Goal: Task Accomplishment & Management: Manage account settings

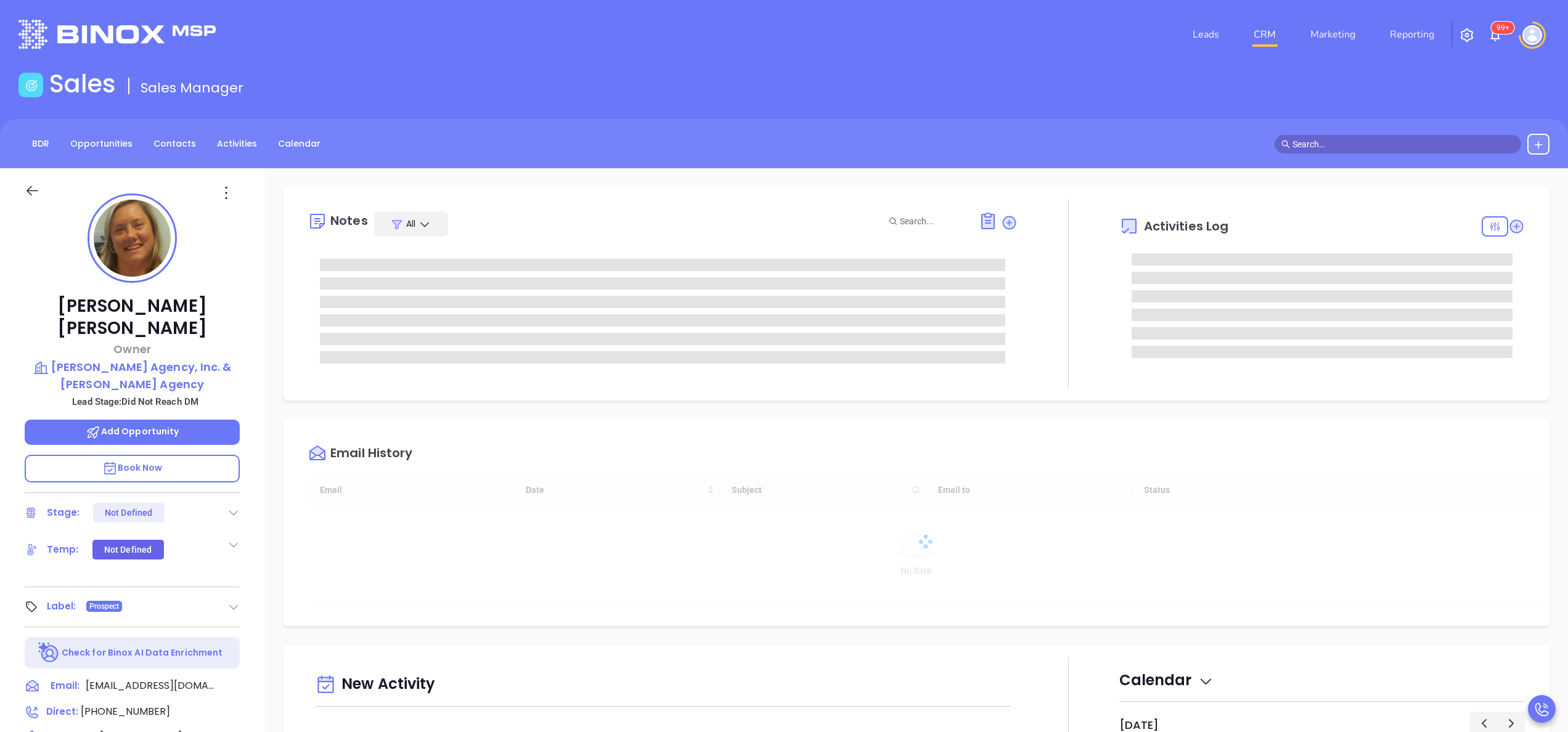
type input "[DATE]"
type input "[PERSON_NAME]"
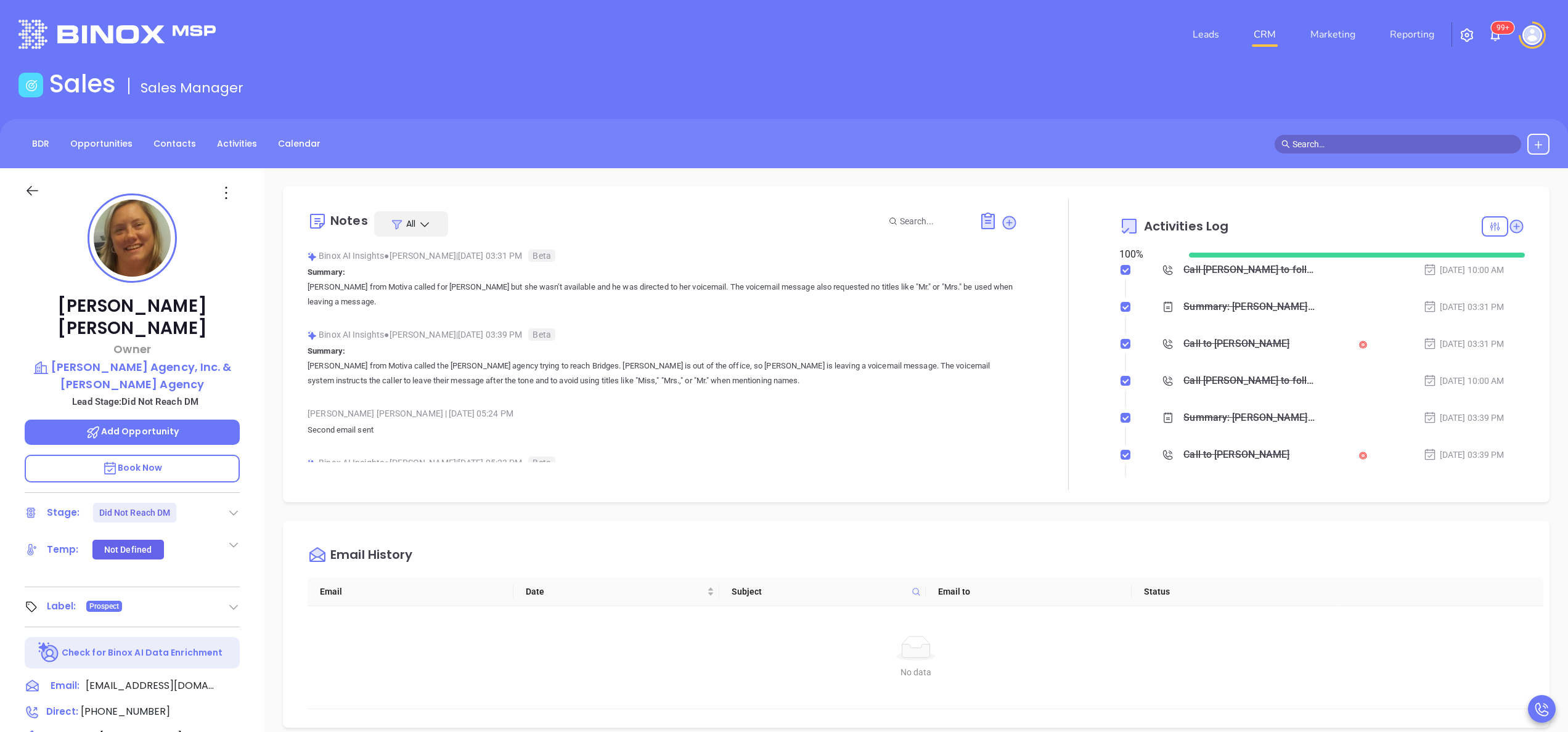
click at [261, 395] on div "Bridget E McKillip Owner Gordon W. Pratt Agency, Inc. & I.B. Hunt Agency Lead S…" at bounding box center [132, 626] width 264 height 915
click at [189, 455] on p "Book Now" at bounding box center [132, 468] width 215 height 28
click at [254, 444] on div "Bridget E McKillip Owner Gordon W. Pratt Agency, Inc. & I.B. Hunt Agency Lead S…" at bounding box center [132, 626] width 264 height 915
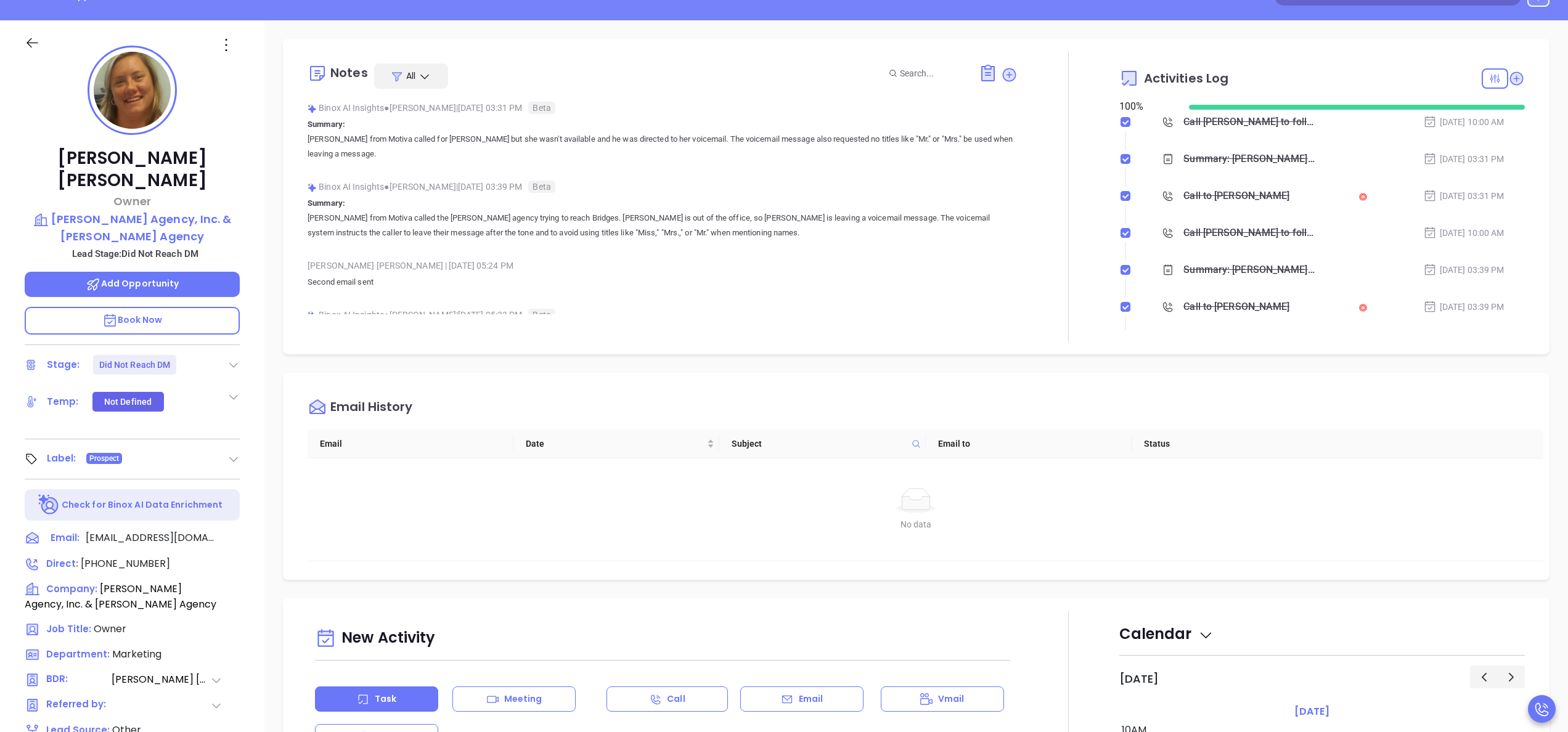
scroll to position [99, 0]
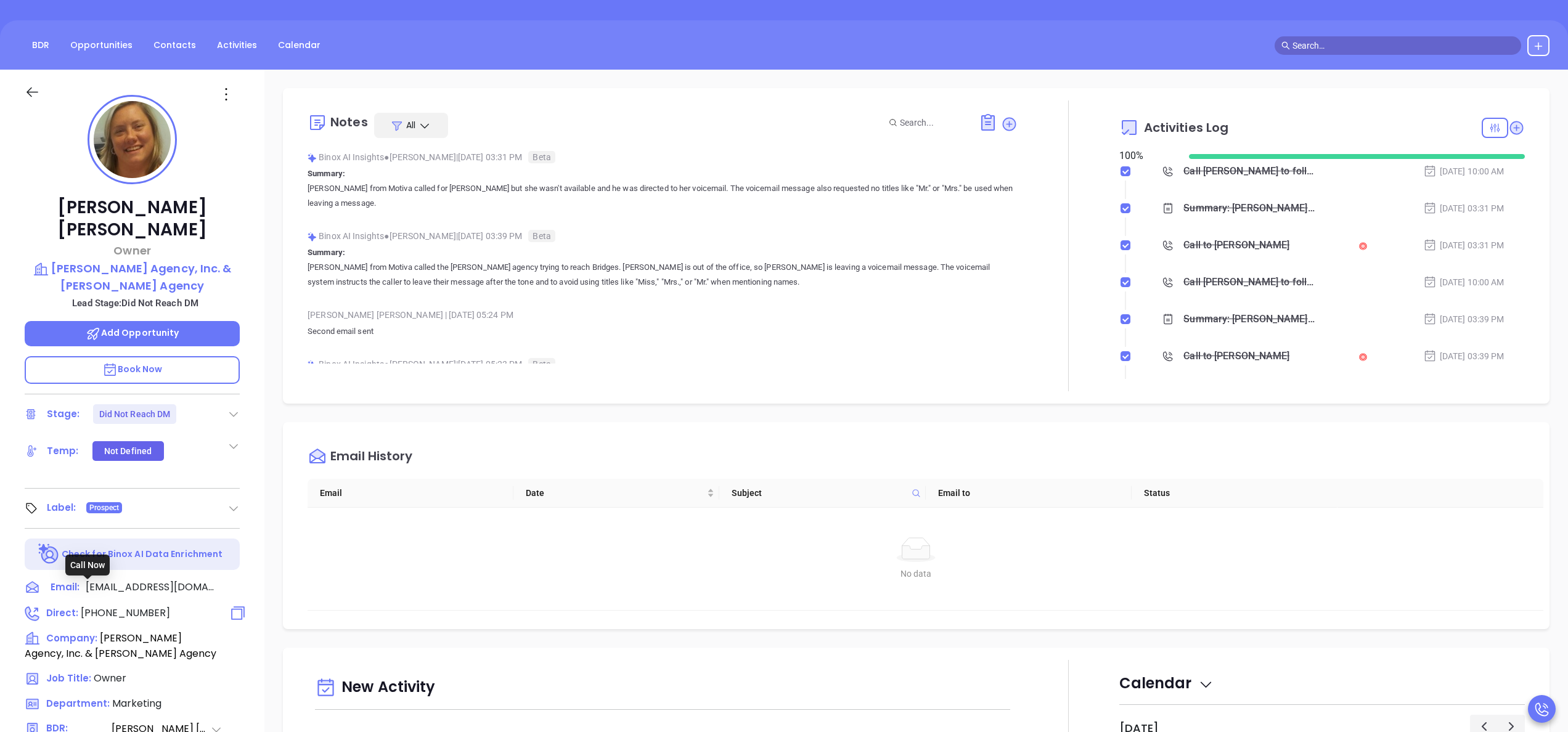
click at [134, 606] on span "(518) 523-3196" at bounding box center [125, 613] width 89 height 15
type input "(518) 523-3196"
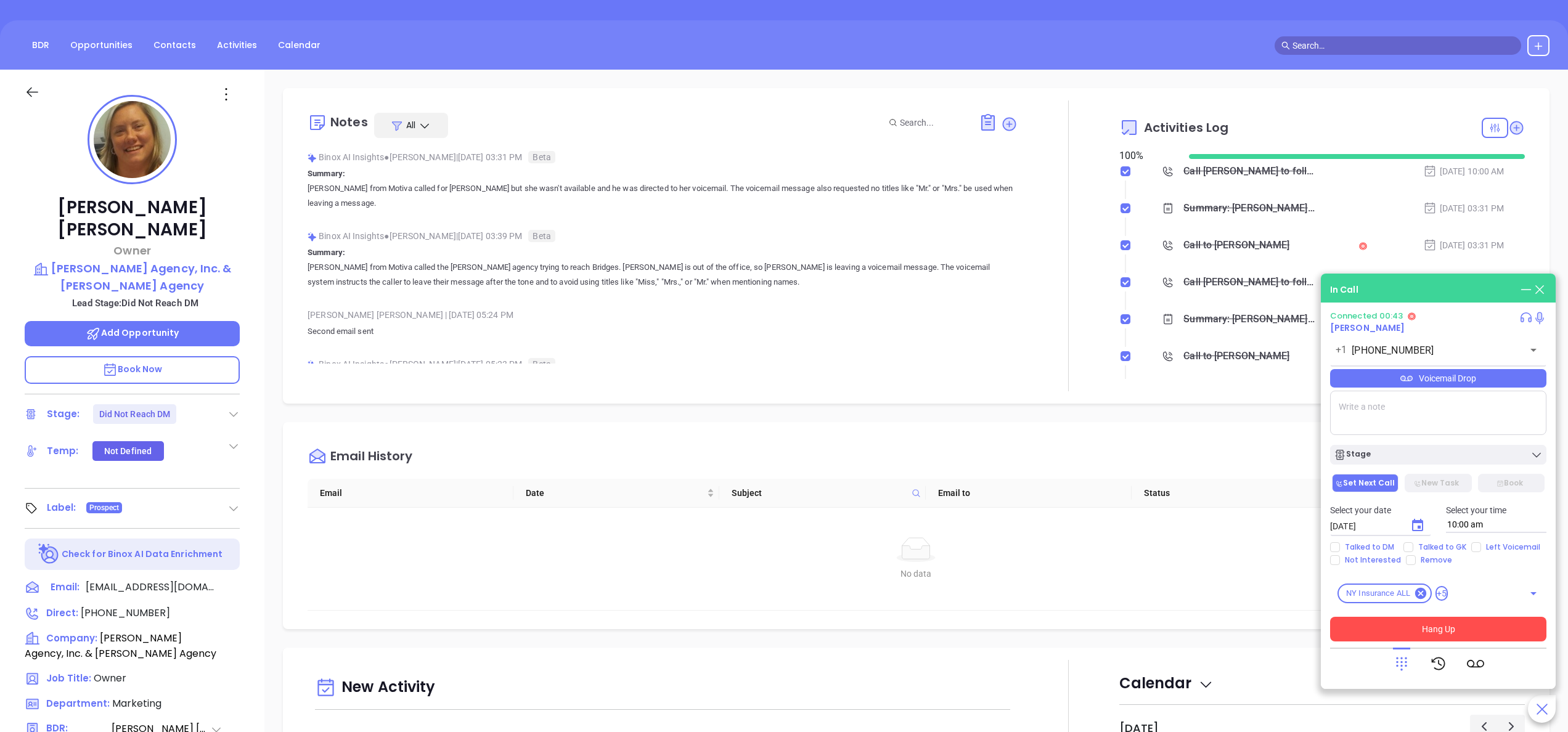
click at [1435, 619] on button "Hang Up" at bounding box center [1438, 629] width 216 height 25
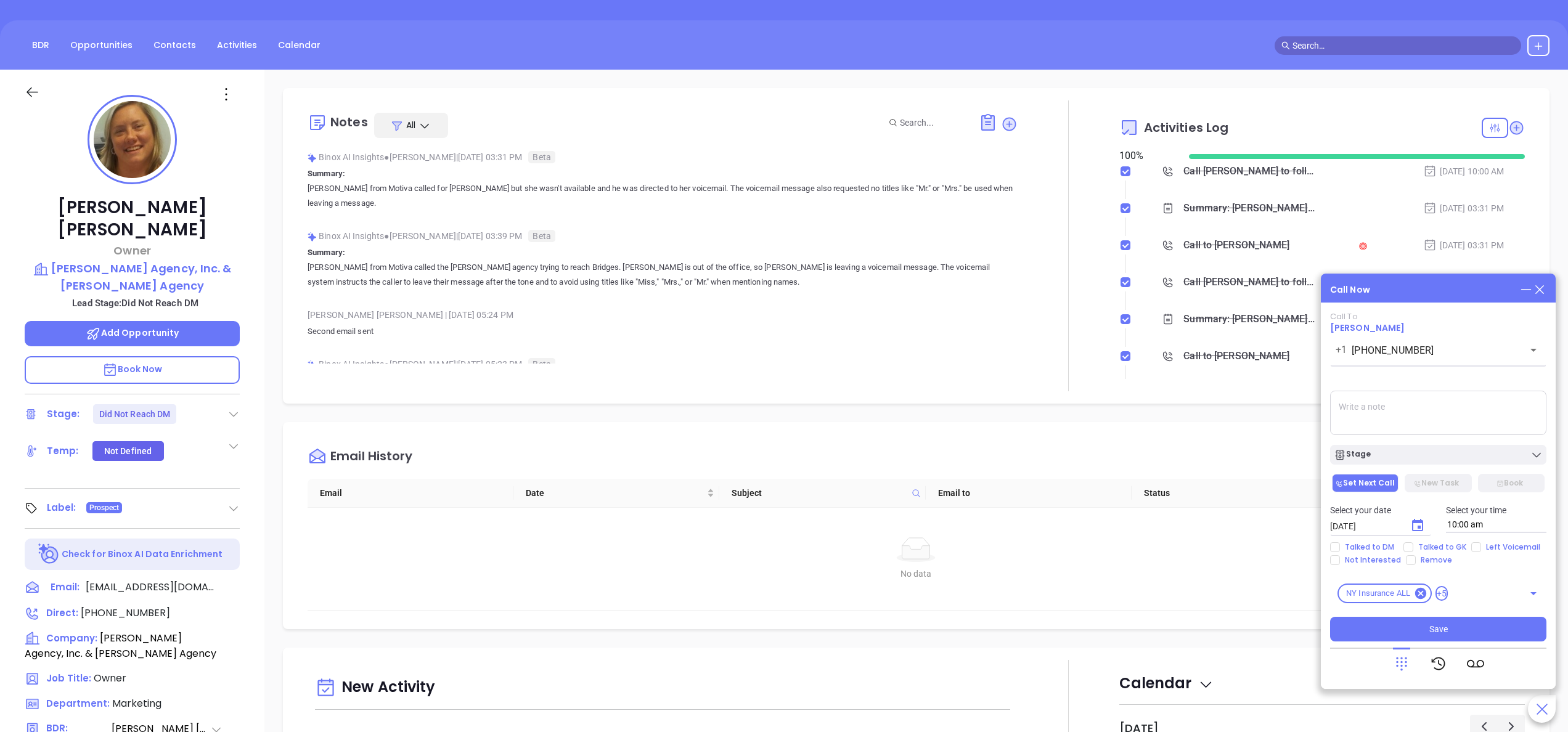
click at [1357, 417] on textarea at bounding box center [1438, 412] width 216 height 44
type textarea "spoke with female gk she said Bridget is ooo but should be back in later today."
click at [1440, 458] on div "Stage" at bounding box center [1438, 455] width 209 height 12
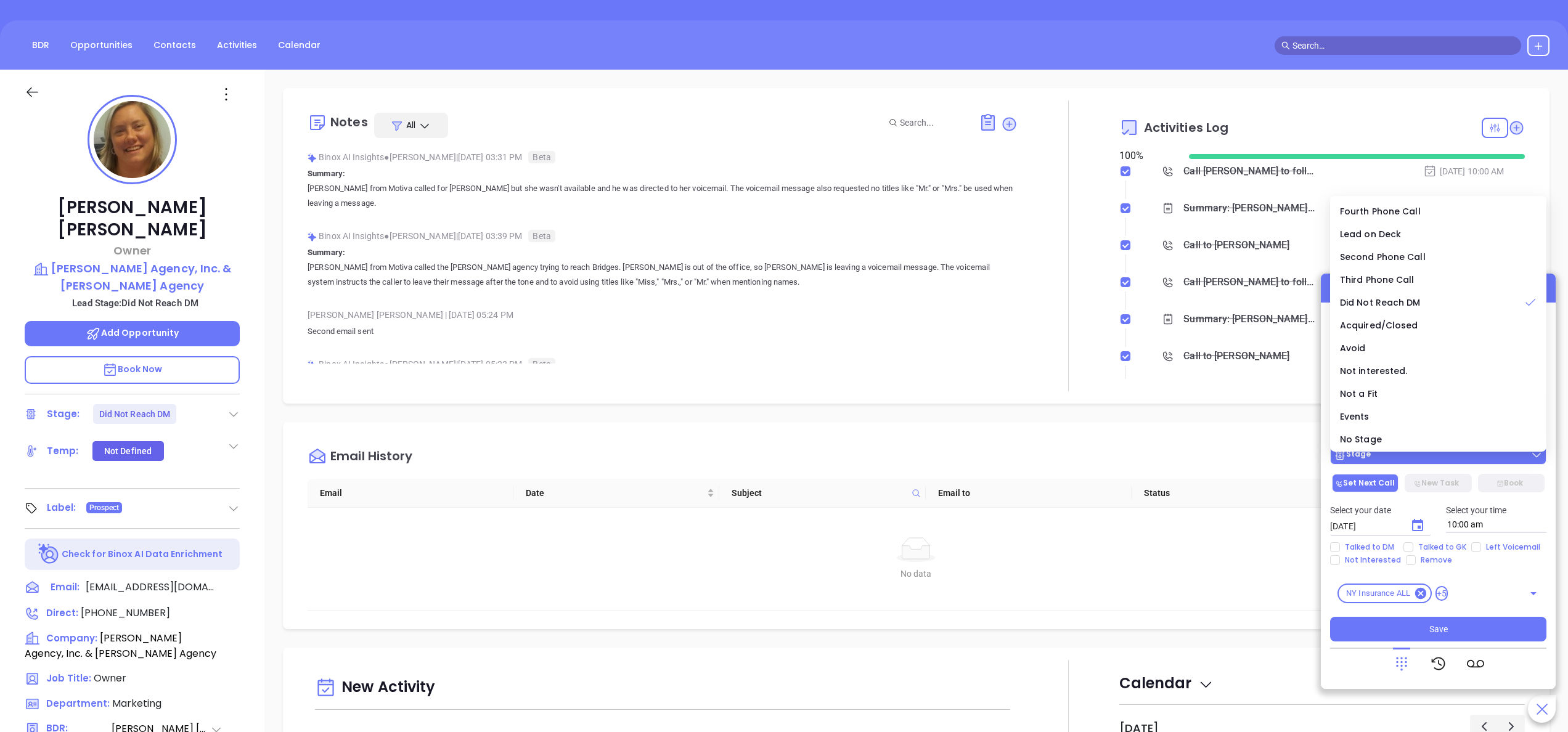
click at [1440, 458] on div "Stage" at bounding box center [1438, 455] width 209 height 12
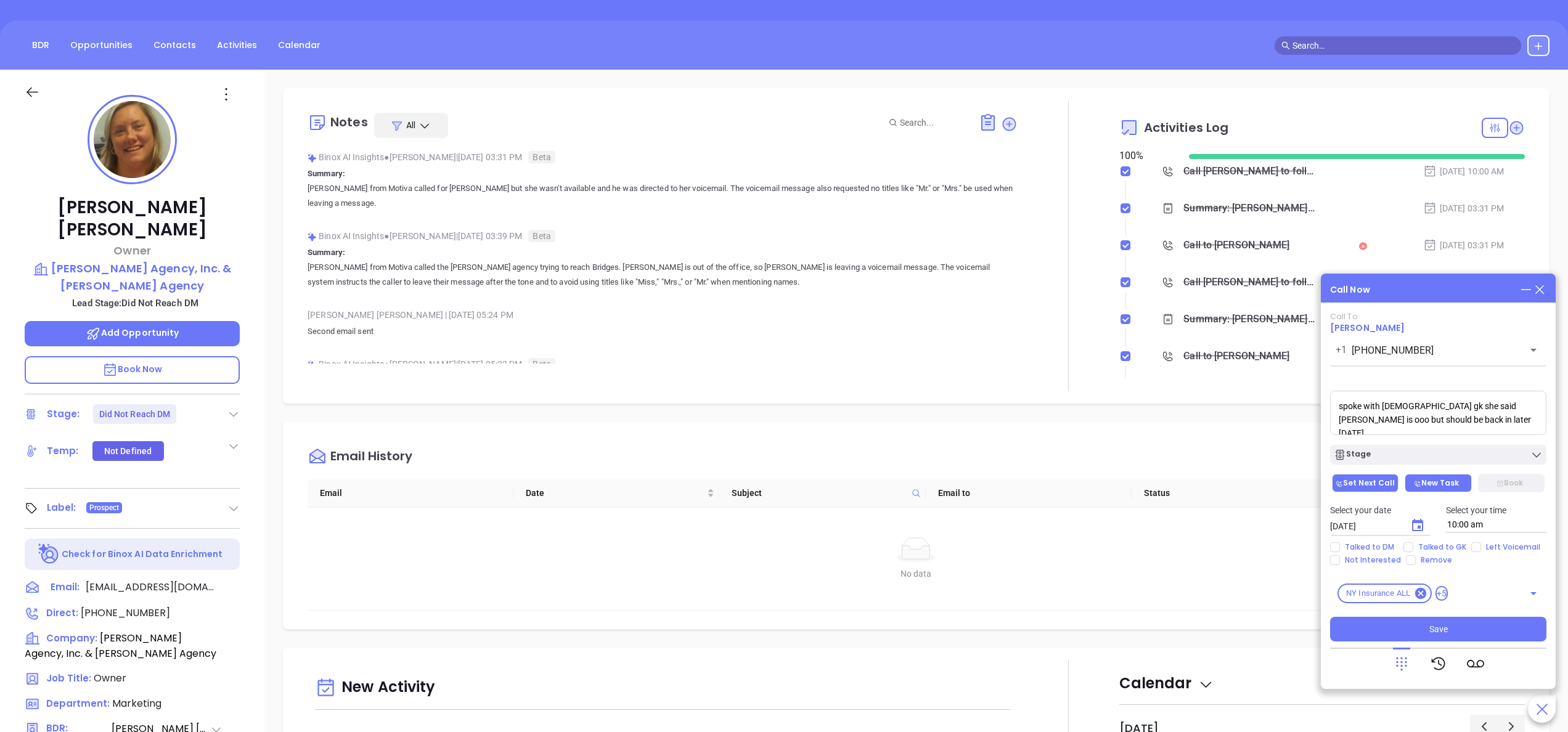
click at [1429, 484] on button "New Task" at bounding box center [1438, 483] width 67 height 18
click at [1430, 541] on div "Select your date 10/09/2025 ​ Select your time 10:00 am" at bounding box center [1438, 518] width 231 height 48
click at [1432, 545] on span "Talked to GK" at bounding box center [1442, 548] width 58 height 10
click at [1413, 545] on input "Talked to GK" at bounding box center [1408, 548] width 10 height 10
checkbox input "true"
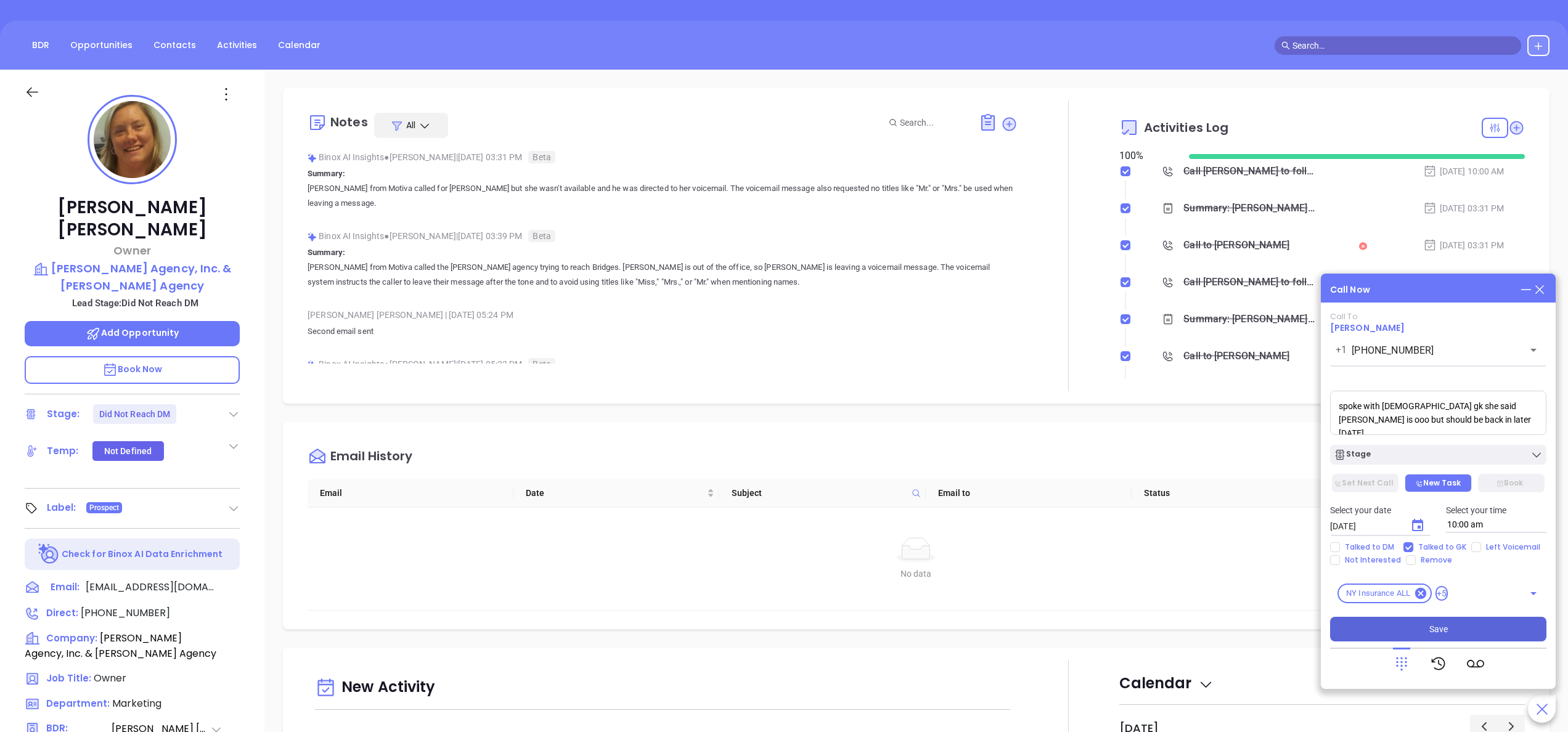
click at [1435, 626] on span "Save" at bounding box center [1438, 629] width 18 height 14
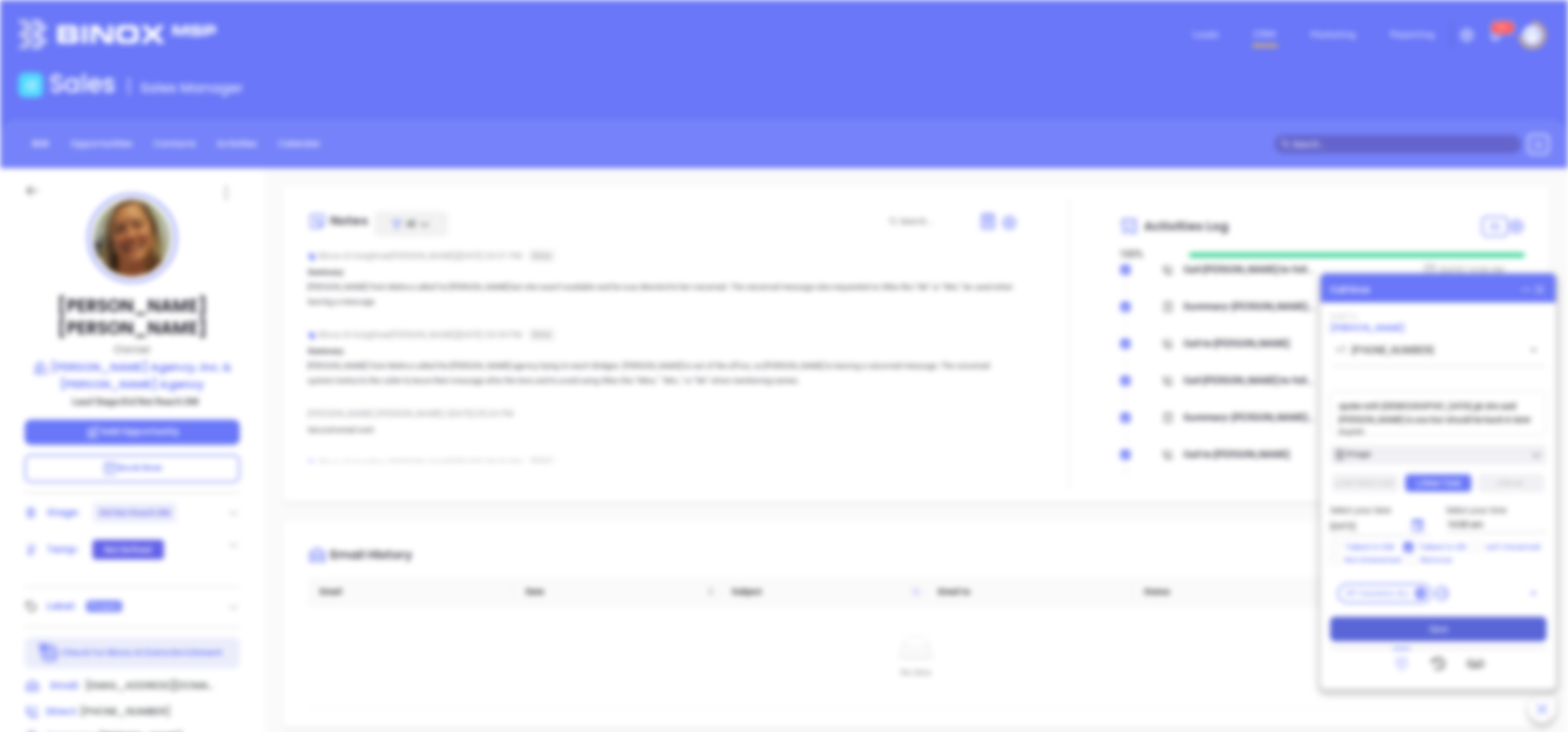
type input "10/09/2025"
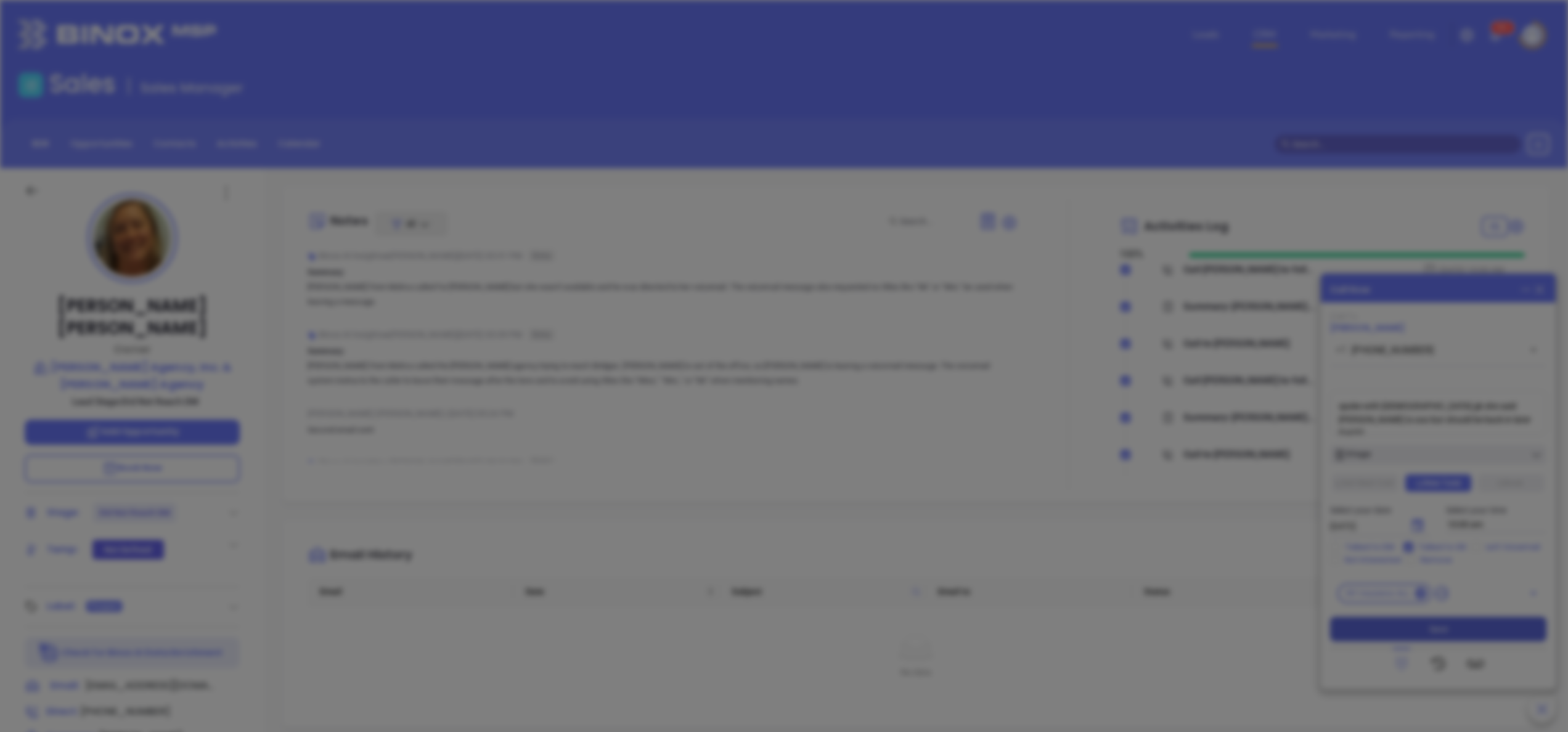
scroll to position [358, 0]
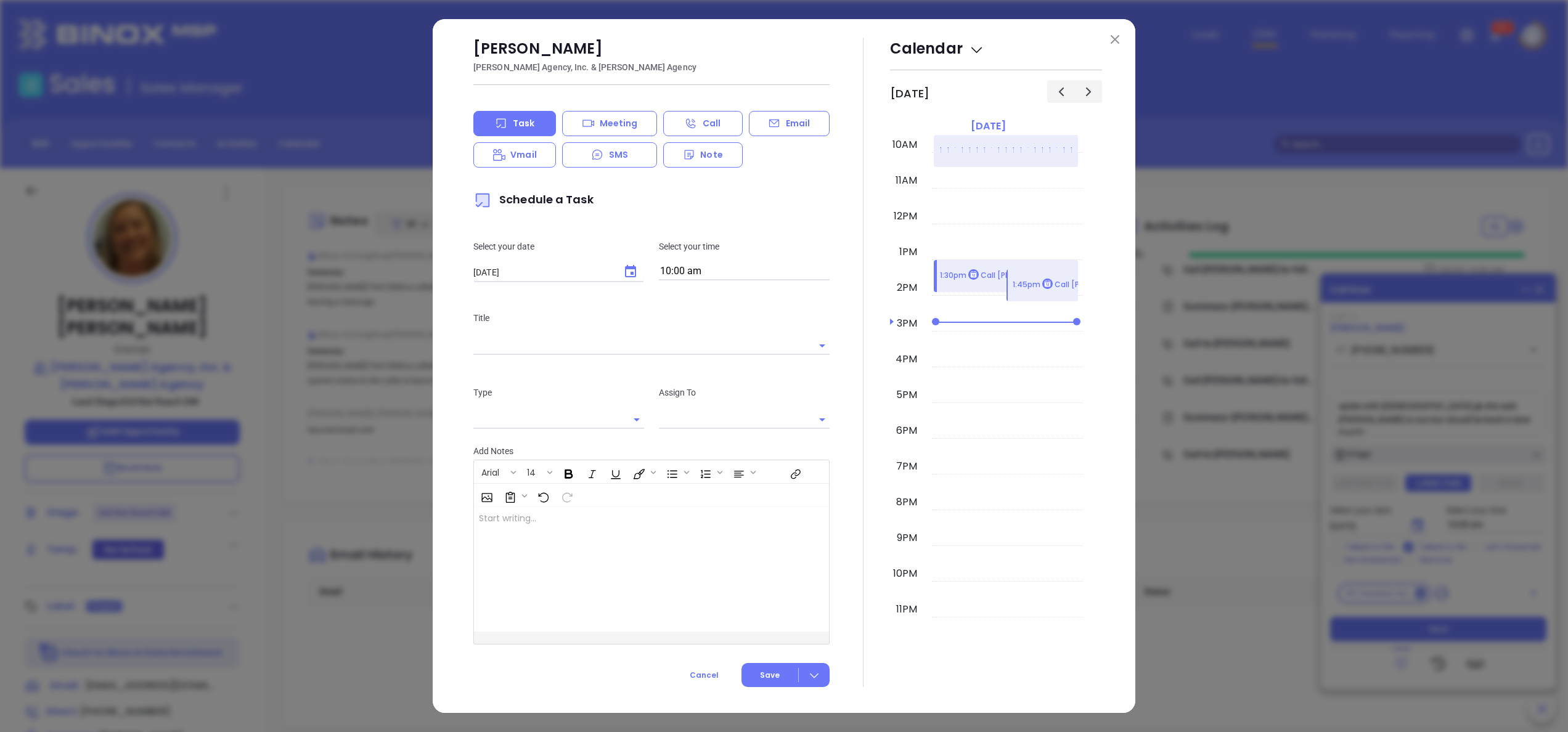
type input "Anabell Dominguez"
click at [1120, 32] on button at bounding box center [1115, 39] width 16 height 16
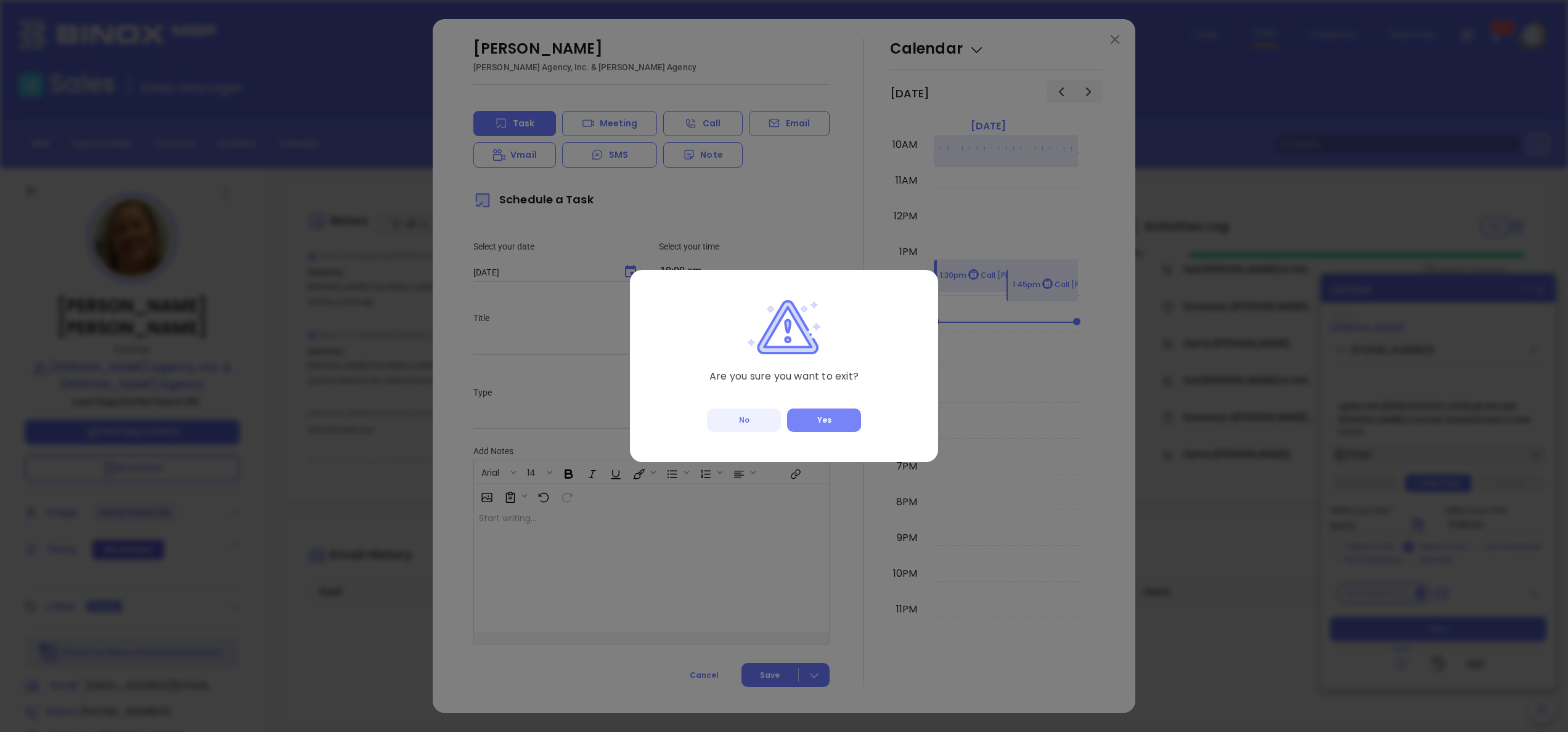
click at [845, 418] on button "Yes" at bounding box center [824, 420] width 74 height 23
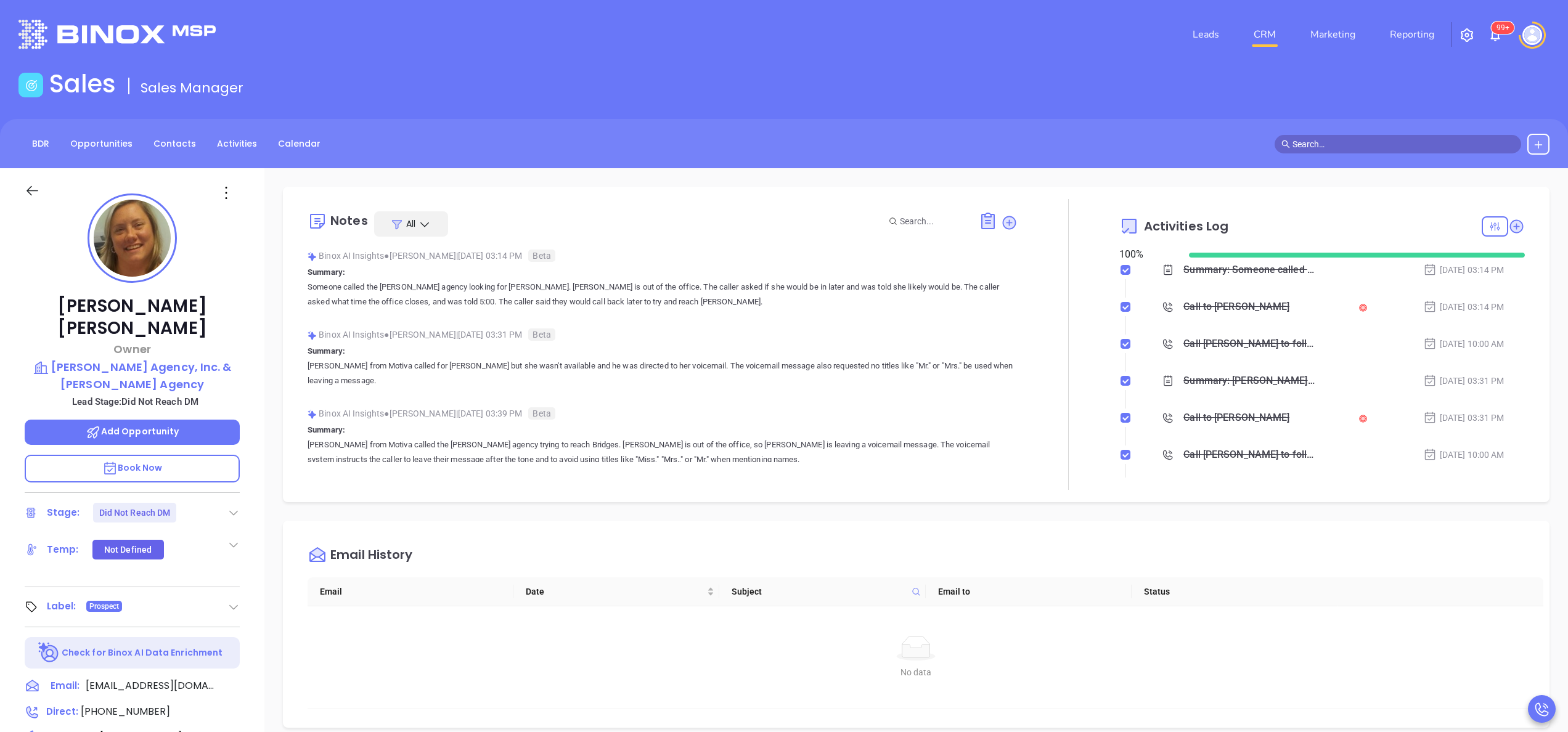
click at [1028, 403] on div at bounding box center [1068, 344] width 102 height 291
click at [259, 434] on div "Bridget E McKillip Owner Gordon W. Pratt Agency, Inc. & I.B. Hunt Agency Lead S…" at bounding box center [132, 626] width 264 height 915
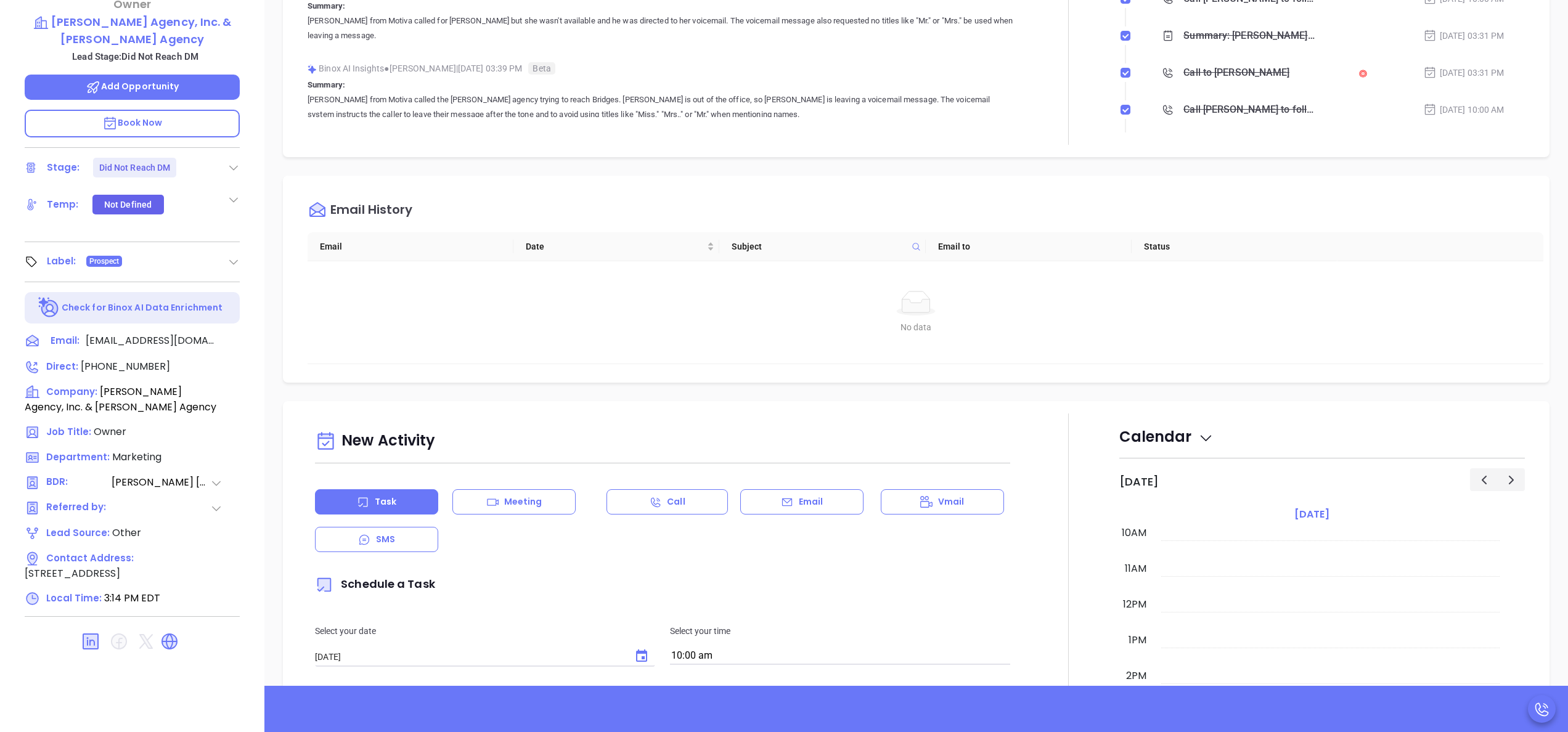
scroll to position [351, 0]
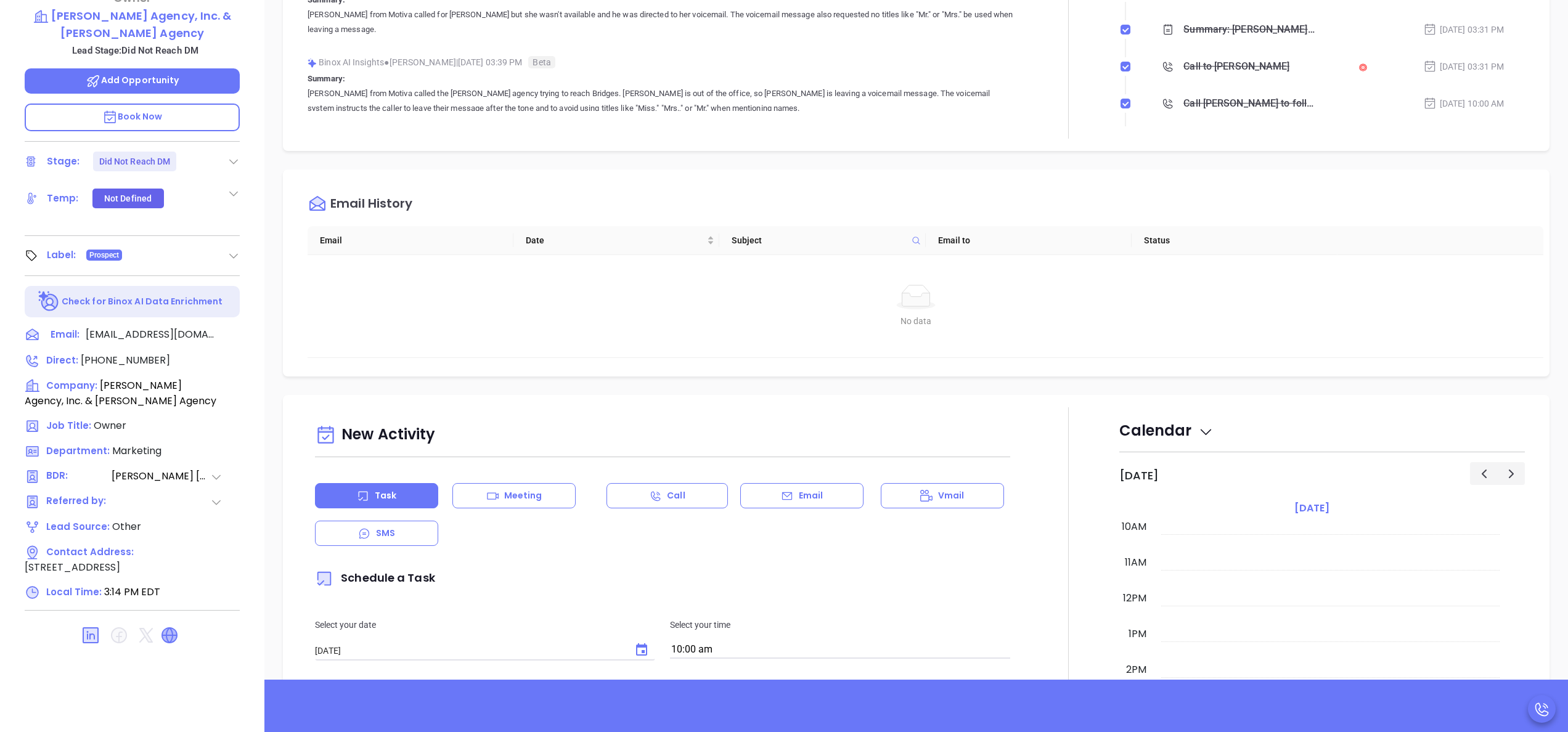
click at [163, 628] on icon at bounding box center [169, 635] width 15 height 15
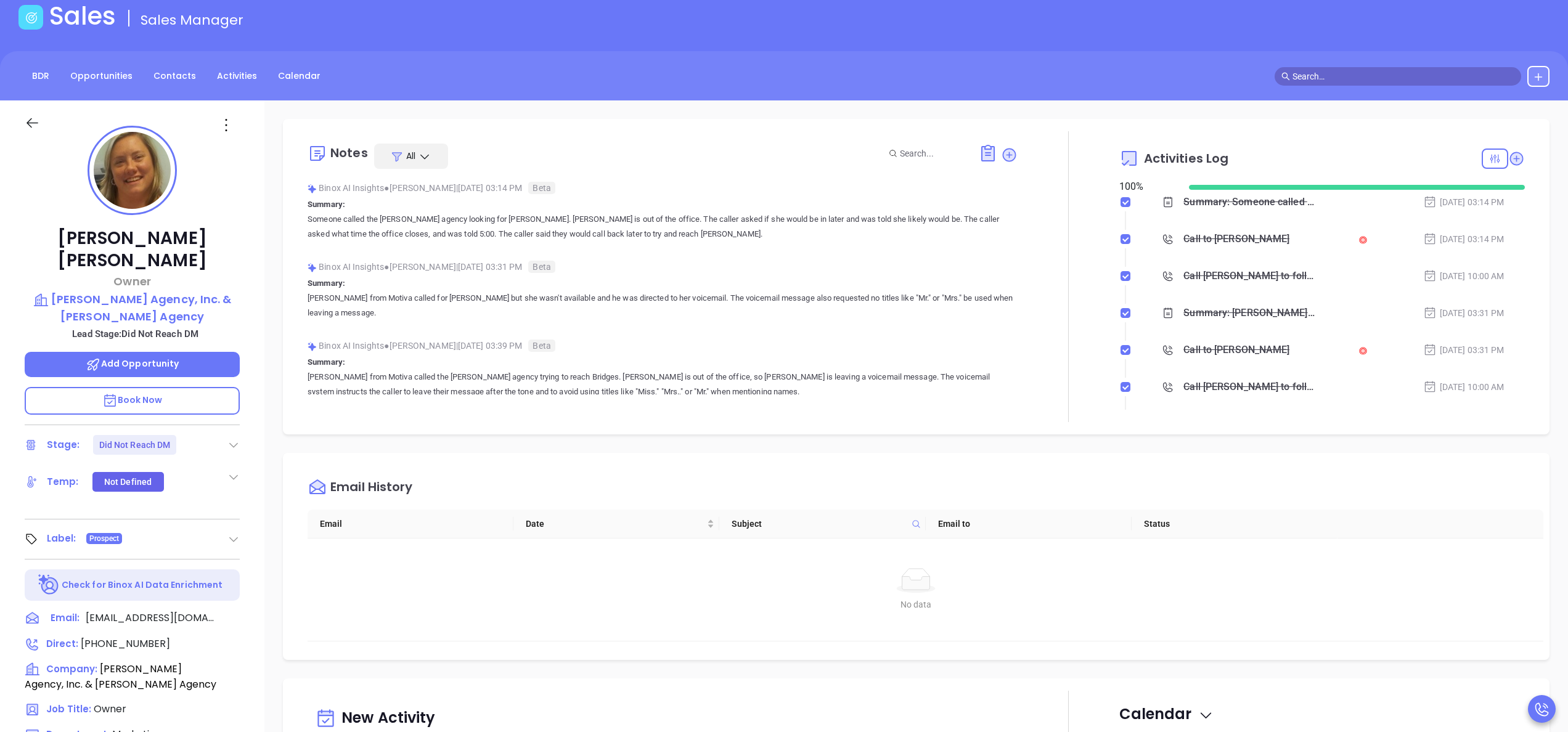
scroll to position [0, 0]
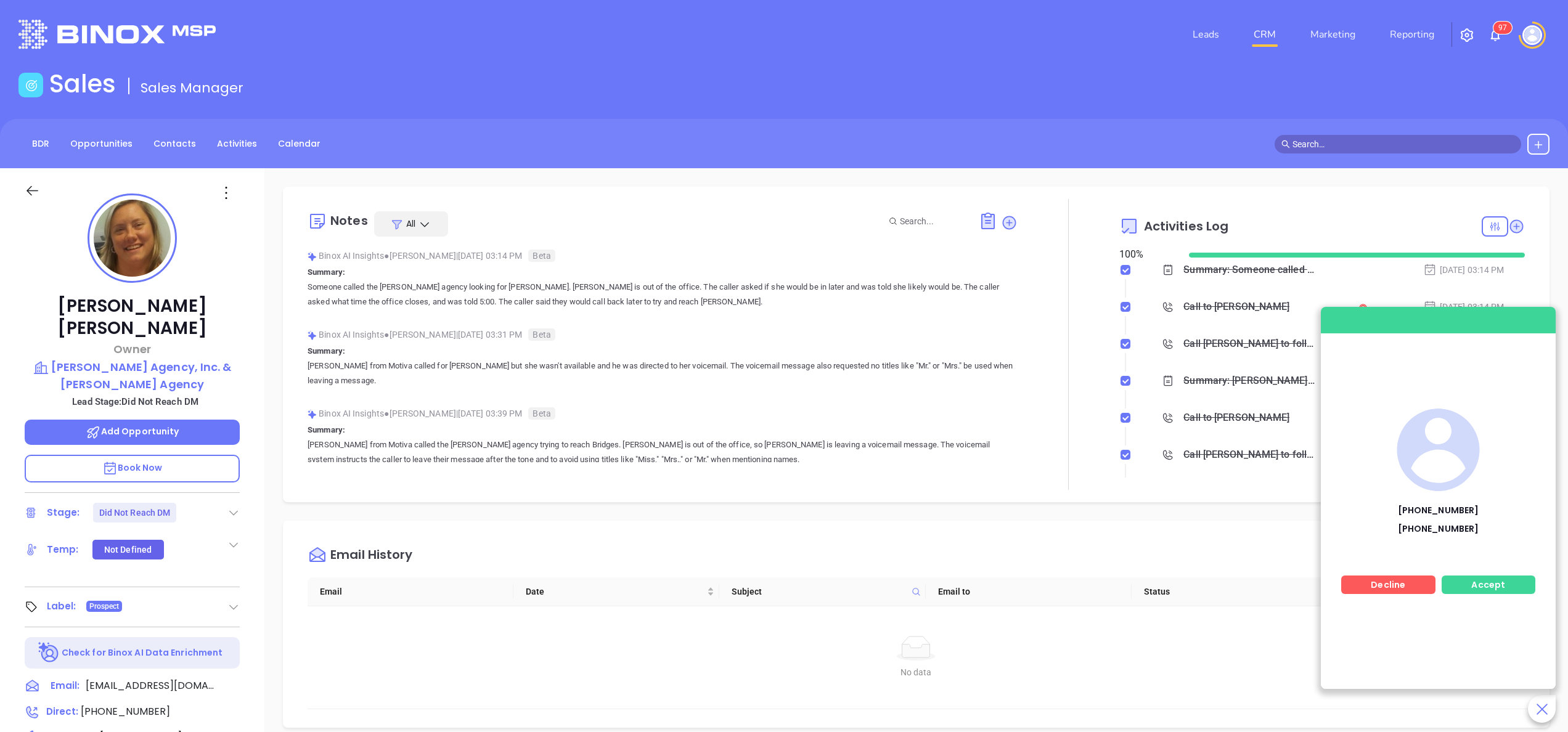
click at [1480, 582] on span "Accept" at bounding box center [1488, 585] width 34 height 12
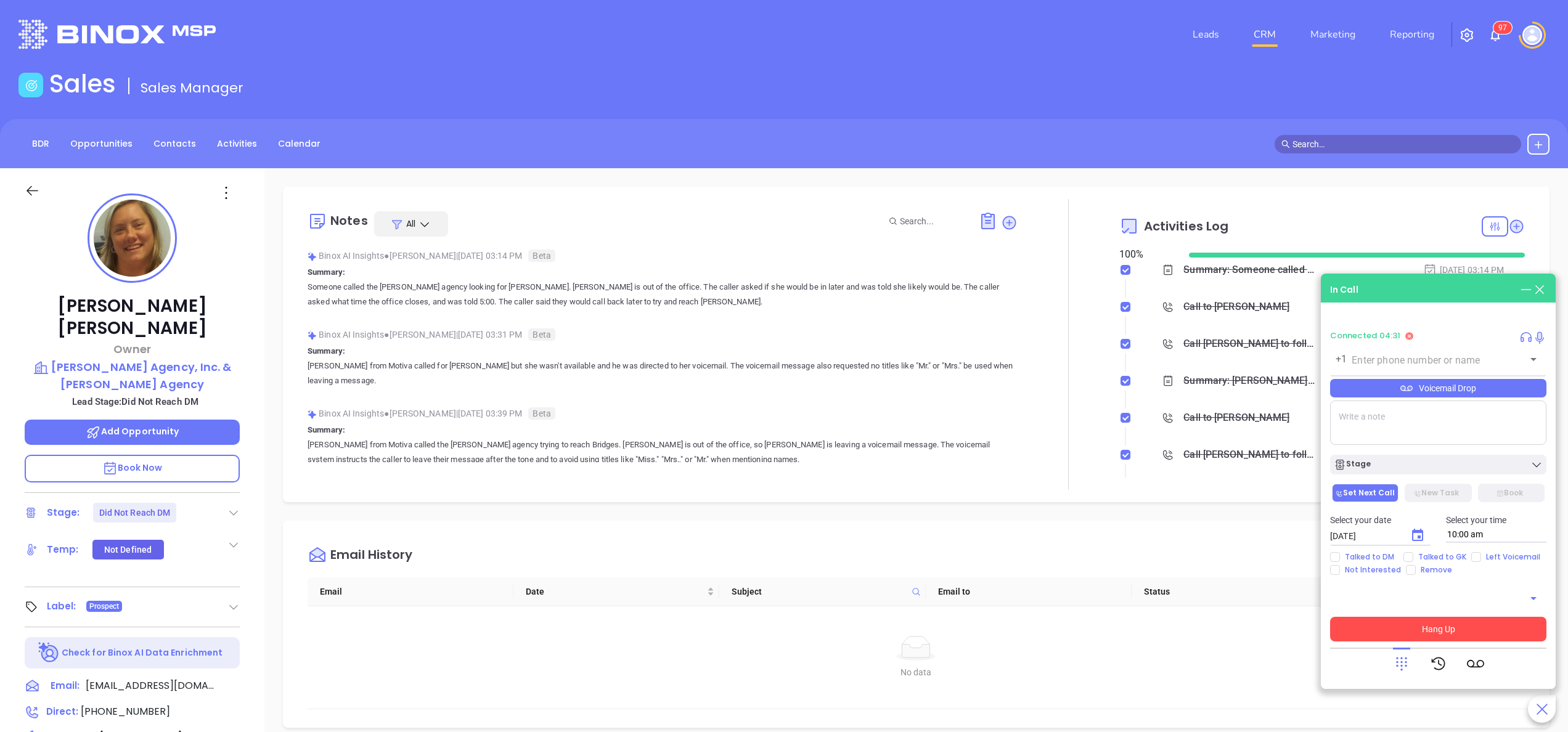
click at [1433, 625] on button "Hang Up" at bounding box center [1438, 629] width 216 height 25
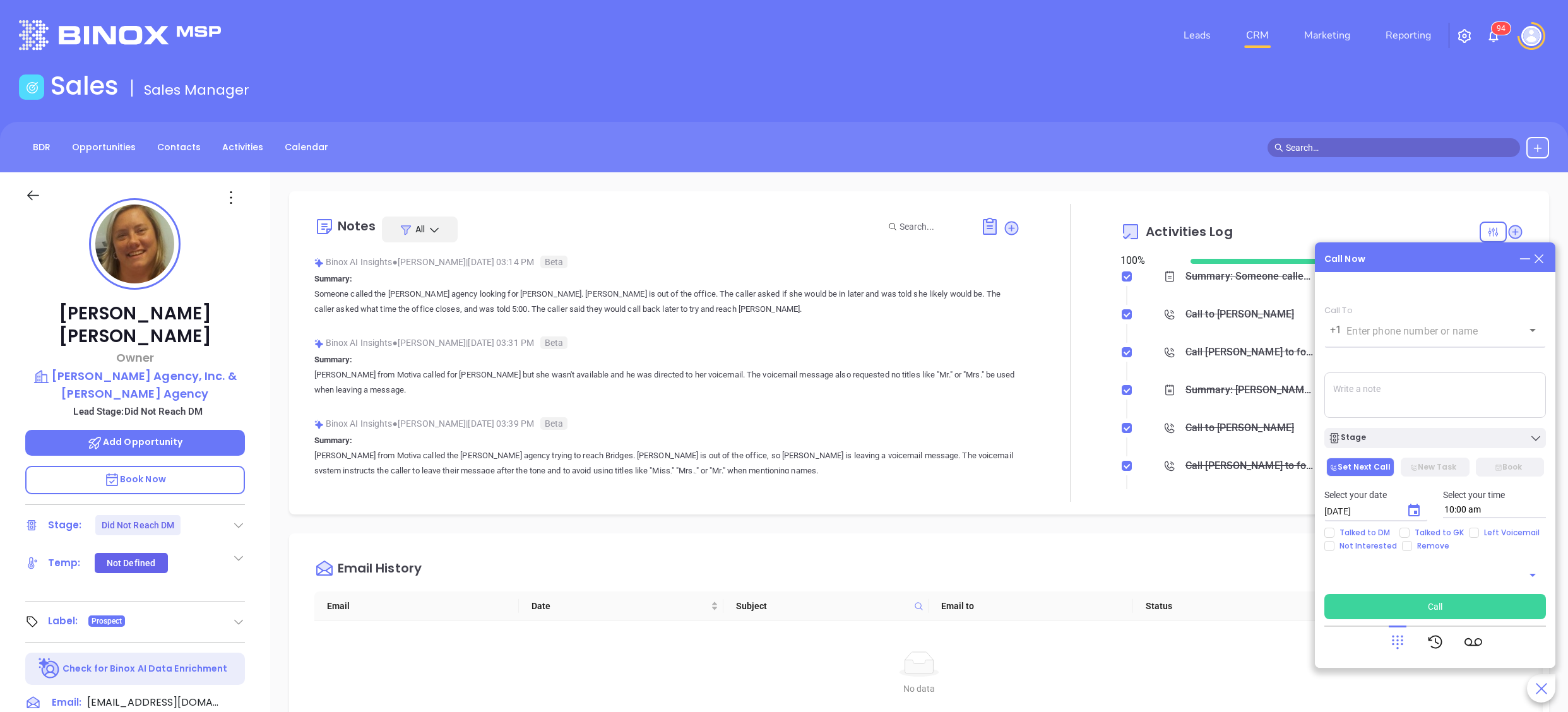
click at [1500, 34] on span "9" at bounding box center [1499, 28] width 4 height 13
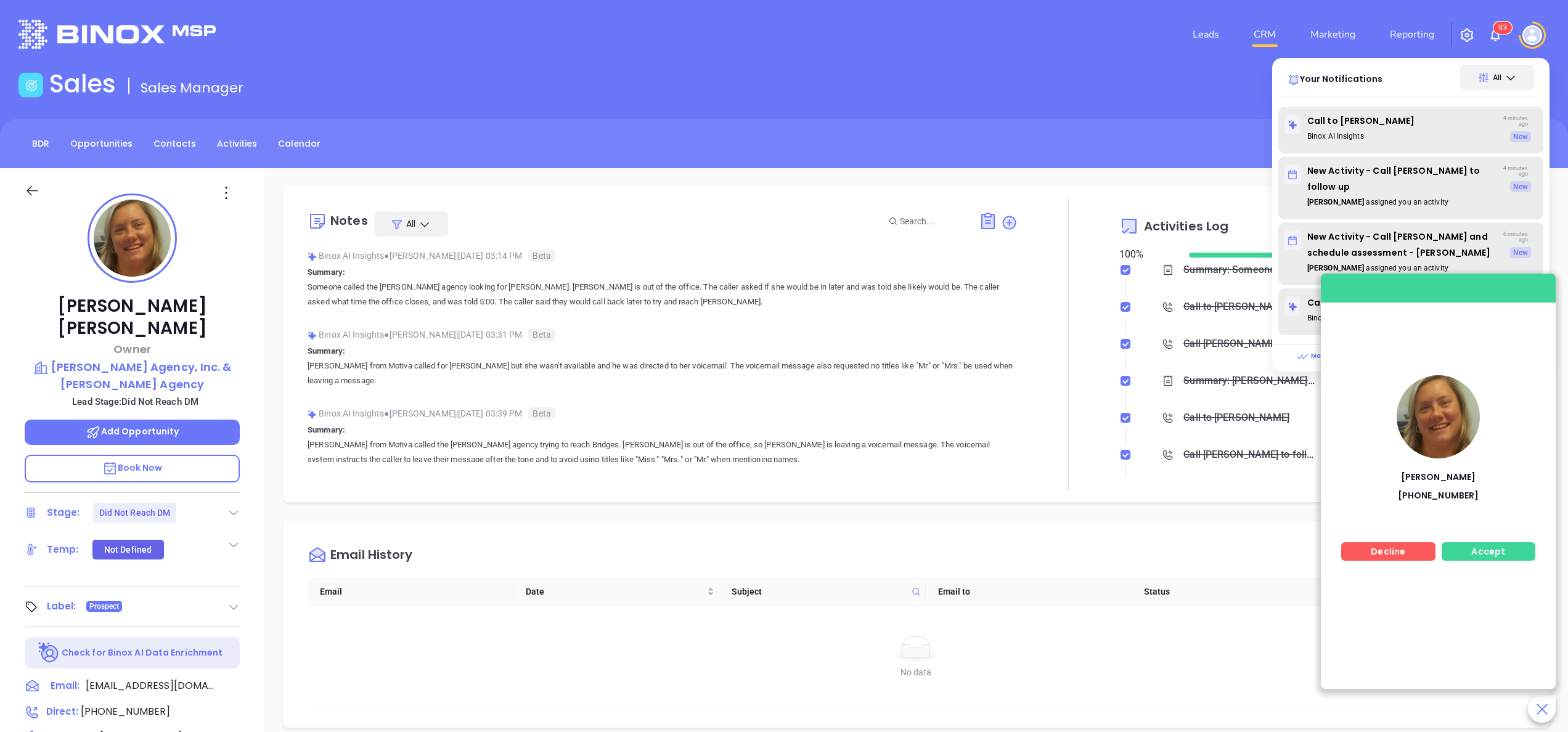
click at [182, 455] on p "Book Now" at bounding box center [132, 468] width 215 height 28
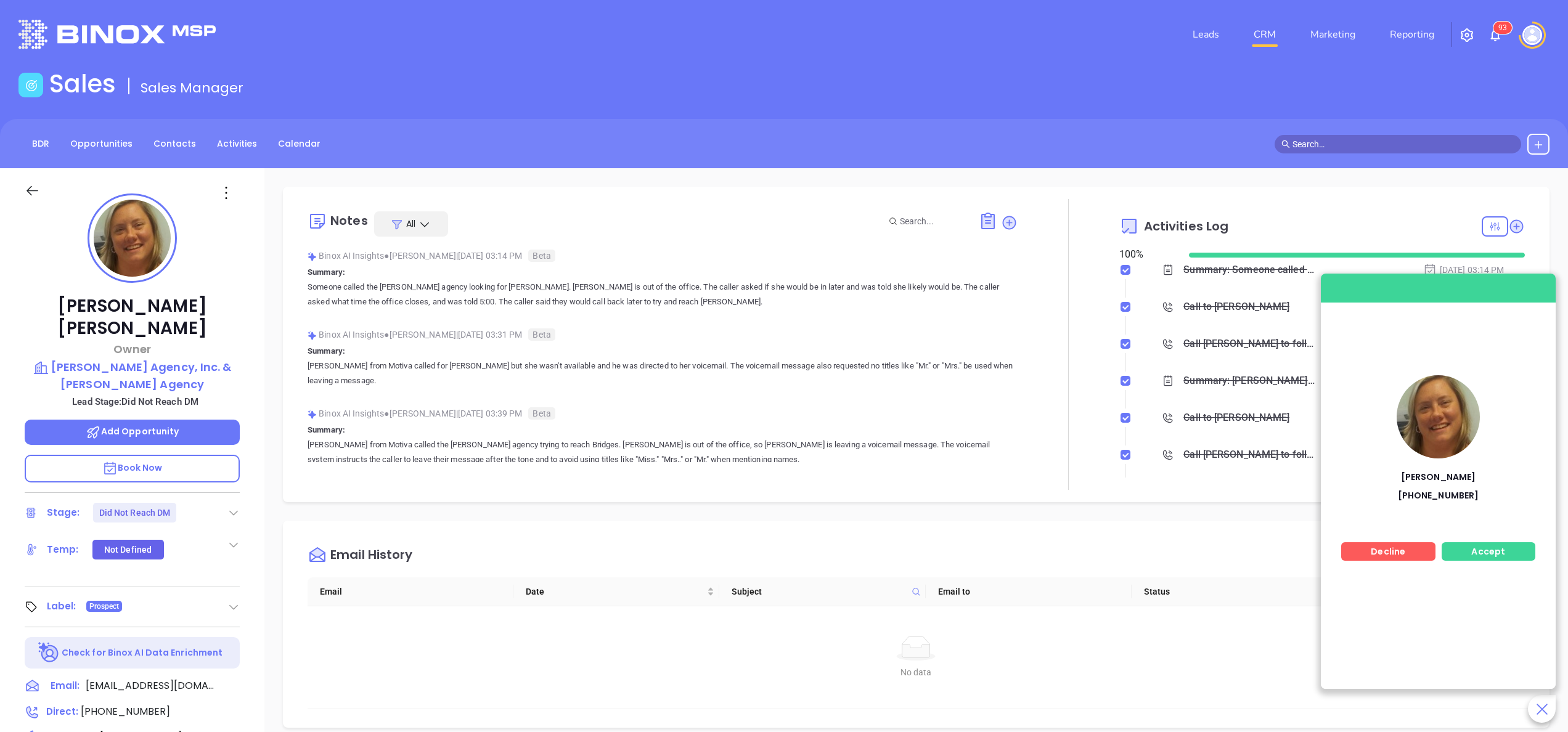
click at [1482, 550] on span "Accept" at bounding box center [1488, 551] width 34 height 12
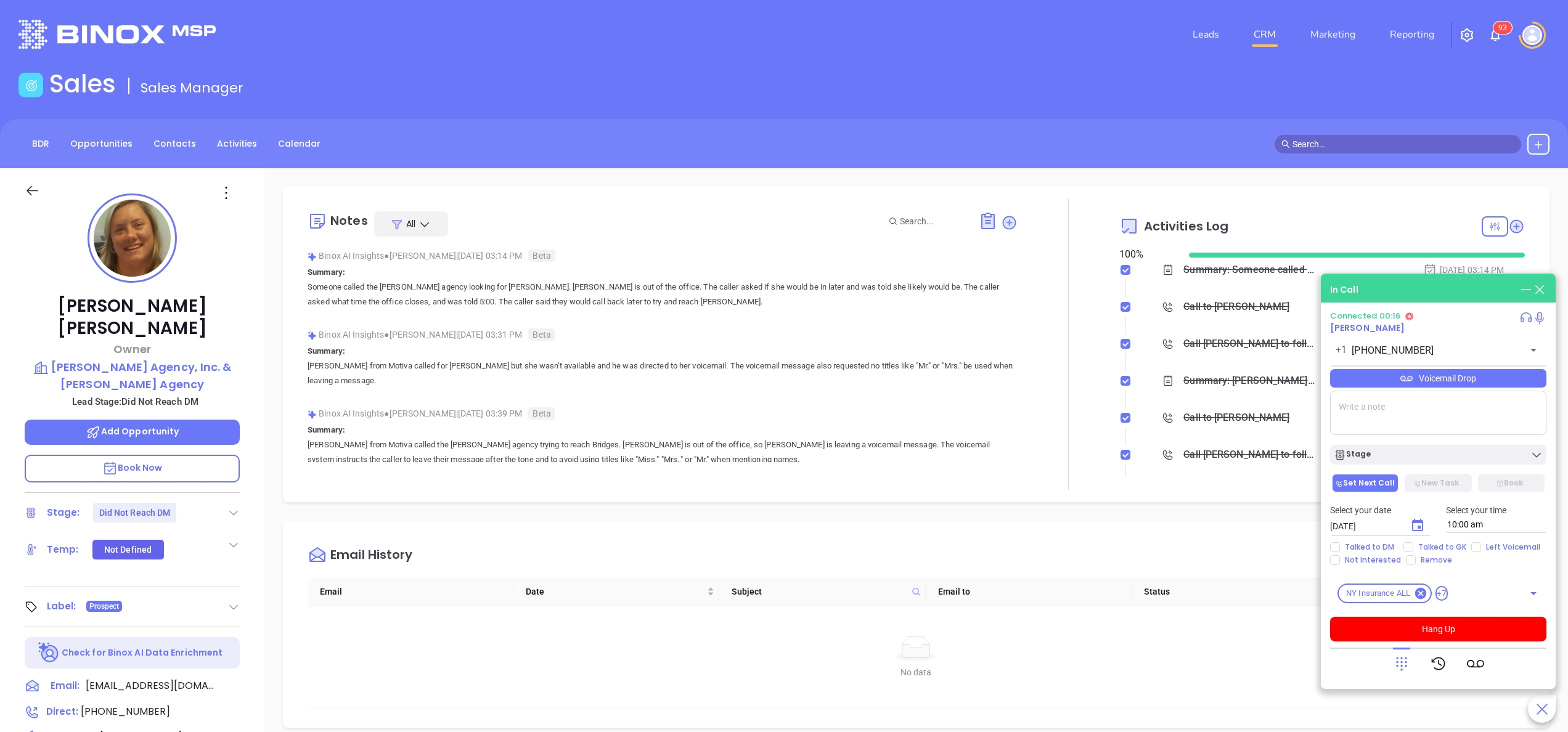
click at [279, 397] on div "Notes All Binox AI Insights ● Anabell Dominguez | Oct 8, 2025 03:14 PM Beta Sum…" at bounding box center [916, 600] width 1304 height 863
click at [262, 427] on div "Bridget E McKillip Owner Gordon W. Pratt Agency, Inc. & I.B. Hunt Agency Lead S…" at bounding box center [132, 626] width 264 height 915
click at [154, 462] on span "Book Now" at bounding box center [132, 468] width 60 height 12
click at [940, 282] on p "Someone called the Gordon Pratt agency looking for Bridget melas. Bridget melas…" at bounding box center [662, 294] width 710 height 30
click at [951, 284] on p "Someone called the Gordon Pratt agency looking for Bridget melas. Bridget melas…" at bounding box center [662, 294] width 710 height 30
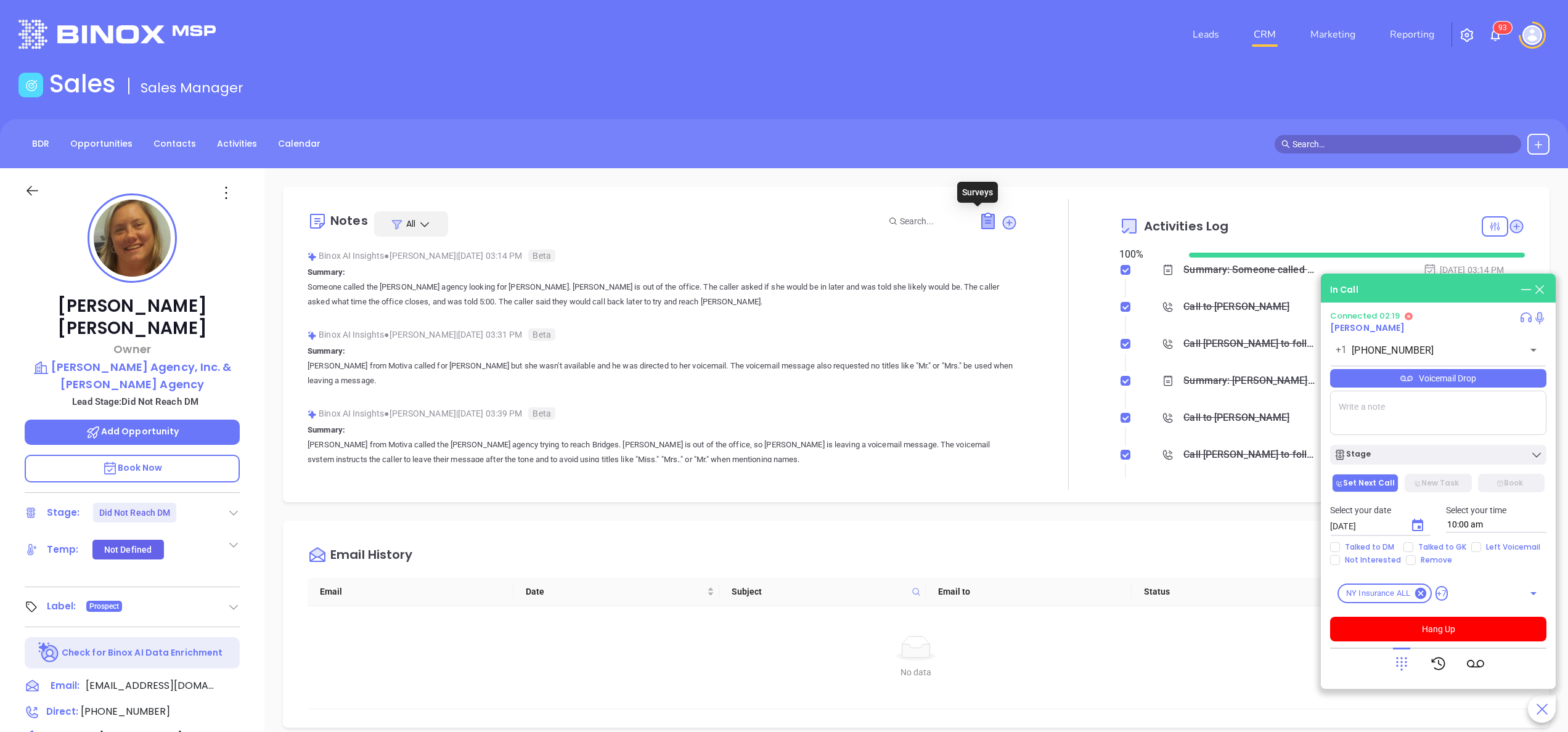
click at [982, 220] on icon at bounding box center [988, 221] width 12 height 15
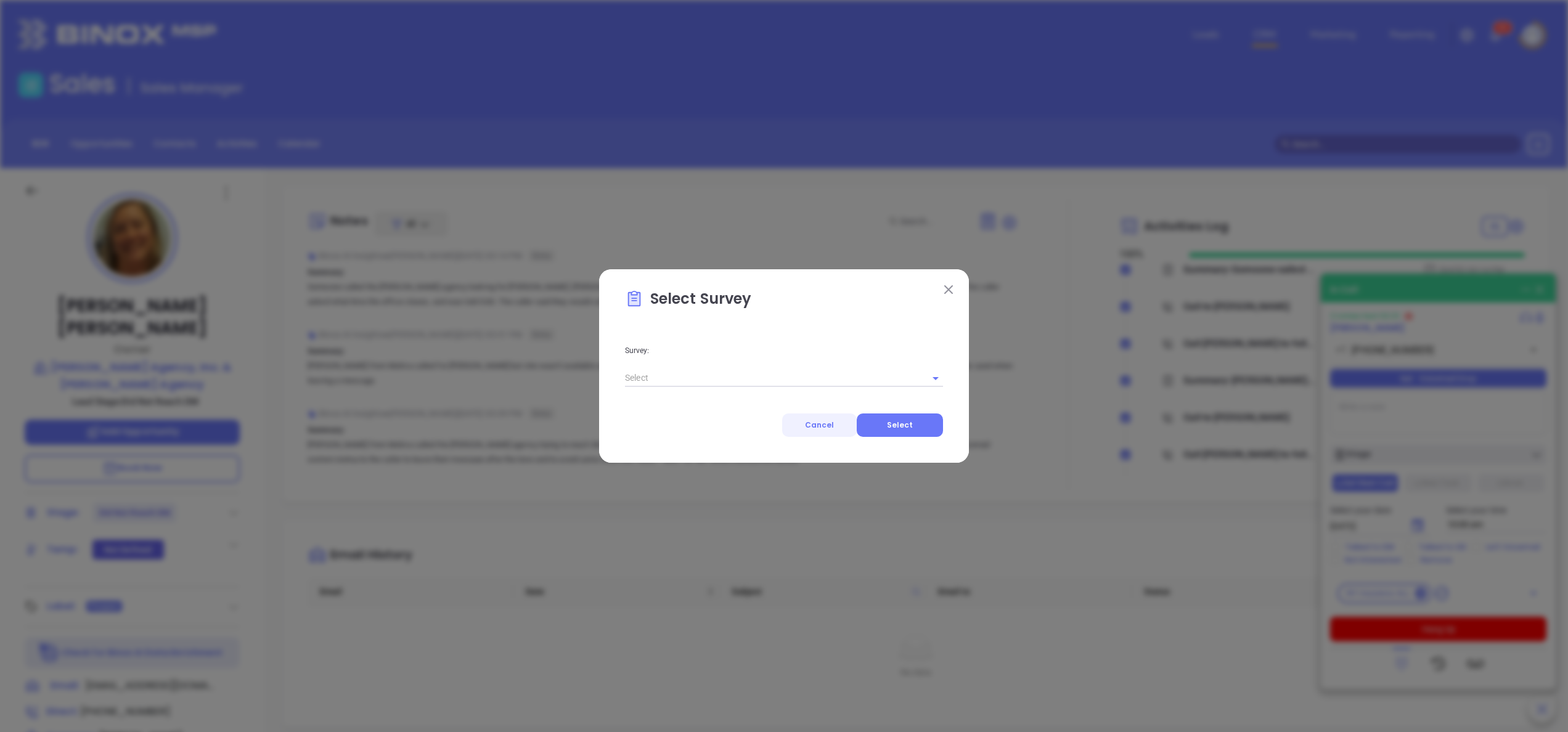
click at [813, 429] on button "Cancel" at bounding box center [819, 425] width 75 height 23
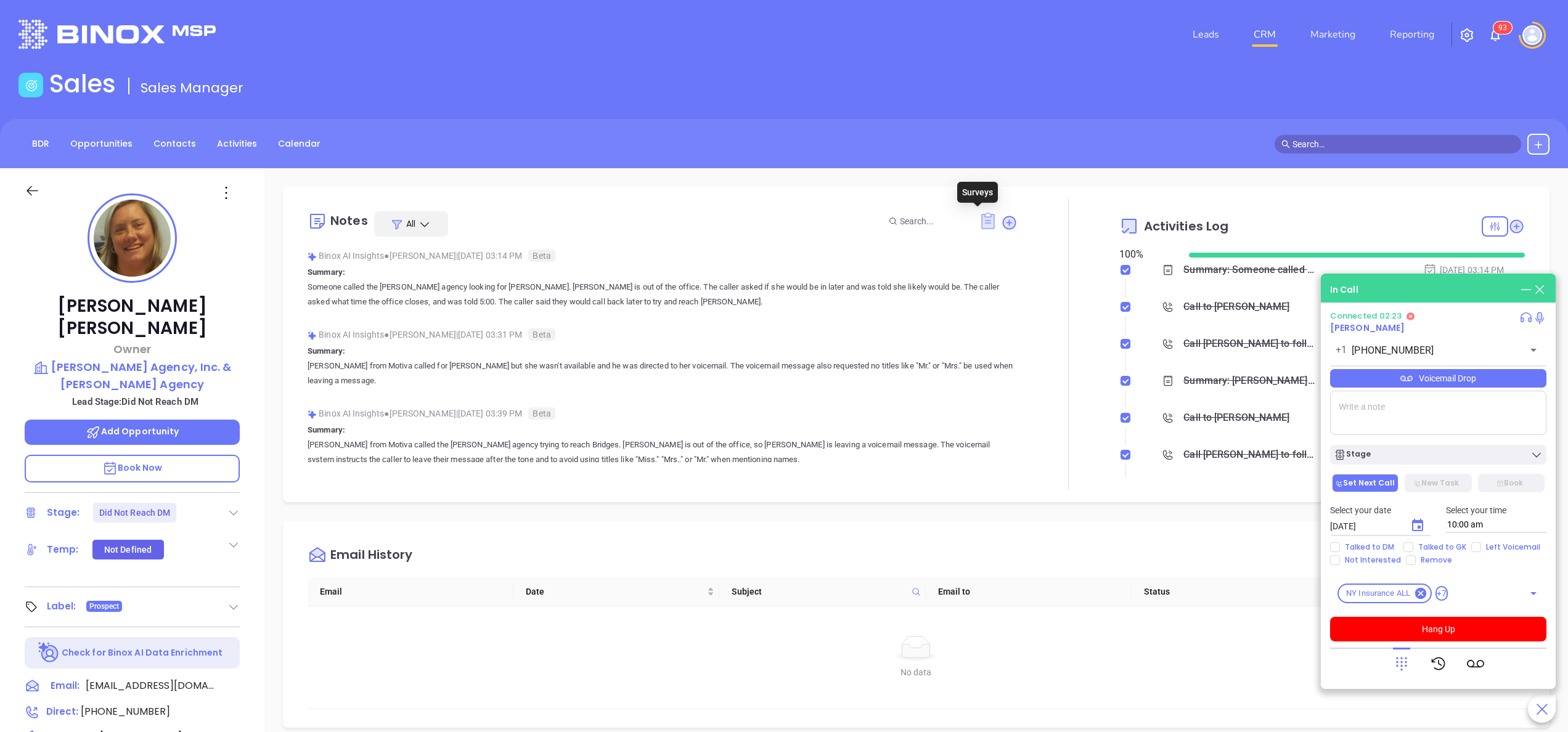
click at [981, 215] on icon at bounding box center [988, 221] width 14 height 17
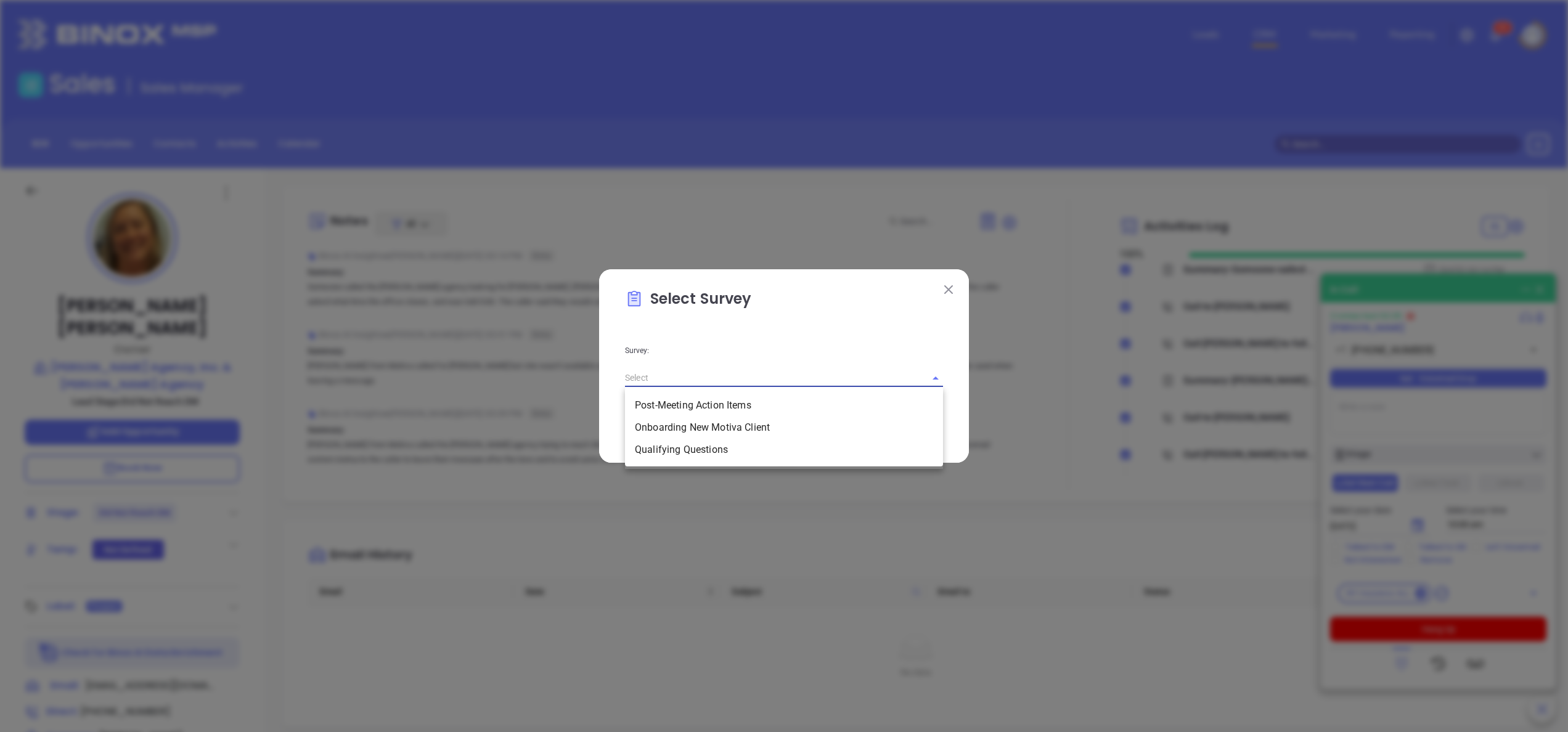
click at [908, 385] on input "text" at bounding box center [767, 378] width 283 height 18
click at [747, 452] on li "Qualifying Questions" at bounding box center [784, 450] width 318 height 23
type input "Qualifying Questions"
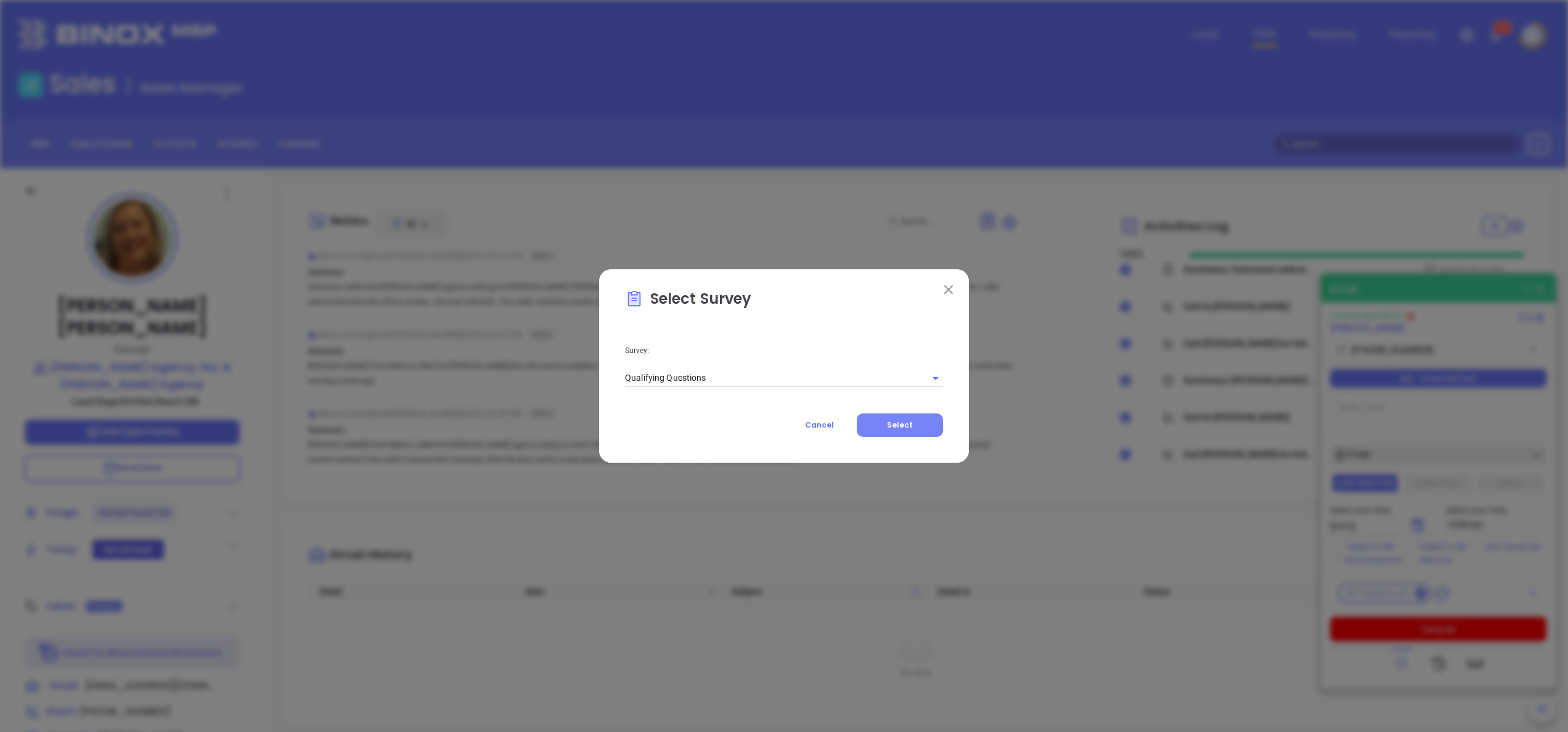
click at [912, 430] on button "Select" at bounding box center [900, 425] width 86 height 23
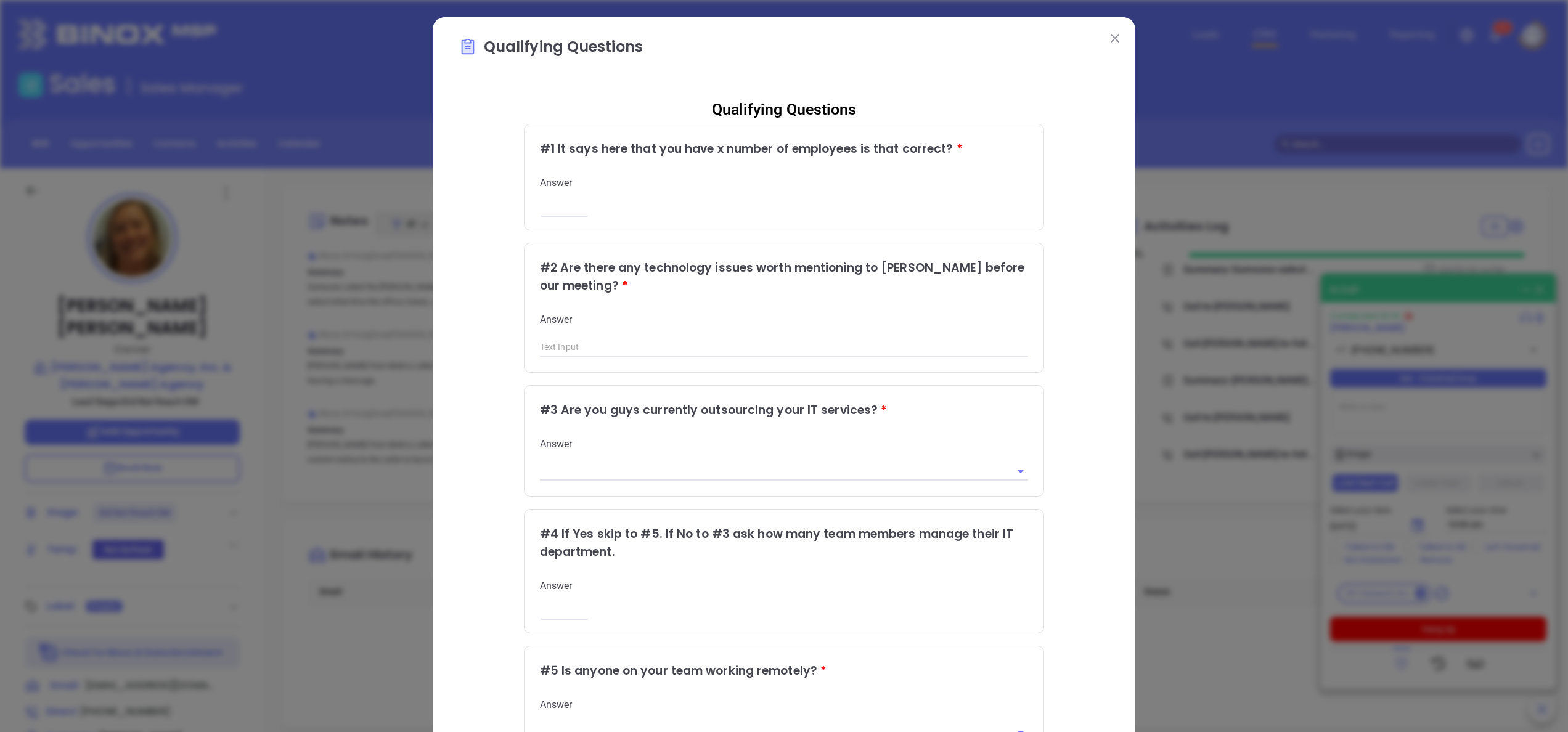
click at [557, 203] on input "number" at bounding box center [564, 208] width 49 height 10
type input "7"
click at [1050, 434] on div "Qualifying Questions # 1 It says here that you have x number of employees is th…" at bounding box center [784, 505] width 651 height 832
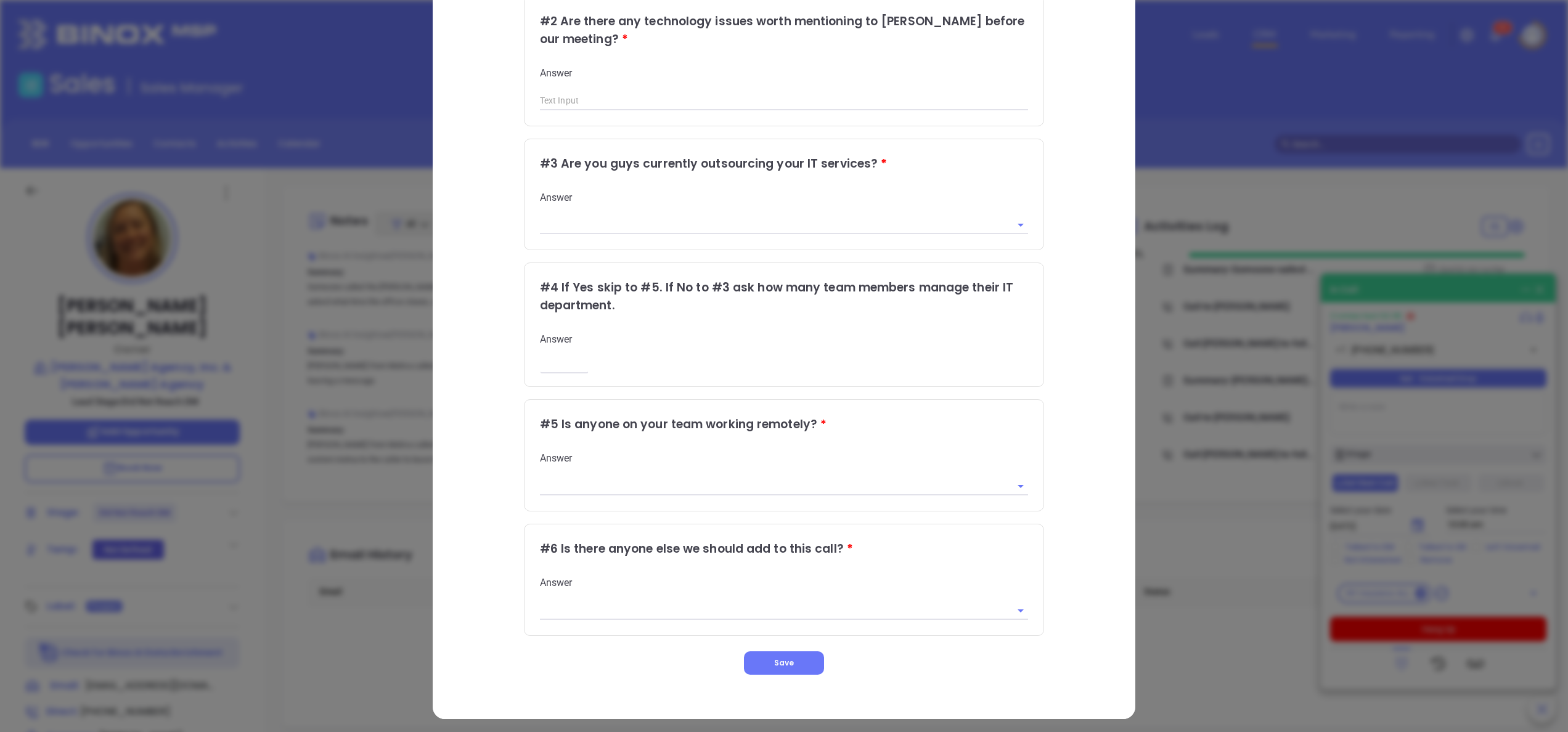
scroll to position [248, 0]
click at [802, 598] on div at bounding box center [784, 609] width 489 height 20
click at [744, 613] on input "text" at bounding box center [766, 609] width 454 height 18
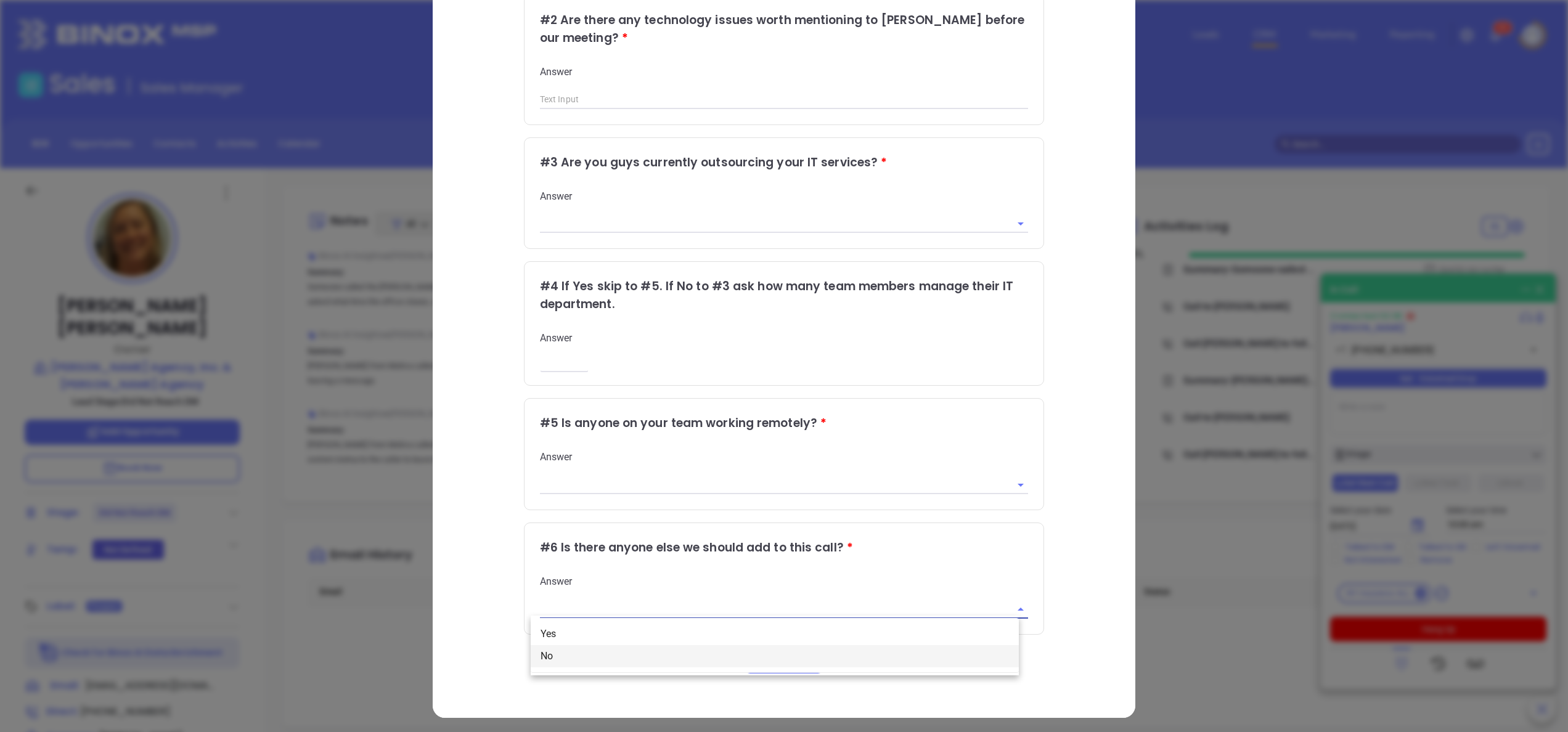
click at [565, 664] on li "No" at bounding box center [775, 656] width 488 height 23
type input "No"
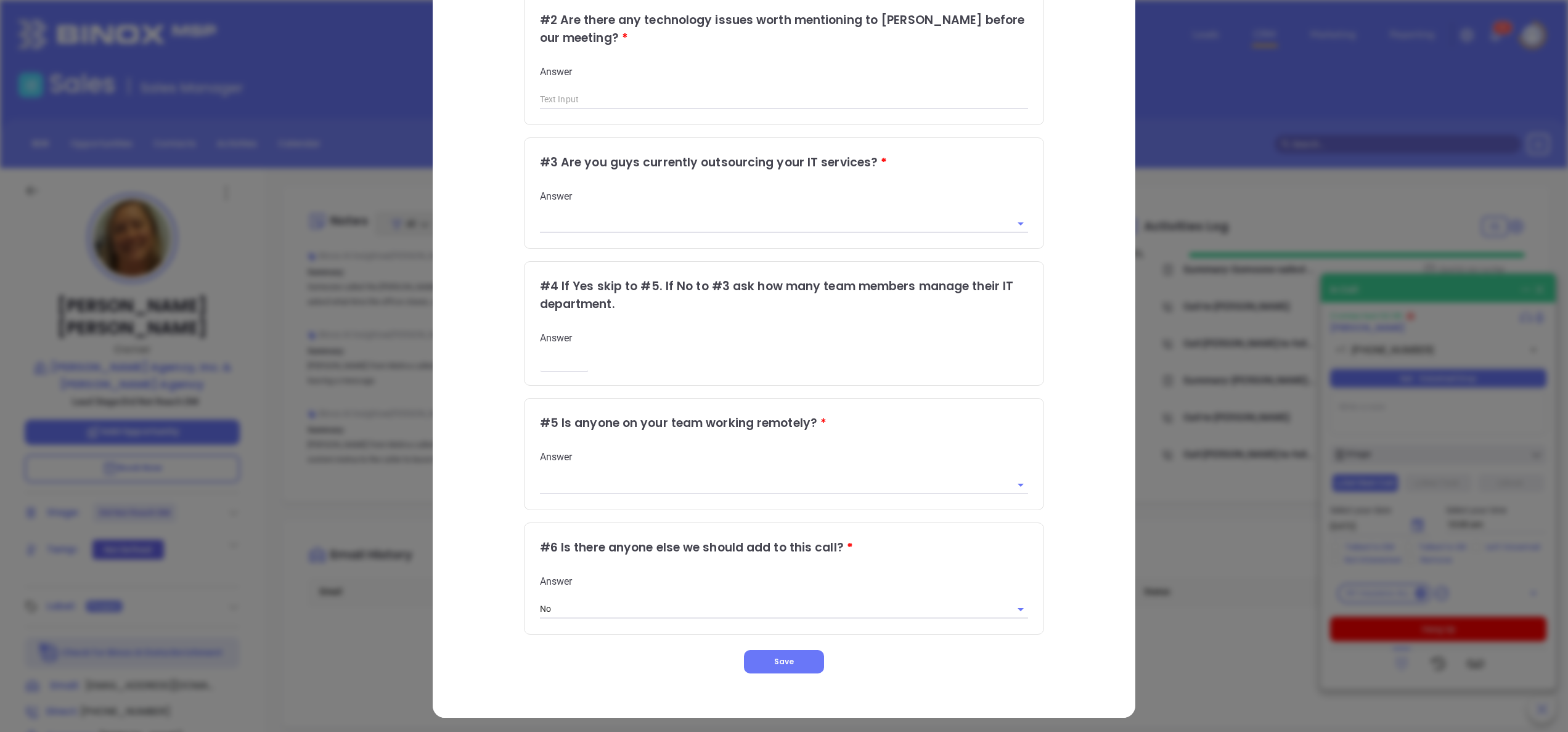
click at [491, 620] on div "Qualifying Questions # 1 It says here that you have x number of employees is th…" at bounding box center [784, 257] width 651 height 832
click at [651, 215] on input "text" at bounding box center [766, 224] width 454 height 18
click at [588, 244] on li "Yes" at bounding box center [775, 249] width 488 height 23
type input "Yes"
click at [474, 210] on div "Qualifying Questions # 1 It says here that you have x number of employees is th…" at bounding box center [784, 257] width 651 height 832
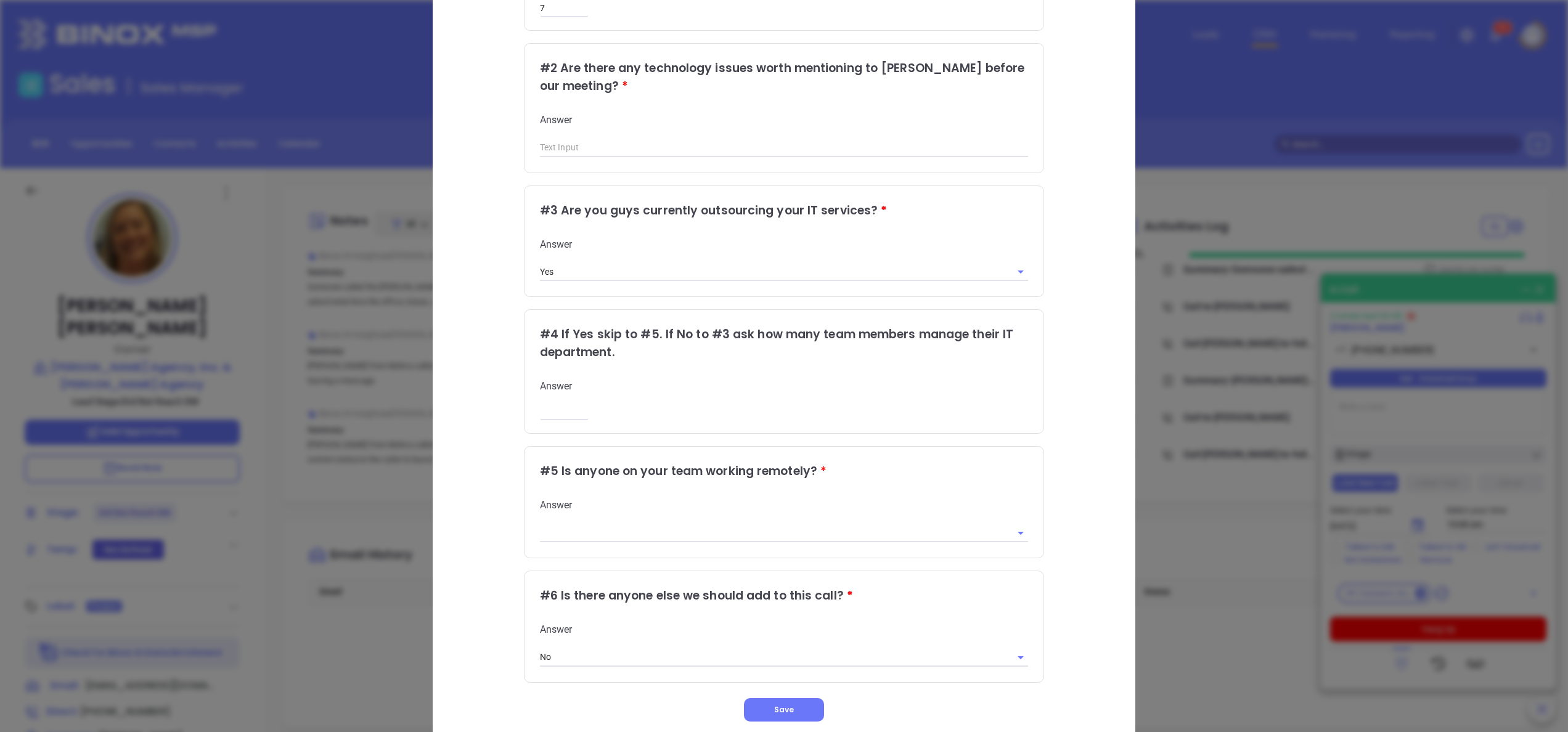
scroll to position [198, 0]
click at [1084, 193] on div "Qualifying Questions # 1 It says here that you have x number of employees is th…" at bounding box center [784, 306] width 651 height 832
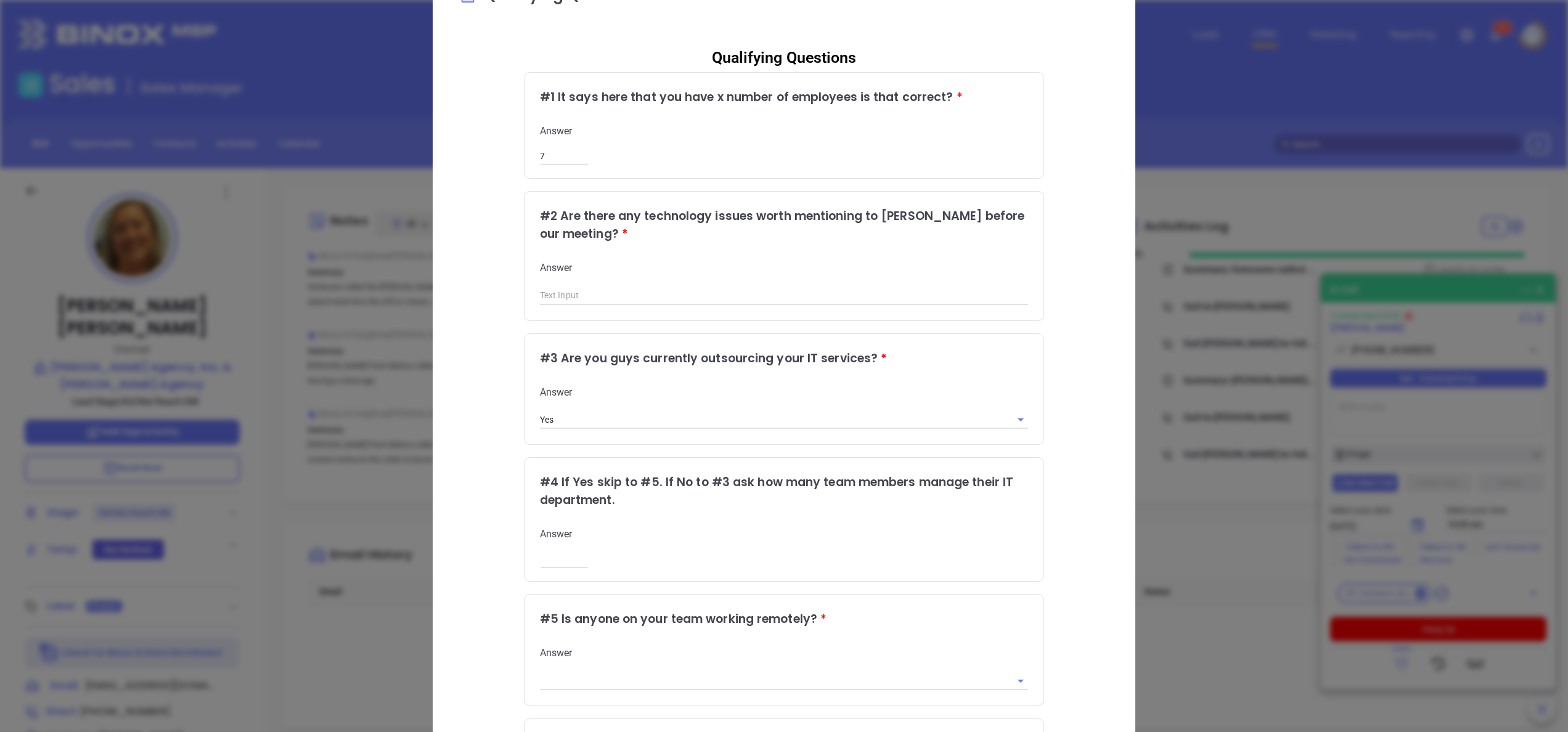
scroll to position [0, 0]
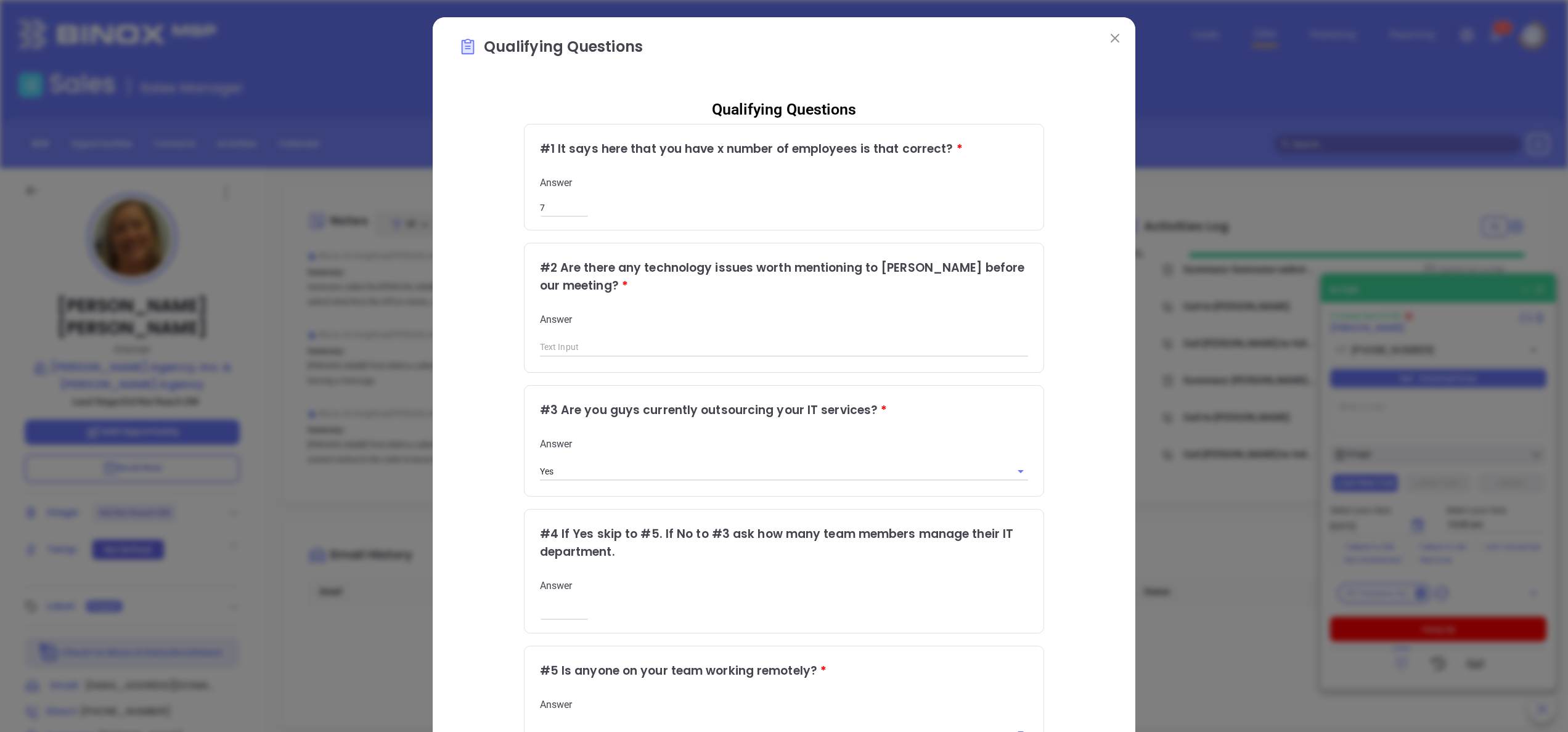
click at [1108, 33] on button at bounding box center [1115, 38] width 16 height 16
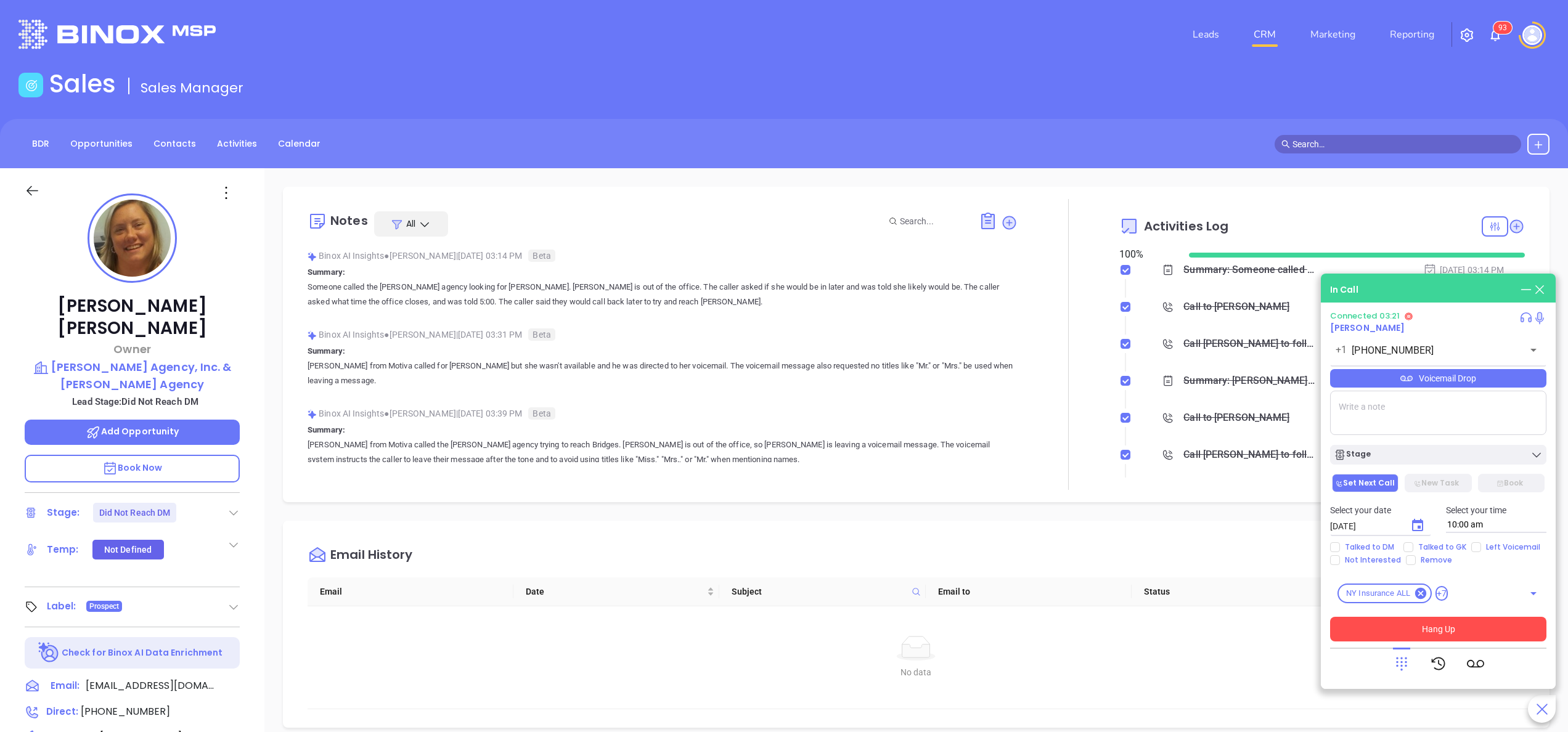
click at [1445, 629] on button "Hang Up" at bounding box center [1438, 629] width 216 height 25
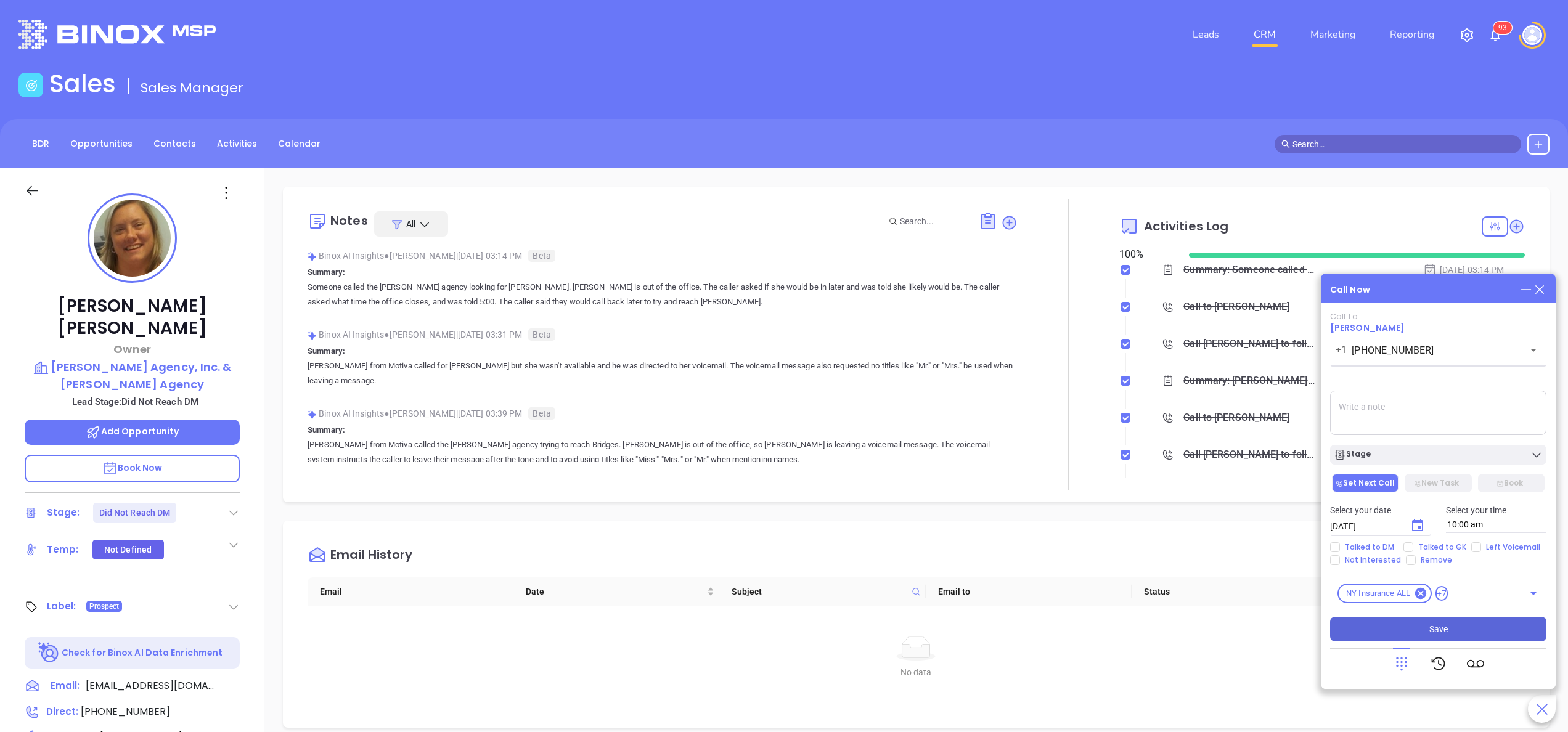
click at [1445, 629] on span "Save" at bounding box center [1438, 629] width 18 height 14
click at [1362, 548] on span "Talked to DM" at bounding box center [1369, 548] width 59 height 10
click at [1340, 548] on input "Talked to DM" at bounding box center [1335, 548] width 10 height 10
checkbox input "true"
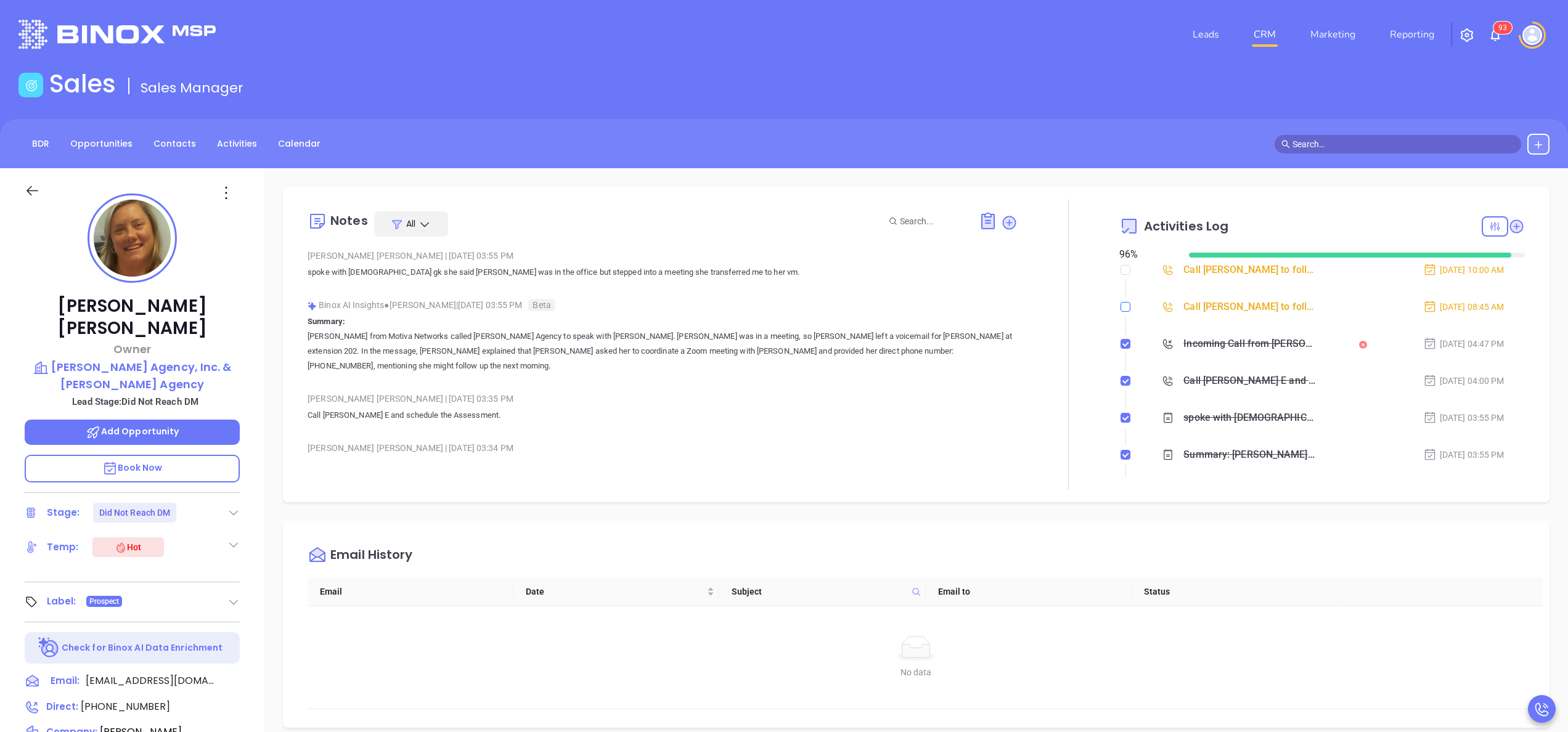
click at [1121, 308] on input "checkbox" at bounding box center [1126, 307] width 10 height 10
checkbox input "true"
click at [232, 507] on icon at bounding box center [233, 513] width 12 height 12
click at [283, 456] on div "Notes All Anabell Dominguez | Oct 8, 2025 03:55 PM spoke with female gk she sai…" at bounding box center [917, 344] width 1267 height 315
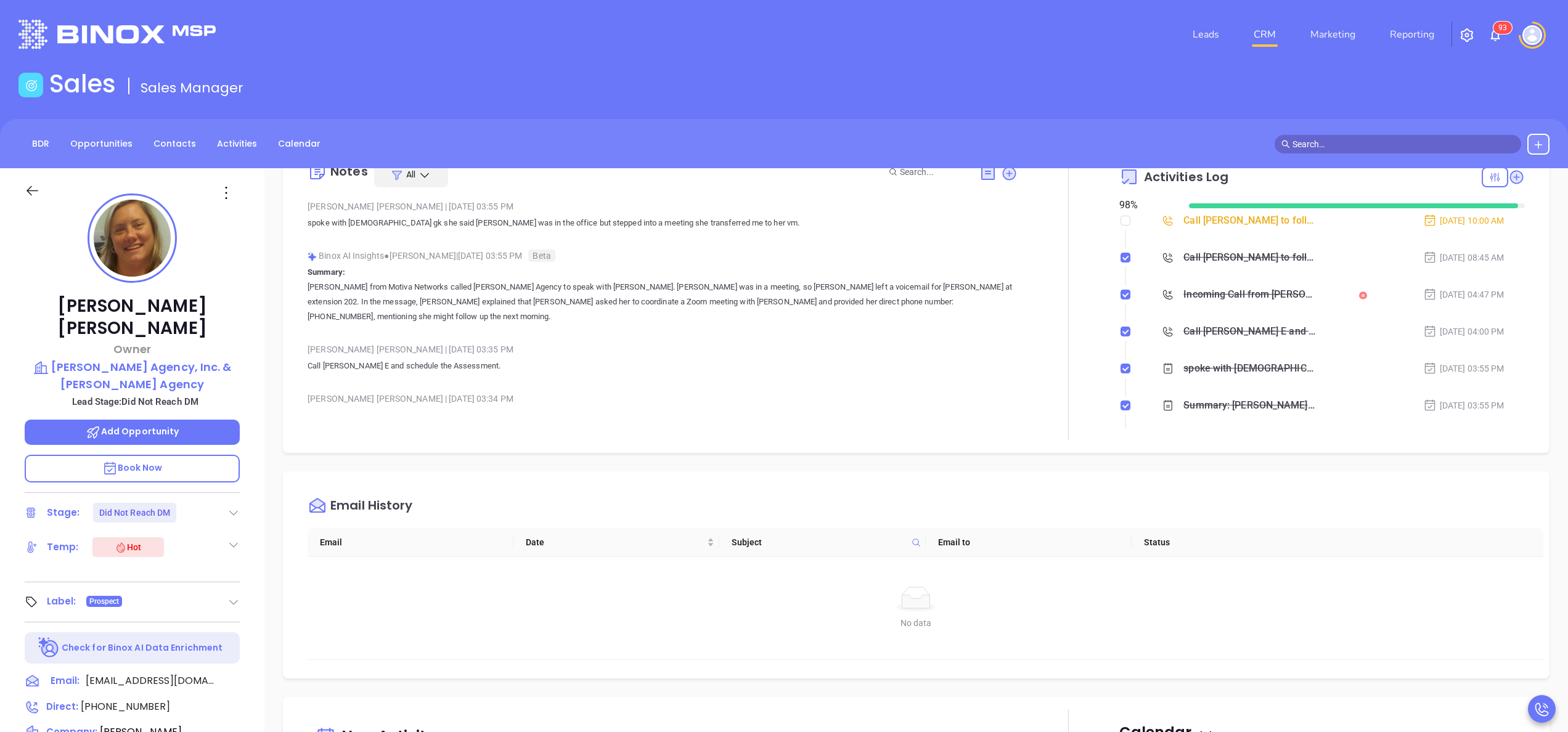
scroll to position [99, 0]
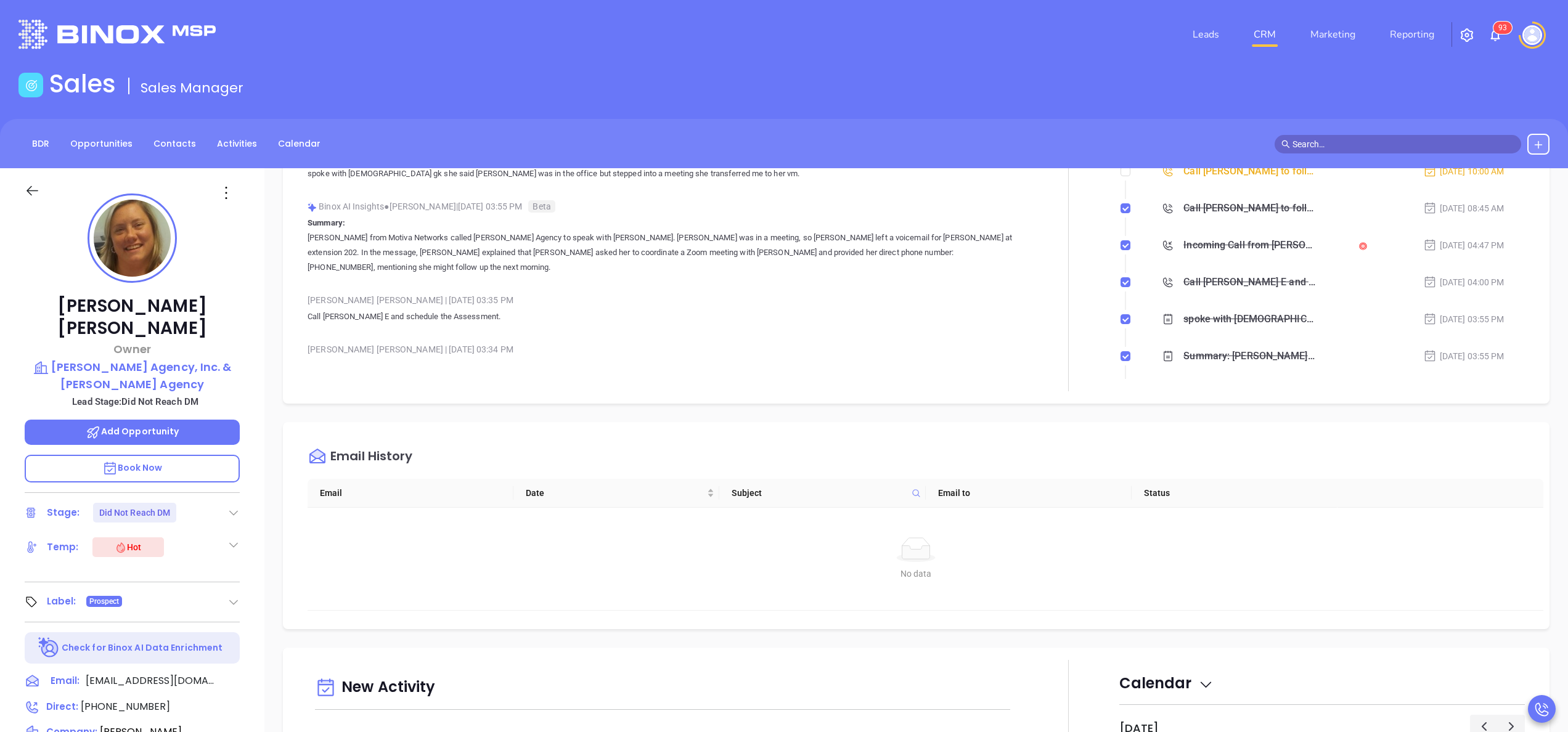
click at [253, 662] on div "Bridget E McKillip Owner Gordon W. Pratt Agency, Inc. & I.B. Hunt Agency Lead S…" at bounding box center [132, 626] width 264 height 915
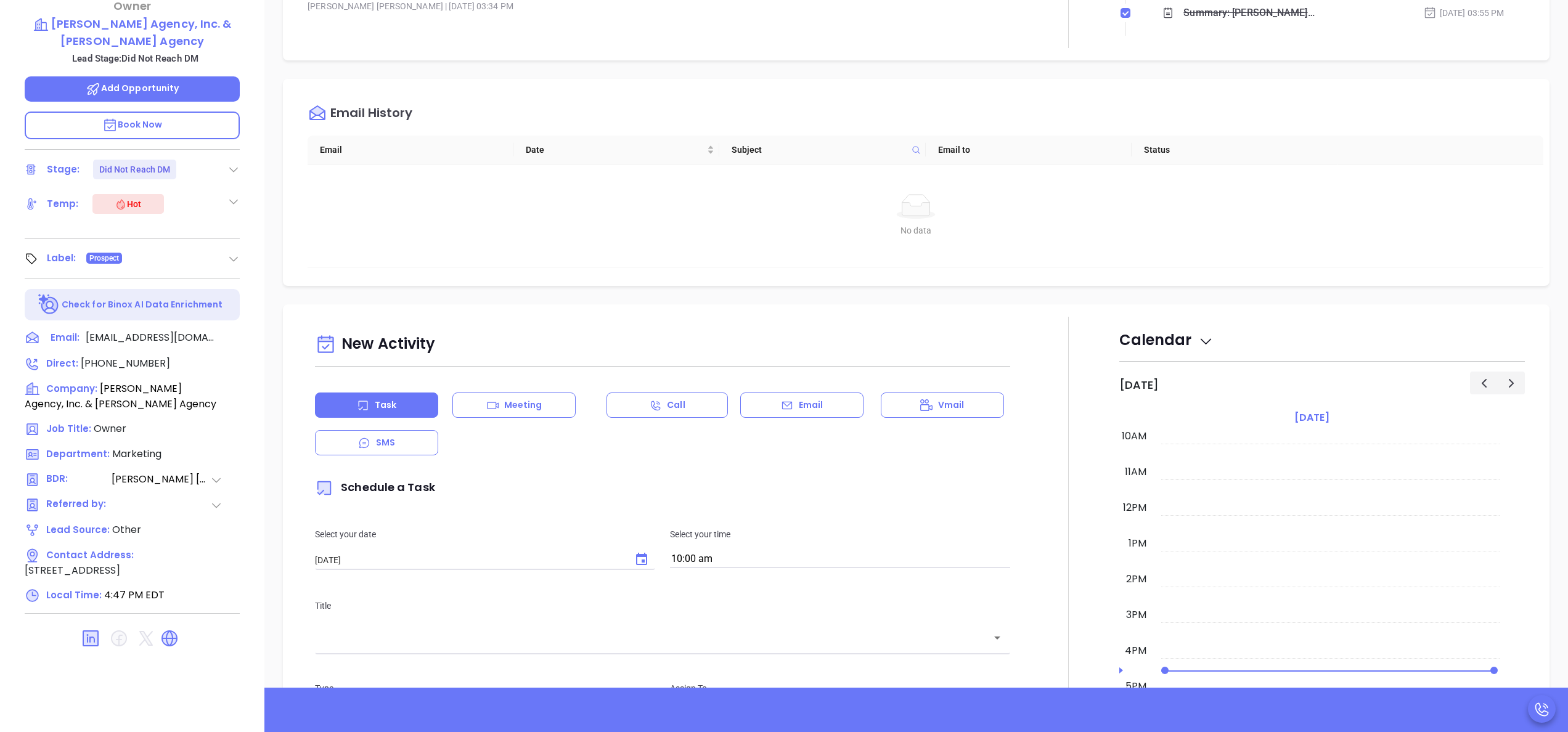
scroll to position [351, 0]
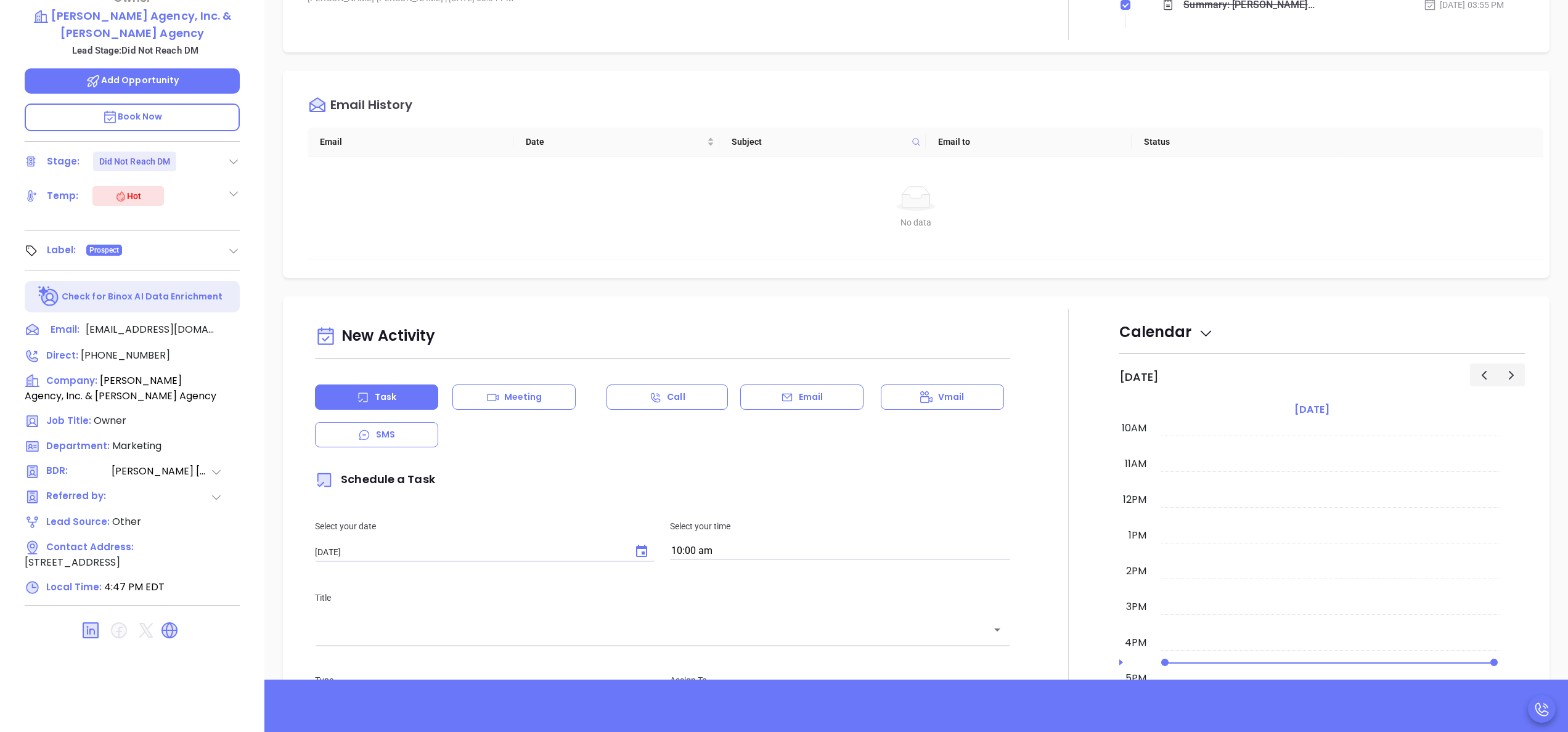
click at [214, 466] on icon at bounding box center [216, 472] width 12 height 12
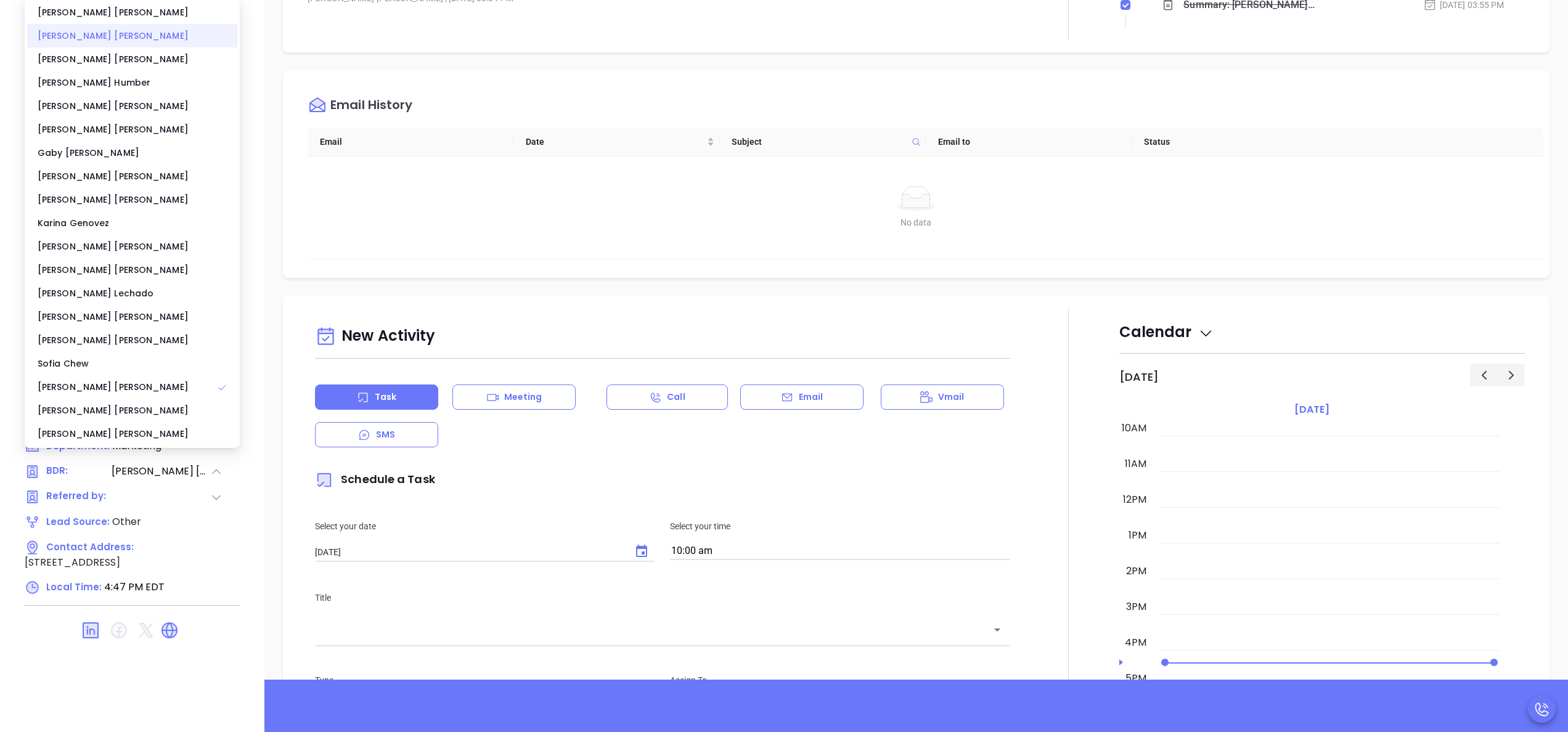
click at [113, 41] on div "Anabell Dominguez" at bounding box center [131, 36] width 210 height 23
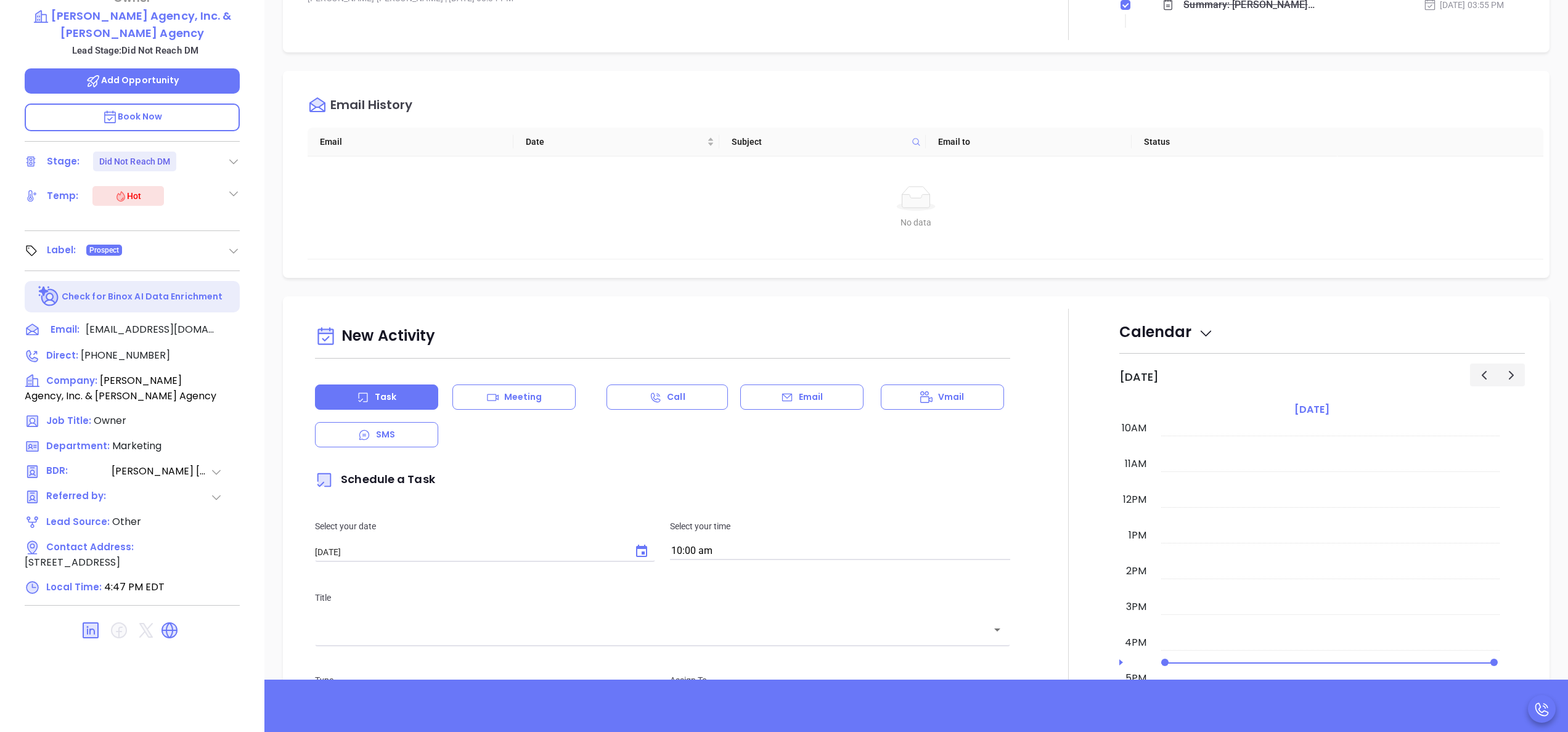
click at [269, 360] on div "New Activity Task Meeting Call Email Vmail SMS Schedule a Task Select your date…" at bounding box center [916, 651] width 1304 height 710
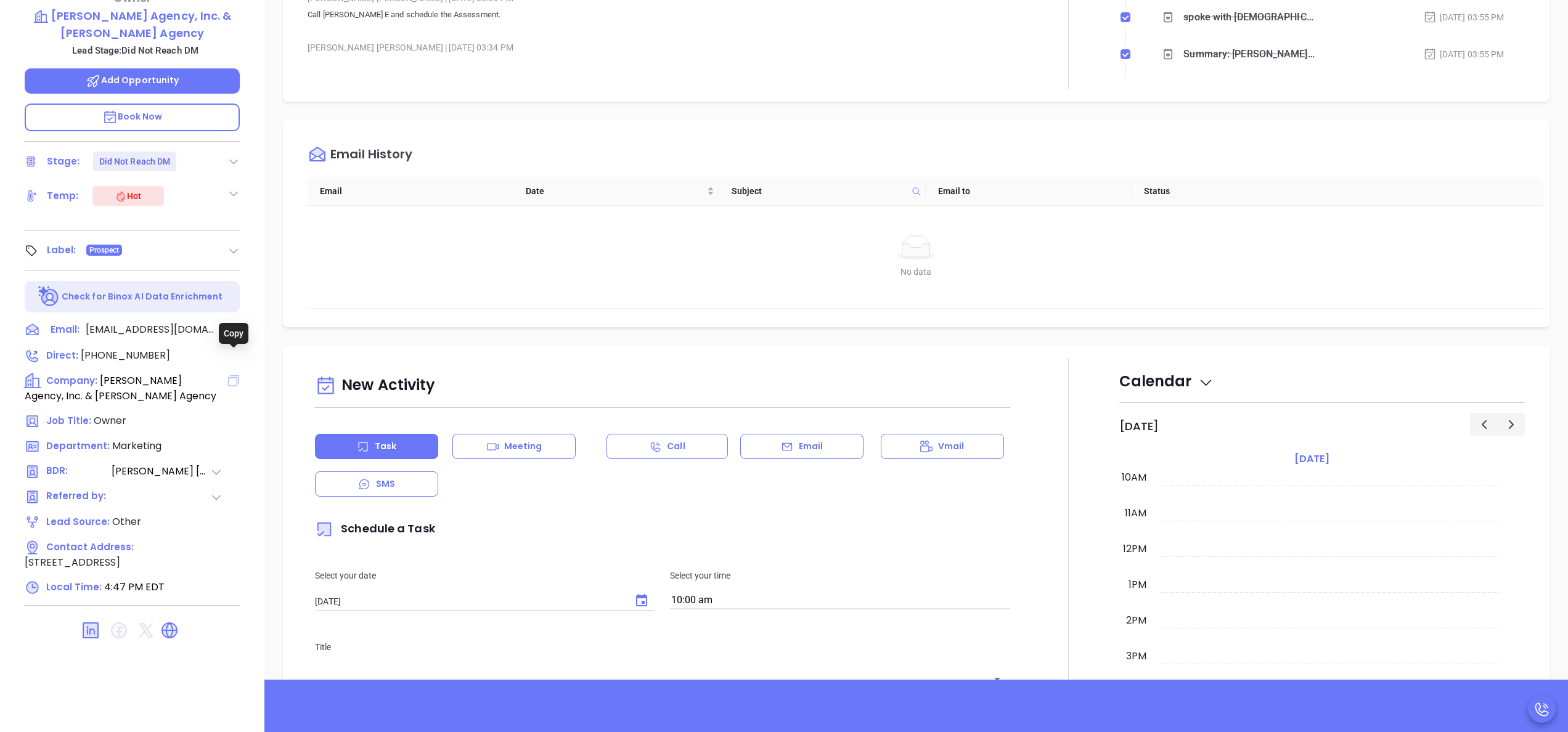
click at [237, 375] on icon at bounding box center [233, 381] width 11 height 11
click at [137, 74] on span "Add Opportunity" at bounding box center [132, 80] width 94 height 12
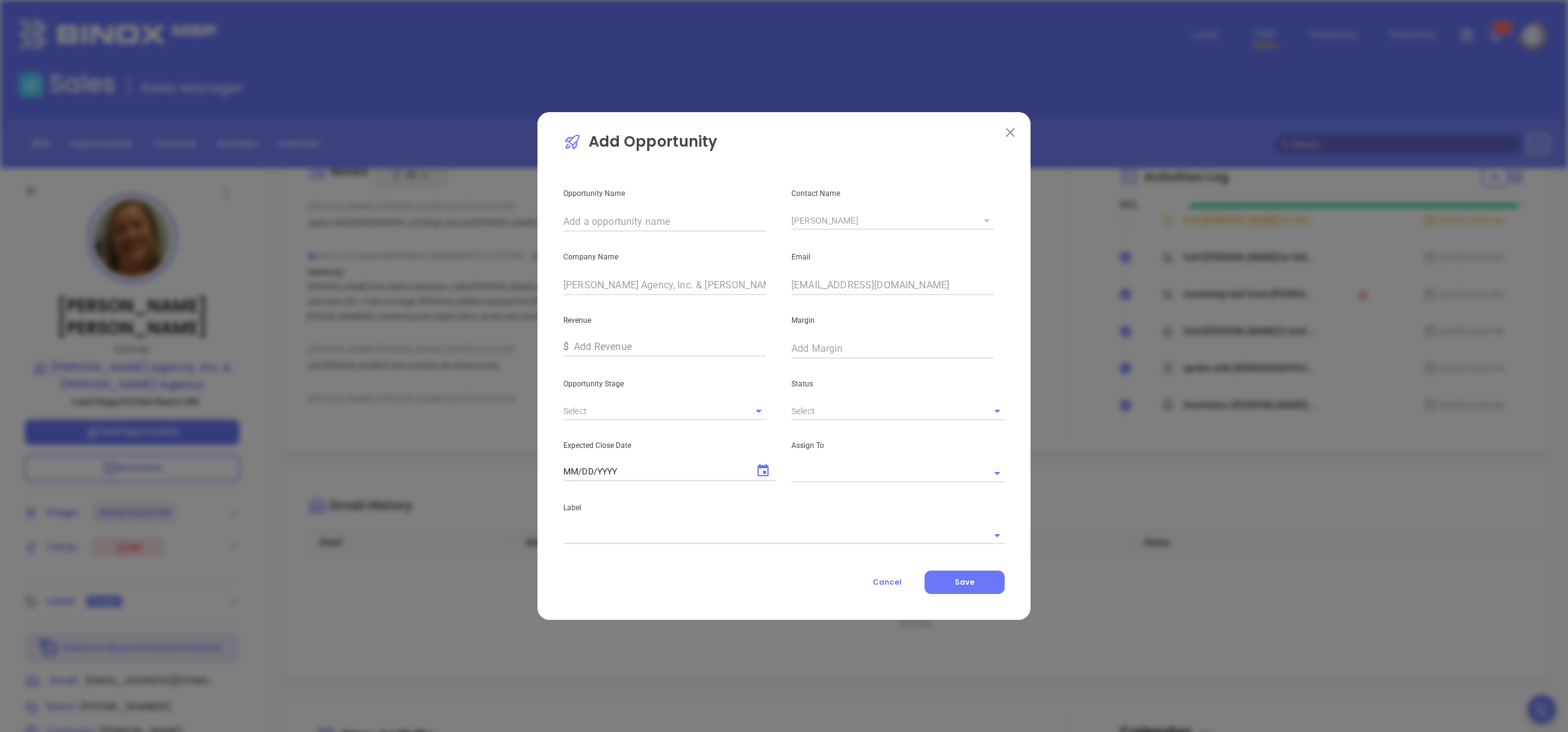
click at [652, 213] on input "text" at bounding box center [665, 221] width 203 height 20
paste input "Gordon W. Pratt Agency, Inc. & I.B. Hunt Agency"
type input "Gordon W. Pratt Agency, Inc. & I.B. Hunt Agency"
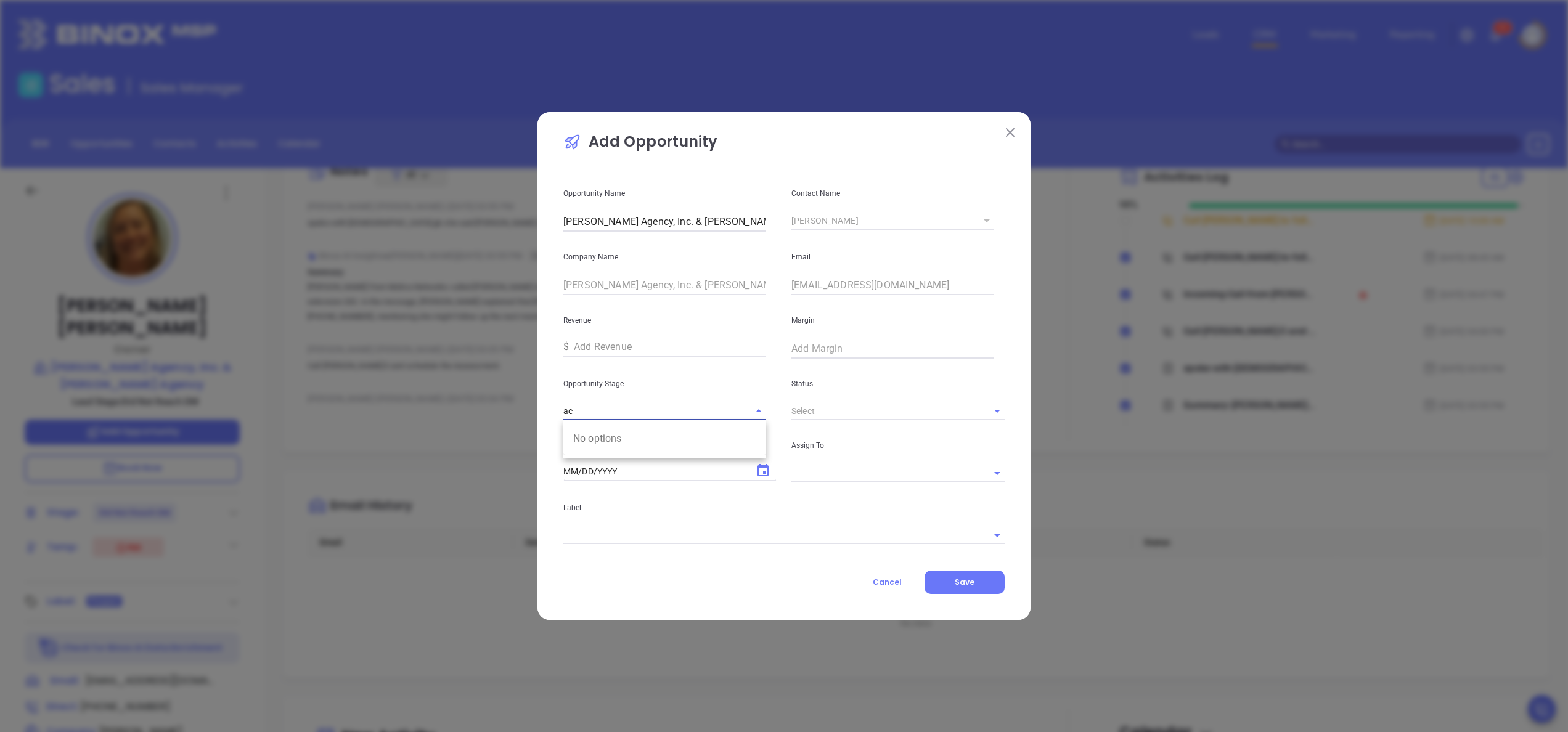
type input "a"
click at [654, 438] on li "Interview" at bounding box center [665, 439] width 203 height 23
type input "Interview"
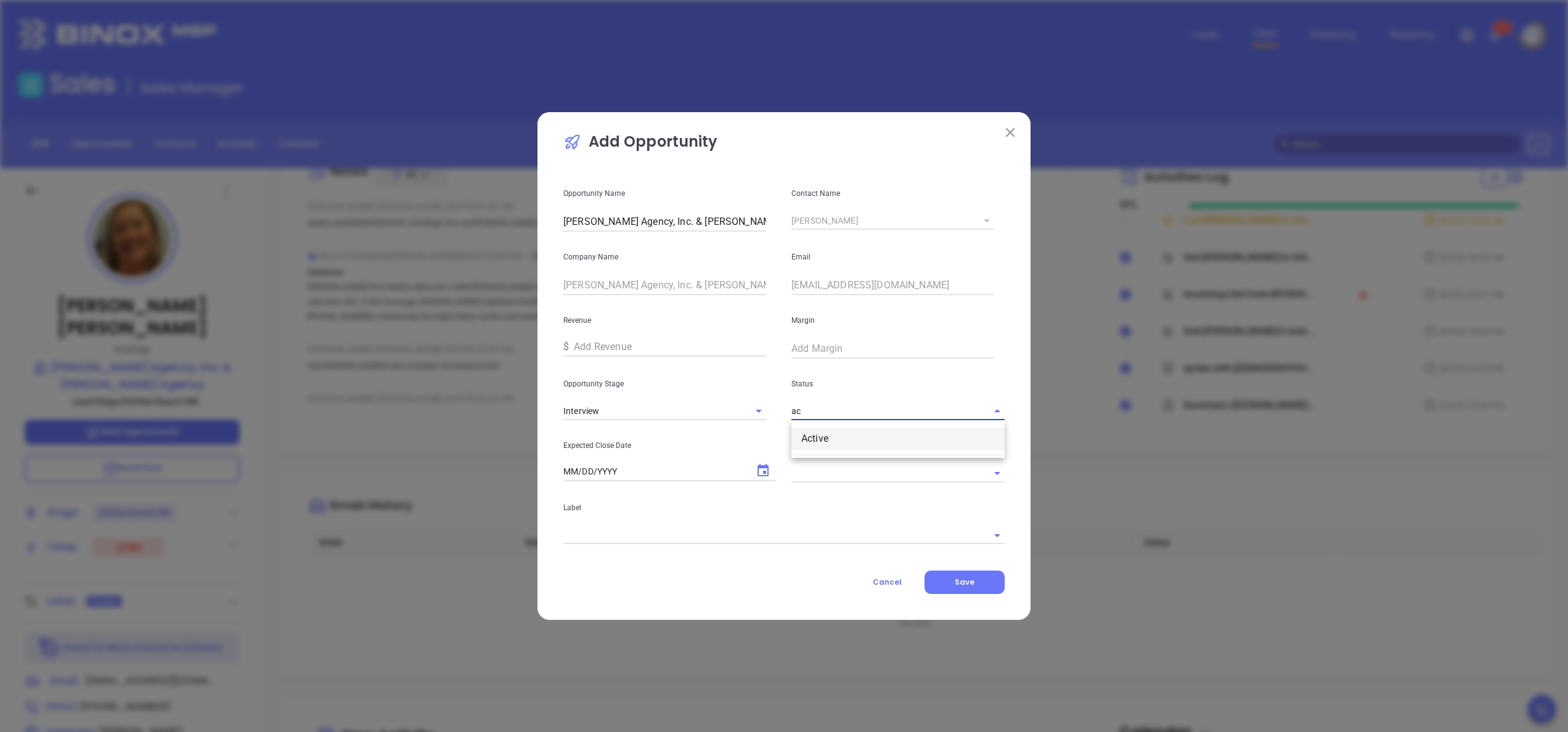
click at [842, 435] on li "Active" at bounding box center [898, 439] width 214 height 23
type input "Active"
click at [757, 467] on icon "Choose date" at bounding box center [763, 470] width 11 height 12
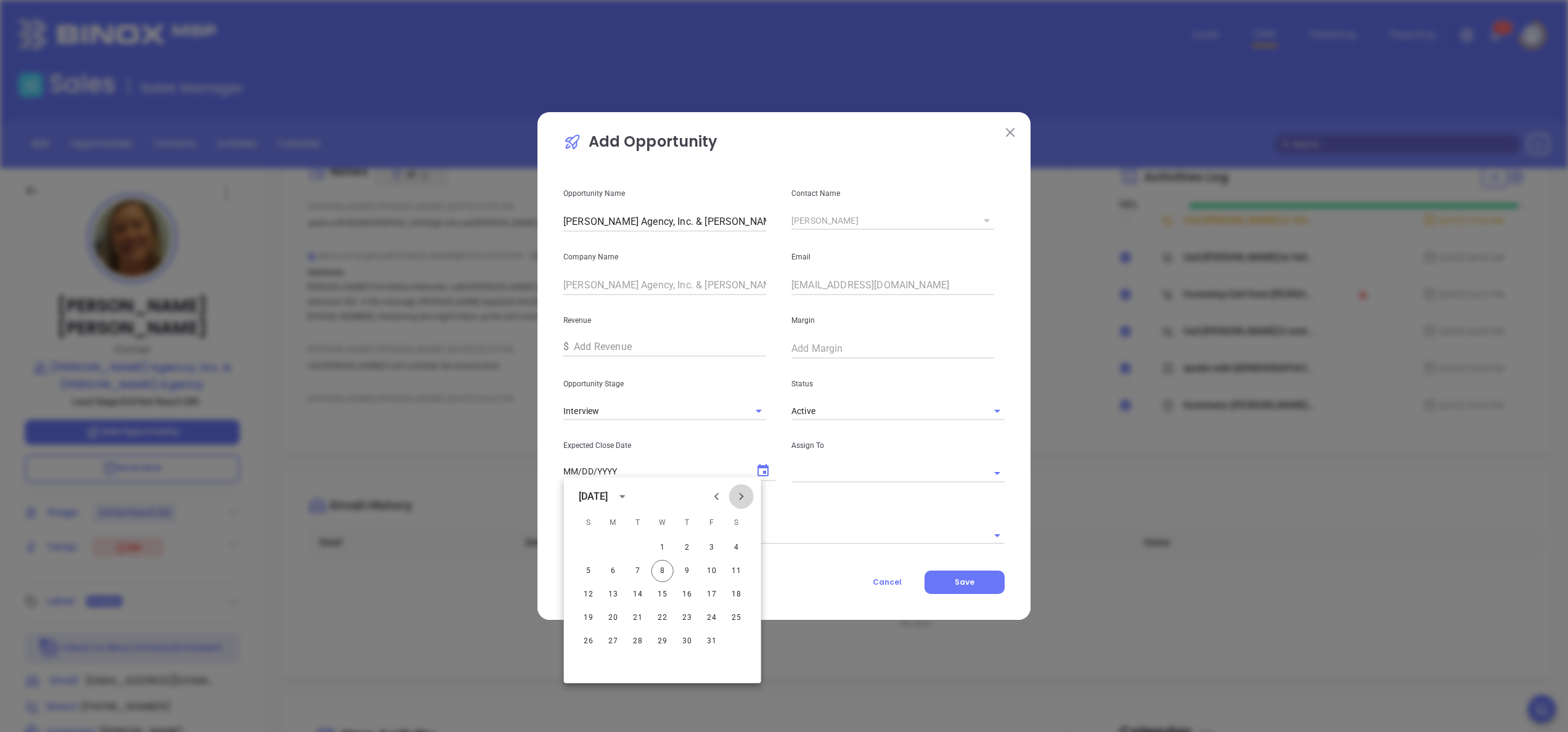
click at [743, 495] on icon "Next month" at bounding box center [742, 497] width 15 height 15
click at [617, 593] on button "10" at bounding box center [613, 595] width 23 height 23
type input "[DATE]"
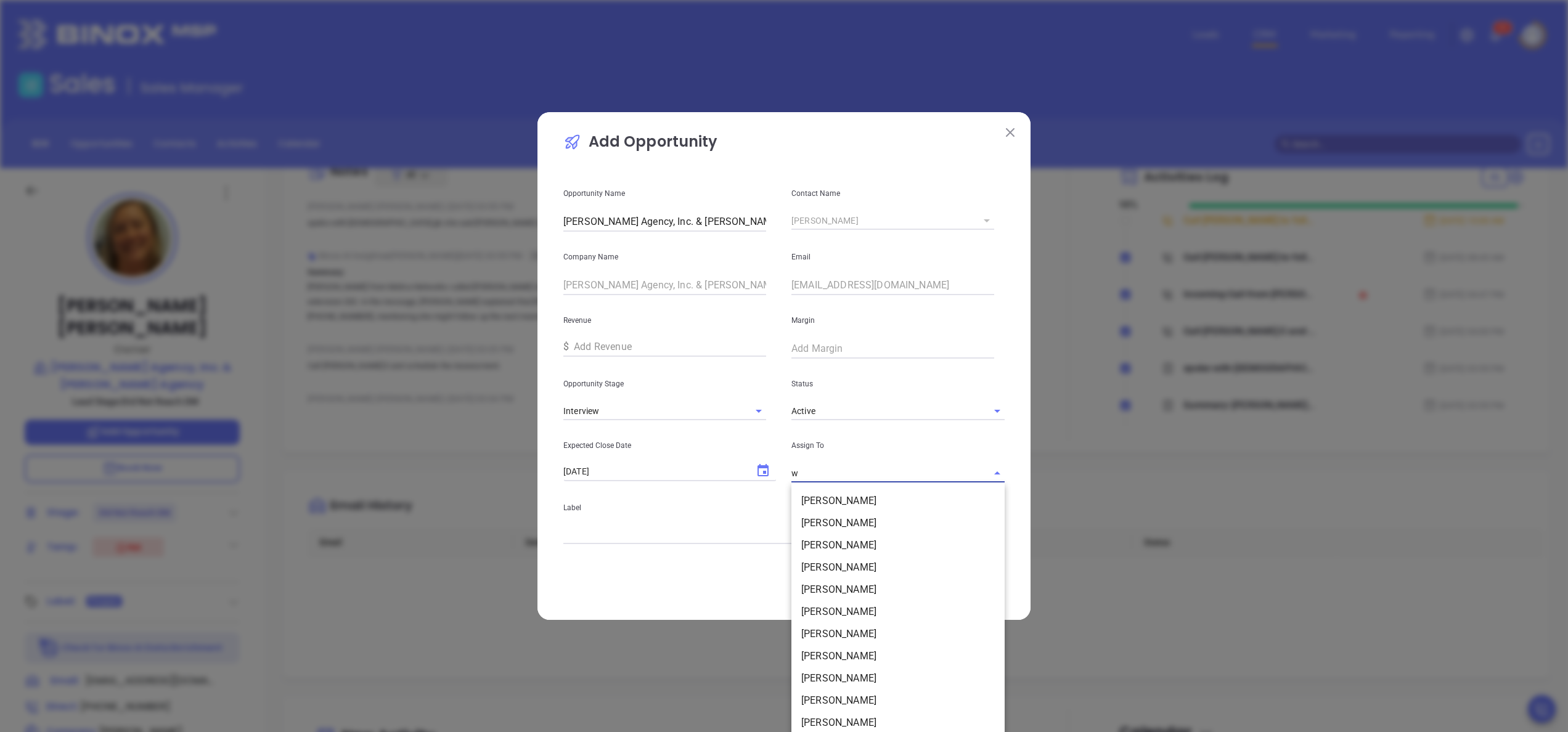
click at [877, 477] on input "w" at bounding box center [881, 473] width 179 height 18
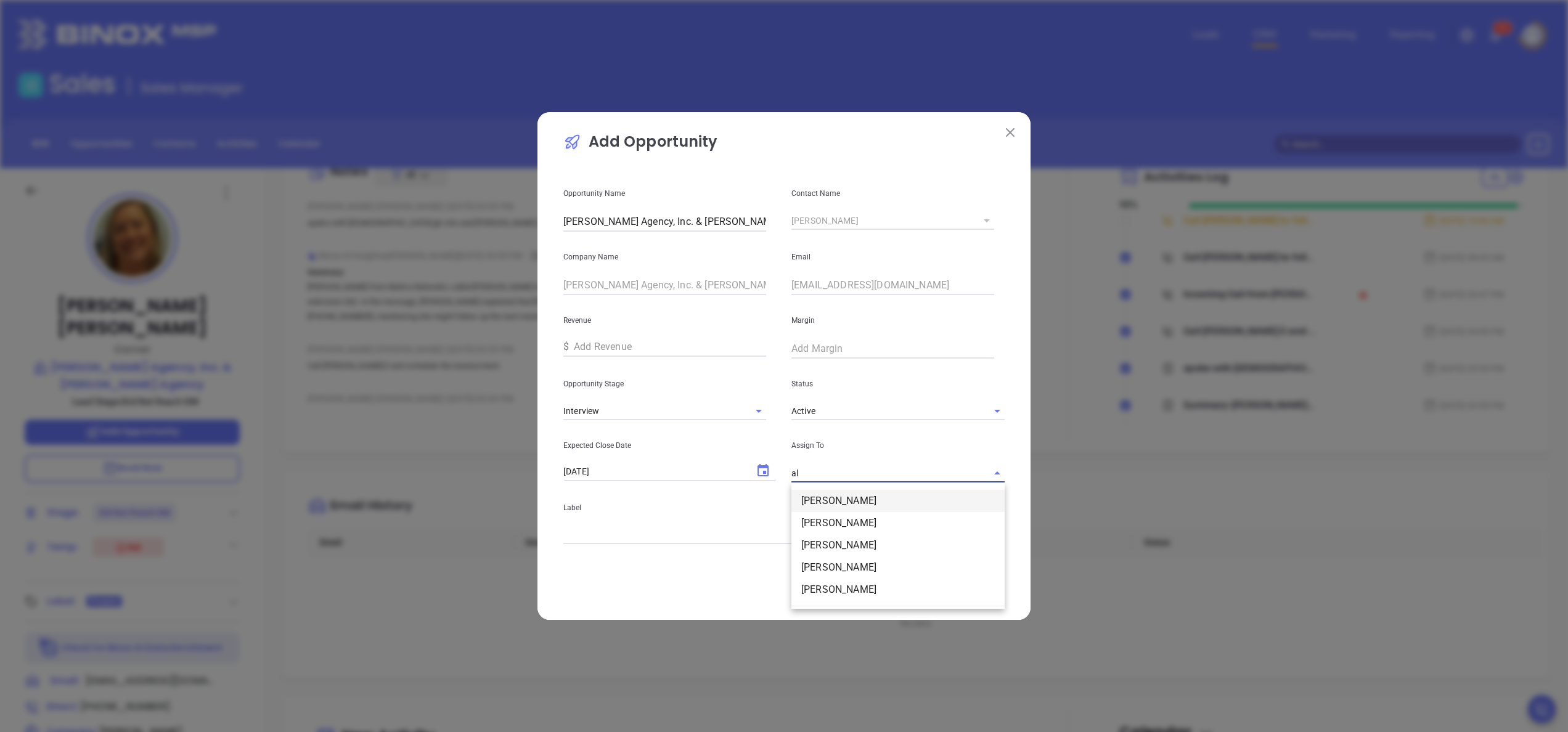
type input "a"
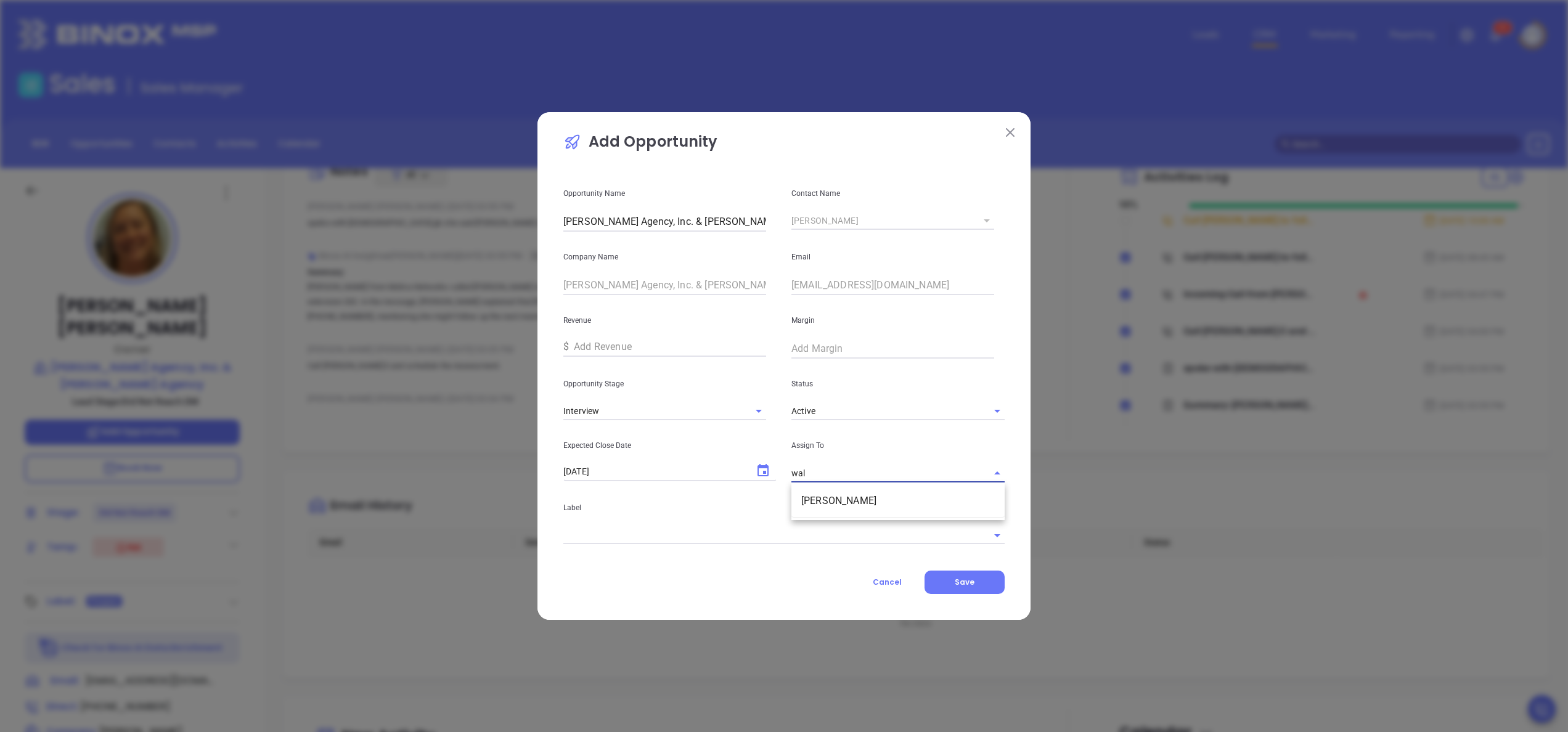
click at [850, 505] on li "[PERSON_NAME]" at bounding box center [898, 501] width 214 height 23
type input "[PERSON_NAME]"
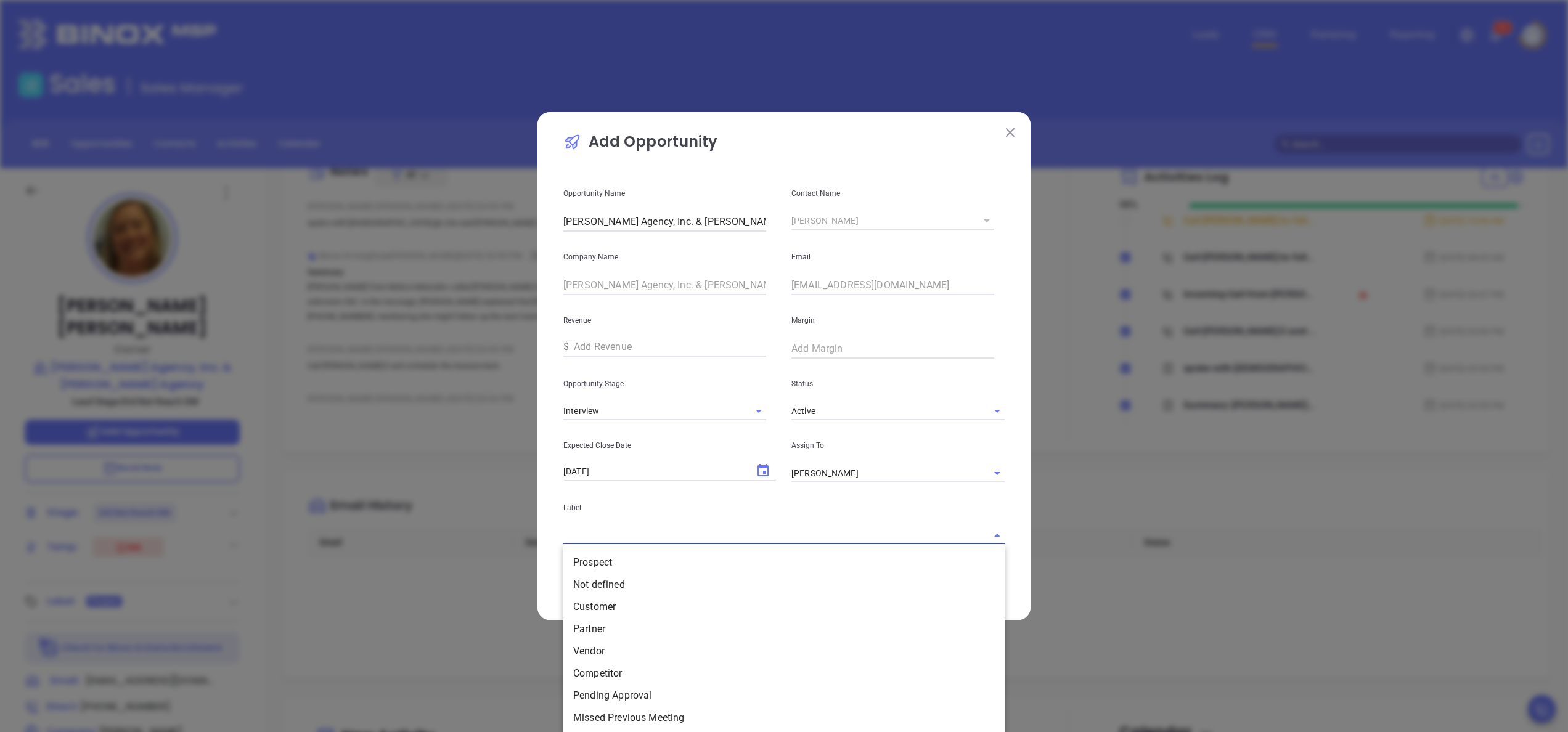
click at [764, 537] on input "text" at bounding box center [767, 535] width 407 height 18
click at [726, 565] on li "Prospect" at bounding box center [784, 563] width 442 height 23
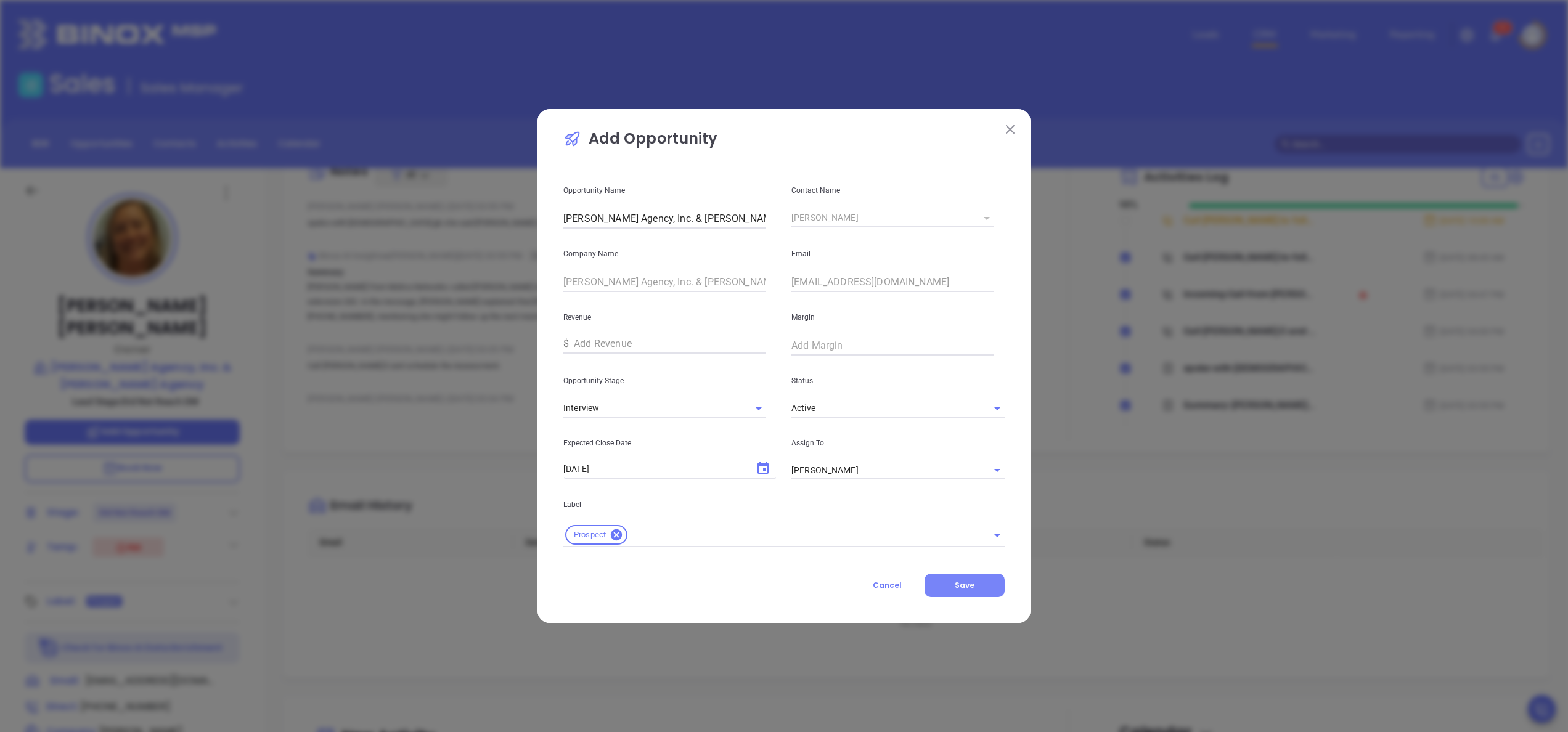
click at [983, 589] on button "Save" at bounding box center [964, 585] width 80 height 23
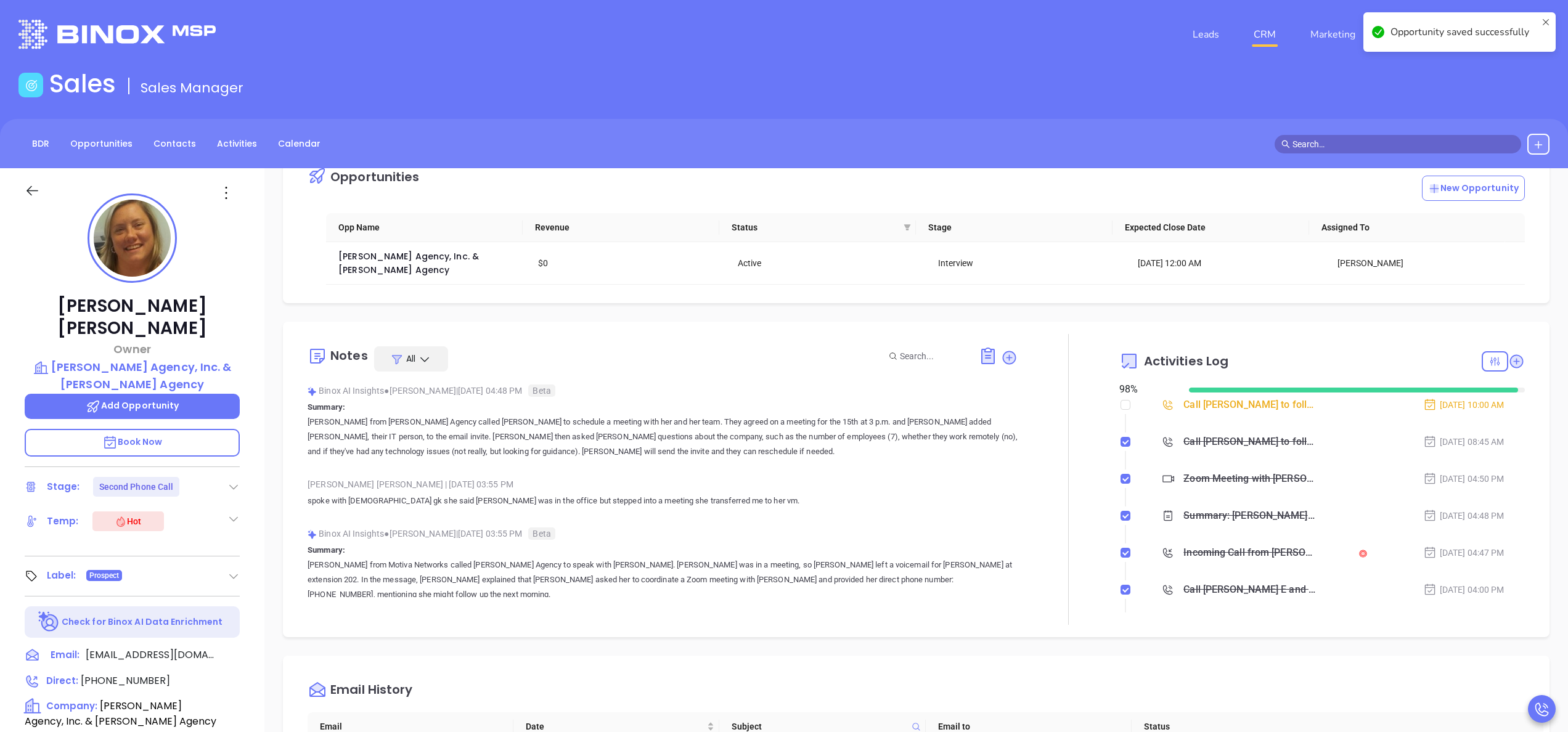
scroll to position [235, 0]
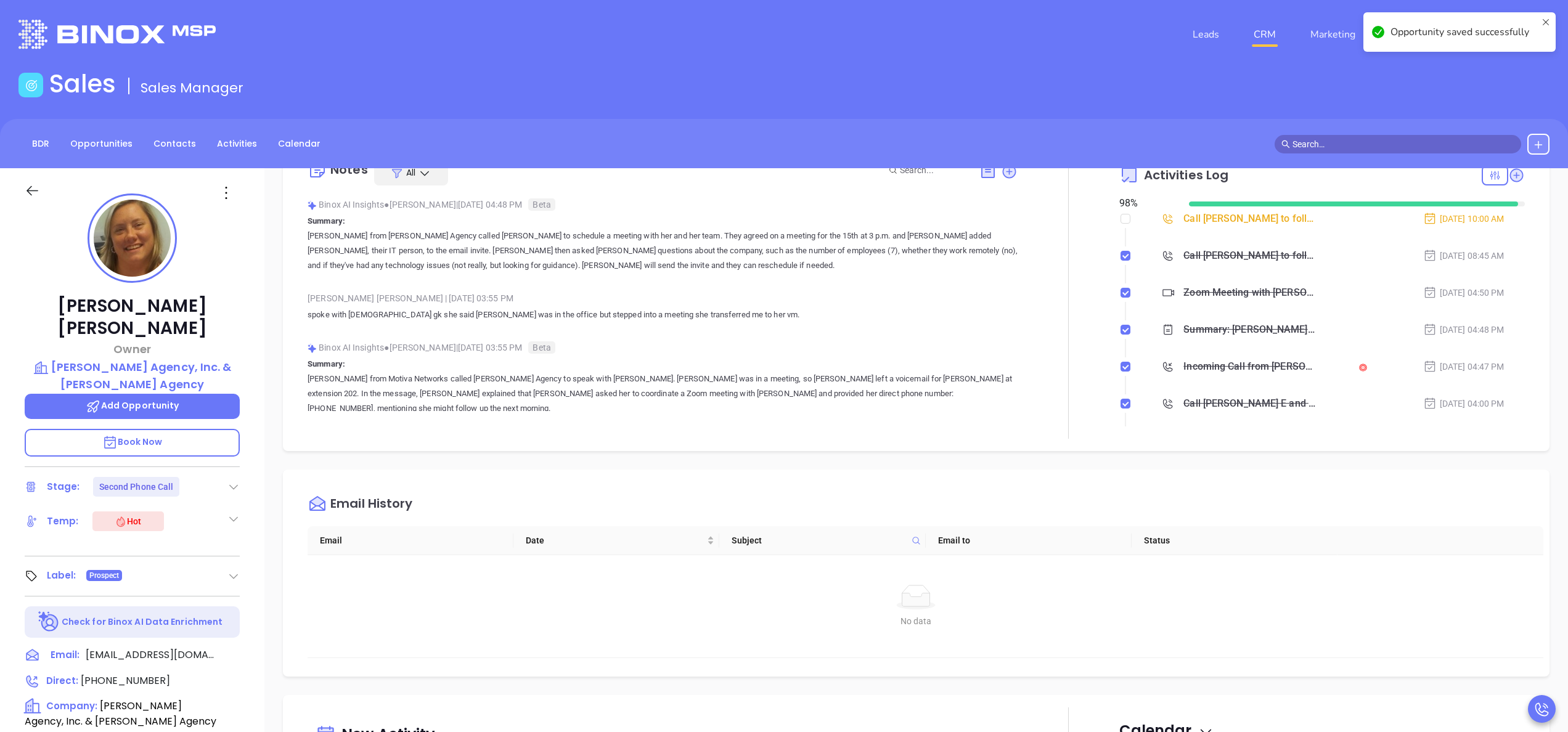
click at [1066, 426] on div at bounding box center [1068, 293] width 102 height 291
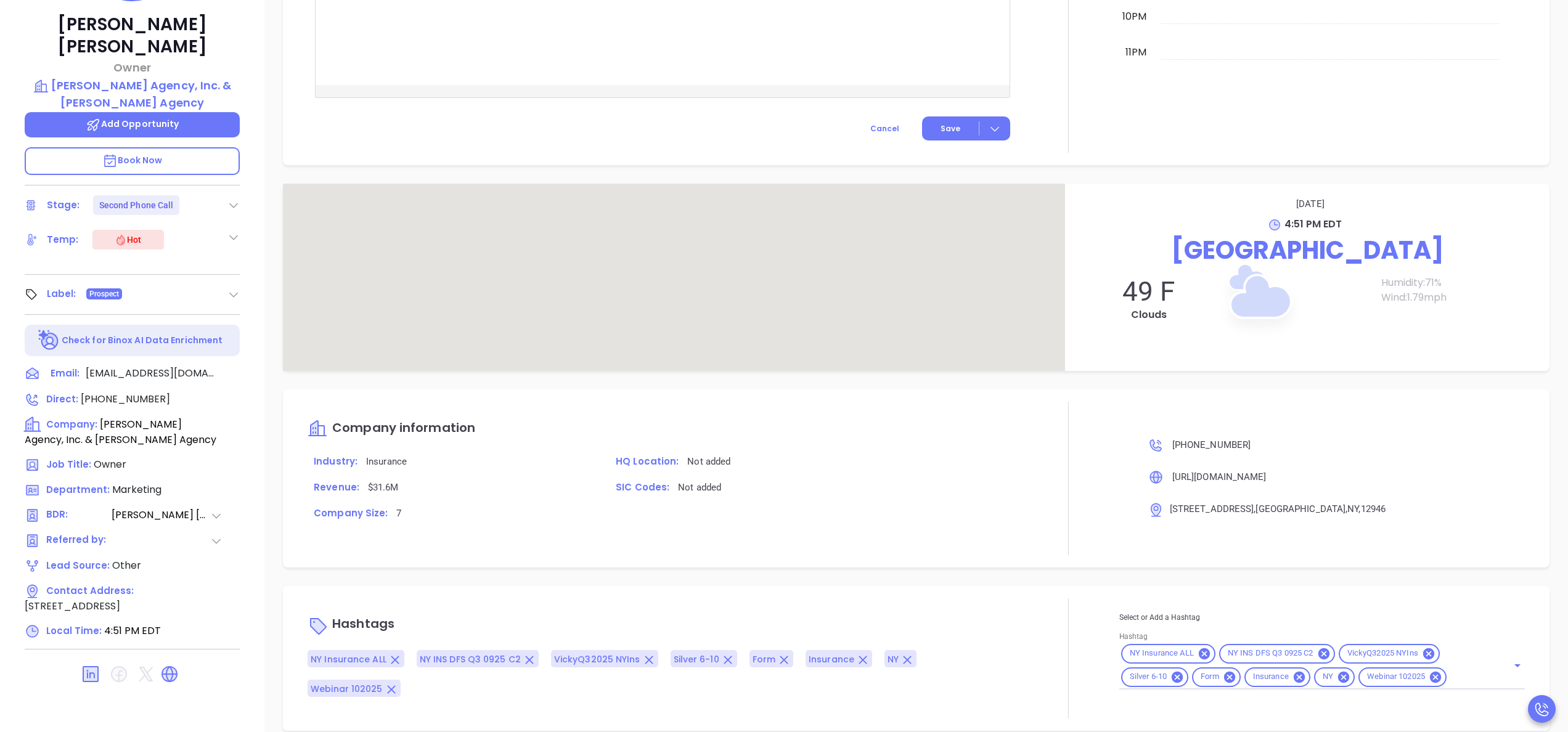
scroll to position [351, 0]
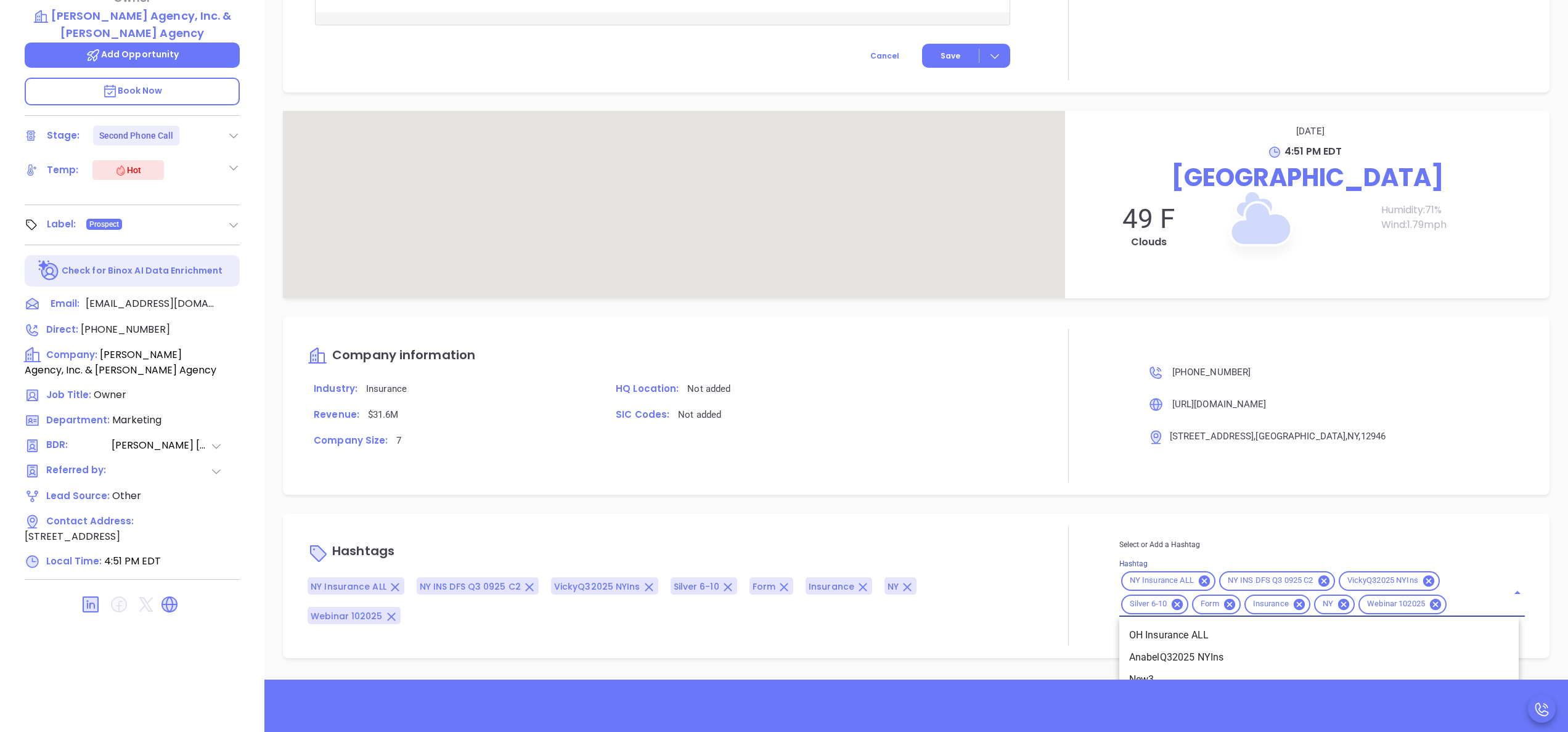
click at [1465, 608] on input "Hashtag" at bounding box center [1469, 603] width 42 height 15
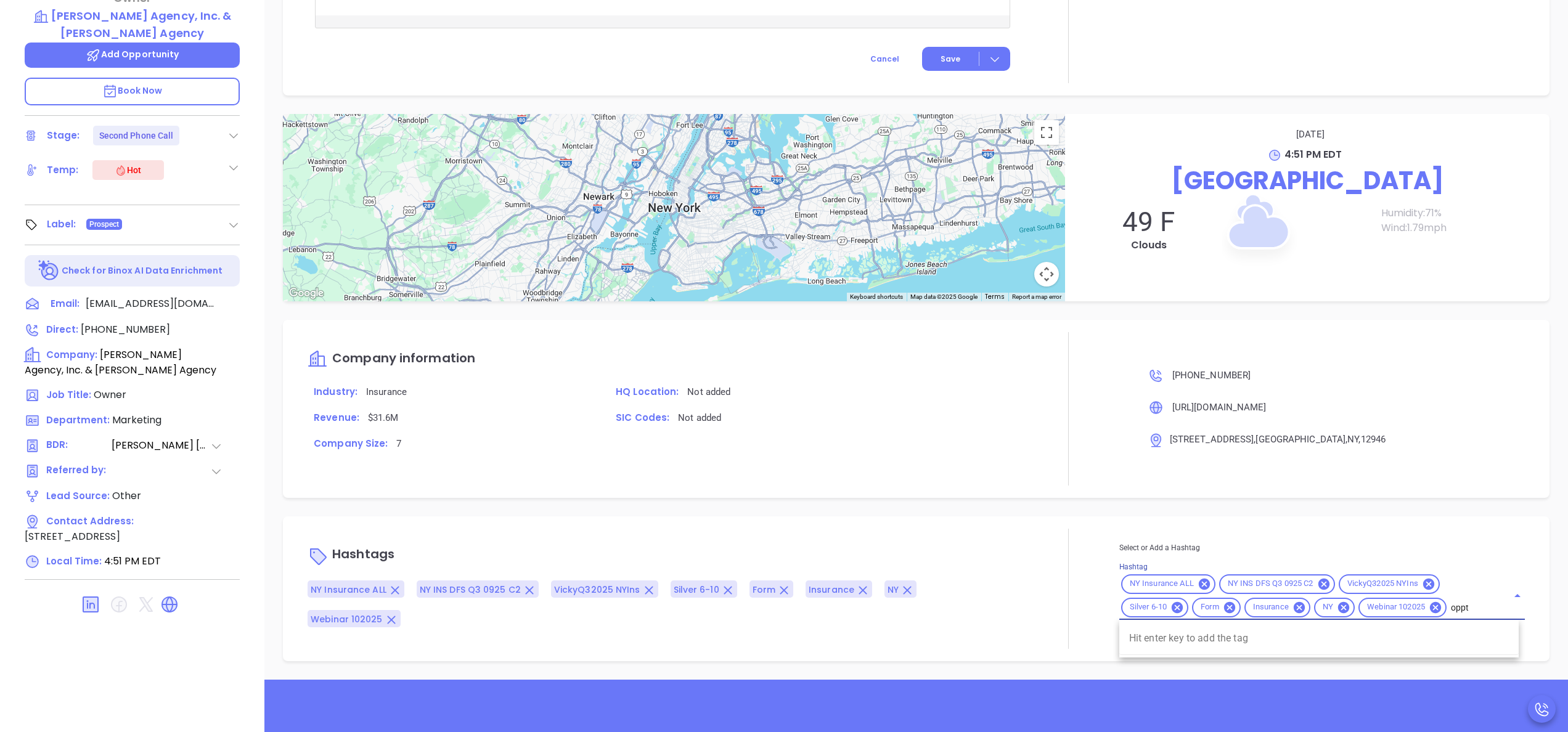
type input "opp"
click at [1203, 629] on li "Opportunity" at bounding box center [1319, 638] width 399 height 23
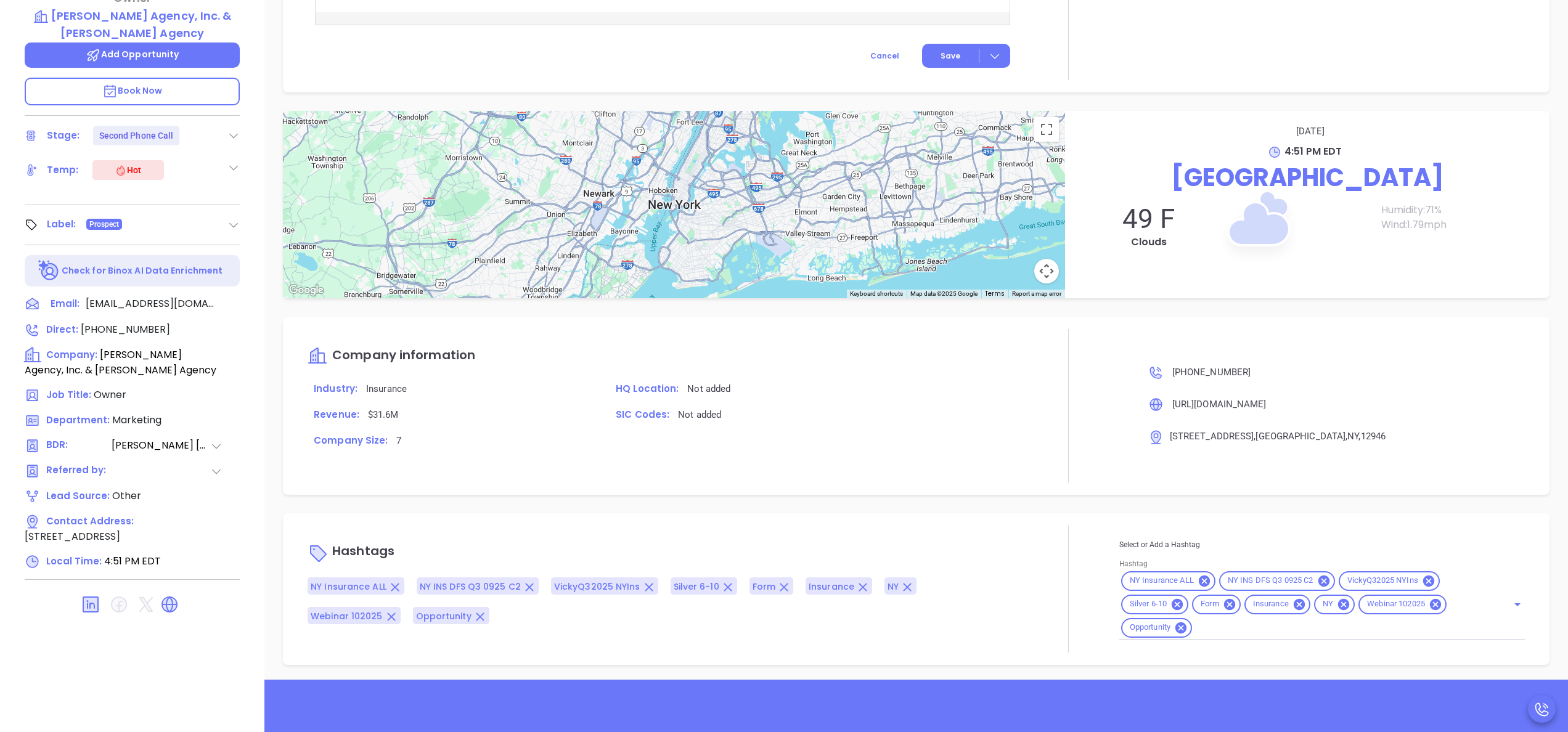
click at [890, 397] on p "HQ Location: Not added" at bounding box center [813, 389] width 408 height 16
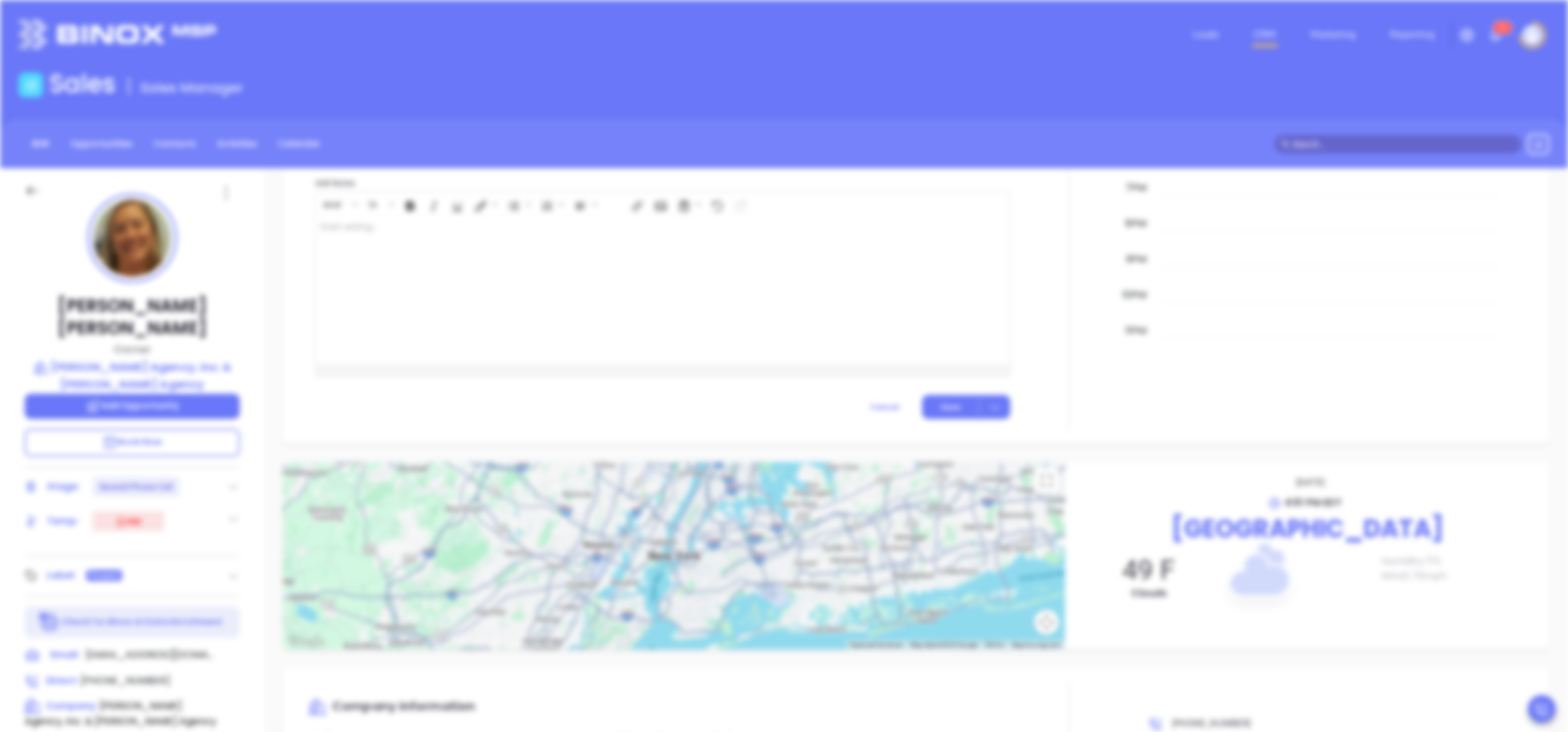
scroll to position [0, 0]
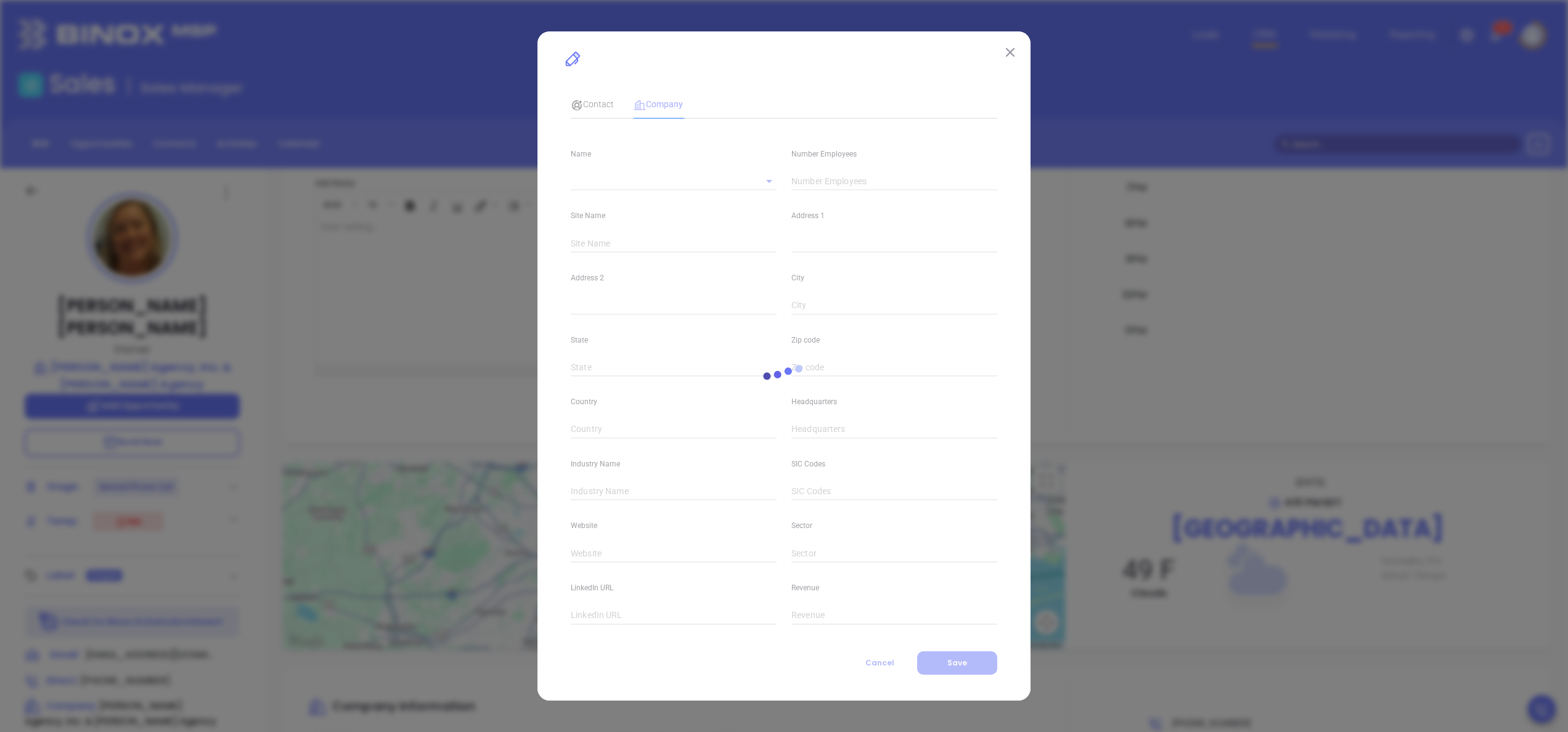
type input "7"
type input "Main"
type input "2699 Main Street"
type input "Lake Placid"
type input "[US_STATE]"
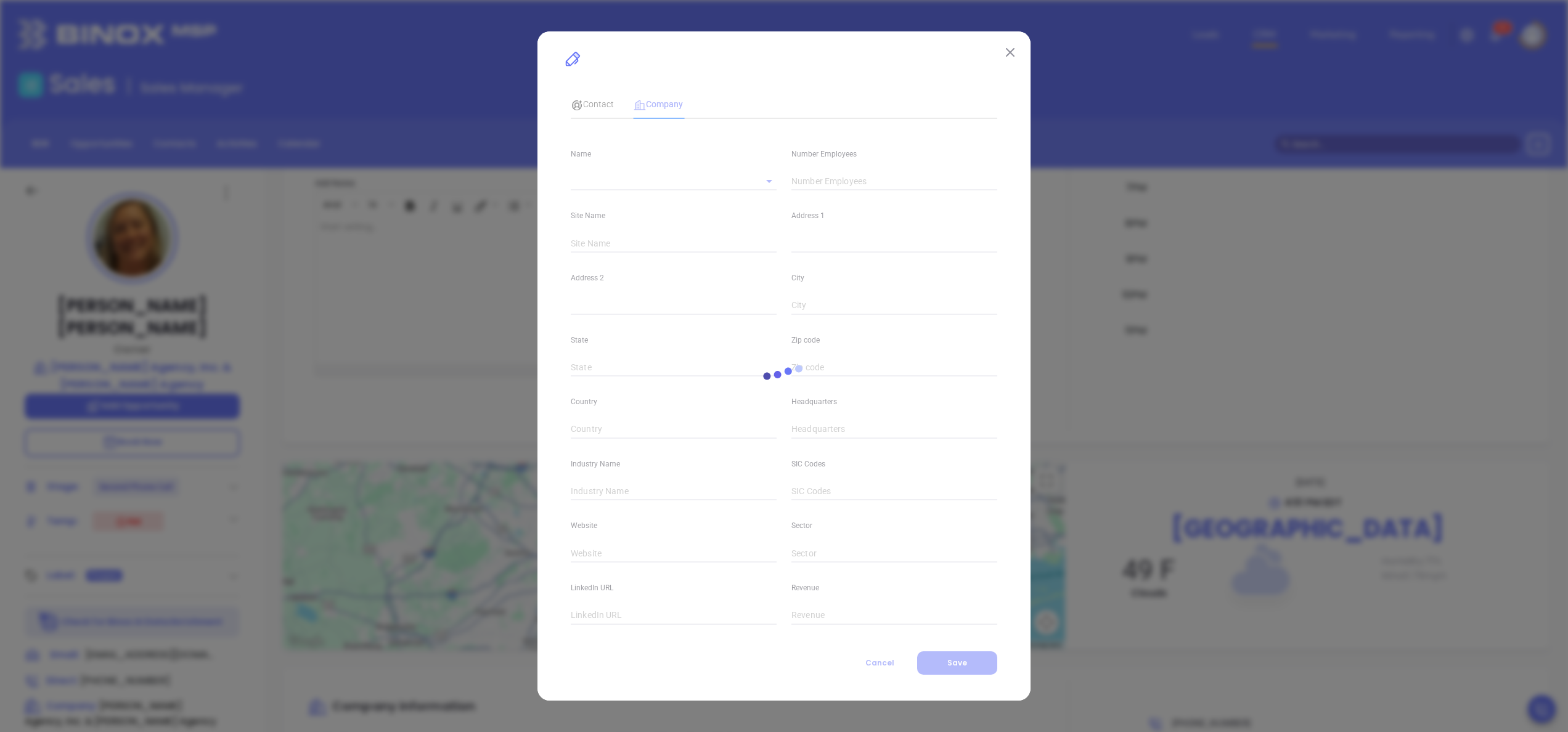
type input "12946"
type input "[GEOGRAPHIC_DATA]"
type input "(518) 523-3196"
type input "Insurance"
type input "https://www.gwprattinsny.com/"
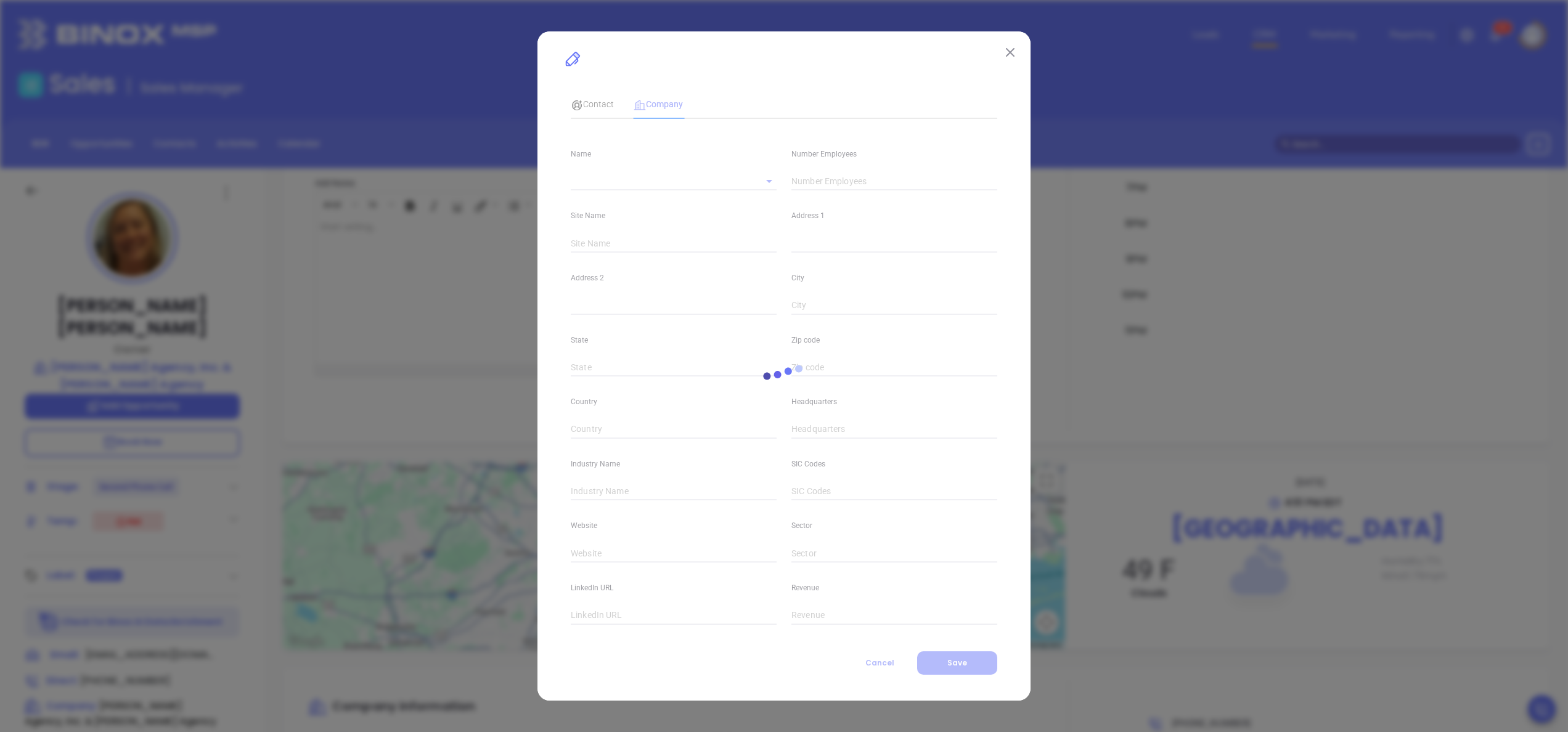
type input "https://www.linkedin.com/company/gordon-w-pratt-agency-inc/about/"
type input "$31.6M"
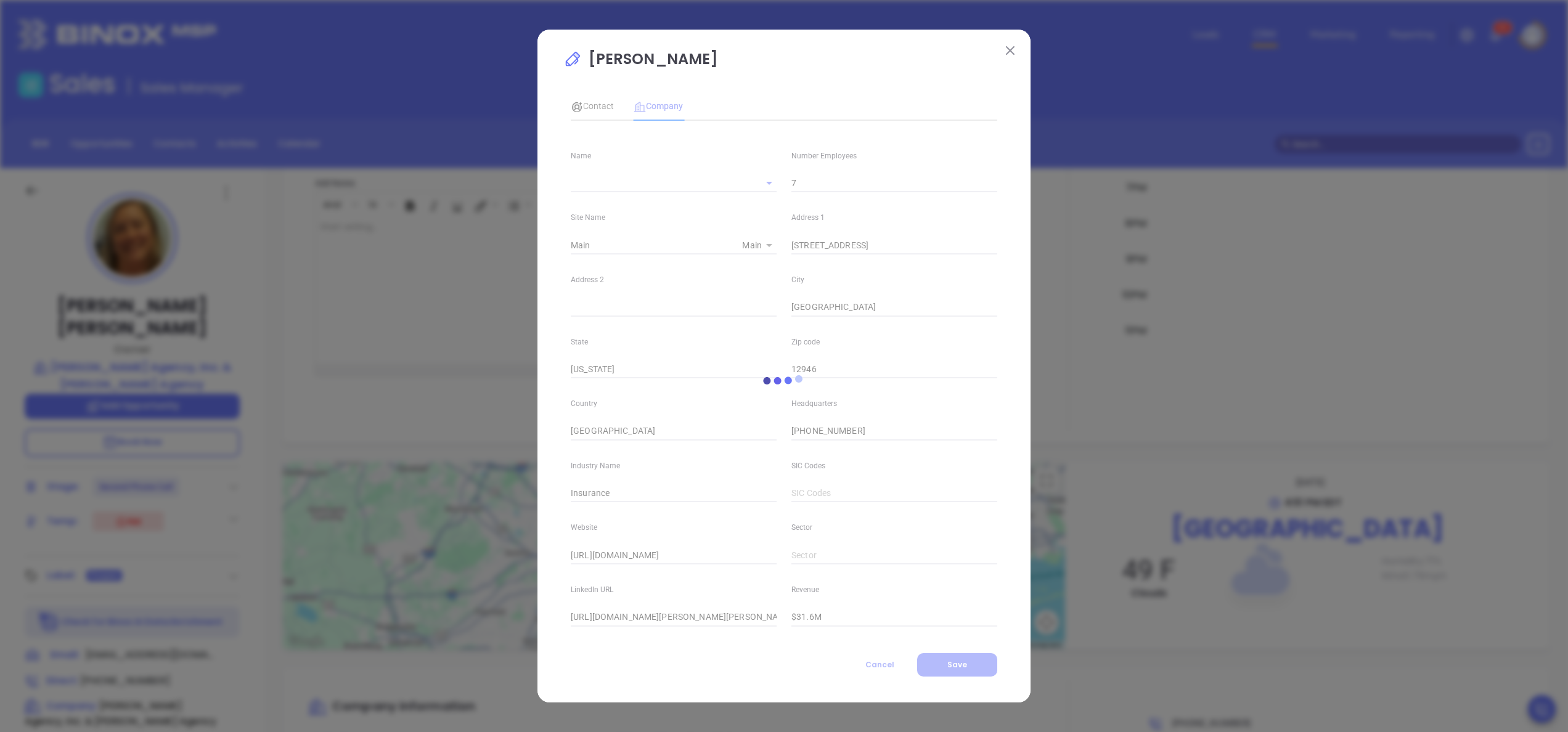
click at [1006, 49] on img at bounding box center [1010, 51] width 9 height 9
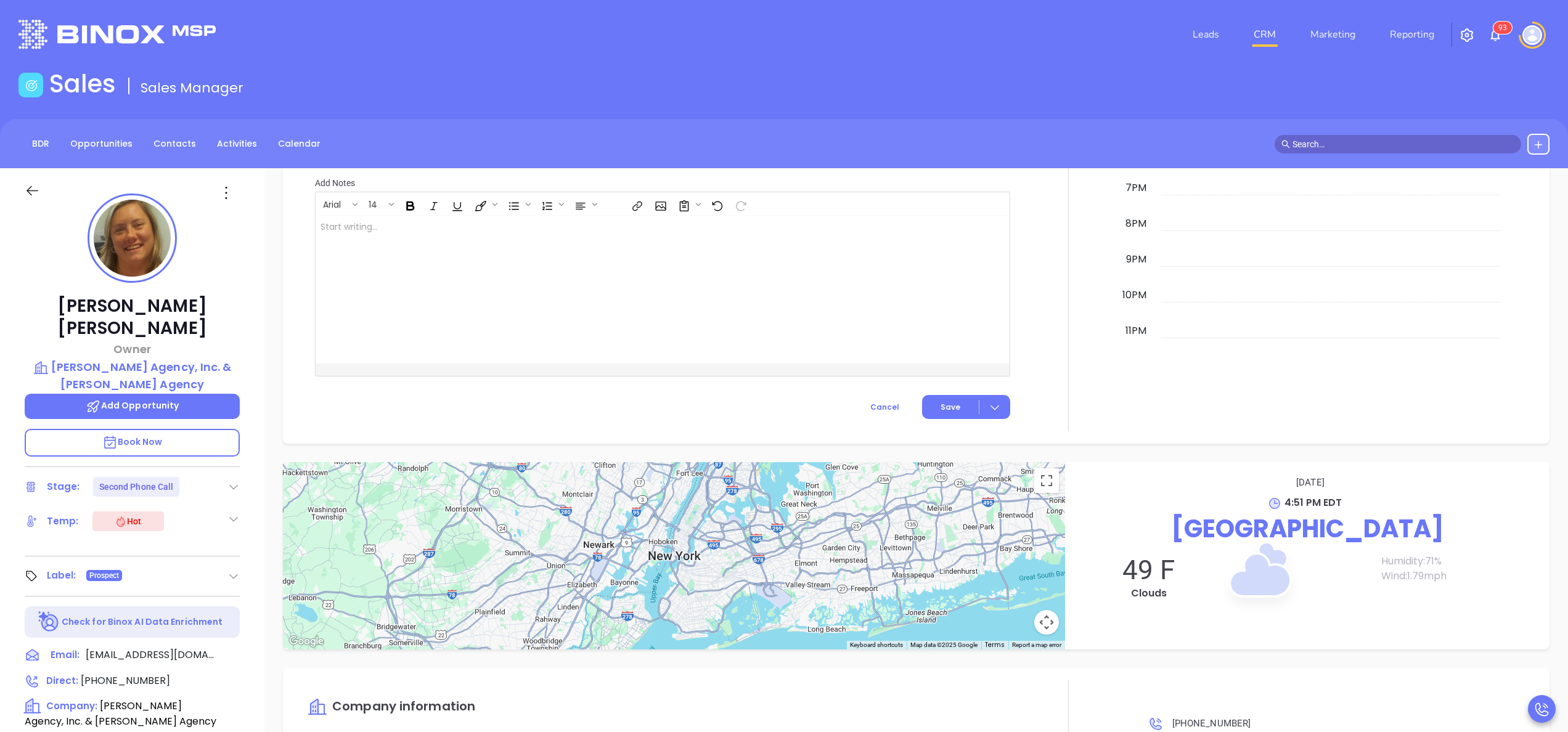
click at [1017, 344] on div at bounding box center [1068, 89] width 102 height 686
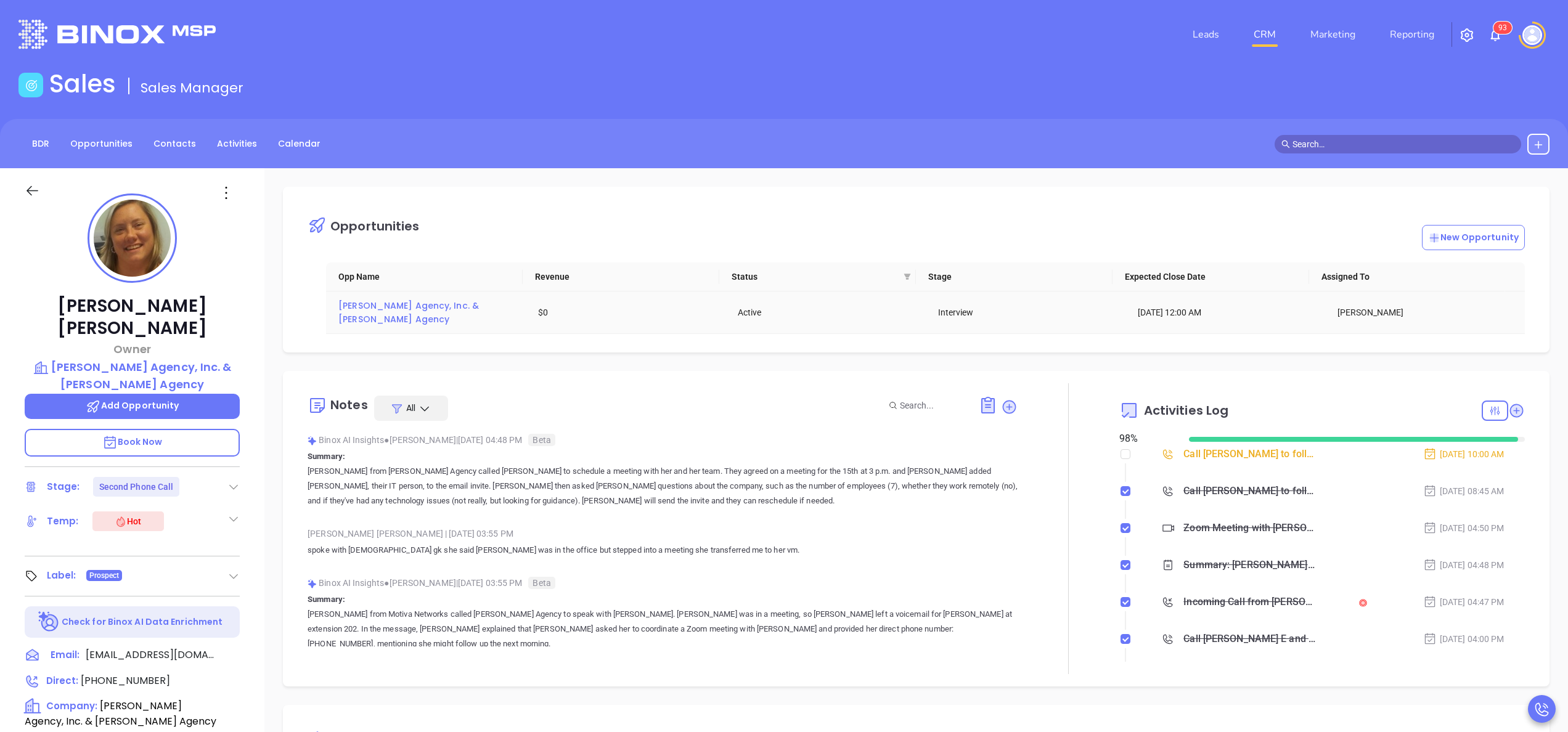
click at [360, 324] on span "Gordon W. Pratt Agency, Inc. & I.B. Hunt Agency" at bounding box center [410, 312] width 143 height 26
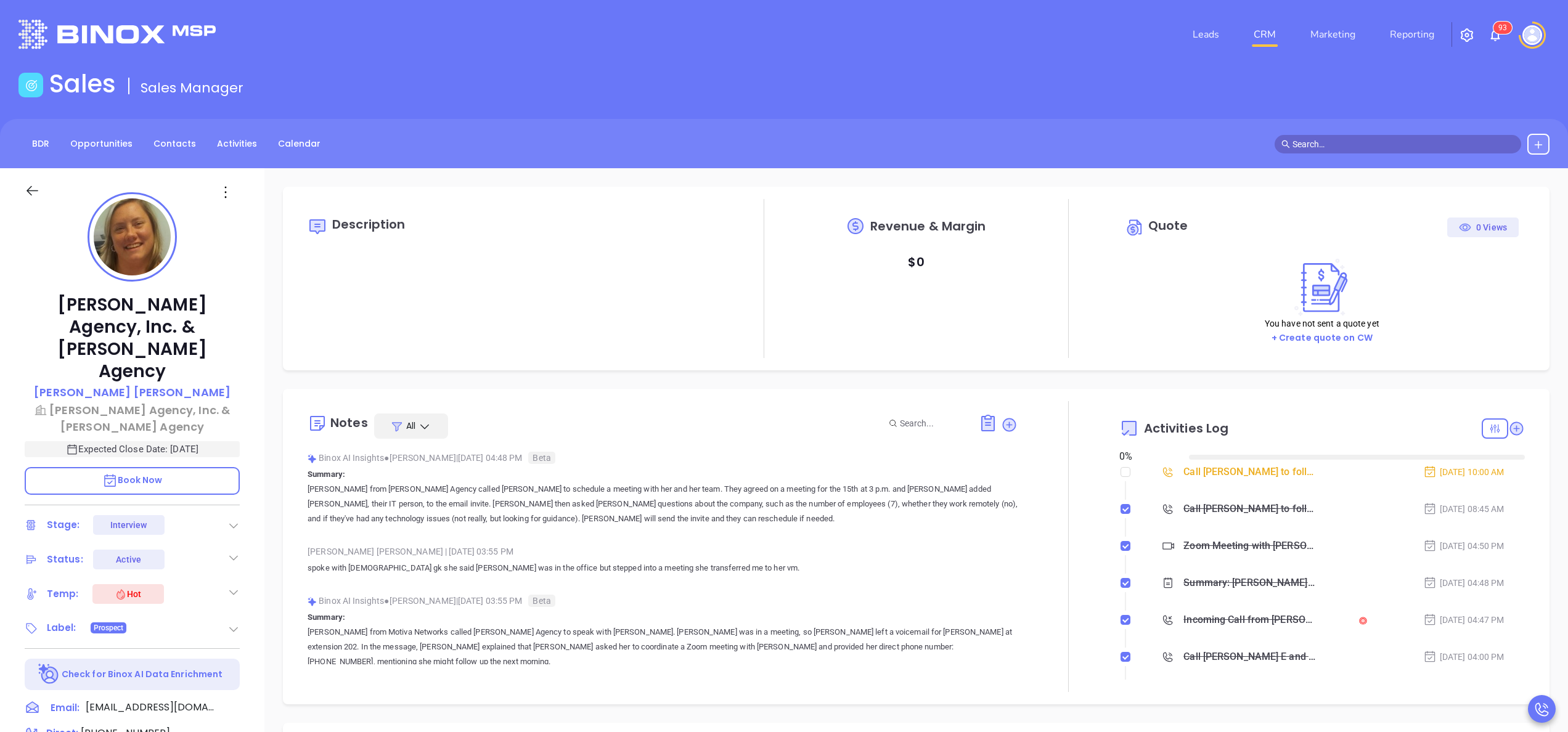
type input "[DATE]"
type input "[PERSON_NAME]"
click at [257, 488] on div "Gordon W. Pratt Agency, Inc. & I.B. Hunt Agency Bridget E McKillip Gordon W. Pr…" at bounding box center [132, 626] width 264 height 915
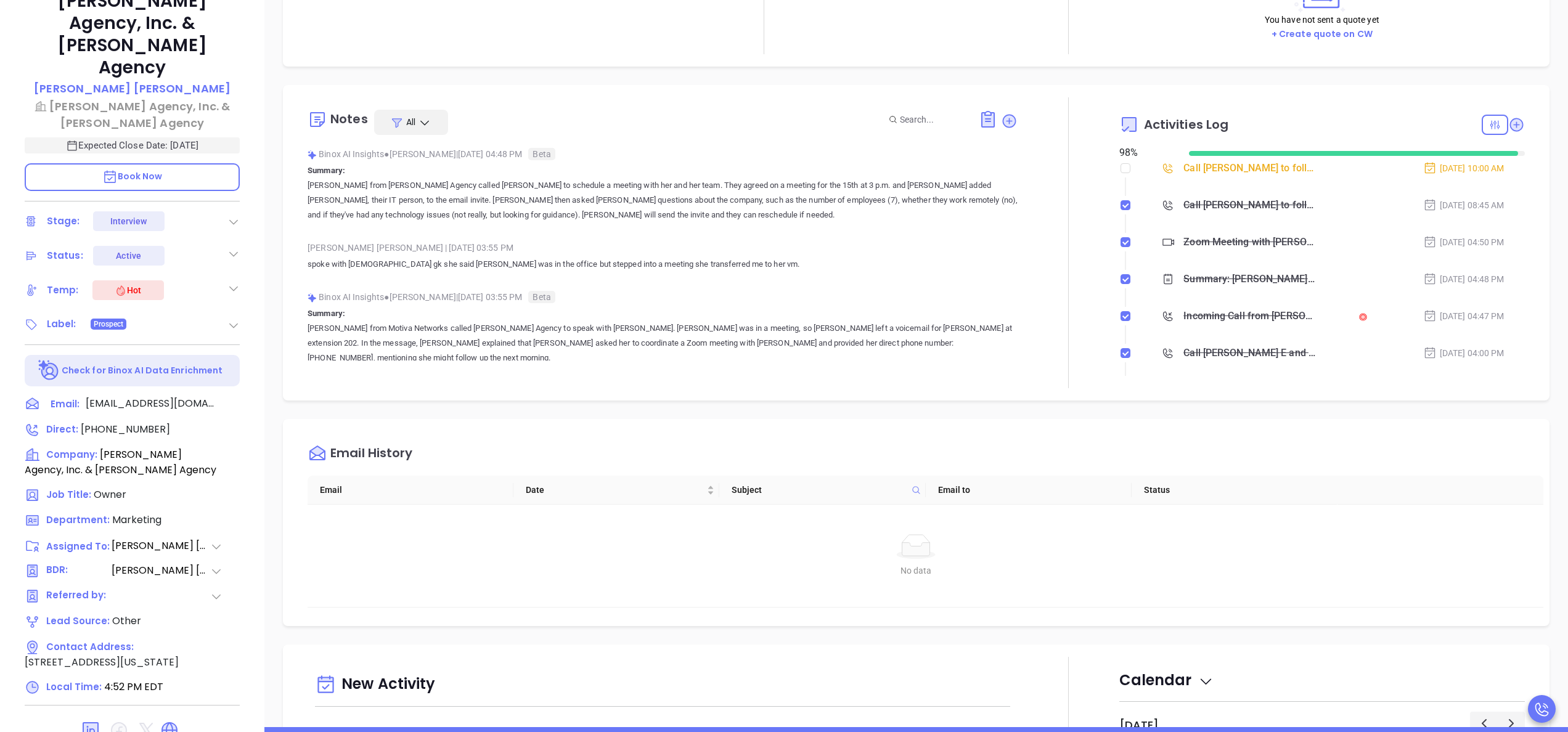
scroll to position [345, 0]
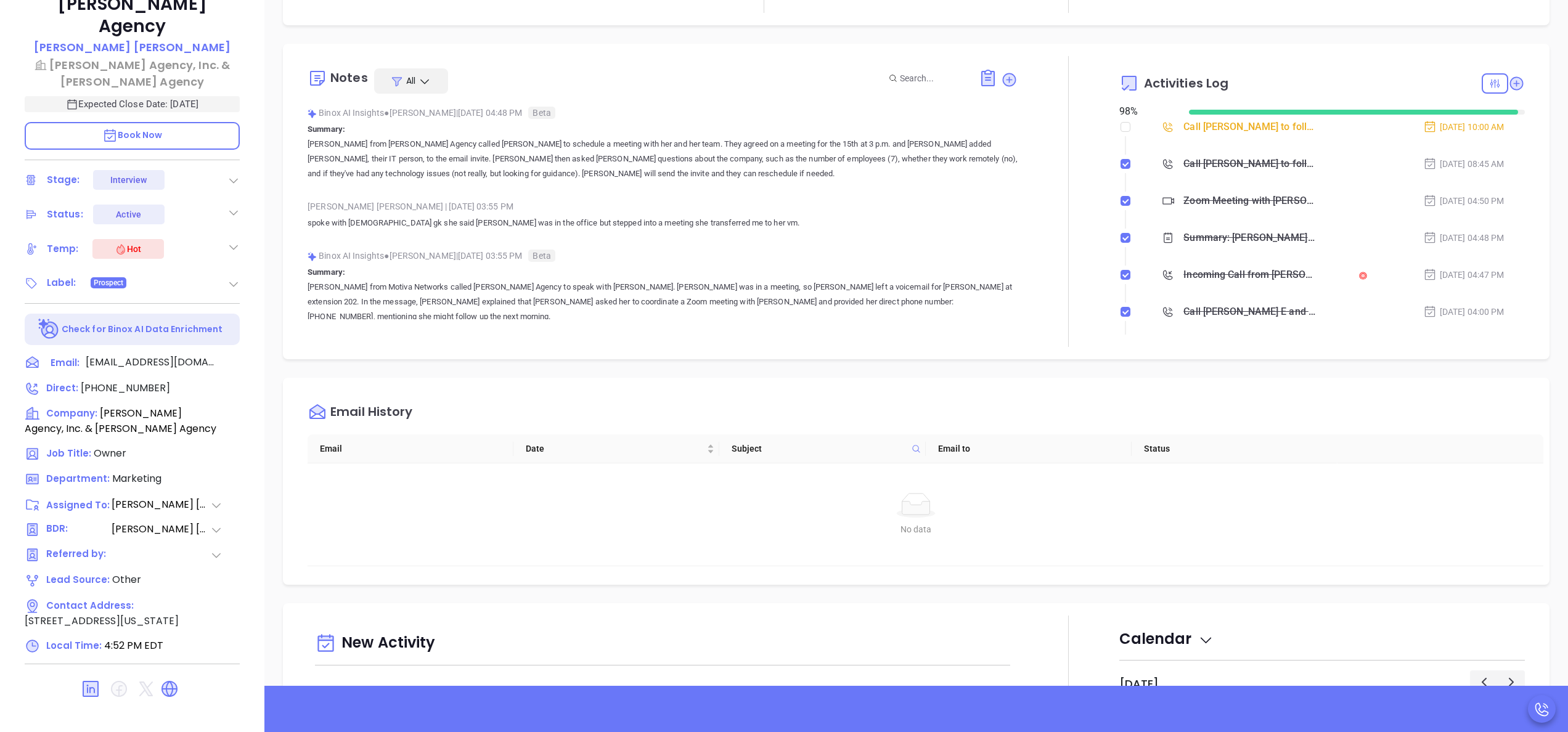
click at [257, 214] on div "Gordon W. Pratt Agency, Inc. & I.B. Hunt Agency Bridget E McKillip Gordon W. Pr…" at bounding box center [132, 280] width 264 height 915
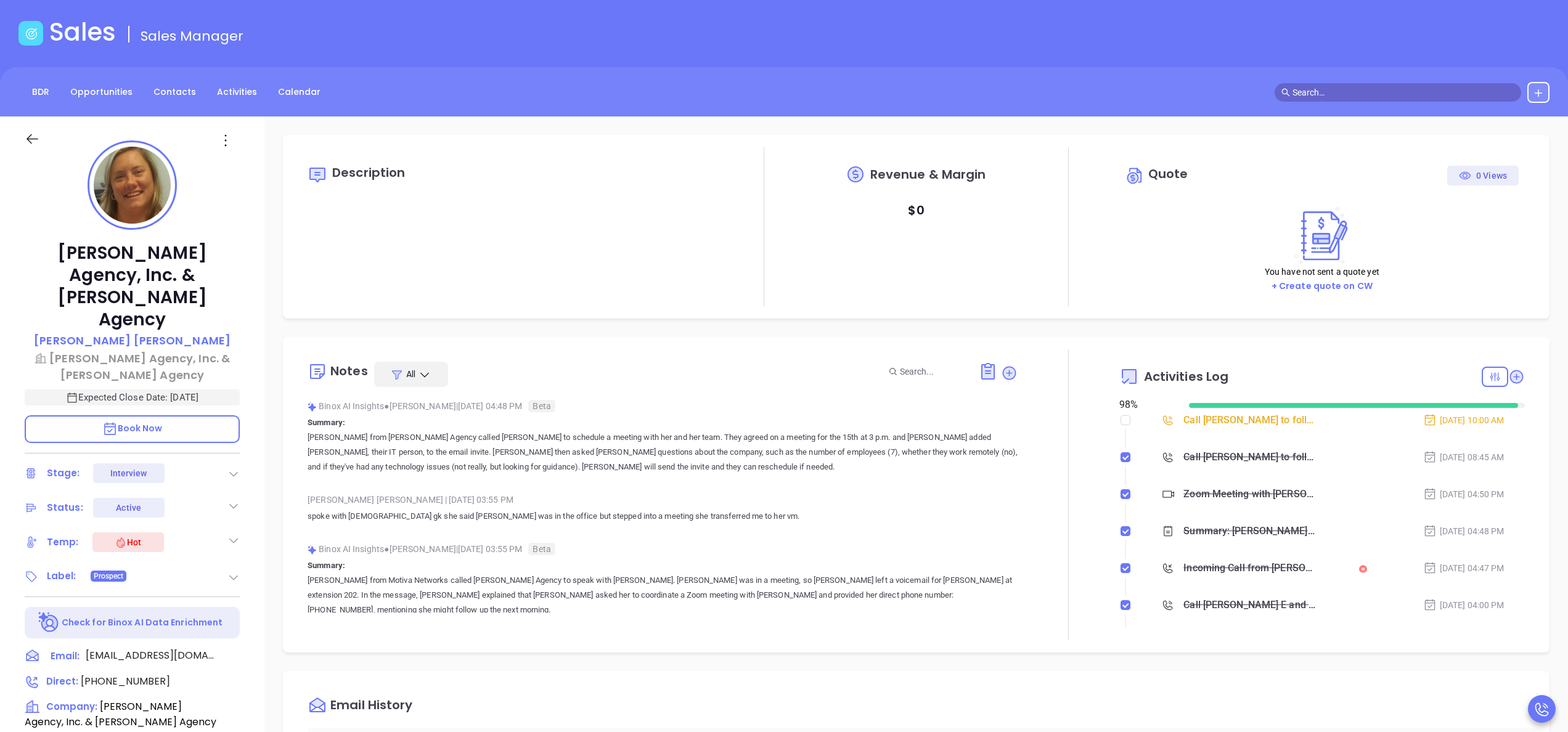
scroll to position [0, 0]
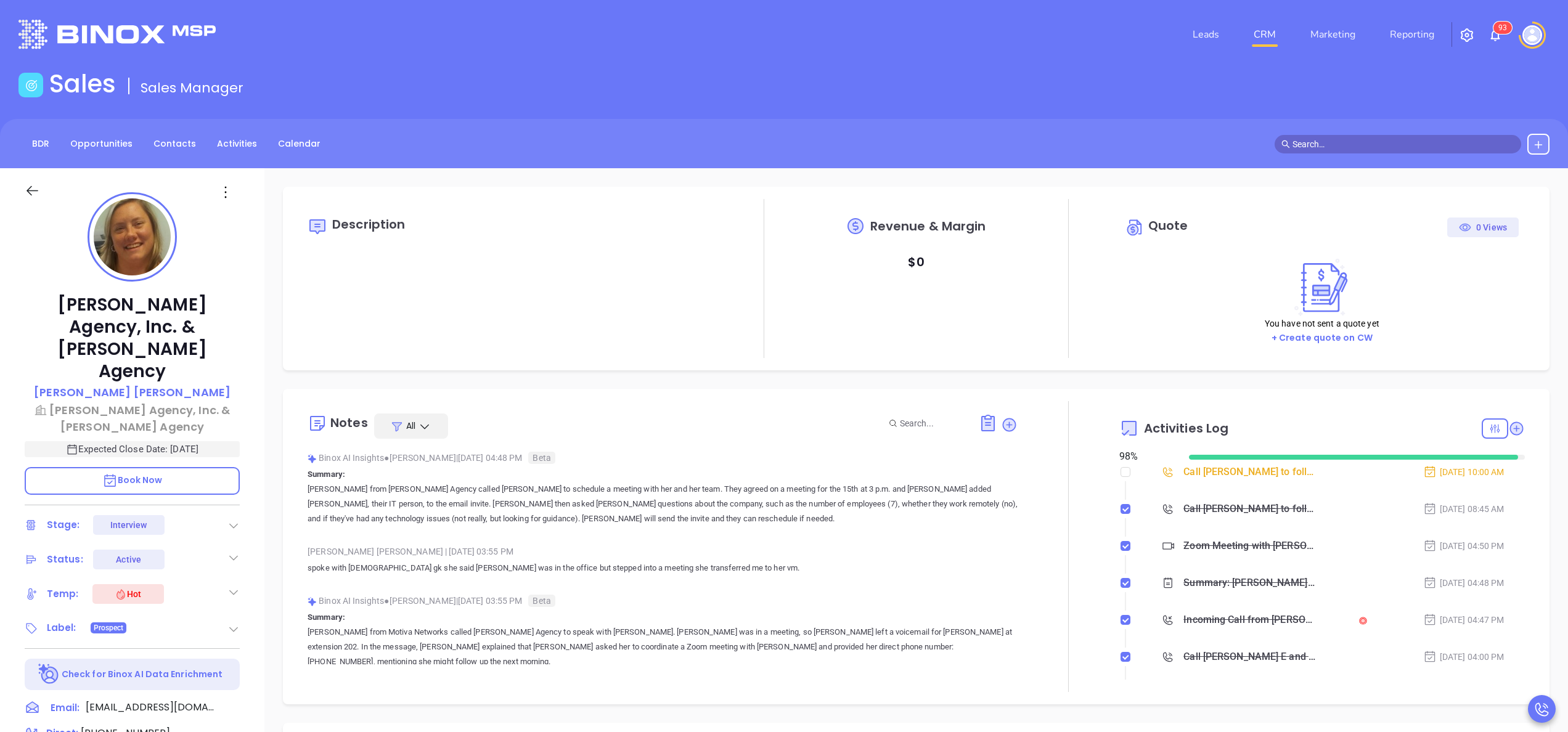
click at [235, 623] on icon at bounding box center [233, 629] width 12 height 12
click at [234, 654] on div "Prospect" at bounding box center [182, 663] width 115 height 20
click at [159, 717] on div "NY" at bounding box center [161, 727] width 12 height 20
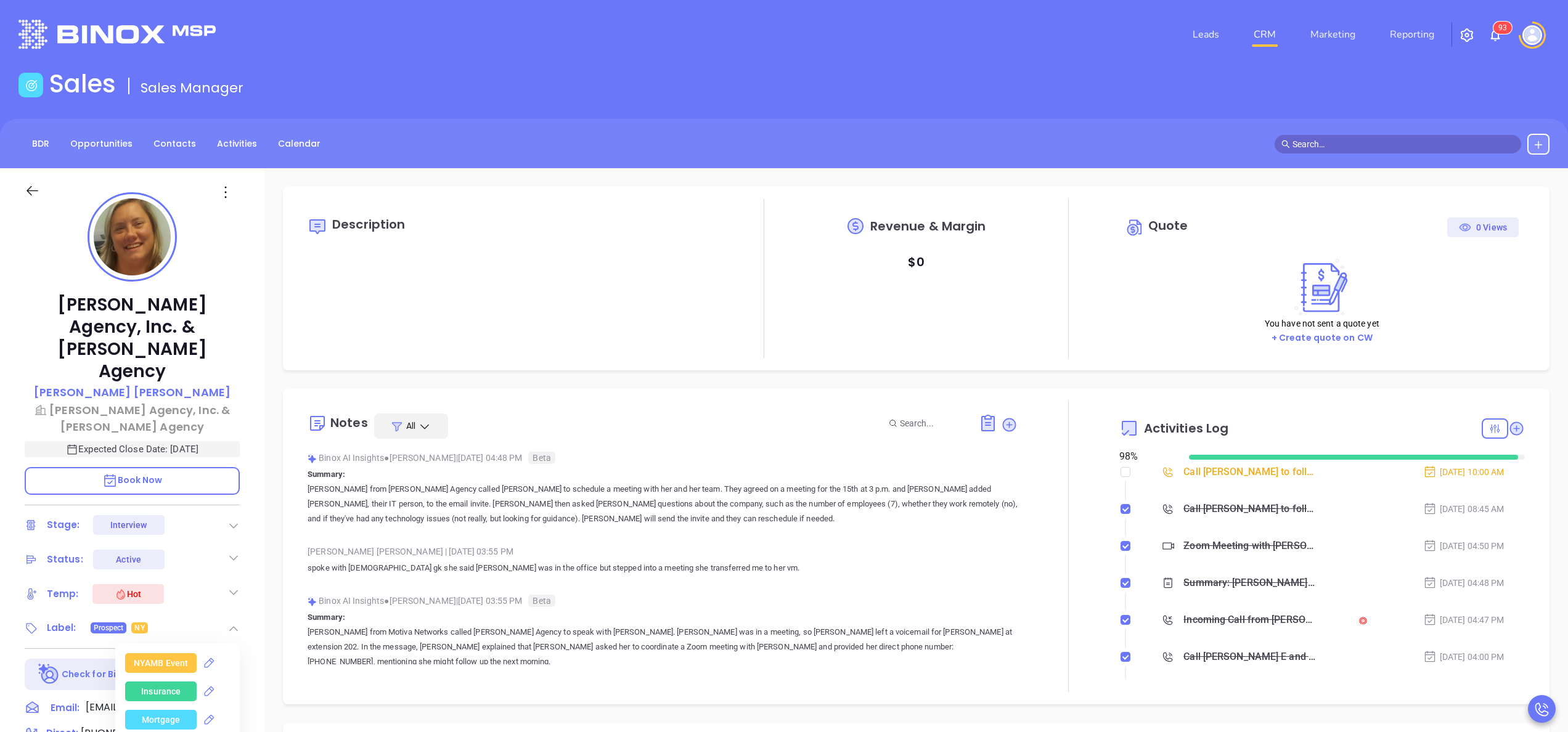
click at [161, 682] on div "Insurance" at bounding box center [161, 691] width 39 height 20
click at [168, 690] on div "Silver" at bounding box center [161, 699] width 23 height 20
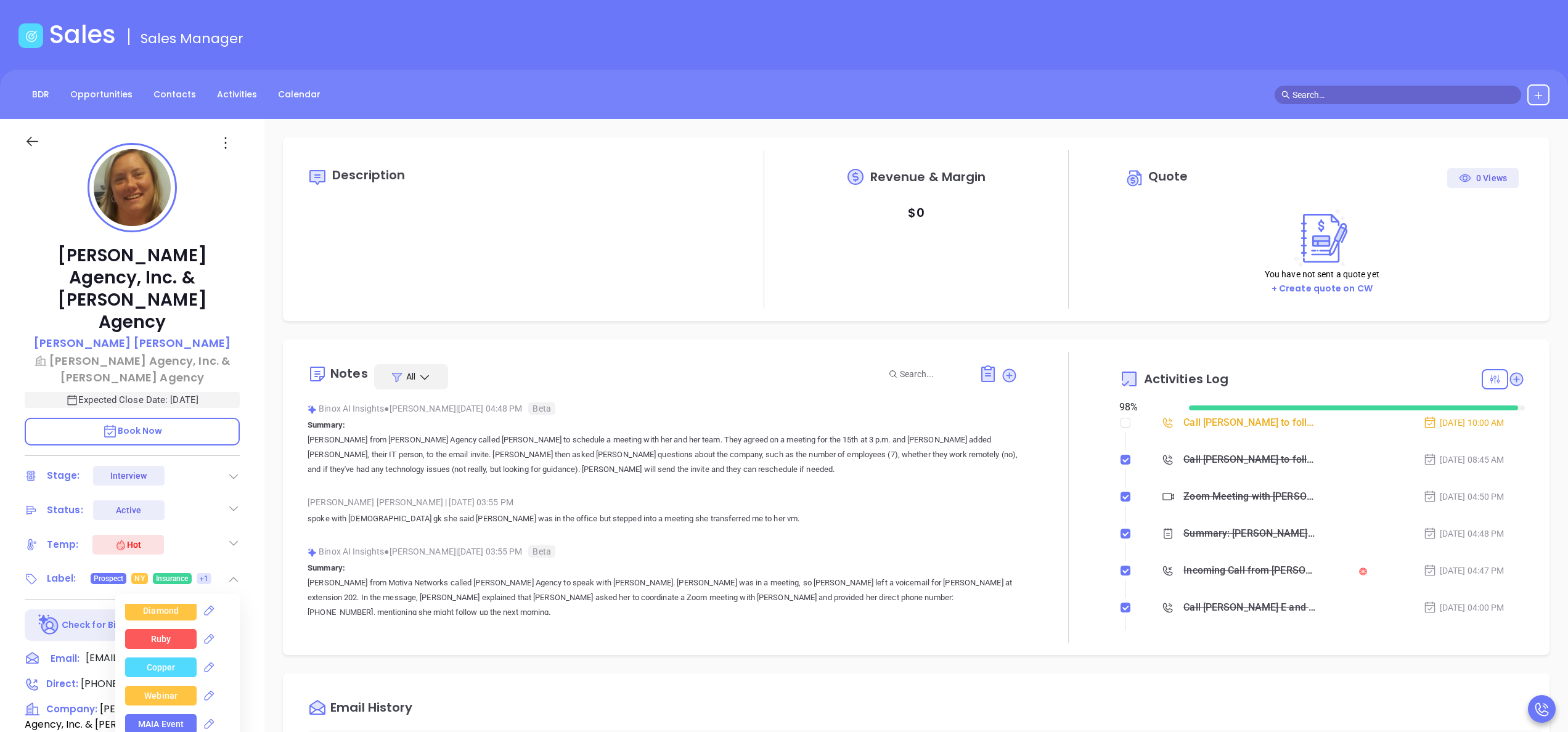
scroll to position [99, 0]
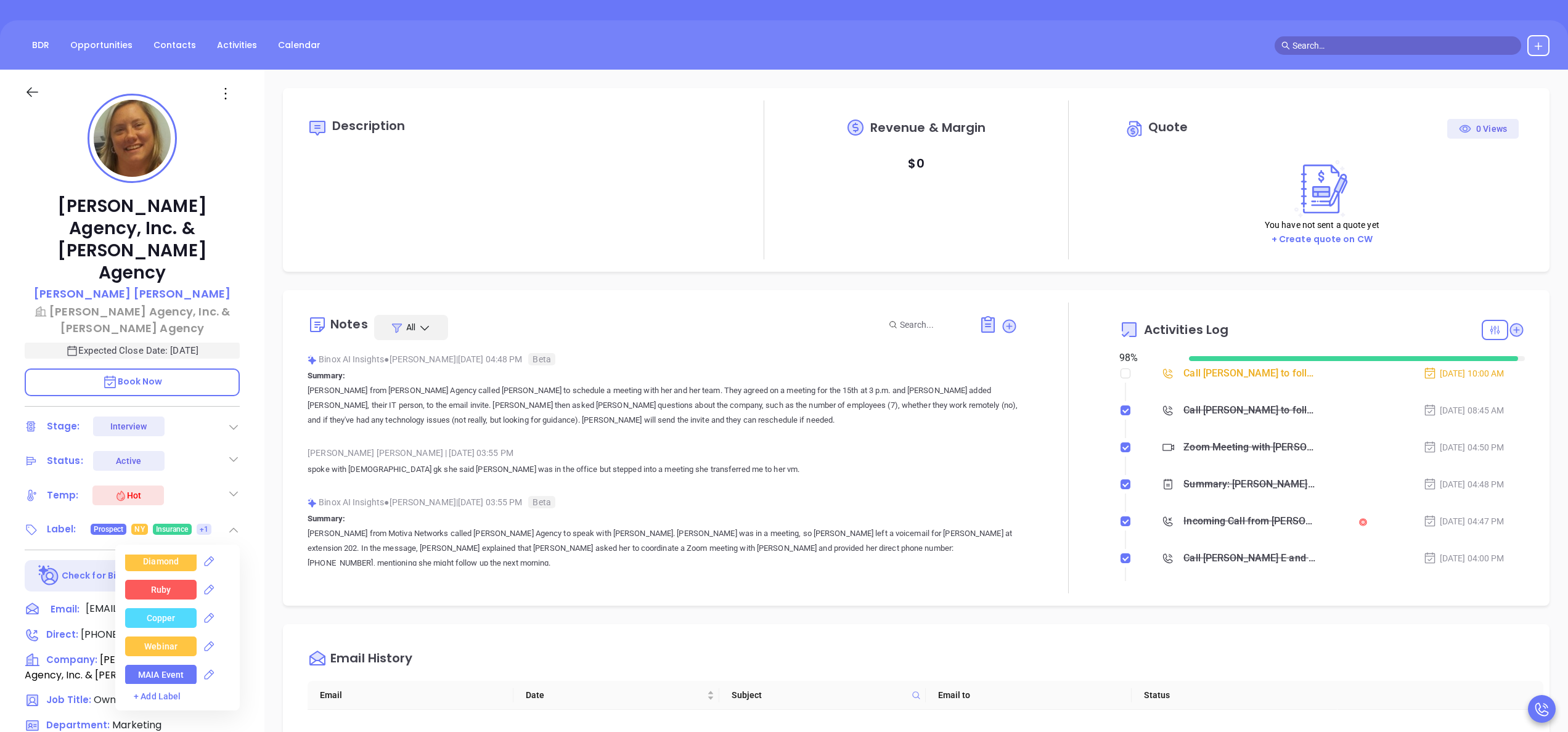
click at [158, 637] on div "Webinar" at bounding box center [161, 646] width 33 height 20
click at [311, 504] on img at bounding box center [312, 503] width 9 height 9
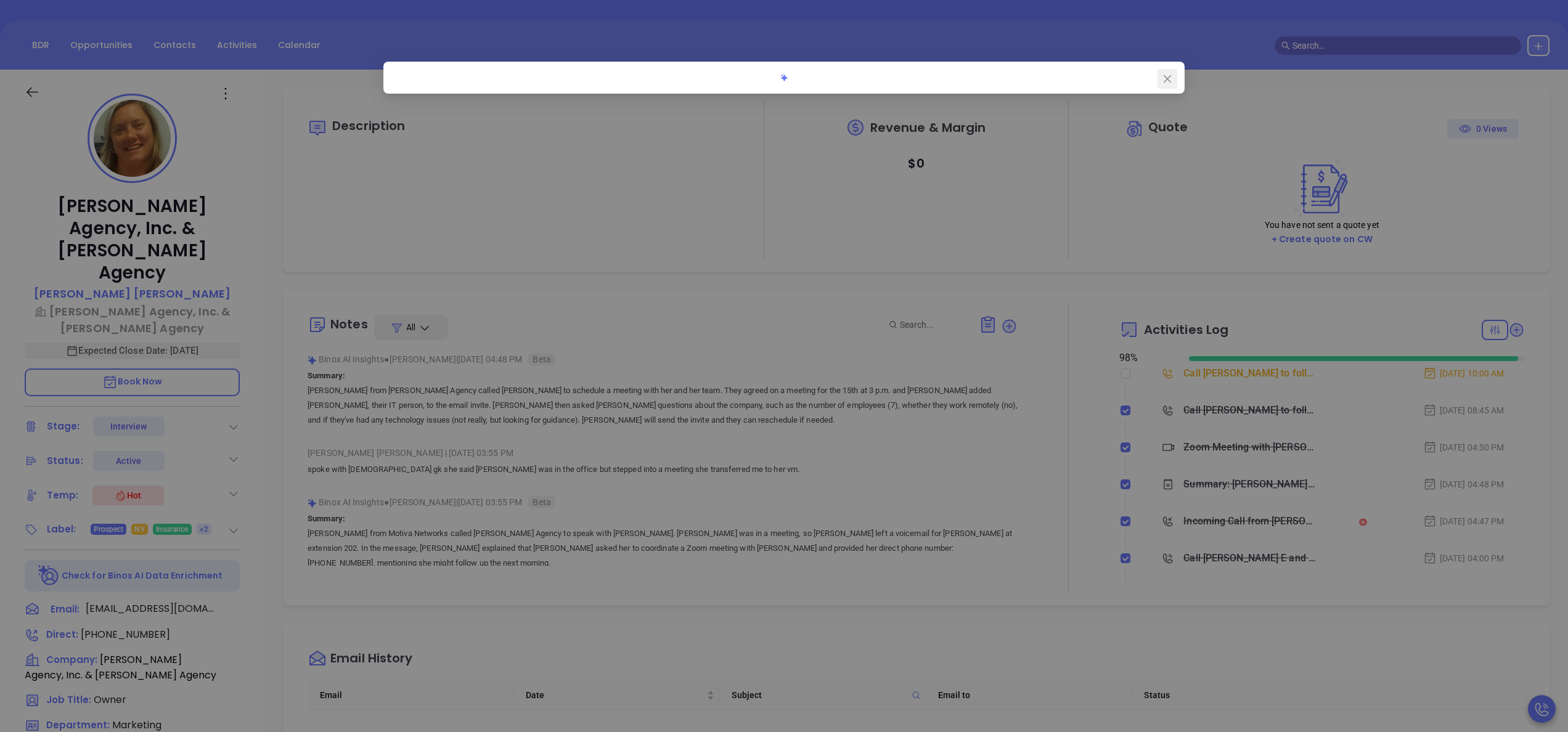
click at [1169, 79] on icon "close" at bounding box center [1168, 79] width 10 height 10
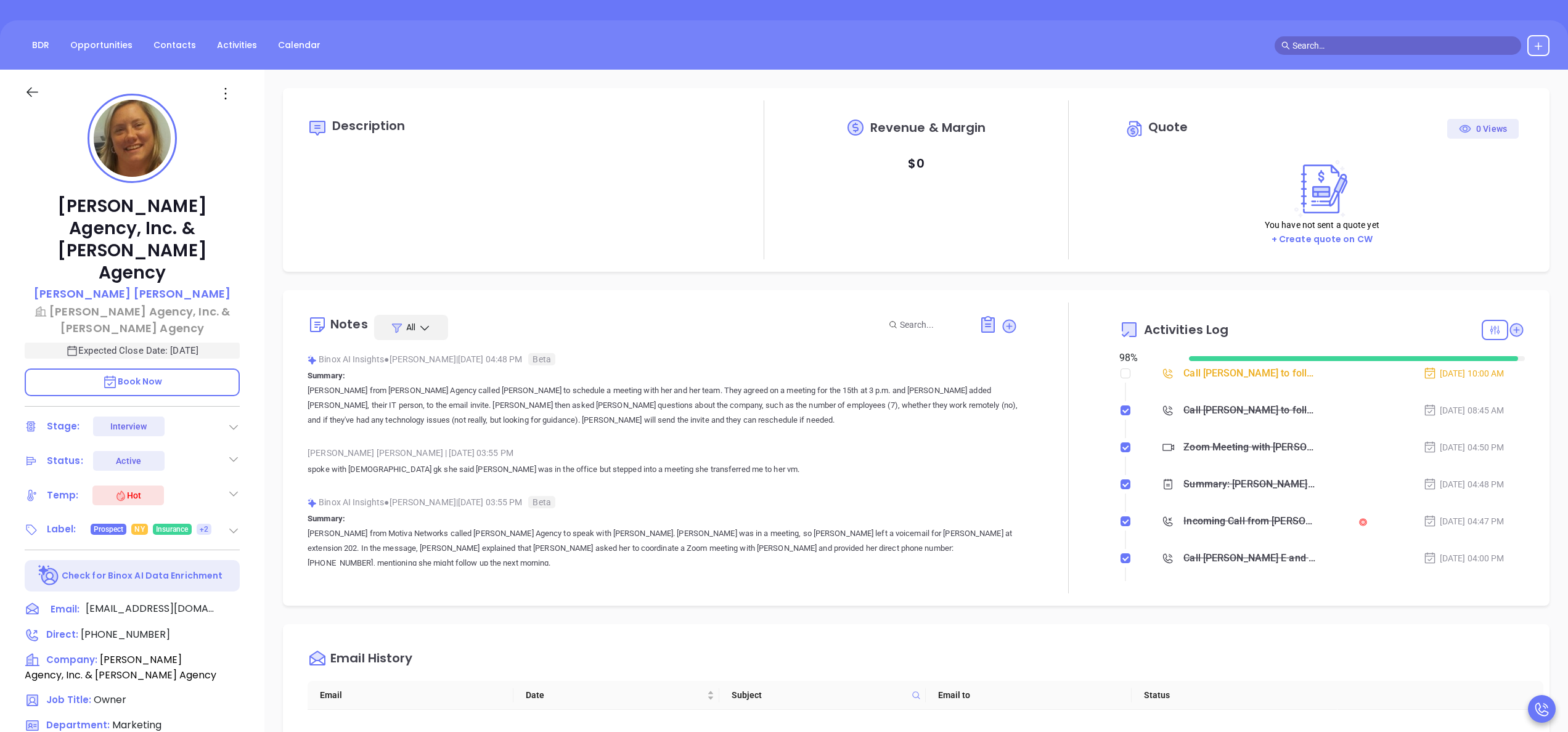
click at [815, 487] on div "Anabell Dominguez | Oct 8, 2025 03:55 PM spoke with female gk she said Bridget …" at bounding box center [662, 465] width 710 height 43
click at [1357, 85] on div "Description Revenue & Margin $ 0 Quote 0 Views You have not sent a quote yet + …" at bounding box center [916, 501] width 1304 height 863
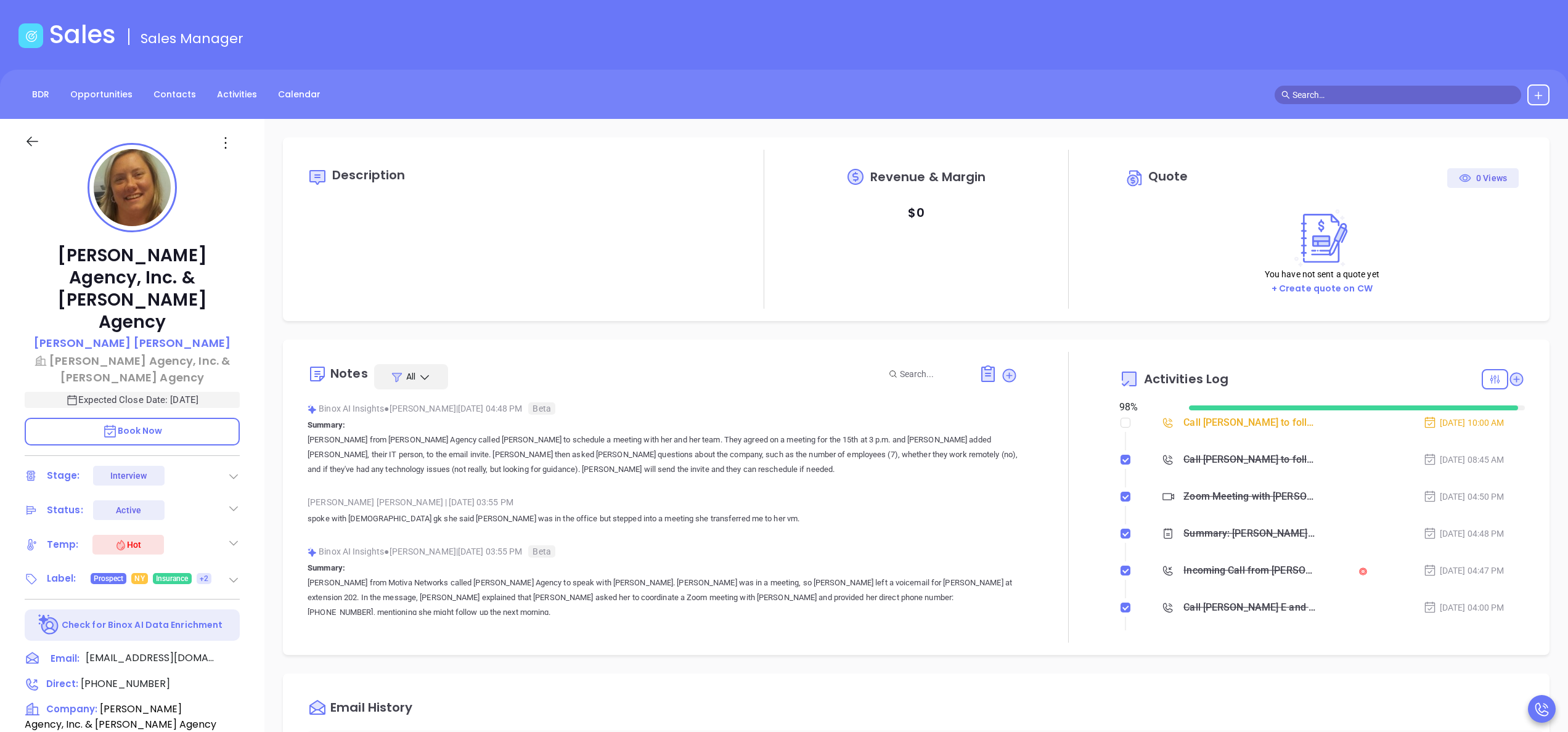
scroll to position [0, 0]
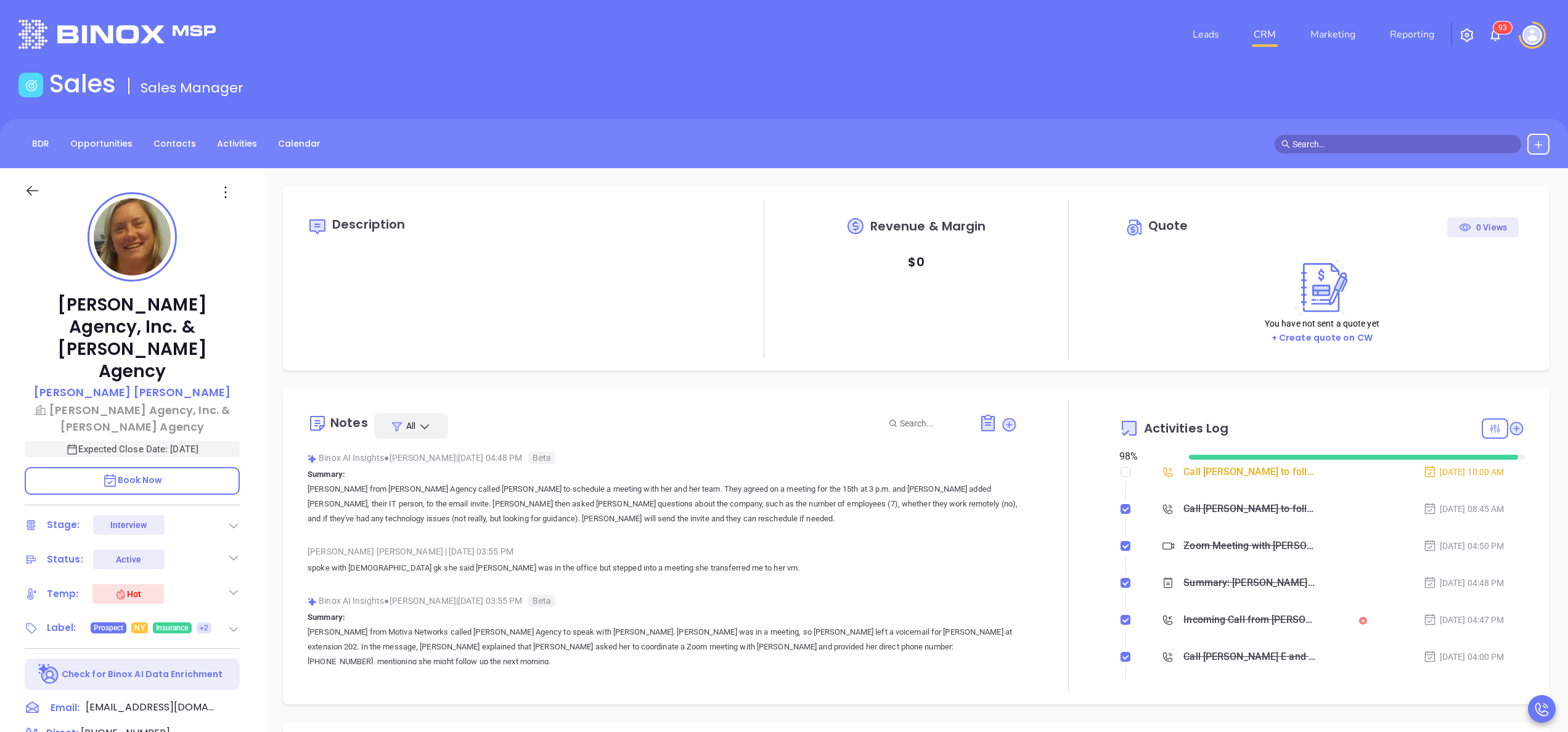
click at [1495, 36] on img at bounding box center [1495, 35] width 15 height 15
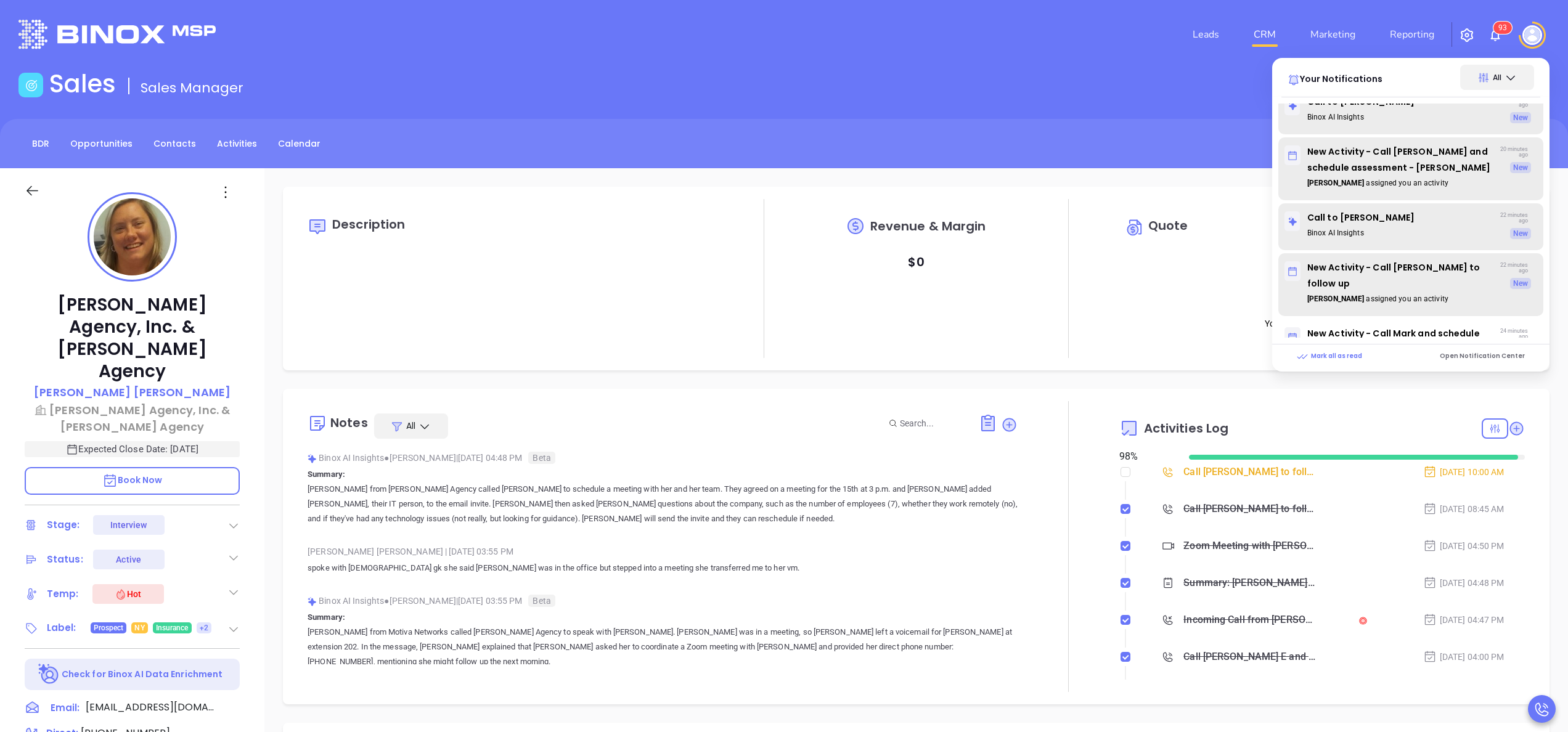
scroll to position [529, 0]
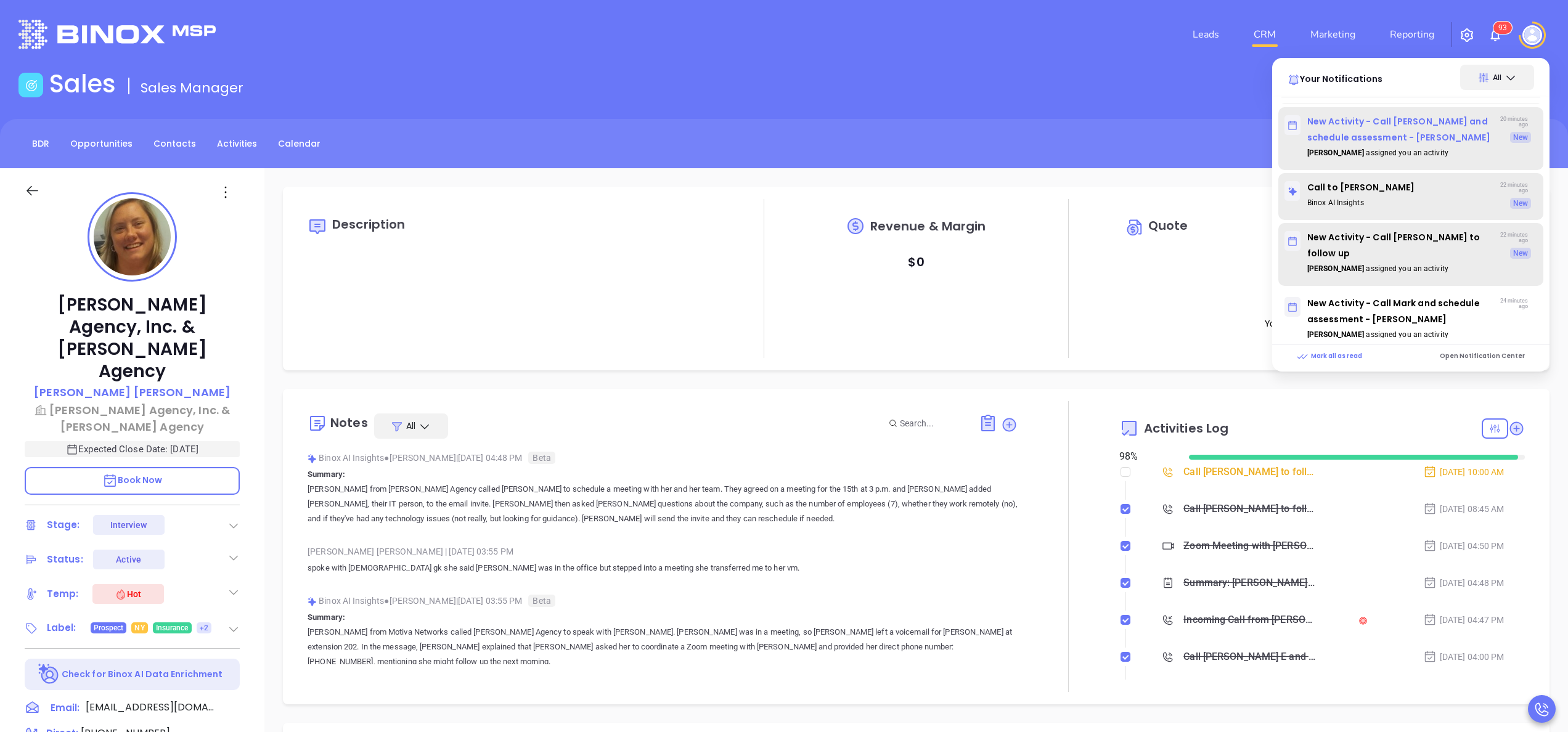
click at [1403, 137] on p "New Activity - Call Tracy and schedule assessment - Tracy Edwards" at bounding box center [1390, 129] width 211 height 32
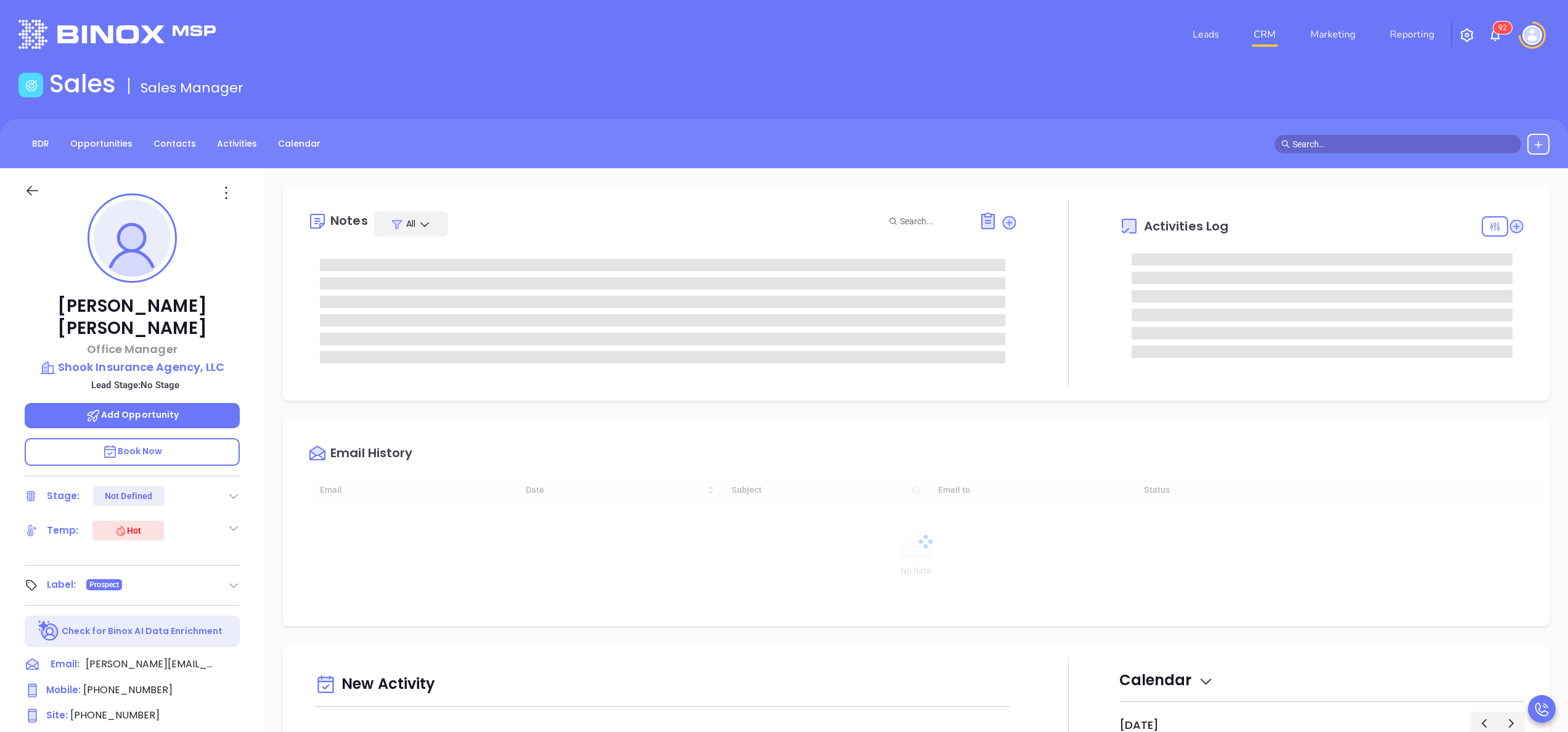
type input "[DATE]"
type input "[PERSON_NAME]"
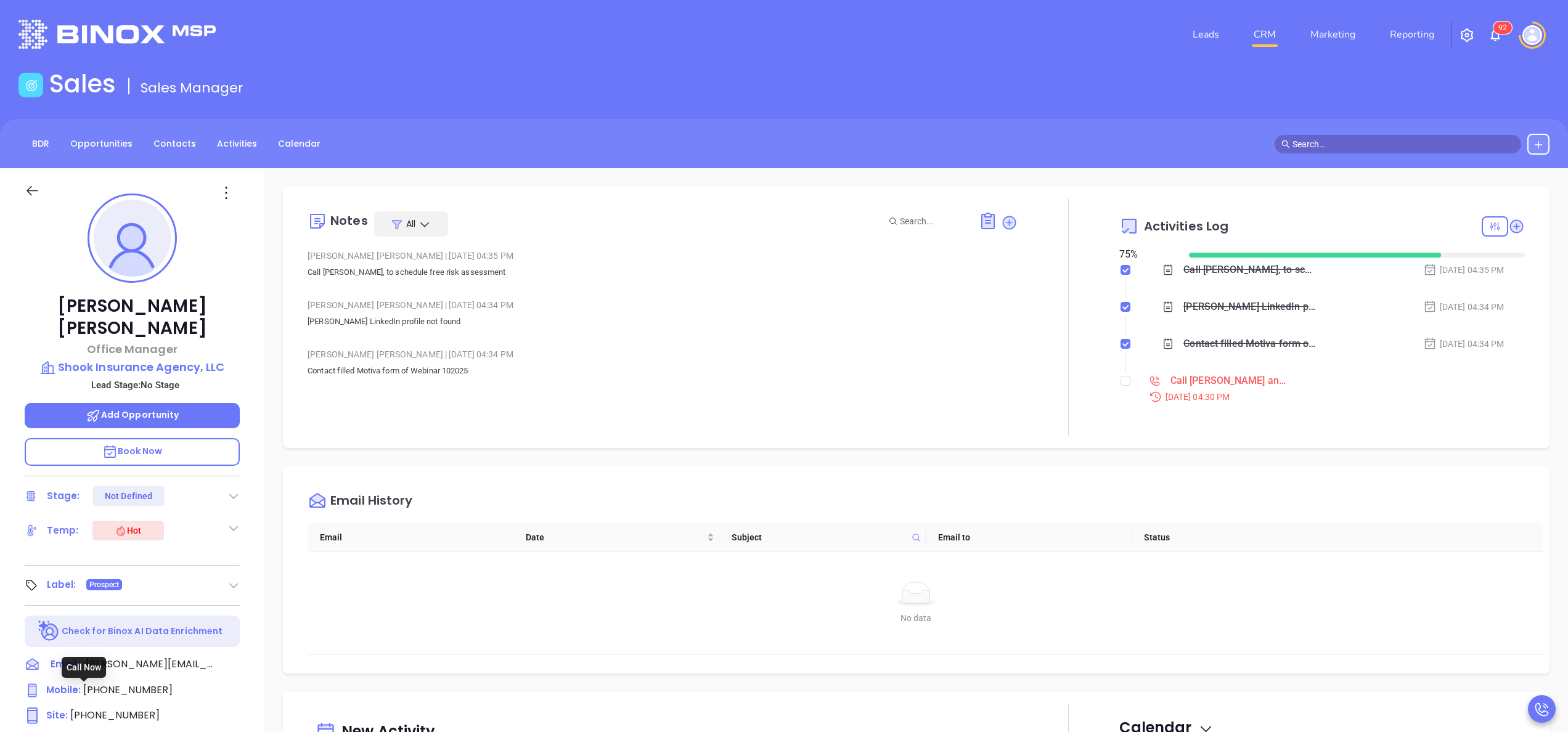
click at [118, 708] on span "(518) 943-3980" at bounding box center [115, 715] width 89 height 15
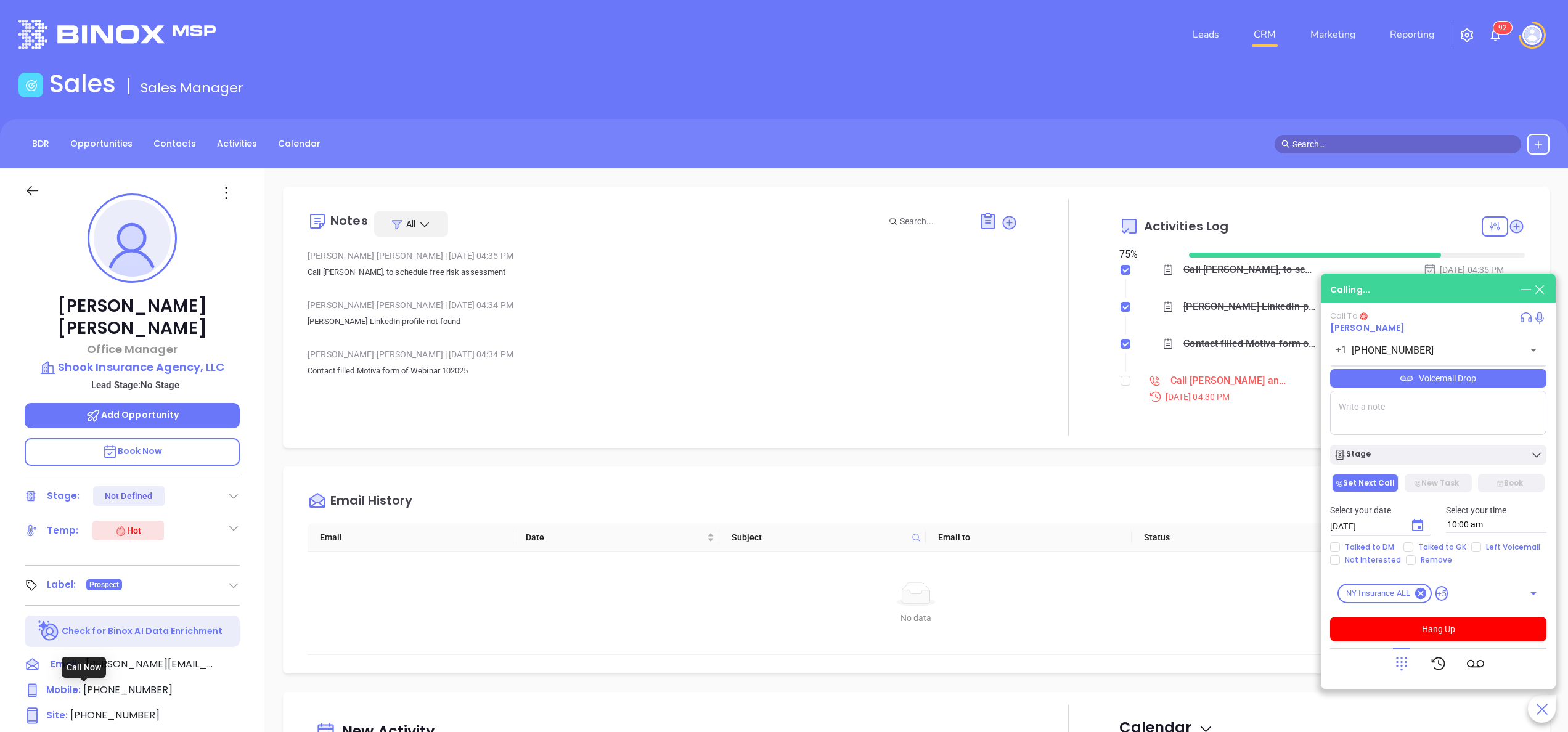
type input "(518) 943-3980"
click at [1121, 383] on input "checkbox" at bounding box center [1126, 381] width 10 height 10
checkbox input "true"
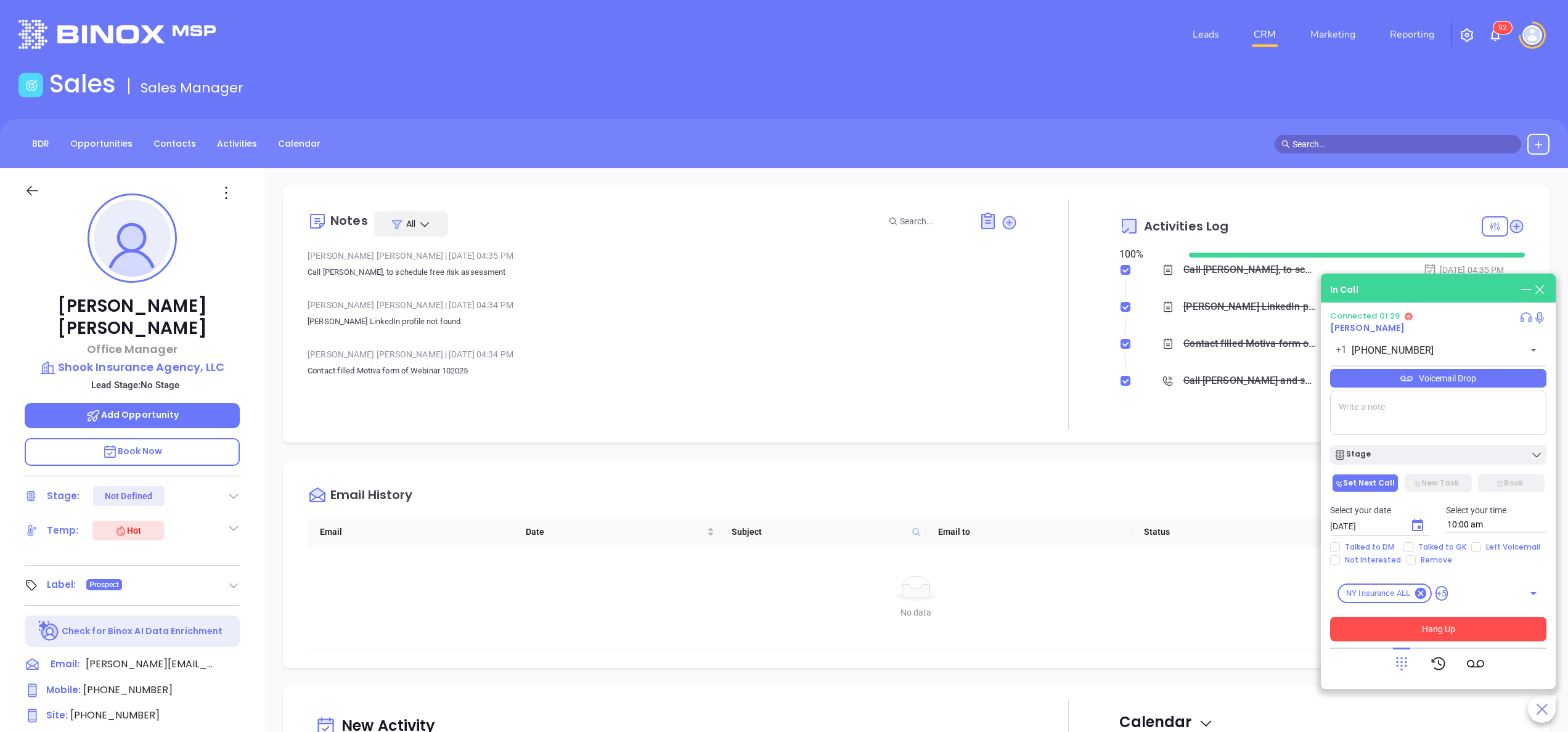
click at [1413, 627] on button "Hang Up" at bounding box center [1438, 629] width 216 height 25
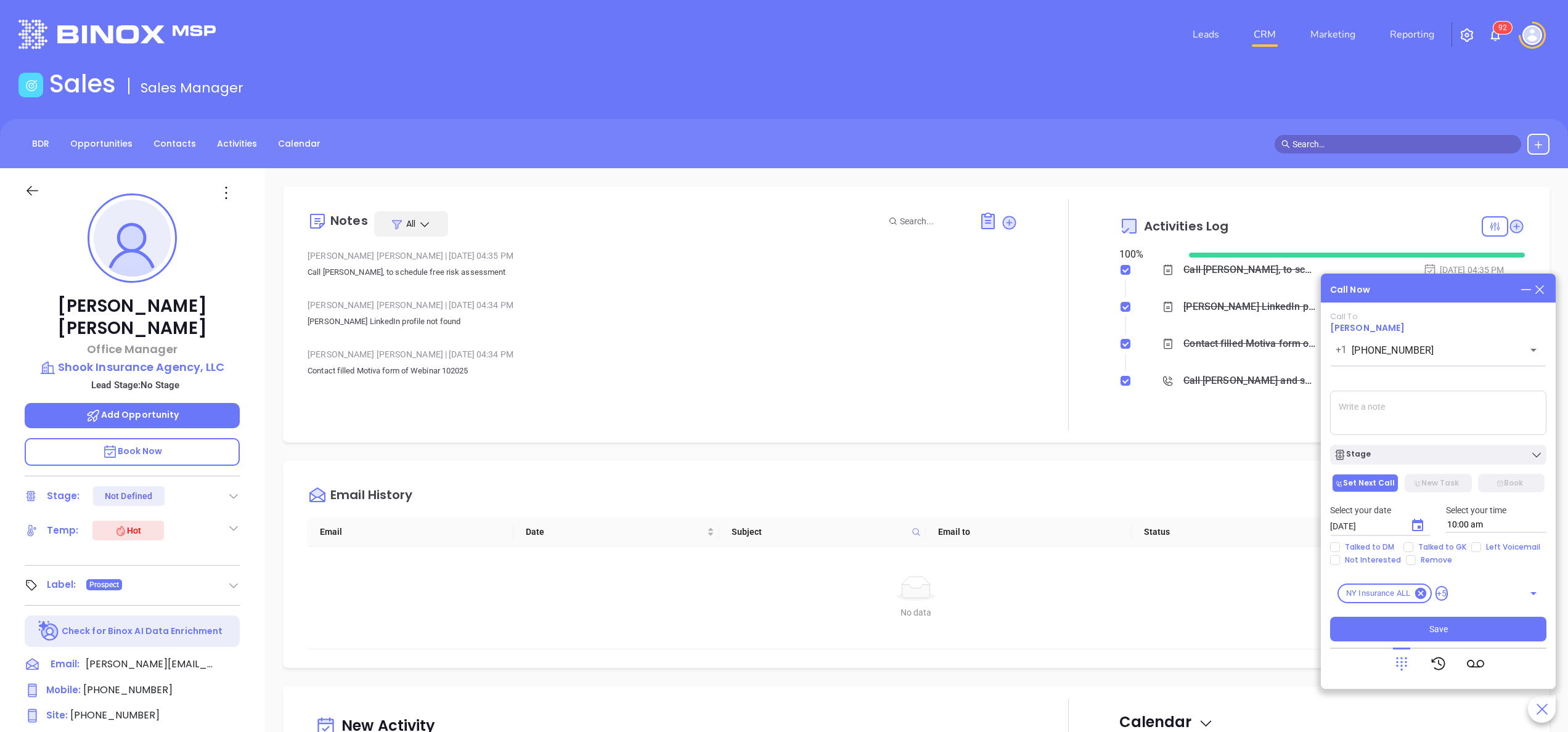
click at [1362, 402] on textarea at bounding box center [1438, 412] width 216 height 44
type textarea "s"
click at [1392, 454] on div "Stage" at bounding box center [1438, 455] width 209 height 12
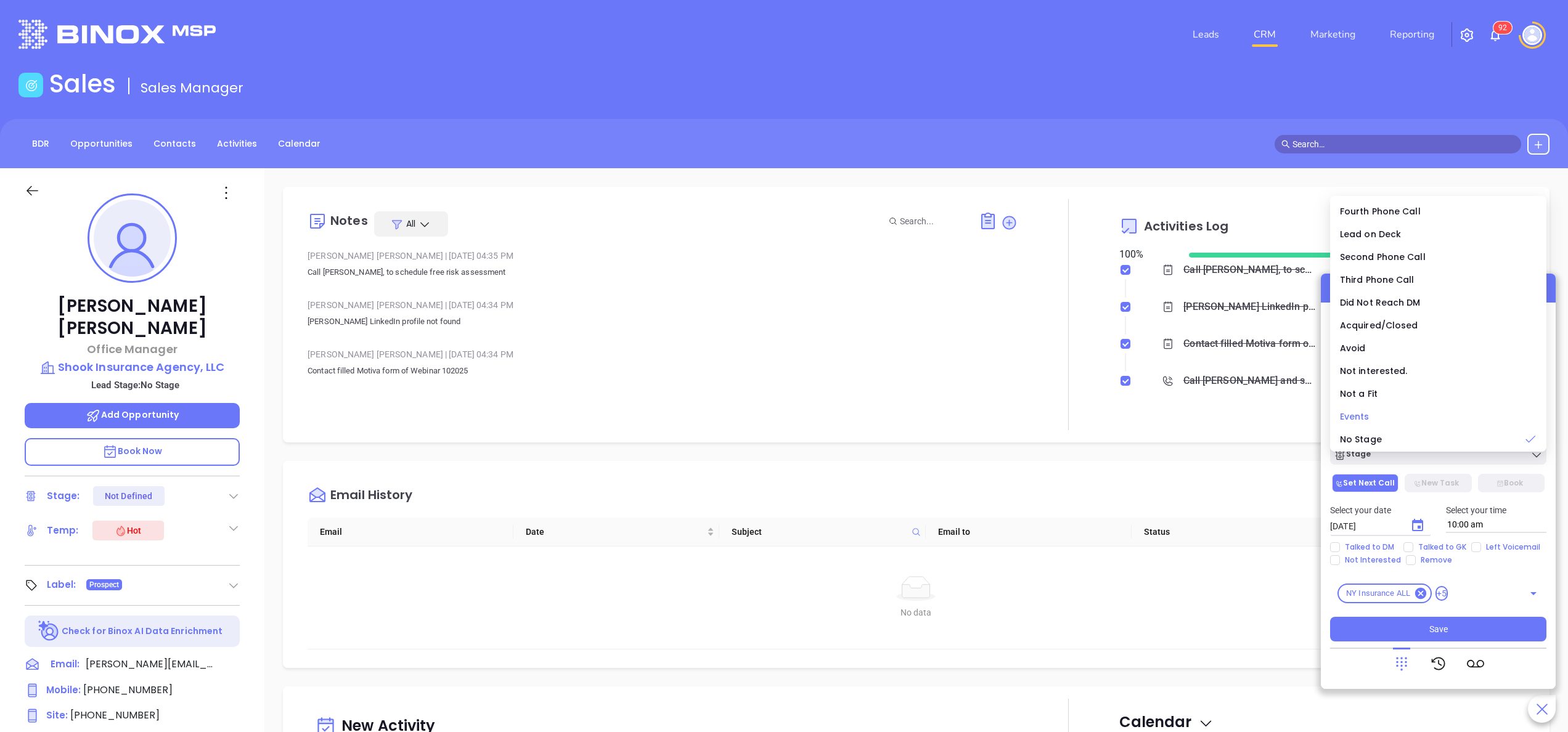
click at [1374, 414] on div "Events" at bounding box center [1438, 416] width 197 height 14
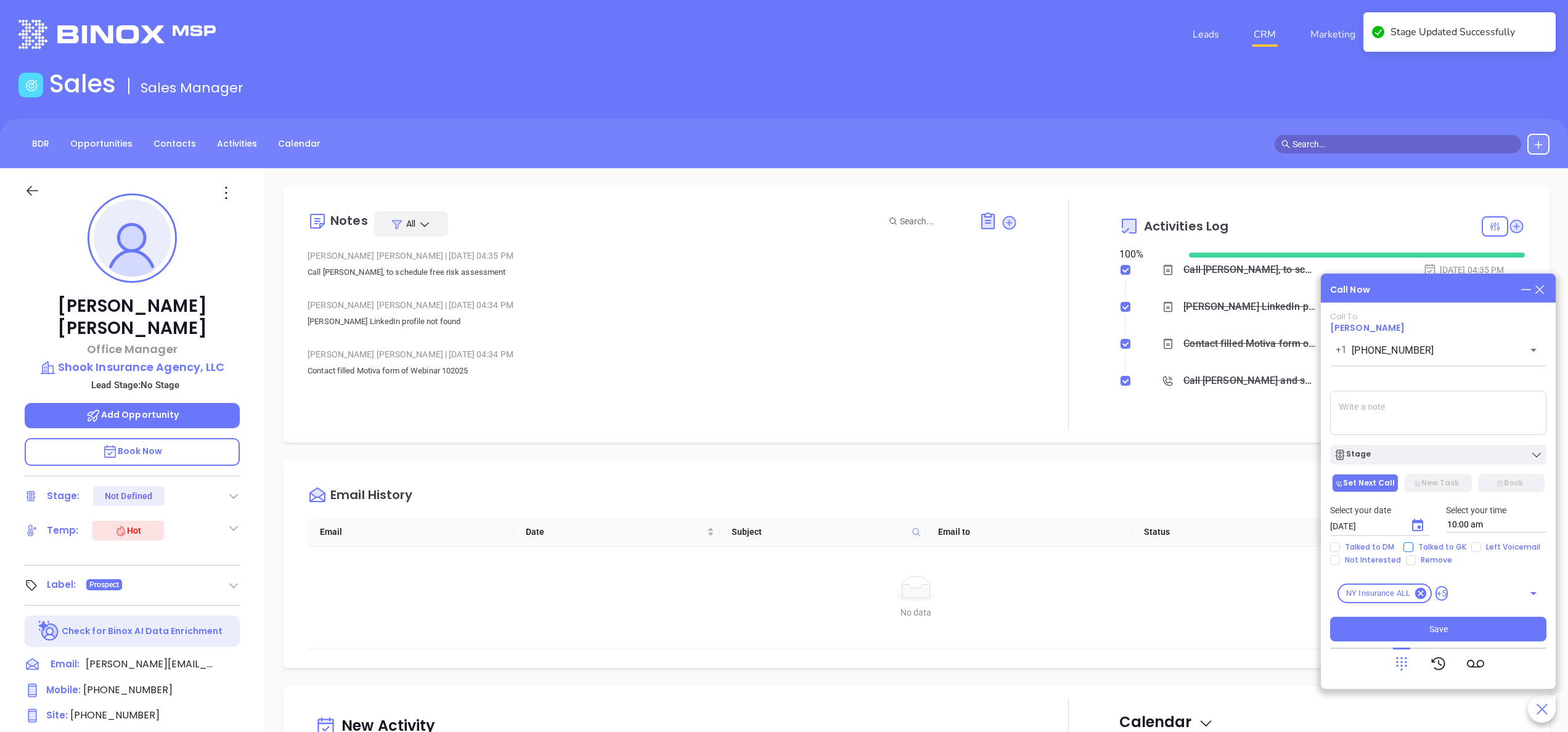
click at [1428, 543] on span "Talked to GK" at bounding box center [1442, 548] width 58 height 10
click at [1413, 543] on input "Talked to GK" at bounding box center [1408, 548] width 10 height 10
checkbox input "true"
click at [1481, 545] on span "Left Voicemail" at bounding box center [1513, 548] width 64 height 10
click at [1480, 545] on input "Left Voicemail" at bounding box center [1476, 548] width 10 height 10
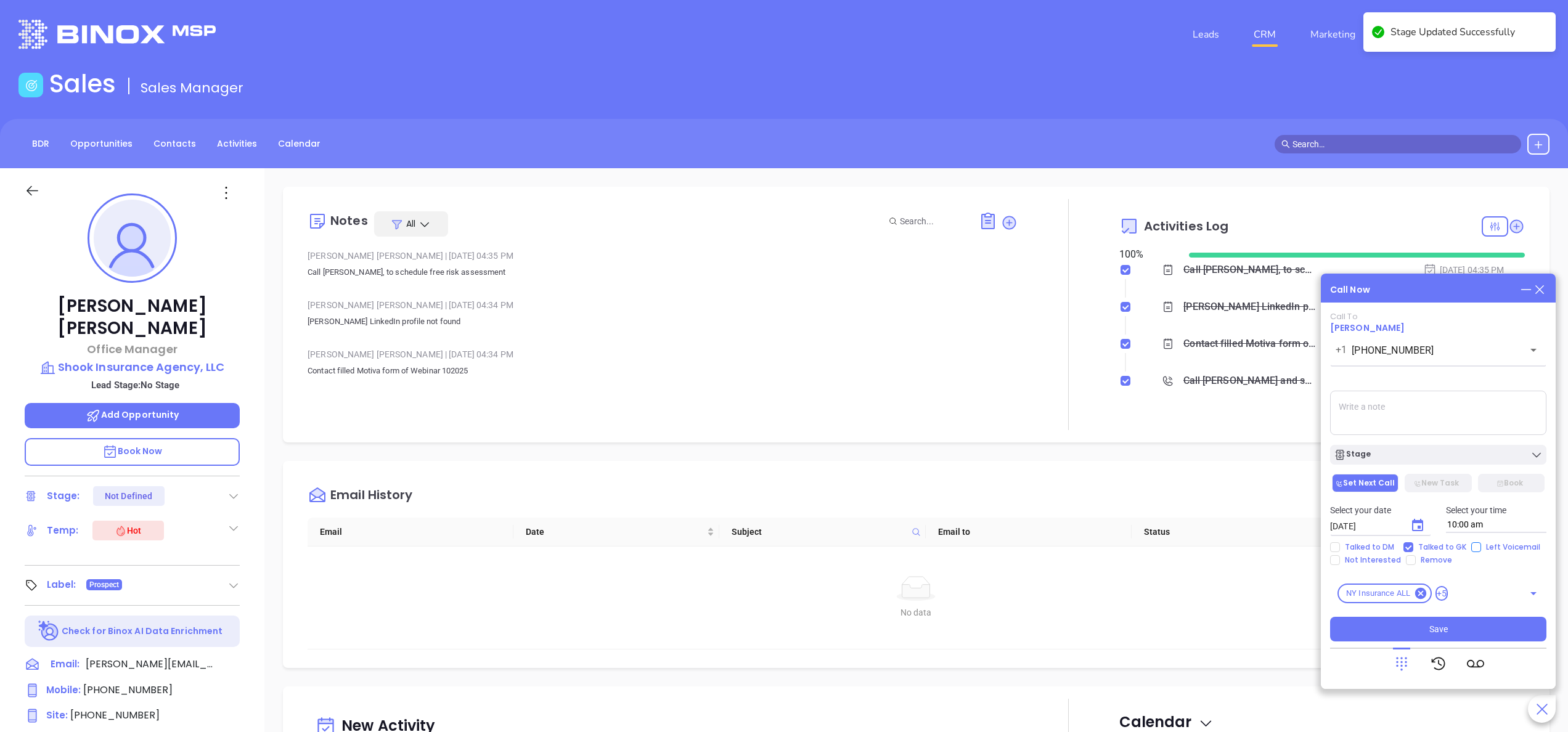
checkbox input "true"
click at [1421, 526] on icon "Choose date, selected date is Oct 9, 2025" at bounding box center [1418, 526] width 15 height 15
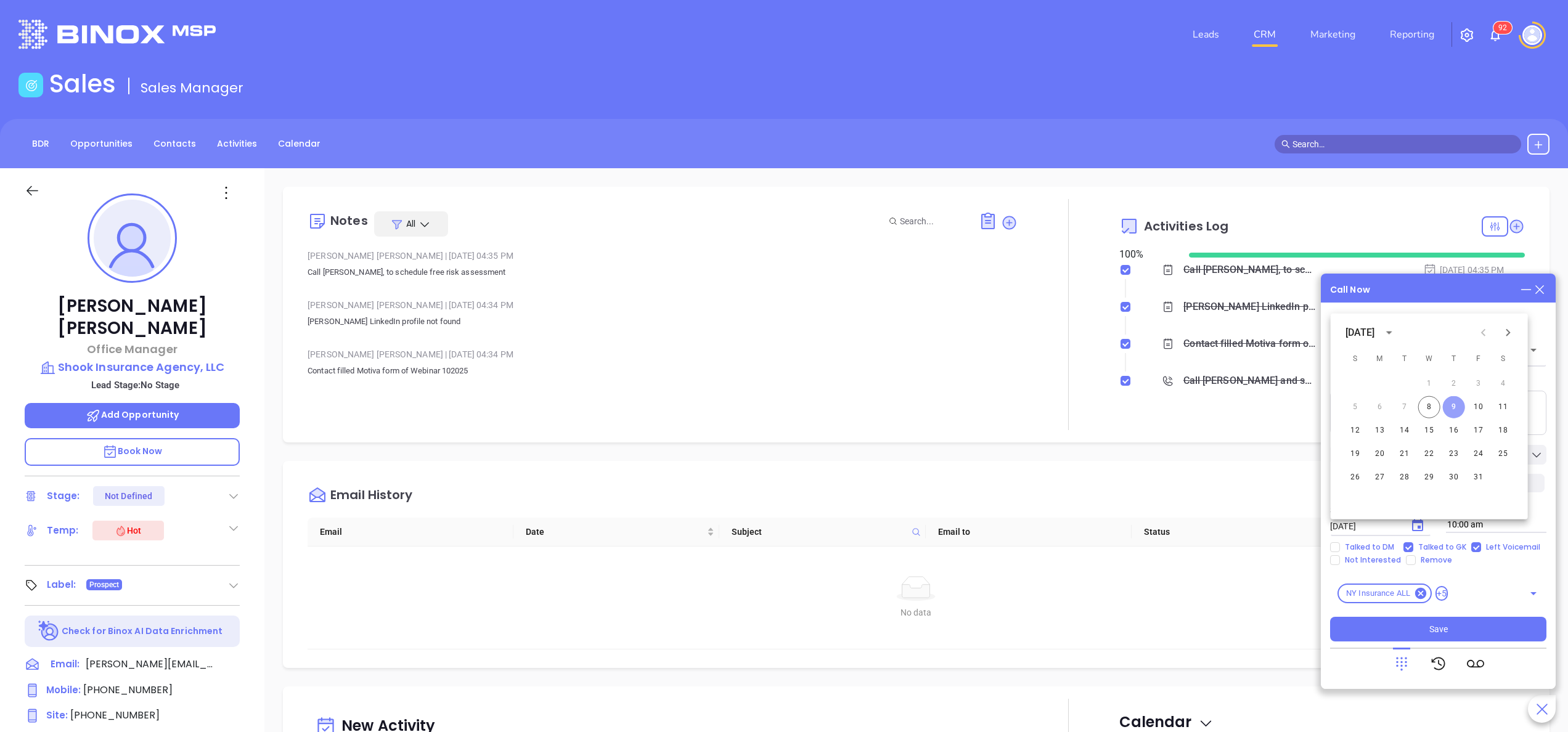
click at [1450, 409] on button "9" at bounding box center [1454, 407] width 23 height 23
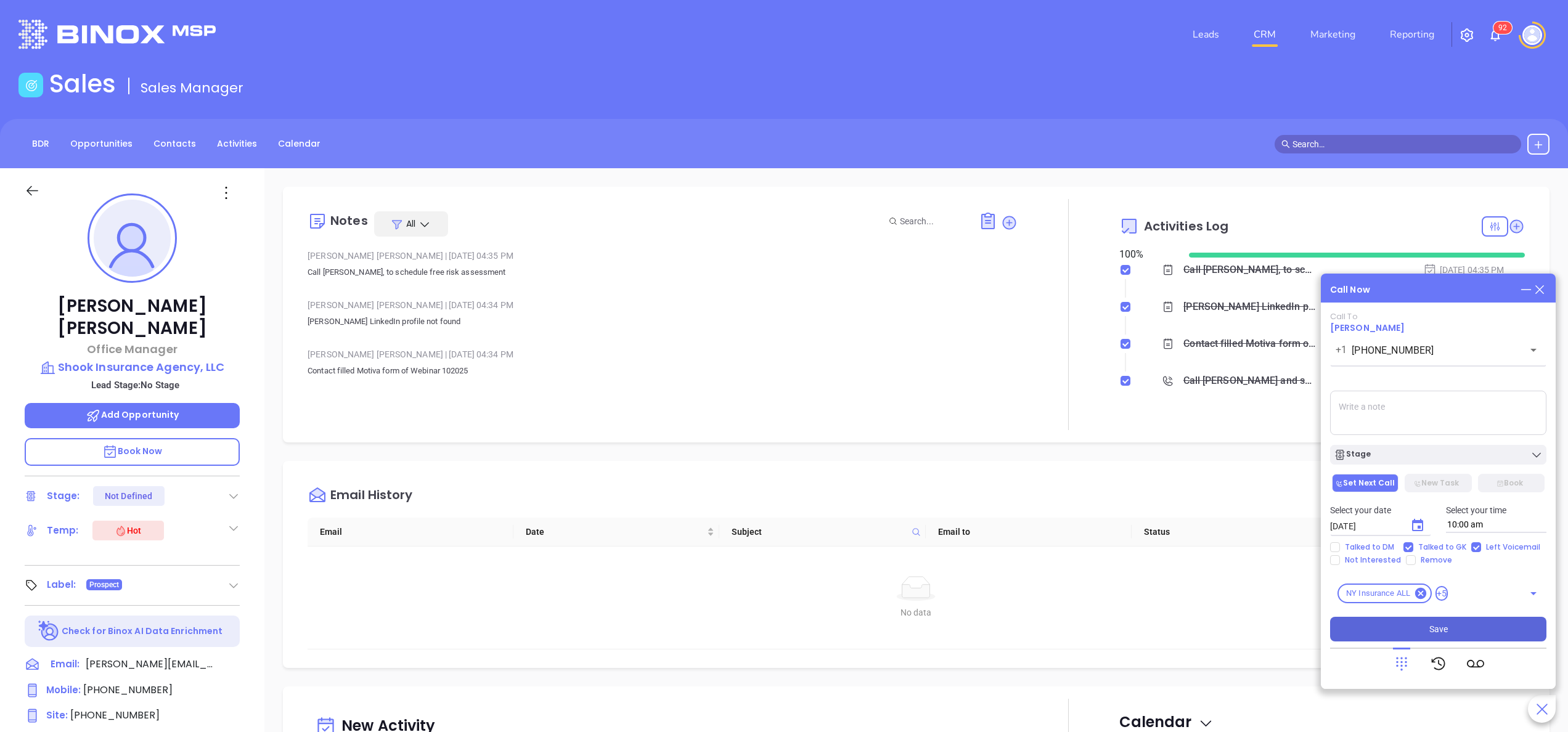
click at [1460, 621] on button "Save" at bounding box center [1438, 629] width 216 height 25
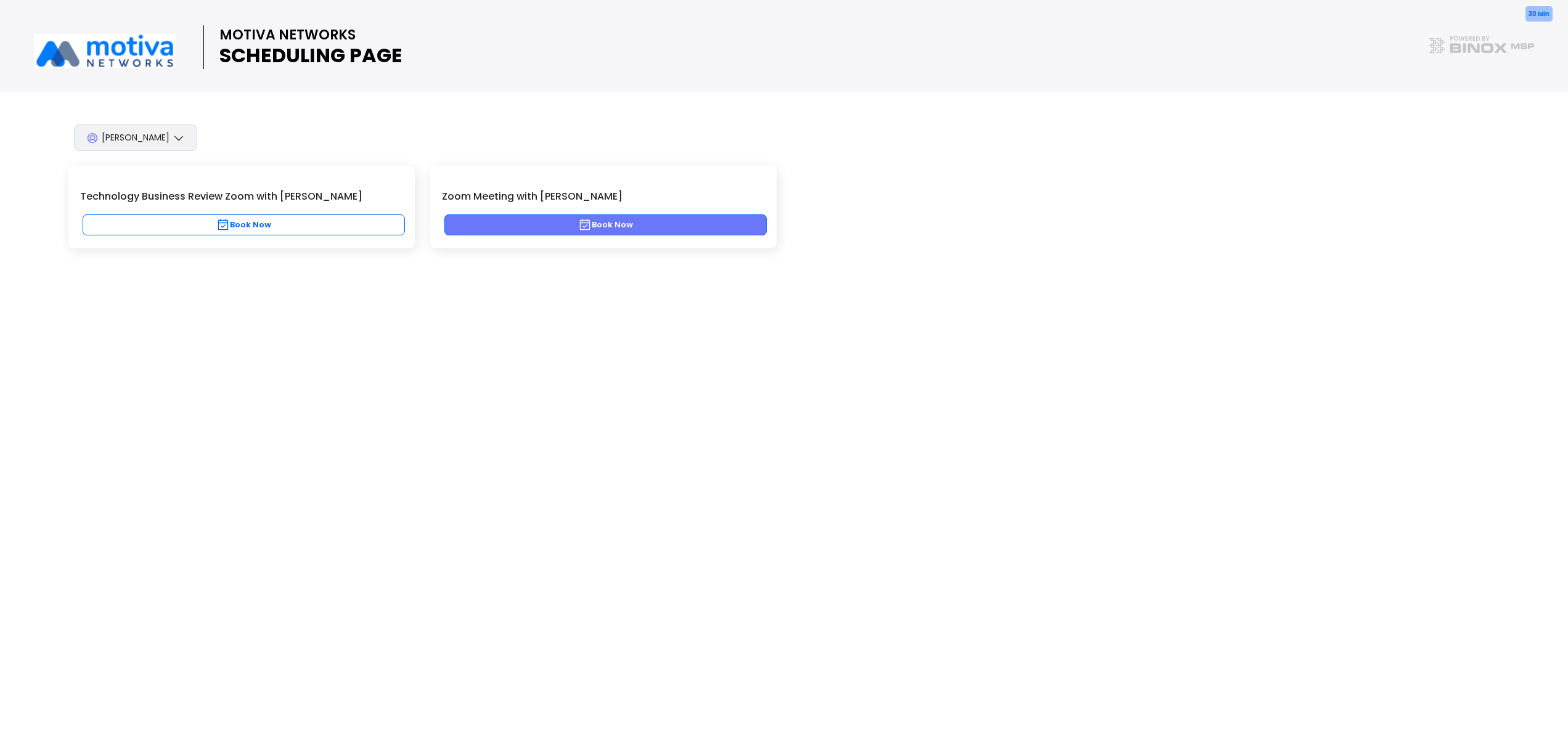
click at [588, 226] on icon "button" at bounding box center [585, 224] width 14 height 14
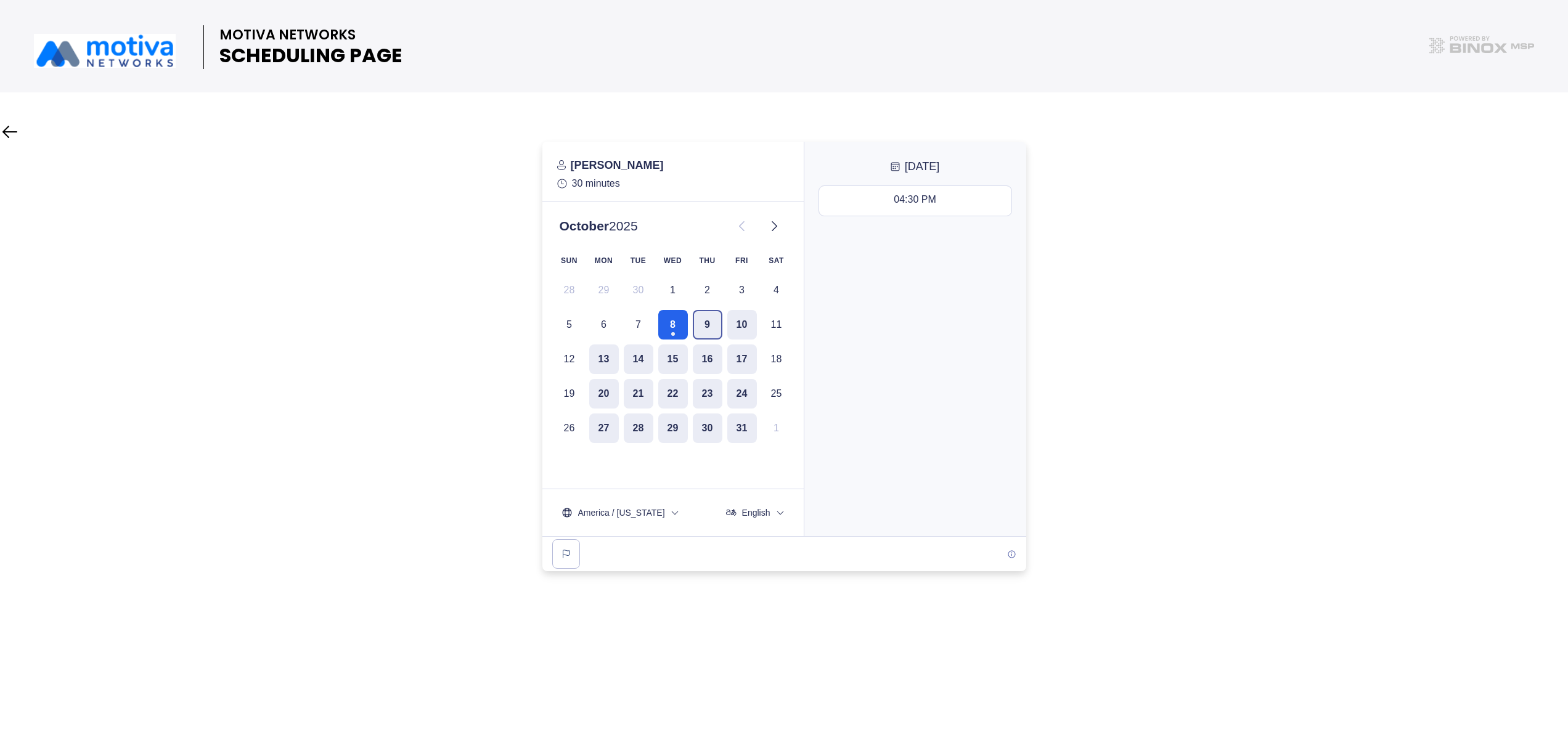
click at [713, 324] on button "9" at bounding box center [707, 325] width 30 height 30
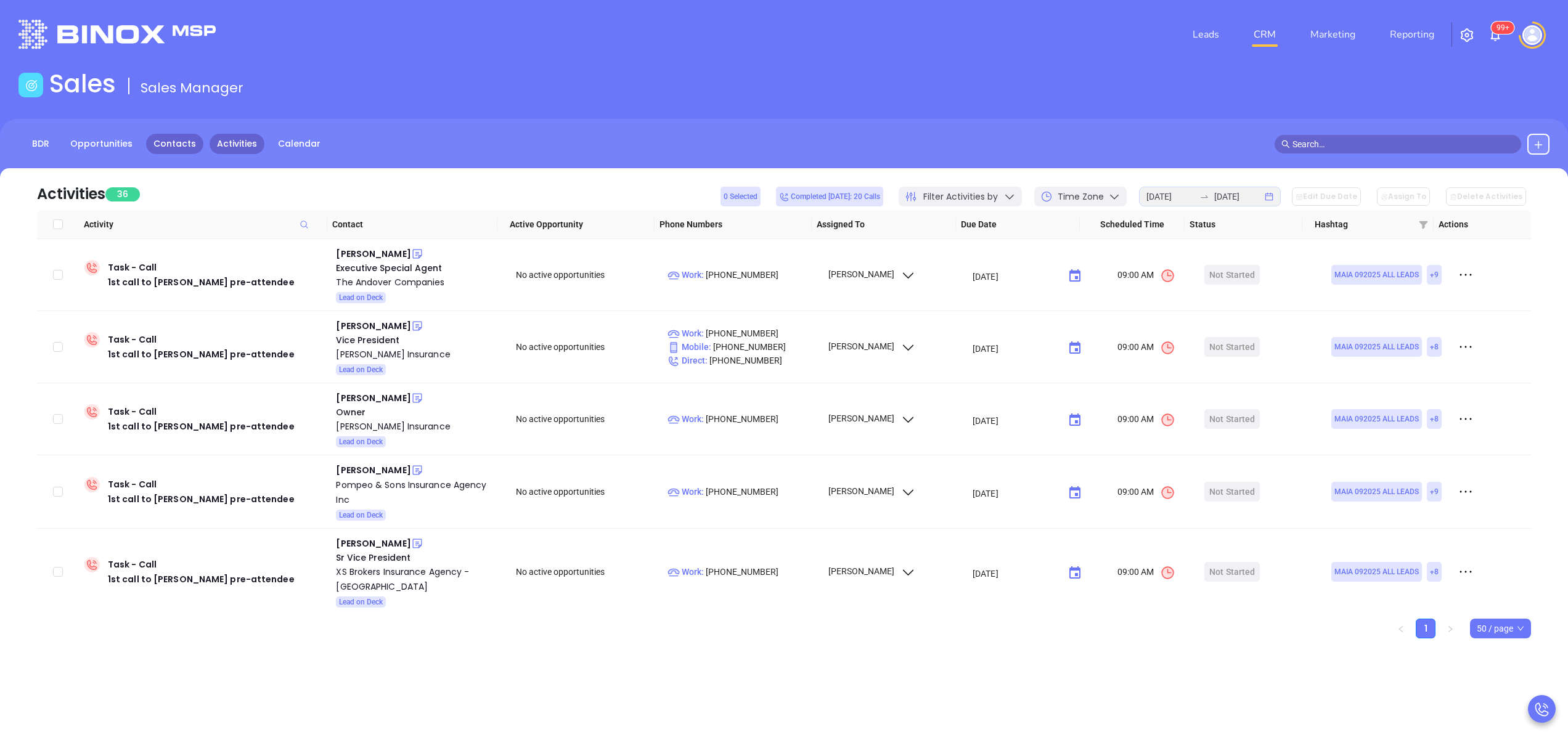
click at [176, 134] on link "Contacts" at bounding box center [174, 144] width 57 height 20
click at [173, 134] on link "Contacts" at bounding box center [174, 144] width 57 height 20
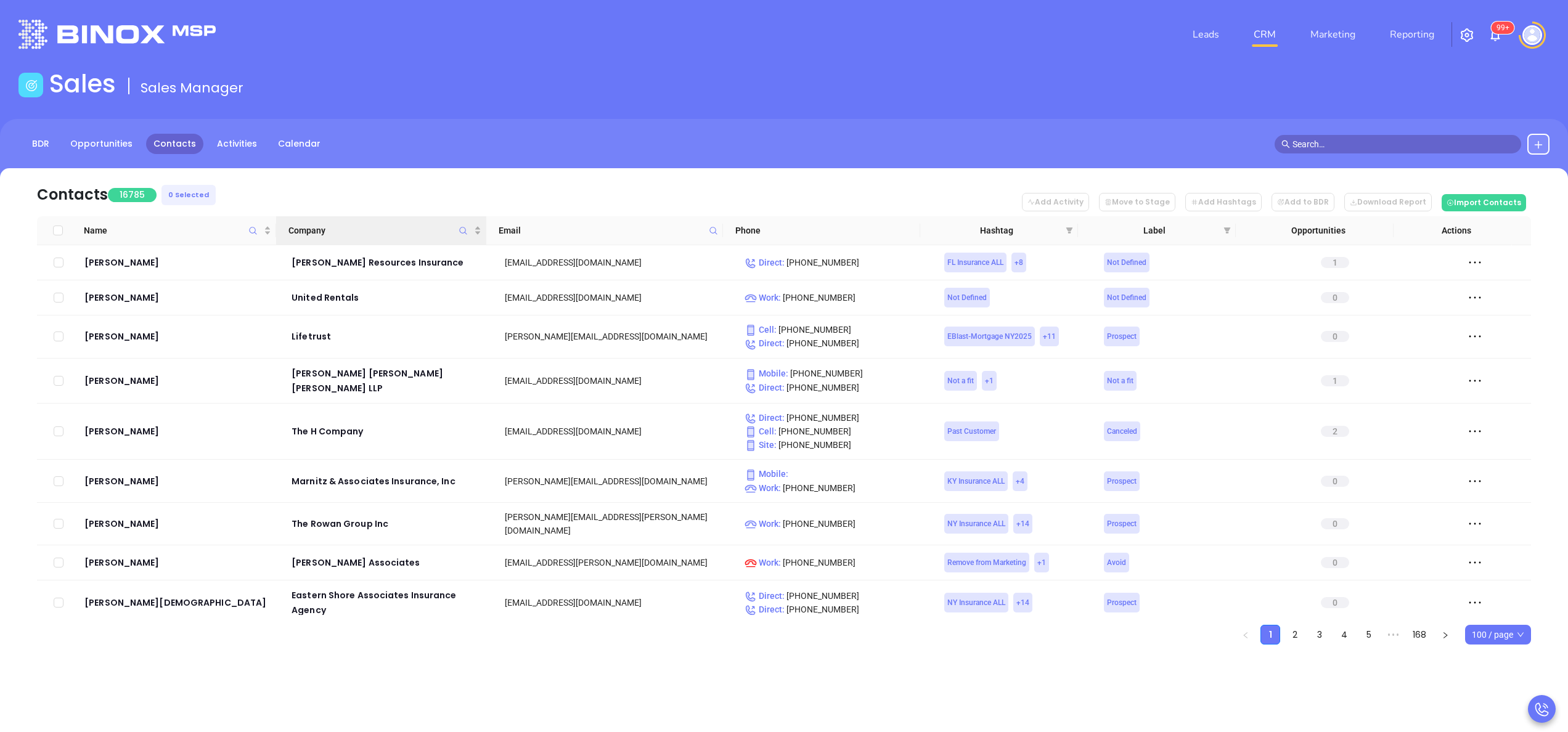
click at [458, 227] on span "Company" at bounding box center [463, 230] width 15 height 28
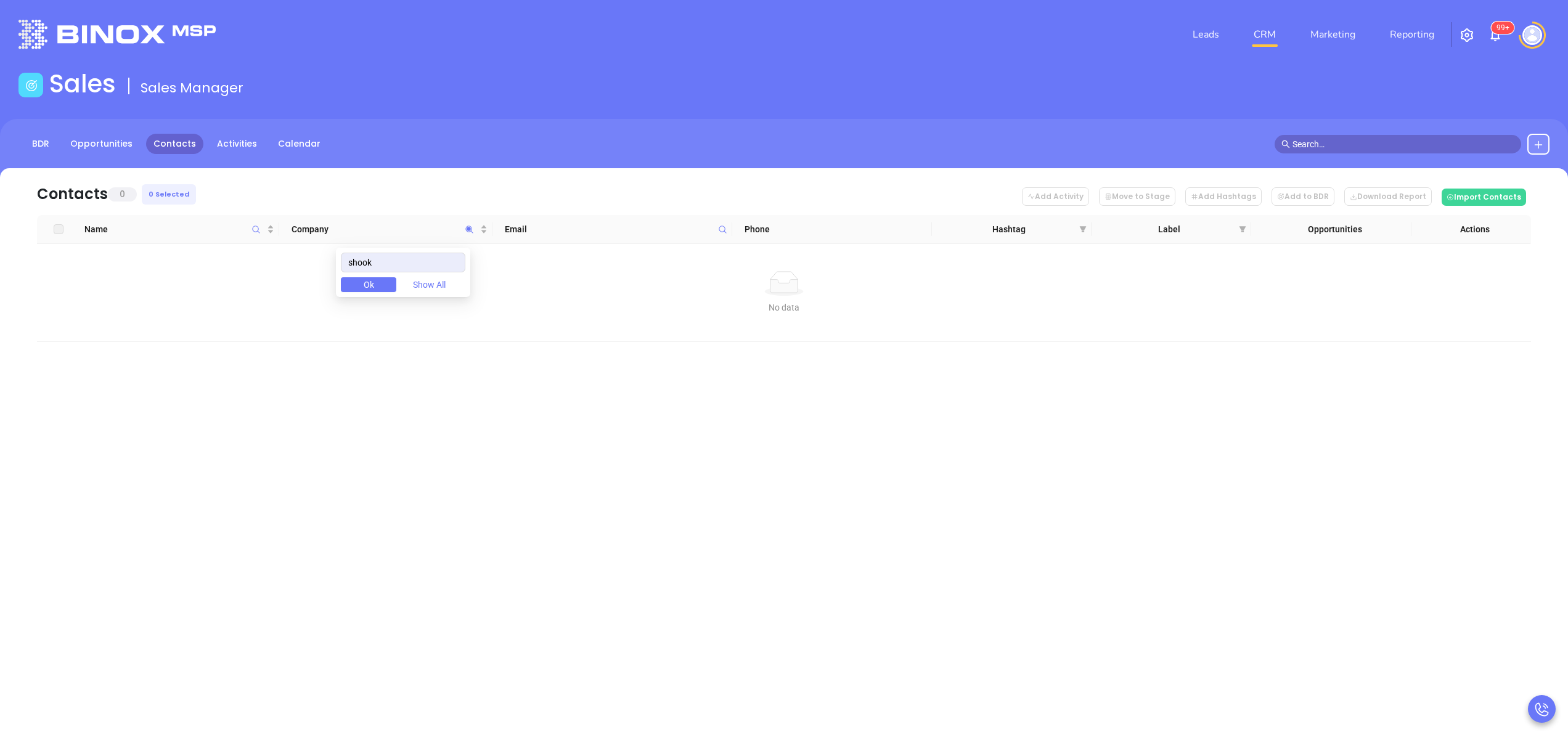
type input "shook"
click at [477, 413] on div "Leads CRM Marketing Reporting 99+ Financial Leads Leads Sales Sales Manager BDR…" at bounding box center [784, 366] width 1568 height 732
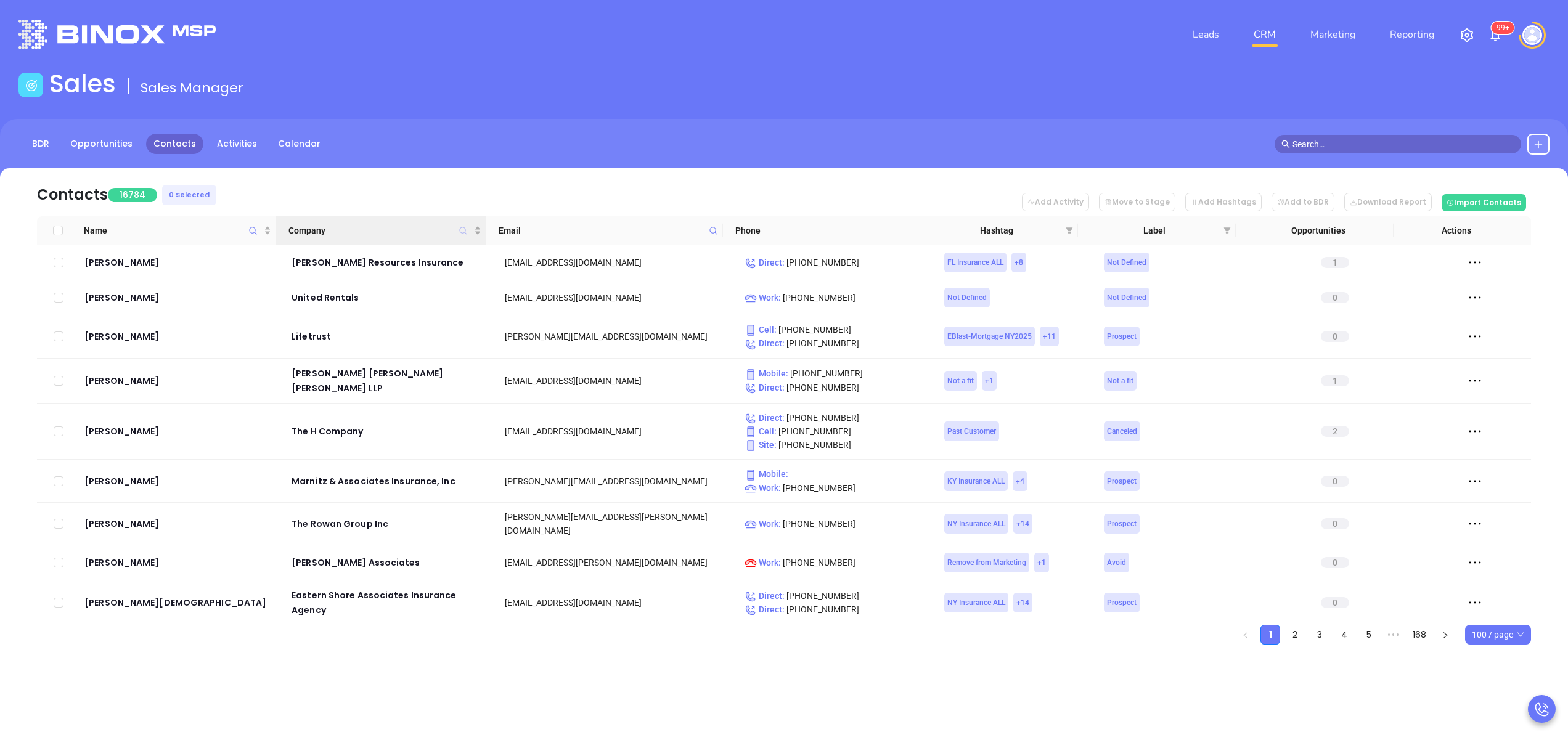
click at [465, 228] on icon "Company" at bounding box center [463, 230] width 7 height 7
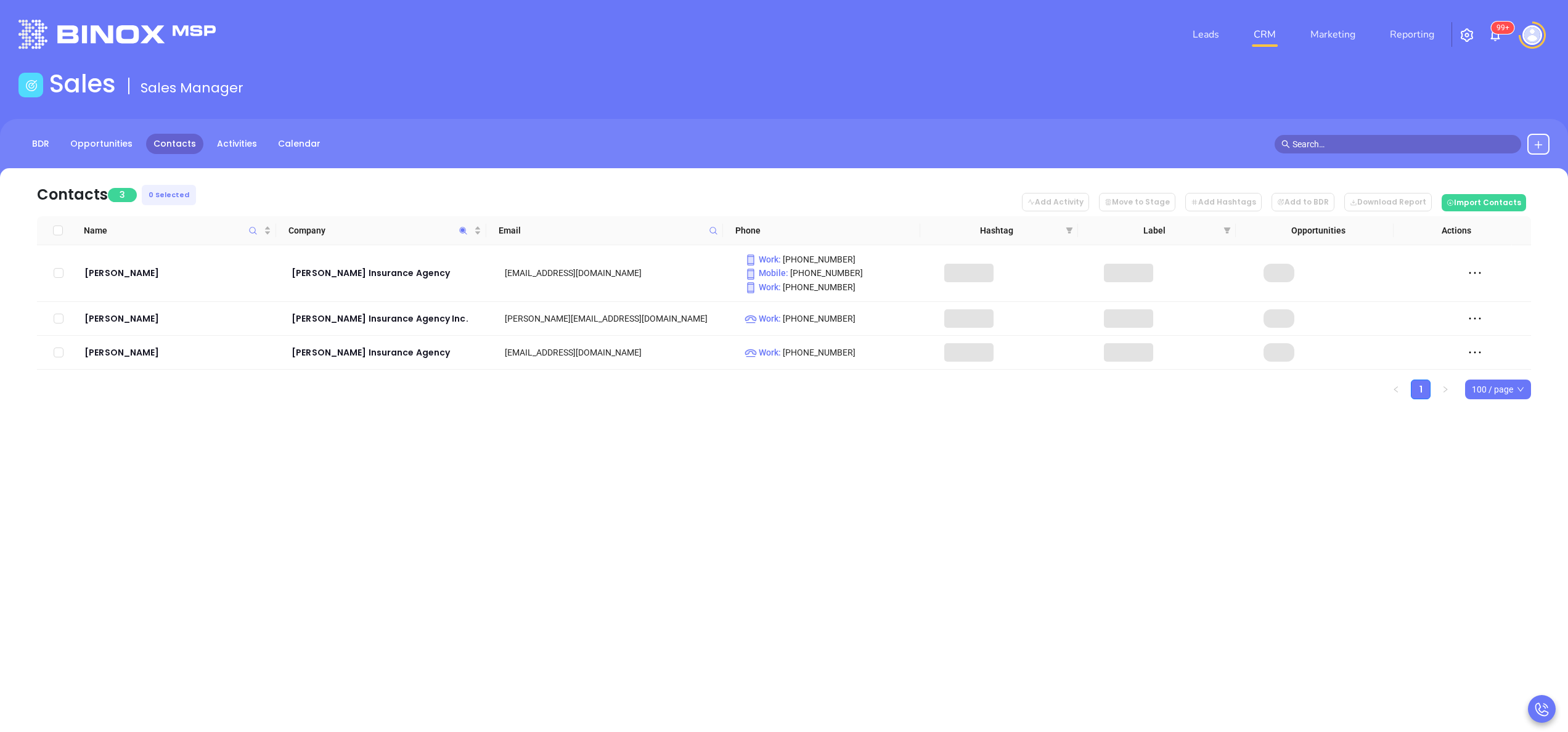
click at [435, 430] on div "Contacts 3 0 Selected Add Activity Move to Stage Add Hashtags Add to BDR Downlo…" at bounding box center [784, 306] width 1568 height 274
click at [459, 232] on icon "Company" at bounding box center [463, 230] width 9 height 9
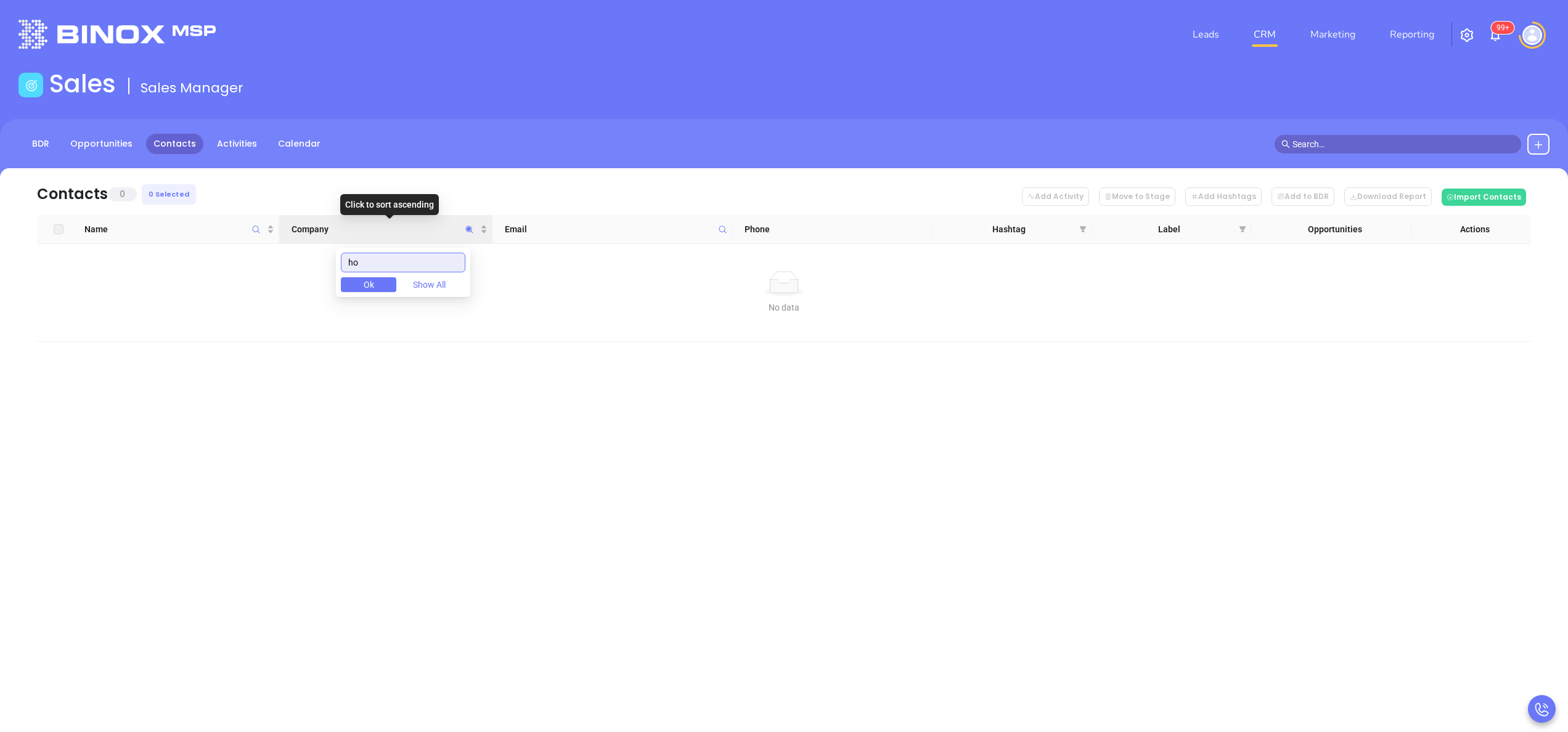
type input "h"
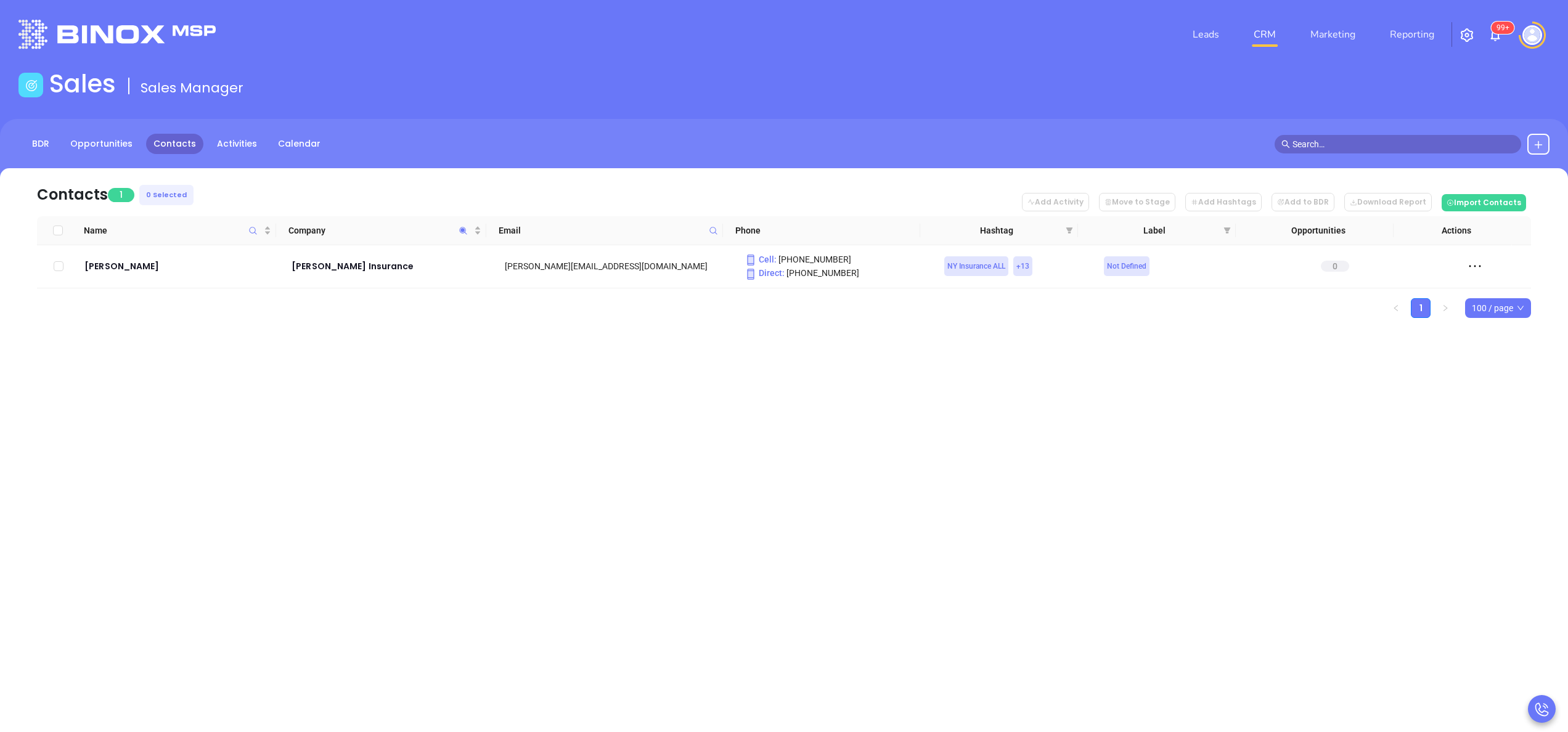
click at [357, 378] on div "Leads CRM Marketing Reporting 99+ Financial Leads Leads Sales Sales Manager BDR…" at bounding box center [784, 366] width 1568 height 732
click at [147, 269] on div "[PERSON_NAME]" at bounding box center [179, 266] width 190 height 15
click at [464, 233] on icon "Company" at bounding box center [463, 230] width 9 height 9
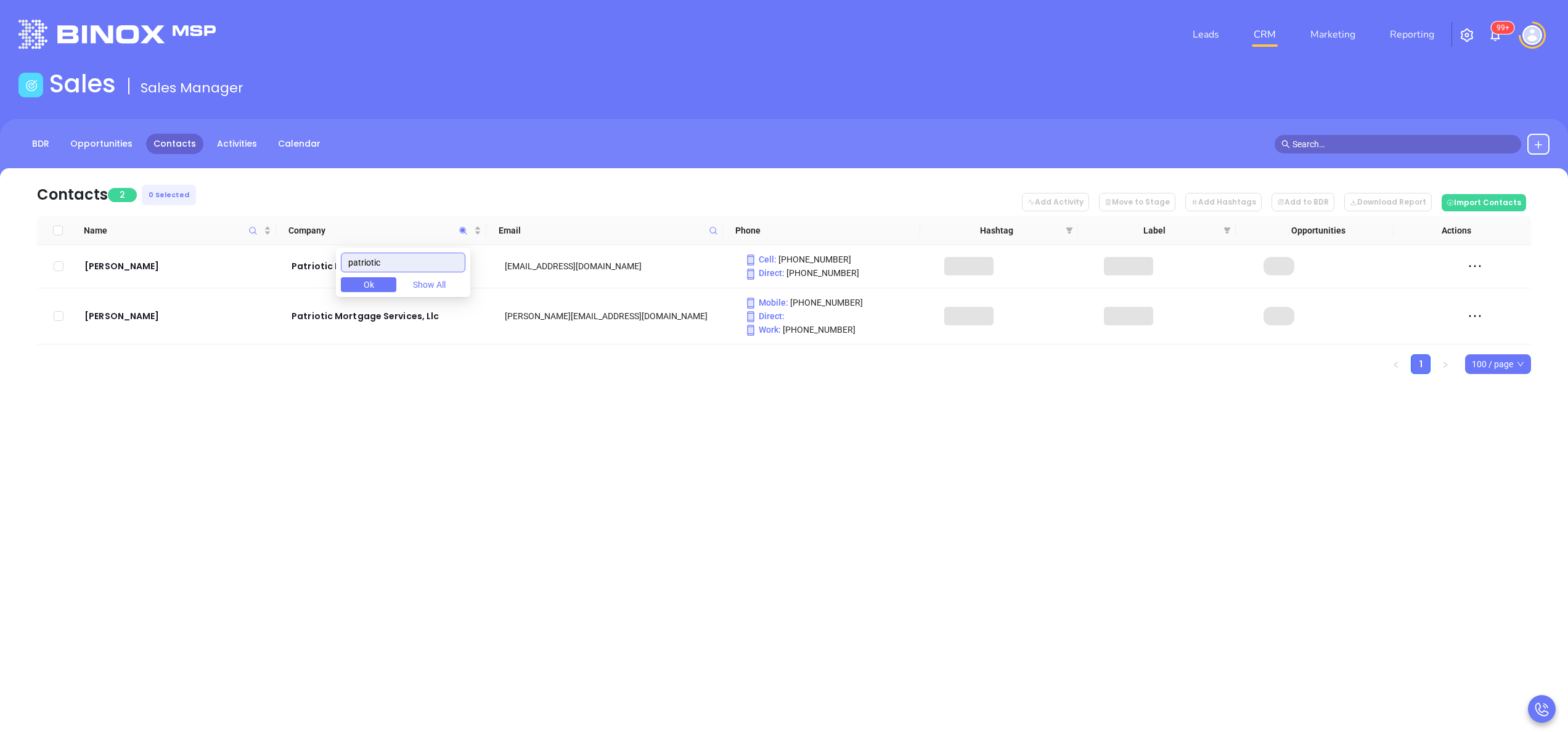
type input "patriotic"
click at [330, 365] on ul "1 100 / page" at bounding box center [784, 364] width 1494 height 20
click at [126, 264] on div "Rob Bowen" at bounding box center [179, 266] width 190 height 15
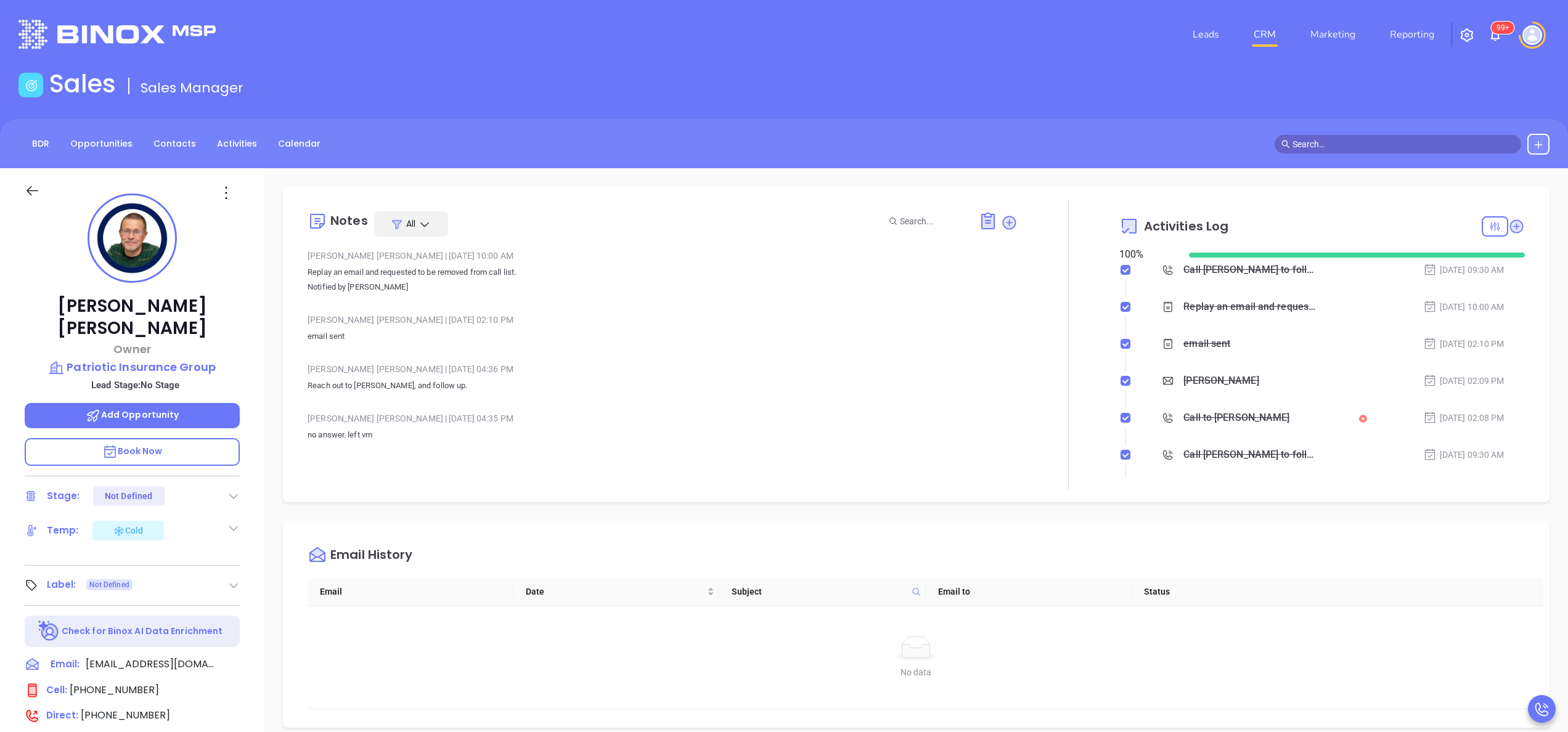
click at [534, 319] on div "Anabell Dominguez | Jun 5, 2024 02:10 PM" at bounding box center [662, 320] width 710 height 18
click at [256, 331] on div "Rob Bowen Owner Patriotic Insurance Group Lead Stage: No Stage Add Opportunity …" at bounding box center [132, 626] width 264 height 915
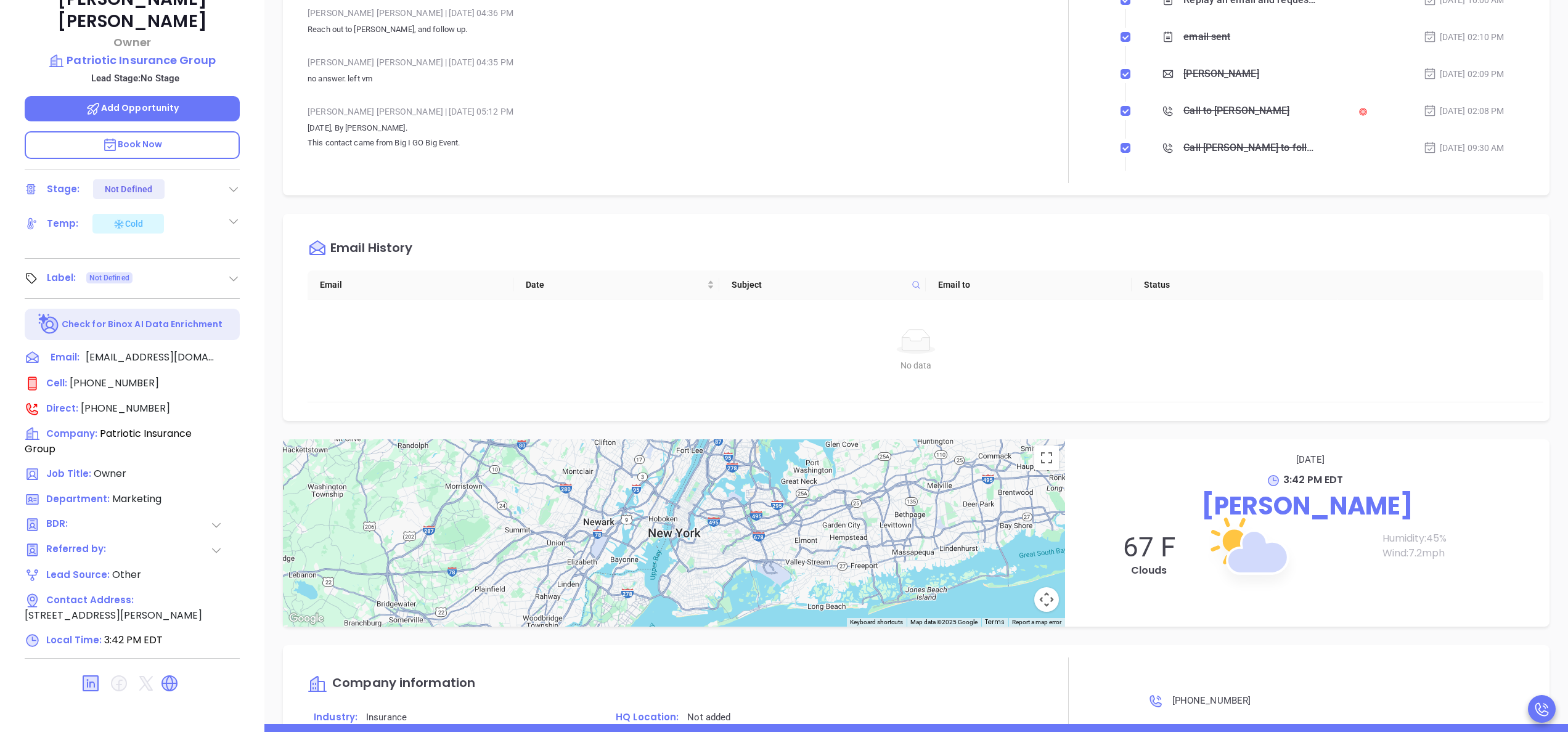
scroll to position [351, 0]
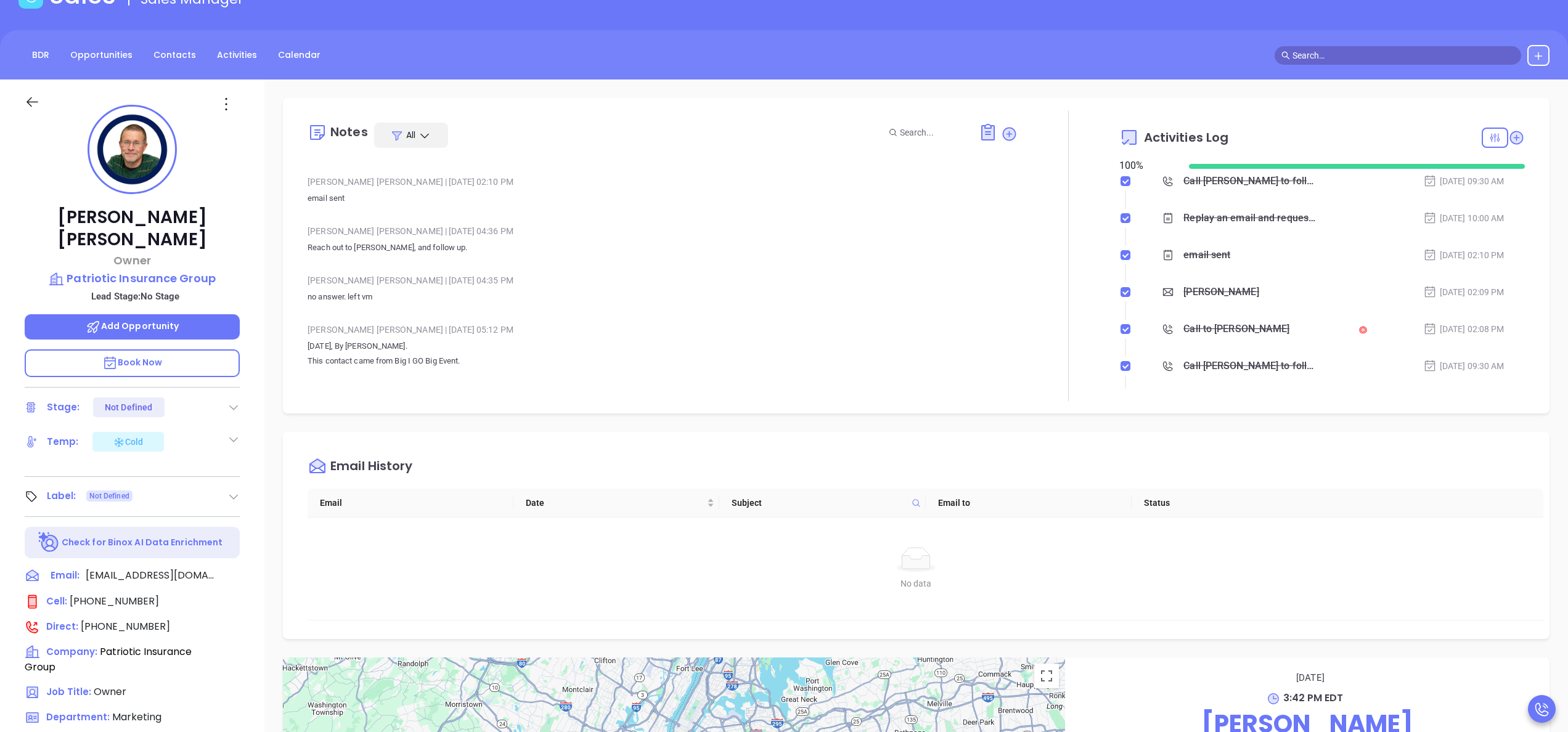
scroll to position [0, 0]
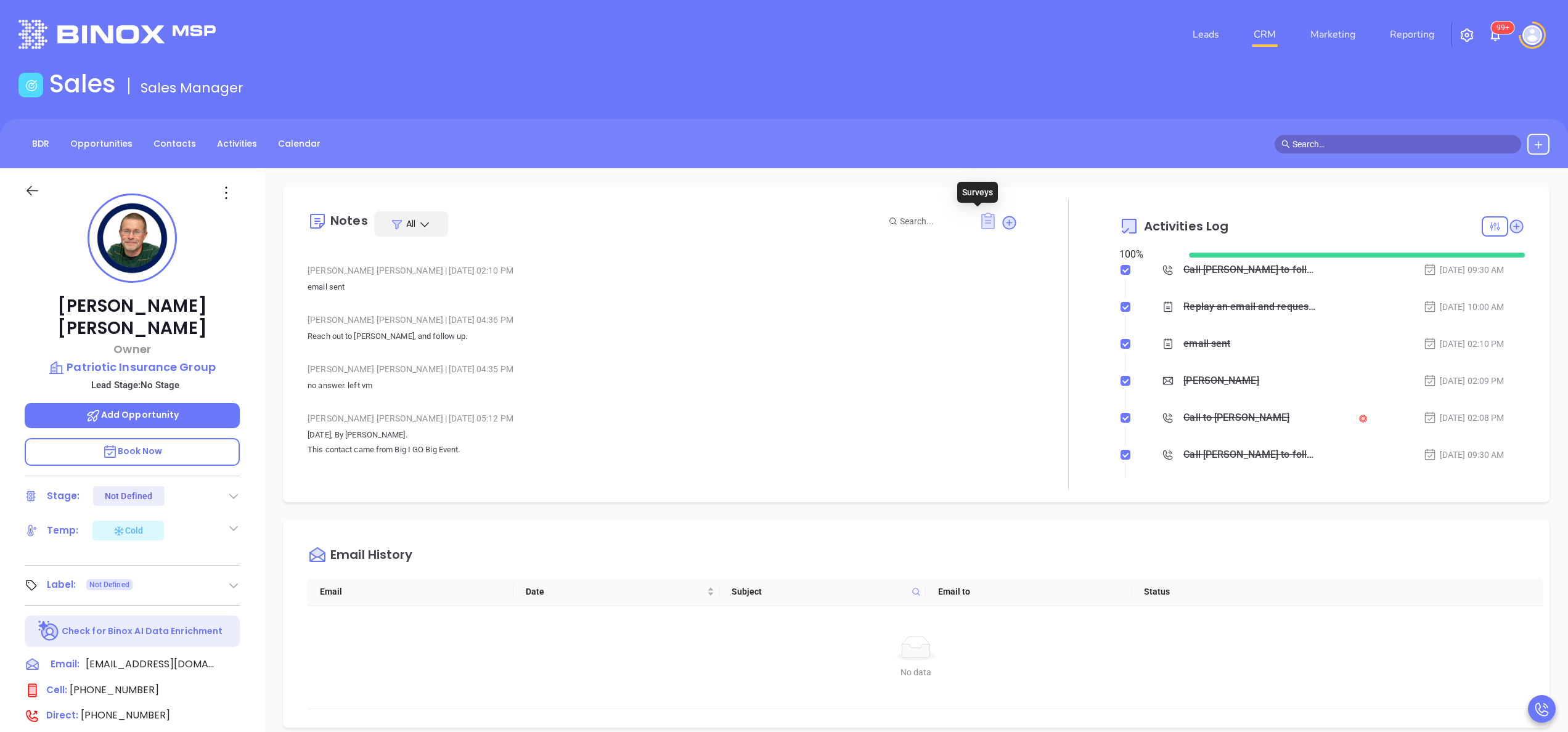
click at [981, 222] on icon at bounding box center [988, 221] width 14 height 17
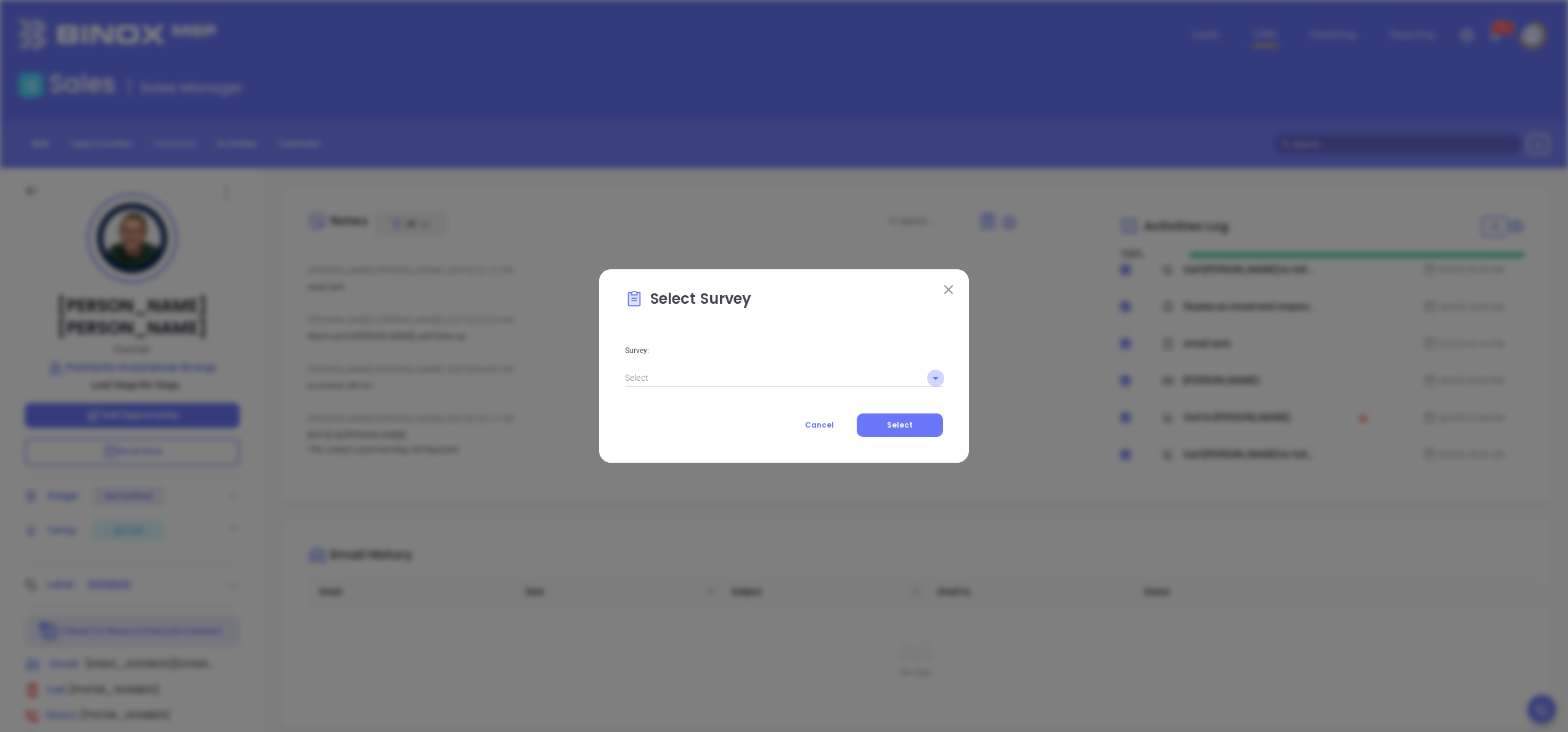
click at [930, 375] on icon "Open" at bounding box center [935, 378] width 15 height 15
click at [751, 444] on li "Qualifying Questions" at bounding box center [784, 450] width 318 height 23
type input "Qualifying Questions"
click at [901, 422] on span "Select" at bounding box center [900, 425] width 26 height 10
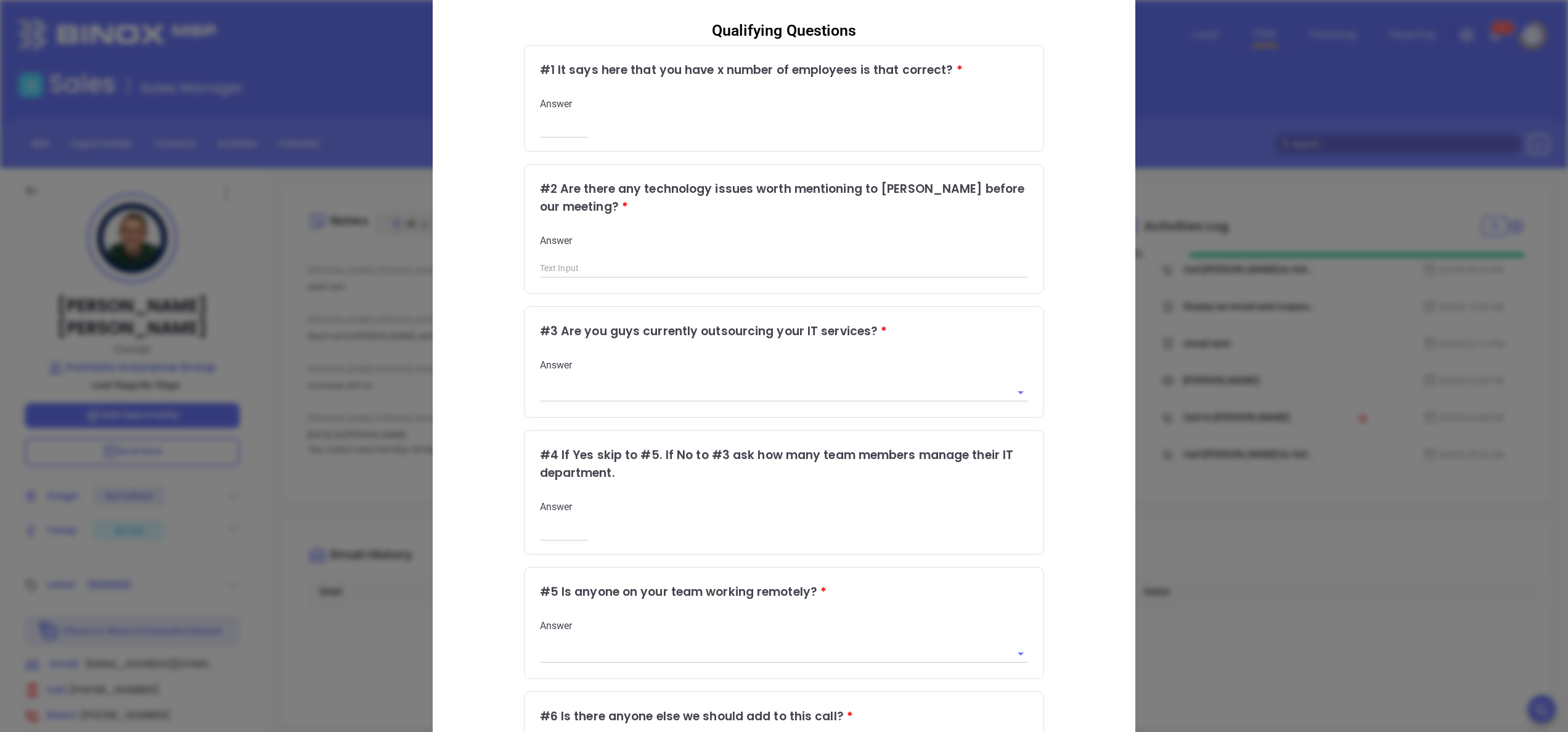
scroll to position [79, 0]
click at [1071, 131] on div "Qualifying Questions # 1 It says here that you have x number of employees is th…" at bounding box center [784, 426] width 651 height 832
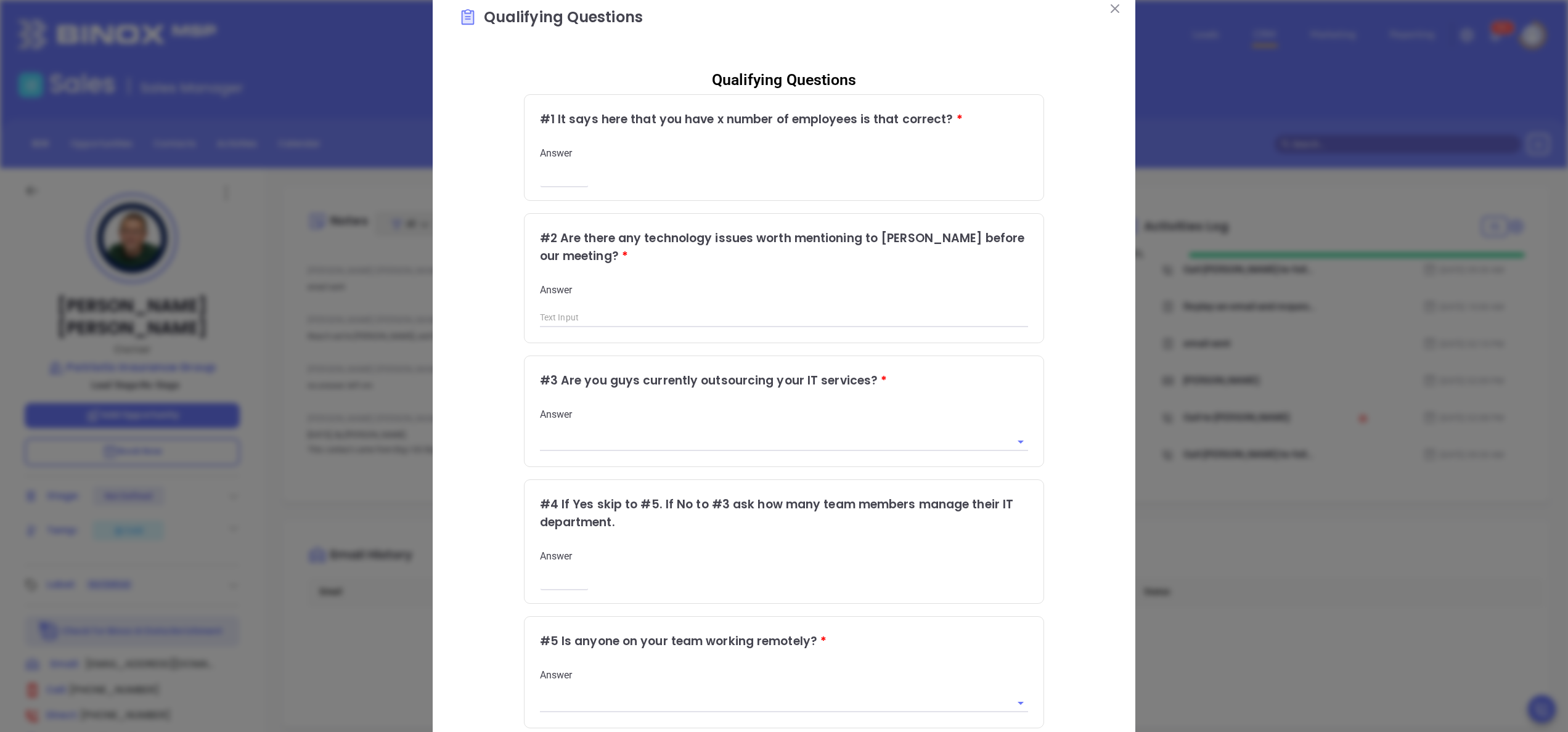
scroll to position [0, 0]
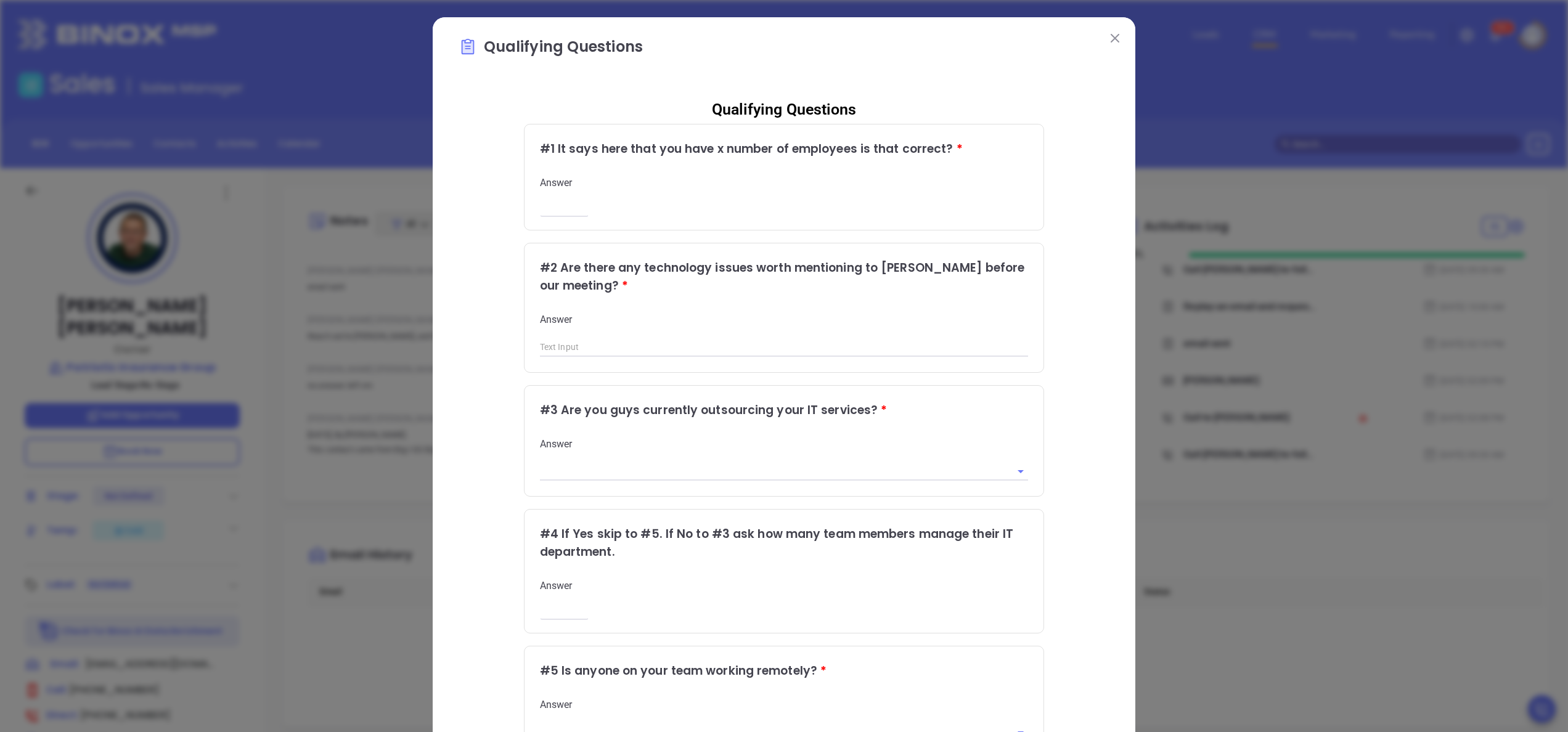
click at [1110, 35] on img at bounding box center [1115, 38] width 9 height 9
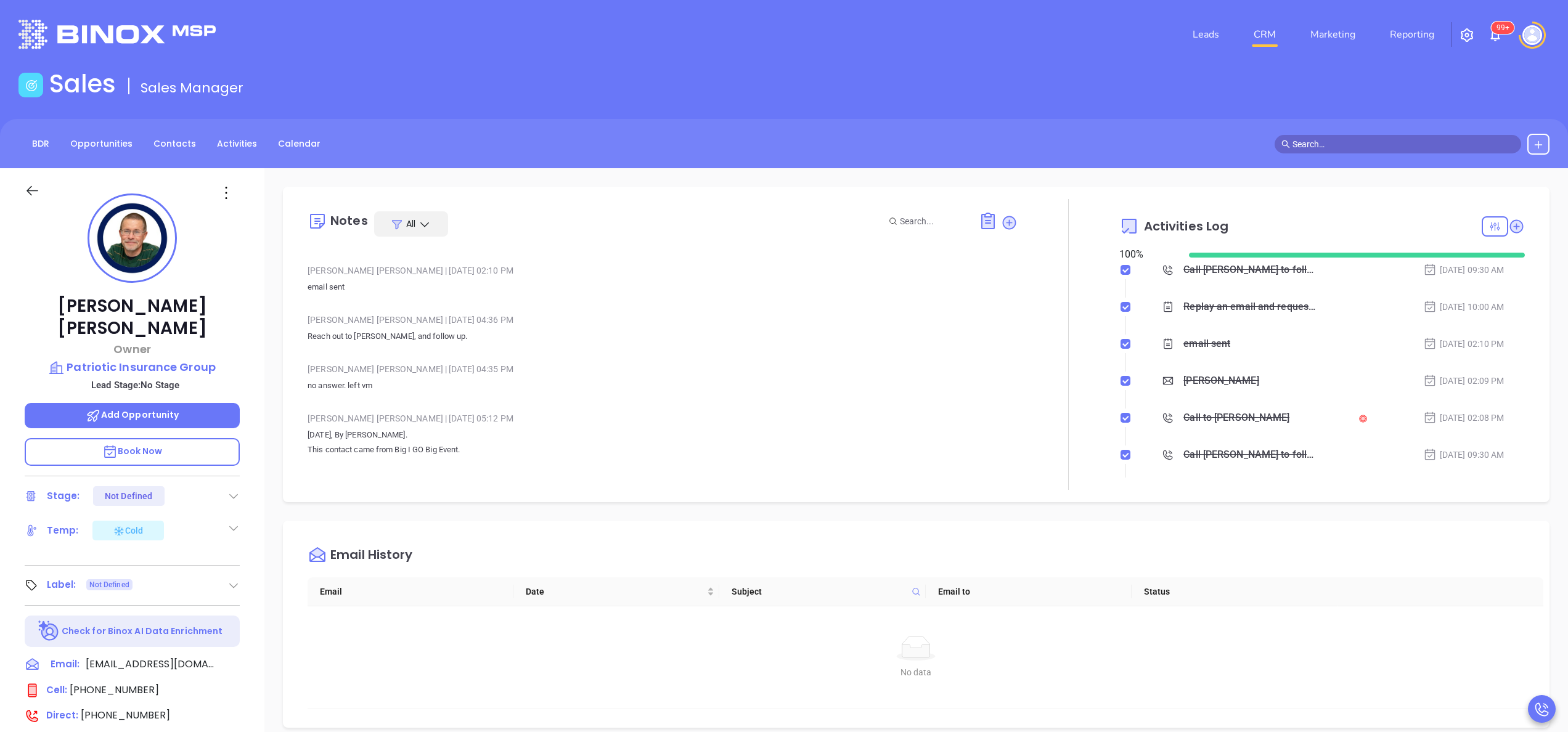
click at [624, 367] on div "Anabell Dominguez | May 28, 2024 04:35 PM" at bounding box center [662, 369] width 710 height 18
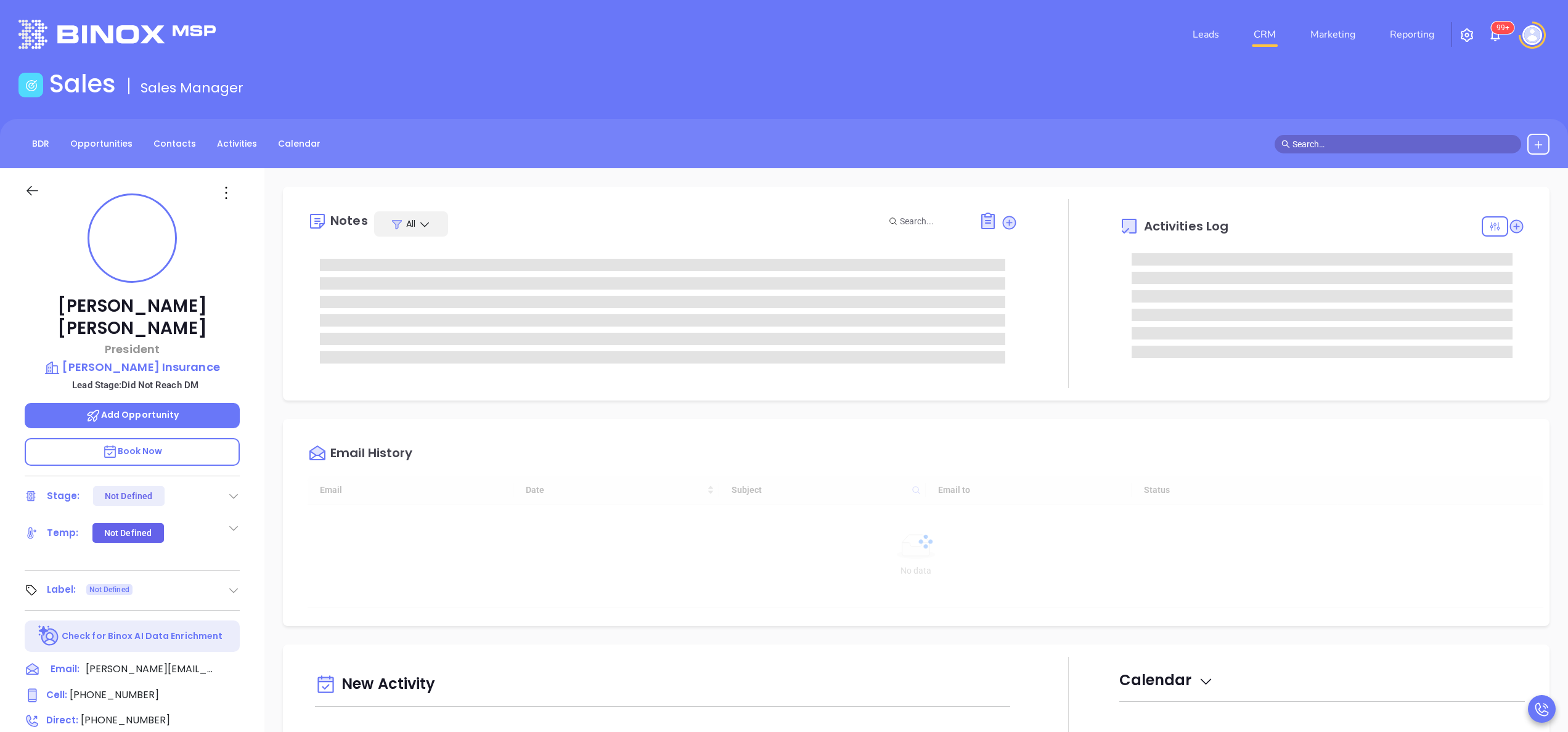
type input "[DATE]"
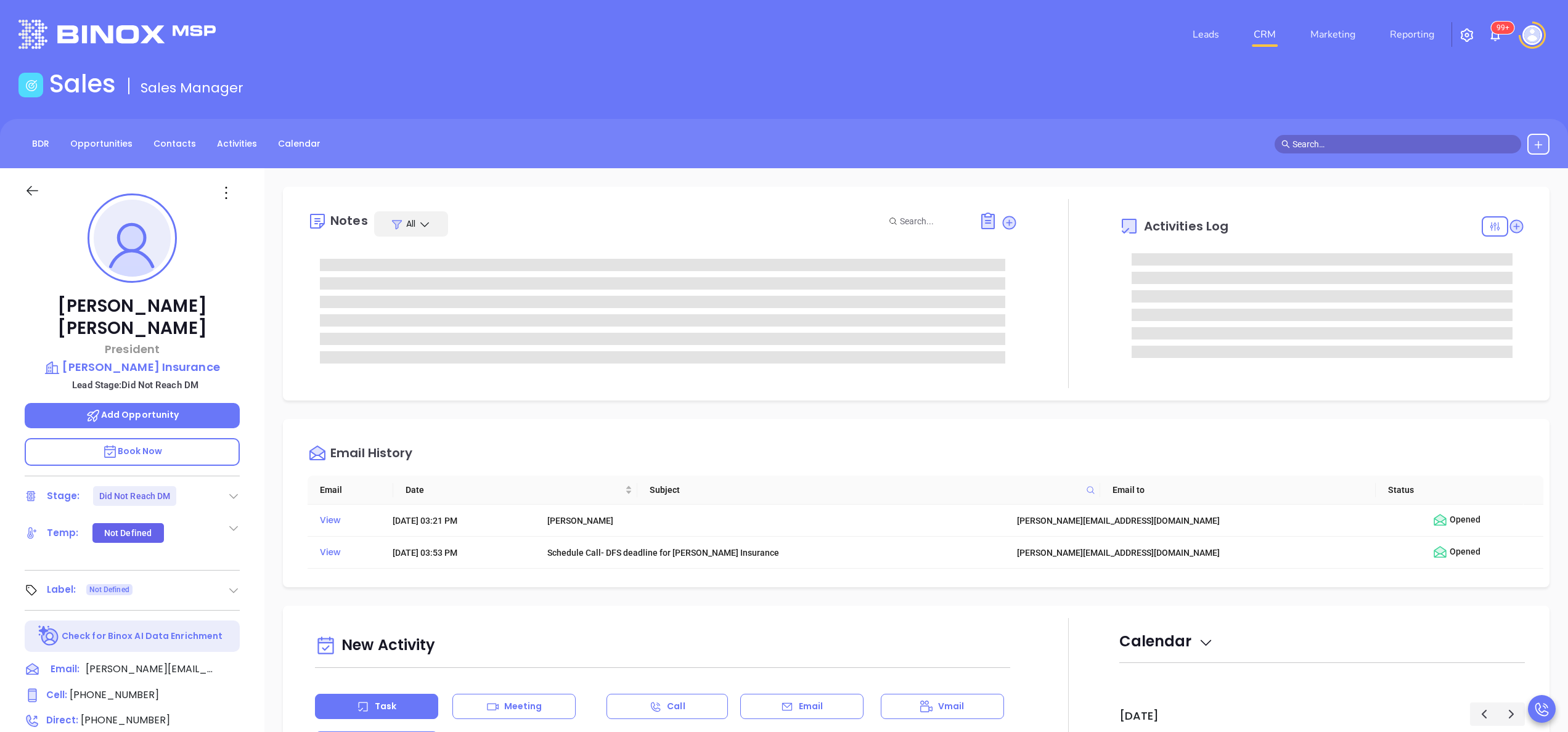
type input "[PERSON_NAME]"
click at [180, 359] on p "[PERSON_NAME] Insurance" at bounding box center [132, 367] width 215 height 17
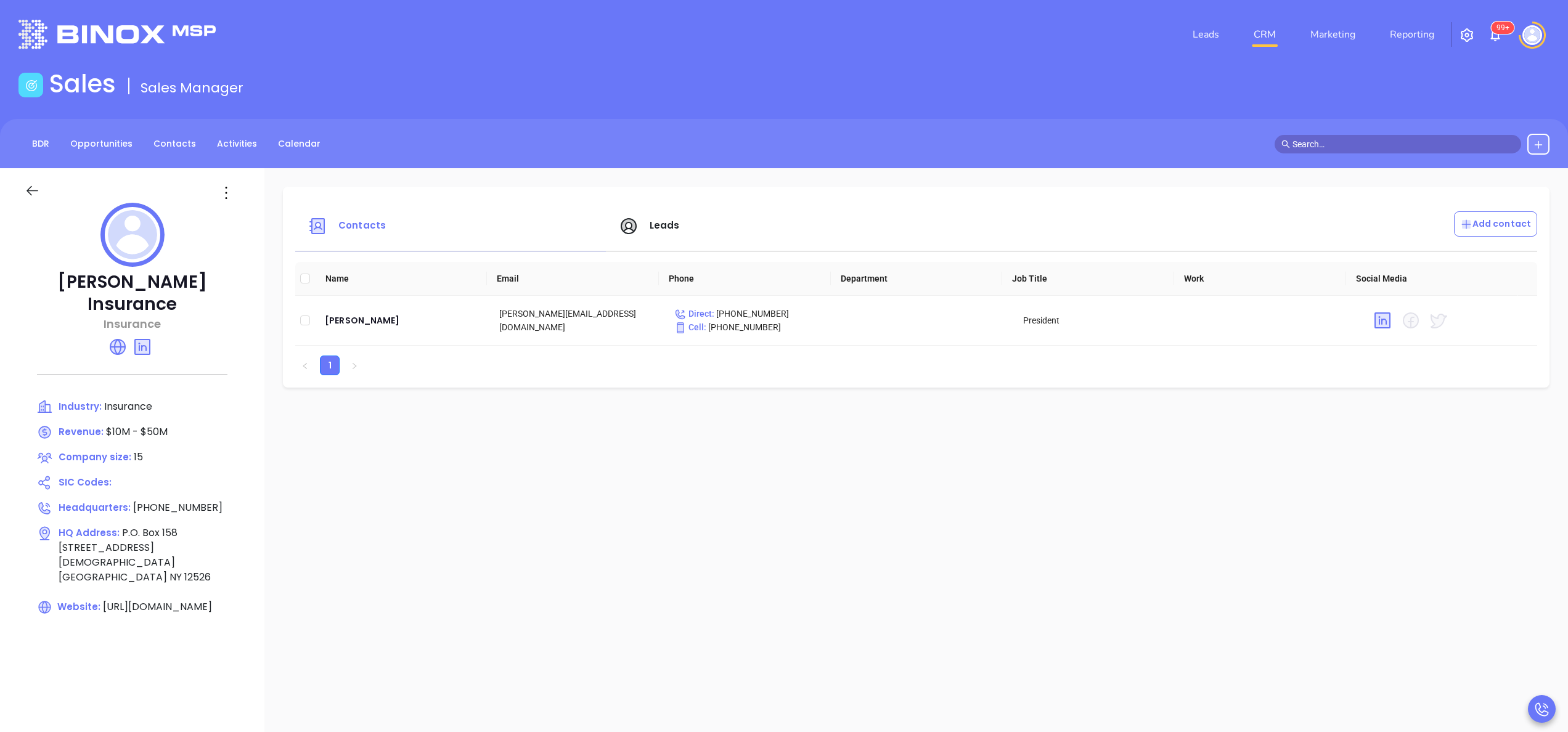
click at [661, 232] on span "Leads" at bounding box center [665, 225] width 31 height 13
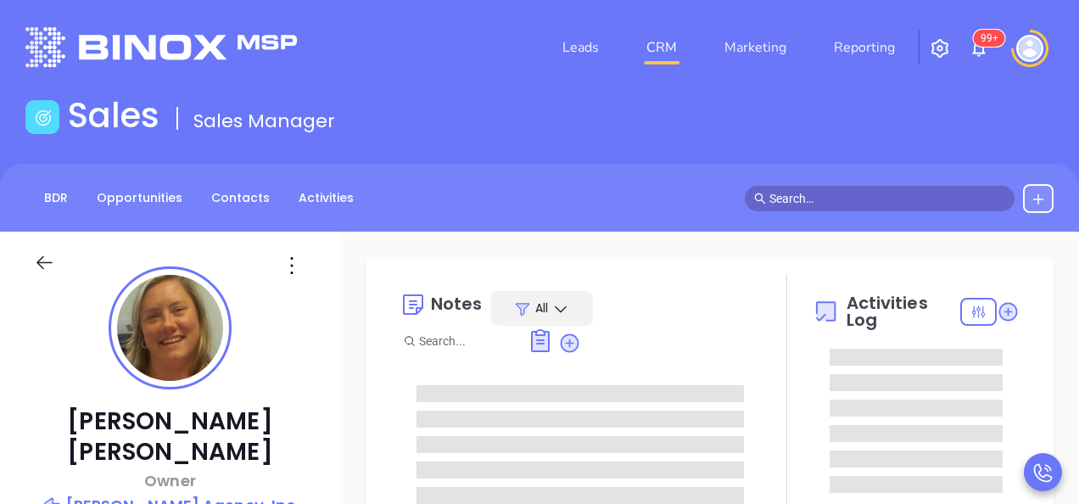
type input "[DATE]"
type input "[PERSON_NAME]"
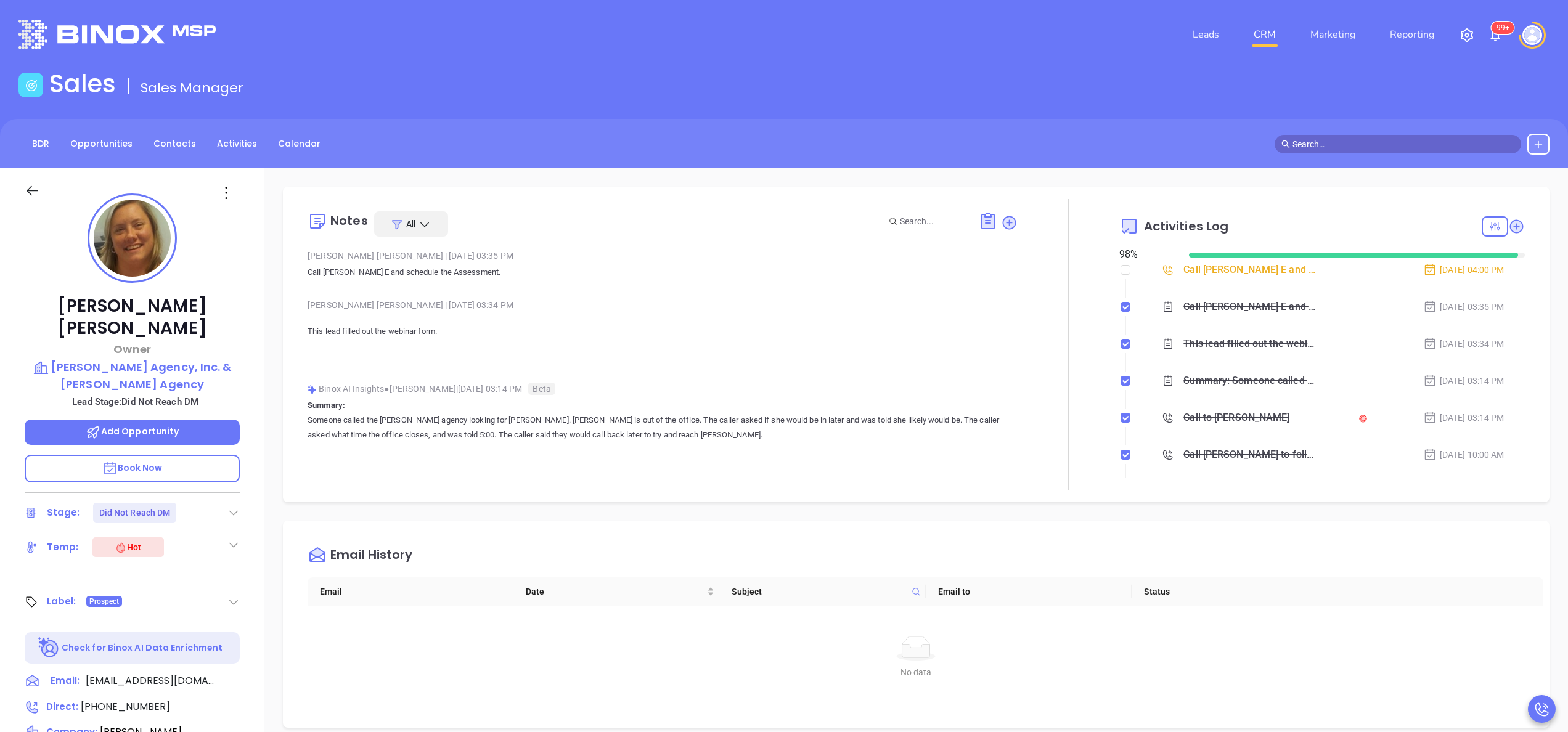
scroll to position [358, 0]
click at [250, 365] on div "Bridget E McKillip Owner Gordon W. Pratt Agency, Inc. & I.B. Hunt Agency Lead S…" at bounding box center [132, 626] width 264 height 915
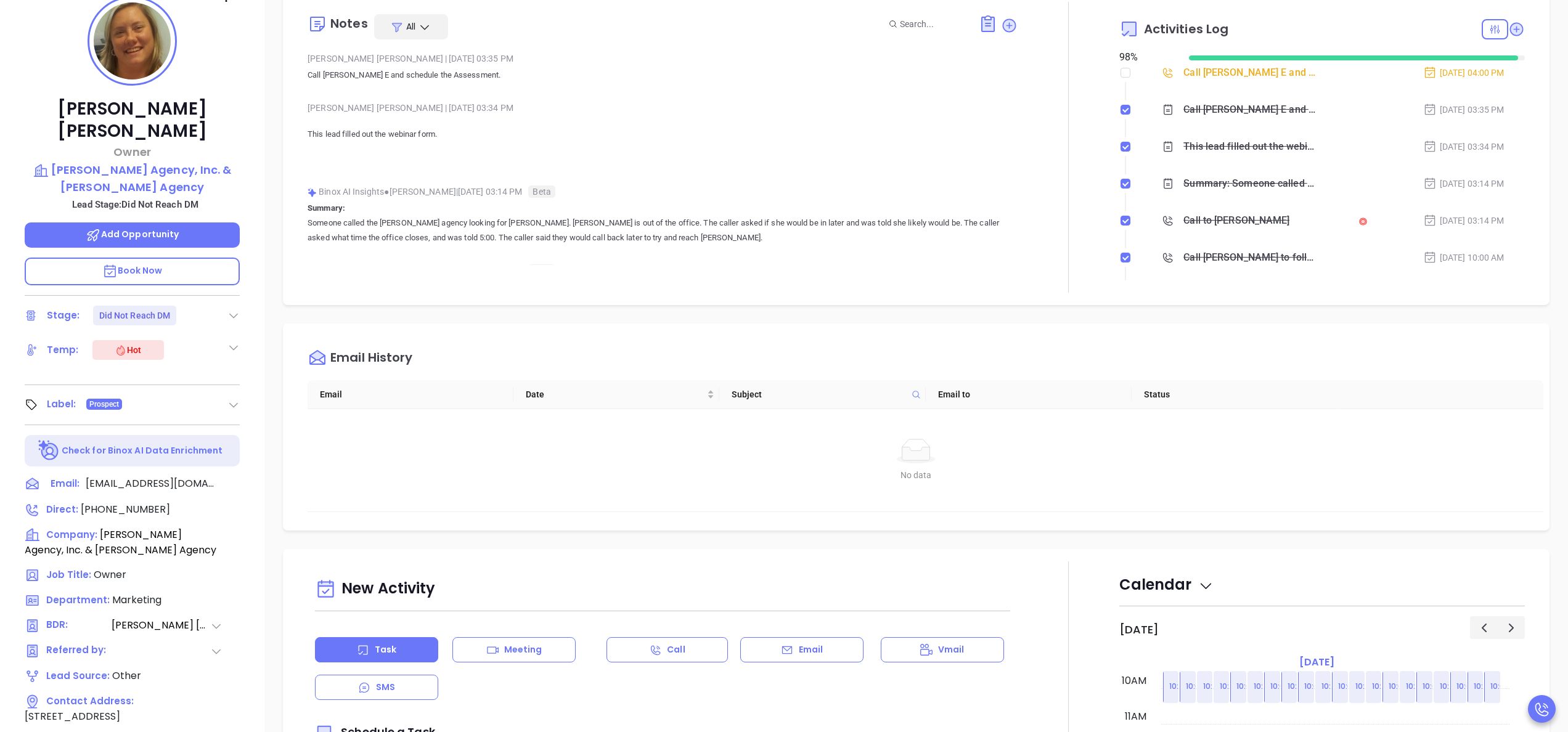
scroll to position [246, 0]
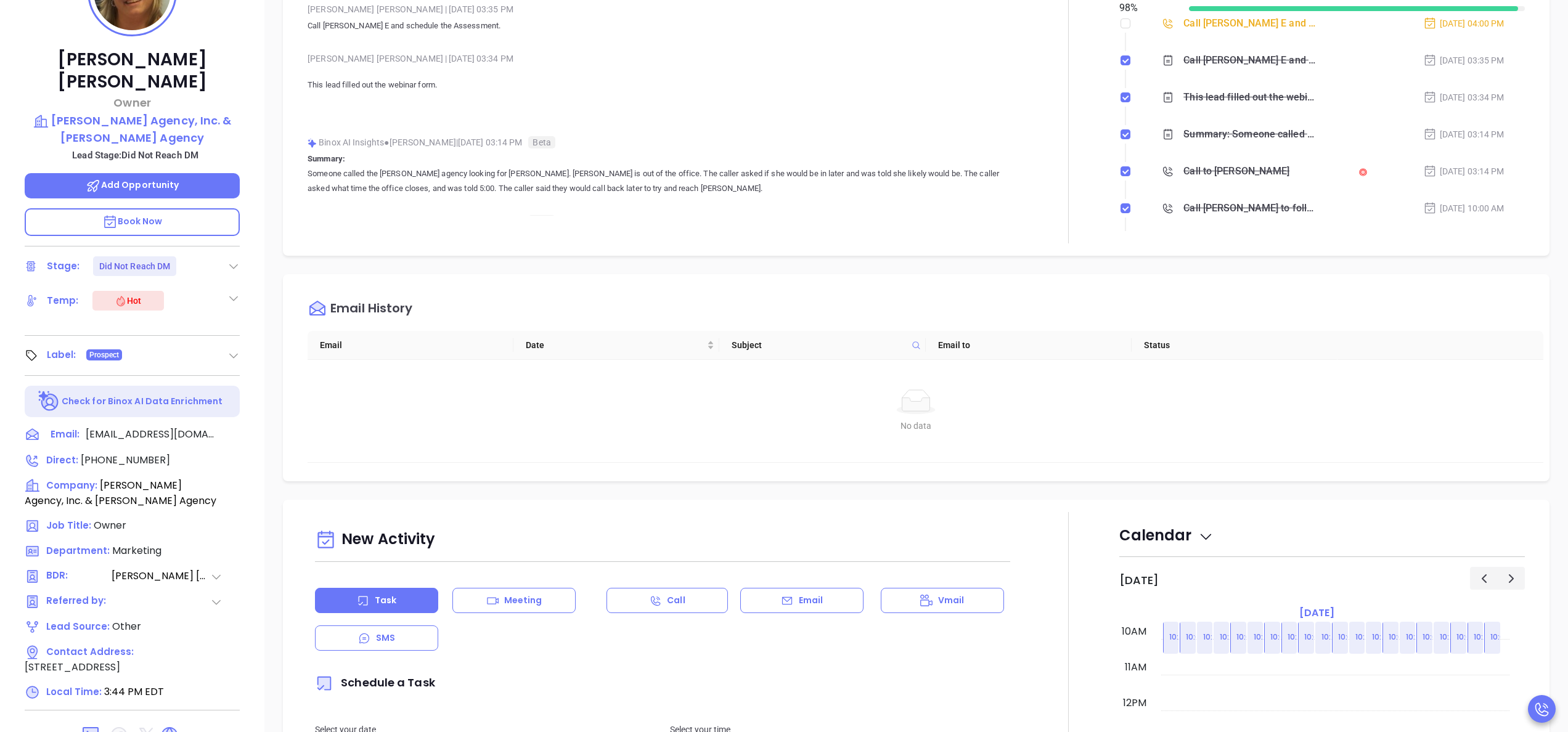
click at [784, 113] on p at bounding box center [662, 110] width 710 height 15
click at [251, 203] on div "Bridget E McKillip Owner Gordon W. Pratt Agency, Inc. & I.B. Hunt Agency Lead S…" at bounding box center [132, 379] width 264 height 915
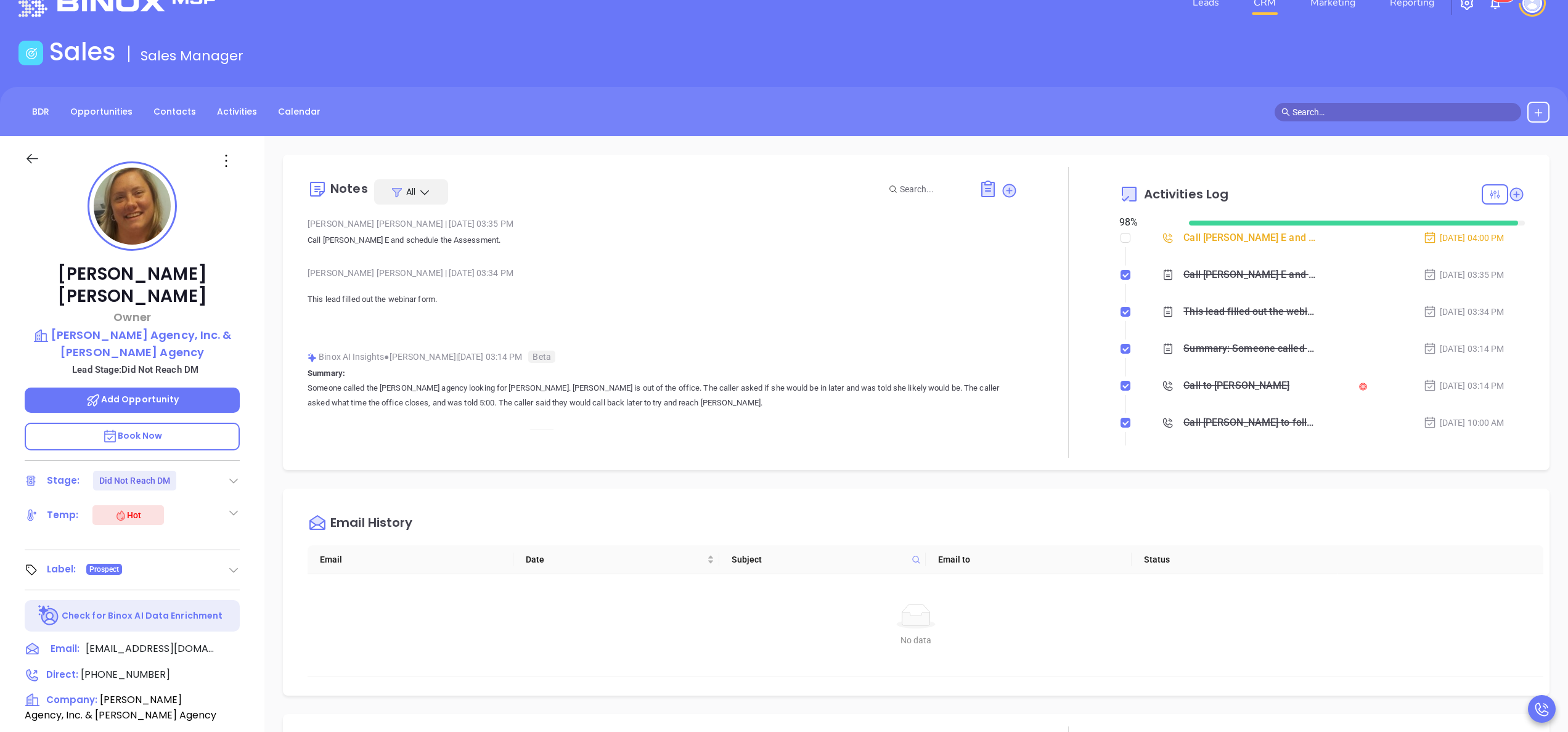
scroll to position [0, 0]
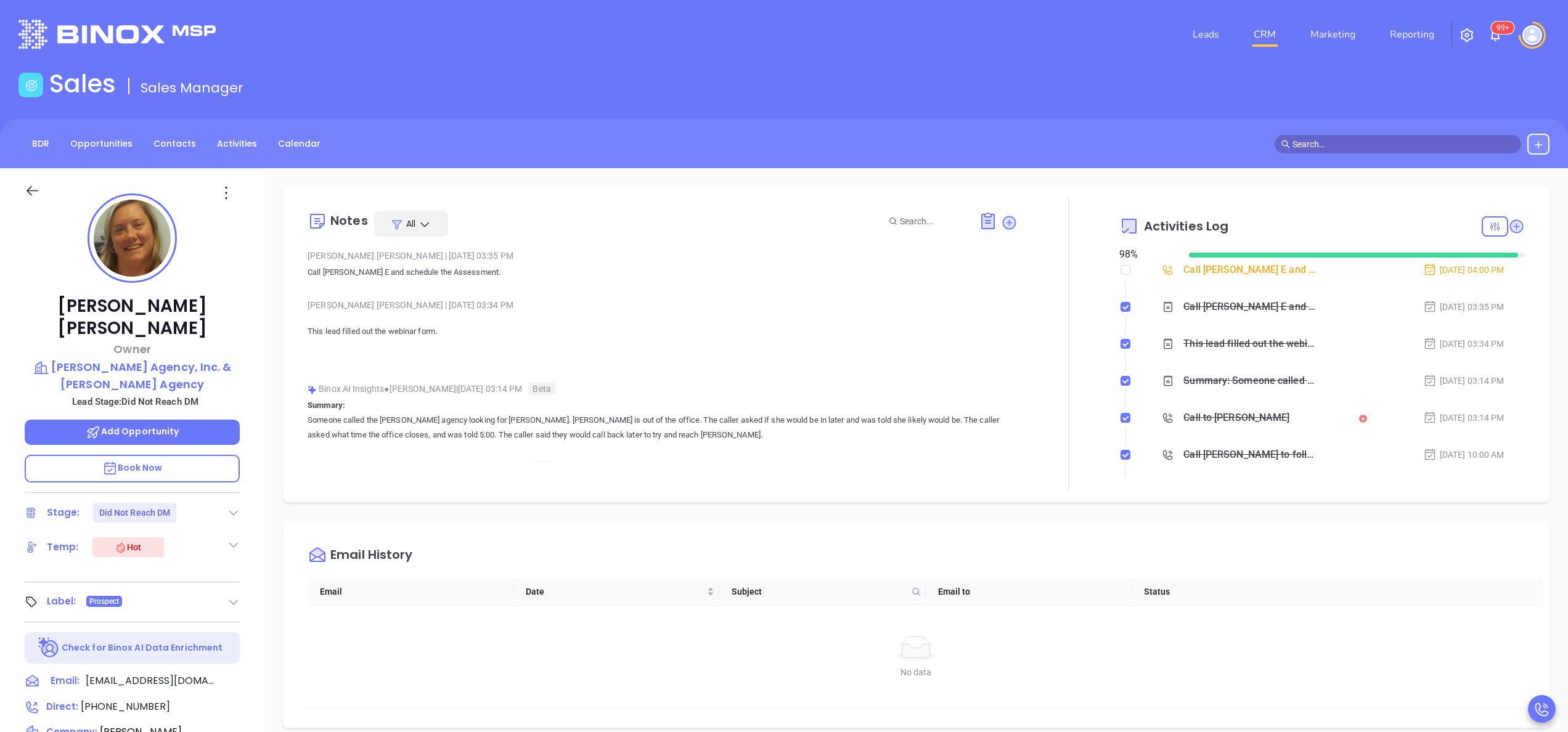
click at [255, 365] on div "Bridget E McKillip Owner Gordon W. Pratt Agency, Inc. & I.B. Hunt Agency Lead S…" at bounding box center [132, 626] width 264 height 915
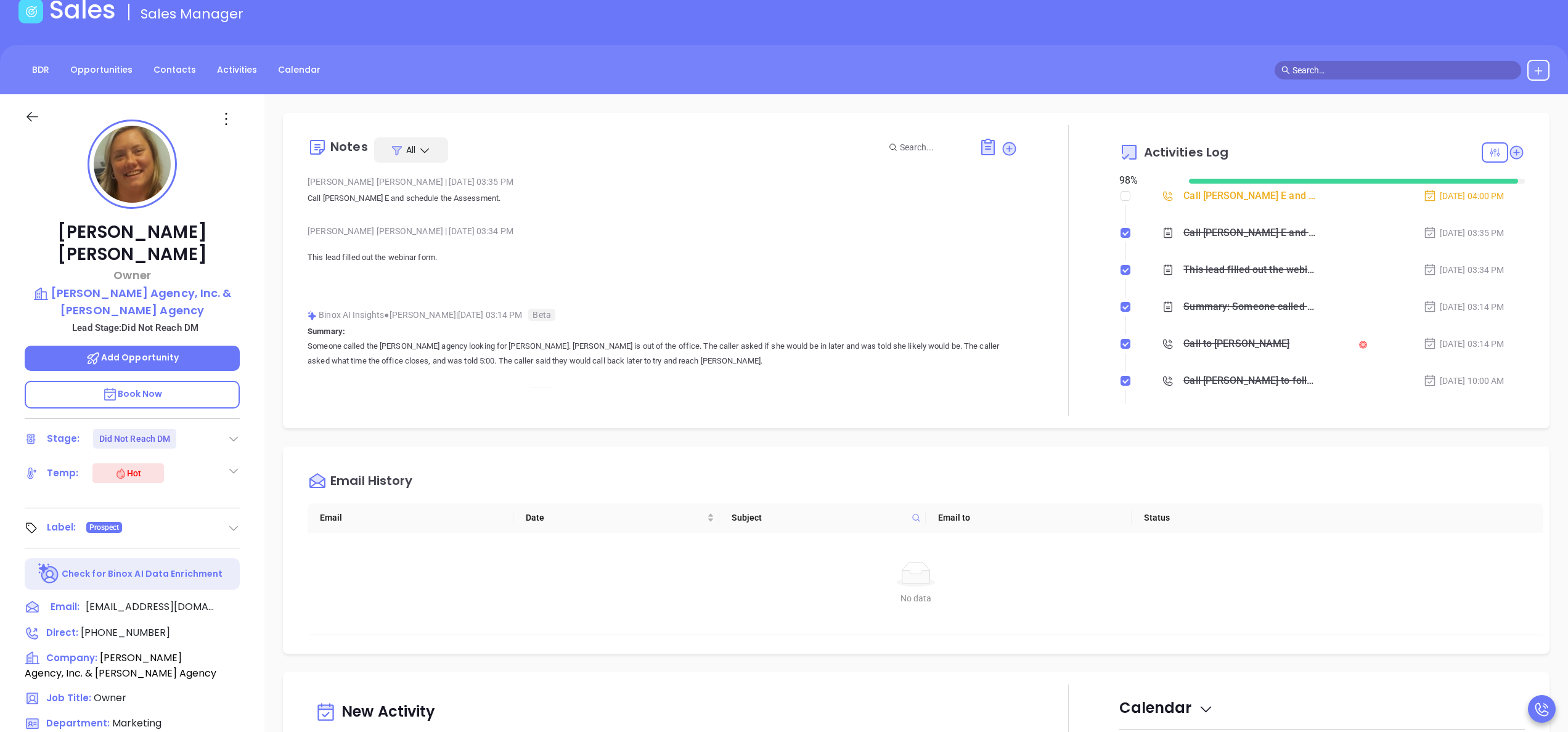
scroll to position [148, 0]
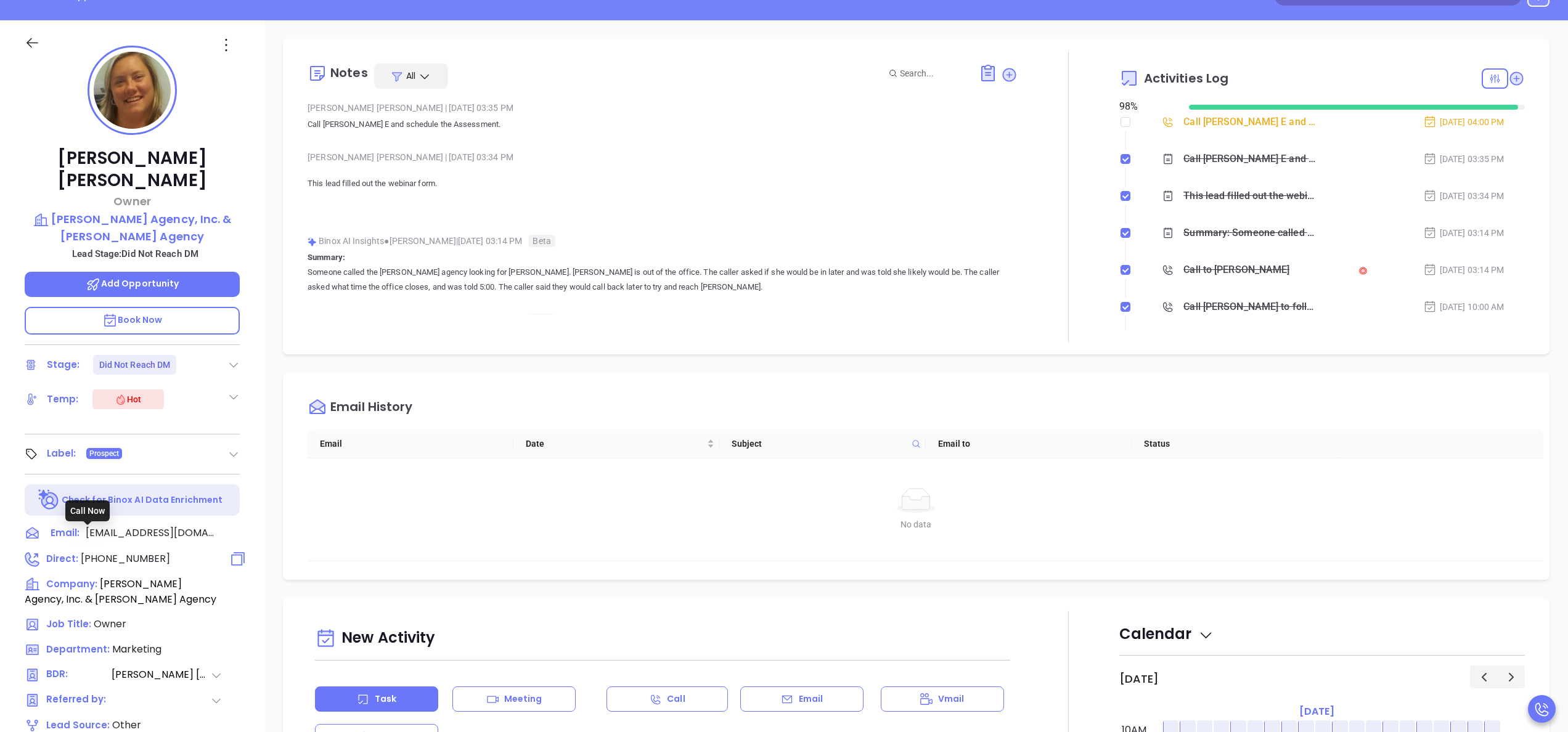
click at [126, 365] on span "(518) 523-3196" at bounding box center [125, 559] width 89 height 15
type input "(518) 523-3196"
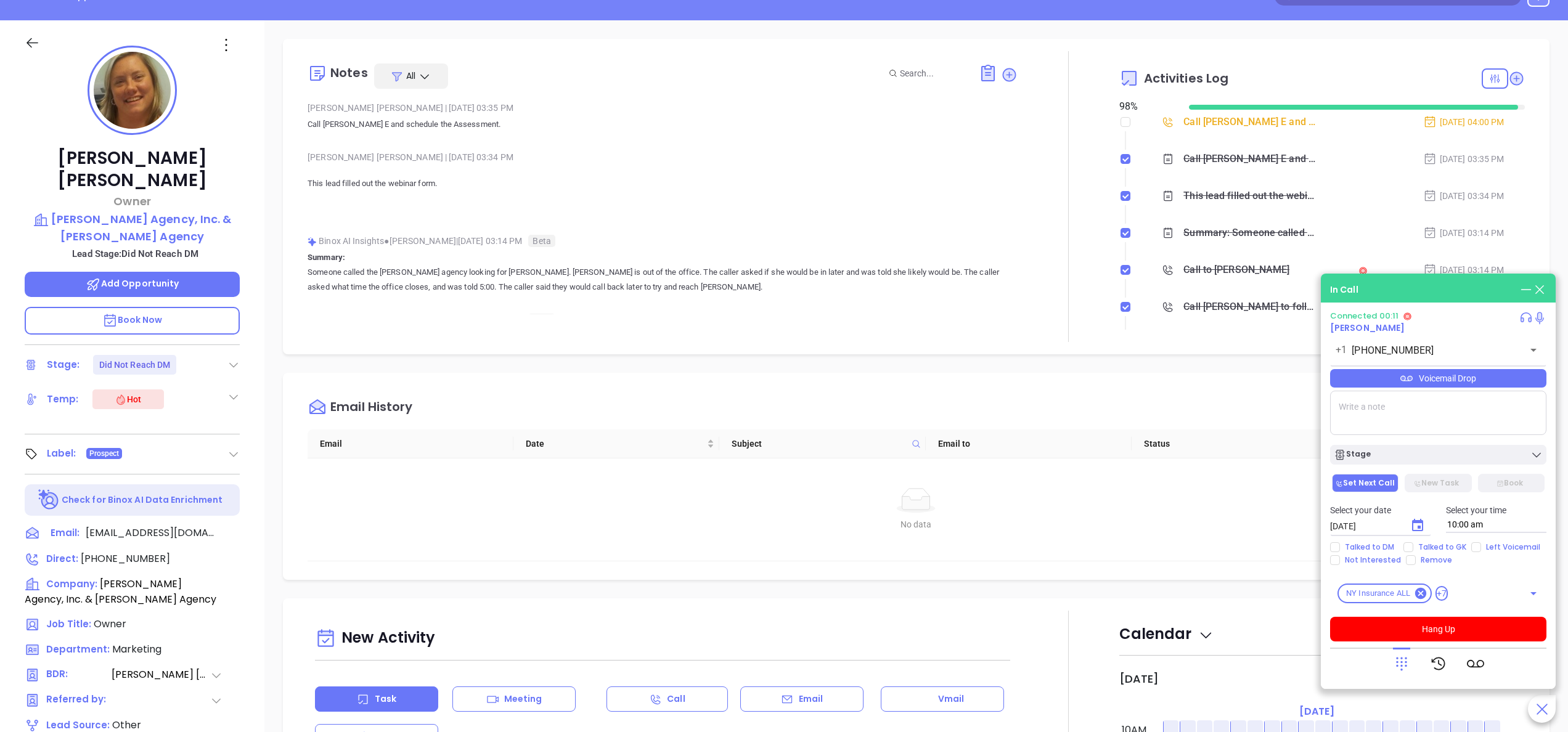
click at [765, 314] on div "Notes All Gissela Vargas | Oct 8, 2025 03:35 PM Call Bridget E and schedule the…" at bounding box center [662, 196] width 710 height 291
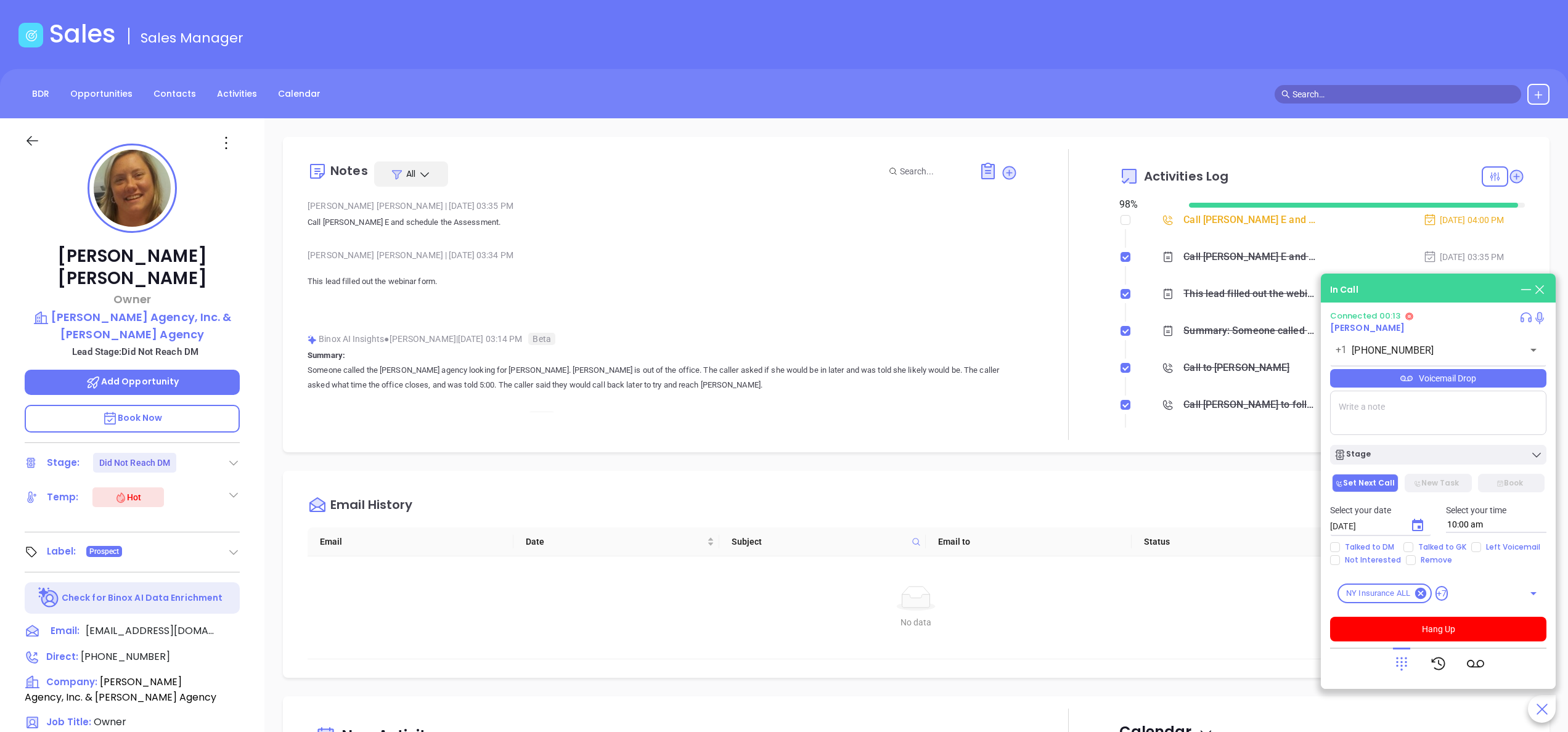
scroll to position [0, 0]
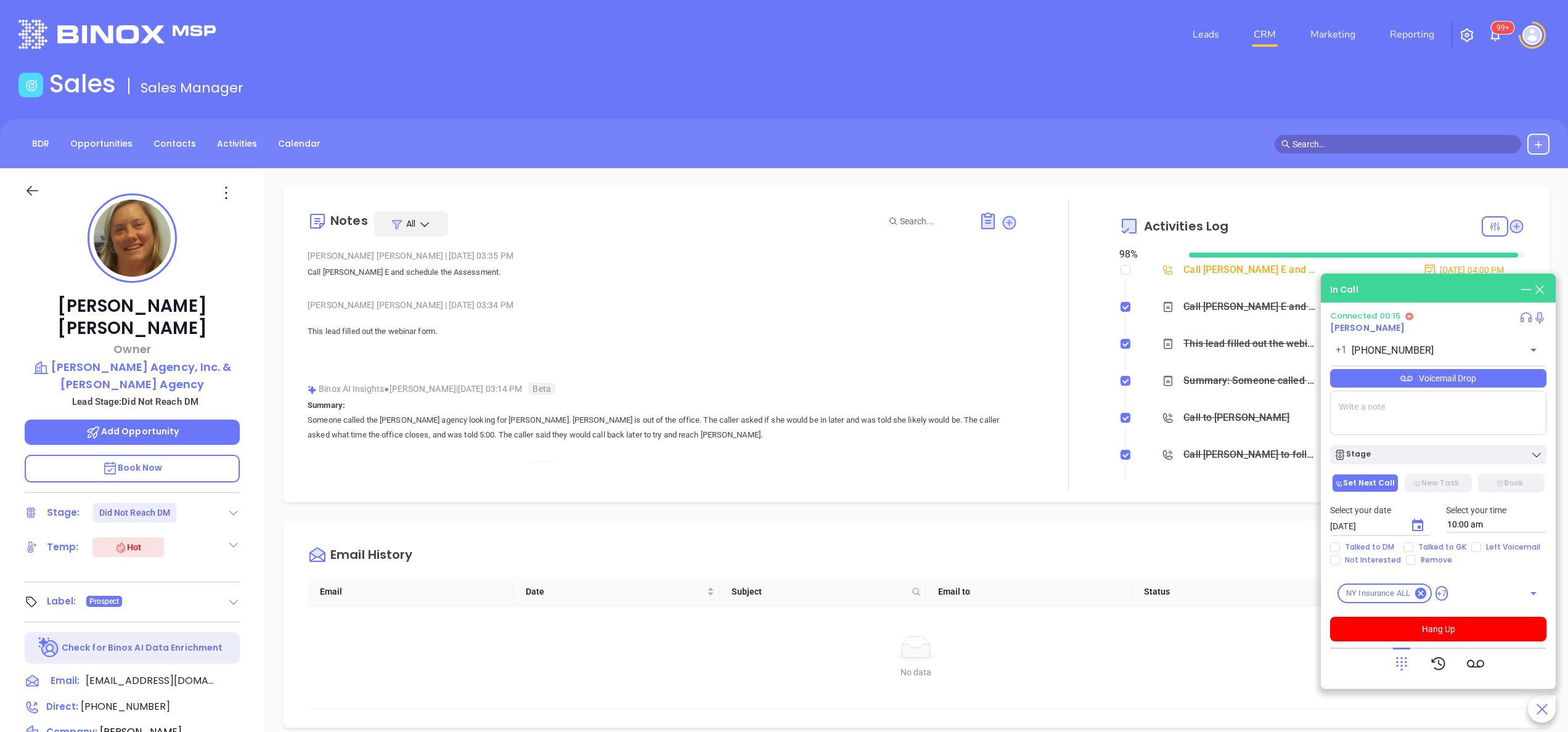
click at [771, 365] on p "Someone called the Gordon Pratt agency looking for Bridget melas. Bridget melas…" at bounding box center [662, 428] width 710 height 30
click at [155, 365] on span "Book Now" at bounding box center [132, 468] width 60 height 12
click at [784, 365] on button "Hang Up" at bounding box center [1438, 629] width 216 height 25
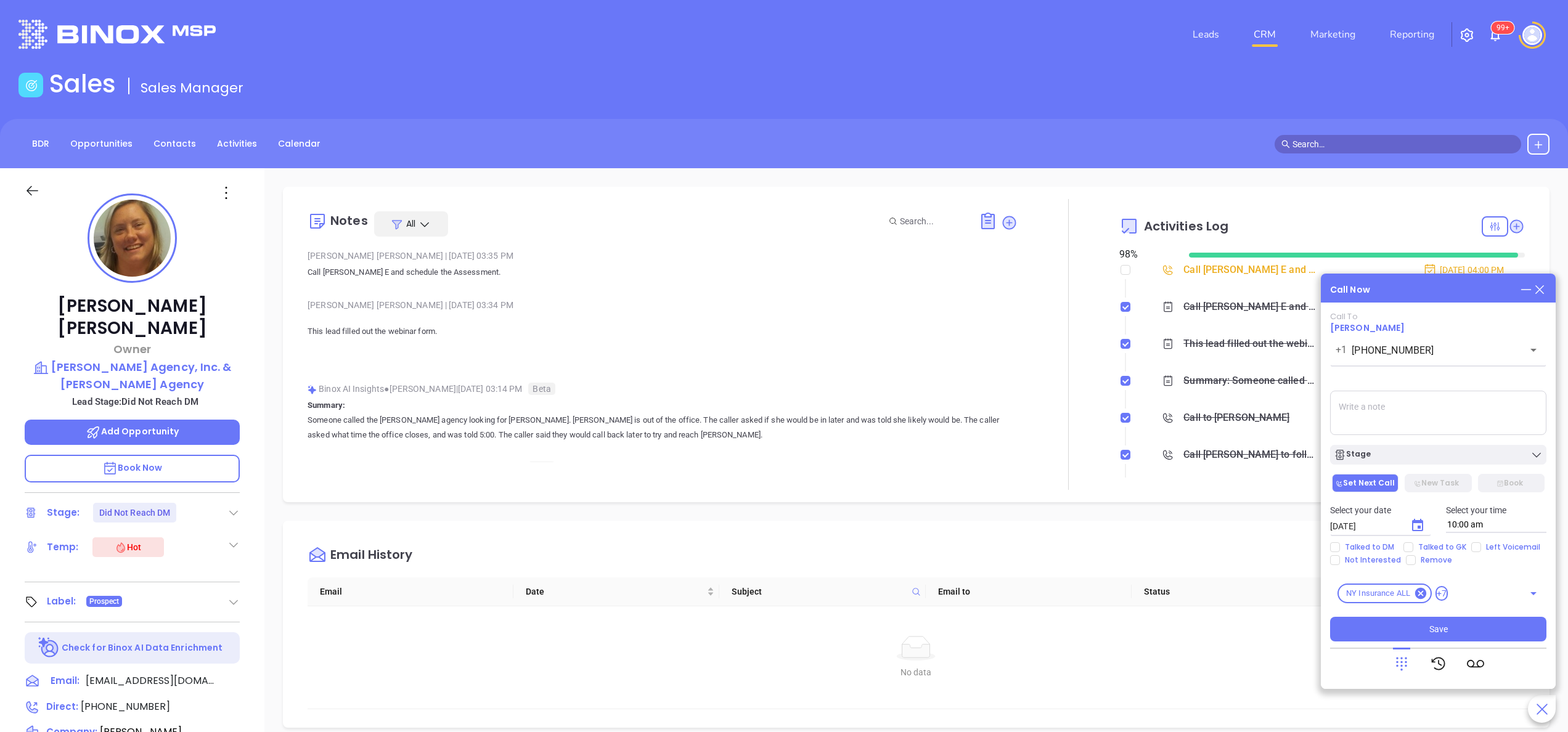
click at [784, 365] on textarea at bounding box center [1438, 412] width 216 height 44
type textarea "n"
type textarea "spoke with female gk she said Bridget was in the office but stepped into a meet…"
click at [784, 365] on span "Left Voicemail" at bounding box center [1513, 548] width 64 height 10
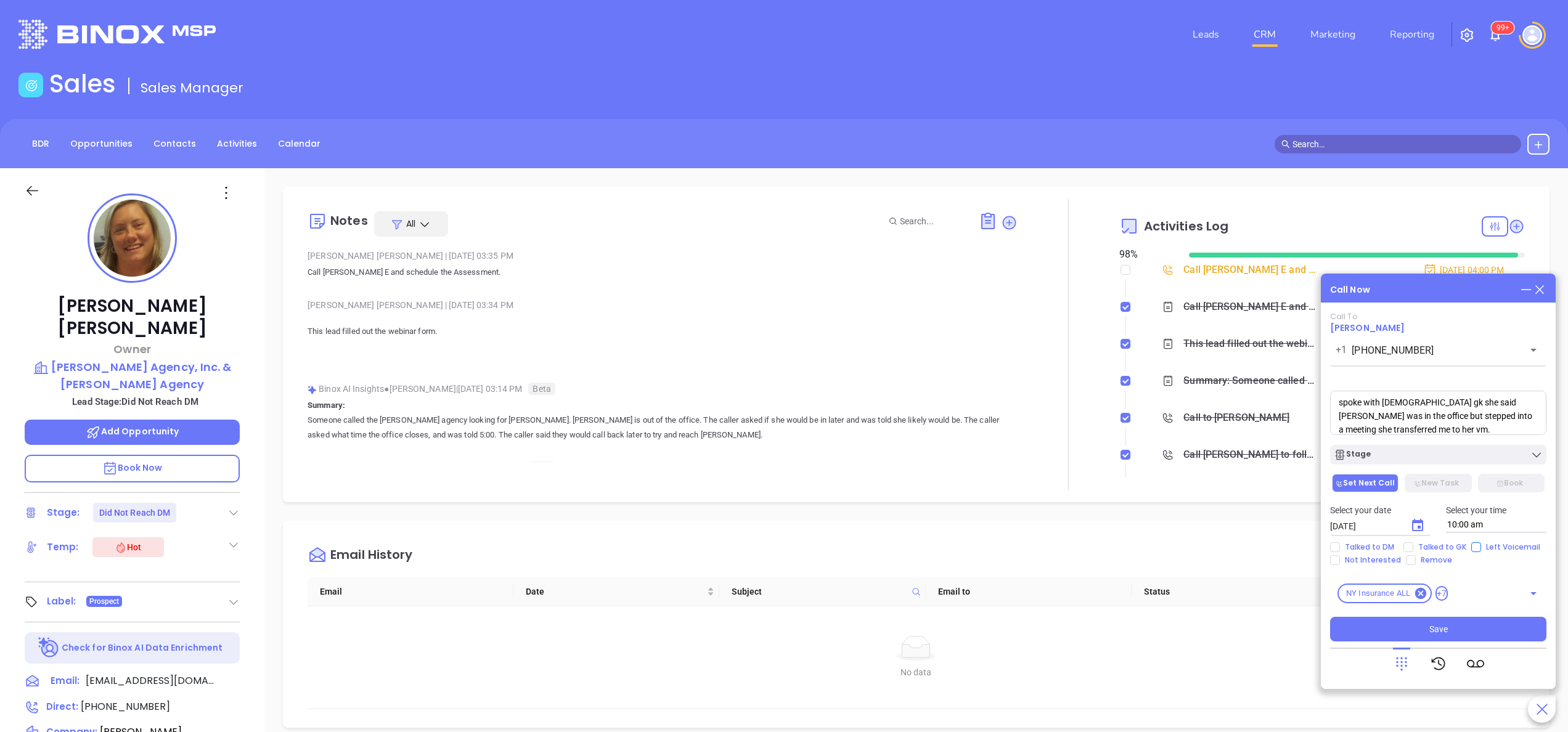
click at [784, 365] on input "Left Voicemail" at bounding box center [1476, 548] width 10 height 10
checkbox input "true"
click at [784, 365] on span "Talked to GK" at bounding box center [1442, 548] width 58 height 10
click at [784, 365] on input "Talked to GK" at bounding box center [1408, 548] width 10 height 10
checkbox input "true"
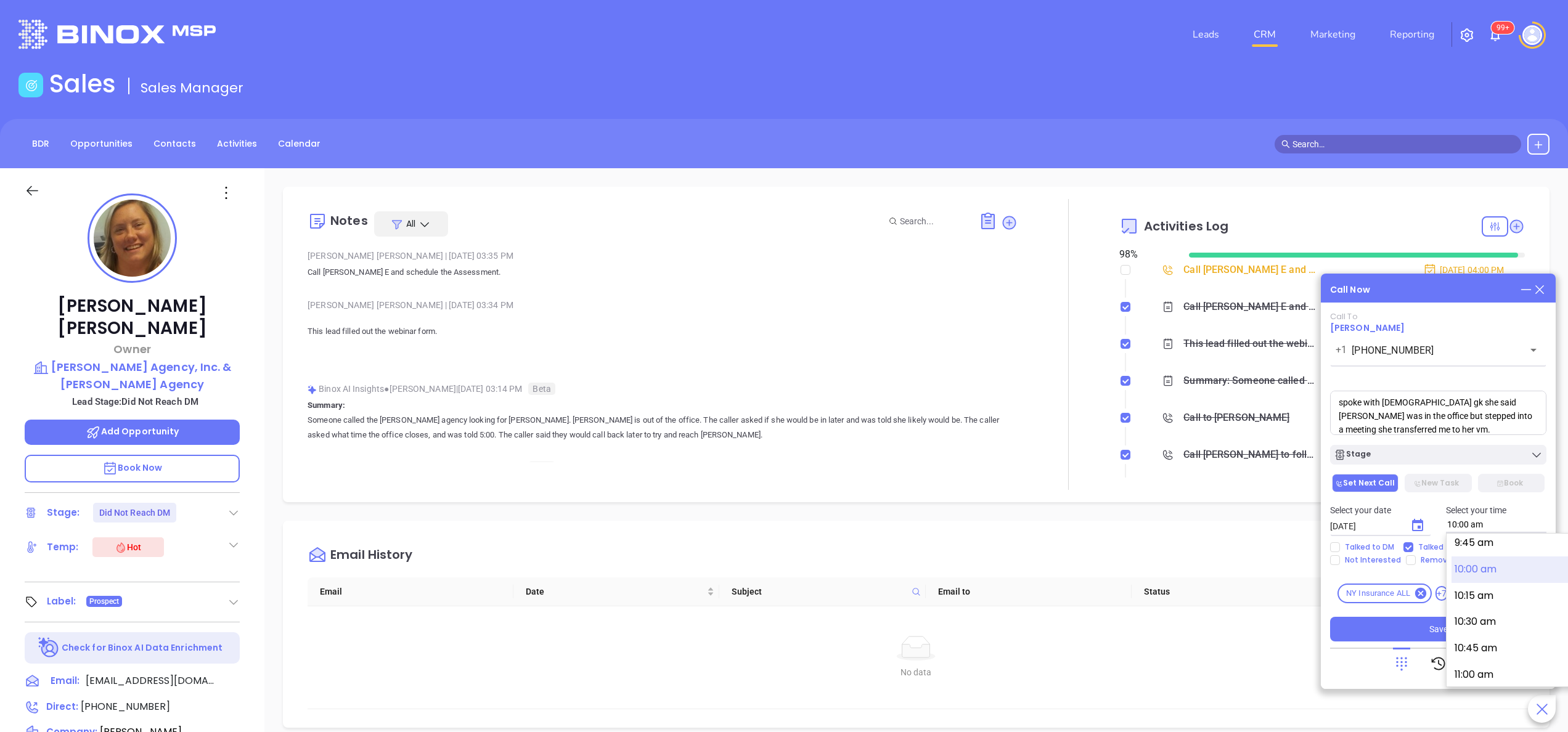
click at [784, 365] on input "10:00 am" at bounding box center [1496, 525] width 101 height 16
click at [784, 365] on button "8:45 am" at bounding box center [1547, 570] width 191 height 26
type input "8:45 am"
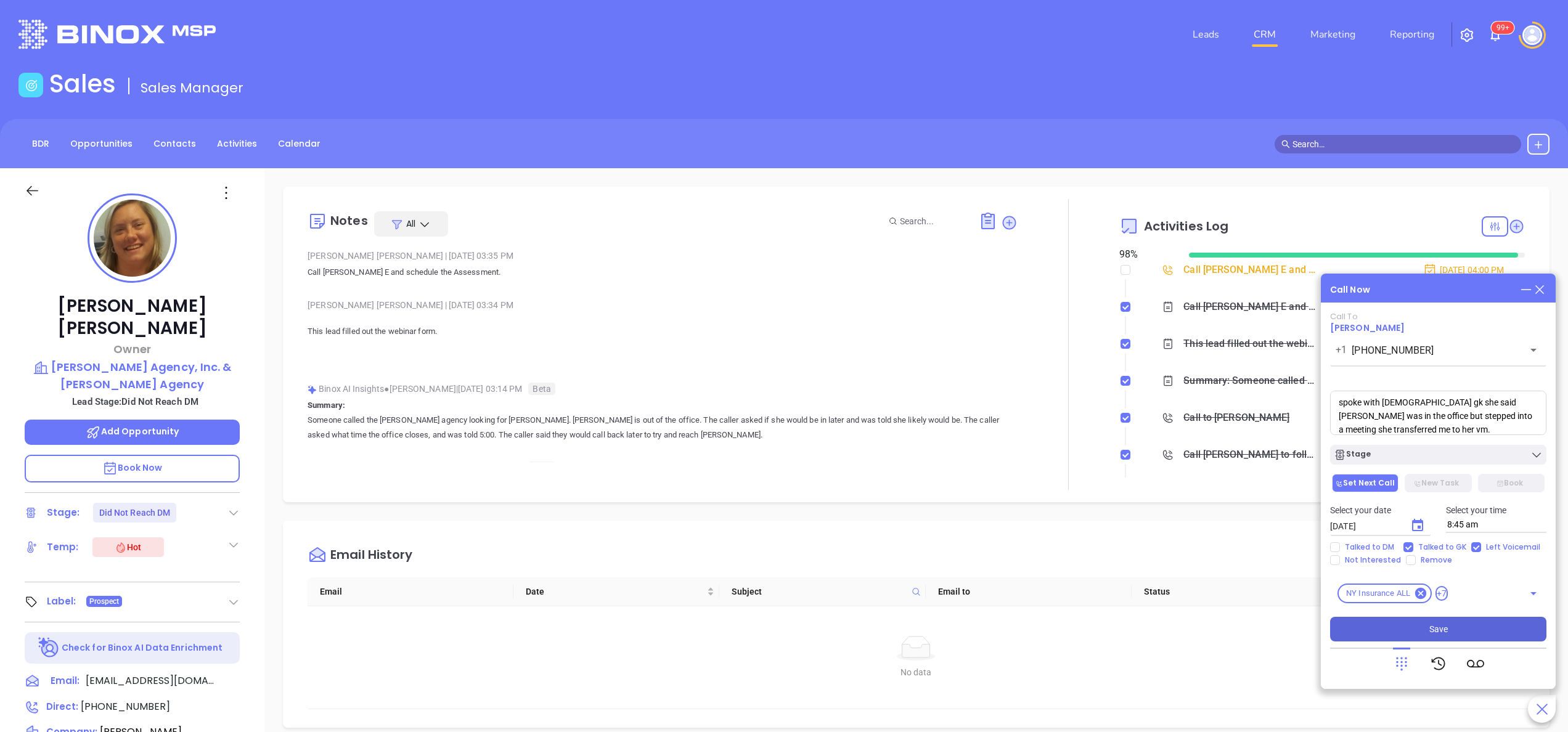
click at [784, 365] on button "Save" at bounding box center [1438, 629] width 216 height 25
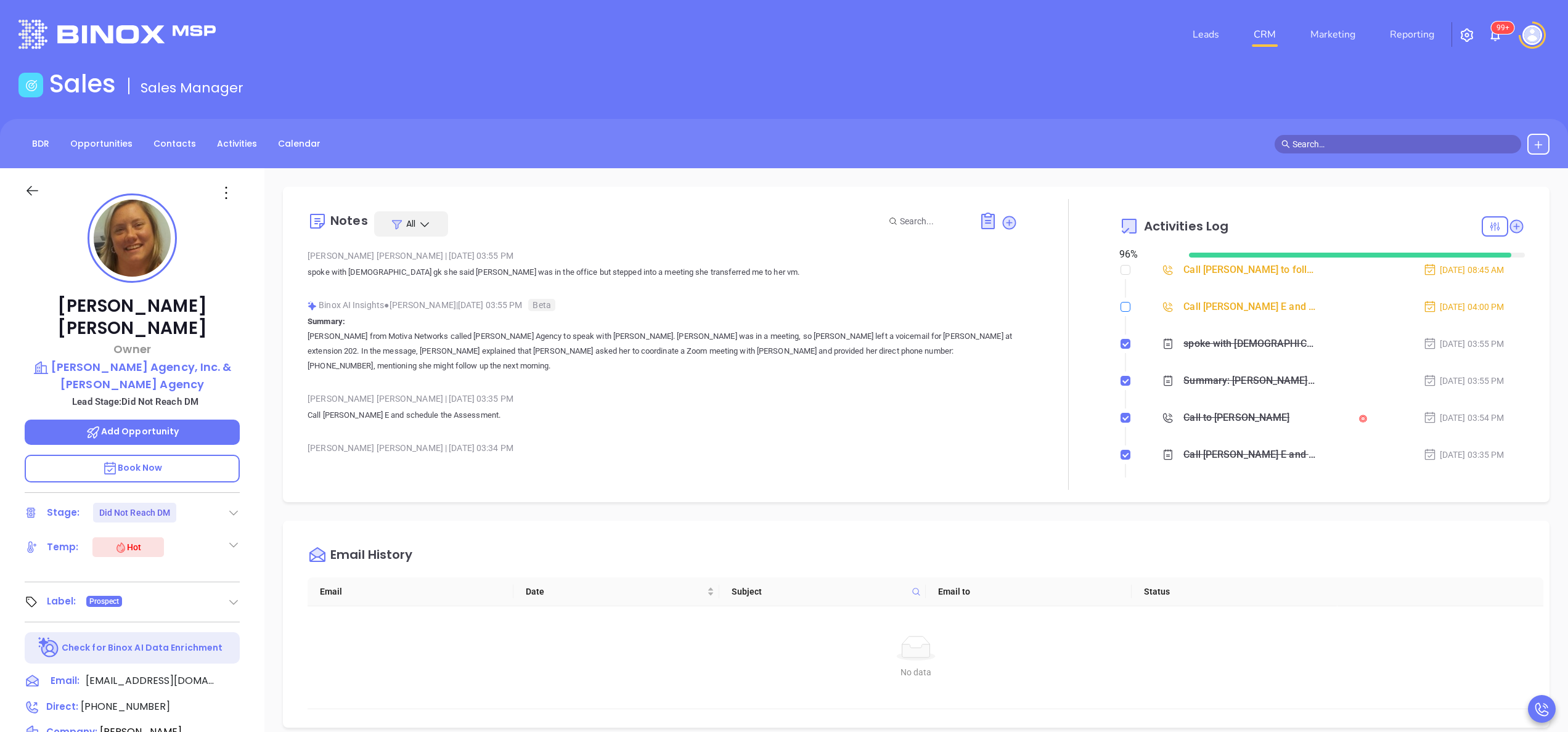
click at [784, 306] on input "checkbox" at bounding box center [1126, 307] width 10 height 10
checkbox input "true"
click at [784, 33] on sup "99+" at bounding box center [1503, 28] width 23 height 12
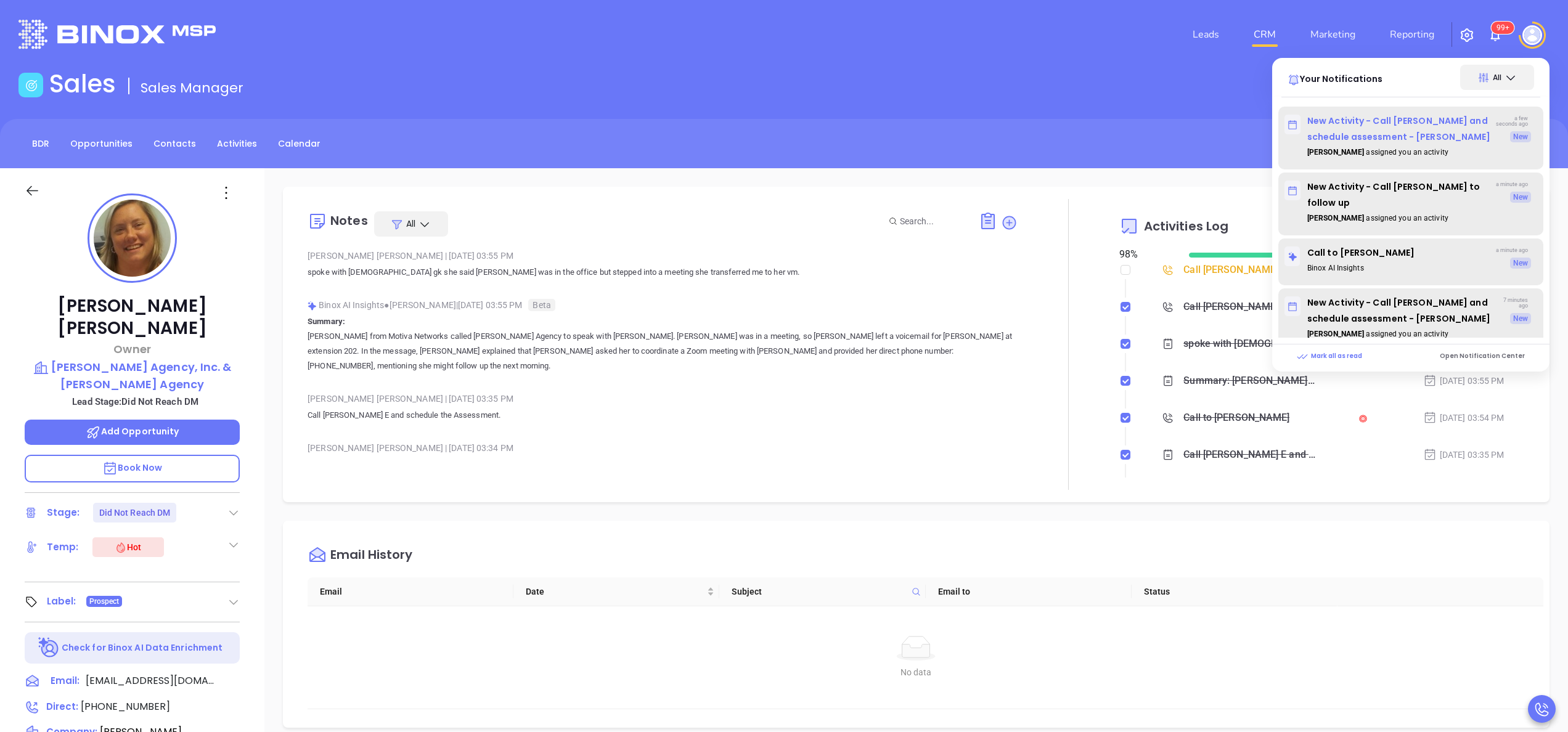
click at [784, 129] on p "New Activity - Call Tina and schedule assessment - Tina Burns" at bounding box center [1390, 129] width 211 height 32
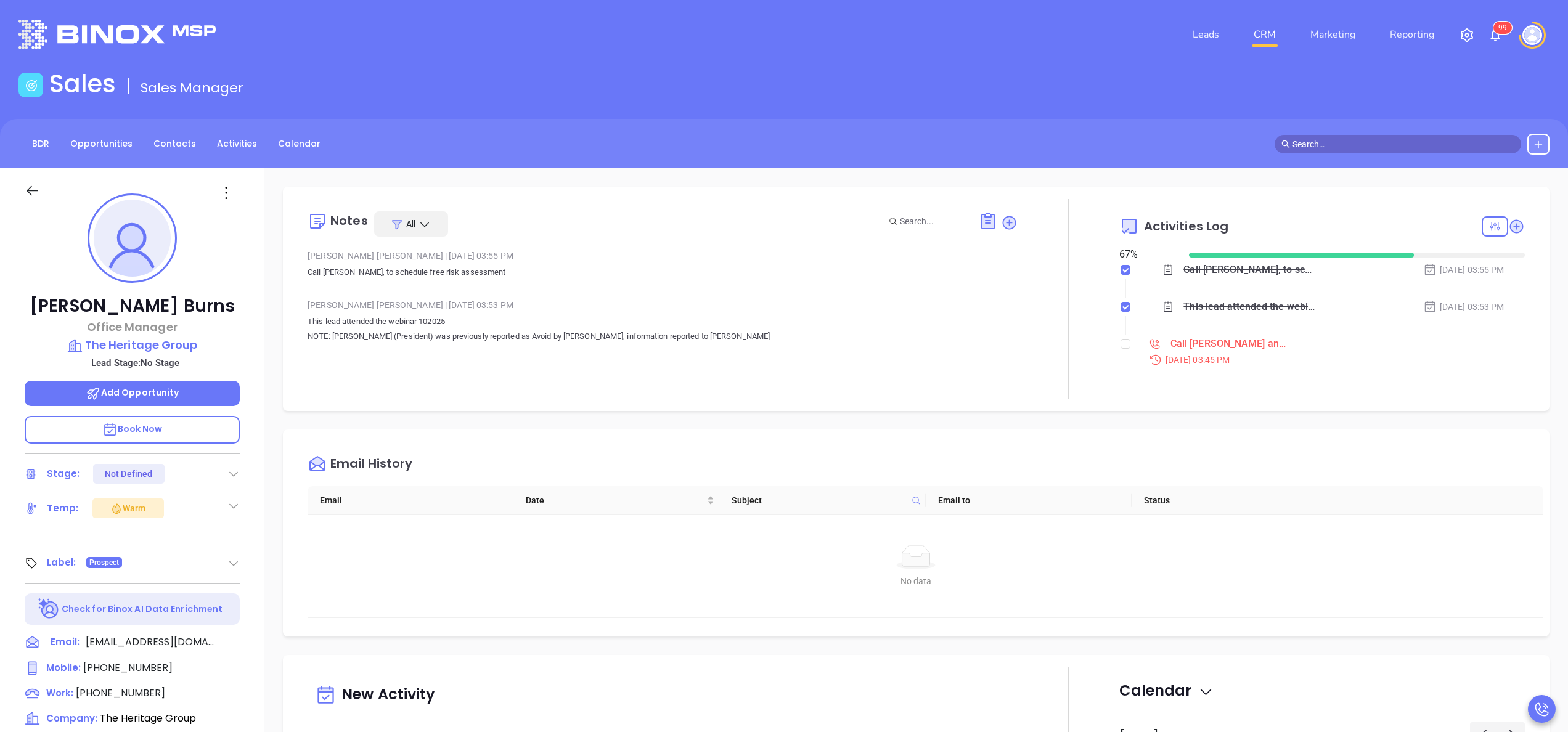
click at [348, 352] on div "Liz Cruz | Oct 8, 2025 03:53 PM This lead attended the webinar 102025 NOTE: Joh…" at bounding box center [662, 325] width 710 height 58
click at [254, 365] on div "Tina Burns Office Manager The Heritage Group Lead Stage: No Stage Add Opportuni…" at bounding box center [132, 626] width 264 height 915
click at [118, 365] on span "(518) 782-0001" at bounding box center [120, 694] width 89 height 15
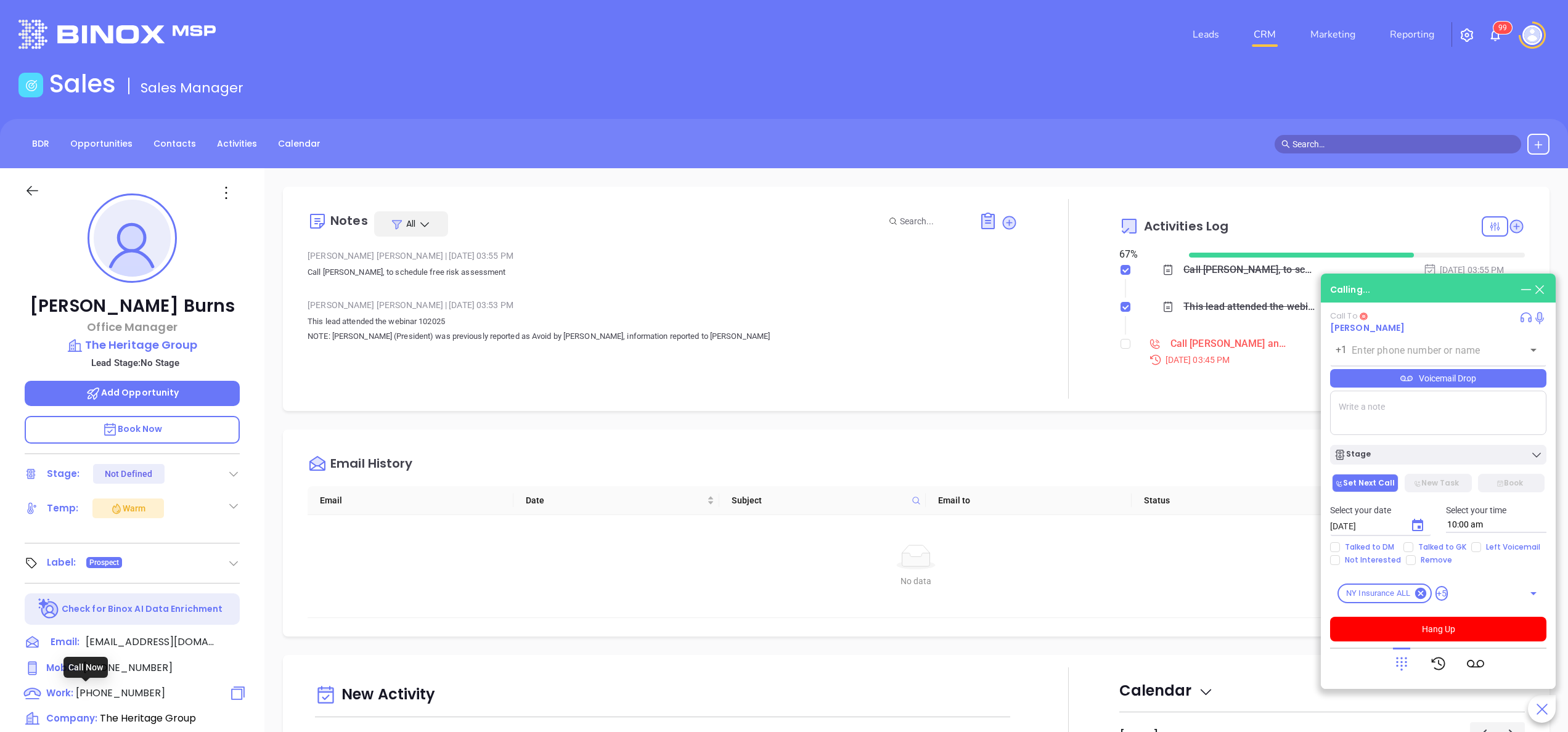
type input "(518) 782-0001"
click at [163, 365] on p "Book Now" at bounding box center [132, 430] width 215 height 28
click at [784, 365] on icon at bounding box center [1402, 664] width 17 height 17
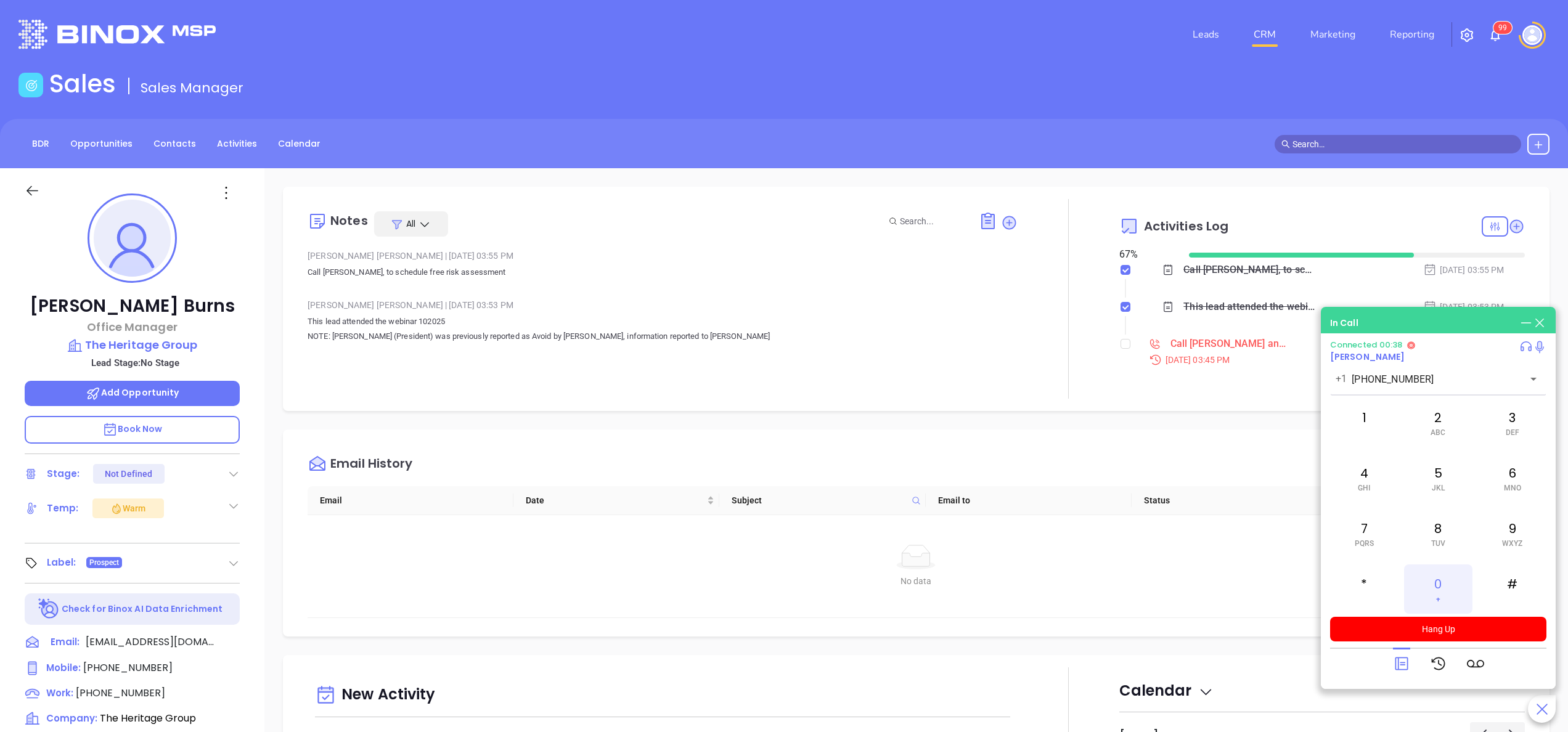
click at [784, 365] on div "0 +" at bounding box center [1437, 589] width 68 height 49
click at [784, 365] on button "Hang Up" at bounding box center [1438, 629] width 216 height 25
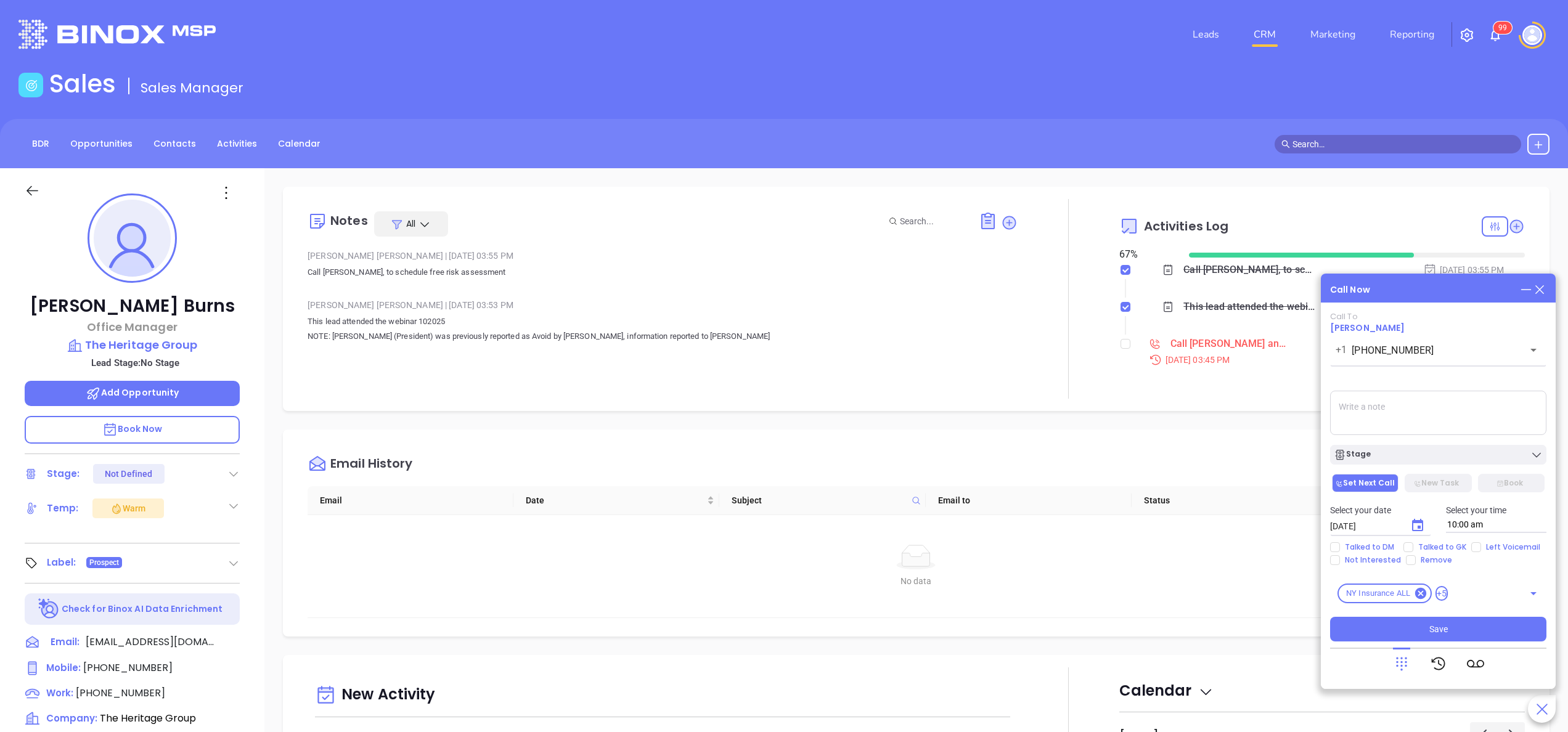
click at [784, 365] on textarea at bounding box center [1438, 412] width 216 height 44
type textarea "female gk said Tina had left for the day, i left her vm and will call back tomo…"
click at [784, 365] on div "Stage" at bounding box center [1438, 455] width 209 height 12
click at [784, 365] on div "Notes All Liz Cruz | Oct 8, 2025 03:55 PM Call Tina, to schedule free risk asse…" at bounding box center [916, 600] width 1304 height 863
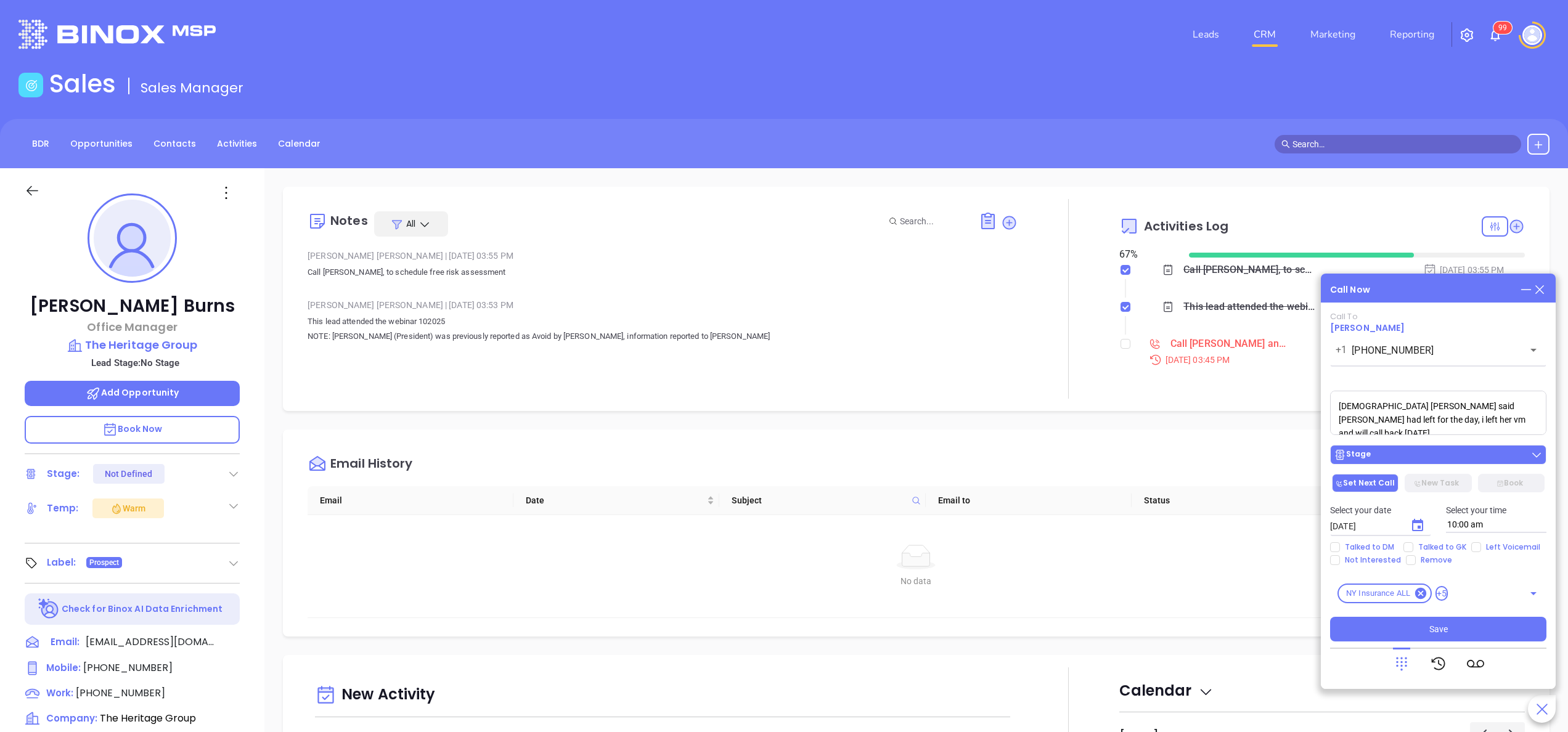
click at [784, 365] on div "Stage" at bounding box center [1438, 455] width 209 height 12
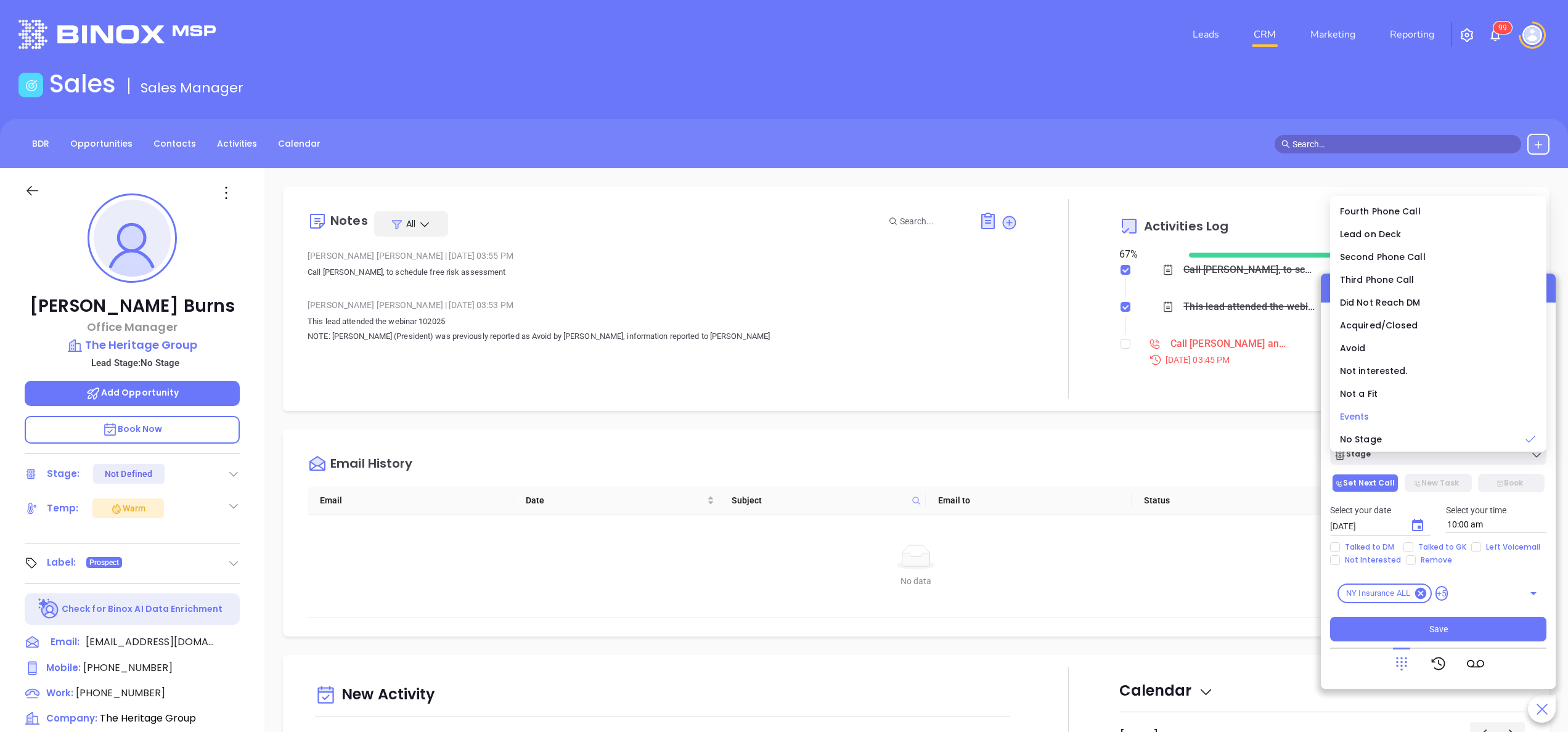
click at [784, 365] on li "Events" at bounding box center [1438, 417] width 211 height 26
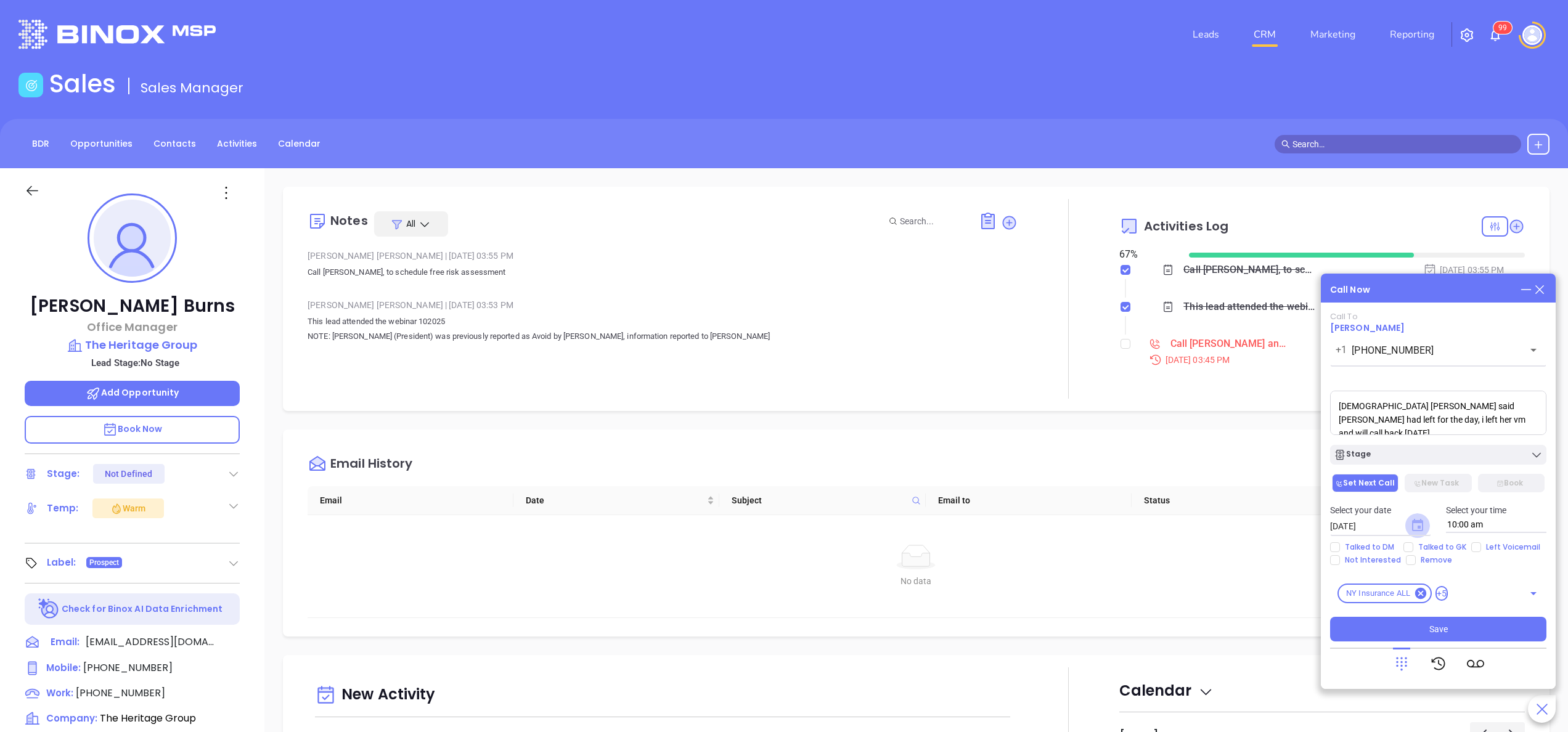
click at [784, 365] on icon "Choose date, selected date is Oct 9, 2025" at bounding box center [1417, 525] width 11 height 12
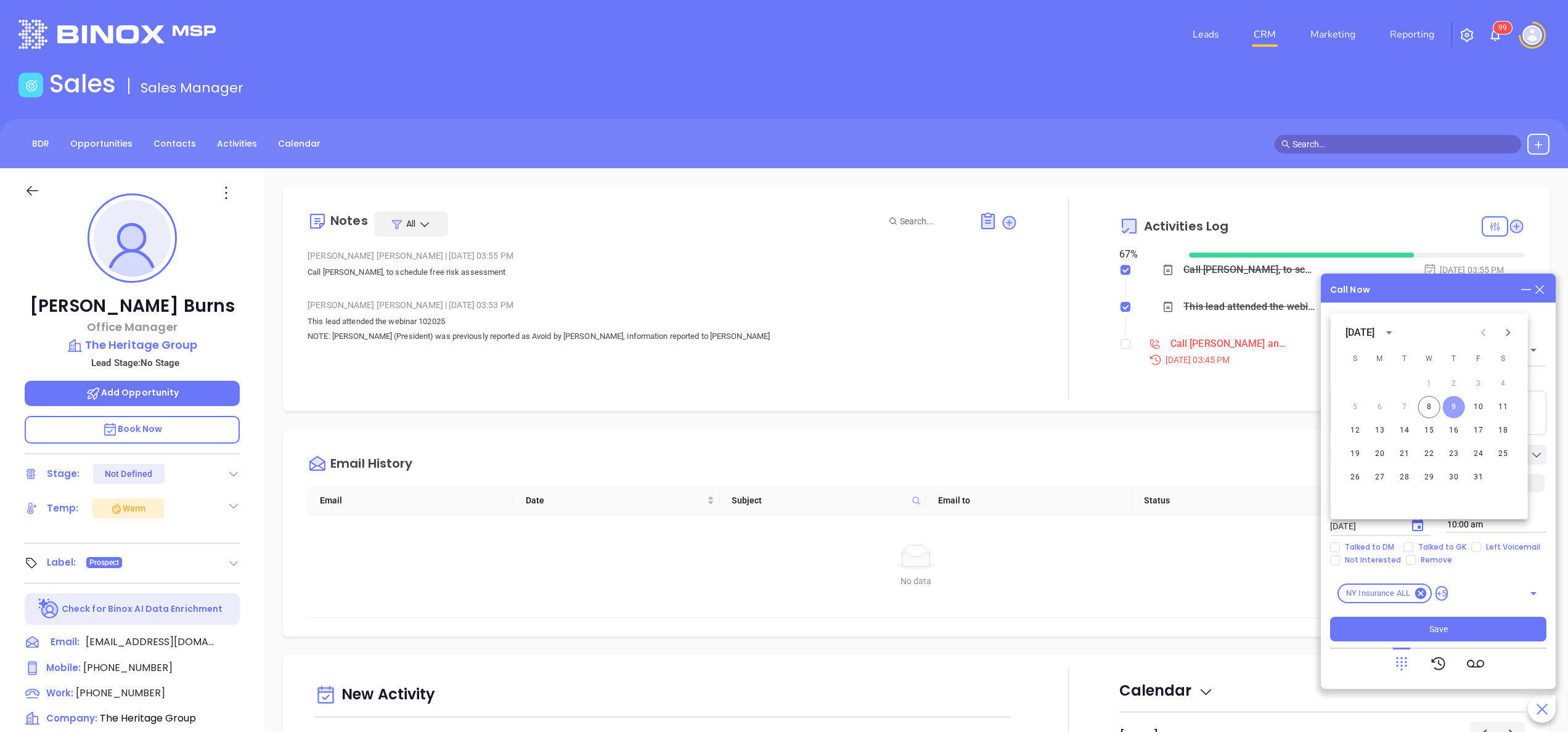
click at [784, 365] on button "9" at bounding box center [1454, 407] width 23 height 23
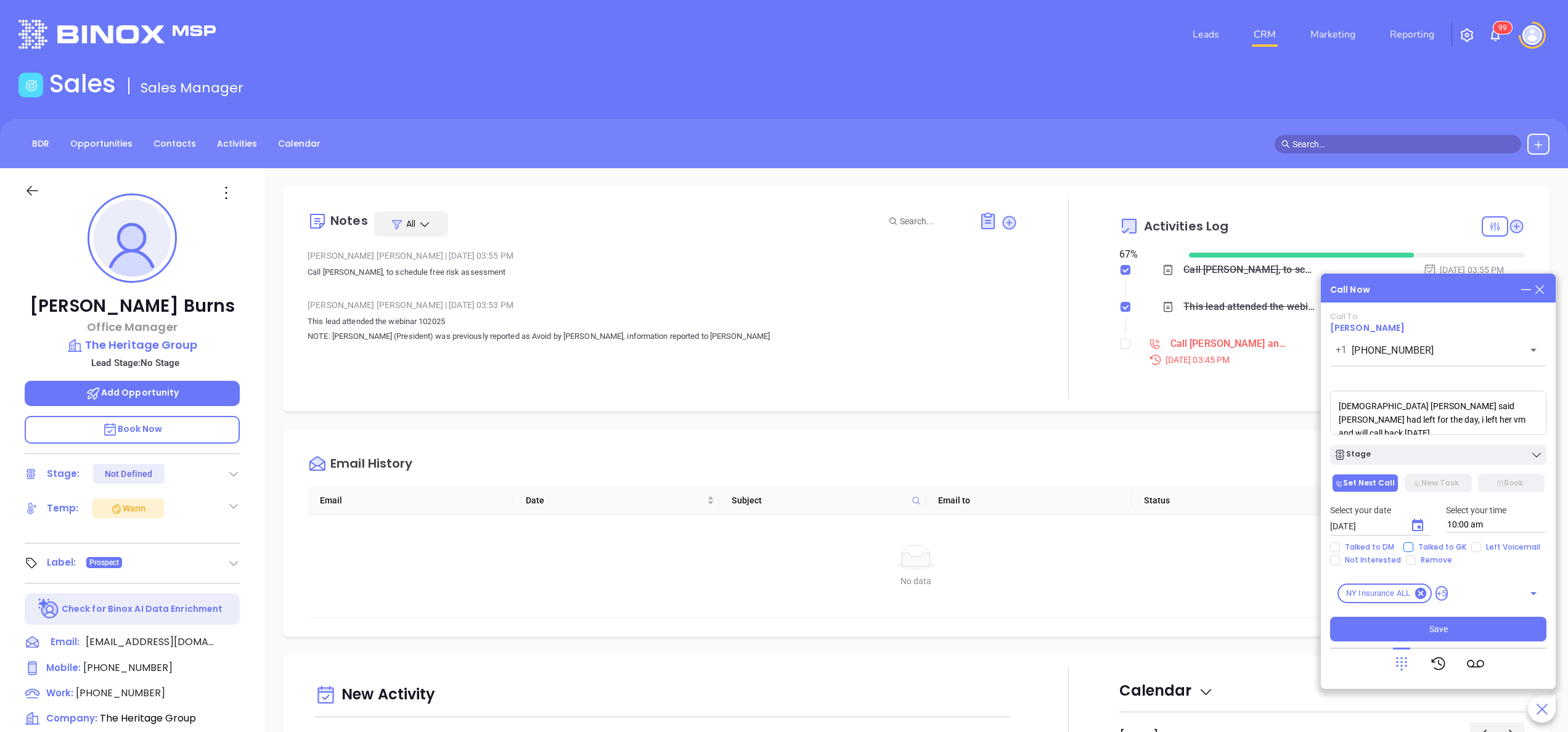
click at [784, 365] on span "Talked to GK" at bounding box center [1442, 548] width 58 height 10
click at [784, 365] on input "Talked to GK" at bounding box center [1408, 548] width 10 height 10
checkbox input "true"
click at [784, 365] on input "Left Voicemail" at bounding box center [1476, 548] width 10 height 10
checkbox input "true"
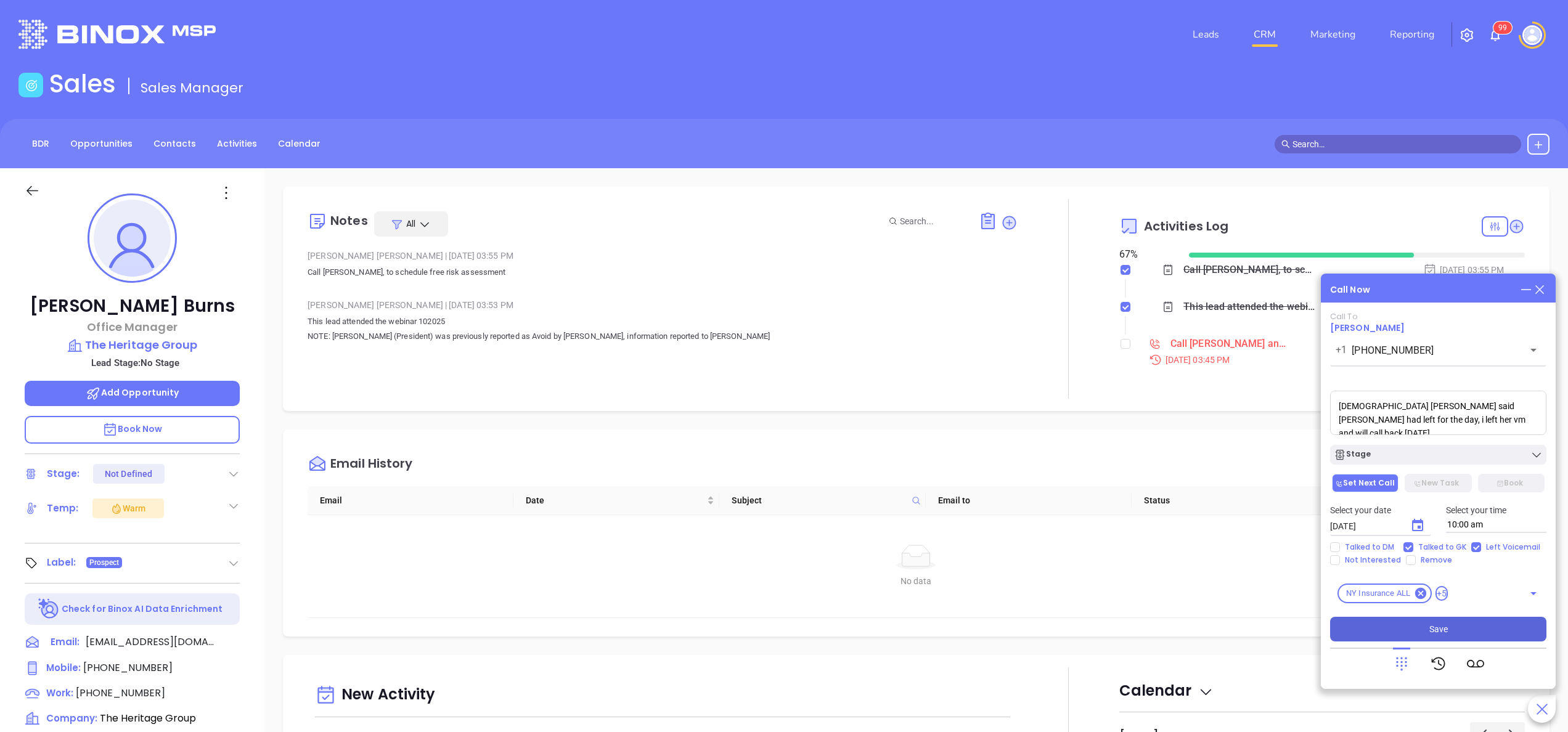
click at [784, 365] on button "Save" at bounding box center [1438, 629] width 216 height 25
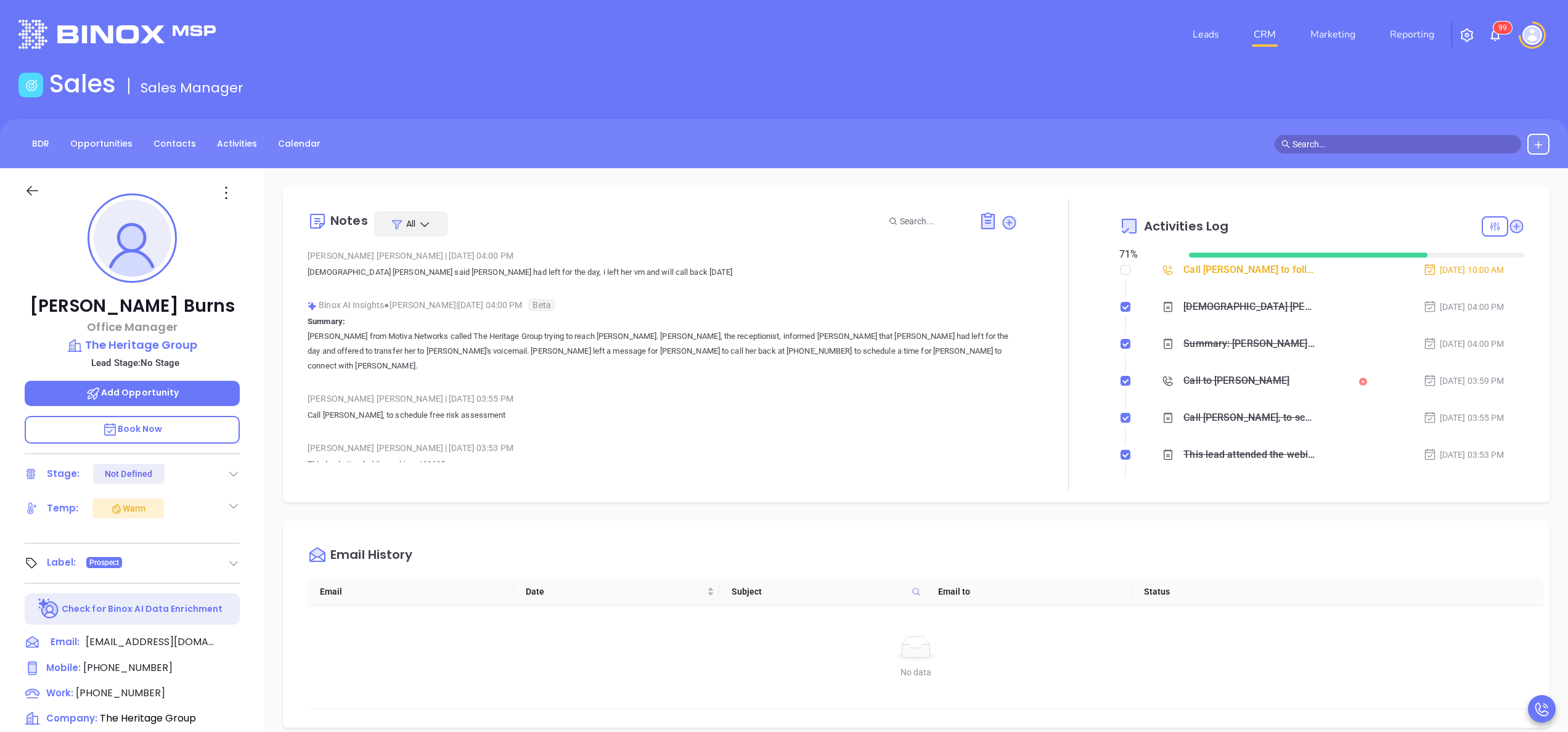
click at [784, 277] on div at bounding box center [1068, 344] width 102 height 291
click at [784, 227] on icon at bounding box center [1495, 227] width 12 height 12
click at [784, 365] on div "Pending" at bounding box center [1442, 439] width 88 height 23
checkbox input "false"
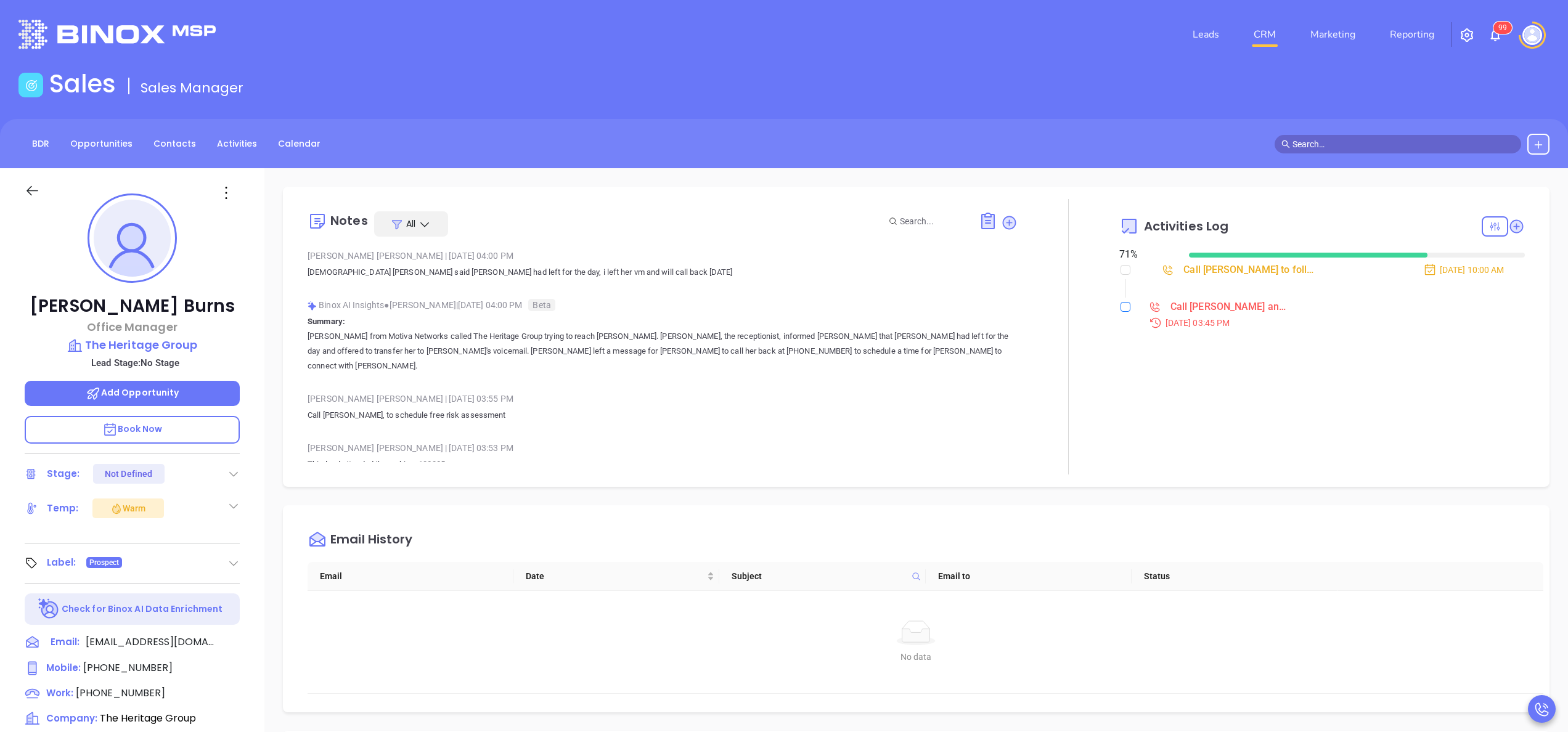
click at [784, 309] on input "checkbox" at bounding box center [1126, 307] width 10 height 10
click at [784, 283] on div at bounding box center [1068, 336] width 102 height 275
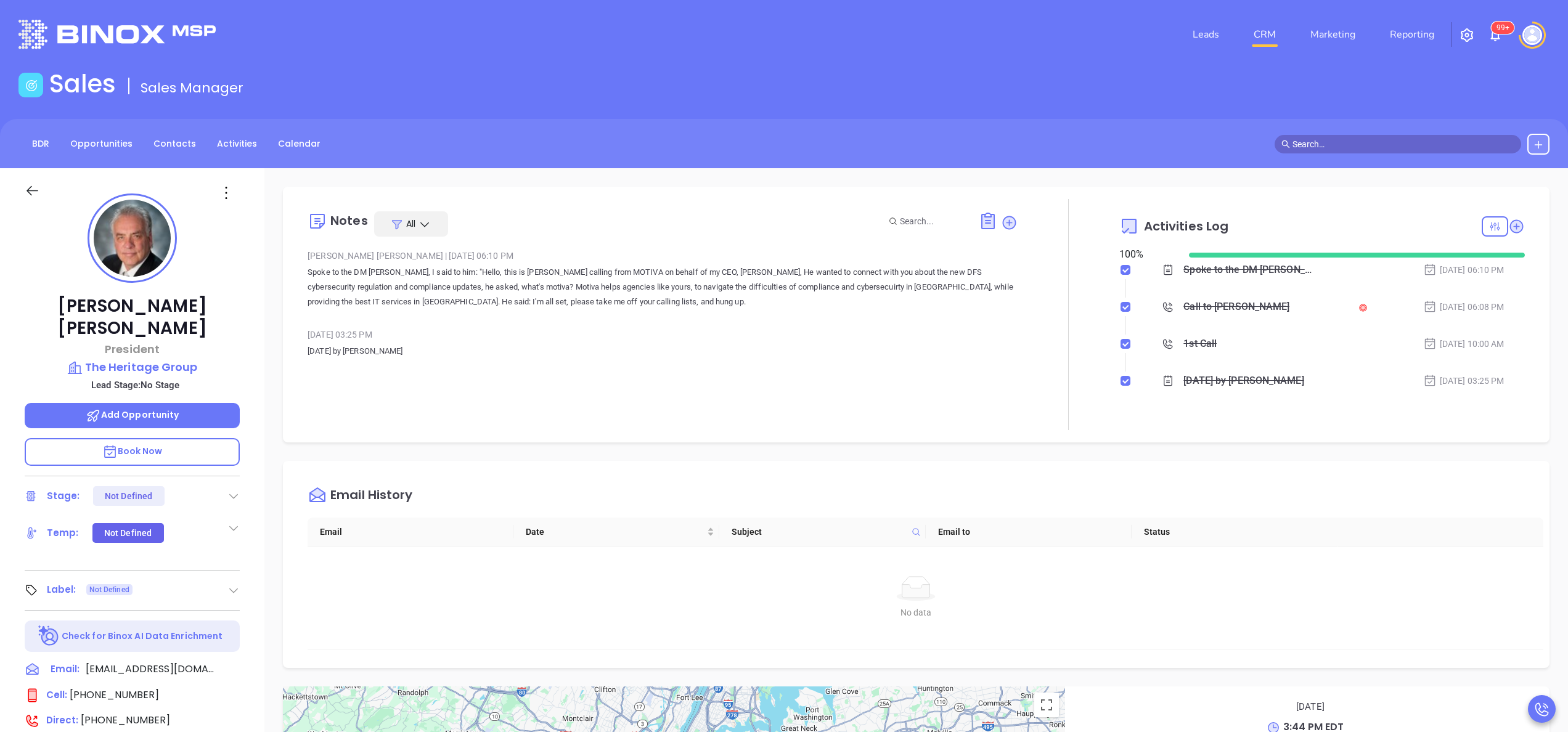
click at [705, 304] on p "Spoke to the DM [PERSON_NAME], I said to him: "Hello, this is [PERSON_NAME] cal…" at bounding box center [662, 287] width 710 height 44
click at [166, 359] on p "The Heritage Group" at bounding box center [132, 367] width 215 height 17
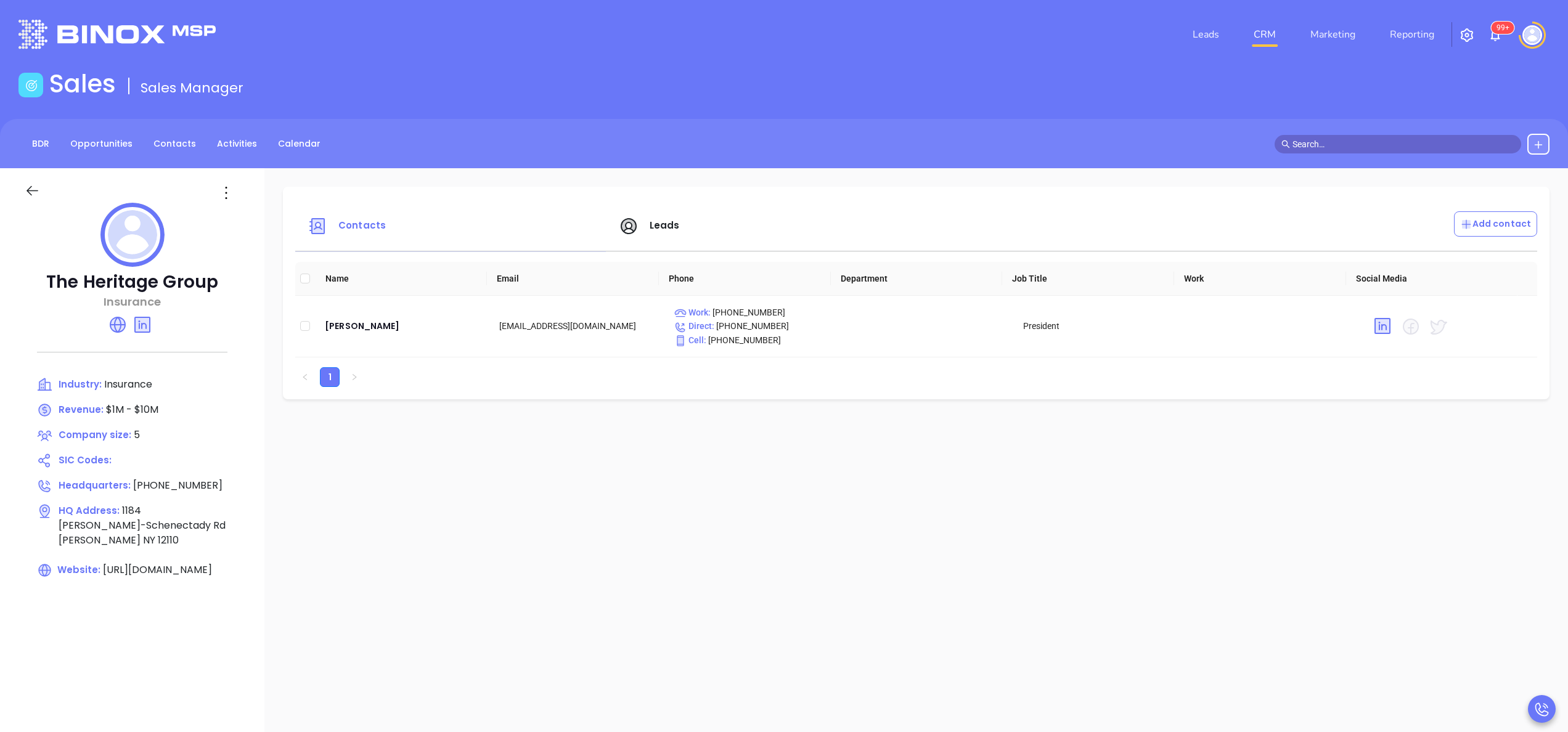
click at [649, 365] on div "Contacts Leads Add contact Name Email Phone Department Job Title Work Social Me…" at bounding box center [916, 600] width 1304 height 863
click at [657, 233] on div "Leads" at bounding box center [767, 226] width 312 height 30
click at [657, 230] on span "Leads" at bounding box center [665, 225] width 31 height 13
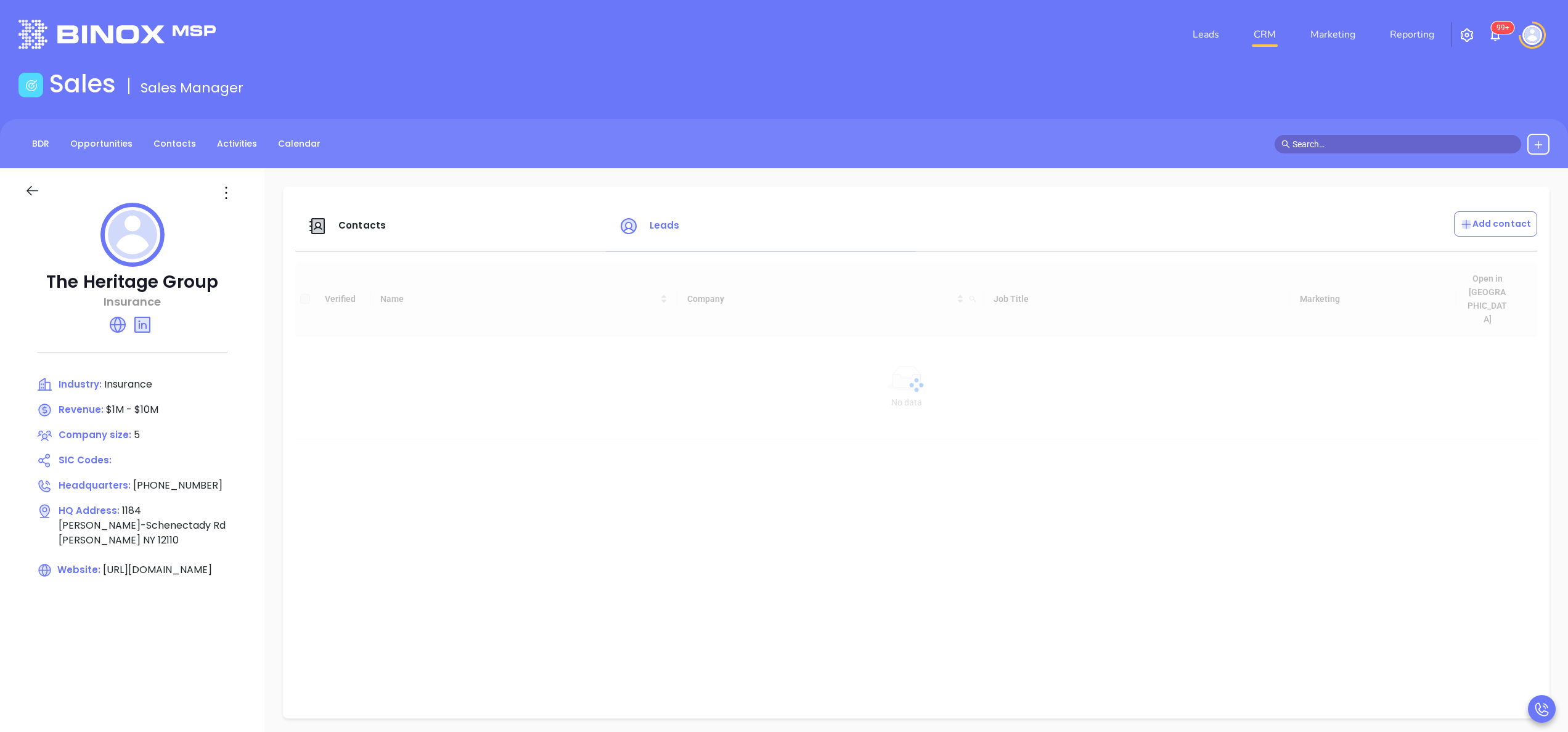
click at [784, 365] on div "Verified Name Company Job Title Marketing Open in Binox No data No data" at bounding box center [916, 484] width 1242 height 444
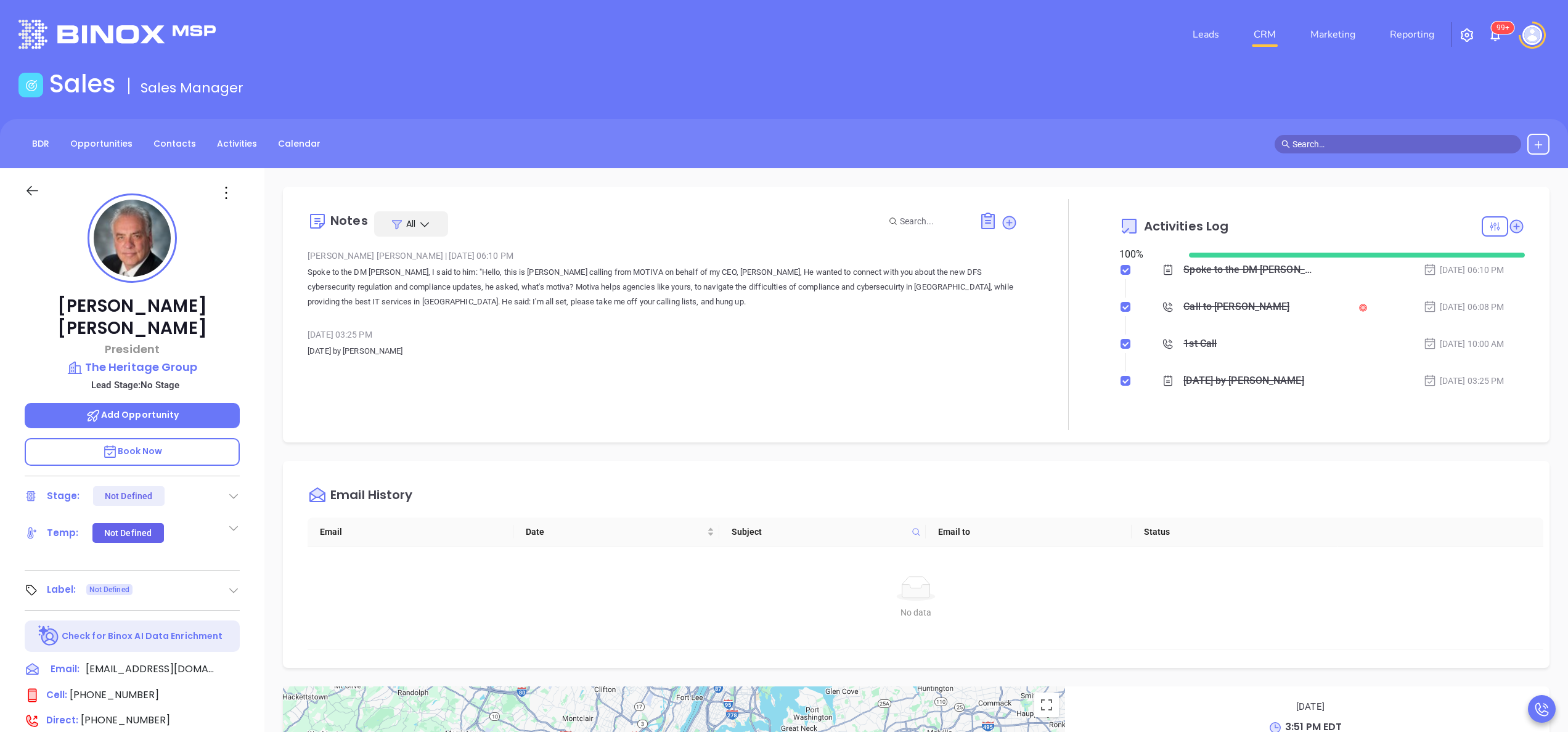
click at [294, 385] on div "Notes All [PERSON_NAME] | [DATE] 06:10 PM Spoke to the DM [PERSON_NAME], I said…" at bounding box center [917, 314] width 1267 height 256
click at [1495, 39] on img at bounding box center [1495, 35] width 15 height 15
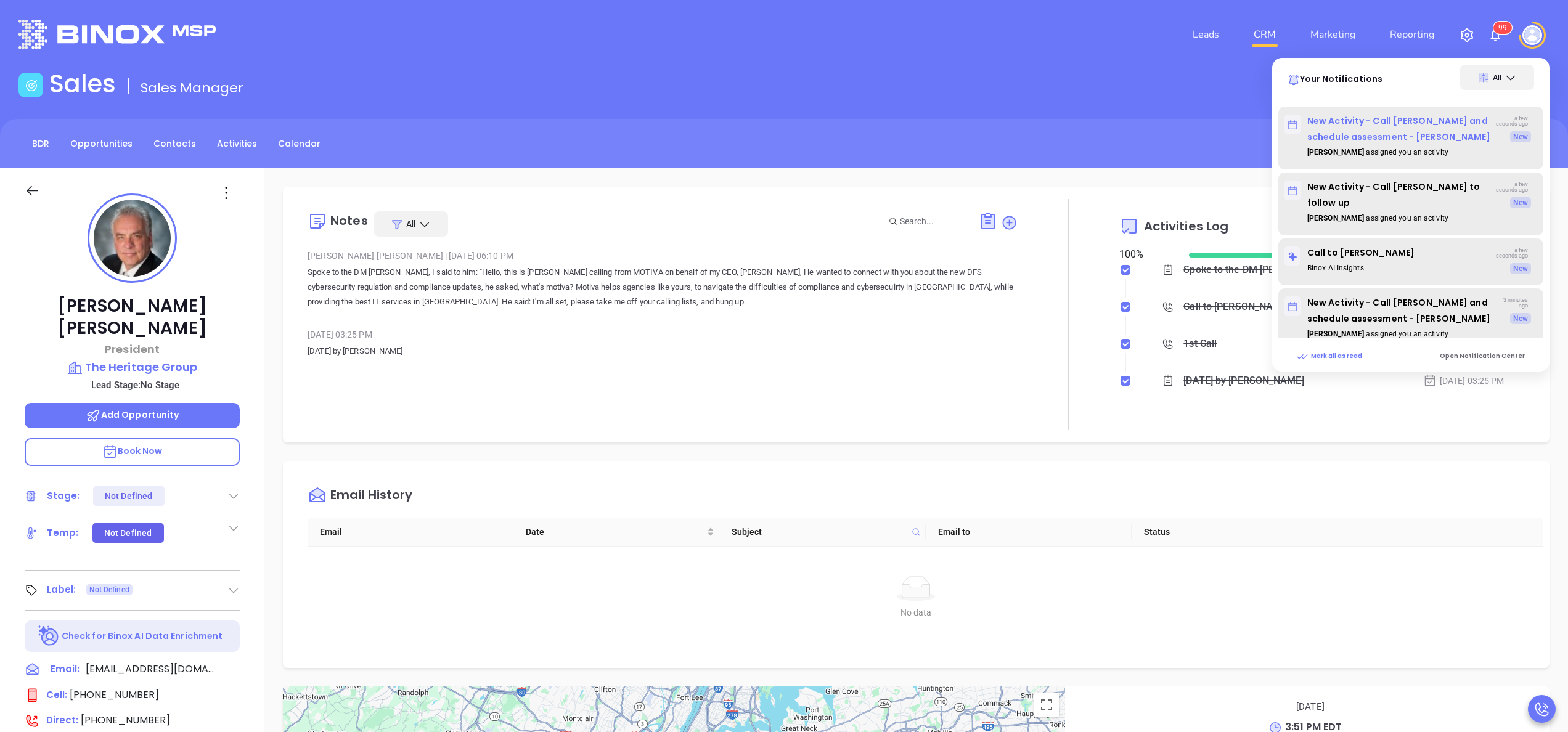
click at [1386, 121] on p "New Activity - Call Debbie and schedule assessment - Debbie Briggs" at bounding box center [1390, 129] width 211 height 32
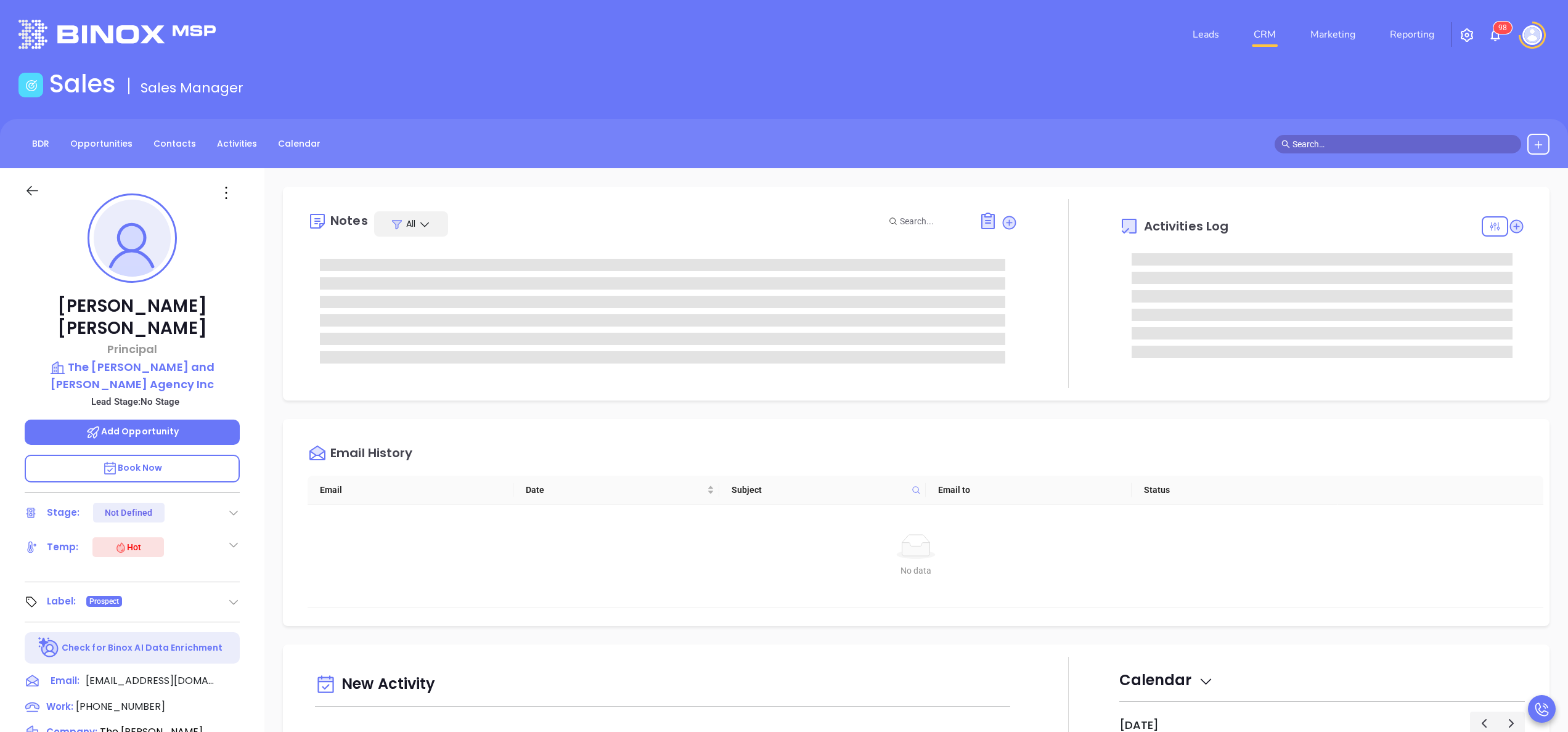
type input "10/09/2025"
click at [247, 412] on div "Debbie Briggs Principal The Briggs and Sipple Agency Inc Lead Stage: No Stage A…" at bounding box center [132, 626] width 264 height 915
type input "Anabell Dominguez"
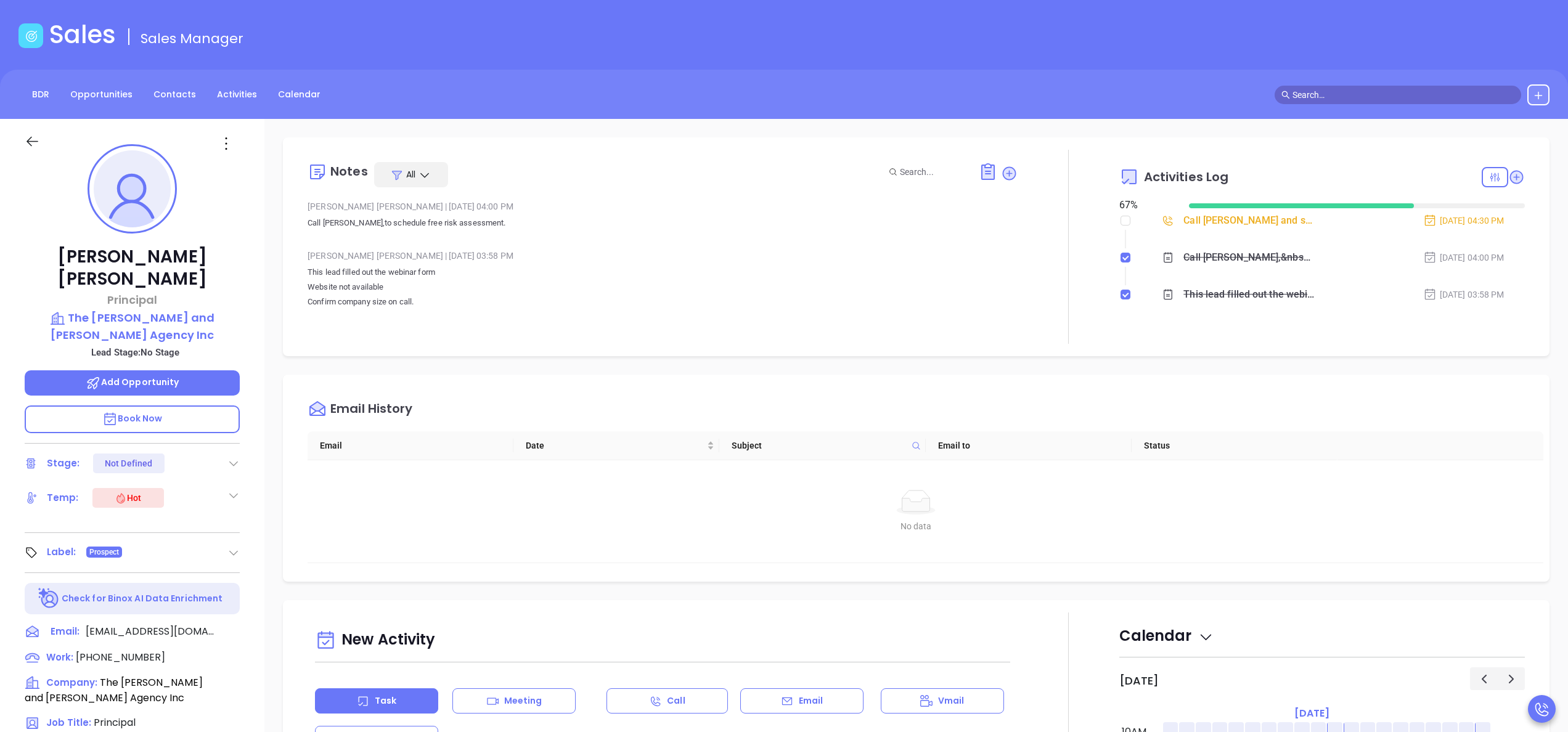
scroll to position [99, 0]
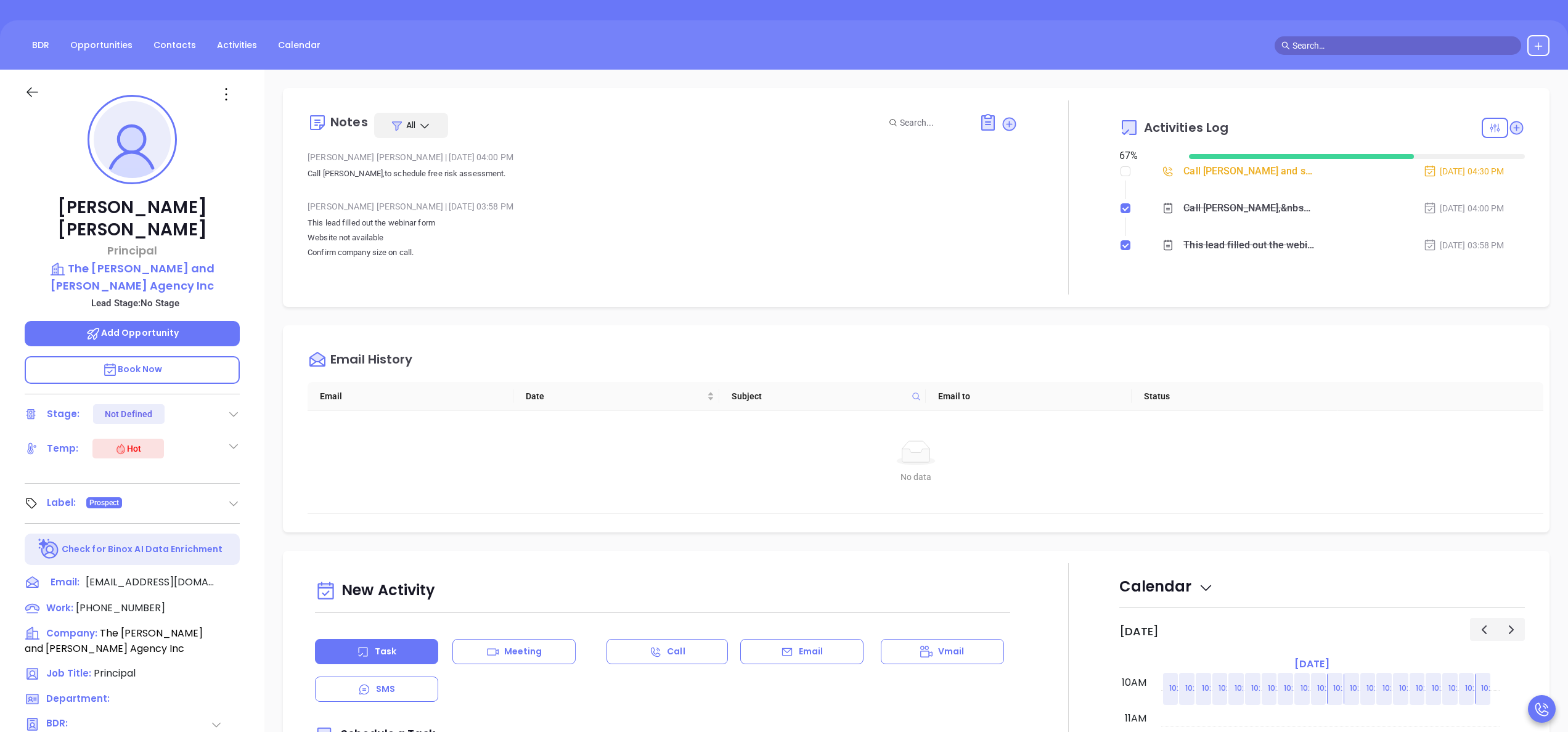
click at [147, 357] on p "Book Now" at bounding box center [132, 370] width 215 height 28
click at [247, 391] on div "Debbie Briggs Principal The Briggs and Sipple Agency Inc Lead Stage: No Stage A…" at bounding box center [132, 527] width 264 height 915
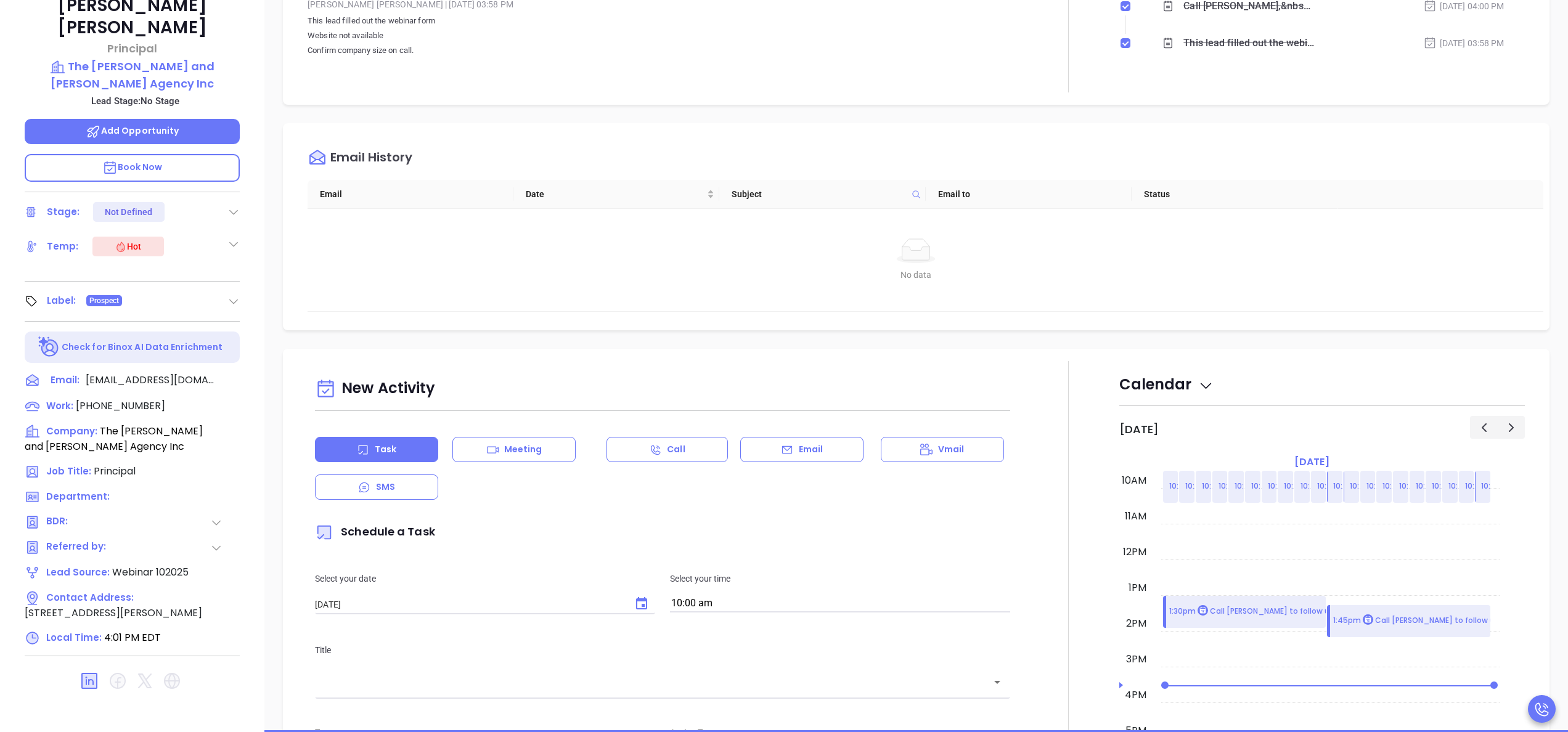
scroll to position [302, 0]
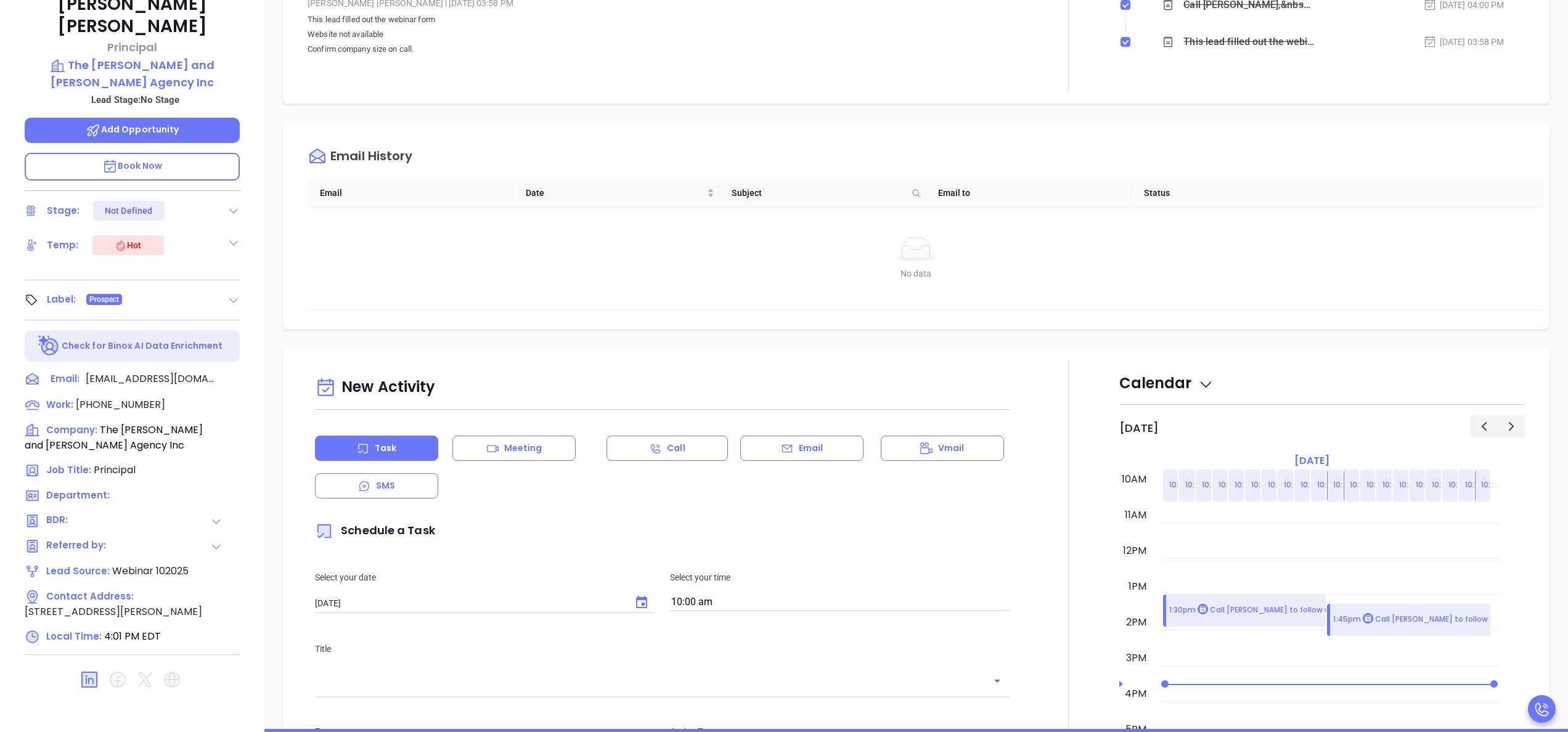
click at [216, 515] on icon at bounding box center [216, 521] width 12 height 12
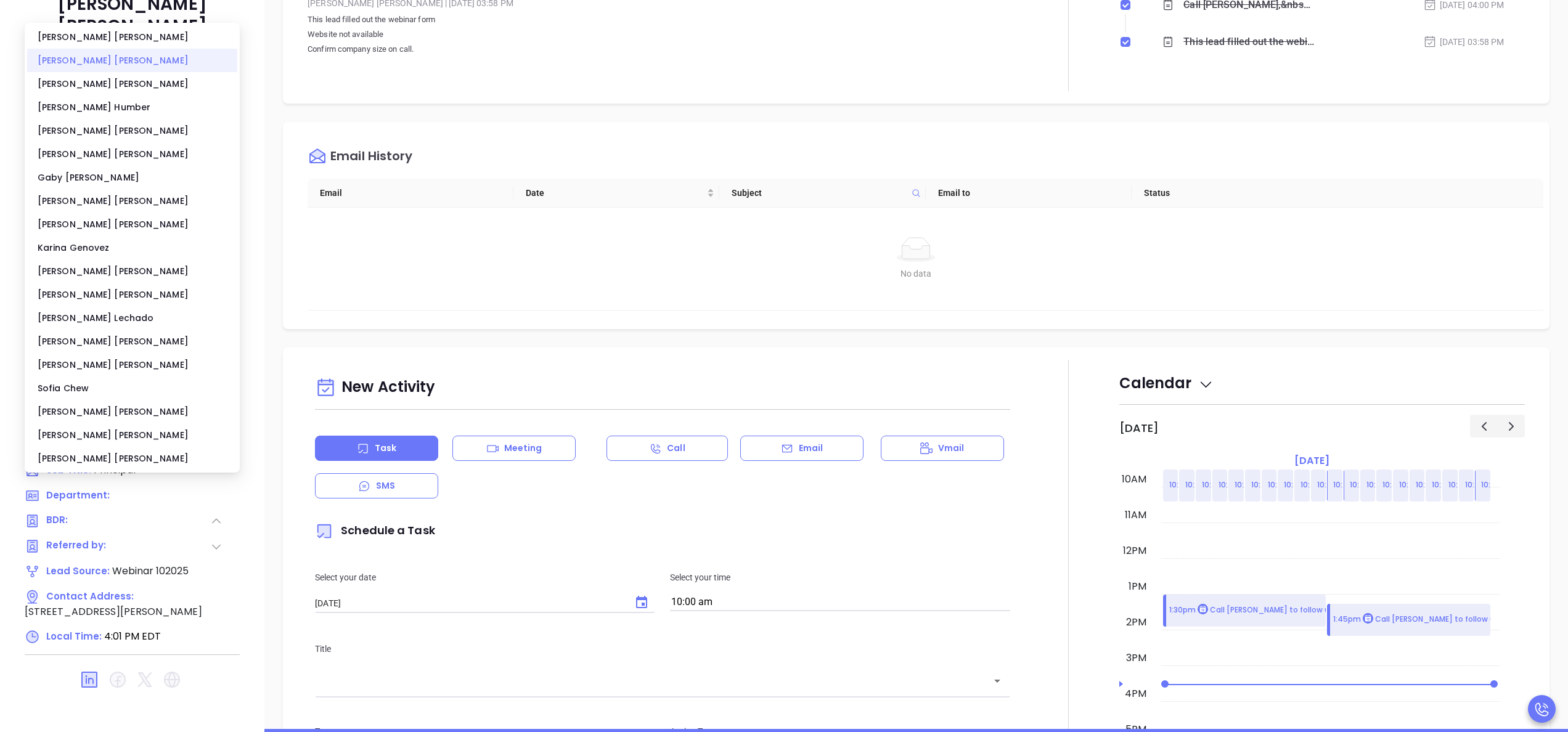
click at [99, 63] on div "Anabell Dominguez" at bounding box center [131, 60] width 210 height 23
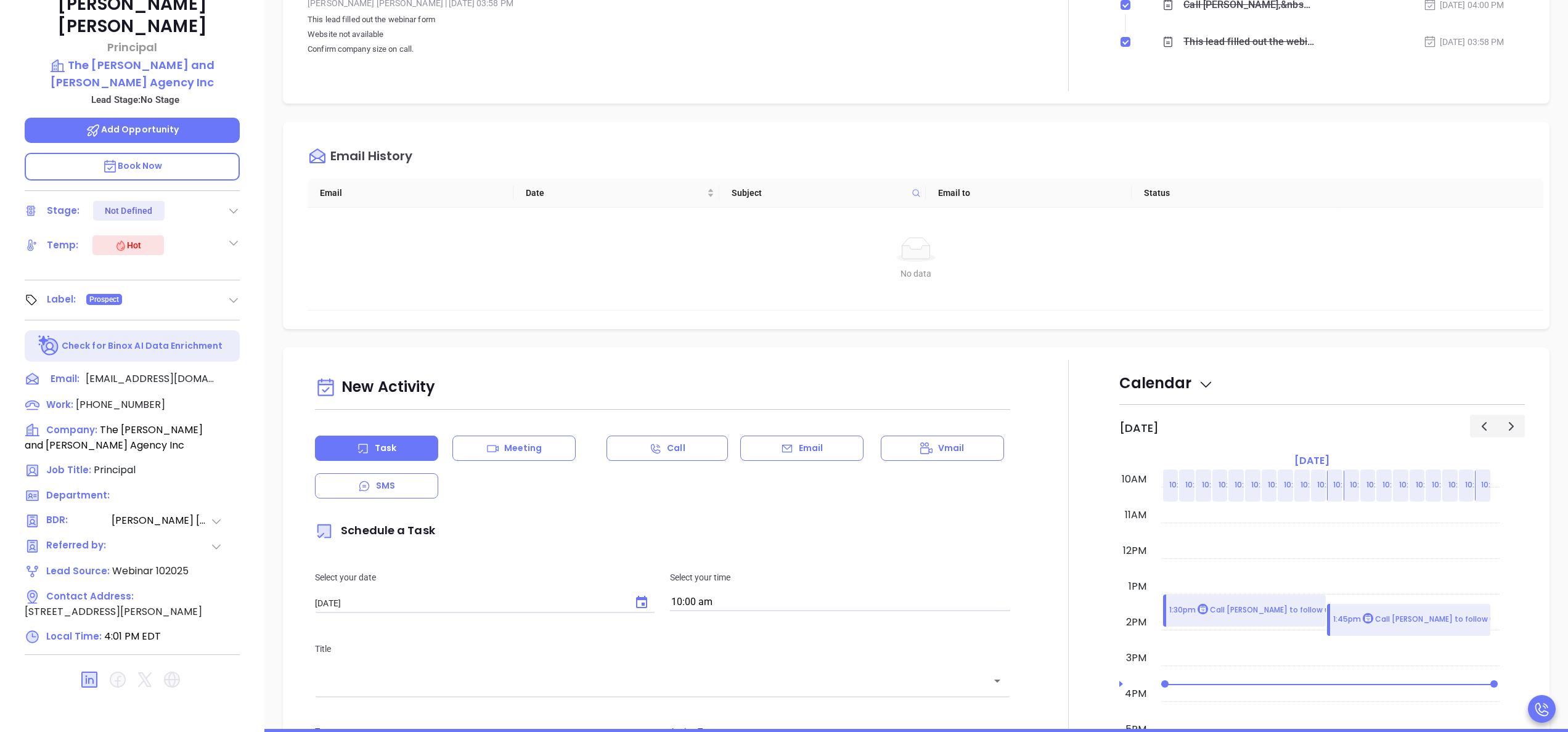
click at [256, 259] on div "Debbie Briggs Principal The Briggs and Sipple Agency Inc Lead Stage: No Stage A…" at bounding box center [132, 324] width 264 height 915
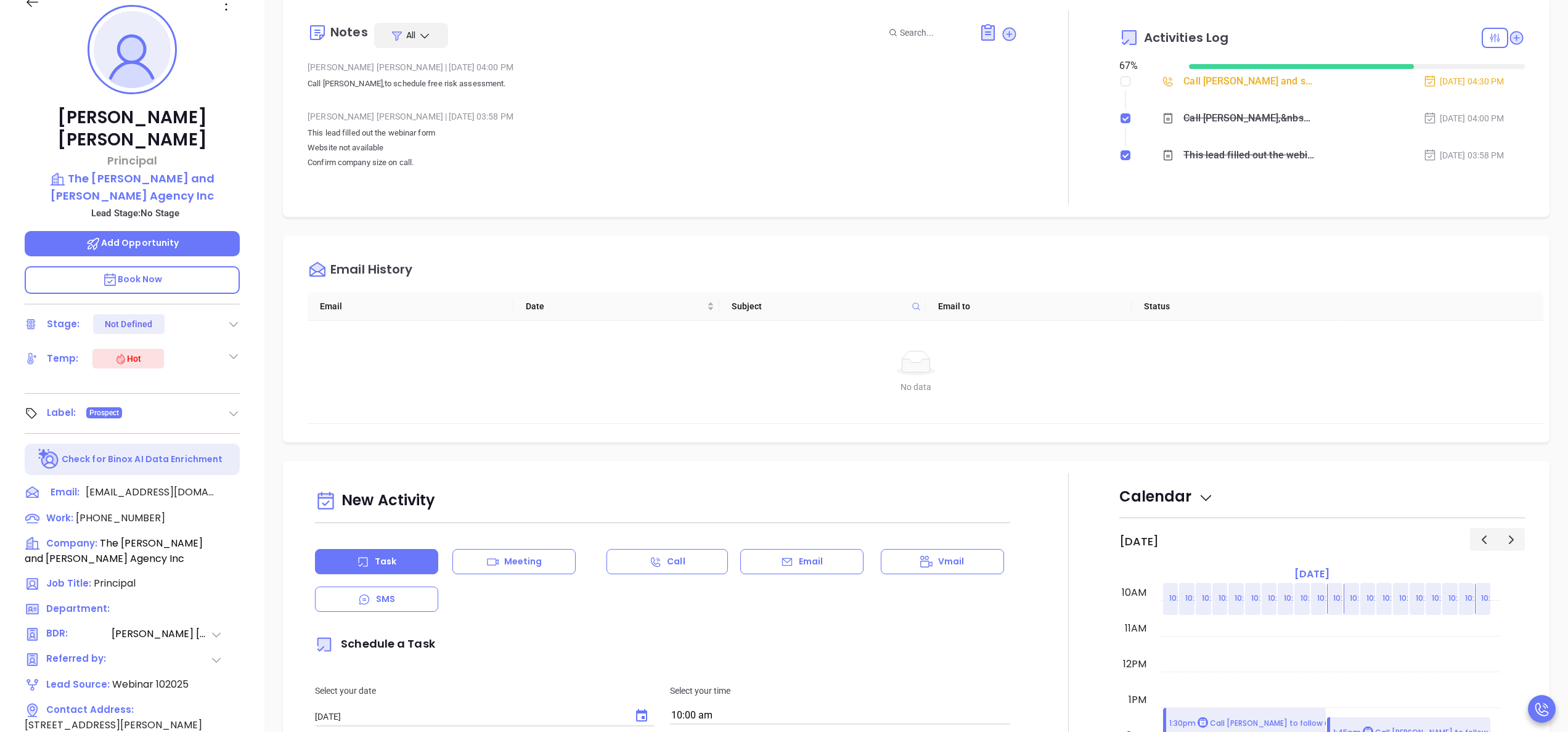
scroll to position [154, 0]
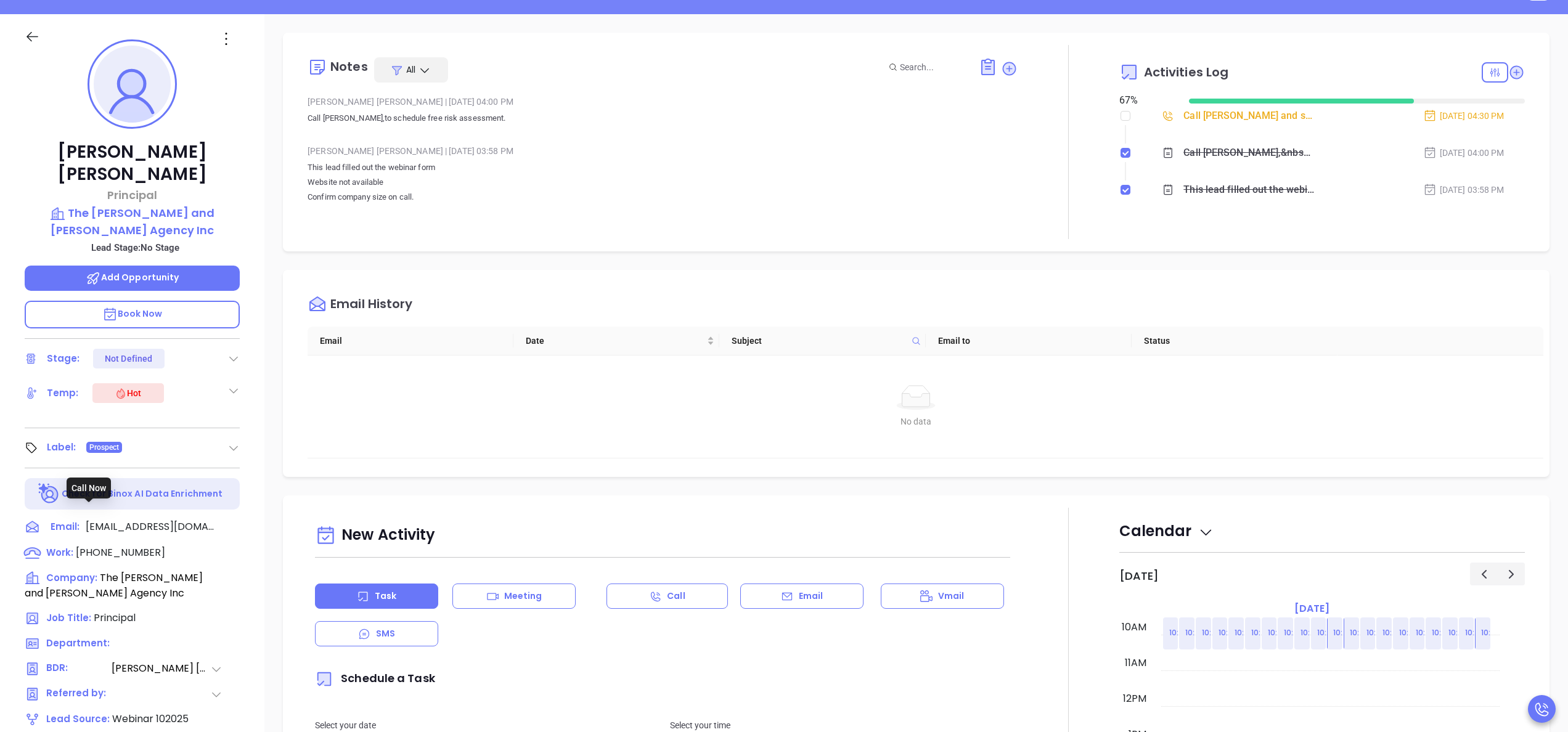
click at [107, 545] on span "(845) 794-2666" at bounding box center [120, 553] width 89 height 15
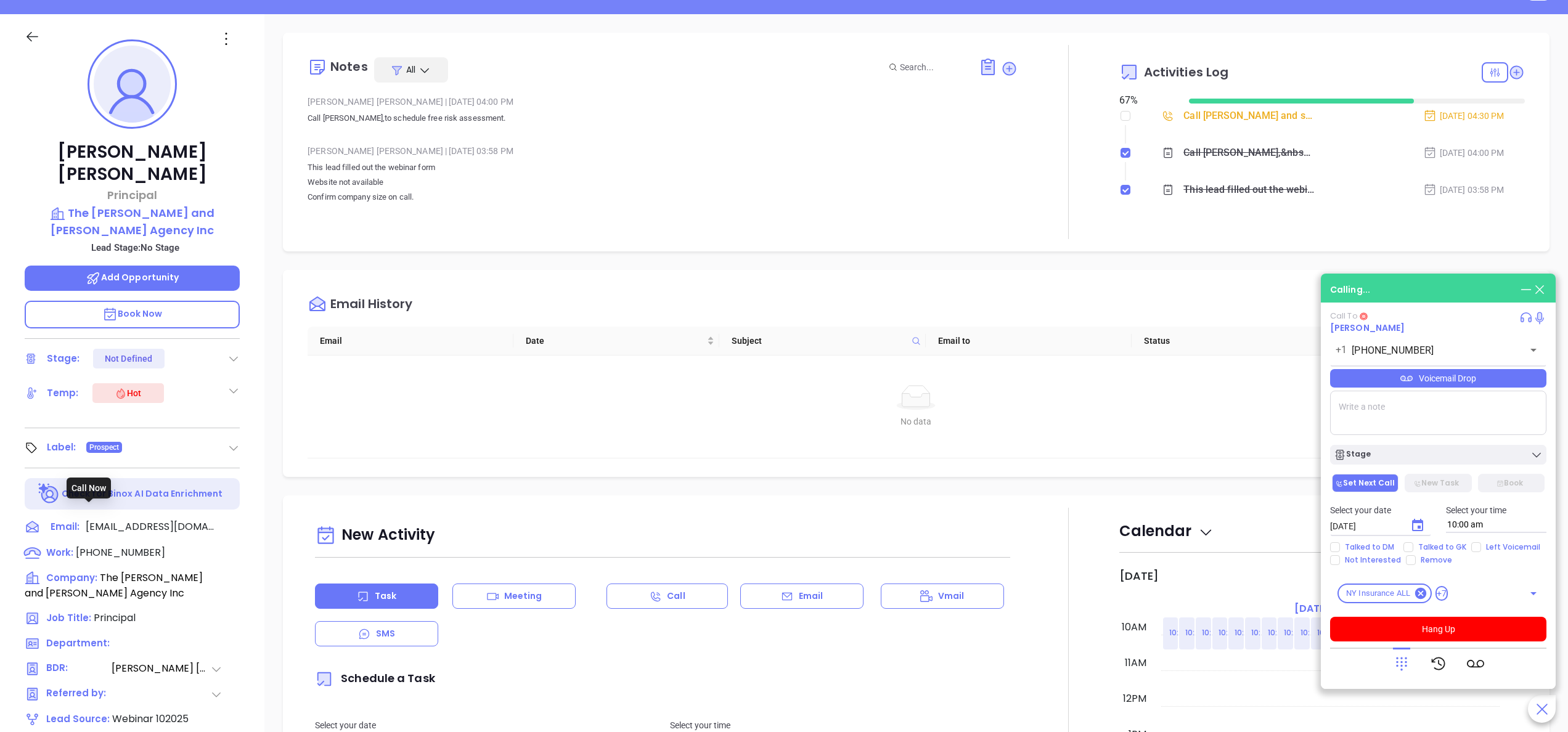
type input "(845) 794-2666"
click at [1406, 670] on icon at bounding box center [1402, 664] width 17 height 17
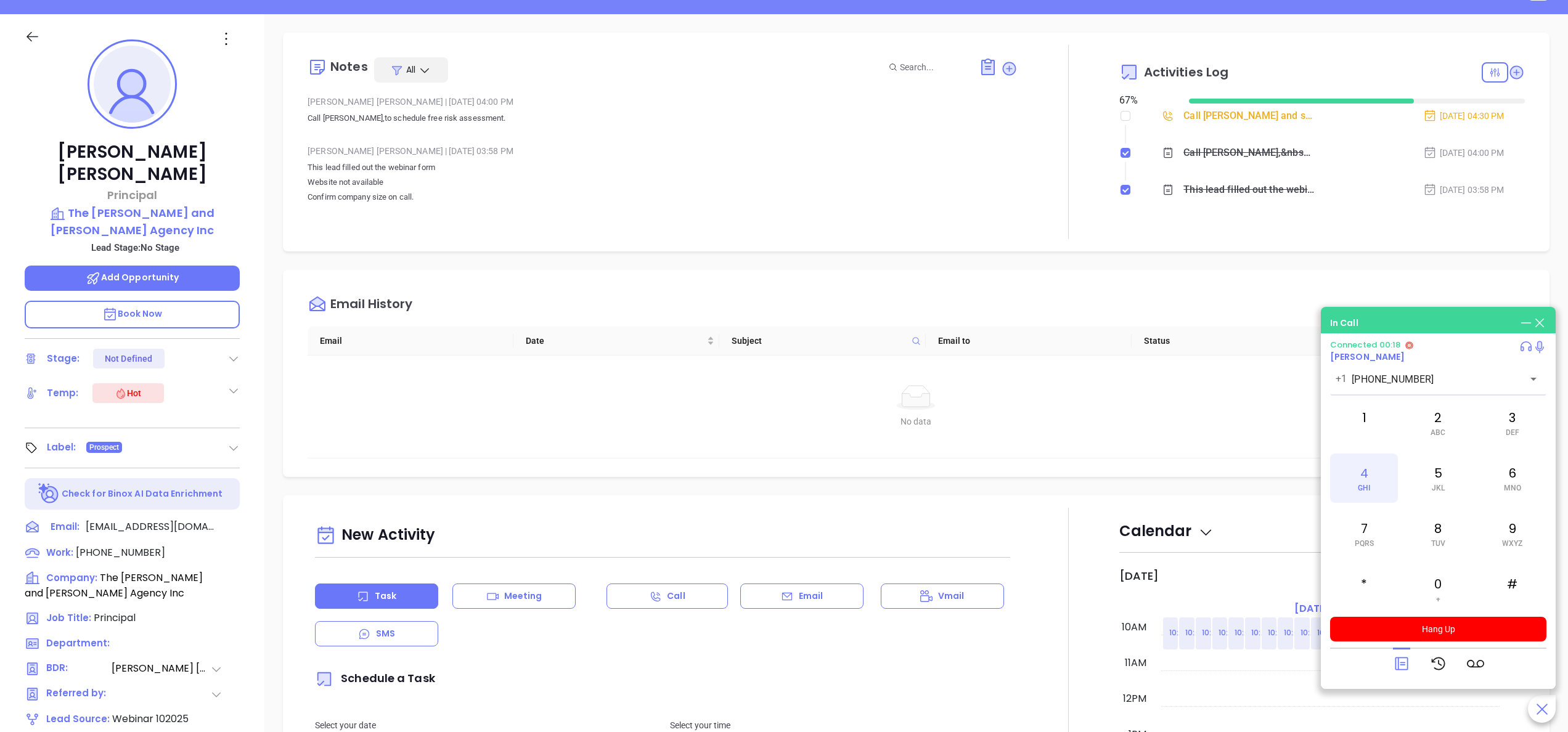
click at [1362, 465] on div "4 GHI" at bounding box center [1363, 479] width 68 height 49
click at [1506, 429] on span "DEF" at bounding box center [1512, 433] width 14 height 9
click at [1428, 422] on div "2 ABC" at bounding box center [1437, 423] width 68 height 49
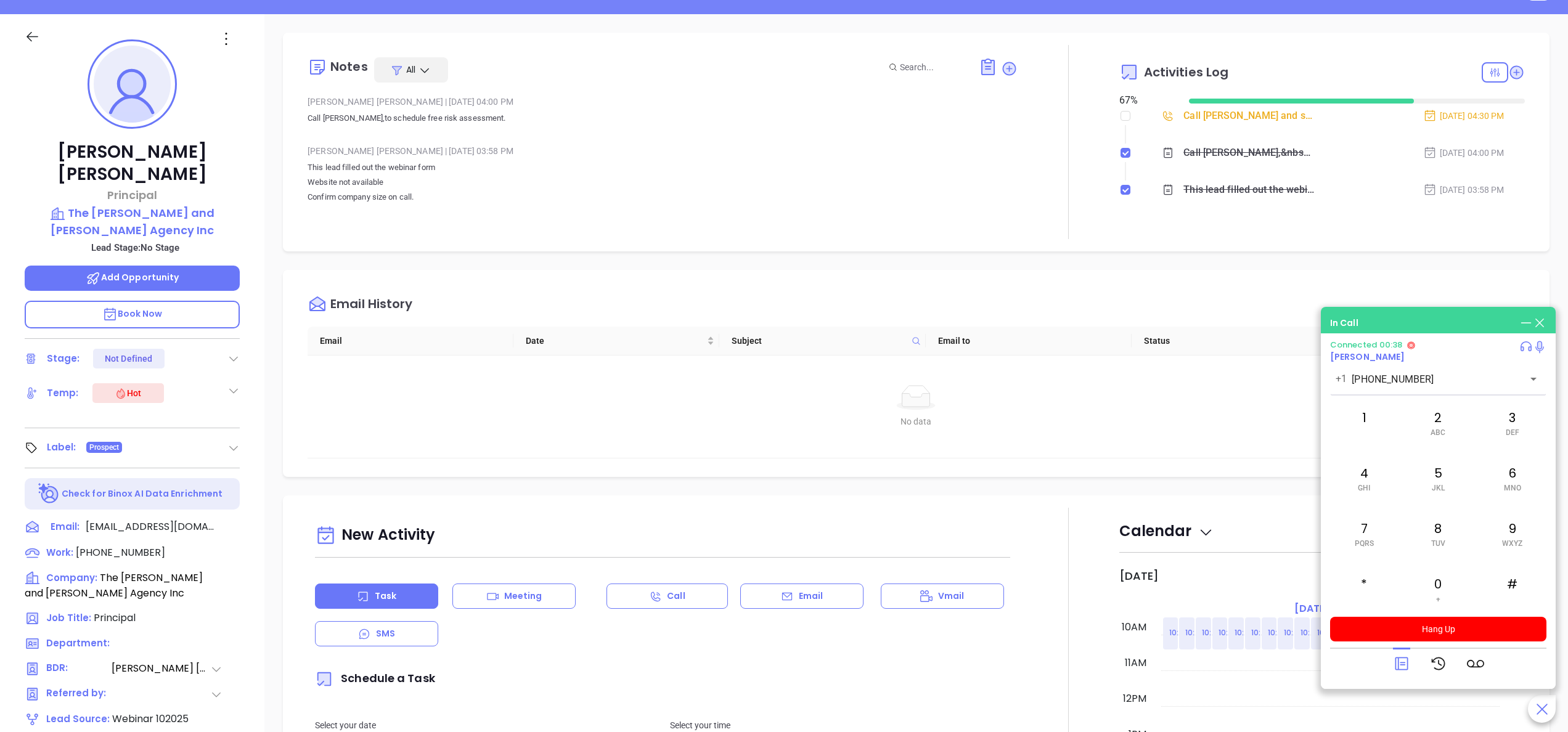
click at [1397, 651] on div at bounding box center [1402, 664] width 17 height 32
click at [1402, 656] on icon at bounding box center [1402, 664] width 17 height 17
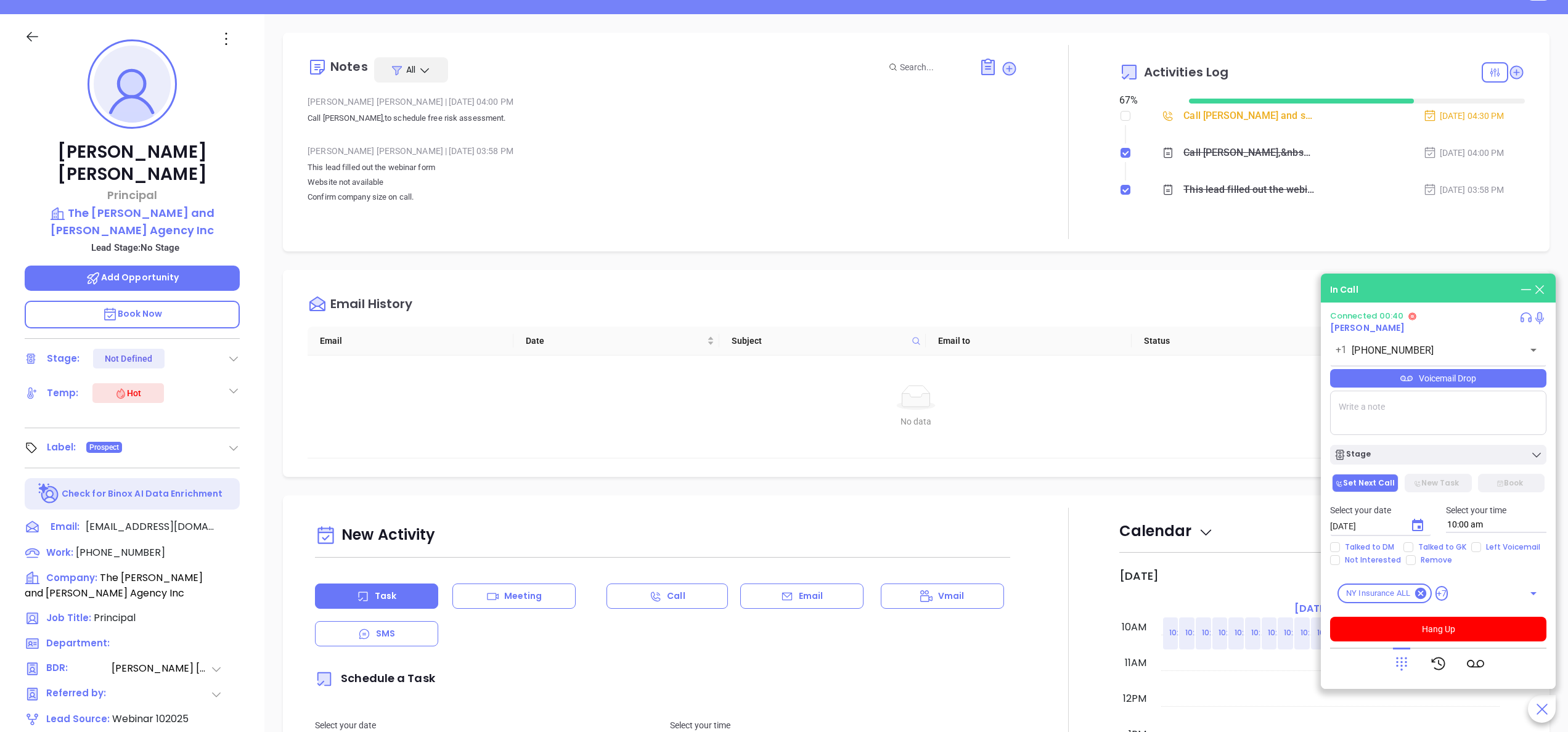
click at [1421, 415] on textarea at bounding box center [1438, 412] width 216 height 44
type textarea "ext 1007"
click at [1394, 661] on icon at bounding box center [1402, 664] width 17 height 17
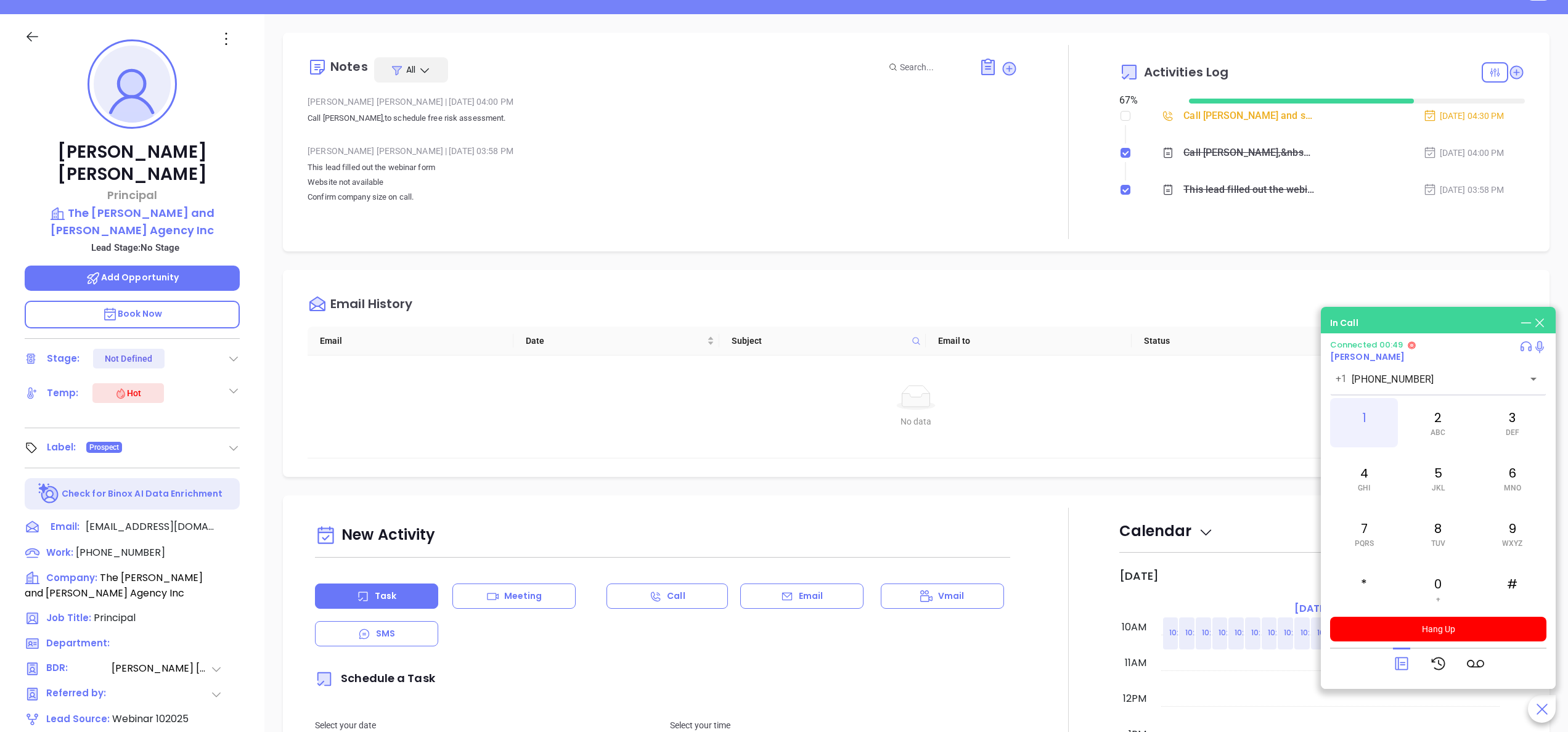
click at [1372, 429] on div "1" at bounding box center [1363, 423] width 68 height 49
click at [911, 213] on div "Gissela Vargas | Oct 8, 2025 03:58 PM This lead filled out the webinar form Web…" at bounding box center [662, 178] width 710 height 73
click at [1501, 426] on div "3 DEF" at bounding box center [1512, 423] width 68 height 49
click at [1443, 418] on div "2 ABC" at bounding box center [1437, 423] width 68 height 49
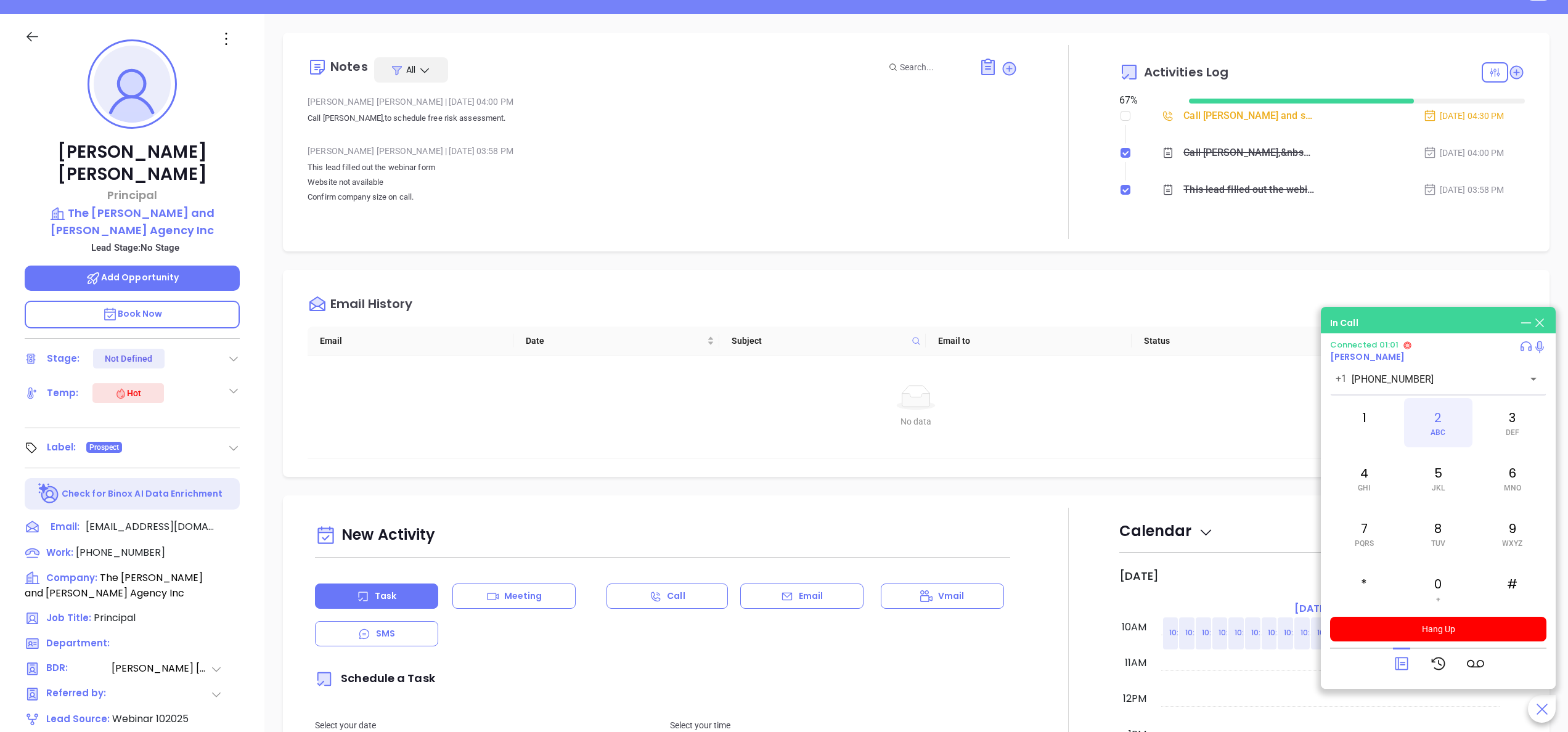
click at [1443, 418] on div "2 ABC" at bounding box center [1437, 423] width 68 height 49
click at [1379, 425] on div "1" at bounding box center [1363, 423] width 68 height 49
click at [1426, 633] on button "Hang Up" at bounding box center [1438, 629] width 216 height 25
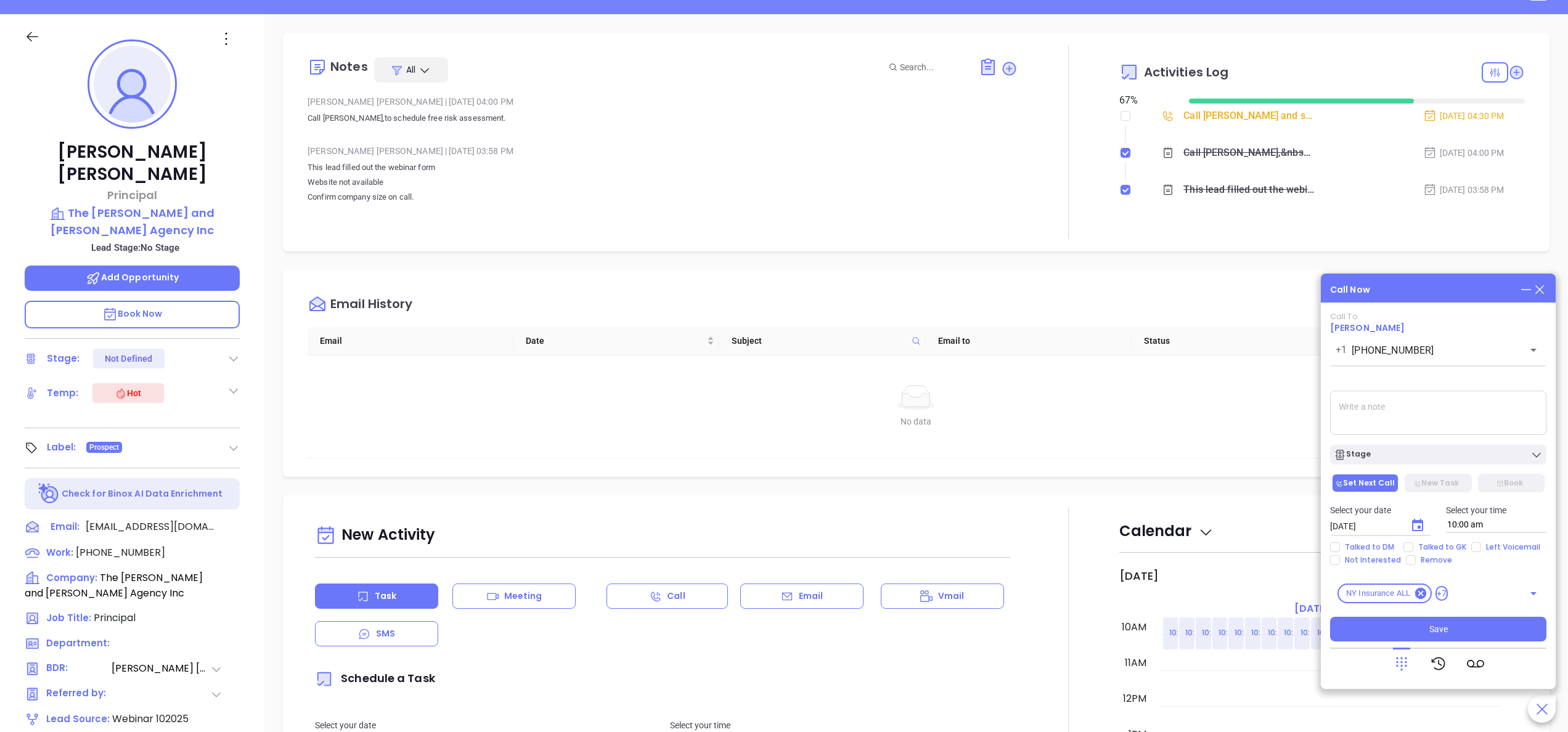
click at [1392, 410] on textarea at bounding box center [1438, 412] width 216 height 44
type textarea "s"
paste textarea "ext 1007"
type textarea "left vm ext 1007"
click at [1415, 527] on icon "Choose date, selected date is Oct 9, 2025" at bounding box center [1418, 526] width 15 height 15
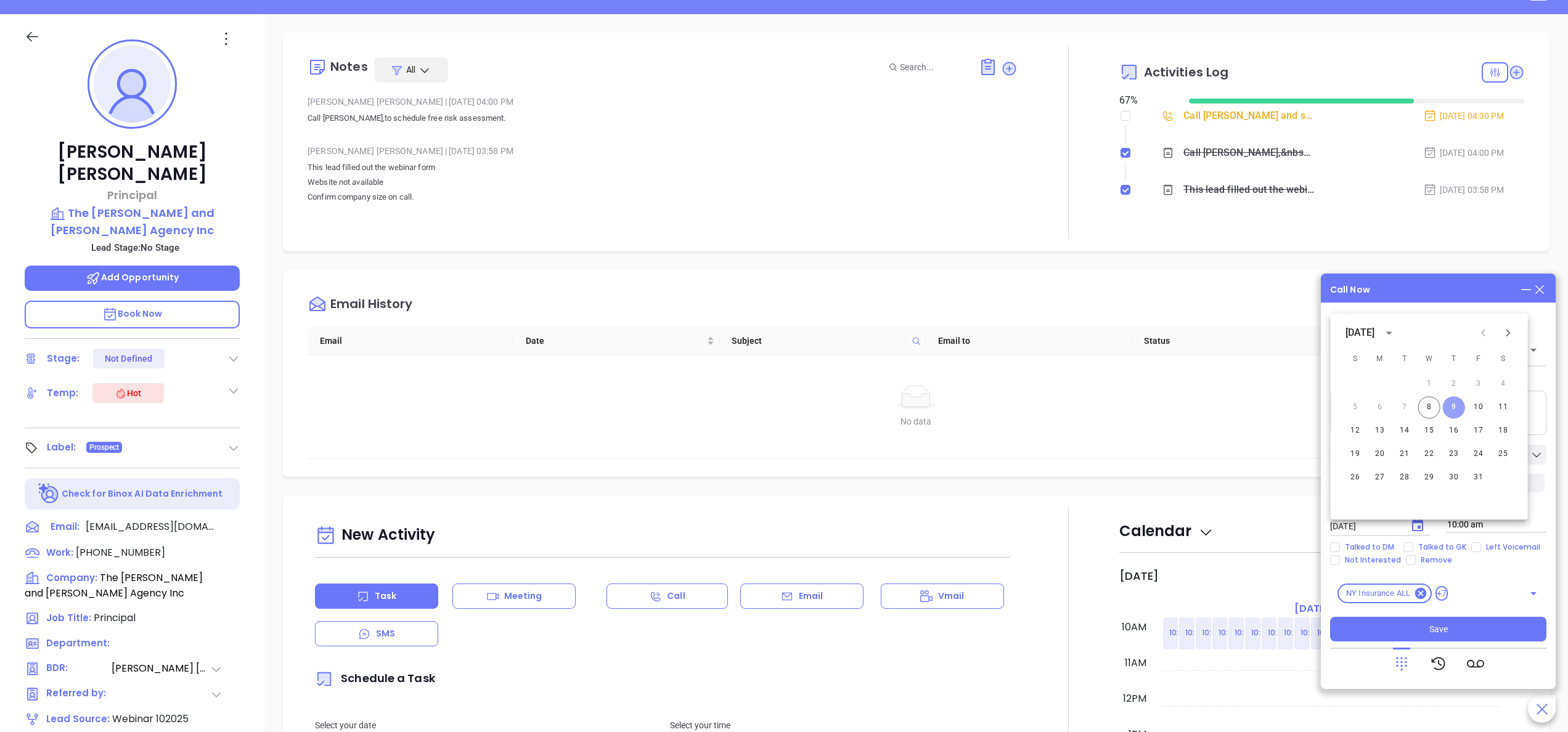
click at [1458, 407] on button "9" at bounding box center [1454, 407] width 23 height 23
click at [1482, 548] on span "Left Voicemail" at bounding box center [1513, 548] width 64 height 10
click at [1481, 548] on input "Left Voicemail" at bounding box center [1476, 548] width 10 height 10
checkbox input "true"
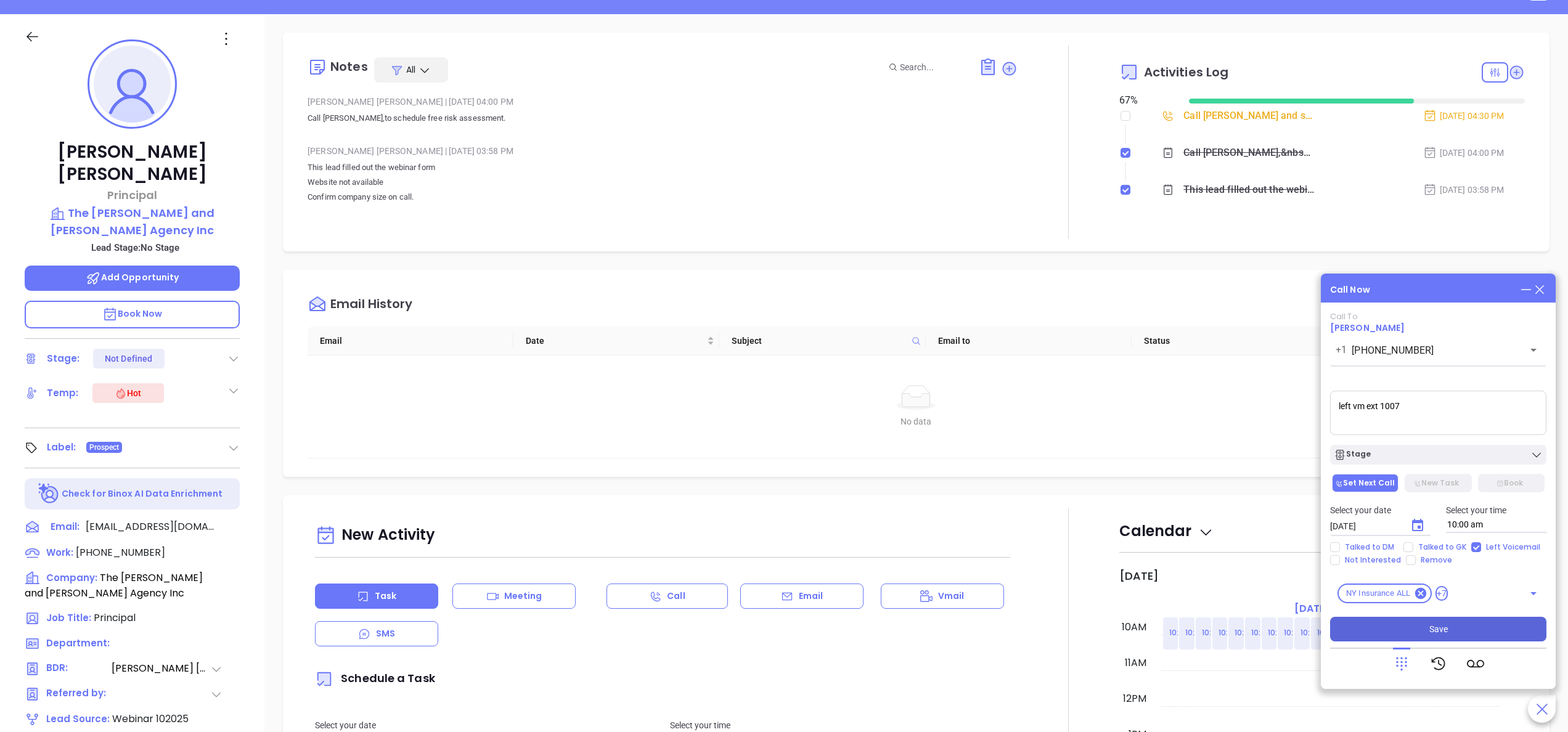
click at [1428, 637] on button "Save" at bounding box center [1438, 629] width 216 height 25
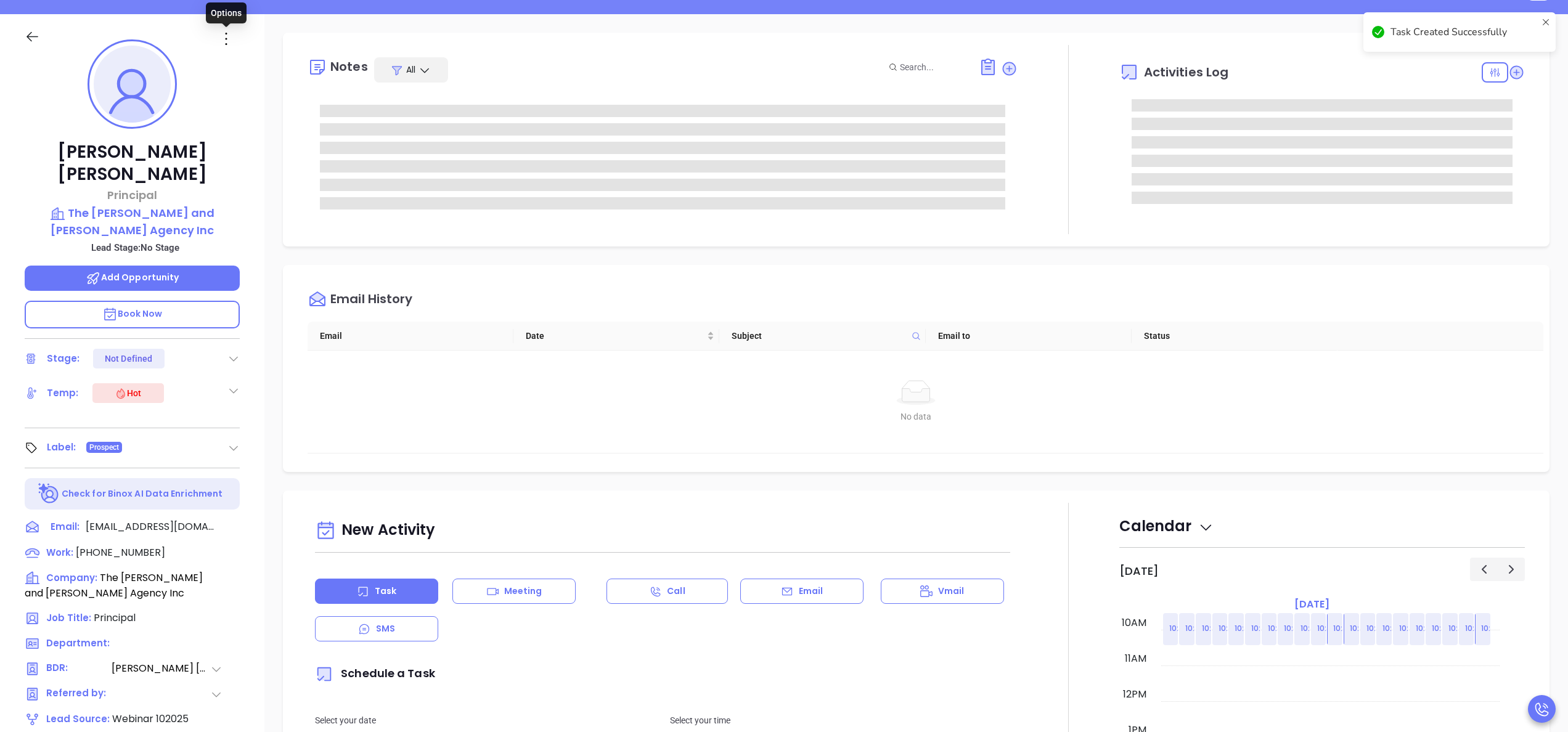
click at [227, 45] on icon at bounding box center [226, 38] width 20 height 20
click at [267, 160] on li "Edit" at bounding box center [286, 171] width 136 height 26
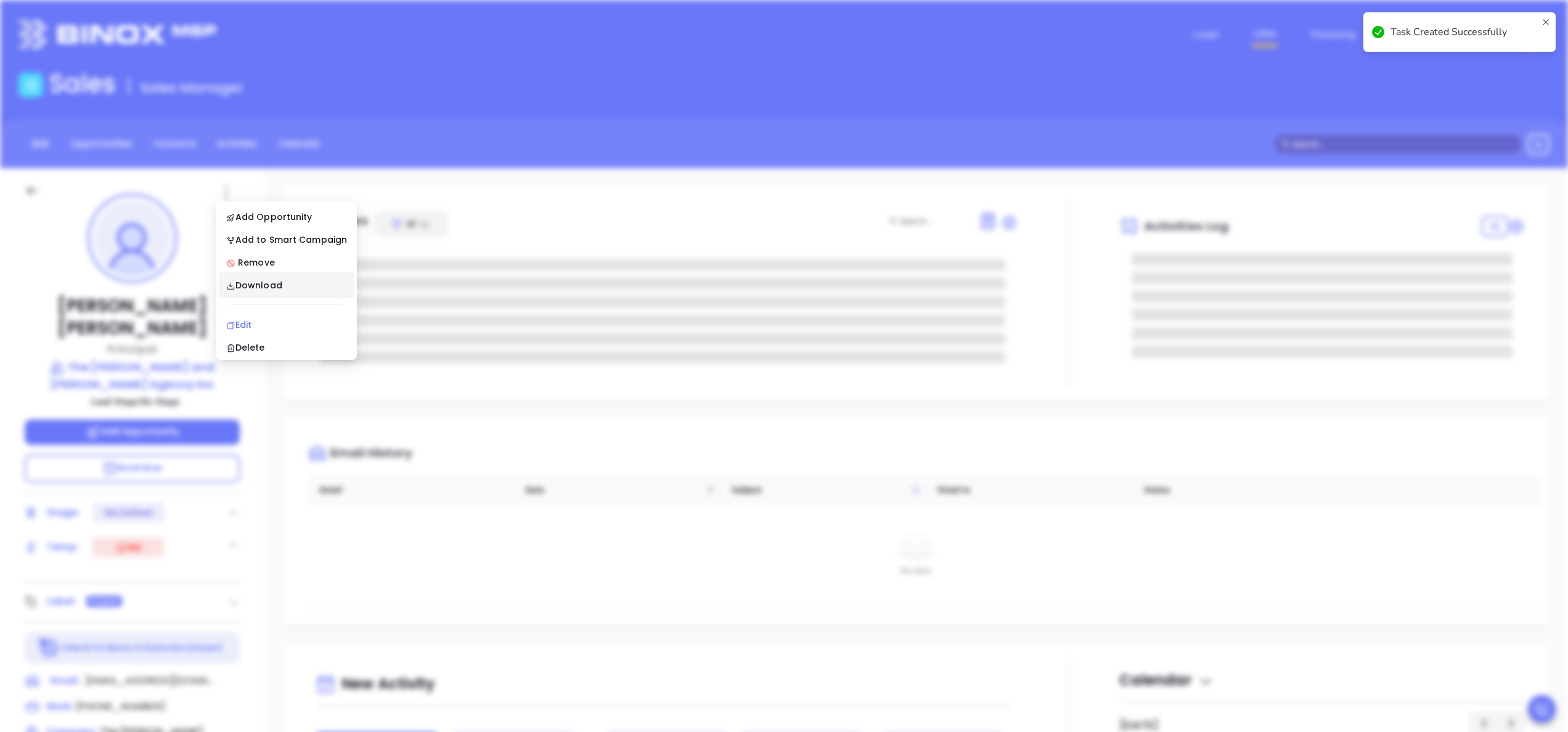
scroll to position [0, 0]
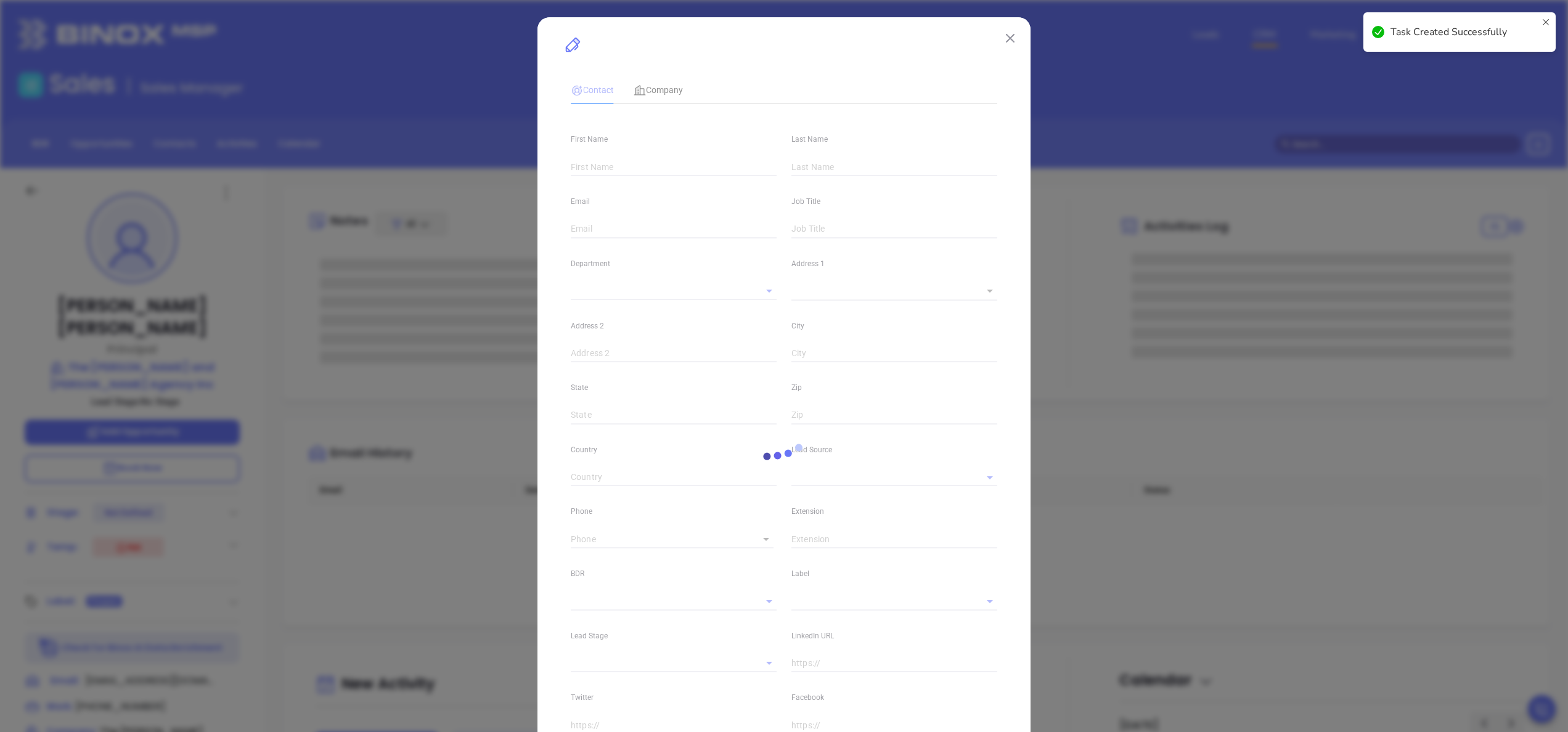
type input "Debbie"
type input "Briggs"
type input "dbriggs@briggsandsippleagency.com"
type input "Principal"
type textarea "26 Katrina Falls Road"
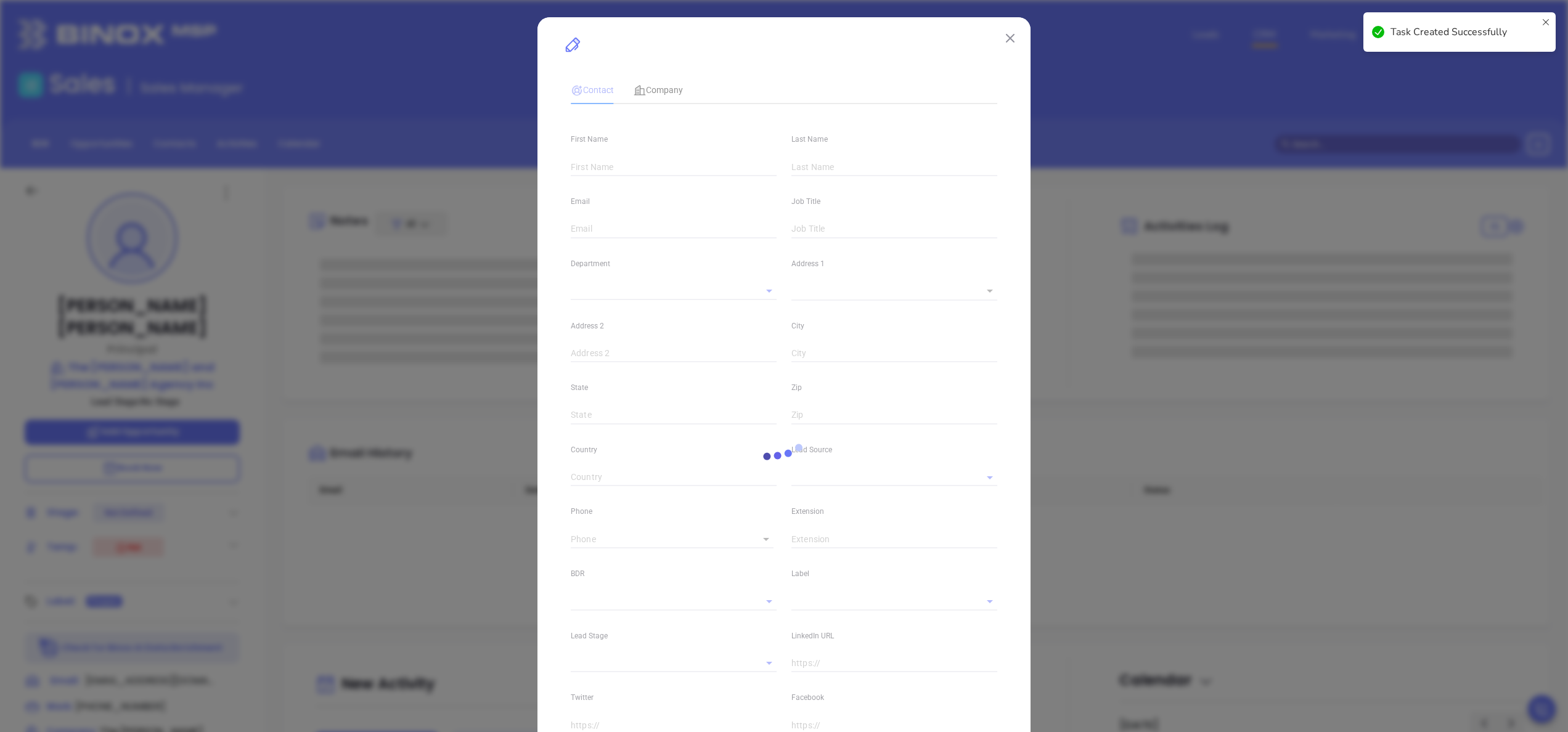
type input "1"
type input "Rock Hill"
type input "NY"
type input "12775"
type input "www.linkedin.com/in/debbie-briggs-87b57314a"
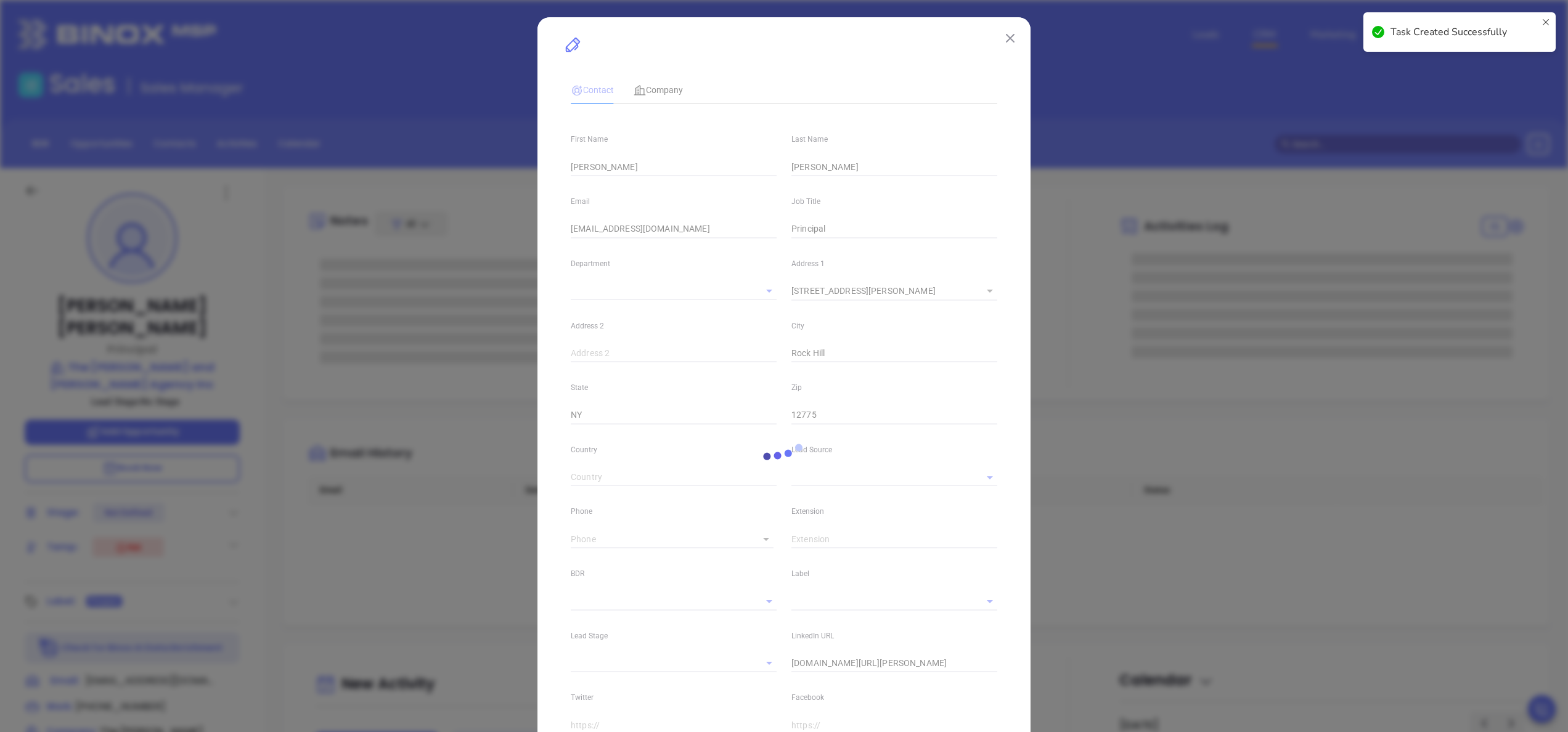
type input "Webinar 102025"
type input "Anabell Dominguez"
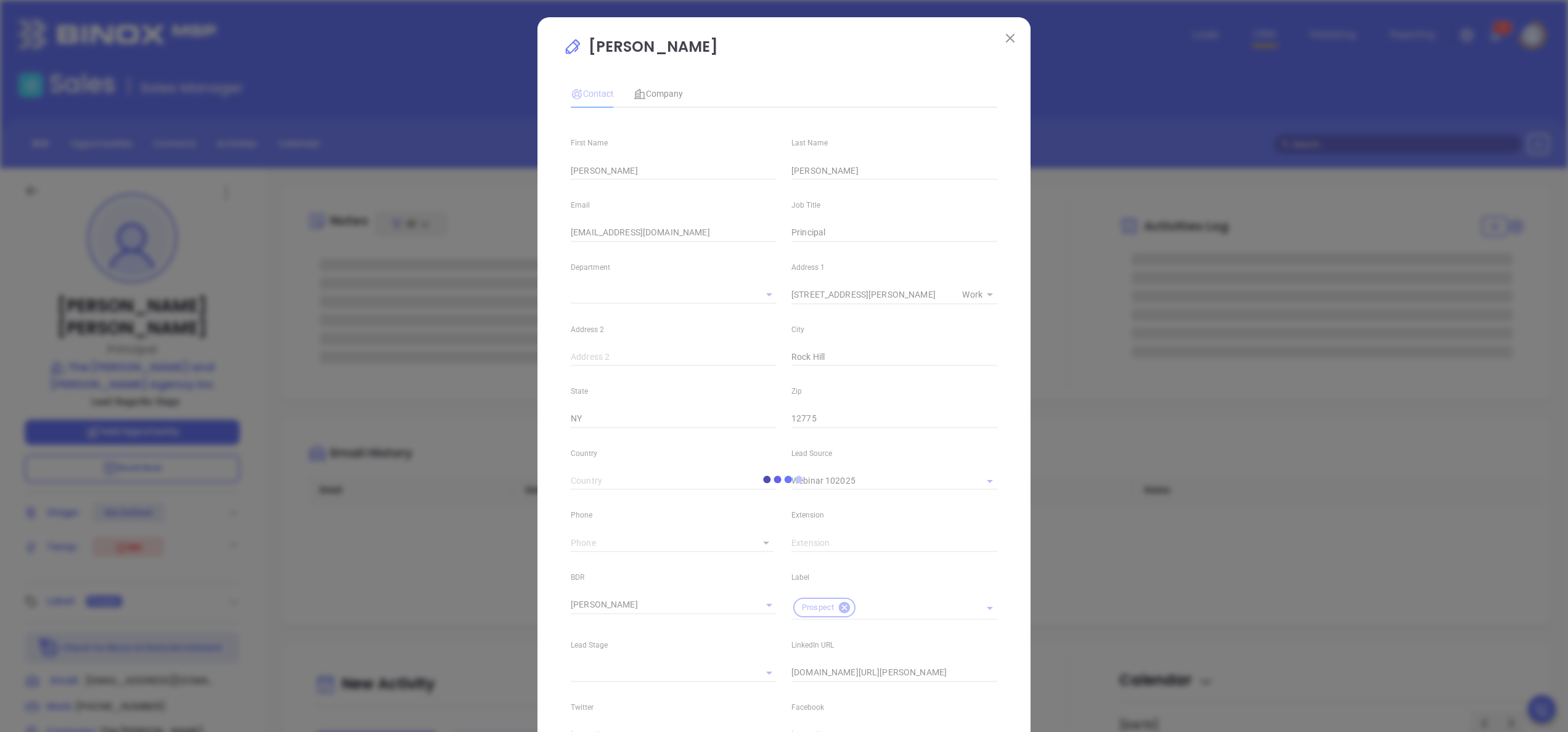
type input "(845) 794-2666"
type input "1"
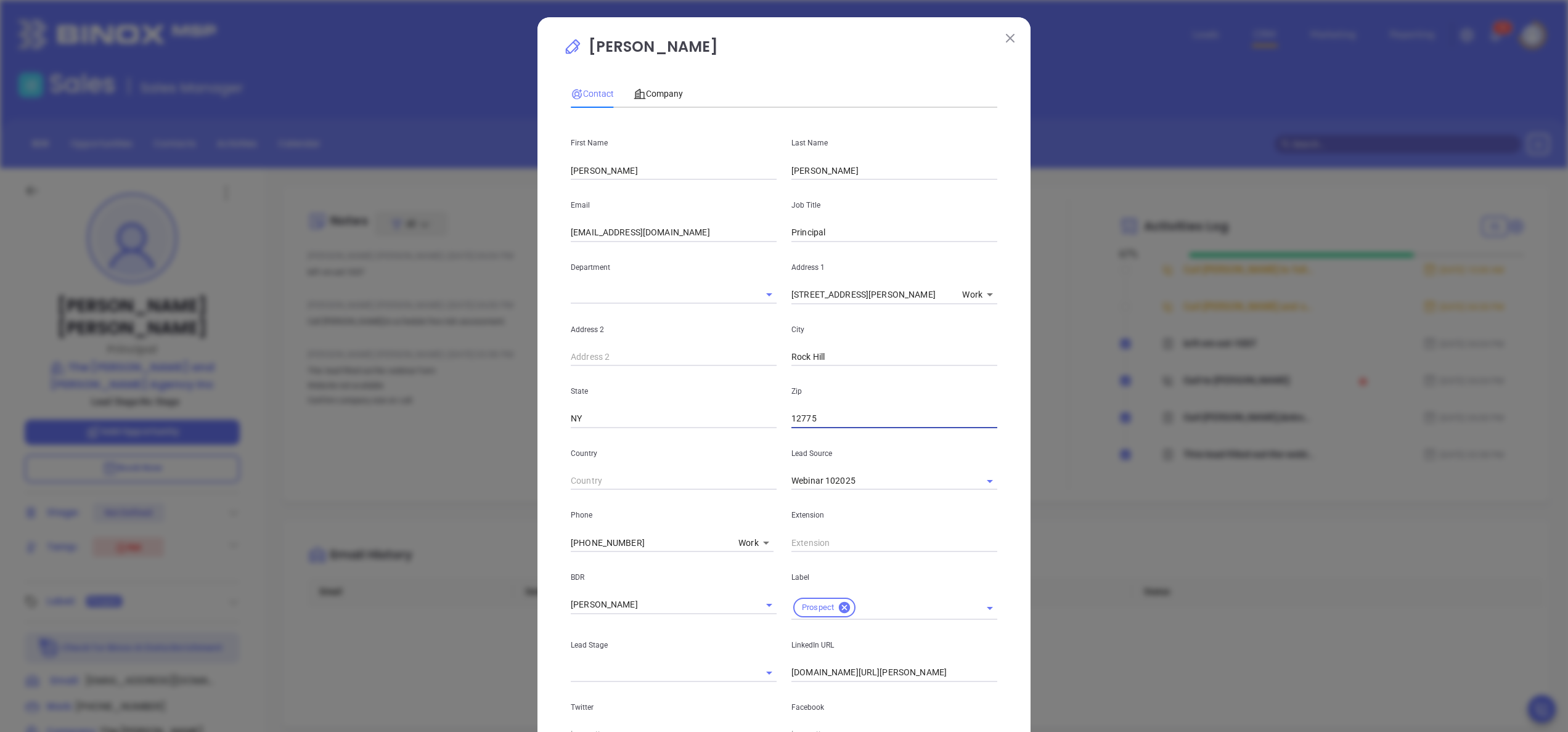
click at [847, 428] on input "12775" at bounding box center [894, 418] width 206 height 18
click at [743, 633] on div "Lead Stage" at bounding box center [674, 651] width 221 height 62
click at [845, 532] on div "Extension" at bounding box center [894, 521] width 221 height 62
click at [821, 535] on input "text" at bounding box center [894, 542] width 206 height 18
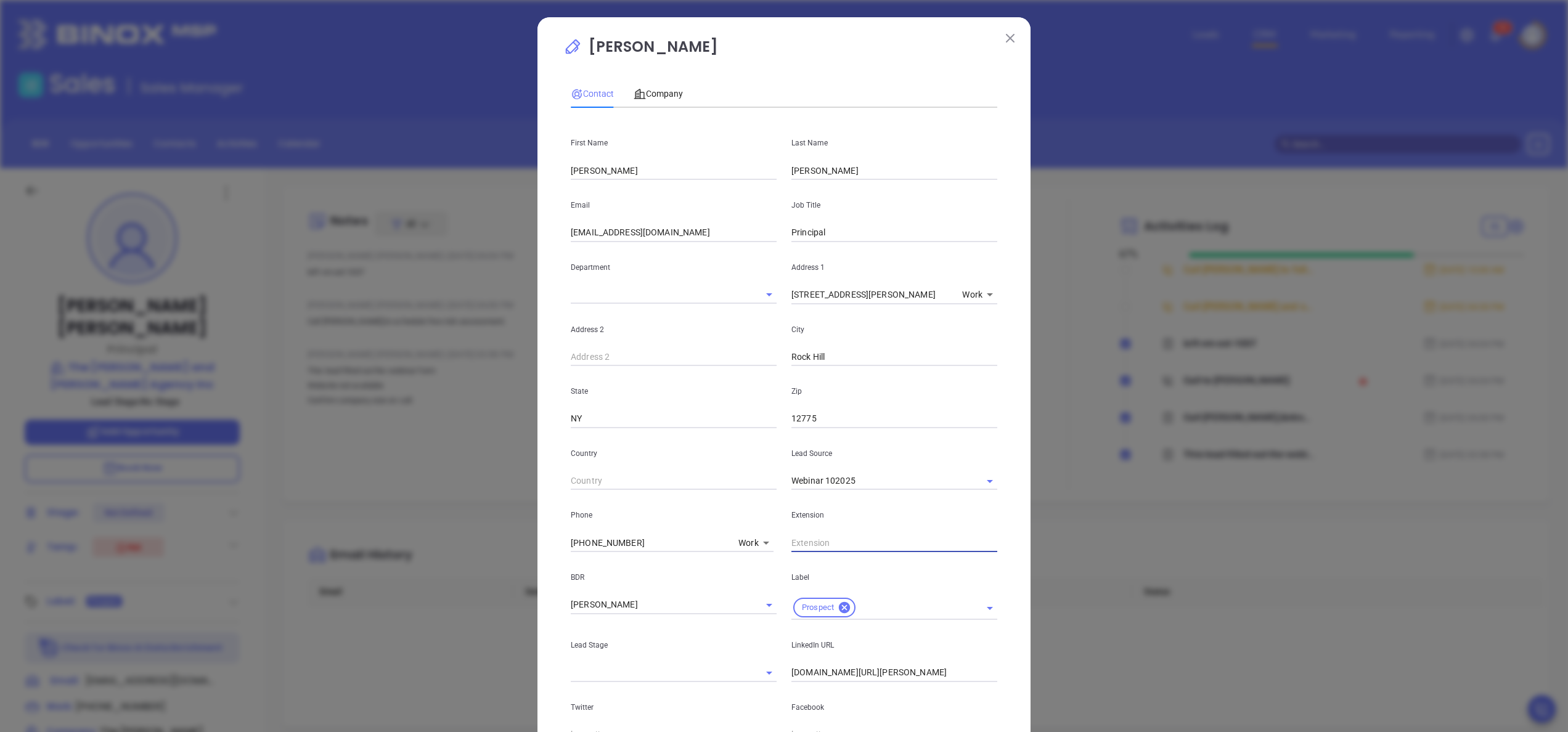
paste input "ext 1007"
type input "1007"
click at [1012, 317] on div "Debbie Briggs Contact Company First Name Debbie Last Name Briggs Email dbriggs@…" at bounding box center [784, 464] width 493 height 894
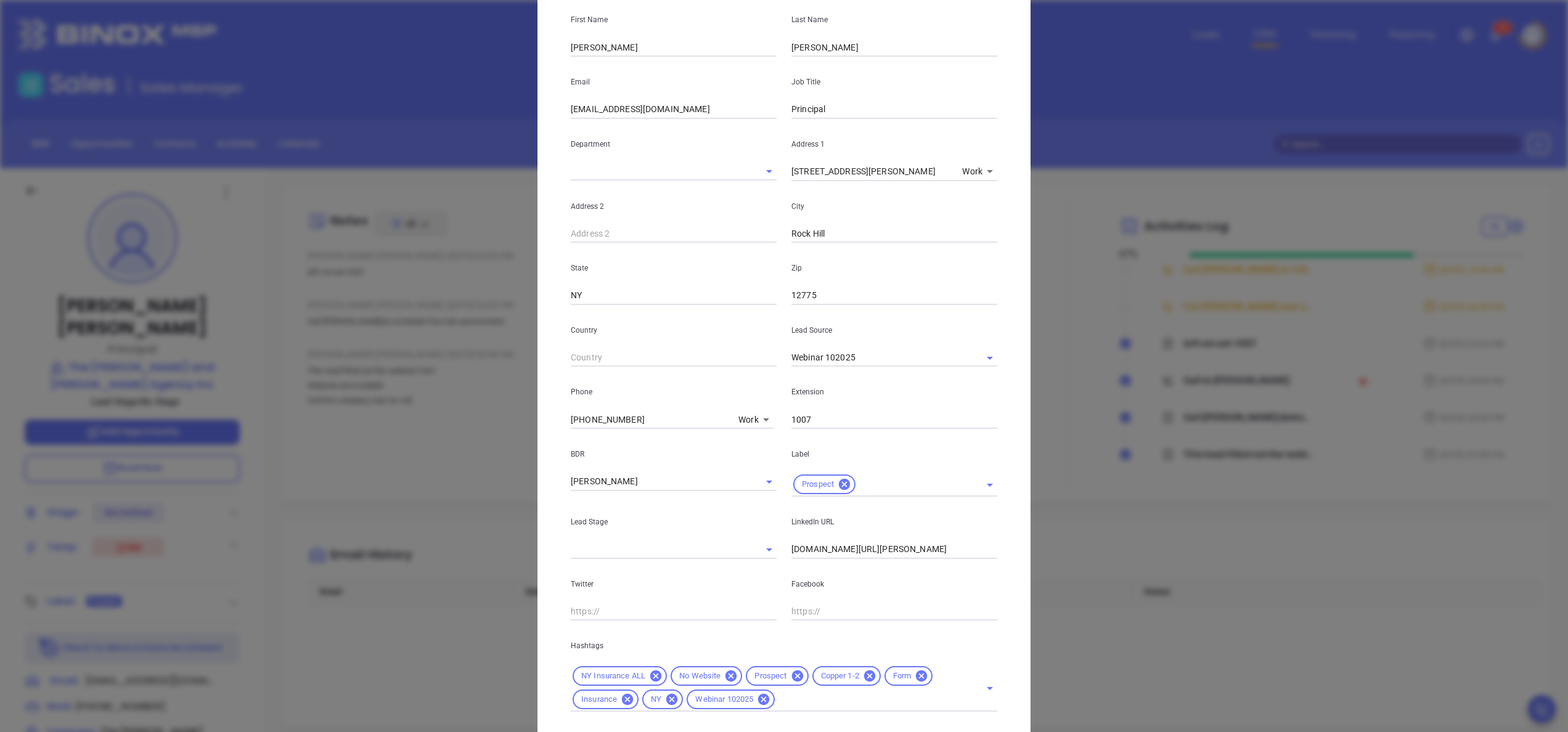
scroll to position [196, 0]
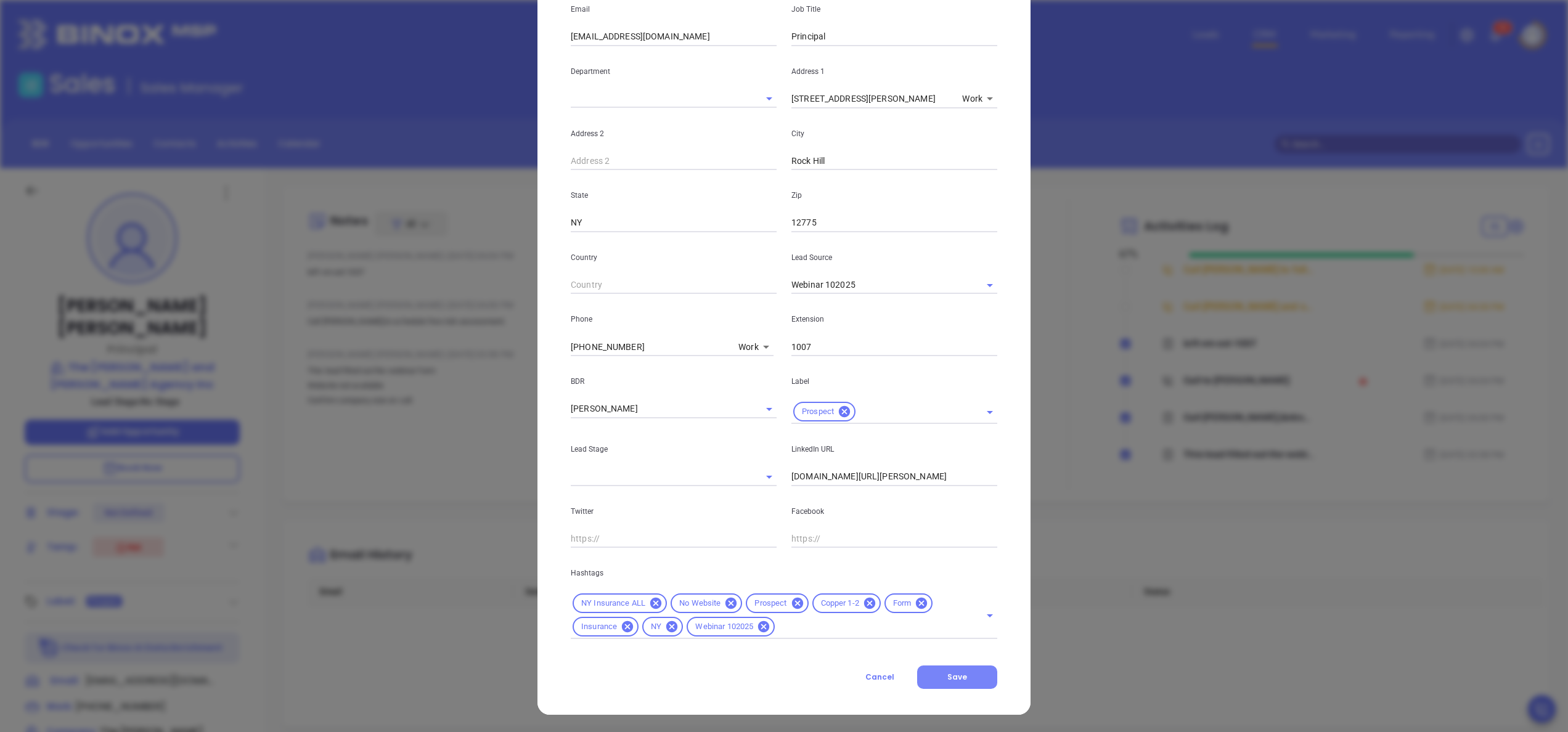
click at [947, 675] on span "Save" at bounding box center [956, 677] width 20 height 10
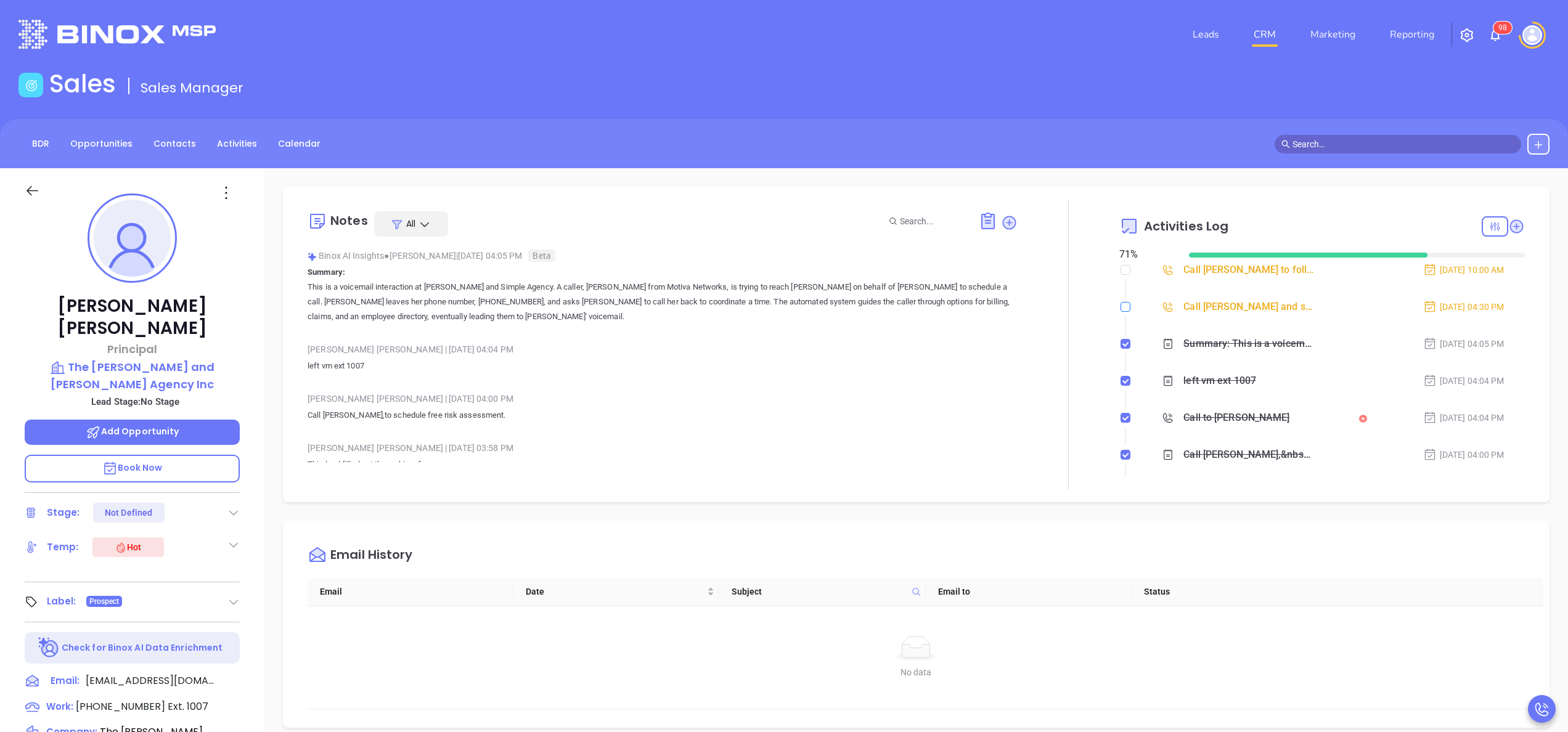
click at [1121, 306] on input "checkbox" at bounding box center [1126, 307] width 10 height 10
checkbox input "true"
click at [1497, 35] on img at bounding box center [1495, 35] width 15 height 15
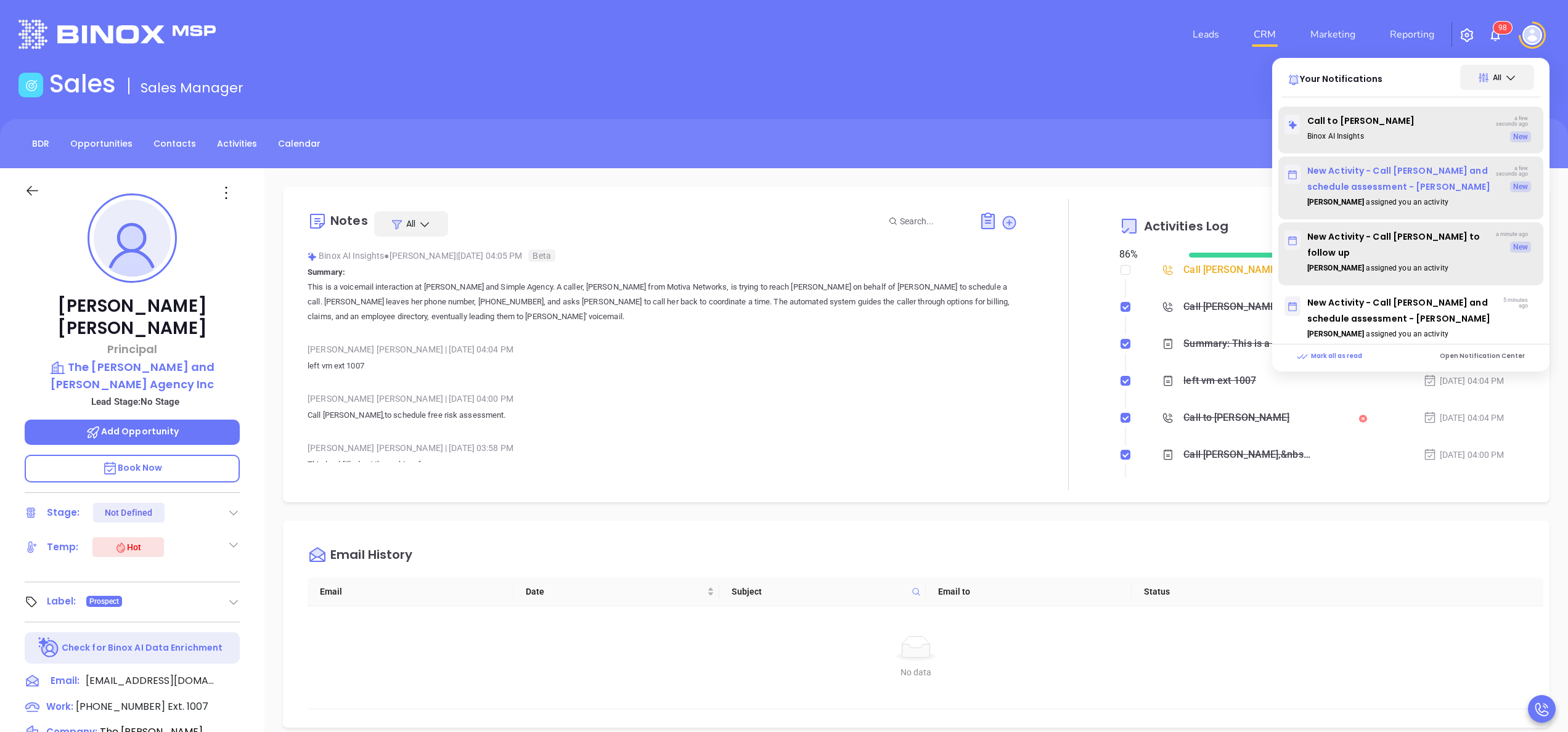
click at [1384, 182] on p "New Activity - Call [PERSON_NAME] and schedule assessment - [PERSON_NAME]" at bounding box center [1390, 179] width 211 height 32
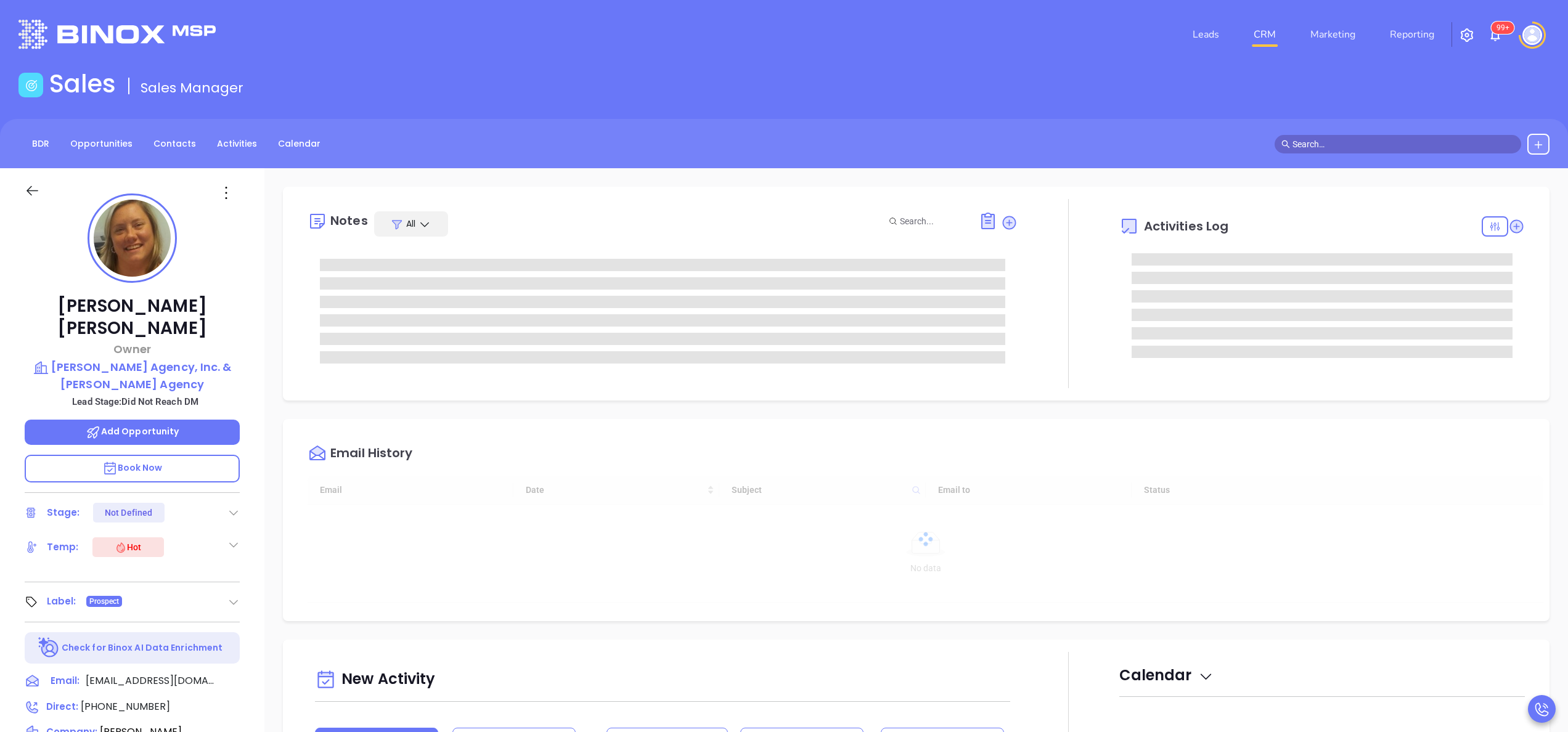
type input "10:00 am"
type input "[DATE]"
type input "[PERSON_NAME]"
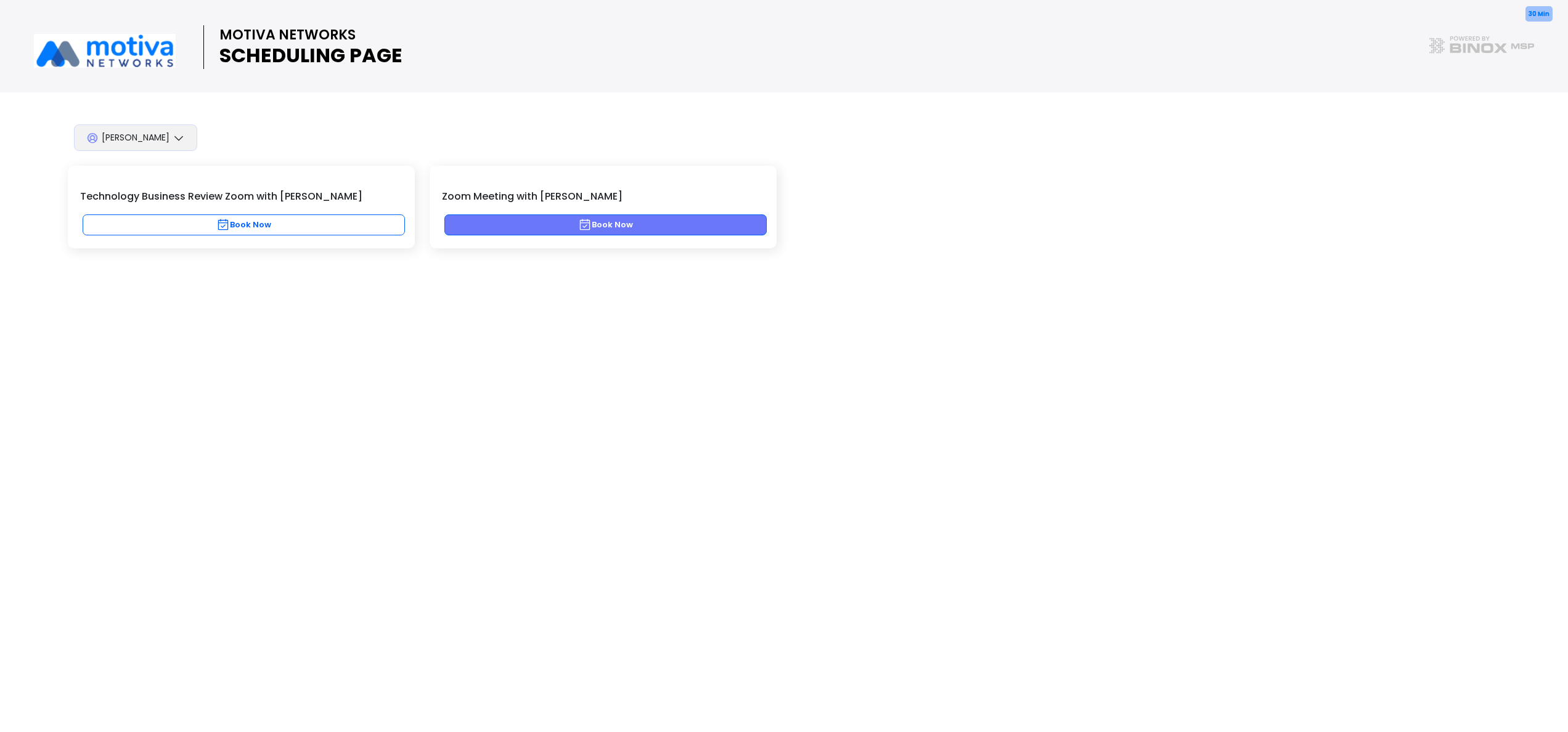
click at [698, 235] on button "Book Now" at bounding box center [606, 224] width 322 height 21
click at [694, 220] on button "Book Now" at bounding box center [606, 224] width 322 height 21
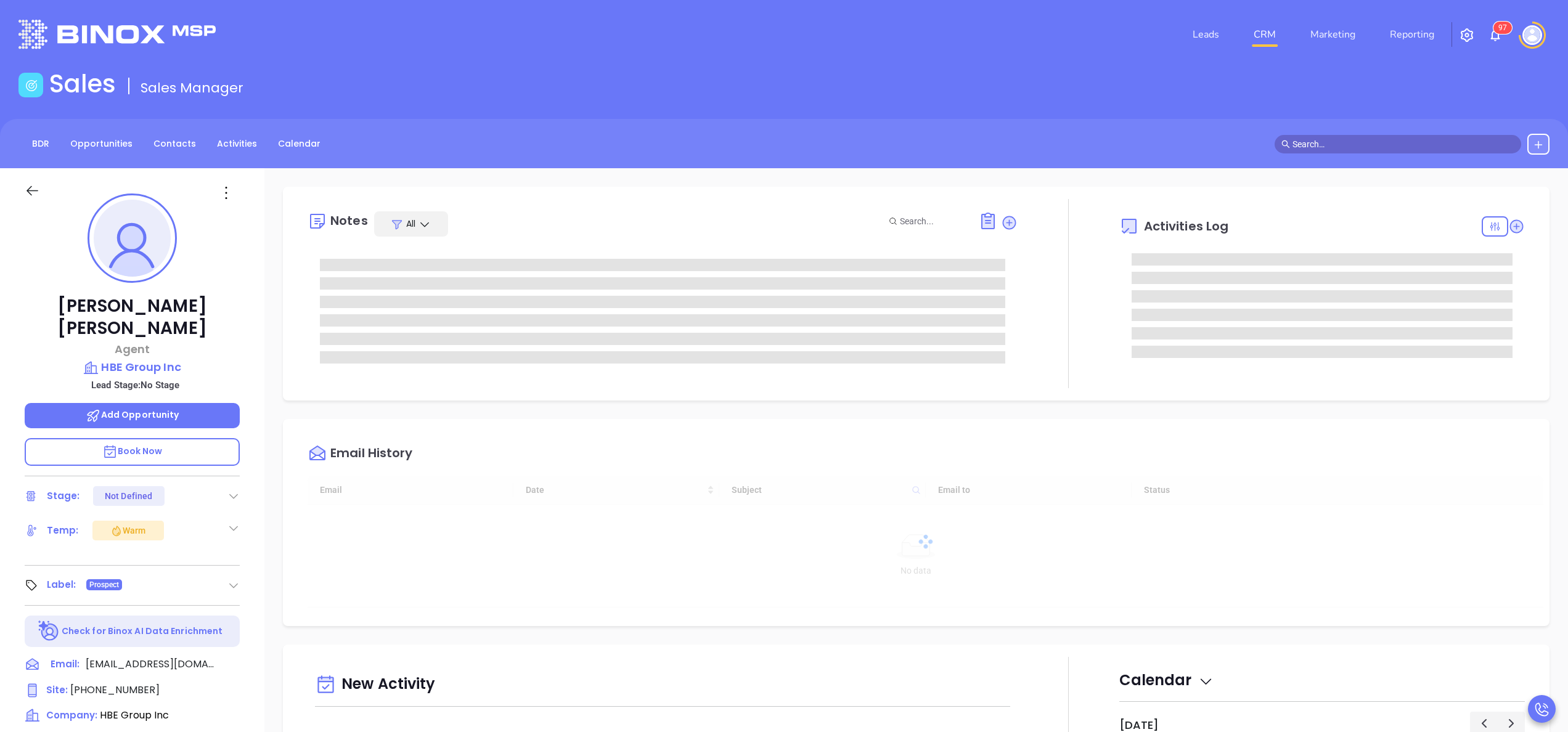
type input "[DATE]"
type input "[PERSON_NAME]"
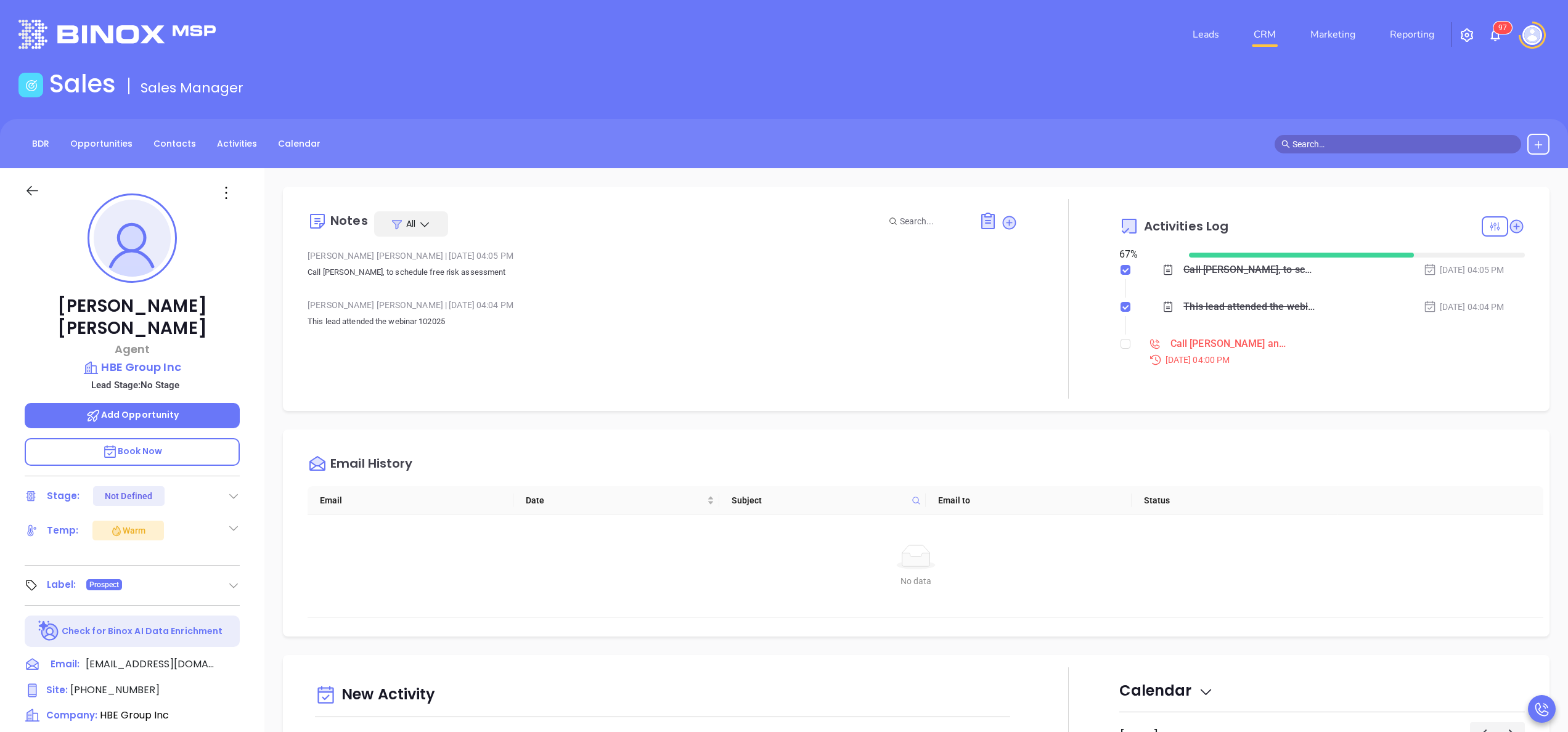
click at [257, 341] on div "[PERSON_NAME] Agent HBE Group Inc Lead Stage: No Stage Add Opportunity Book Now…" at bounding box center [132, 626] width 264 height 915
click at [138, 359] on p "HBE Group Inc" at bounding box center [132, 367] width 215 height 17
click at [145, 440] on p "Book Now" at bounding box center [132, 452] width 215 height 28
click at [105, 683] on span "[PHONE_NUMBER]" at bounding box center [115, 690] width 89 height 15
type input "[PHONE_NUMBER]"
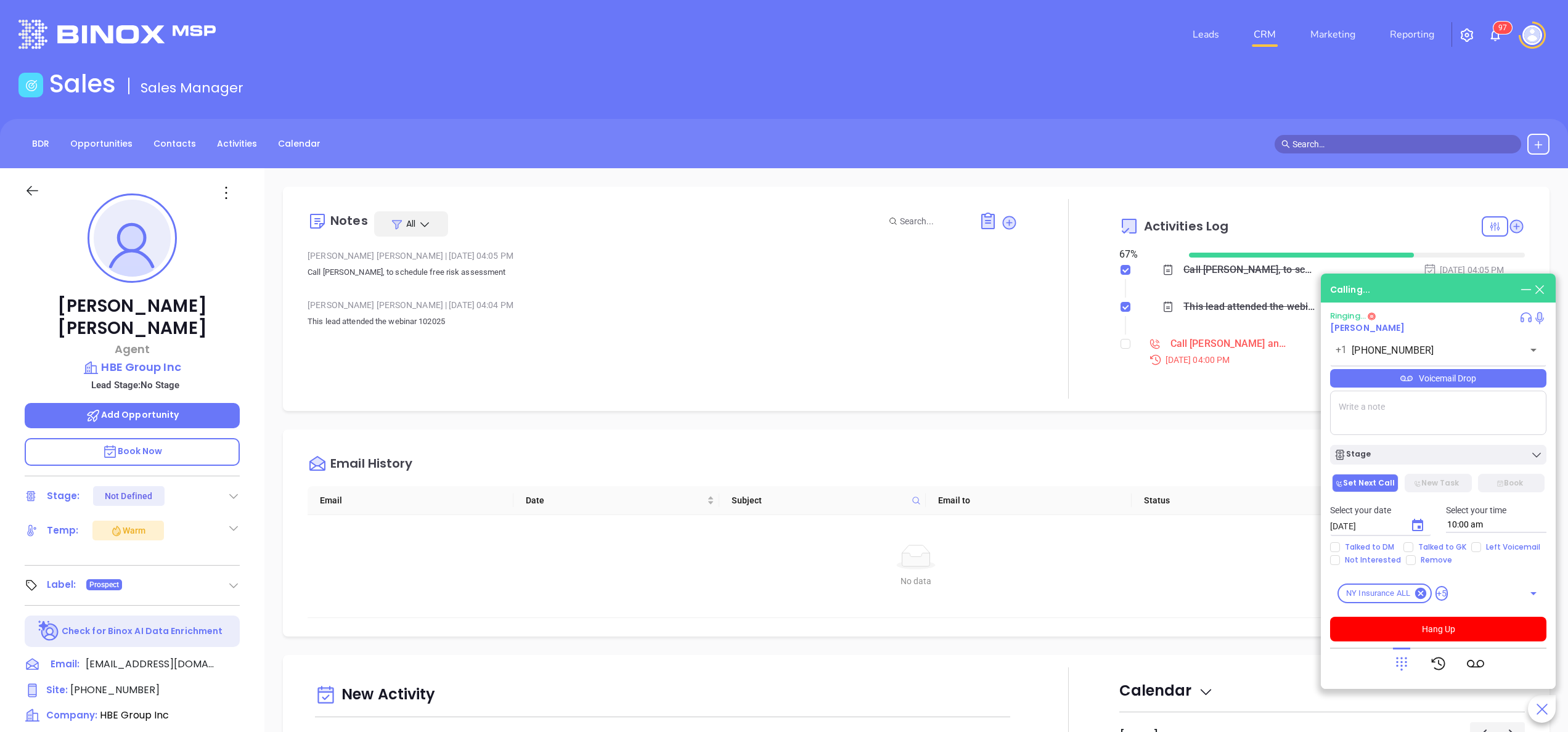
click at [365, 398] on div "Notes All [PERSON_NAME] | [DATE] 04:05 PM Call [PERSON_NAME], to schedule free …" at bounding box center [662, 298] width 710 height 200
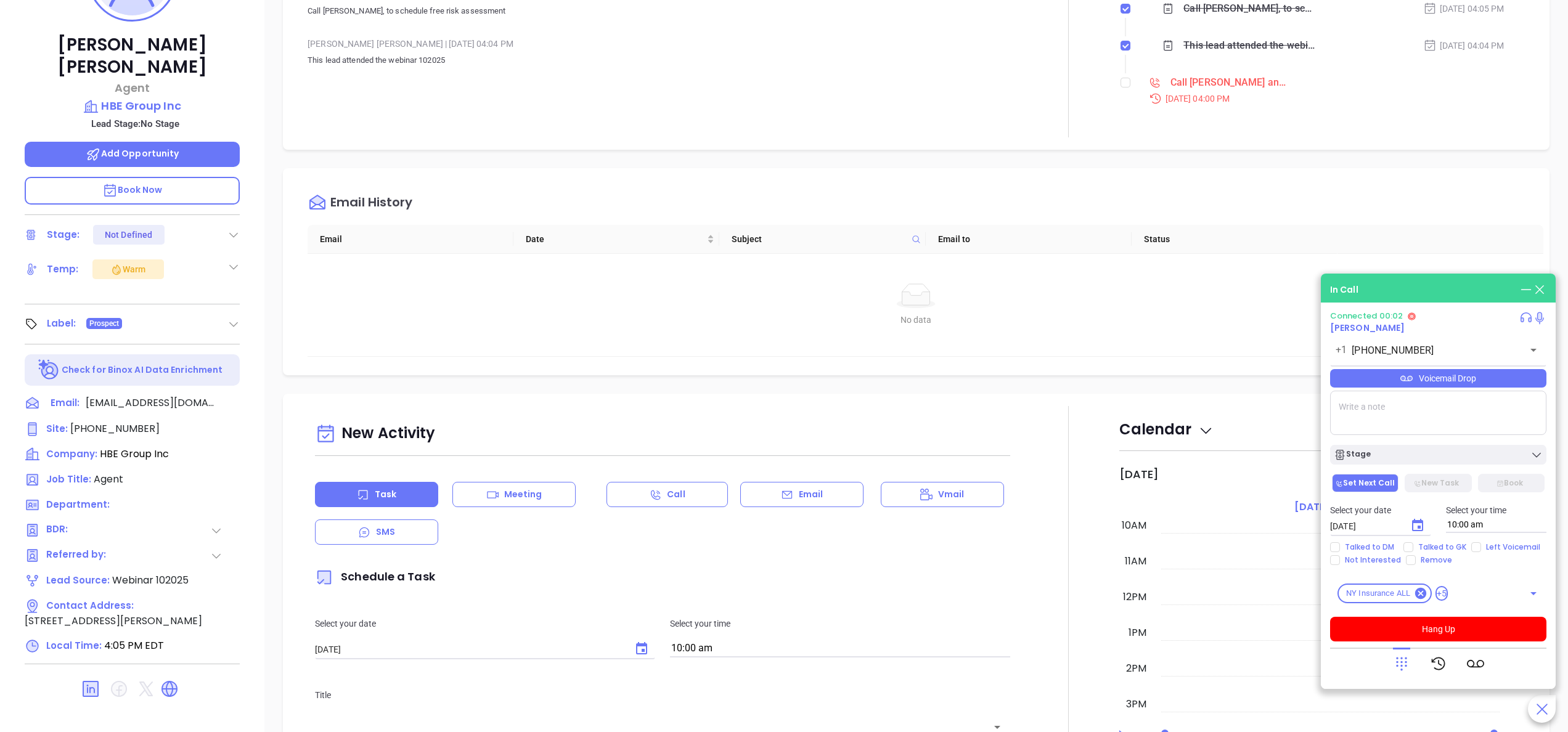
scroll to position [0, 0]
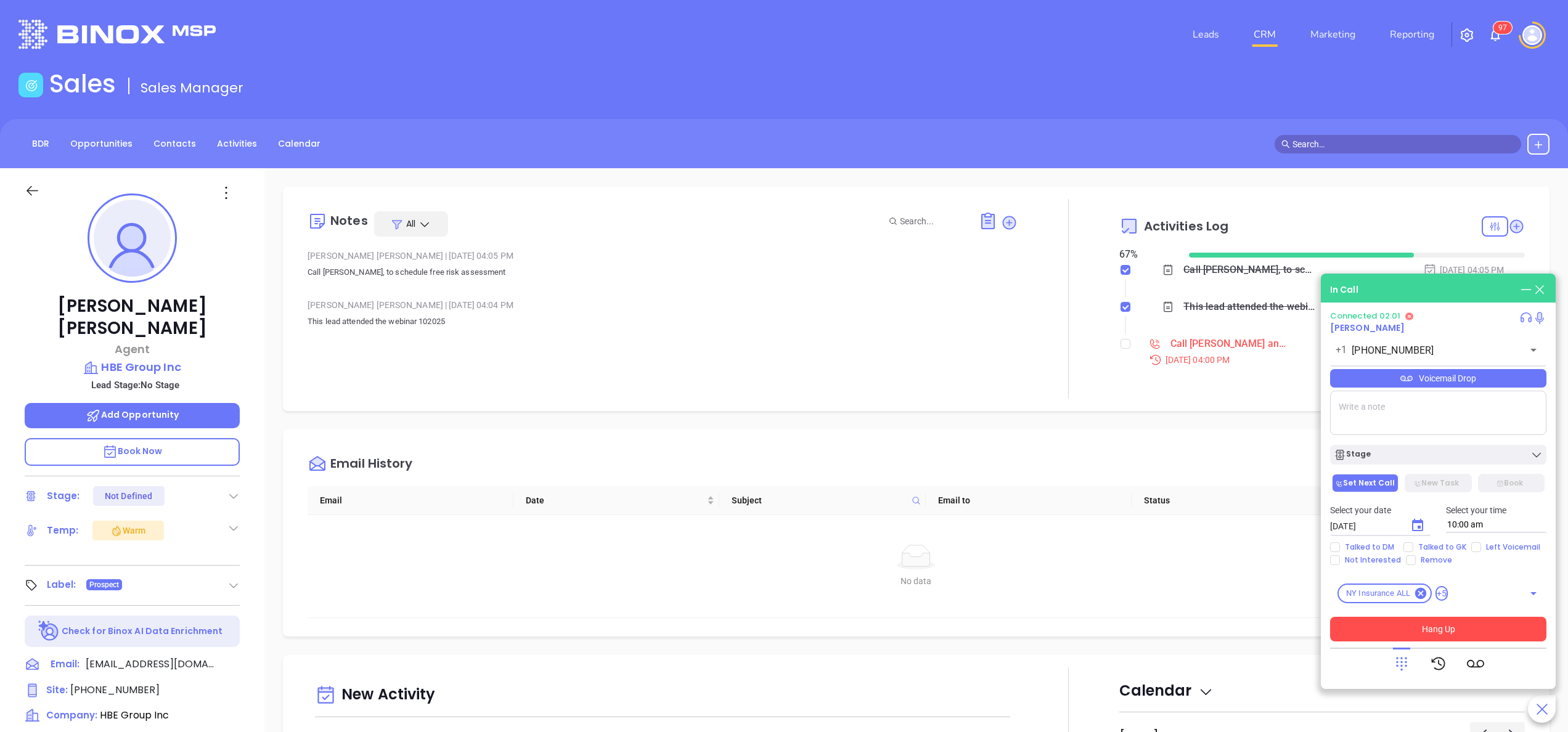
click at [1453, 631] on button "Hang Up" at bounding box center [1438, 629] width 216 height 25
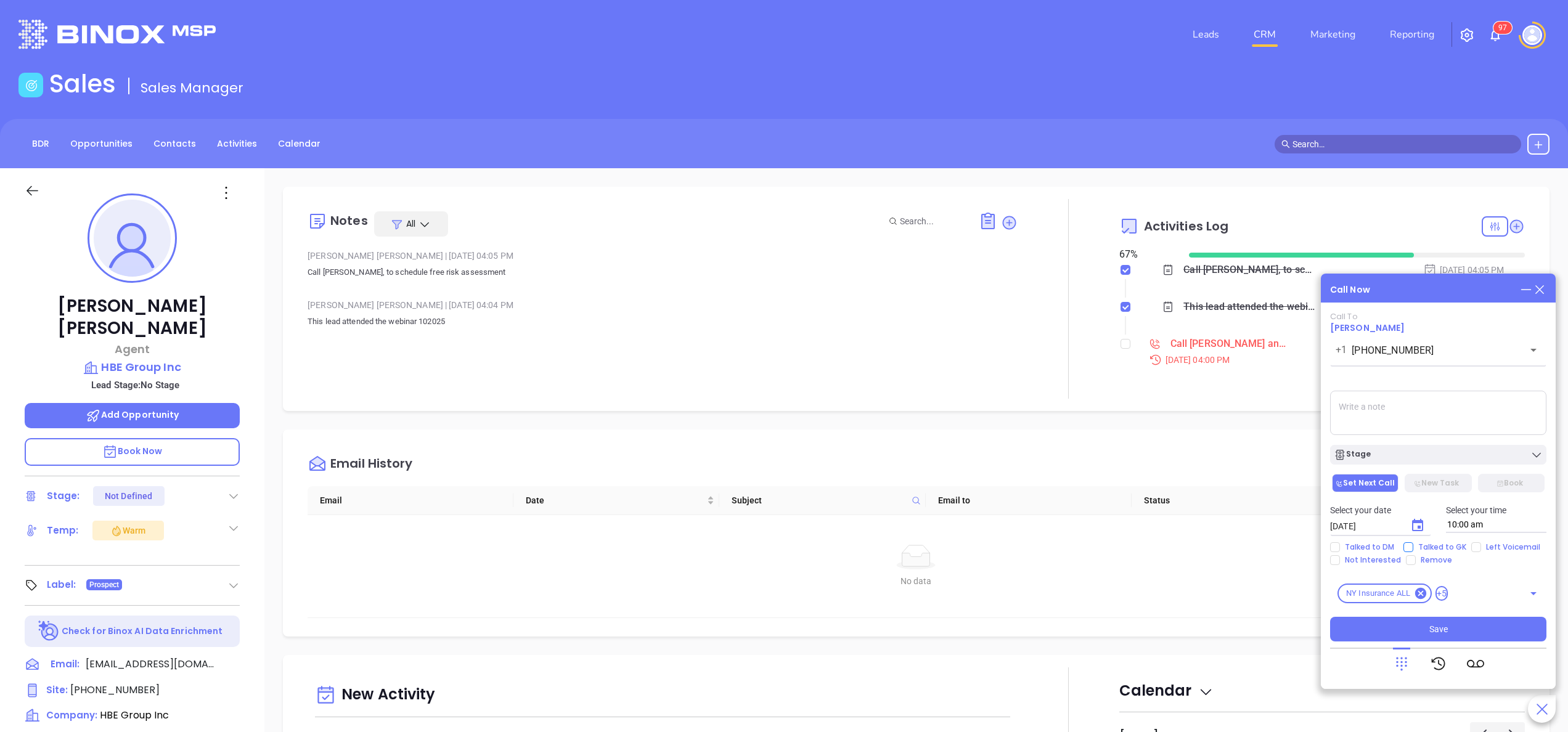
click at [1418, 550] on span "Talked to GK" at bounding box center [1442, 548] width 58 height 10
click at [1413, 550] on input "Talked to GK" at bounding box center [1408, 548] width 10 height 10
checkbox input "true"
click at [1386, 449] on div "Stage" at bounding box center [1438, 455] width 209 height 12
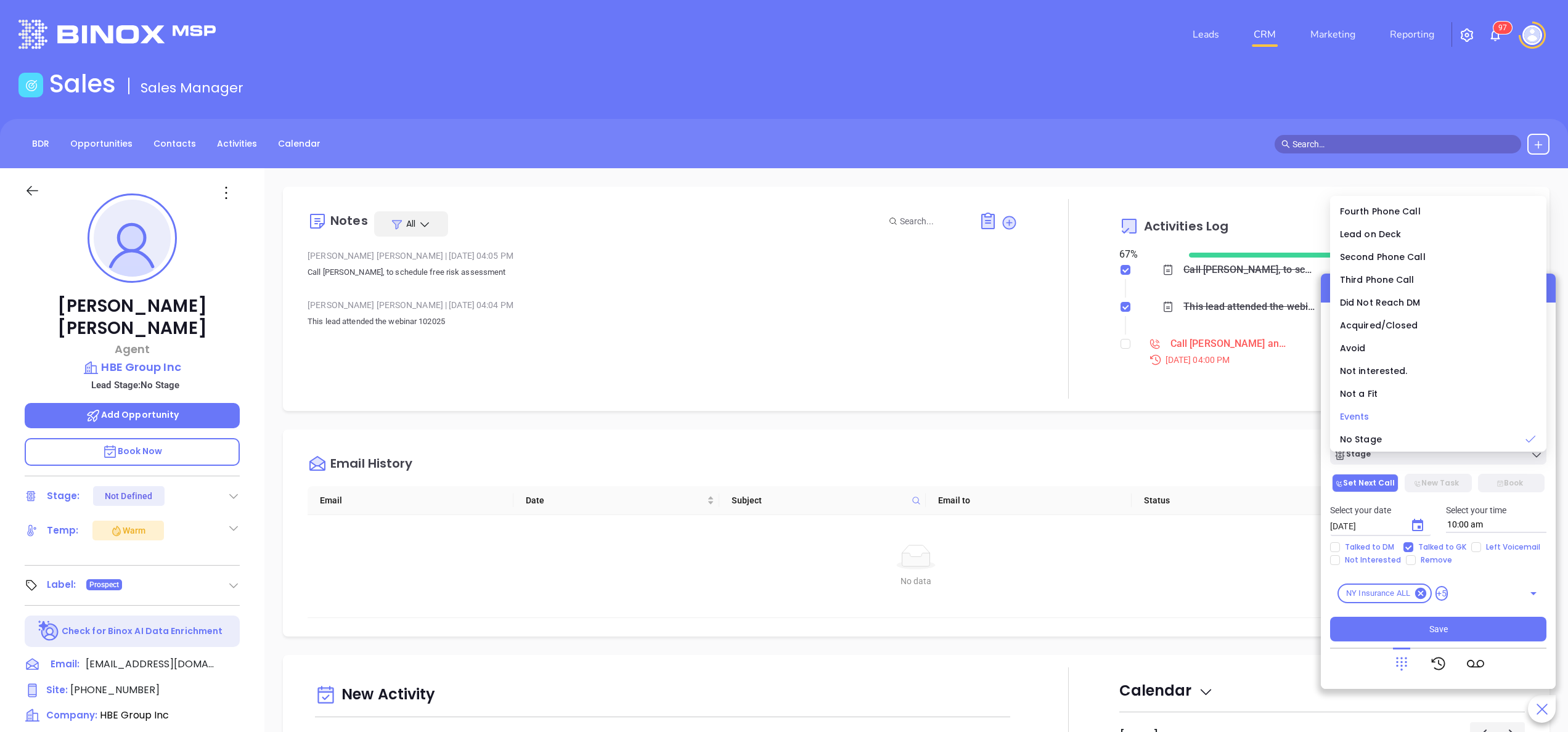
click at [1374, 414] on div "Events" at bounding box center [1438, 416] width 197 height 14
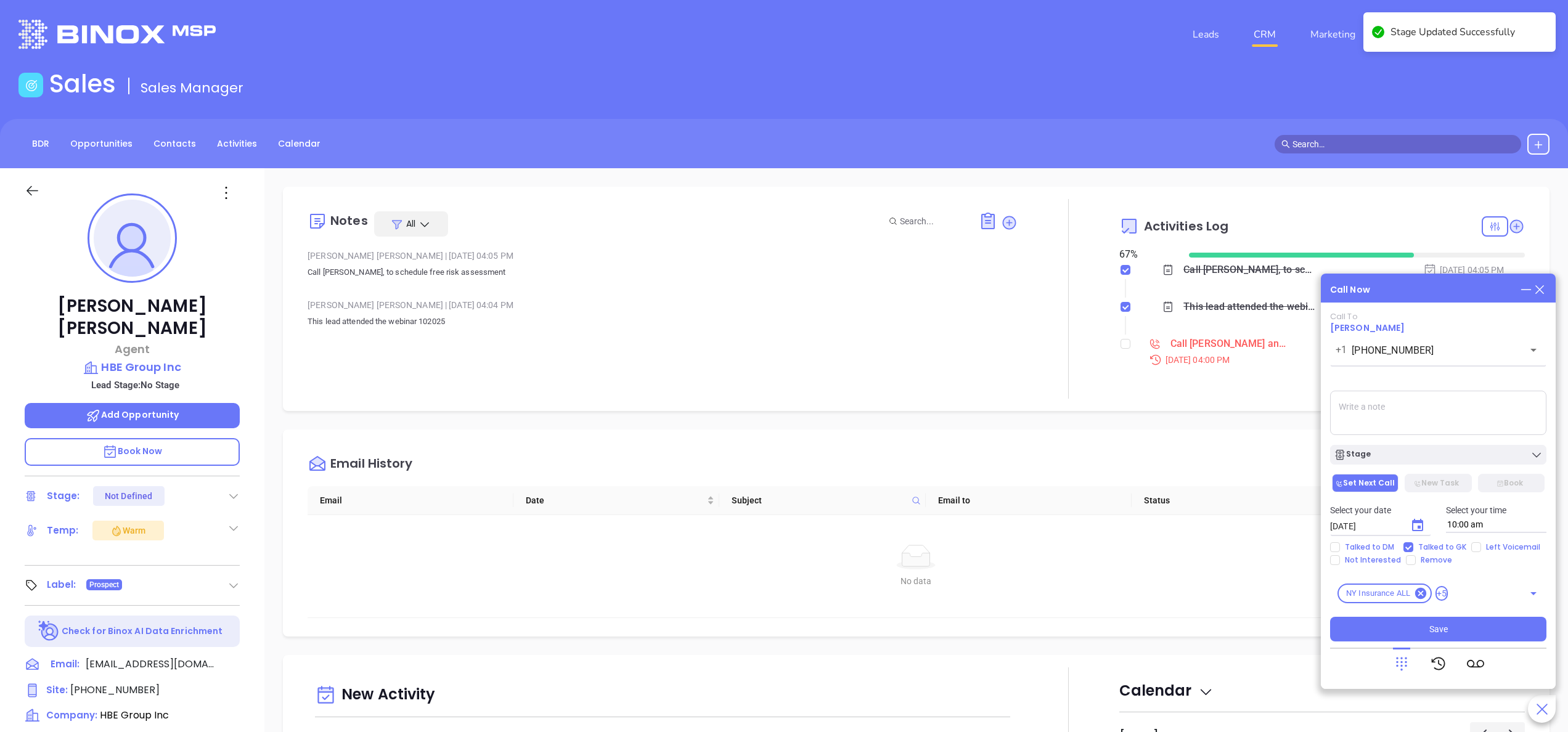
click at [1399, 421] on textarea at bounding box center [1438, 412] width 216 height 44
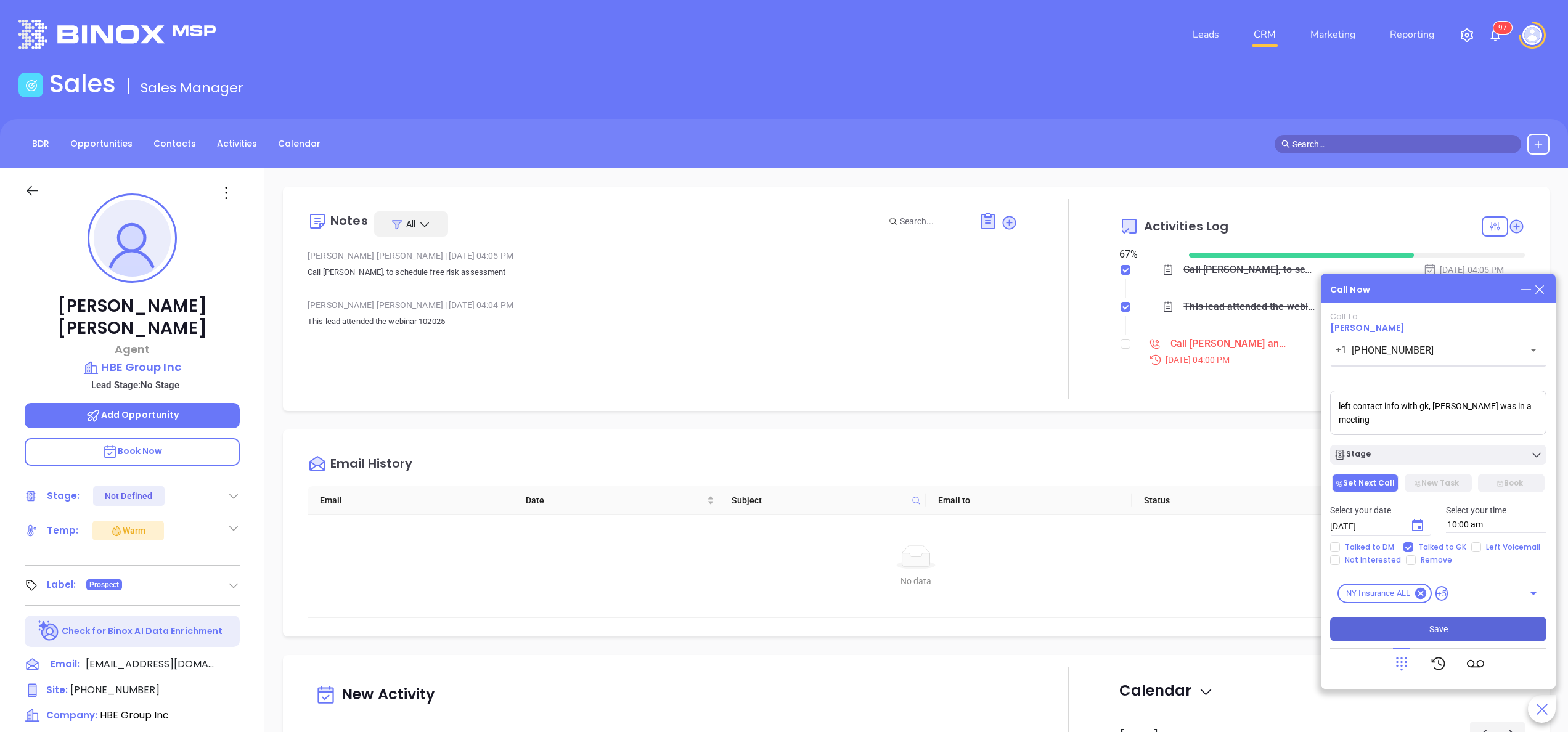
type textarea "left contact info with gk, [PERSON_NAME] was in a meeting"
click at [1415, 621] on button "Save" at bounding box center [1438, 629] width 216 height 25
click at [1121, 346] on input "checkbox" at bounding box center [1126, 344] width 10 height 10
checkbox input "true"
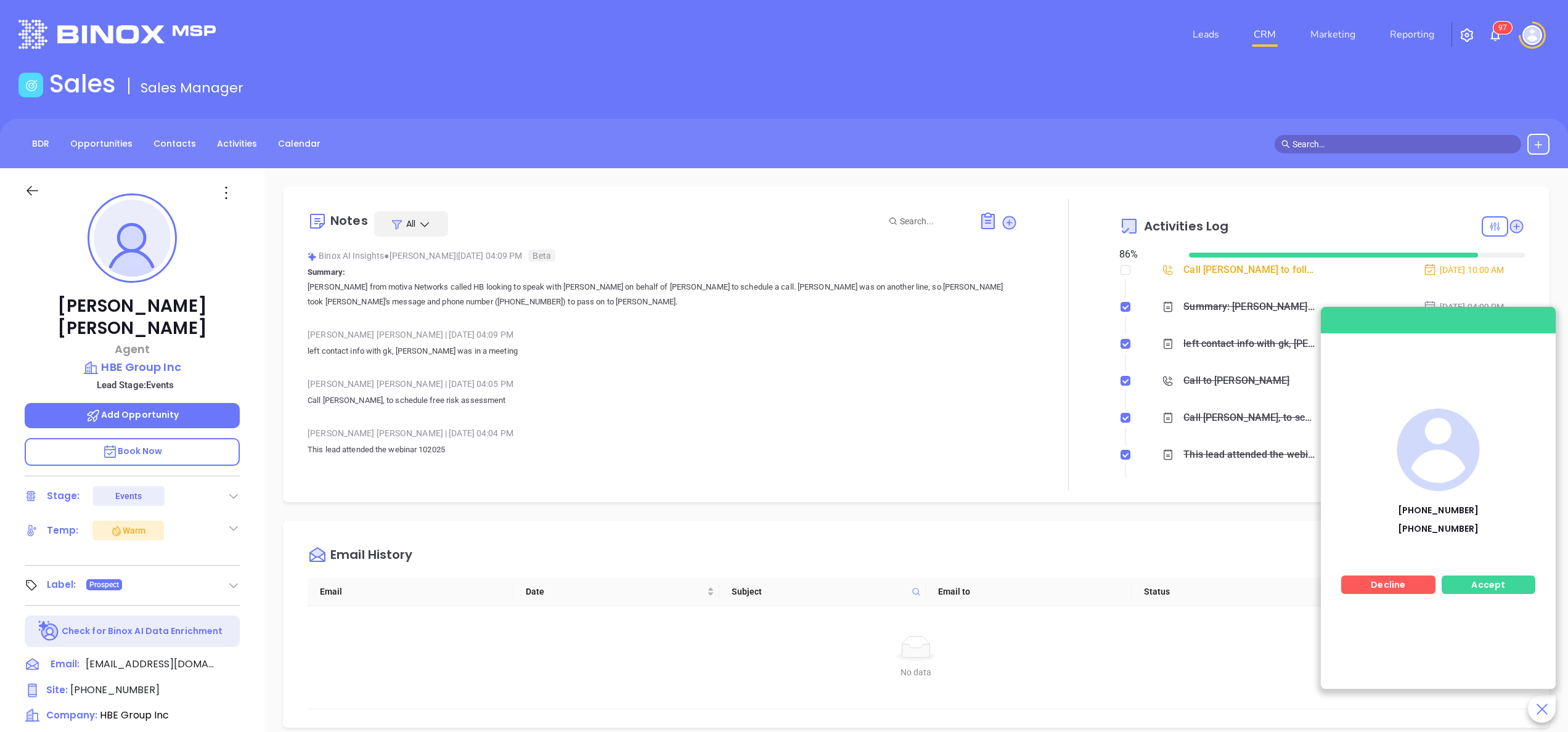
click at [200, 438] on p "Book Now" at bounding box center [132, 452] width 215 height 28
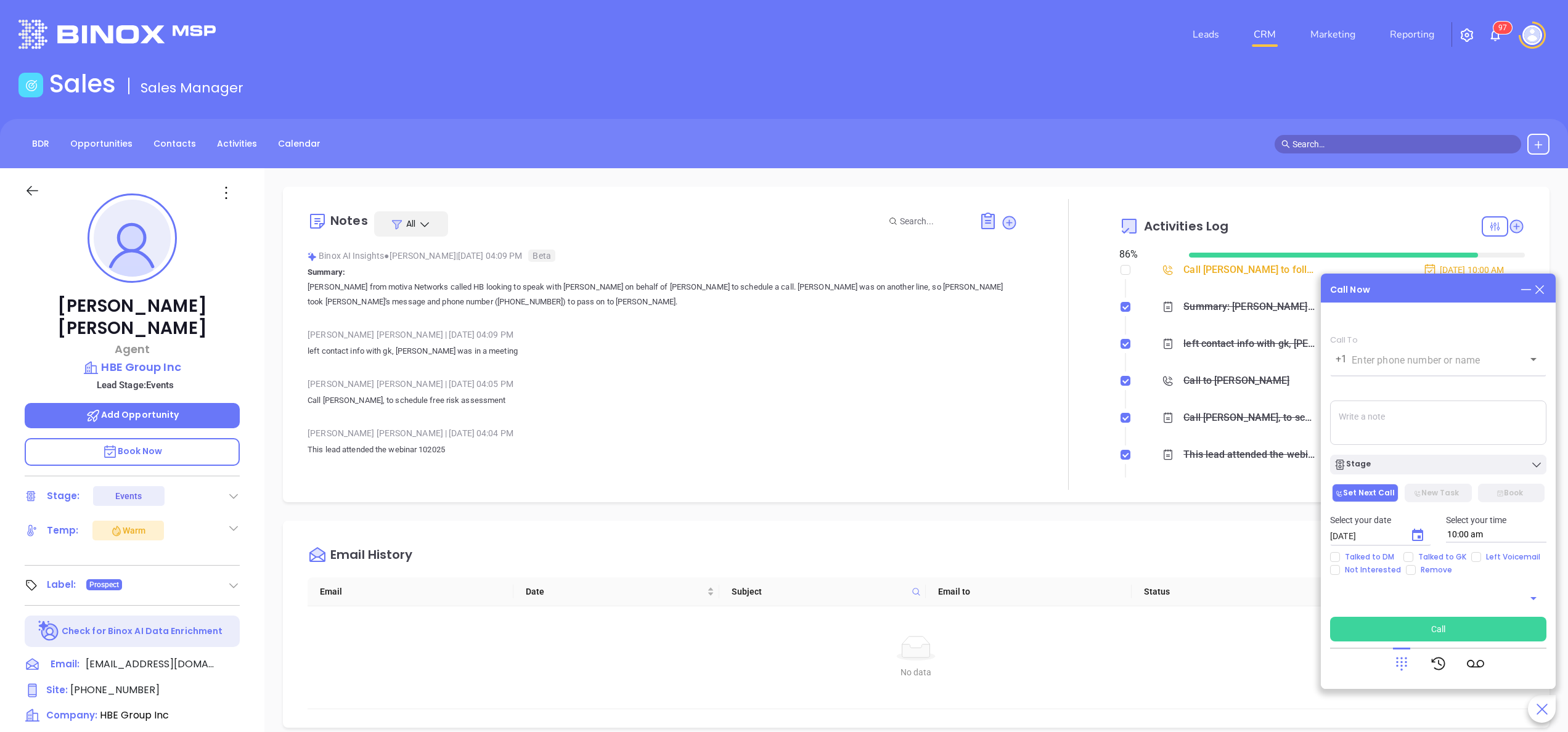
click at [1368, 418] on textarea at bounding box center [1438, 423] width 216 height 44
type textarea "[PERSON_NAME]"
click at [982, 222] on icon at bounding box center [988, 221] width 12 height 15
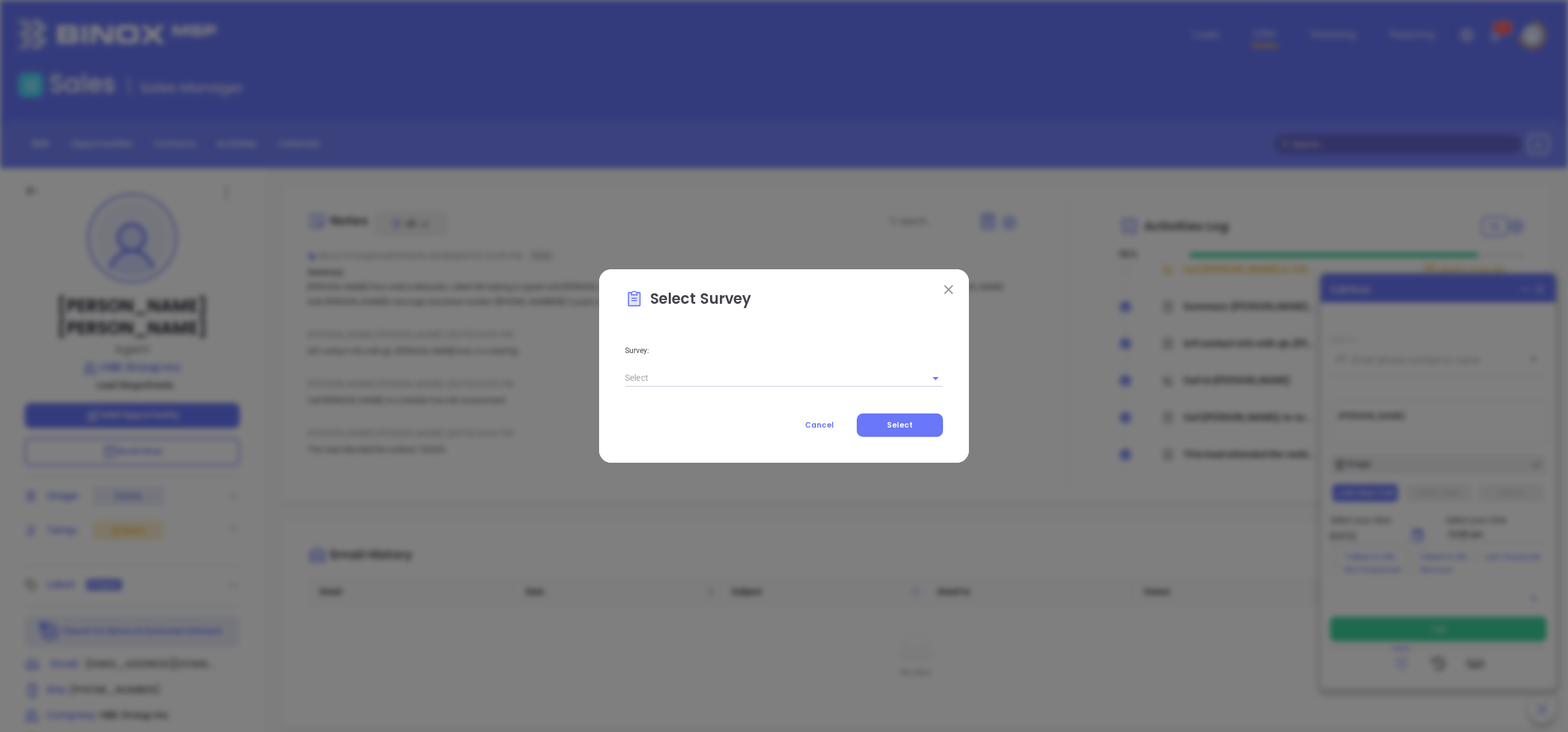
click at [866, 365] on div "Survey:" at bounding box center [784, 357] width 333 height 62
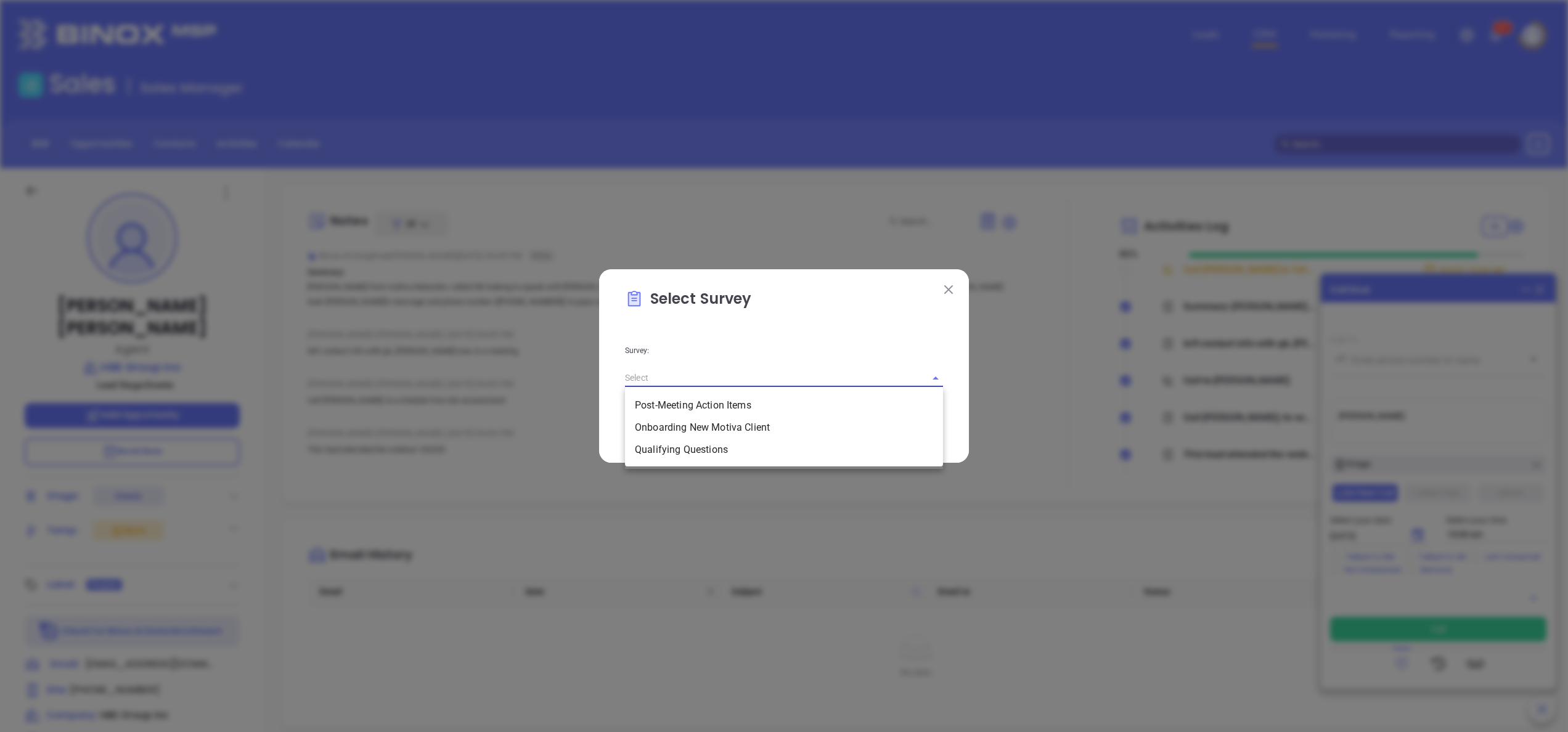
click at [850, 373] on input "text" at bounding box center [767, 378] width 283 height 18
click at [720, 449] on li "Qualifying Questions" at bounding box center [784, 450] width 318 height 23
type input "Qualifying Questions"
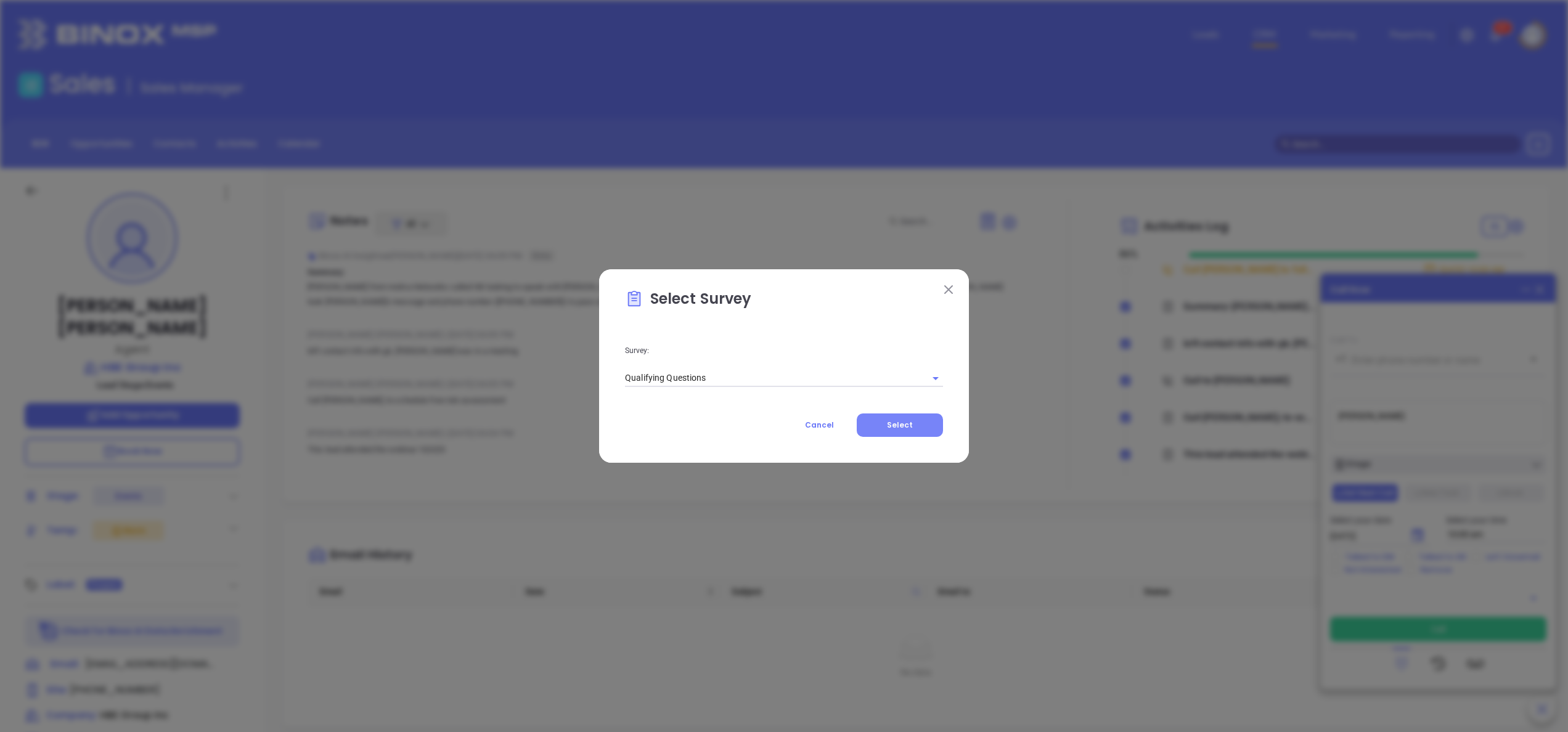
click at [912, 432] on button "Select" at bounding box center [900, 425] width 86 height 23
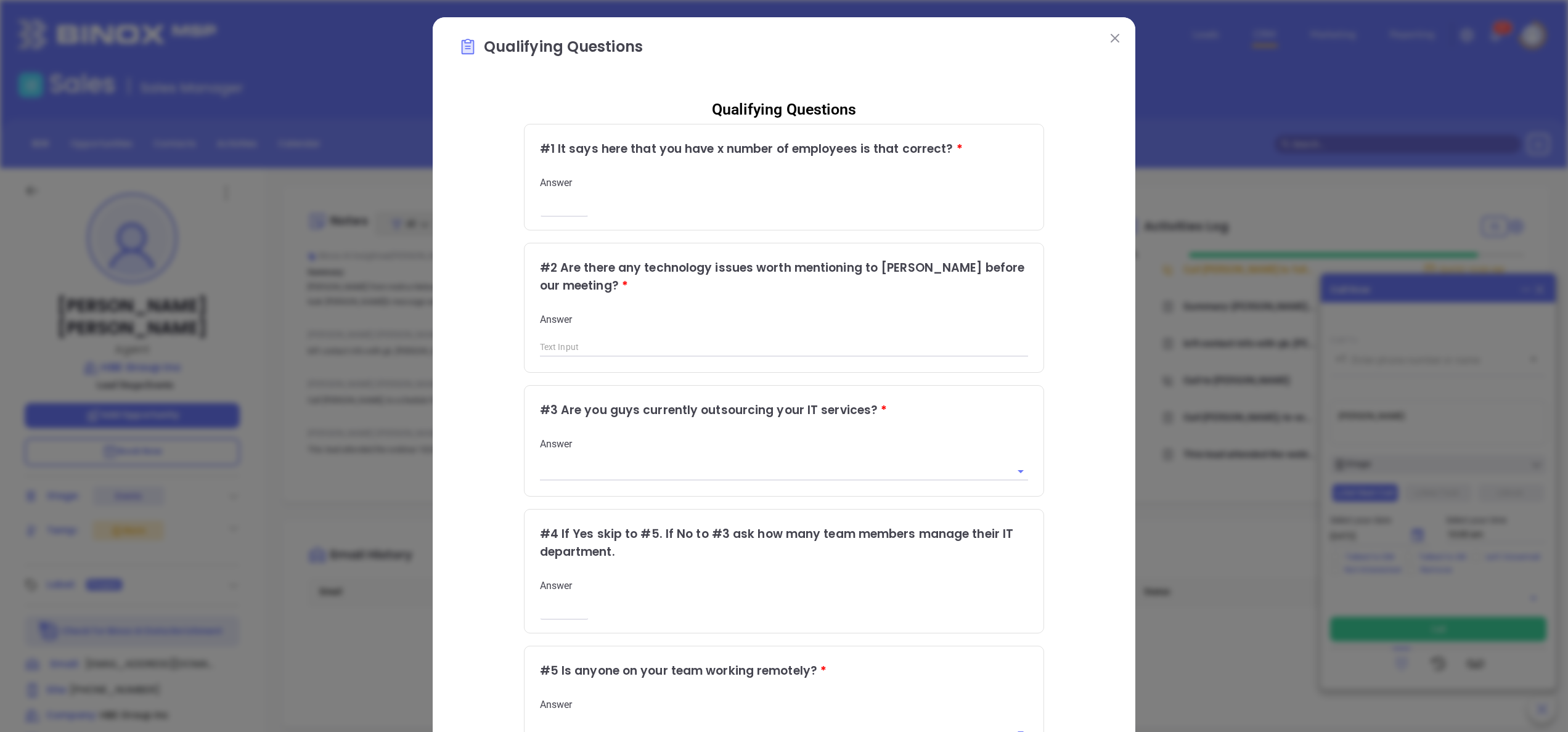
click at [553, 210] on input "number" at bounding box center [564, 208] width 49 height 10
type input "12"
click at [1049, 341] on div "Qualifying Questions # 1 It says here that you have x number of employees is th…" at bounding box center [784, 505] width 651 height 832
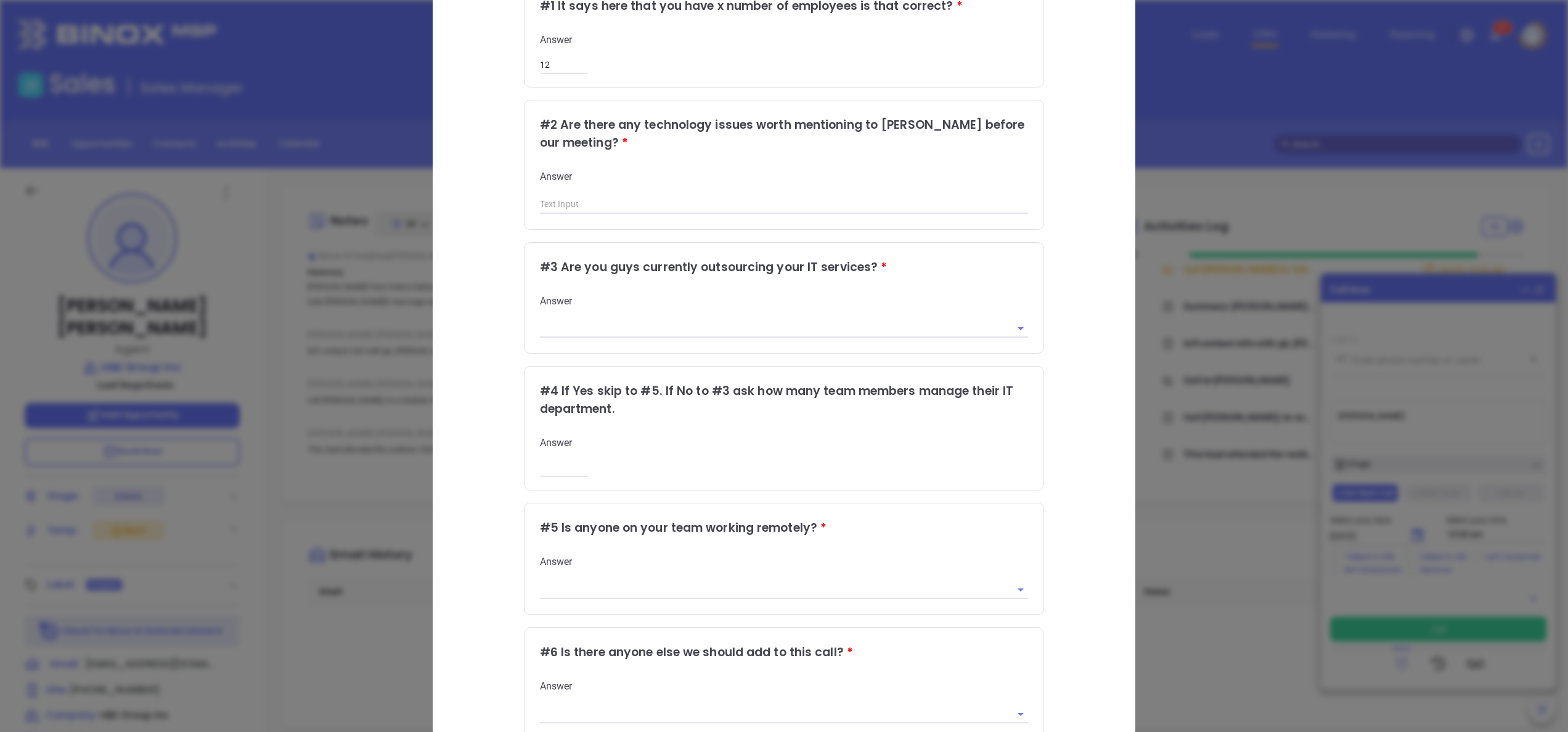
scroll to position [148, 0]
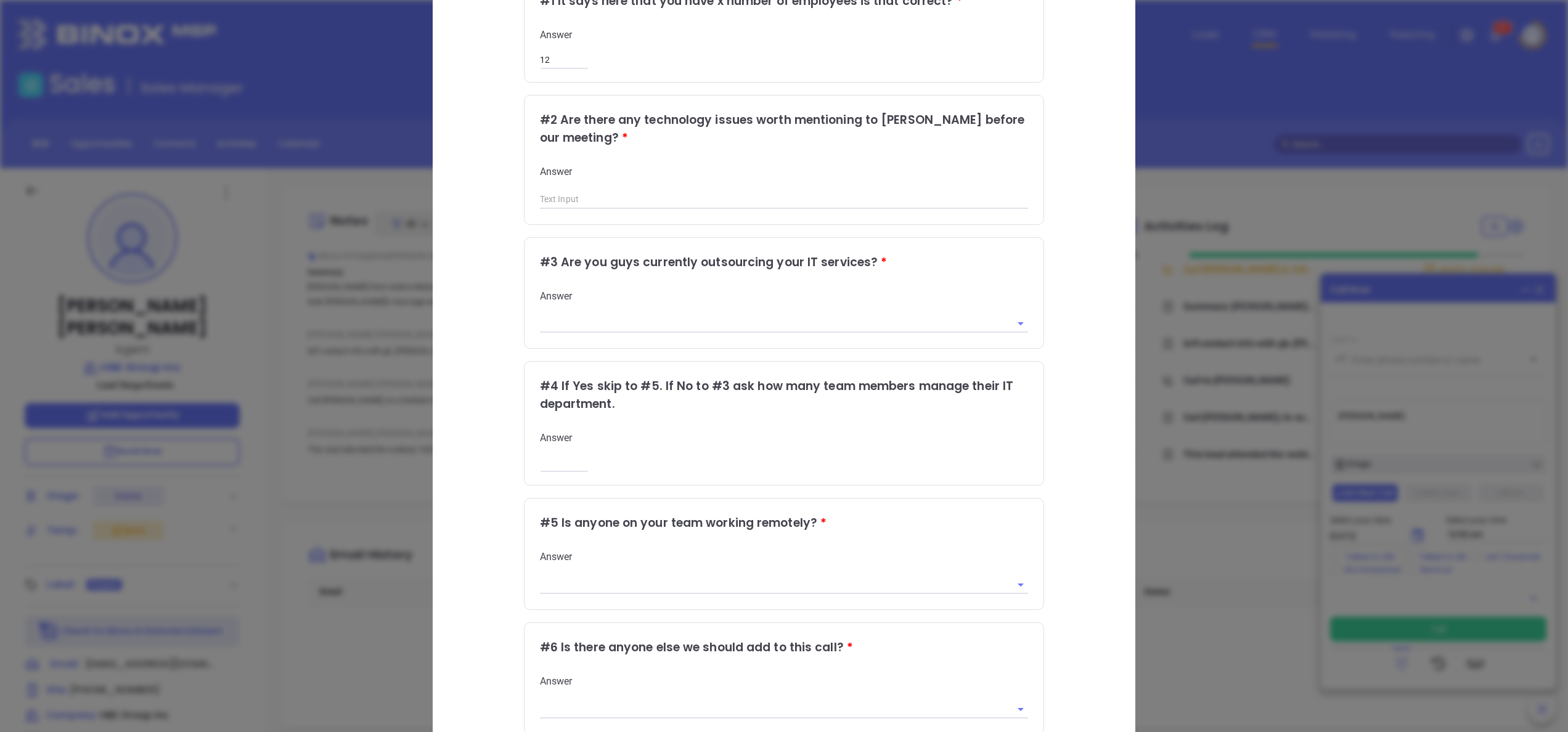
click at [1087, 239] on div "Qualifying Questions # 1 It says here that you have x number of employees is th…" at bounding box center [784, 357] width 651 height 832
click at [617, 193] on input "text" at bounding box center [784, 199] width 489 height 18
type input "no but want to keep up with MFA"
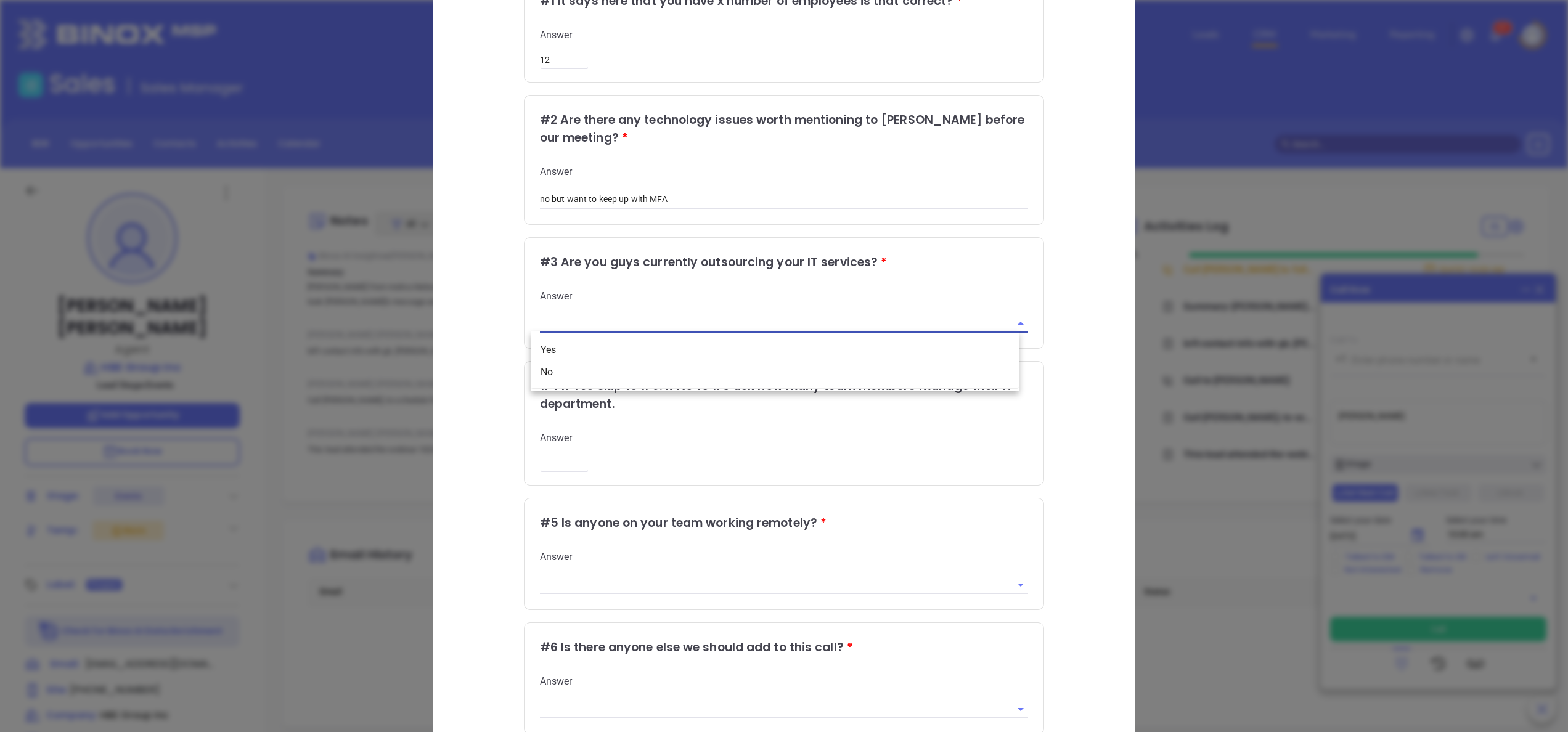
click at [698, 321] on input "text" at bounding box center [766, 324] width 454 height 18
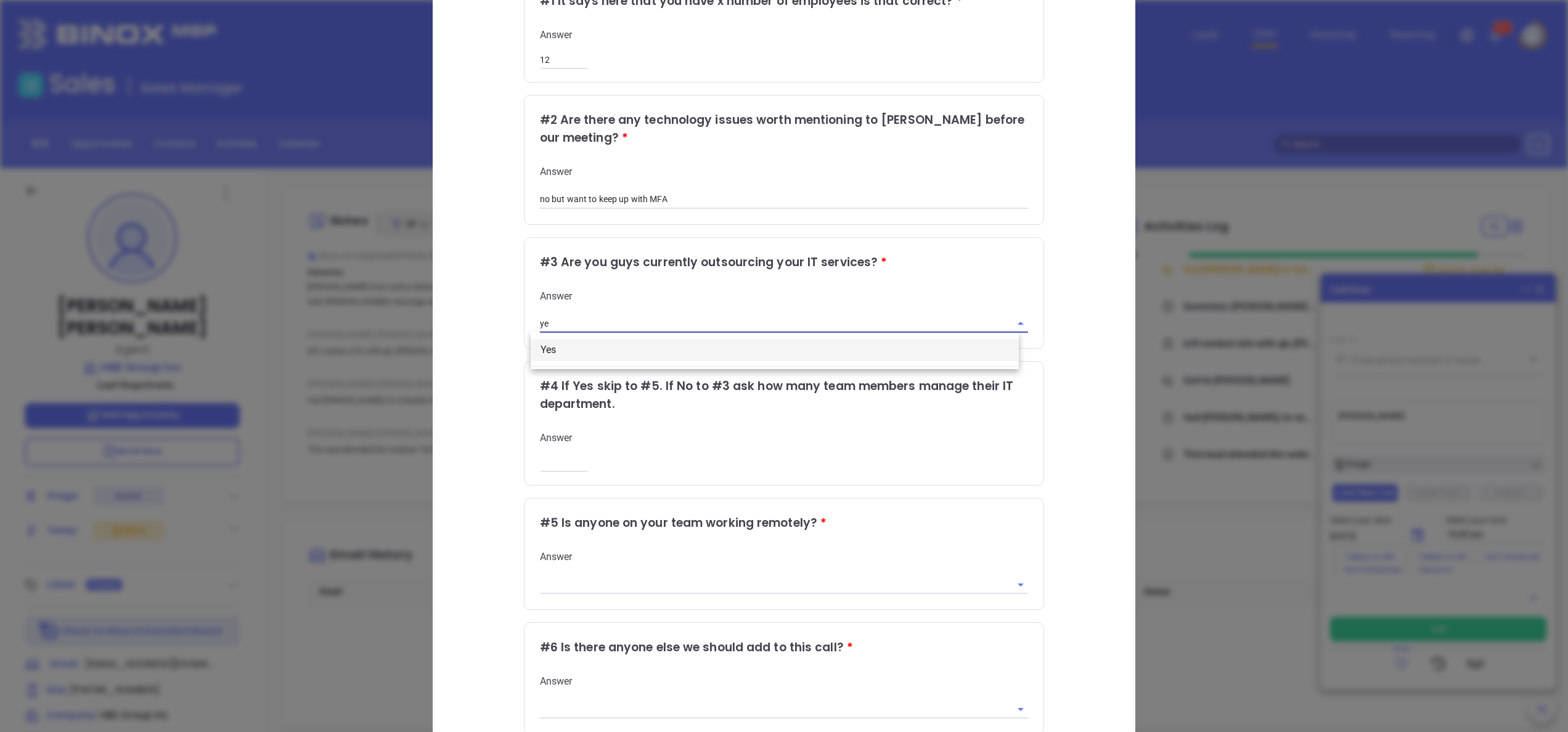
click at [674, 358] on li "Yes" at bounding box center [775, 350] width 488 height 23
type input "Yes"
click at [1071, 330] on div "Qualifying Questions # 1 It says here that you have x number of employees is th…" at bounding box center [784, 357] width 651 height 832
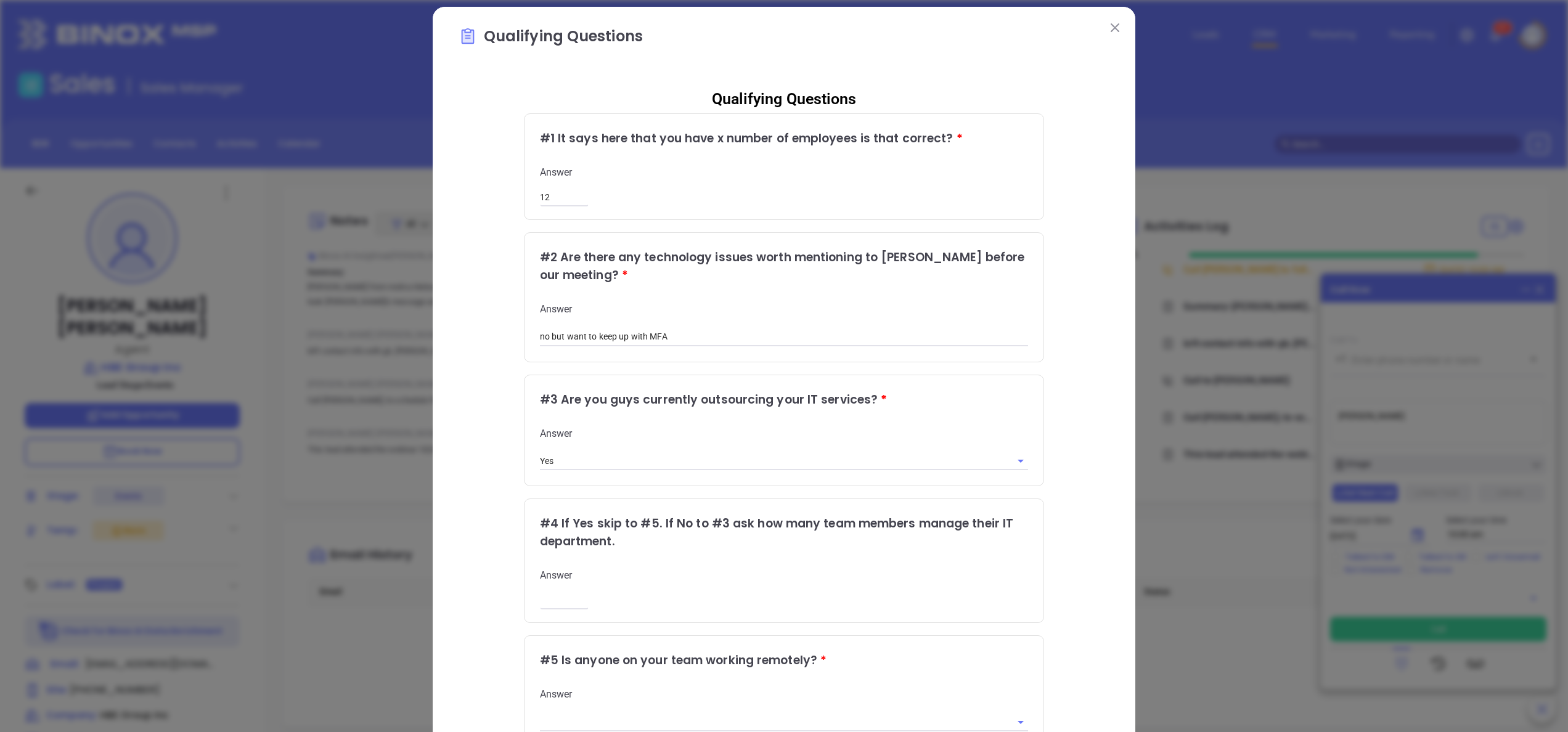
scroll to position [0, 0]
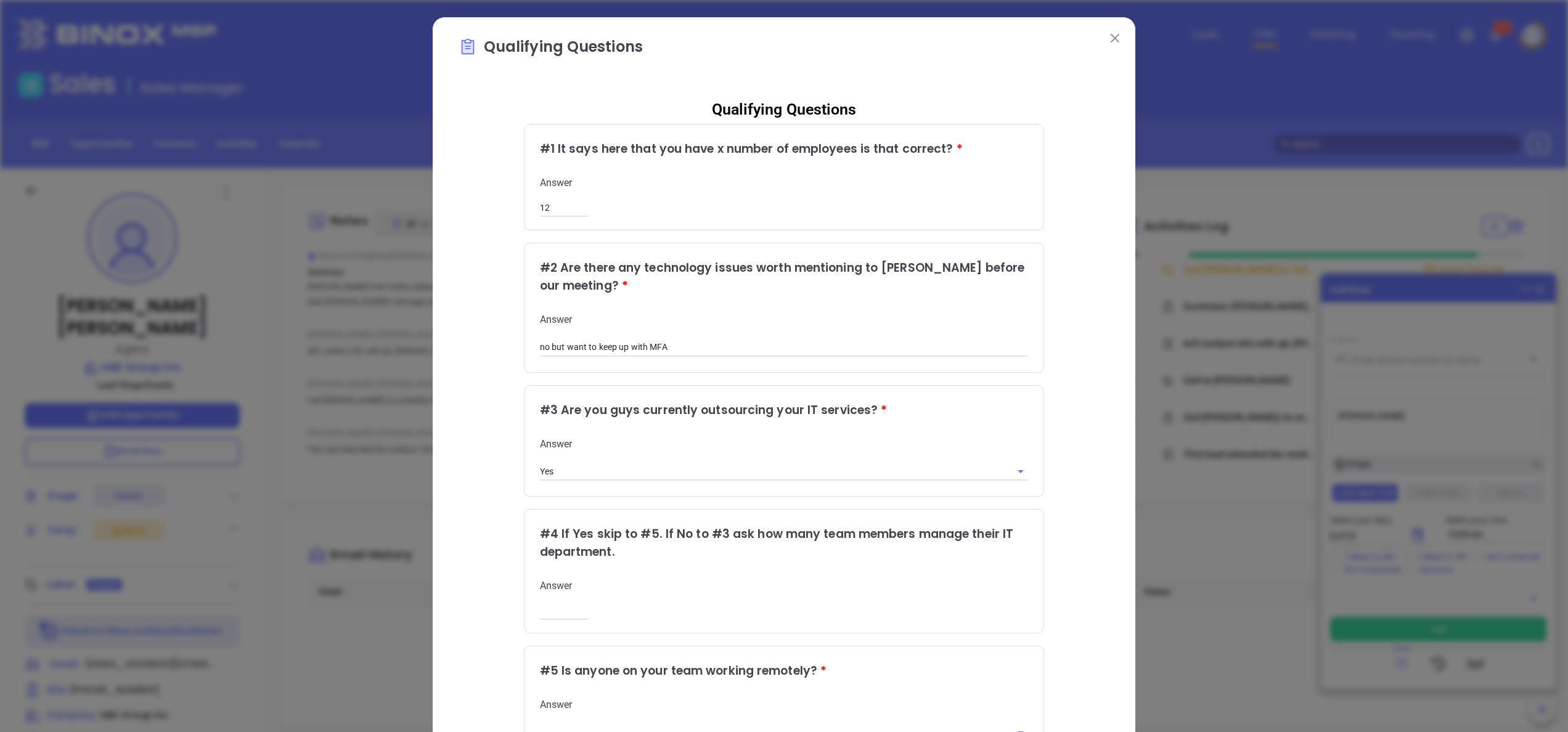
click at [1110, 42] on img at bounding box center [1115, 38] width 9 height 9
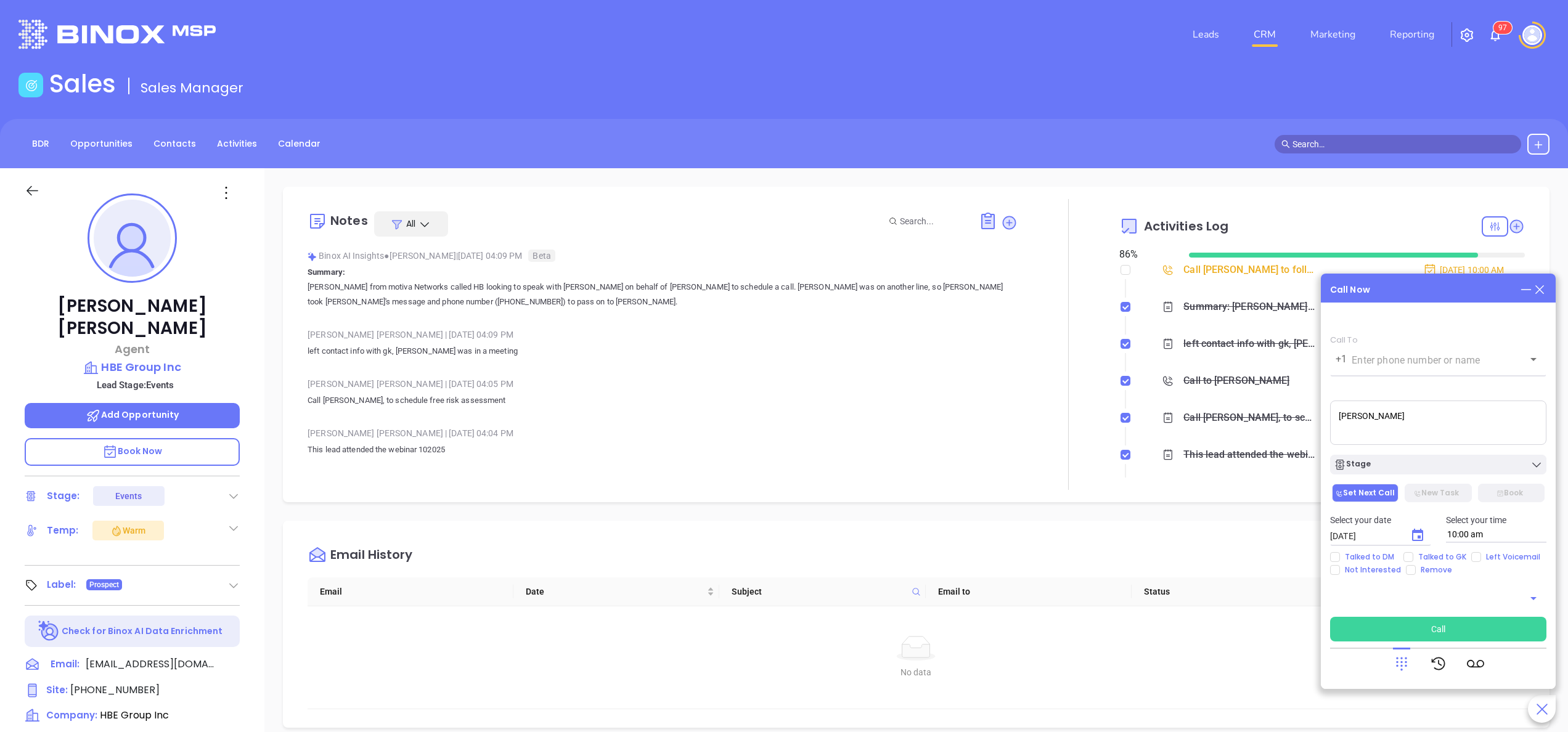
click at [1431, 418] on textarea "[PERSON_NAME]" at bounding box center [1438, 423] width 216 height 44
type textarea "[PERSON_NAME]"
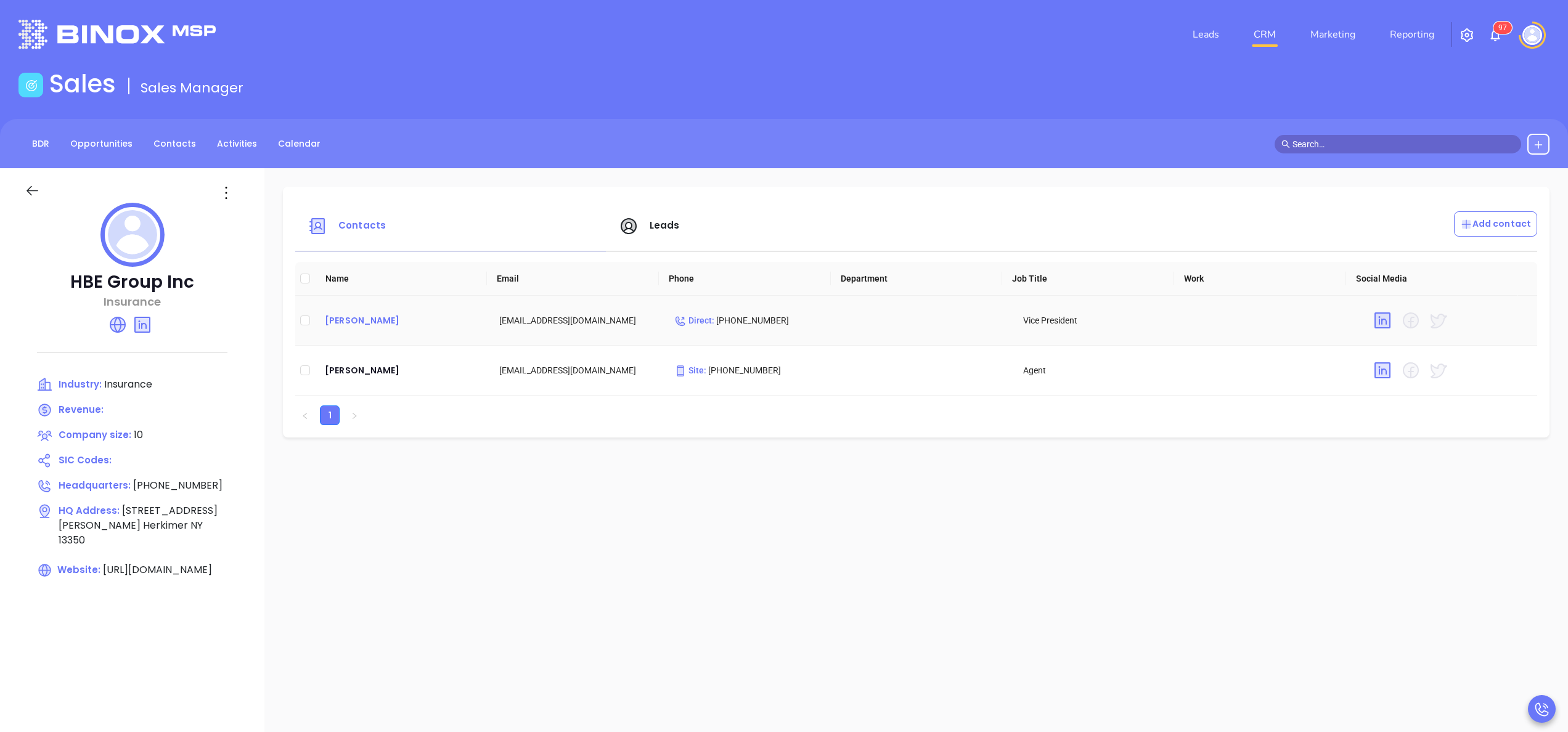
click at [366, 313] on div "[PERSON_NAME]" at bounding box center [402, 320] width 155 height 15
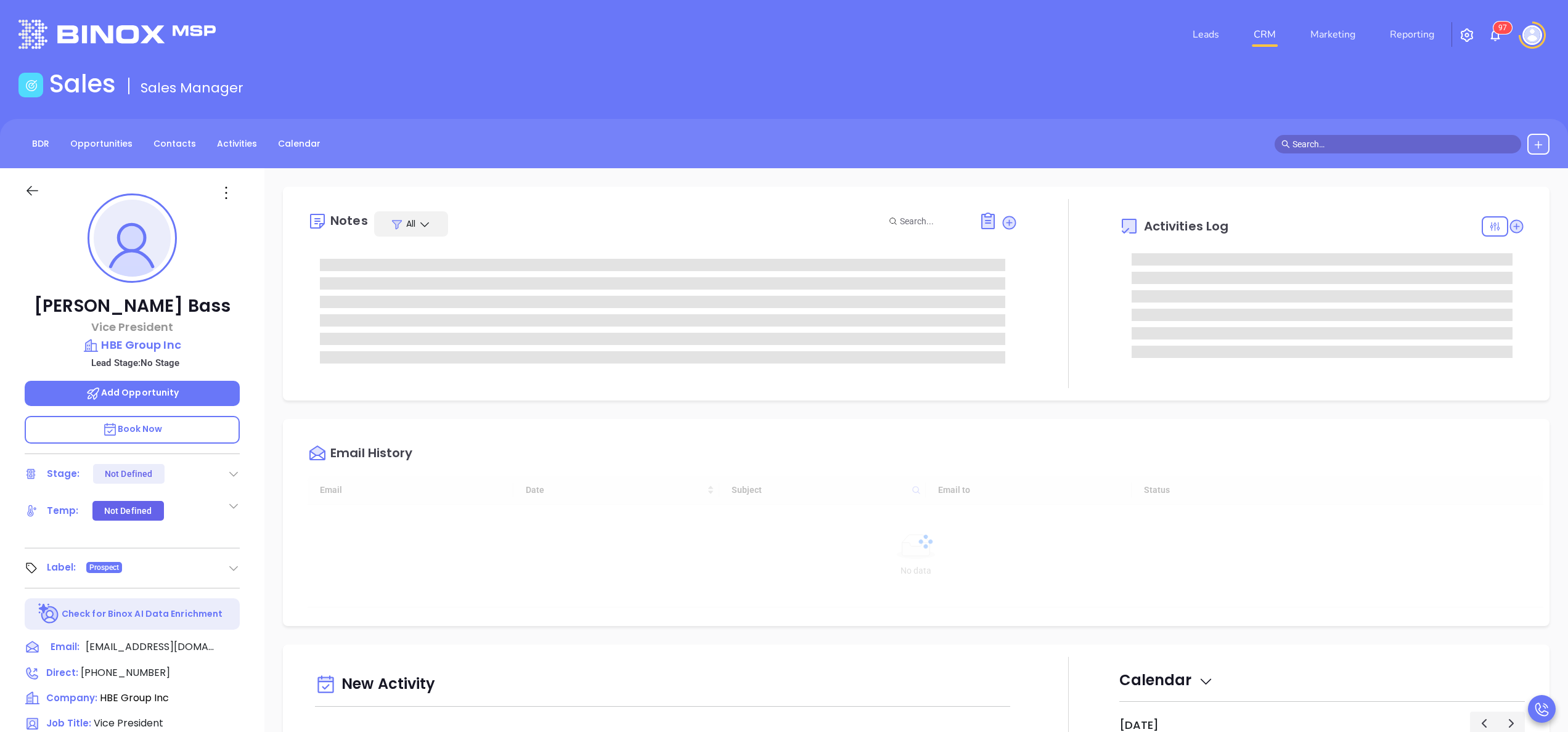
type input "[DATE]"
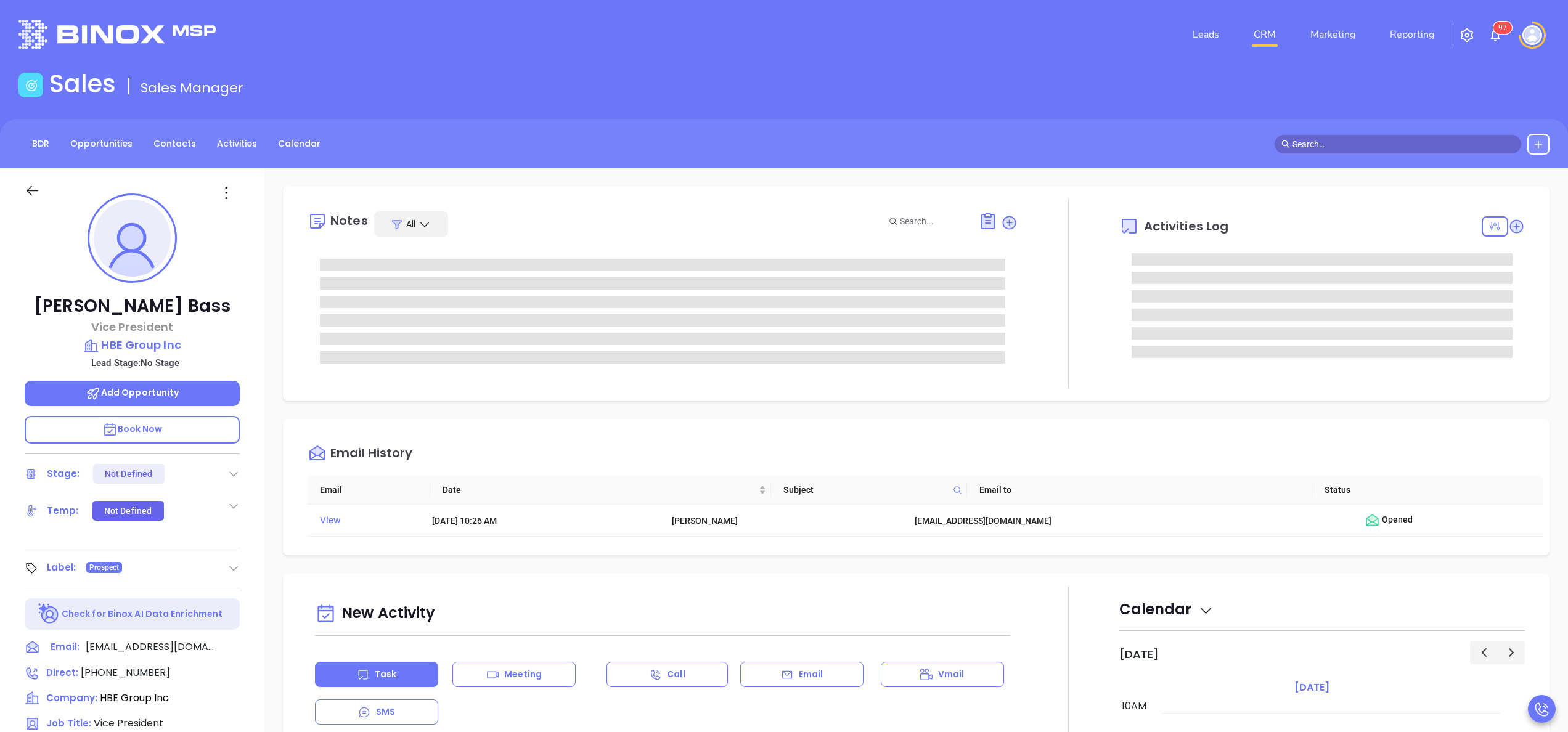
type input "[PERSON_NAME]"
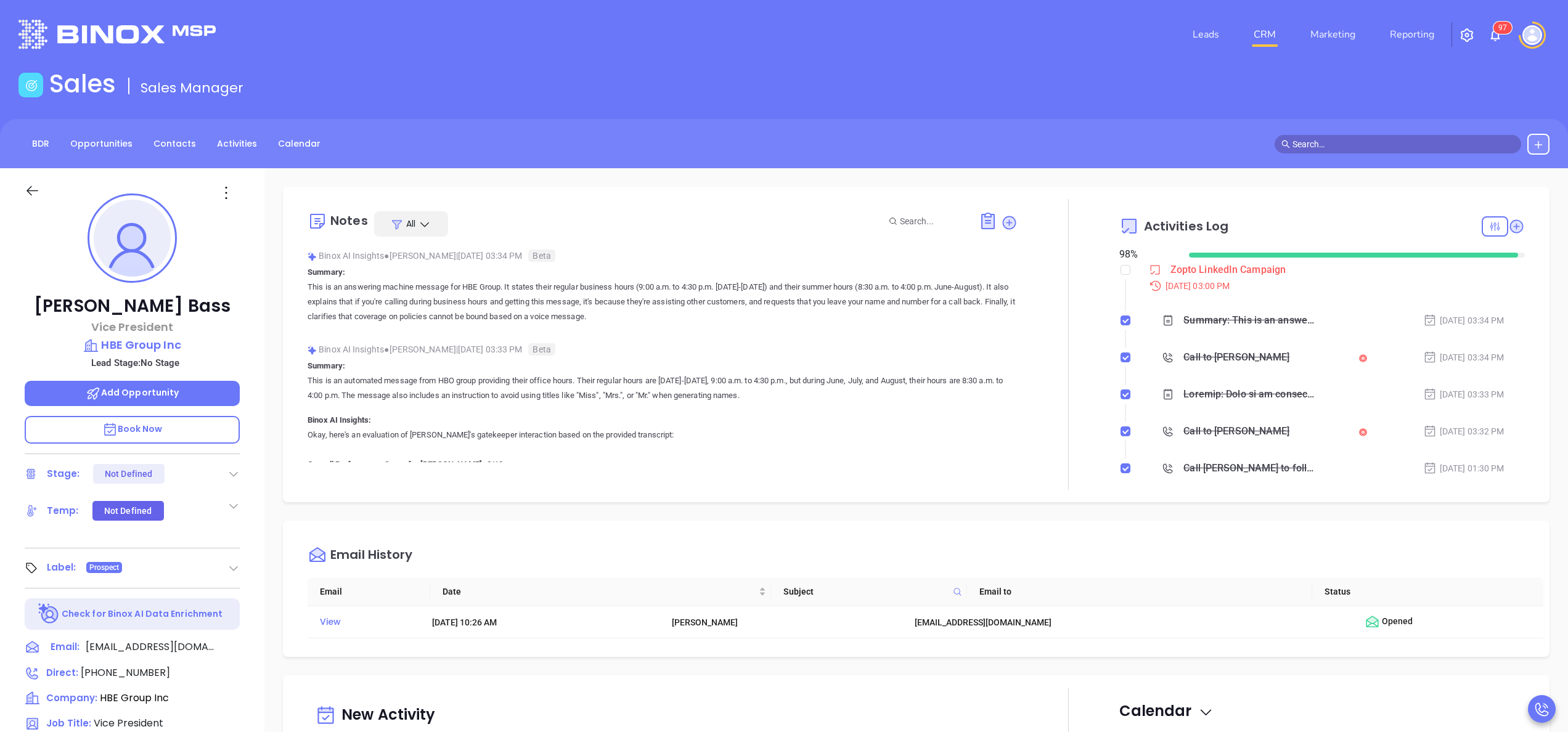
click at [1121, 270] on input "checkbox" at bounding box center [1126, 270] width 10 height 10
checkbox input "true"
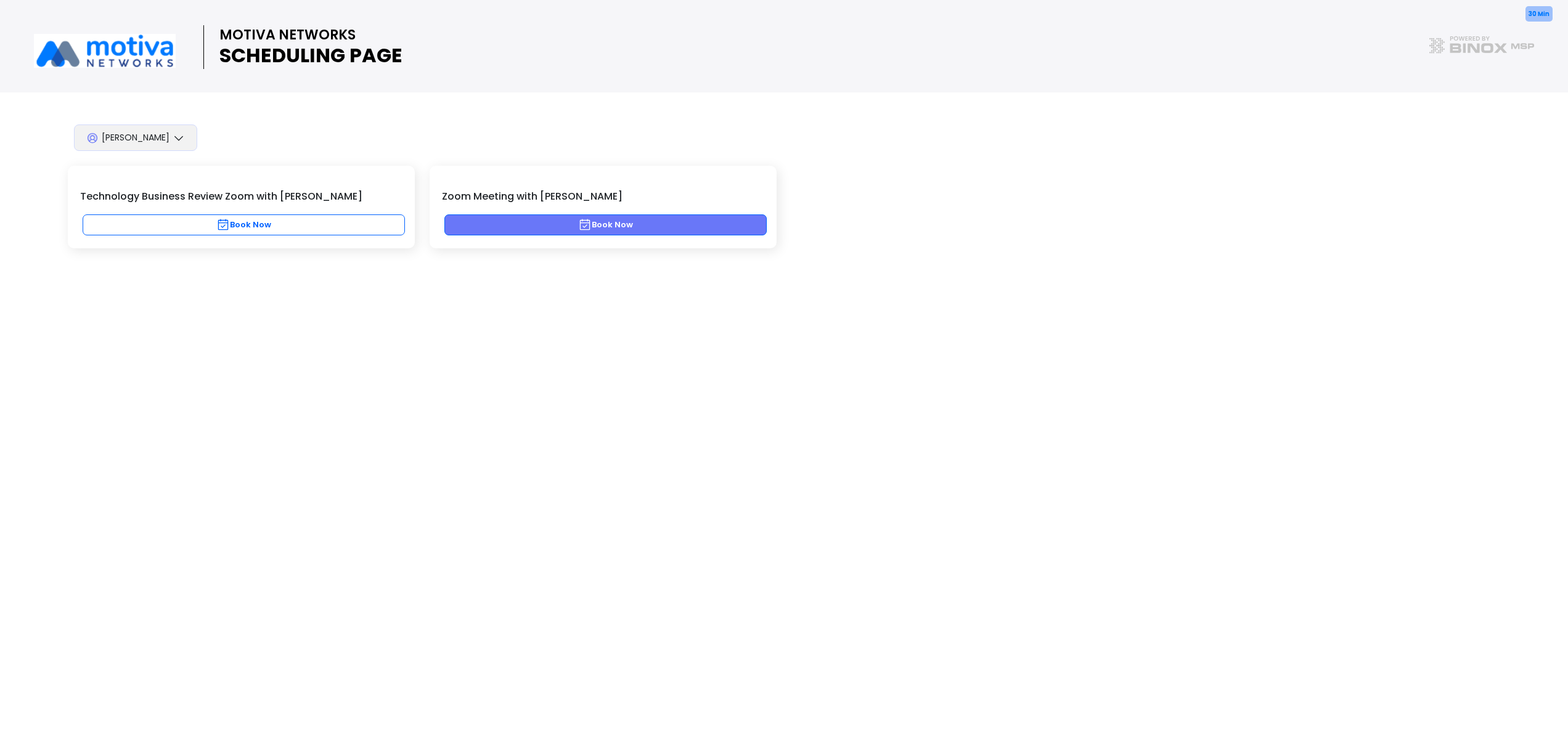
click at [642, 225] on button "Book Now" at bounding box center [606, 224] width 322 height 21
click at [609, 227] on button "Book Now" at bounding box center [606, 224] width 322 height 21
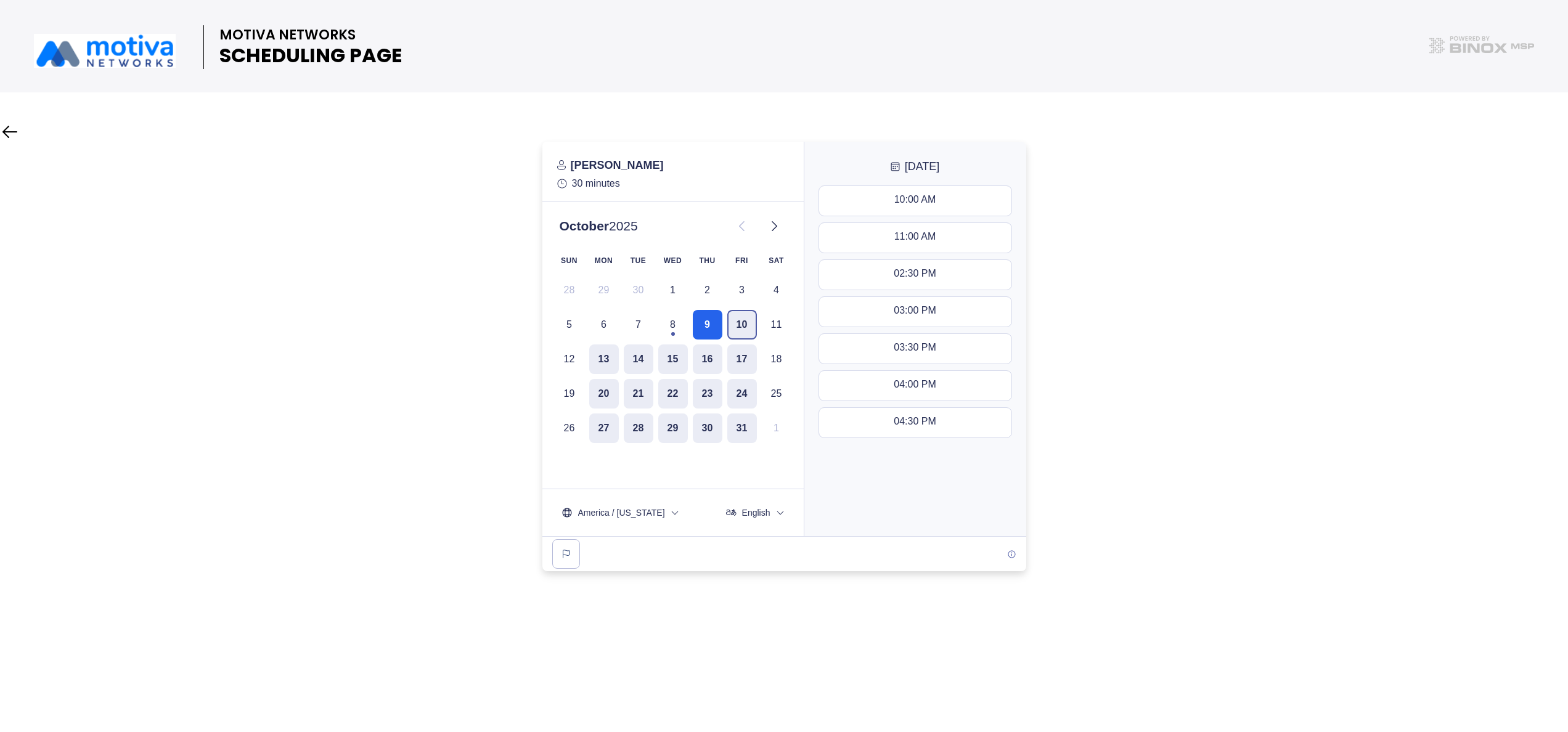
click at [742, 322] on button "10" at bounding box center [742, 325] width 30 height 30
click at [906, 235] on div "11:00 AM - 11:30 AM" at bounding box center [915, 237] width 92 height 14
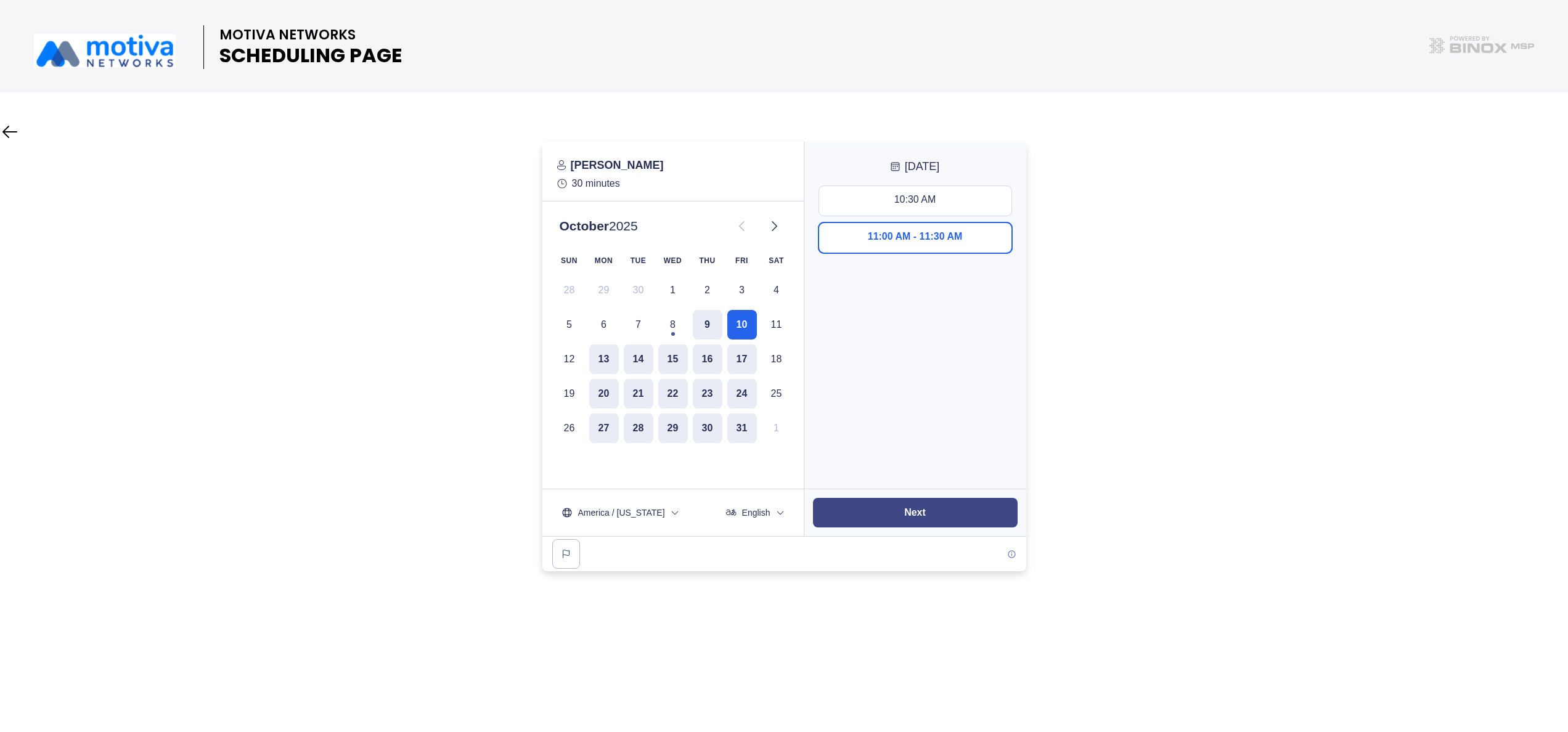
click at [932, 503] on button "Next" at bounding box center [915, 513] width 205 height 30
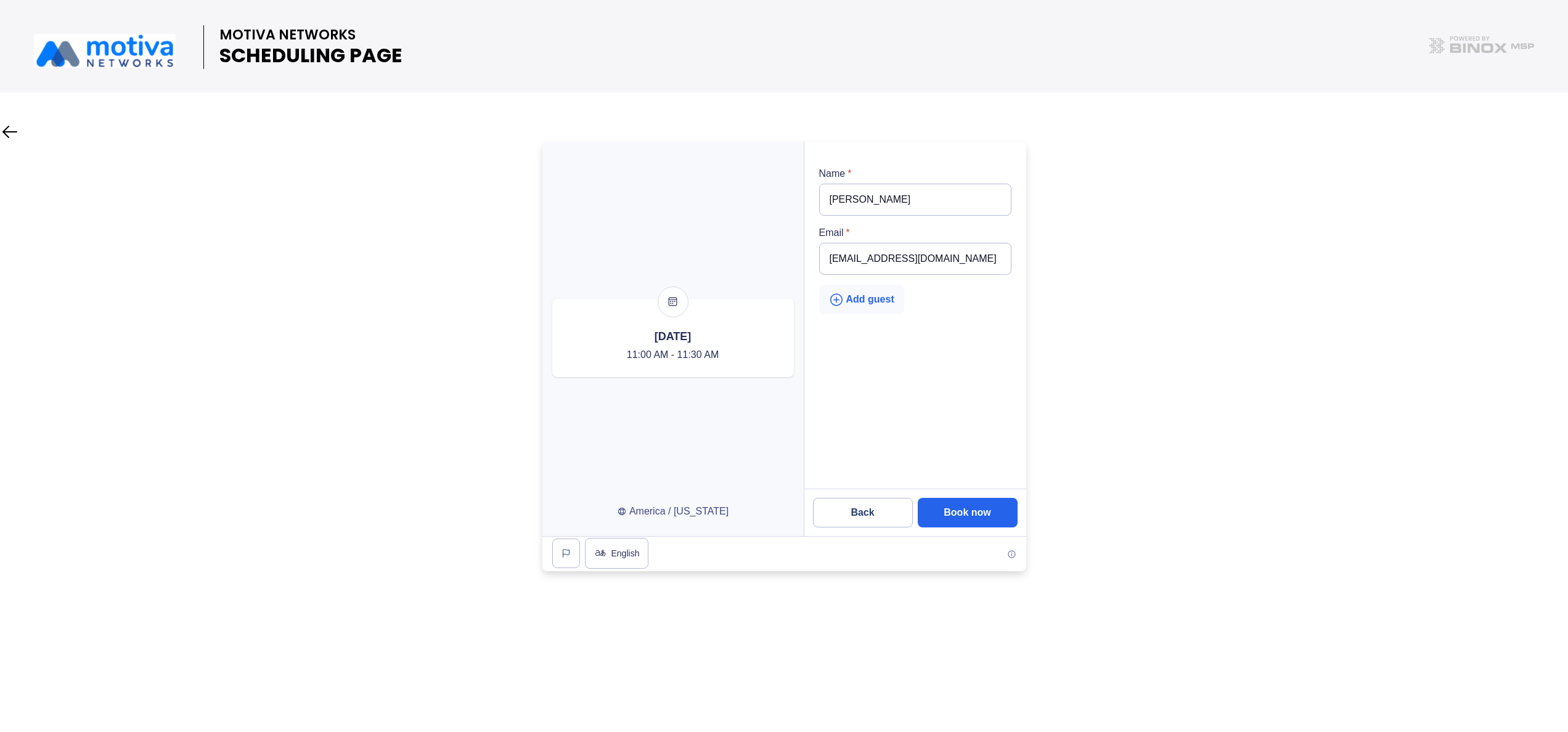
click at [858, 298] on div "Add guest" at bounding box center [861, 299] width 65 height 15
click at [868, 309] on input "email" at bounding box center [915, 318] width 192 height 32
type input "[EMAIL_ADDRESS][DOMAIN_NAME]"
click at [1086, 378] on div at bounding box center [784, 356] width 1568 height 429
click at [0, 0] on slot "Book now" at bounding box center [0, 0] width 0 height 0
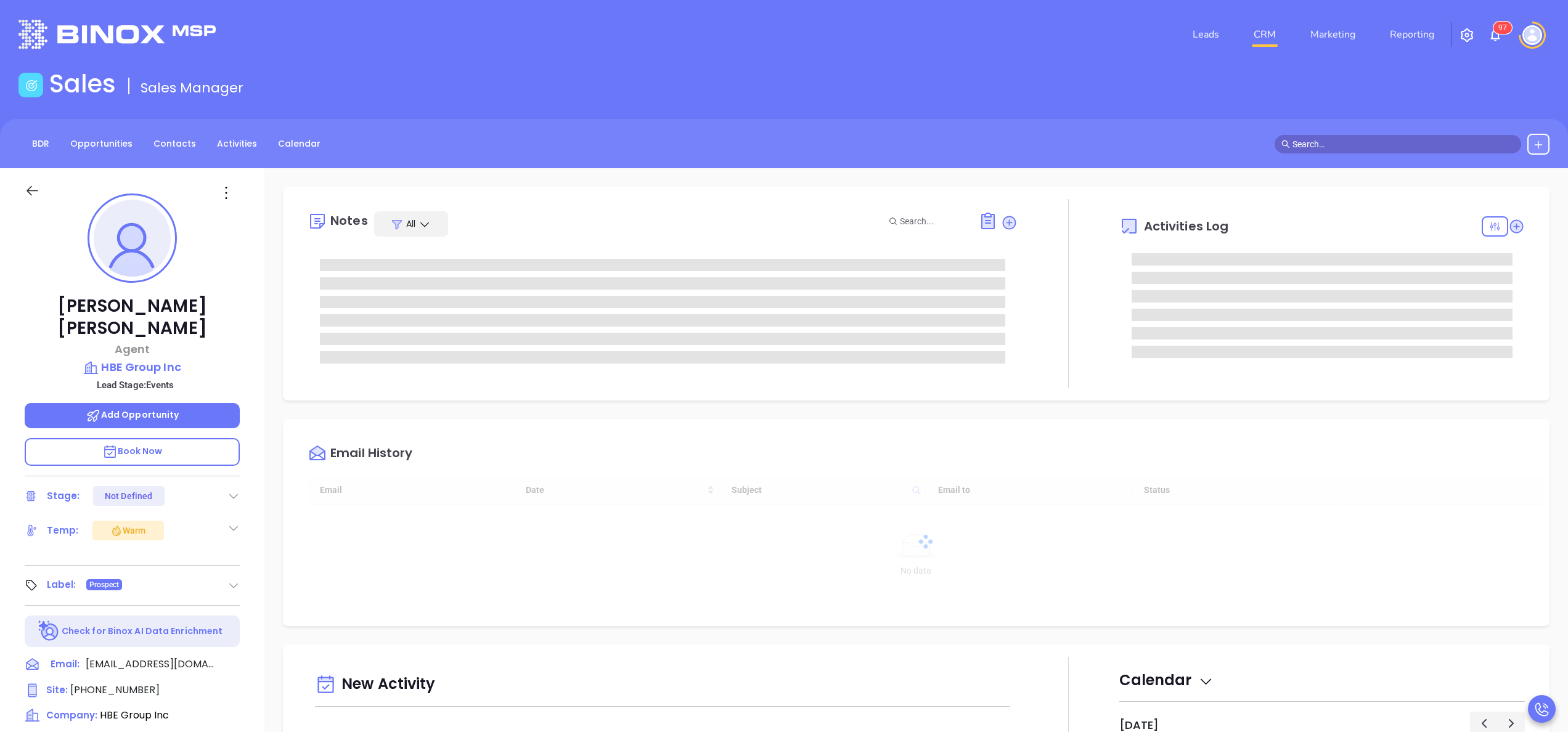
type input "[DATE]"
type input "[PERSON_NAME]"
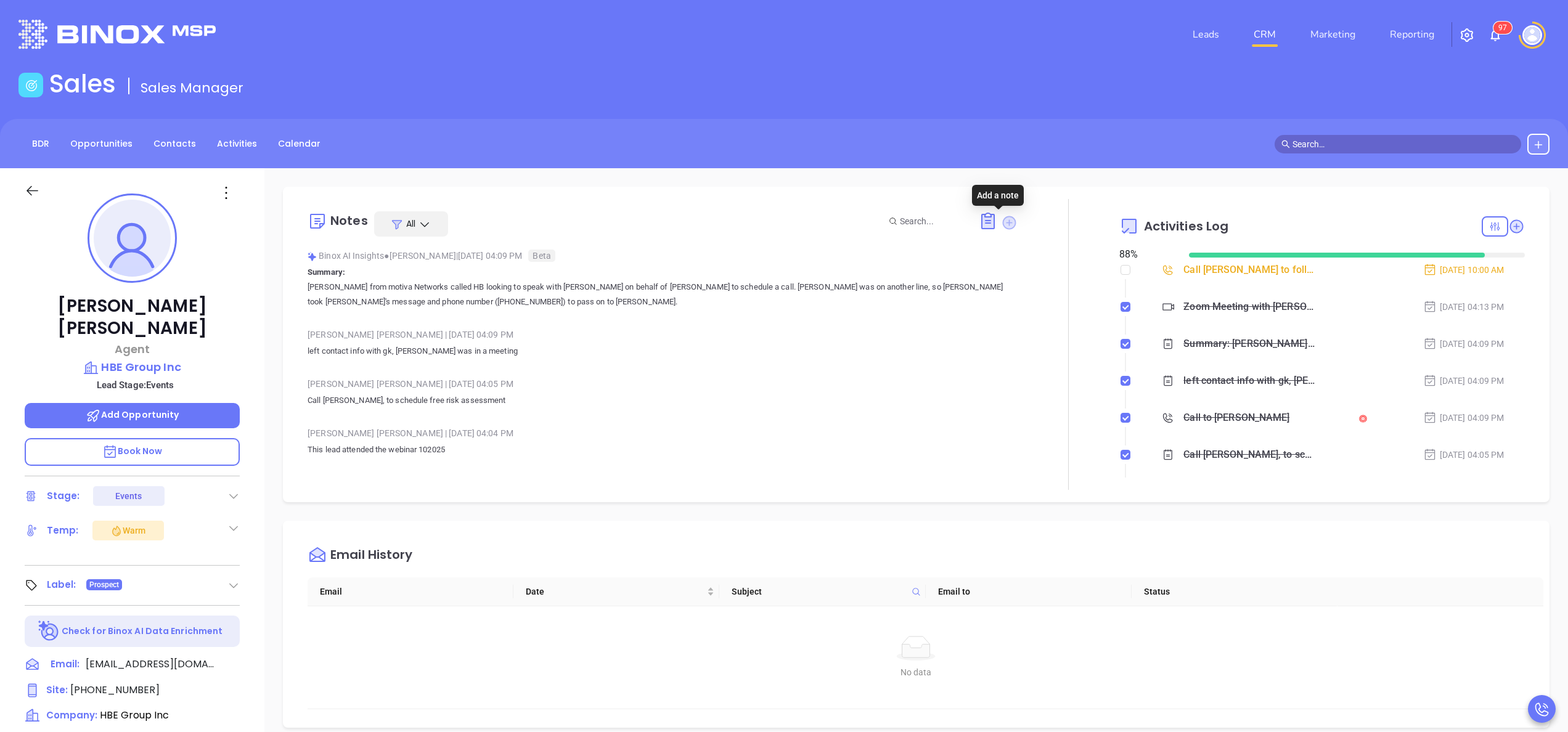
click at [1004, 223] on icon at bounding box center [1010, 222] width 12 height 12
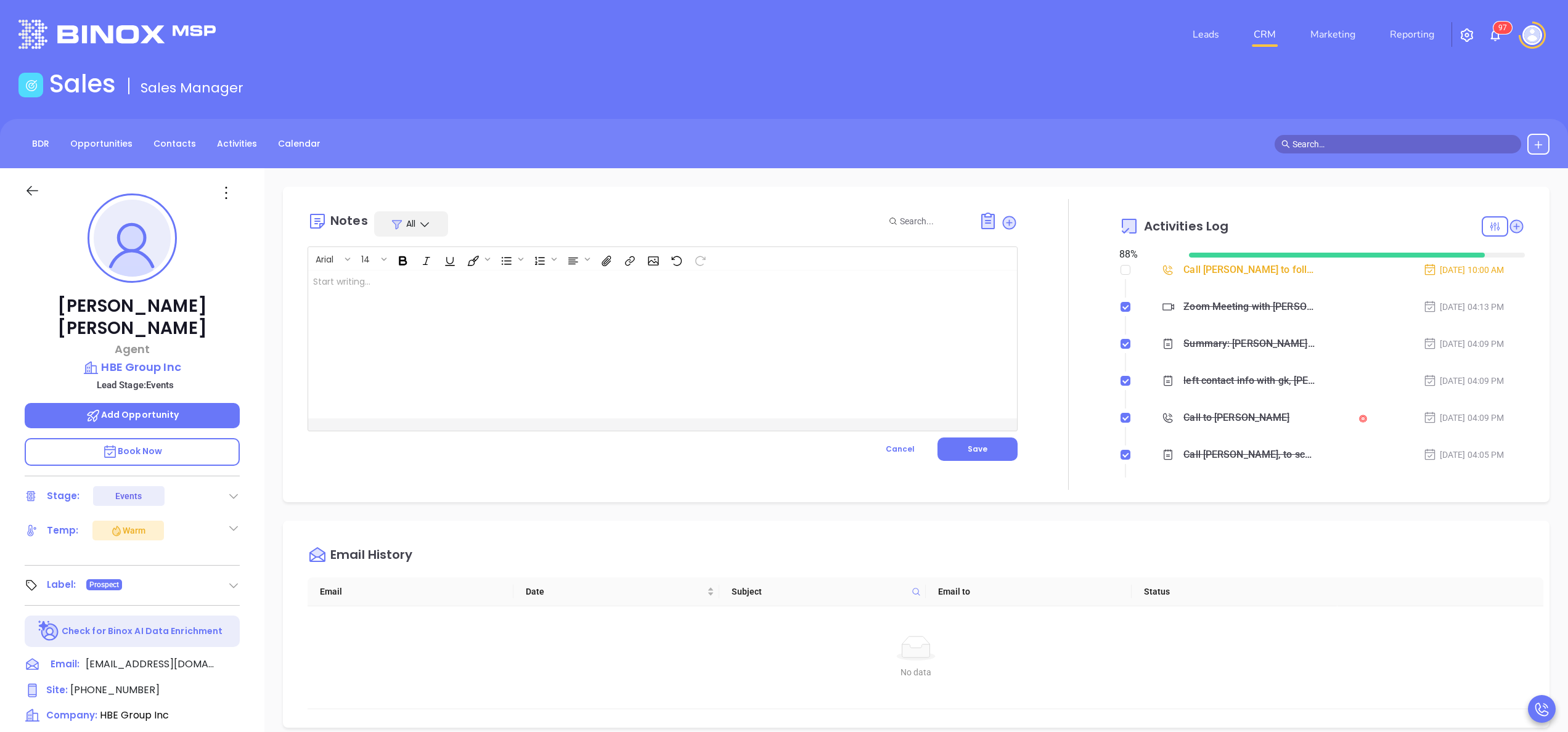
click at [481, 344] on div at bounding box center [637, 345] width 659 height 148
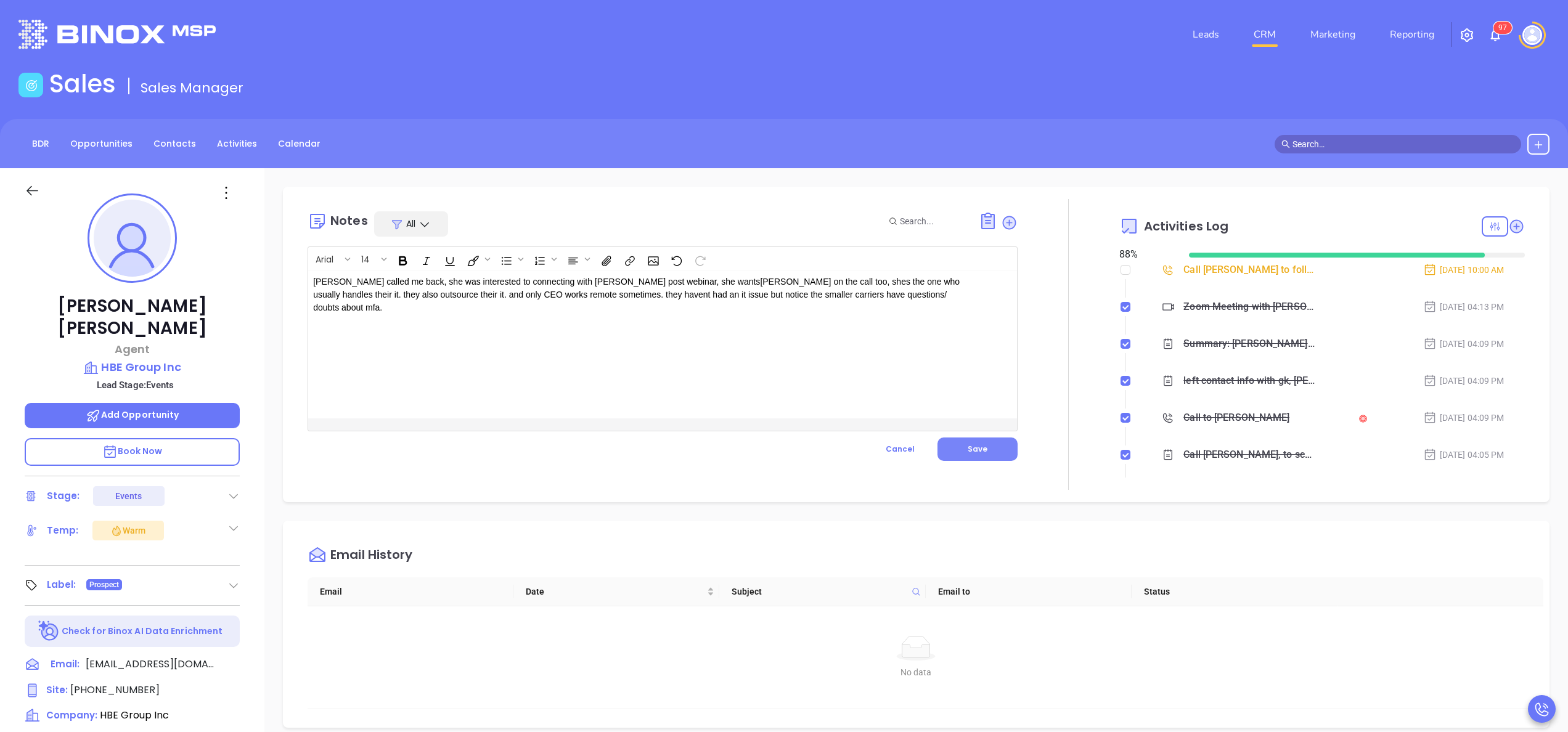
click at [976, 454] on button "Save" at bounding box center [978, 450] width 80 height 23
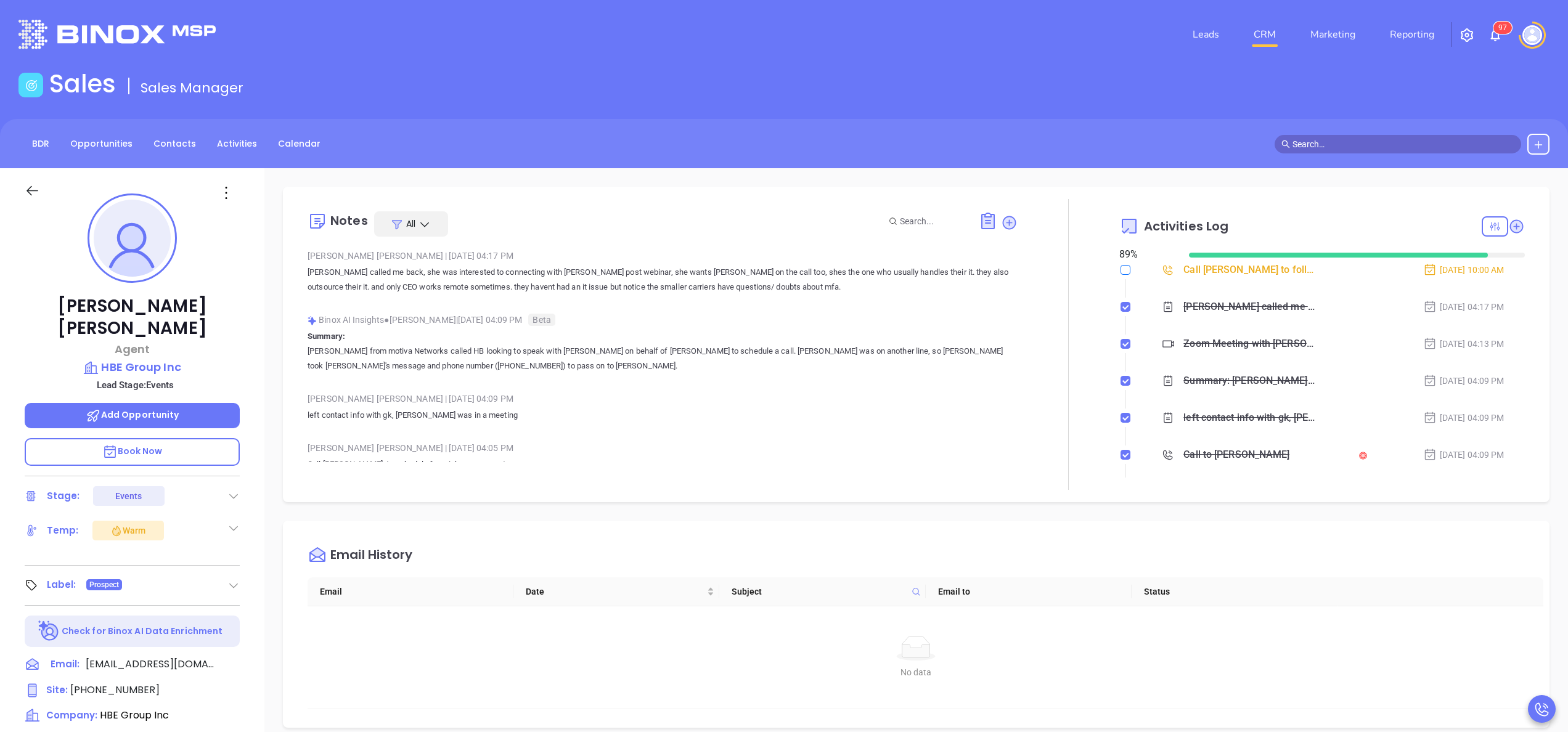
click at [1121, 271] on input "checkbox" at bounding box center [1126, 270] width 10 height 10
checkbox input "true"
click at [1510, 224] on icon at bounding box center [1516, 226] width 12 height 12
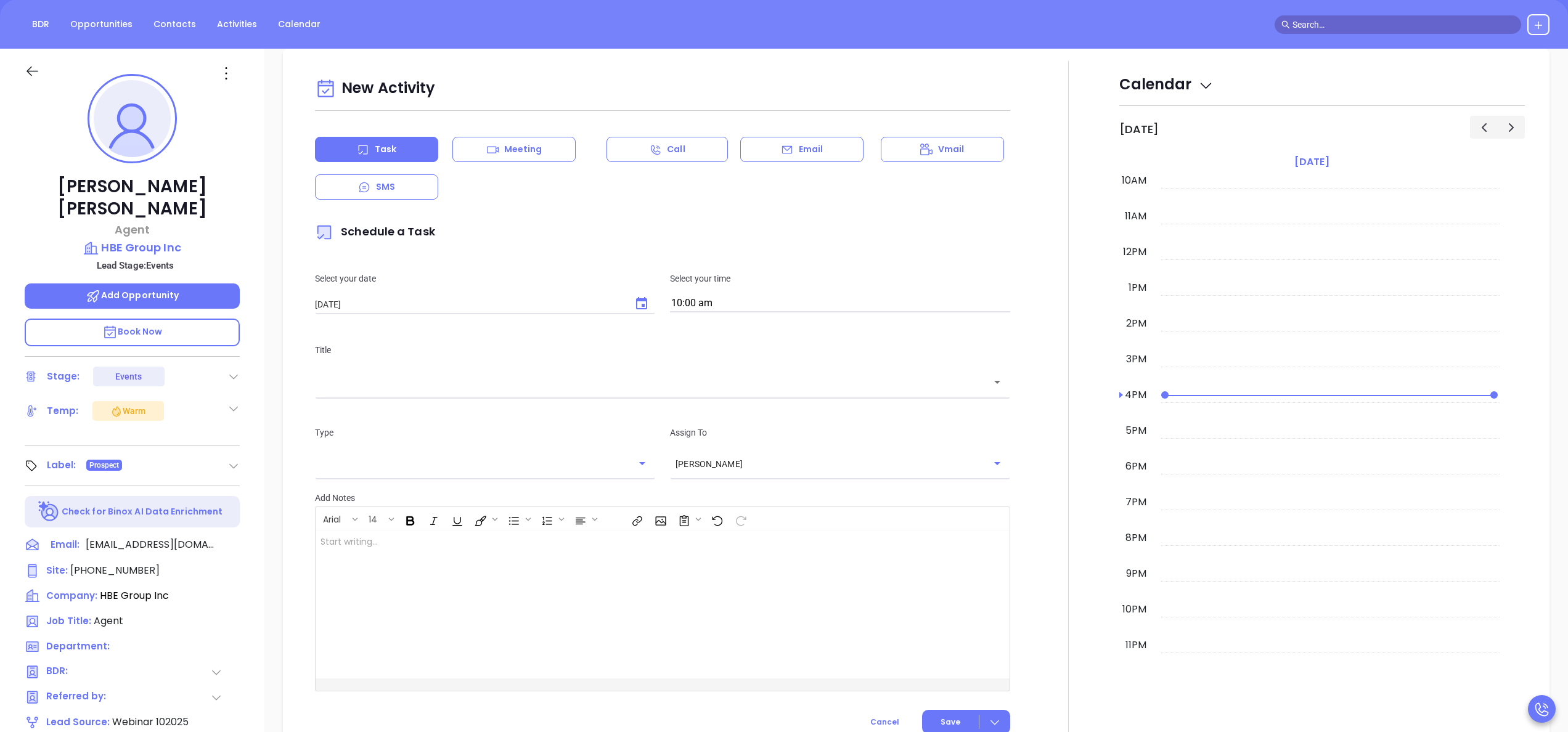
scroll to position [168, 0]
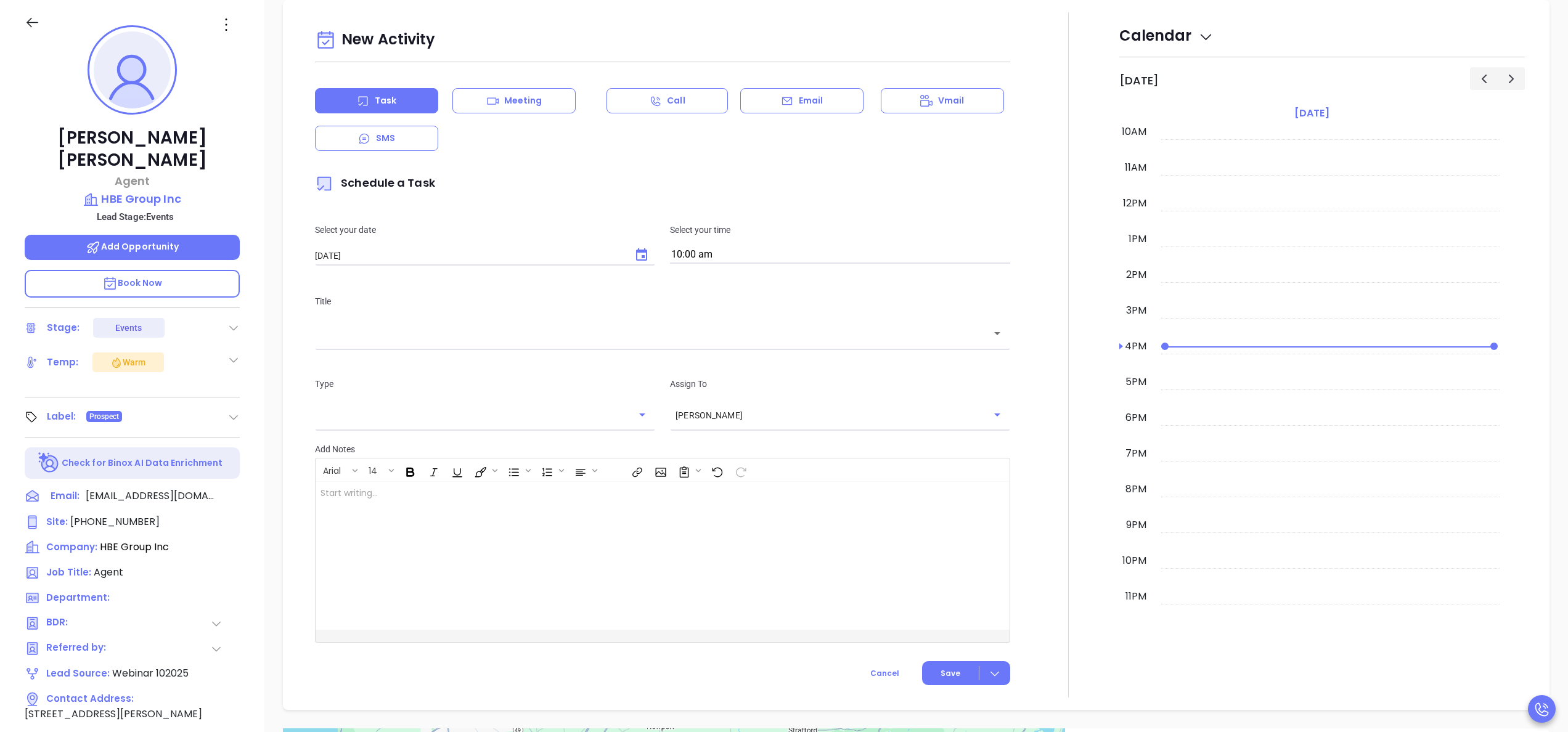
click at [1052, 314] on div at bounding box center [1068, 355] width 102 height 686
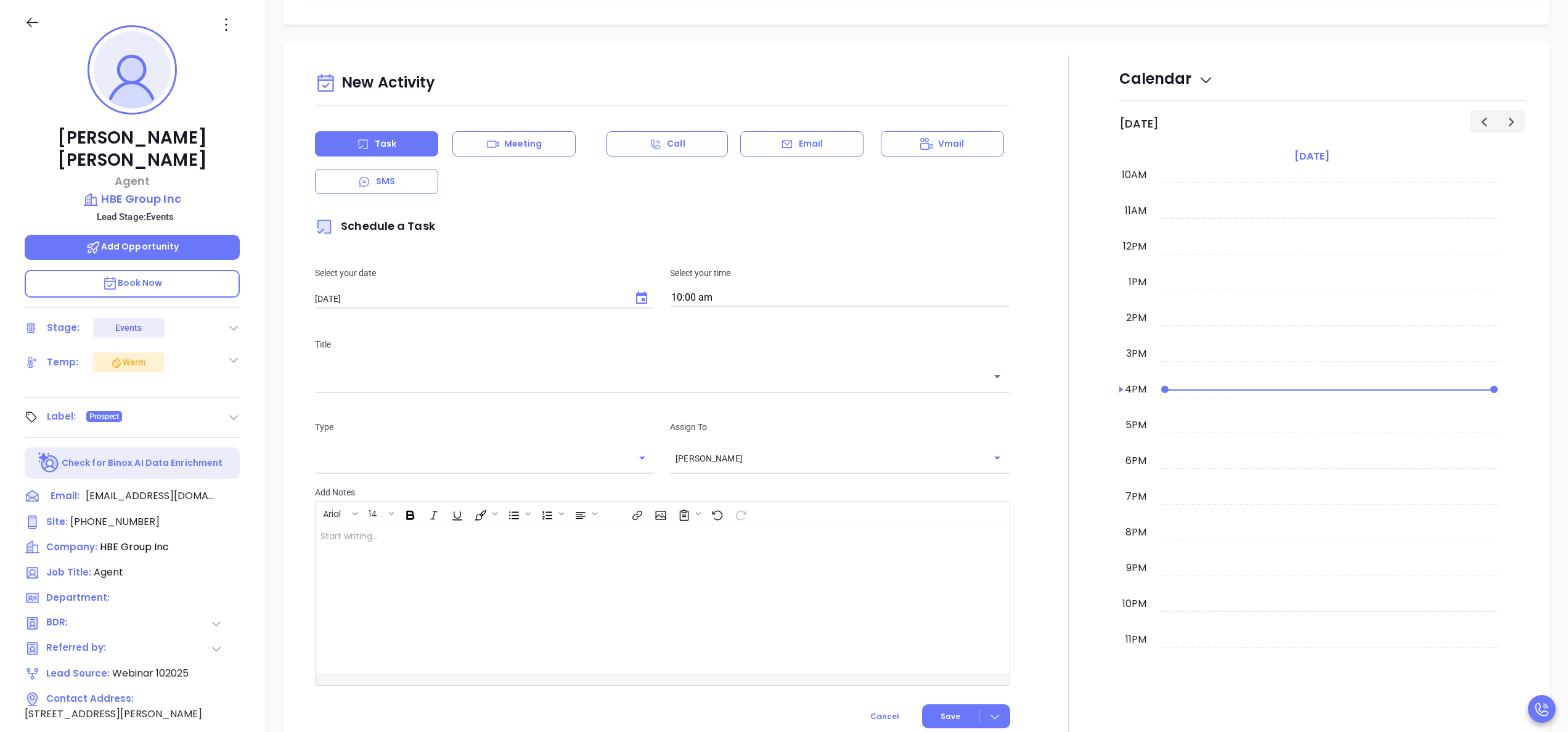
scroll to position [479, 0]
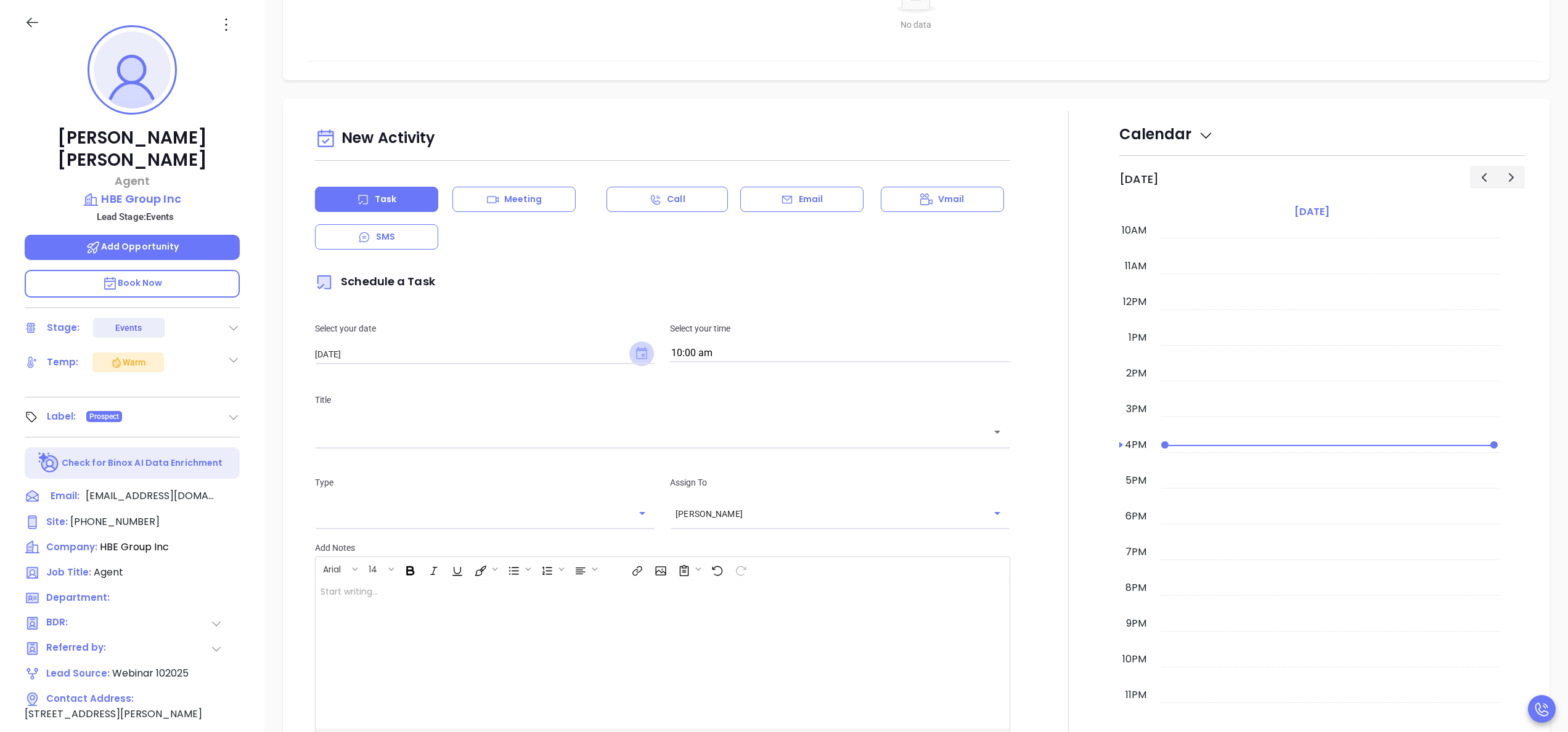
click at [636, 357] on icon "Choose date, selected date is Oct 9, 2025" at bounding box center [641, 353] width 11 height 12
click at [469, 452] on button "10" at bounding box center [463, 455] width 23 height 23
type input "[DATE]"
click at [771, 352] on input "10:00 am" at bounding box center [840, 354] width 340 height 17
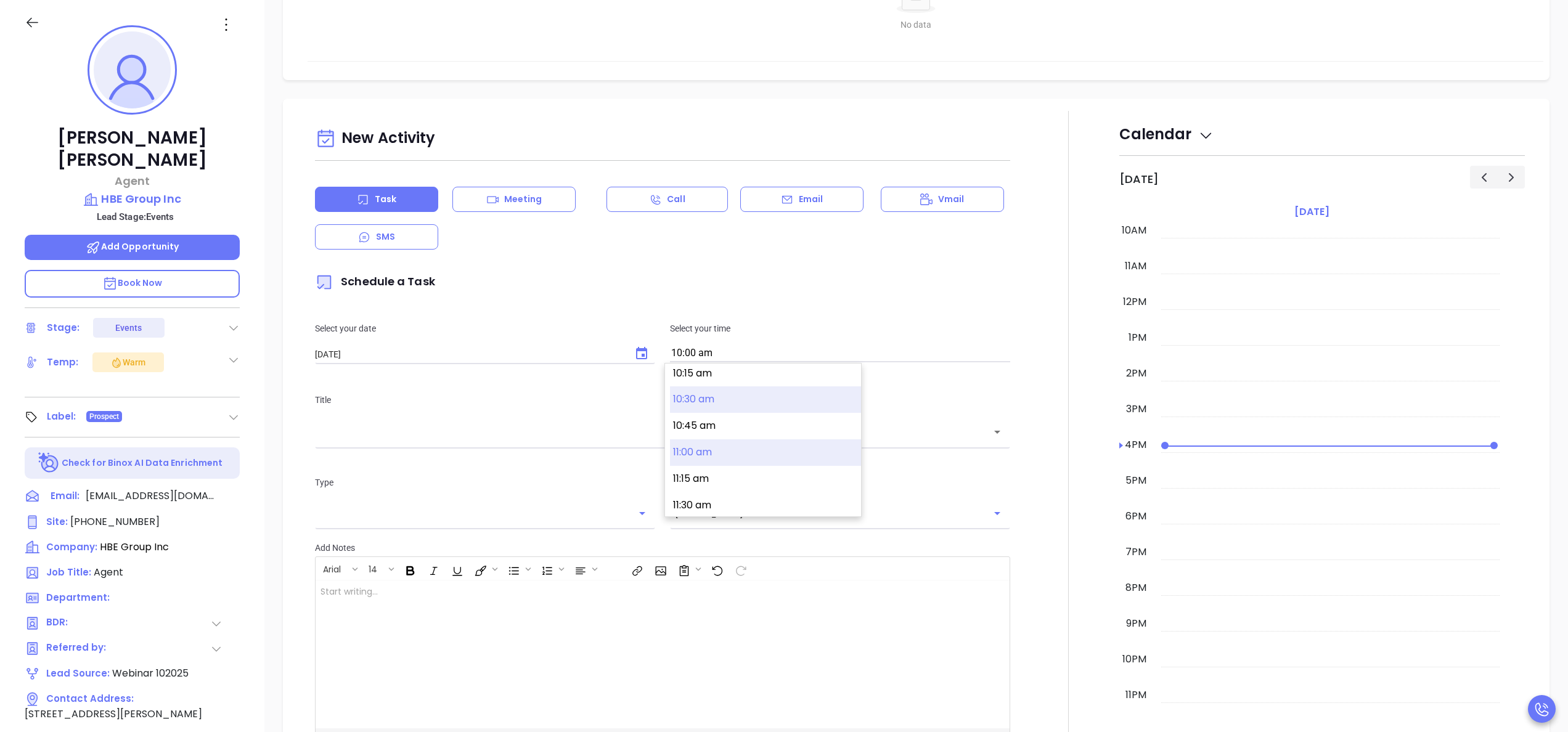
click at [718, 449] on button "11:00 am" at bounding box center [765, 452] width 191 height 26
type input "11:00 am"
click at [665, 437] on input "text" at bounding box center [653, 433] width 666 height 15
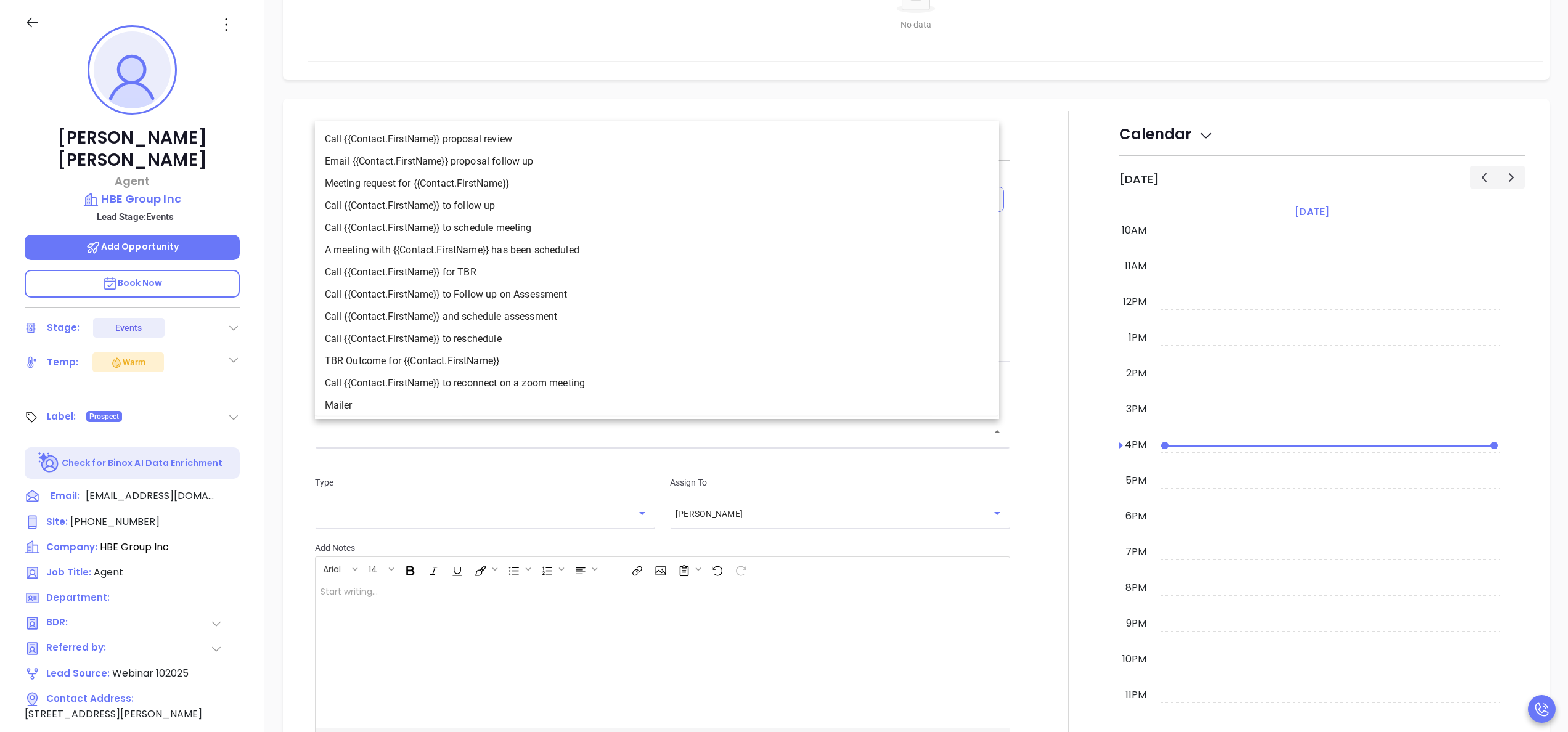
click at [516, 248] on li "A meeting with {{Contact.FirstName}} has been scheduled" at bounding box center [657, 249] width 684 height 23
type input "A meeting with [PERSON_NAME] has been scheduled"
type input "Meeting"
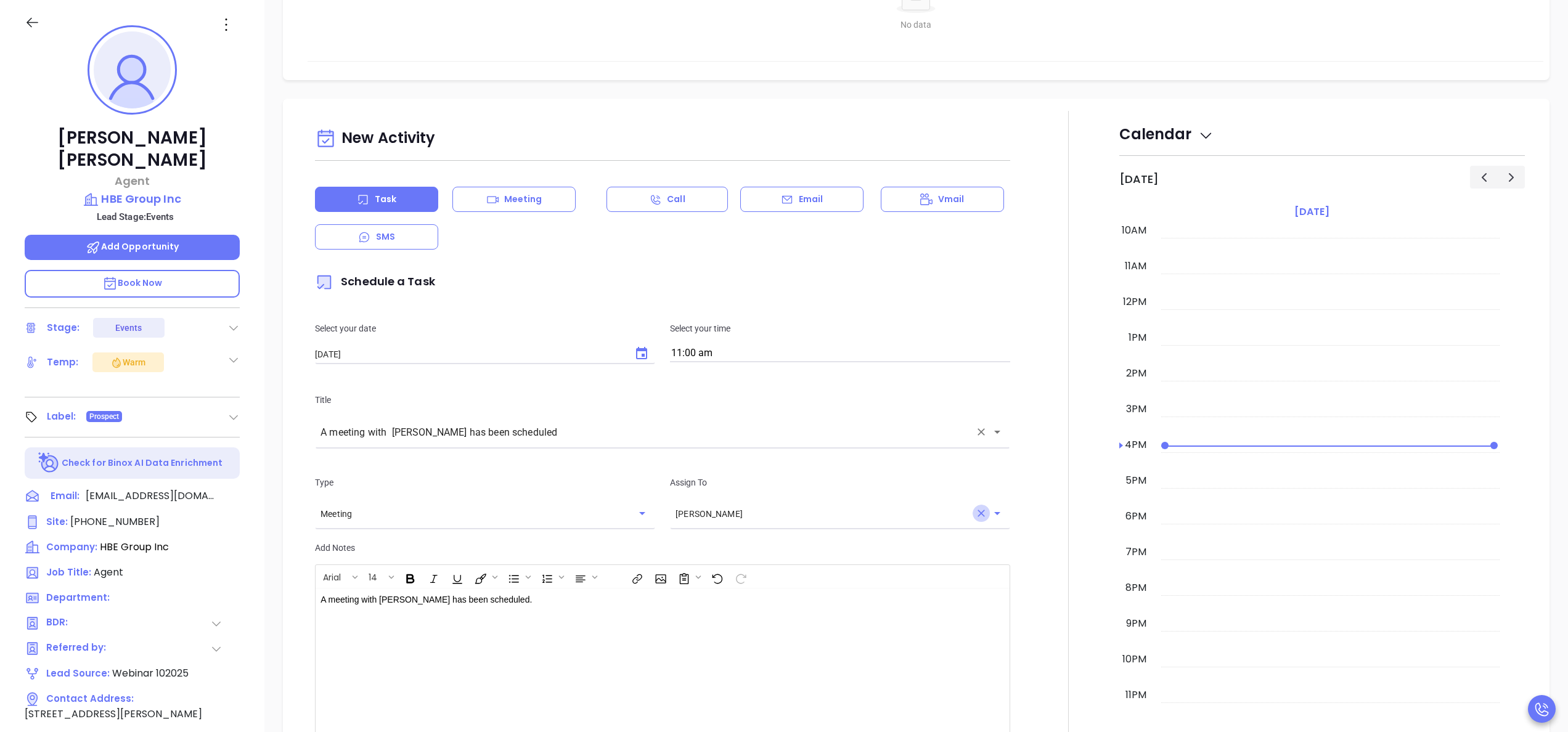
click at [975, 513] on icon "Clear" at bounding box center [981, 513] width 12 height 12
click at [887, 535] on li "[PERSON_NAME]" at bounding box center [832, 545] width 335 height 23
type input "[PERSON_NAME]"
click at [1041, 589] on div at bounding box center [1068, 458] width 102 height 694
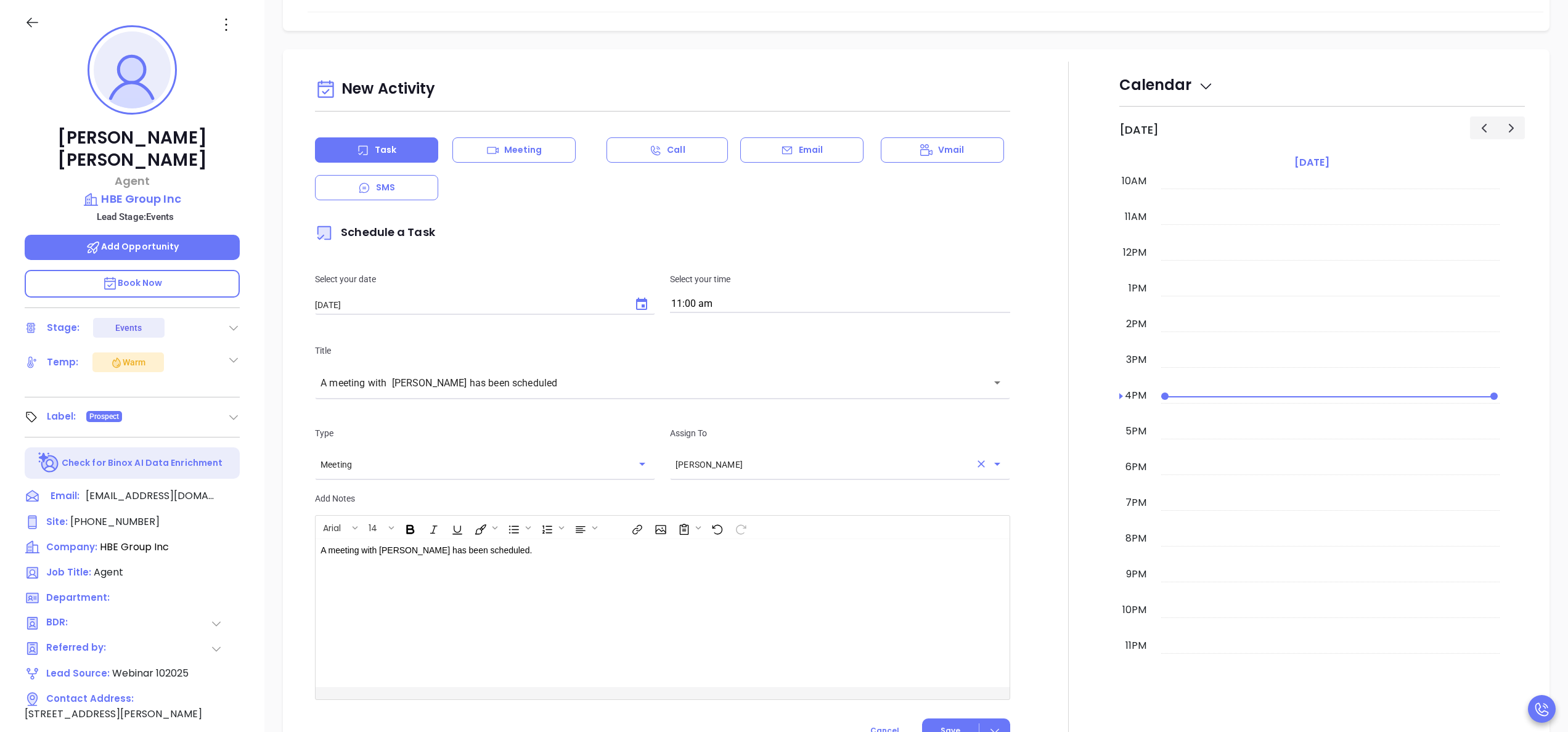
scroll to position [726, 0]
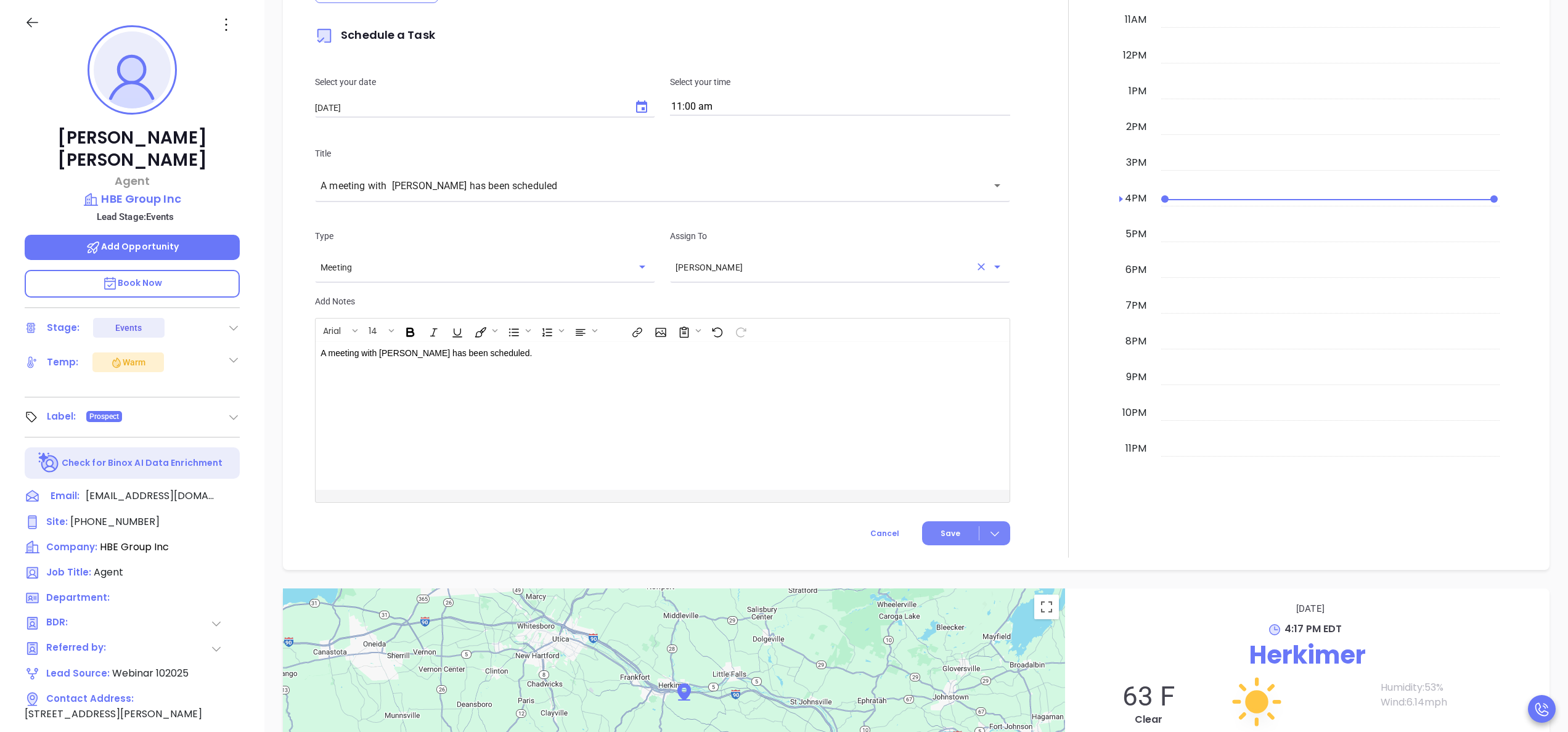
click at [937, 540] on button "Save" at bounding box center [966, 533] width 88 height 24
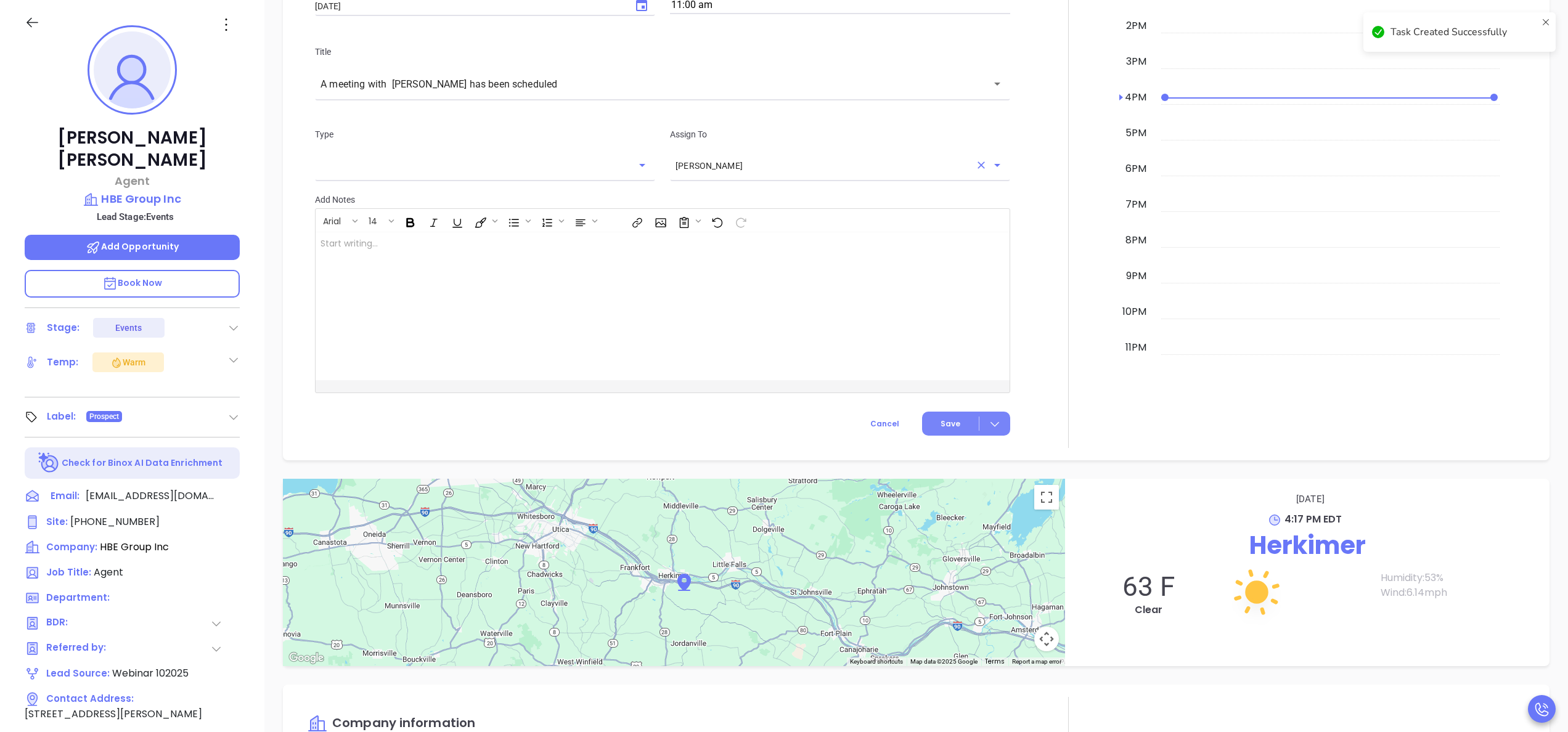
scroll to position [625, 0]
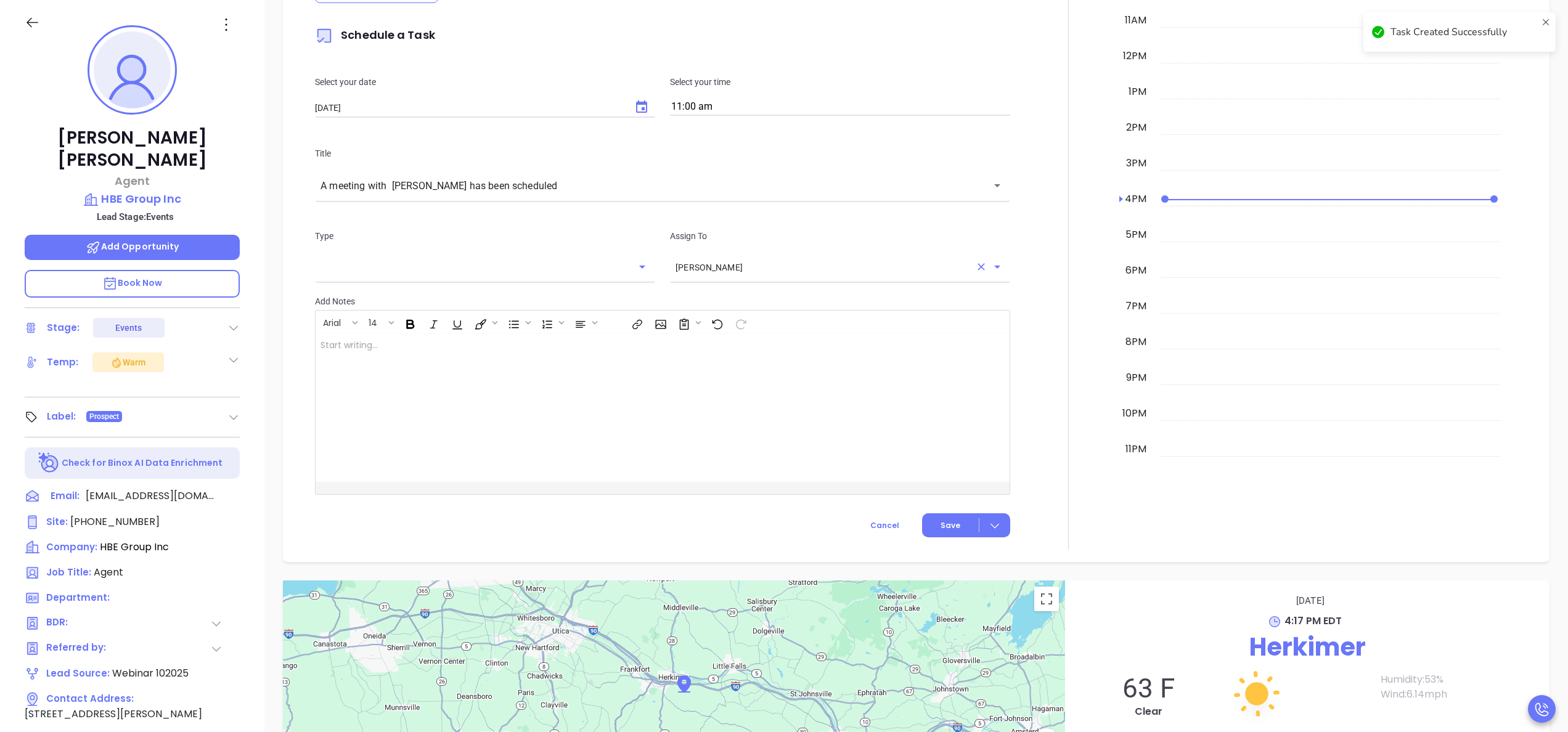
click at [216, 617] on icon at bounding box center [216, 623] width 12 height 12
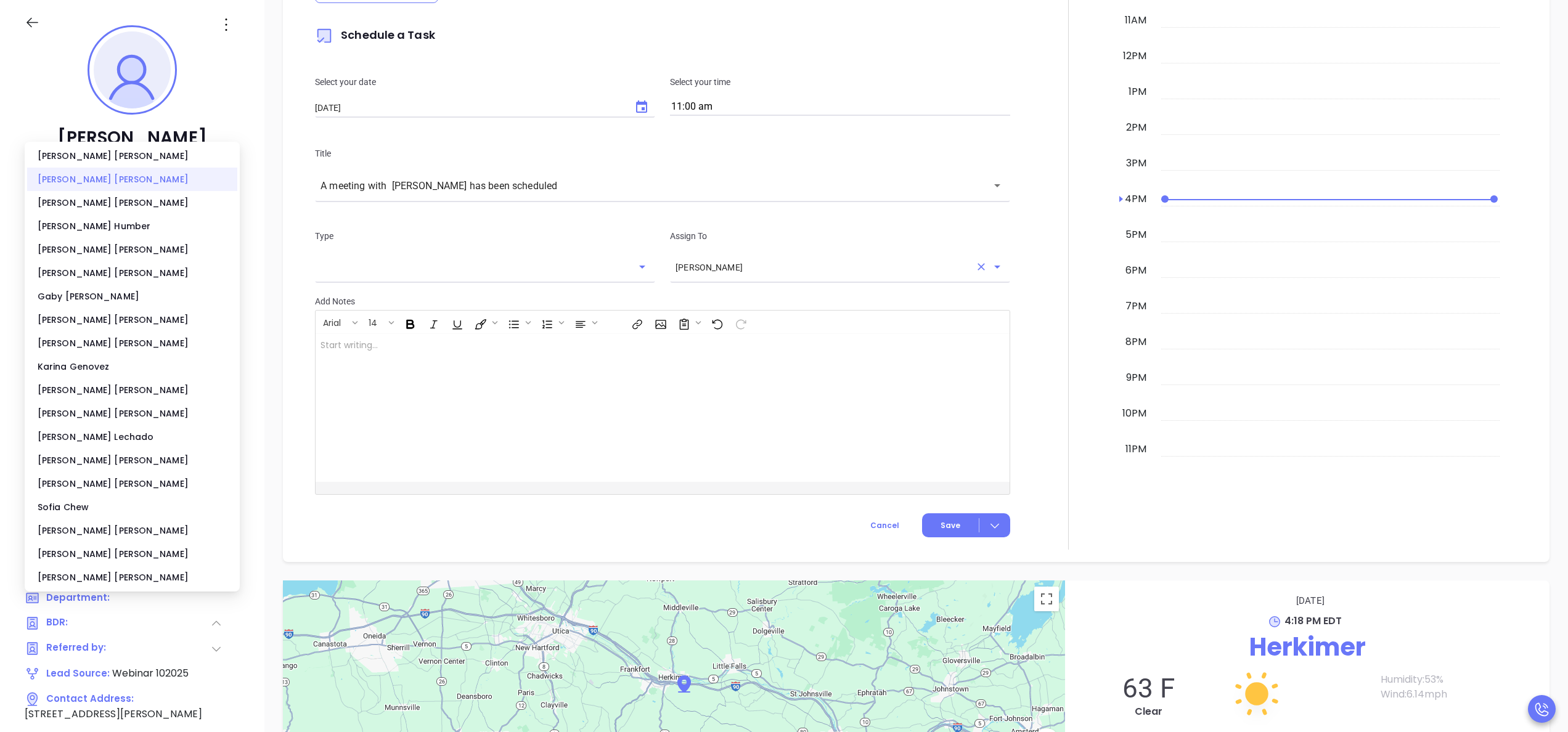
click at [64, 182] on div "[PERSON_NAME]" at bounding box center [131, 179] width 210 height 23
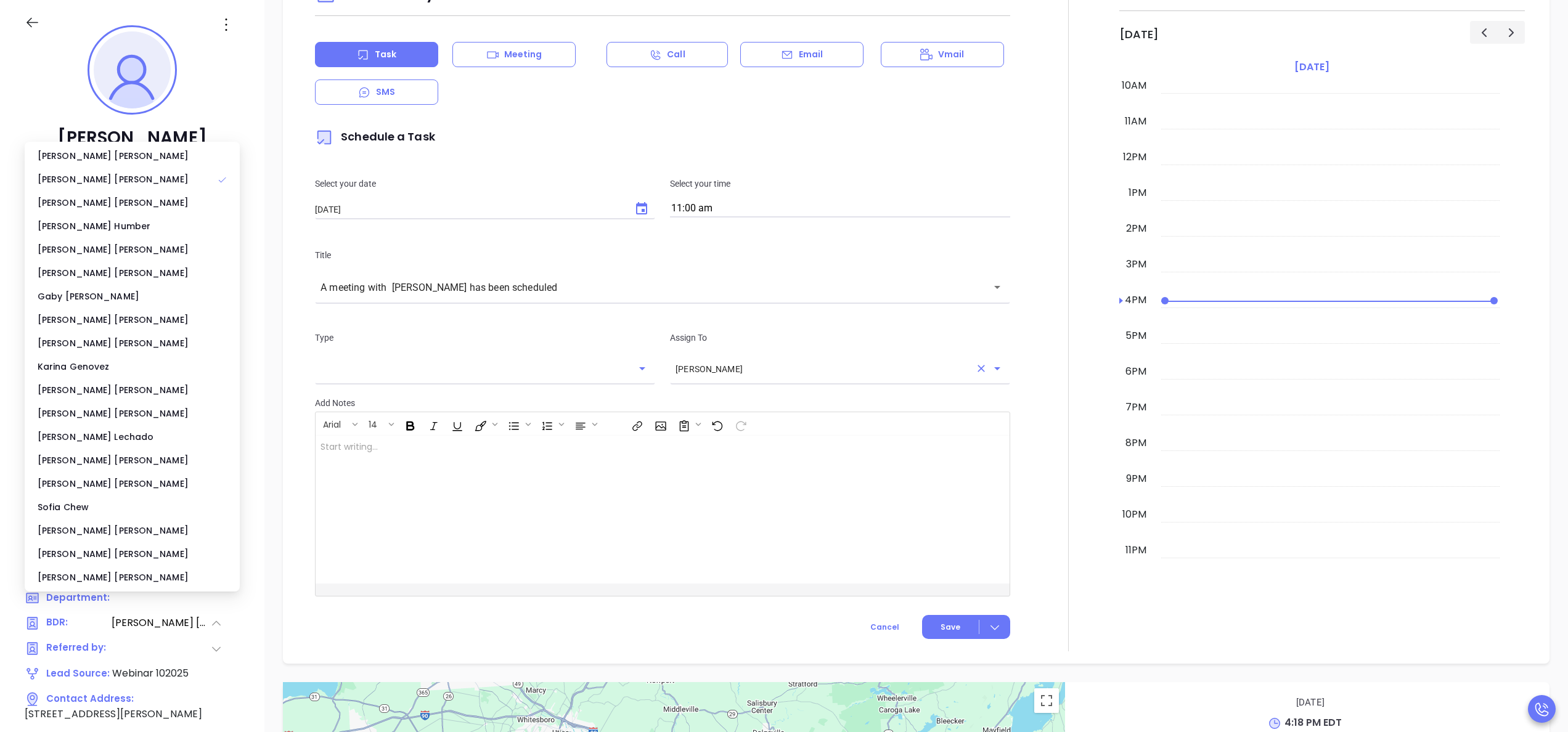
scroll to position [726, 0]
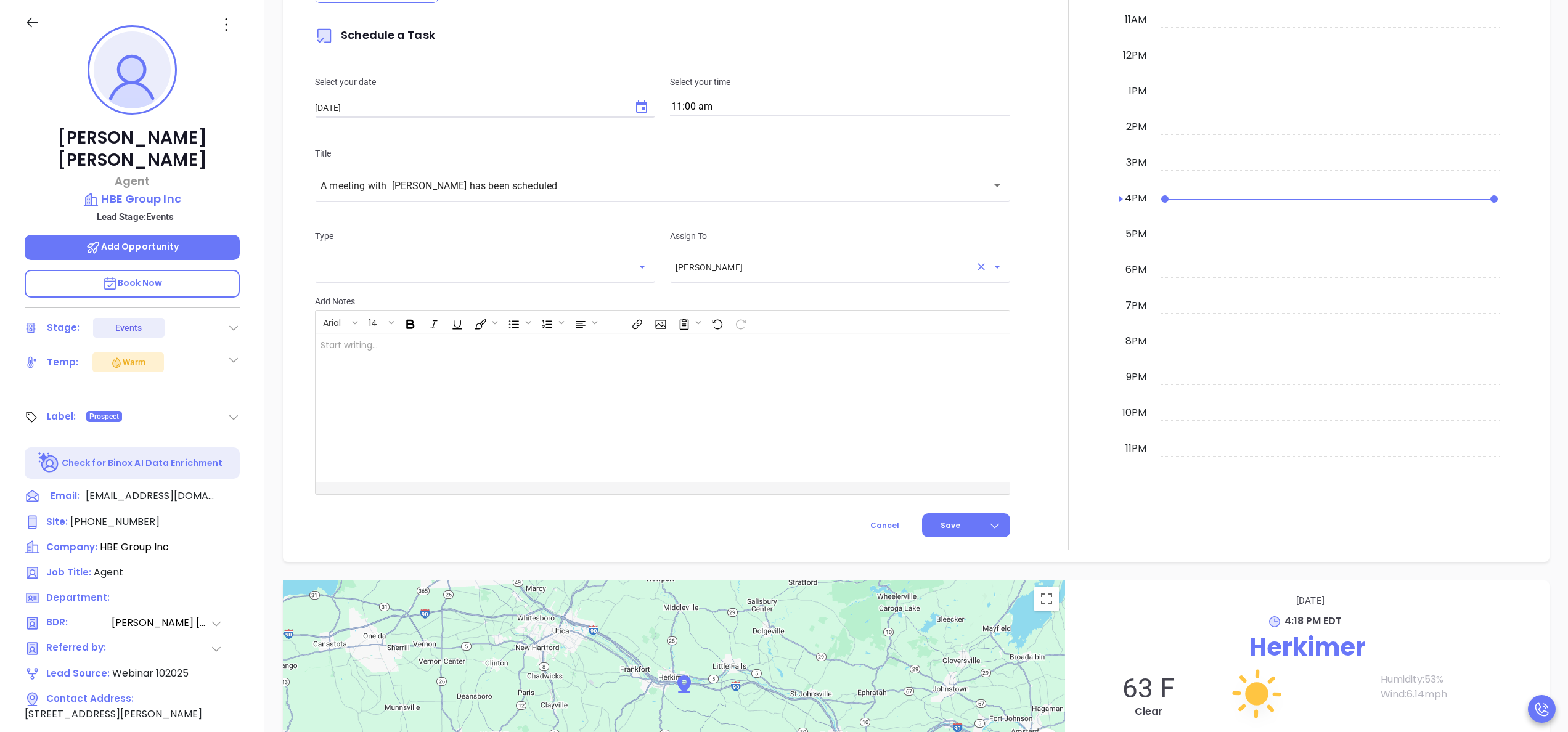
click at [244, 617] on div "[PERSON_NAME] Agent HBE Group Inc Lead Stage: Events Add Opportunity Book Now S…" at bounding box center [132, 458] width 264 height 915
click at [1034, 427] on div at bounding box center [1068, 207] width 102 height 686
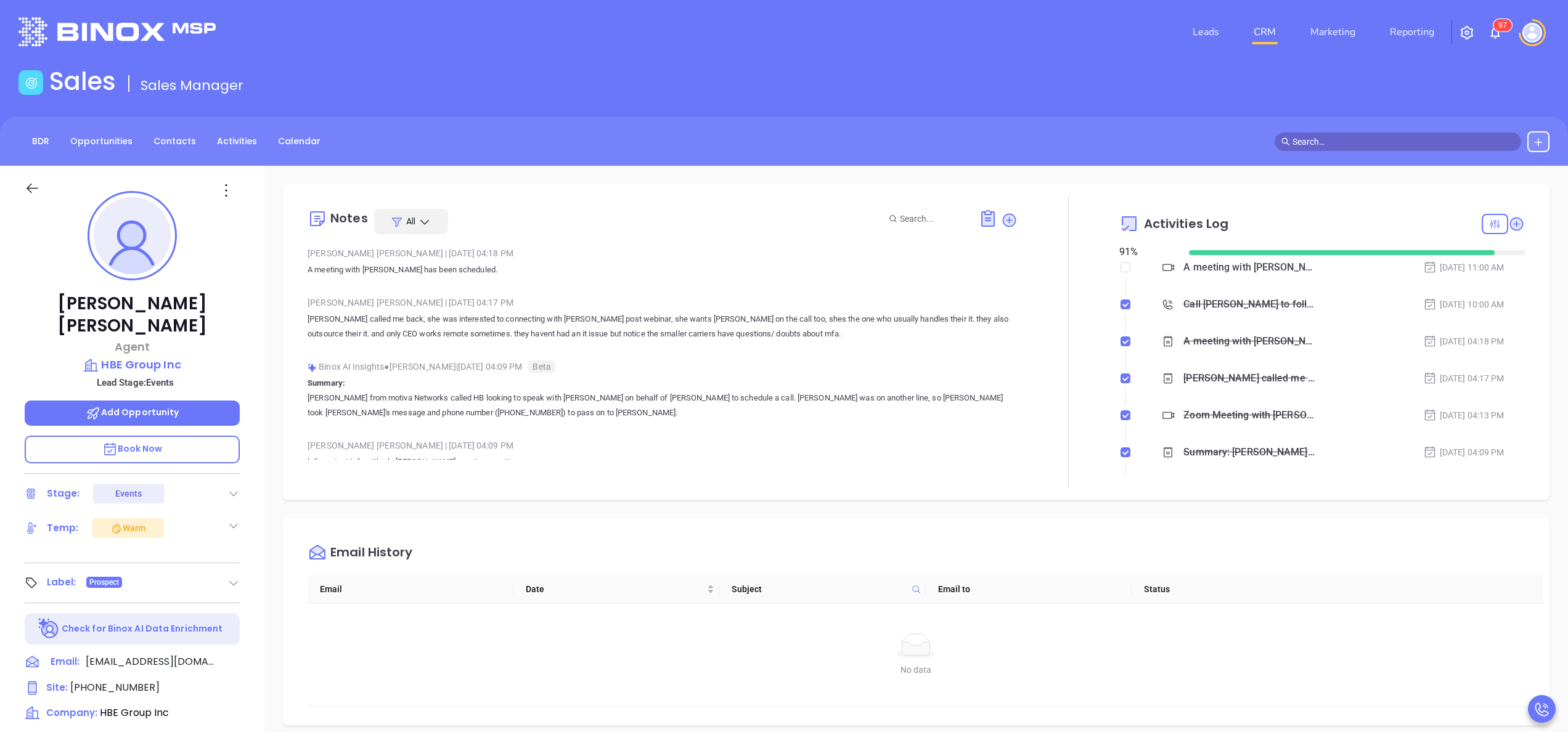
scroll to position [0, 0]
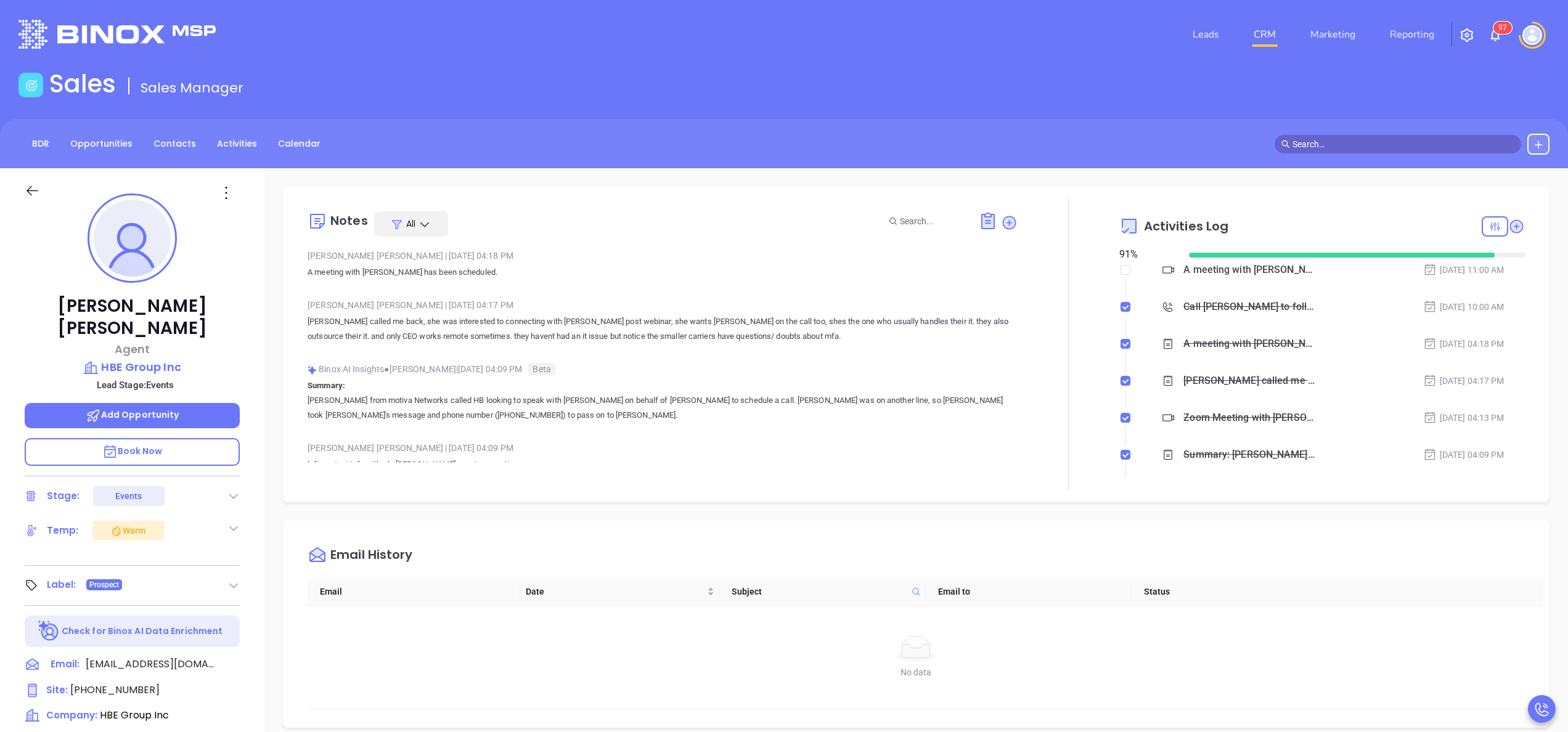
click at [960, 334] on p "[PERSON_NAME] called me back, she was interested to connecting with [PERSON_NAM…" at bounding box center [662, 329] width 710 height 30
click at [1004, 219] on icon at bounding box center [1010, 222] width 12 height 12
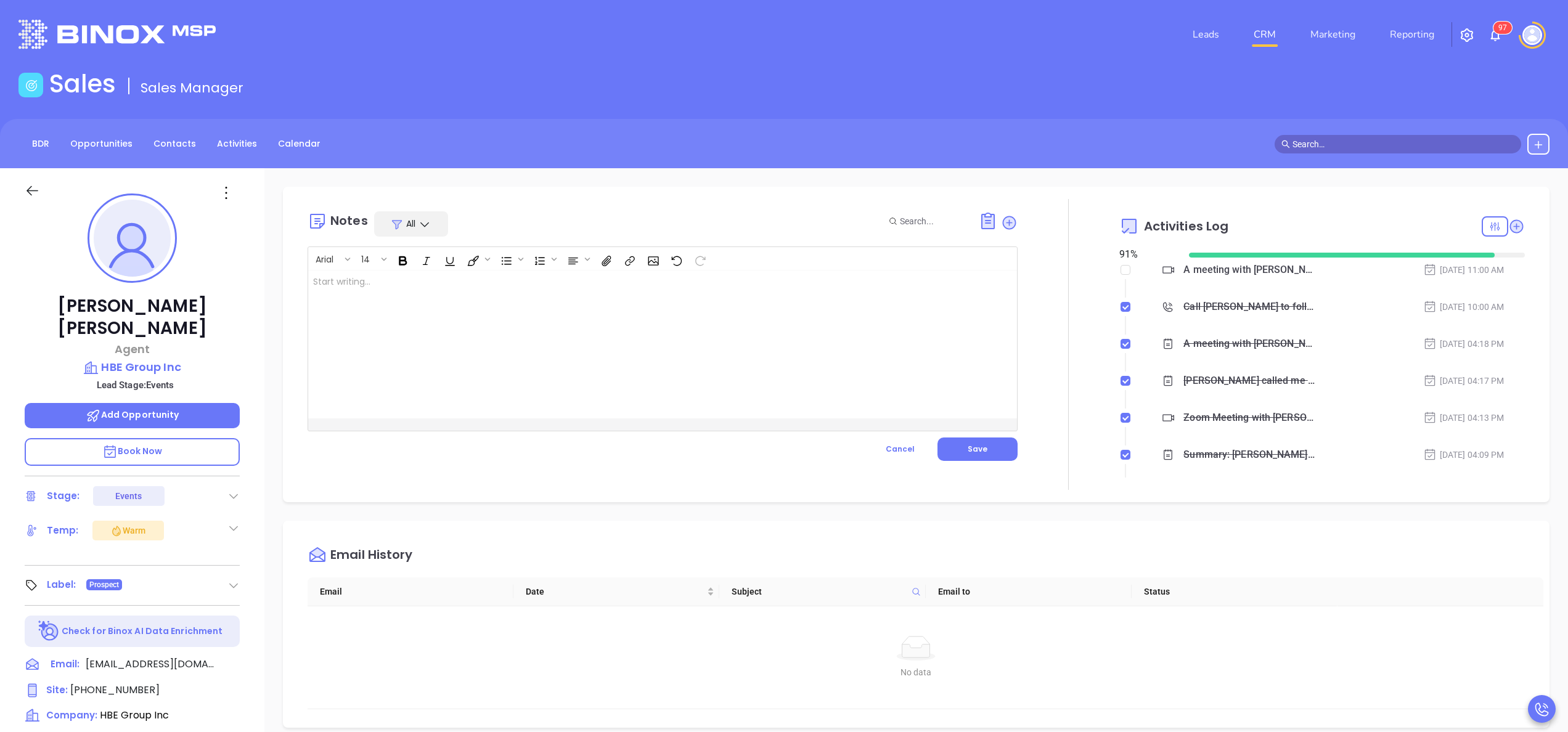
click at [509, 357] on div at bounding box center [637, 345] width 659 height 148
click at [979, 458] on button "Save" at bounding box center [978, 450] width 80 height 23
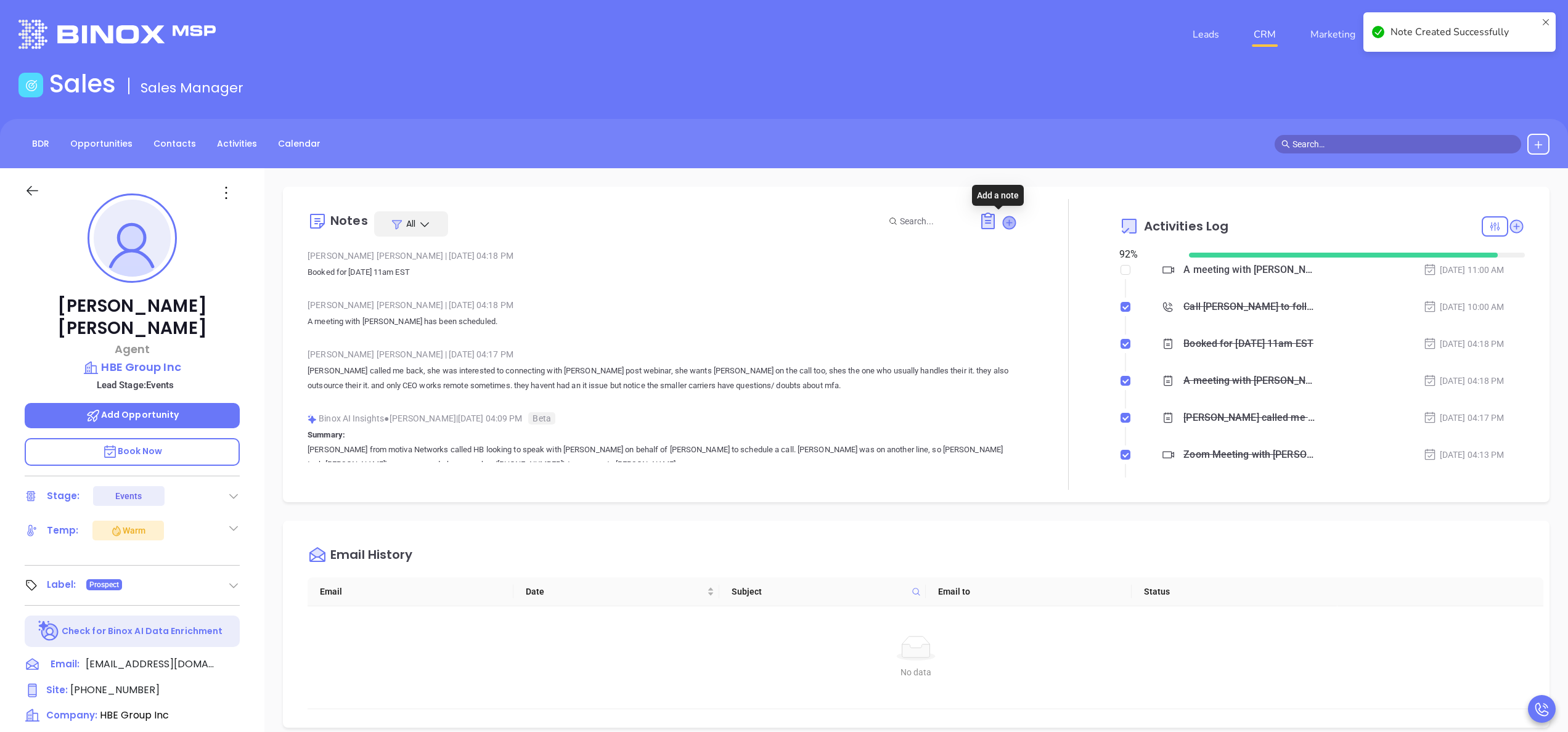
click at [1004, 219] on icon at bounding box center [1010, 222] width 12 height 12
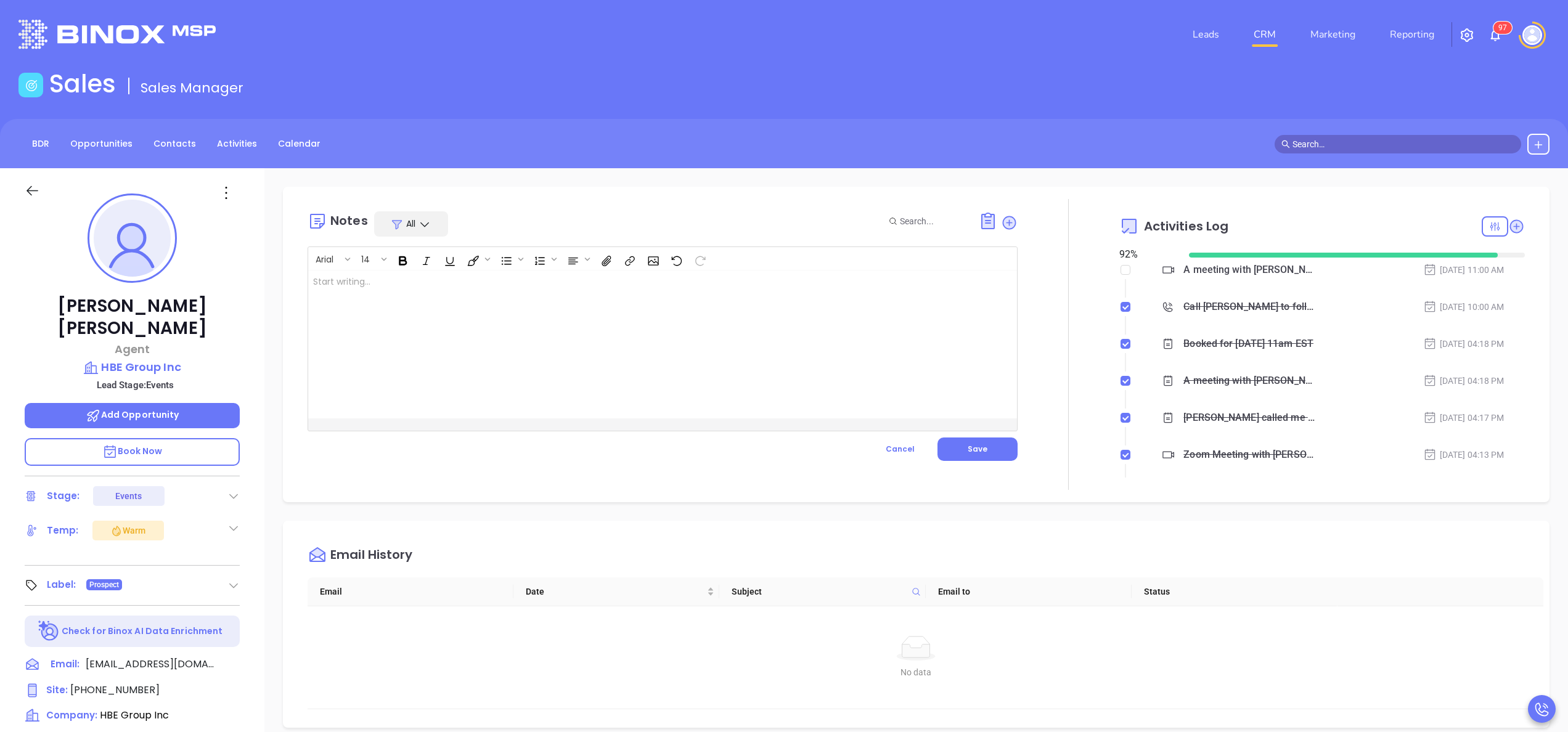
click at [521, 332] on div at bounding box center [637, 345] width 659 height 148
click at [947, 442] on button "Save" at bounding box center [978, 450] width 80 height 23
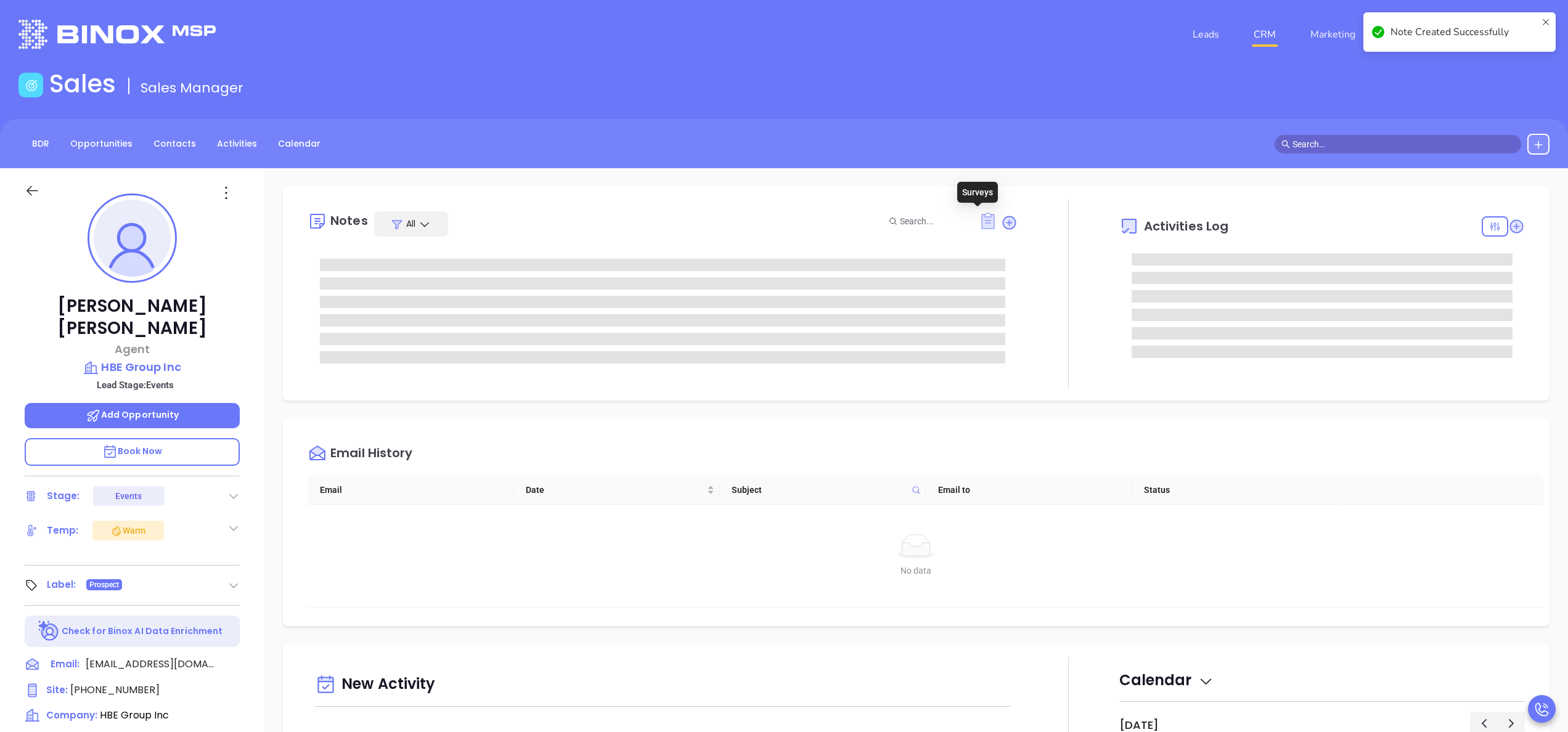
click at [981, 220] on icon at bounding box center [988, 221] width 14 height 17
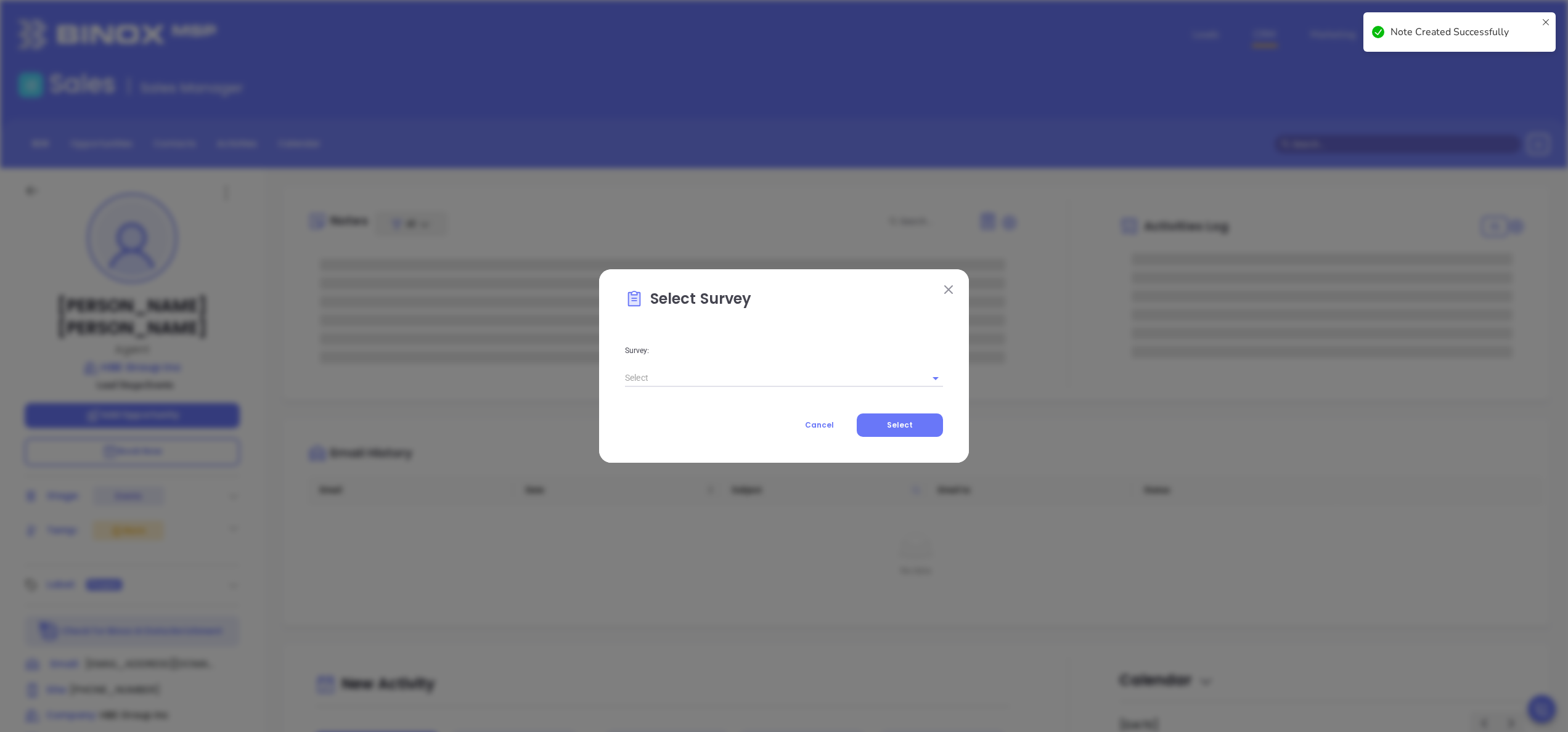
click at [918, 376] on div at bounding box center [927, 378] width 32 height 17
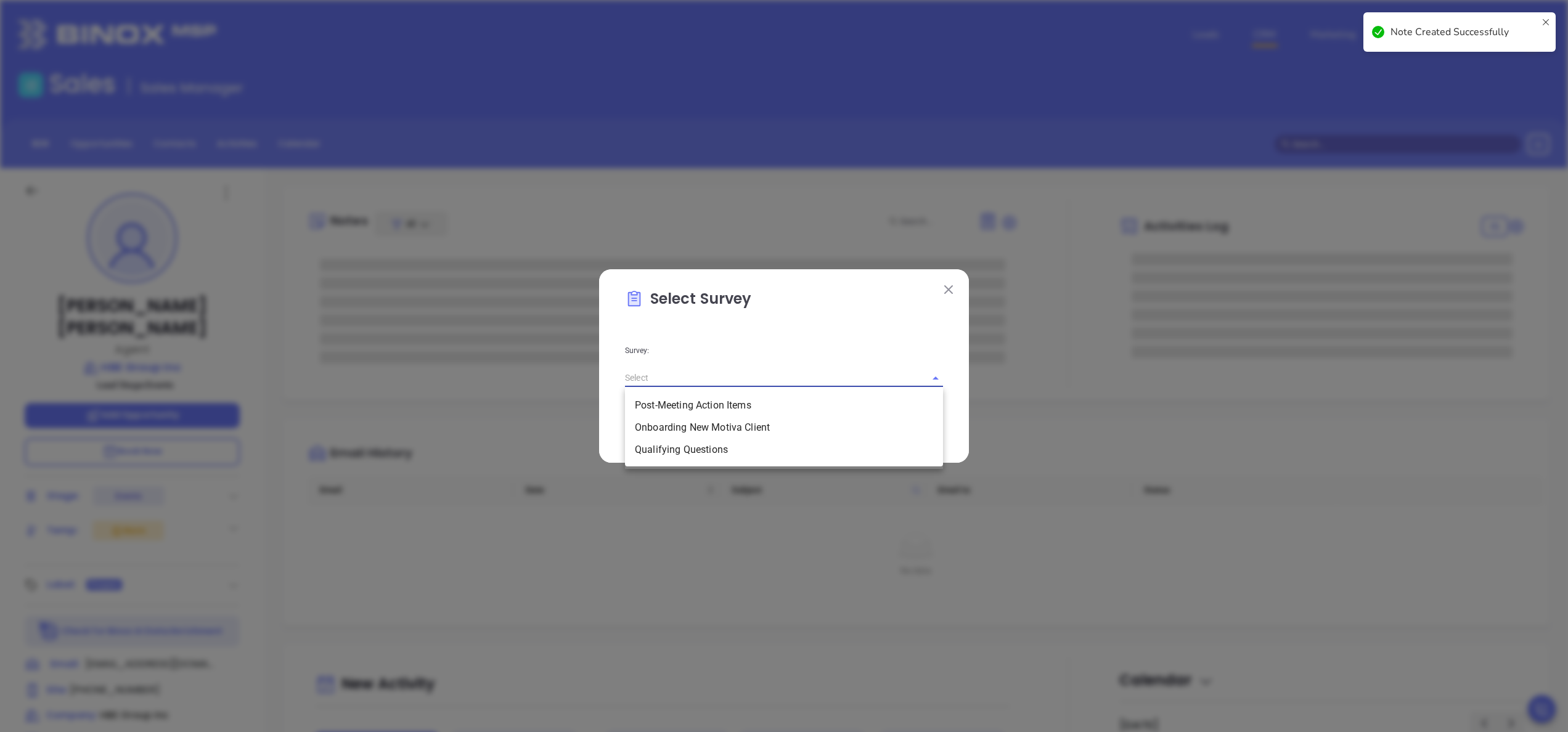
click at [879, 370] on input "text" at bounding box center [767, 378] width 283 height 18
click at [708, 444] on li "Qualifying Questions" at bounding box center [784, 450] width 318 height 23
type input "Qualifying Questions"
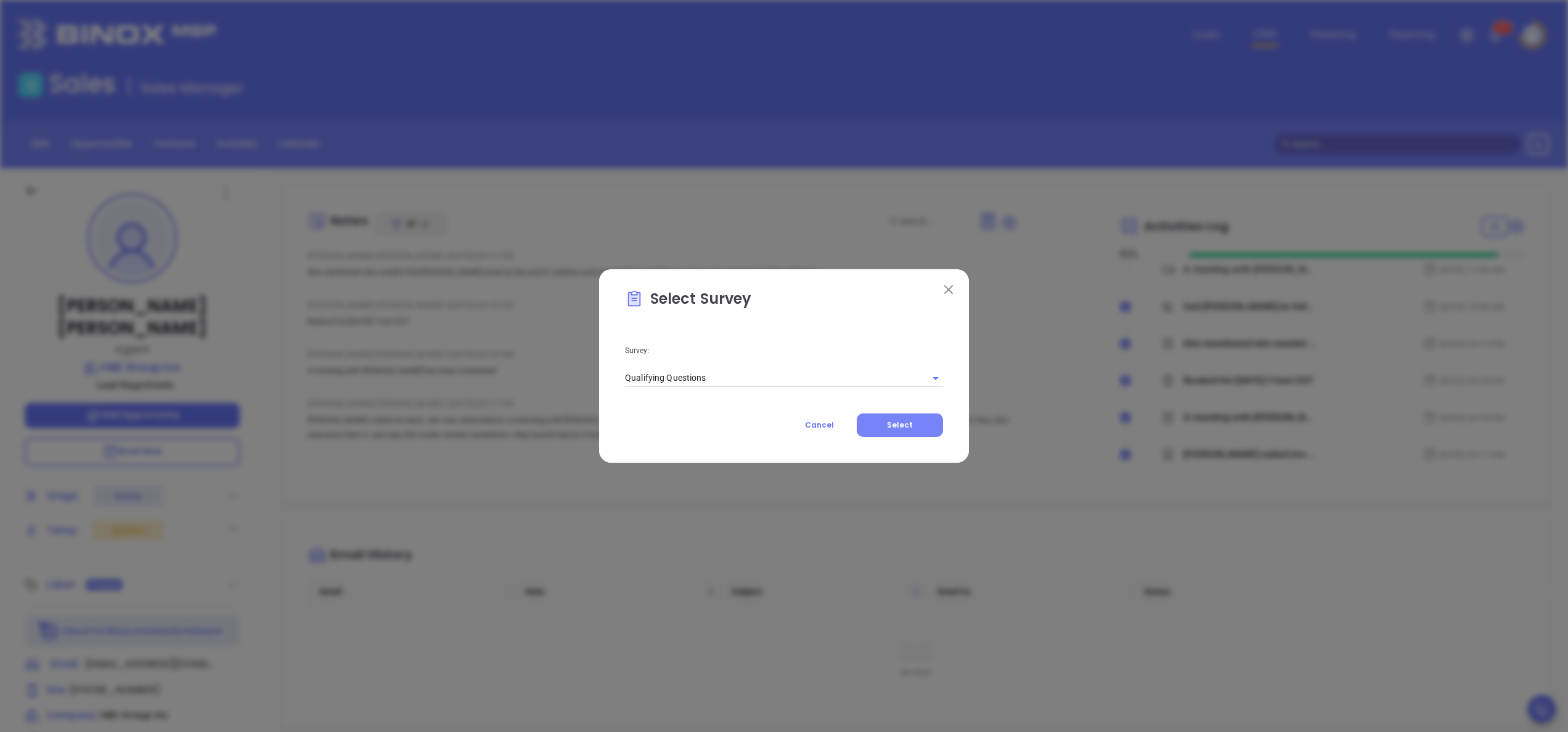
click at [914, 424] on button "Select" at bounding box center [900, 425] width 86 height 23
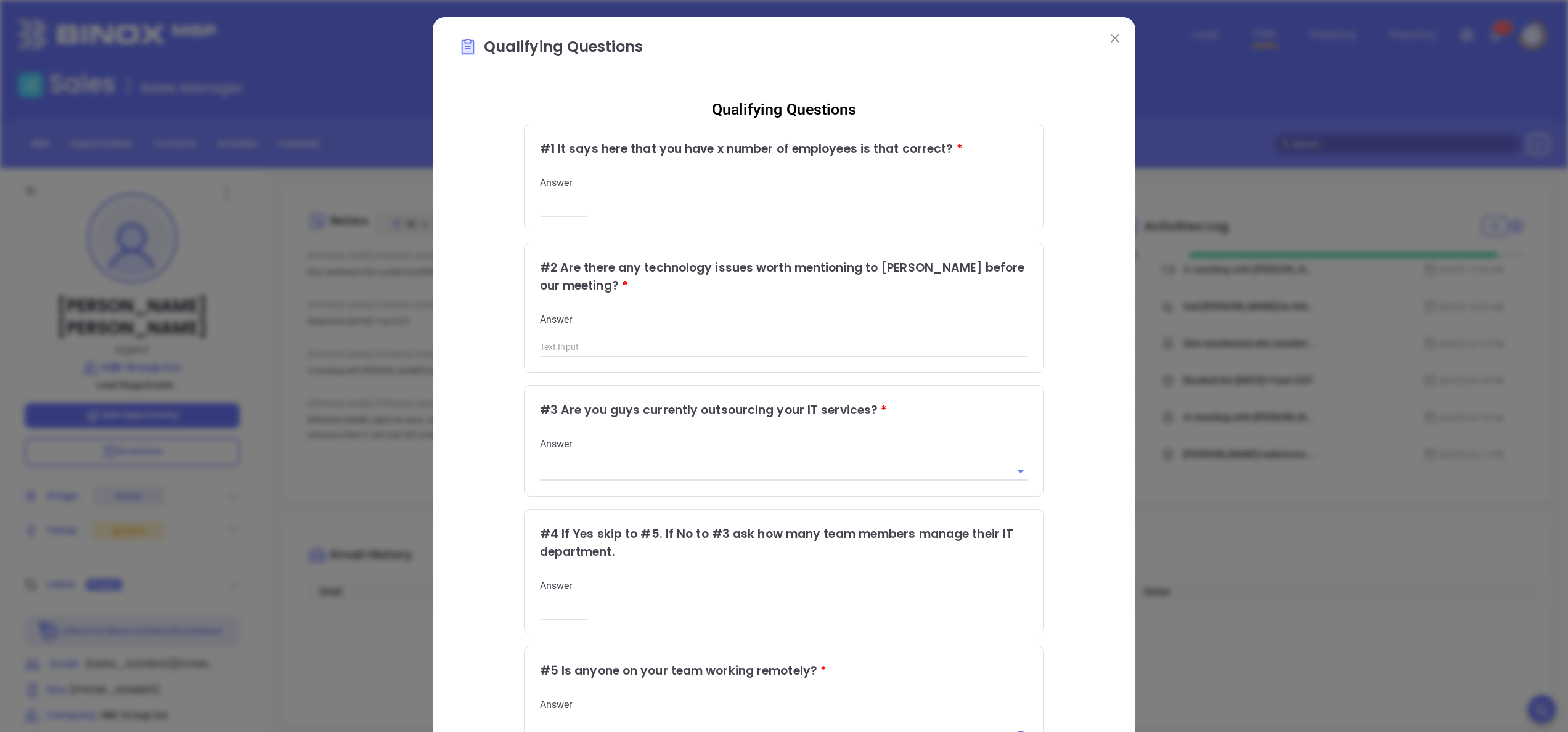
click at [545, 198] on div "Answer ​" at bounding box center [784, 195] width 489 height 38
click at [546, 201] on div "​" at bounding box center [564, 207] width 49 height 12
type input "12"
type input "No, but has questions about MFA"
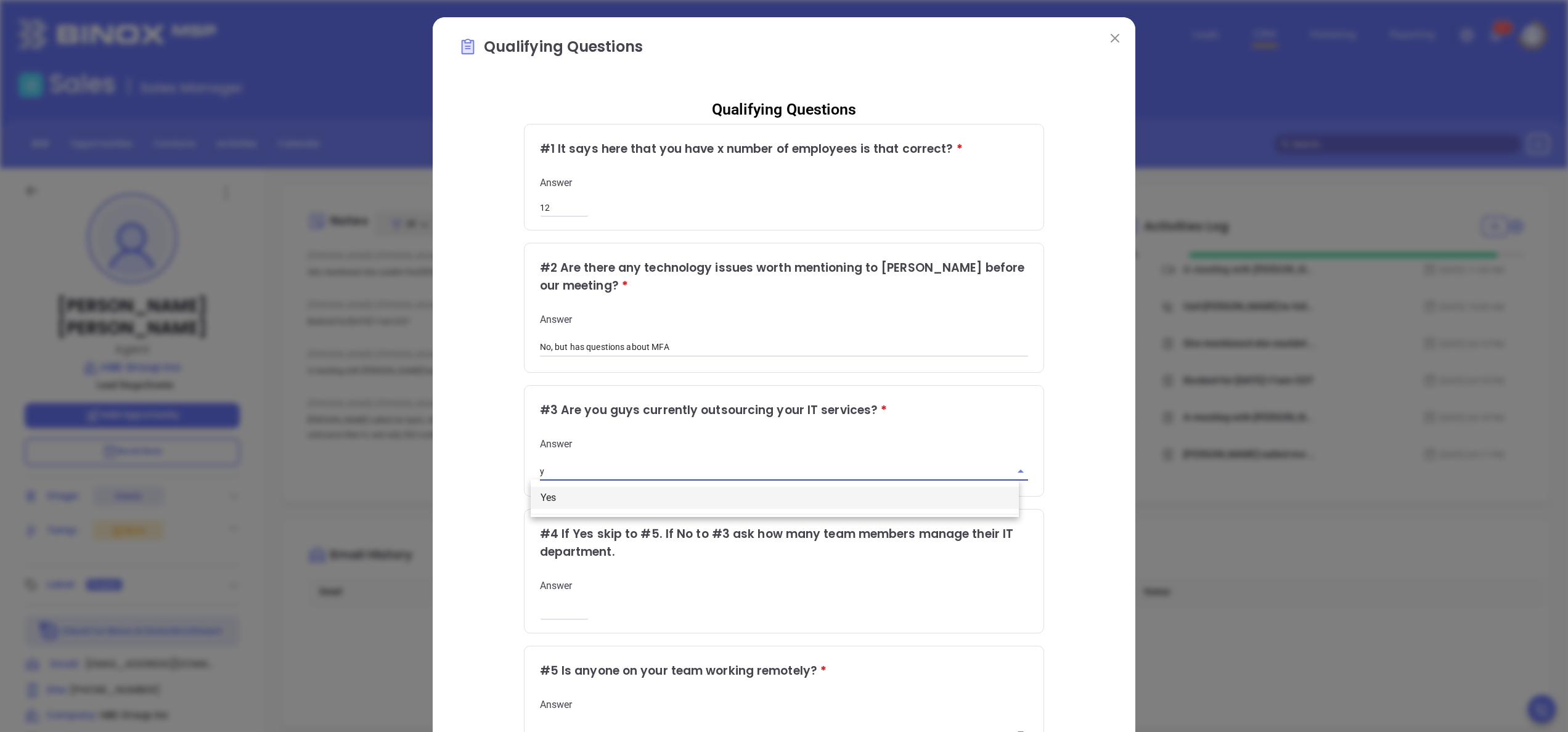
click at [596, 493] on li "Yes" at bounding box center [775, 497] width 488 height 23
type input "Yes"
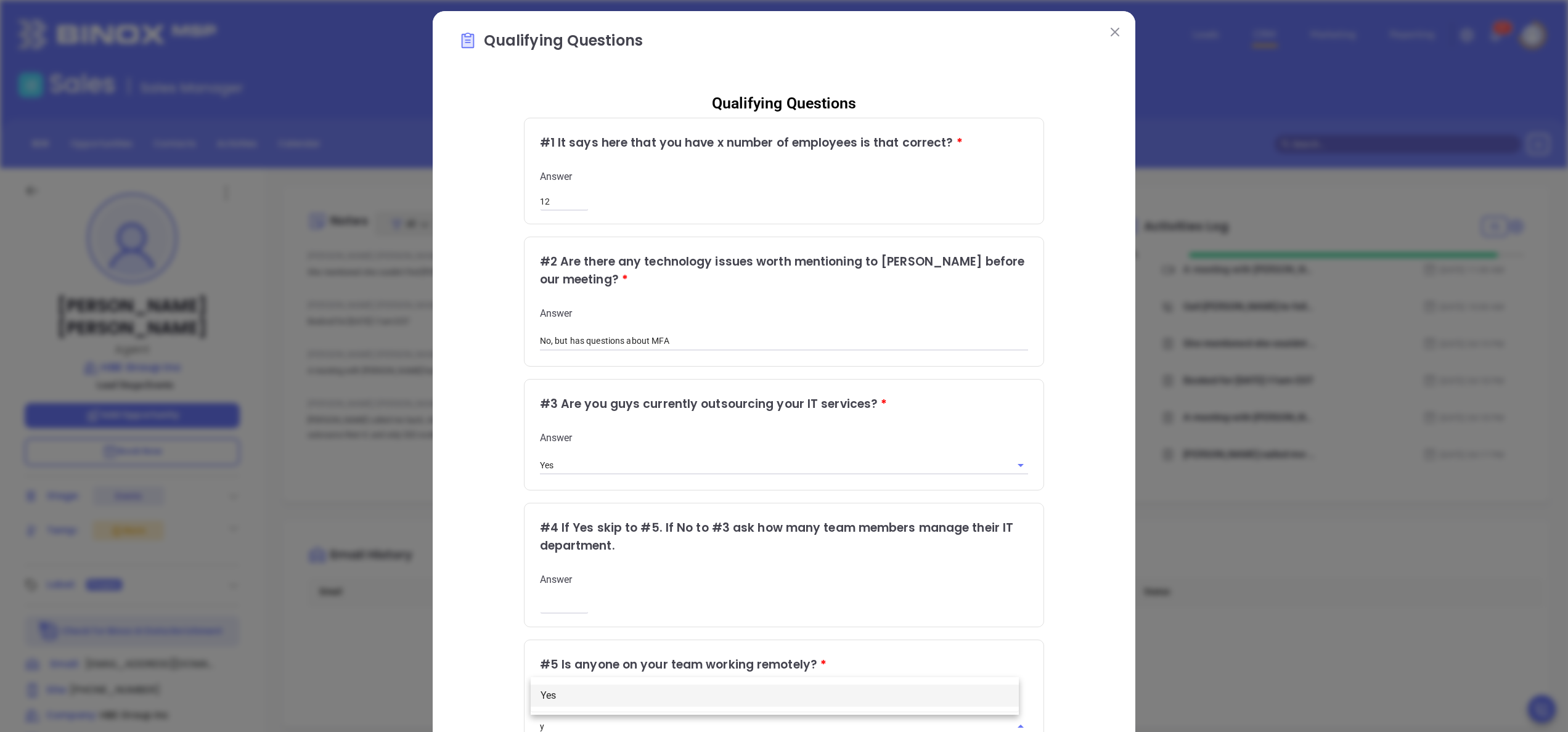
click at [585, 695] on li "Yes" at bounding box center [775, 696] width 488 height 23
type input "Yes"
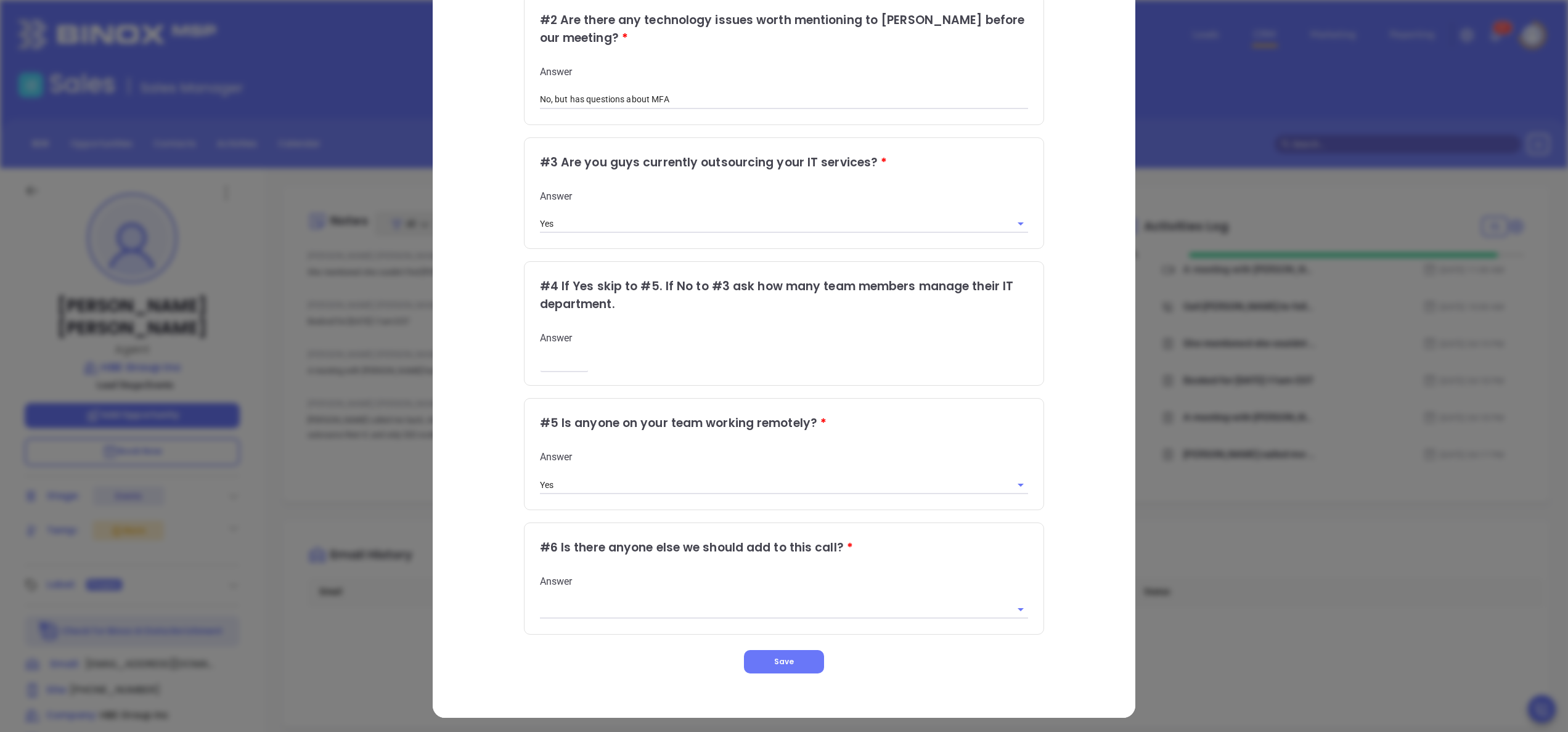
click at [608, 617] on div "# 6 Is there anyone else we should add to this call? * Answer" at bounding box center [784, 578] width 519 height 111
click at [601, 601] on input "text" at bounding box center [766, 609] width 454 height 18
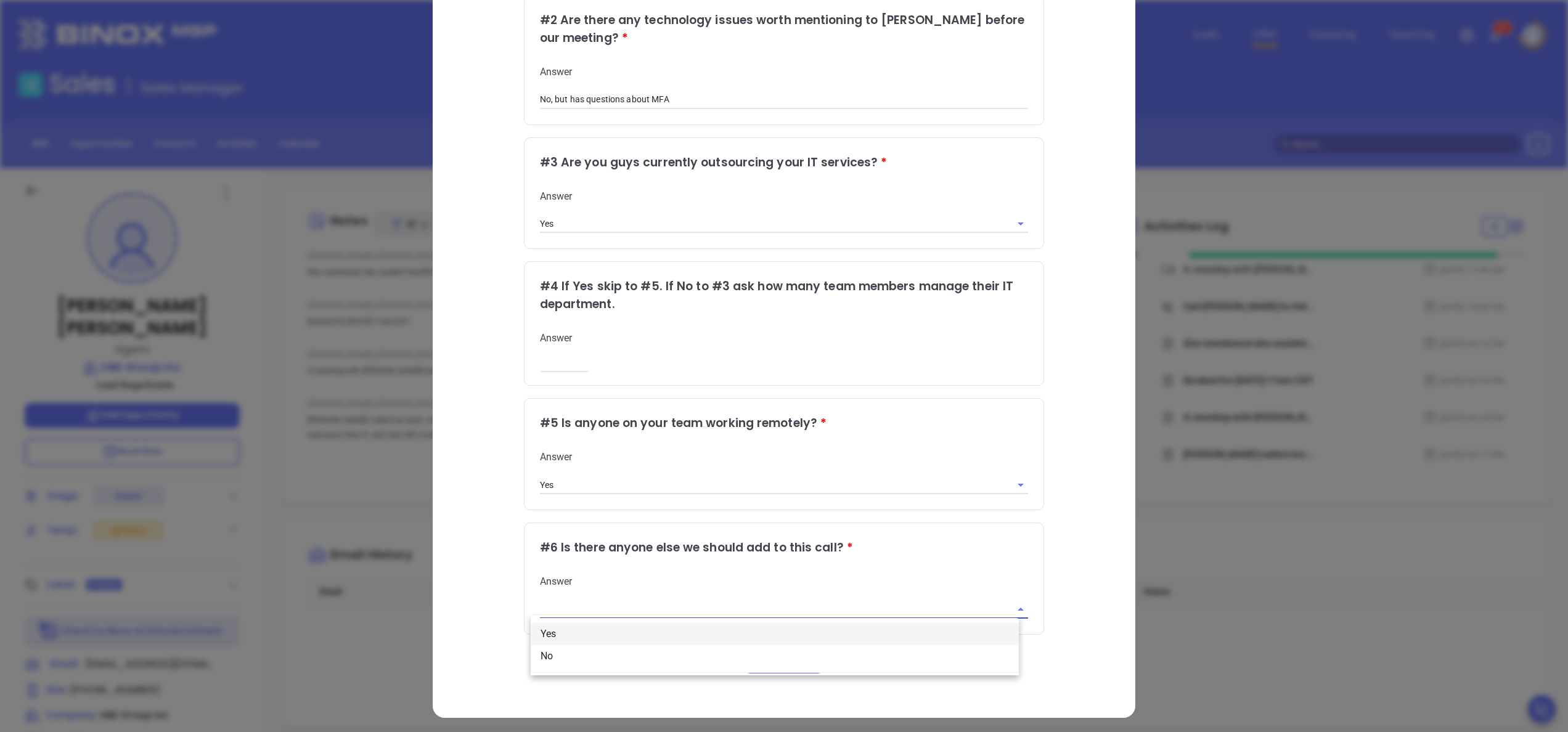
click at [565, 626] on li "Yes" at bounding box center [775, 634] width 488 height 23
type input "Yes"
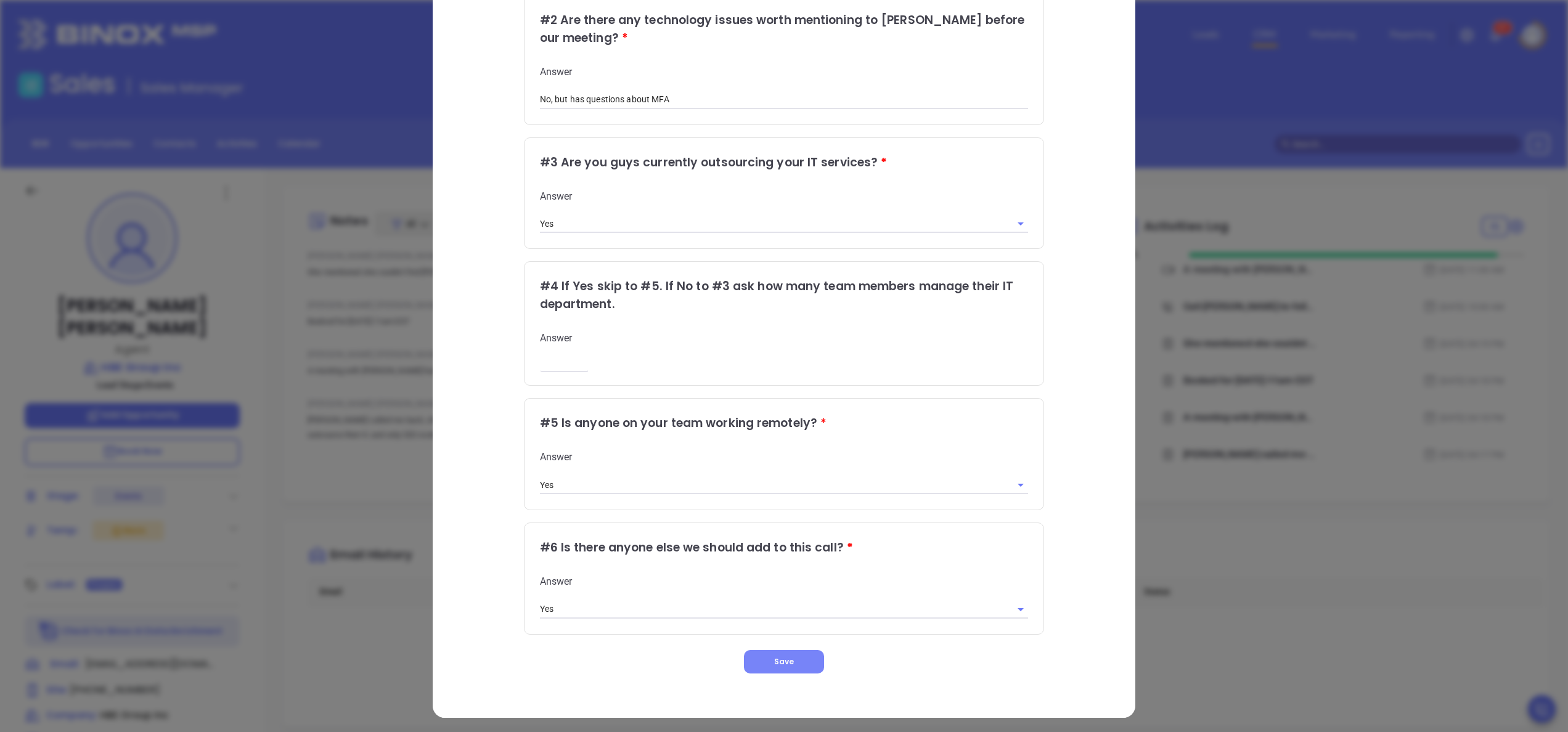
click at [774, 658] on span "Save" at bounding box center [784, 662] width 20 height 10
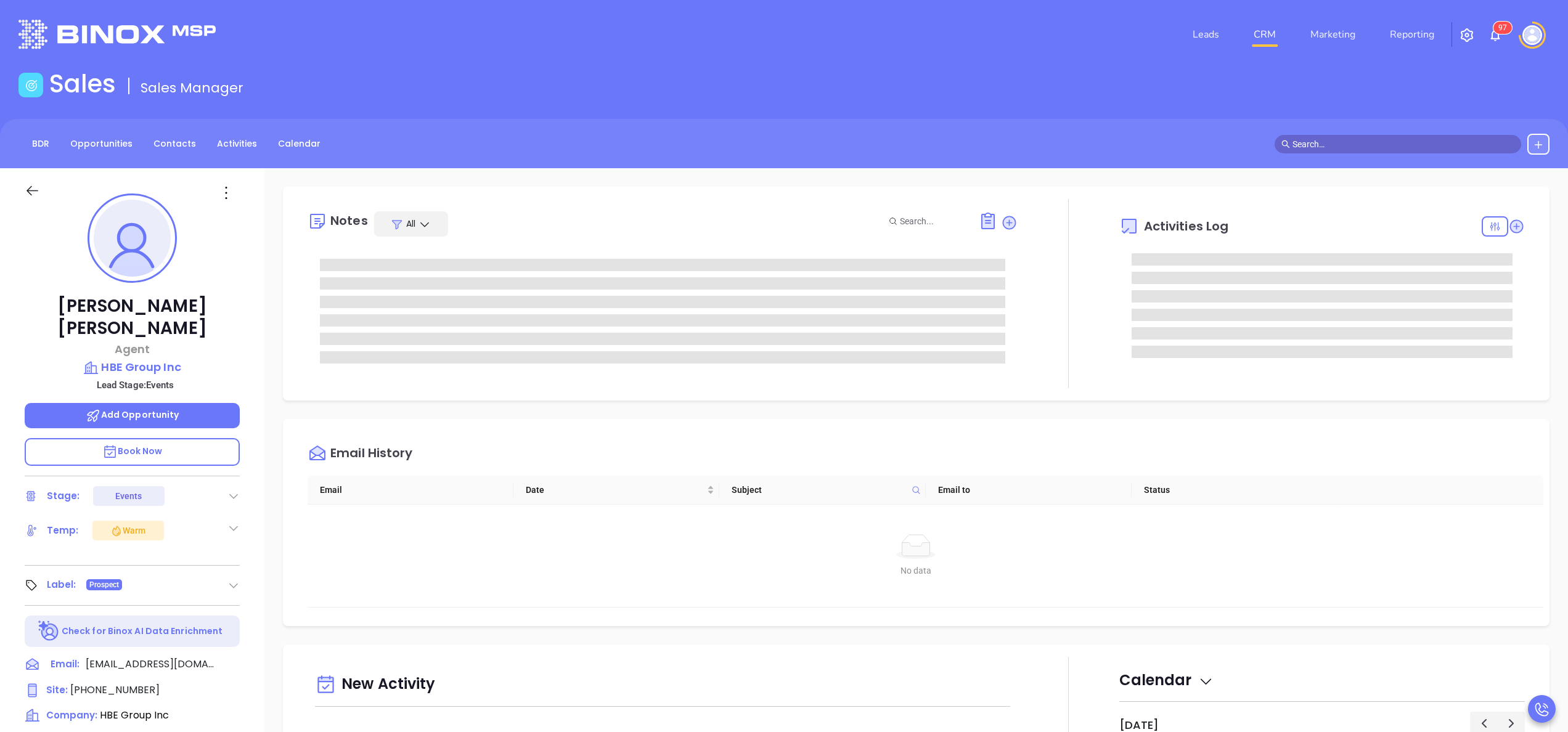
click at [254, 449] on div "Sharon Baisley Agent HBE Group Inc Lead Stage: Events Add Opportunity Book Now …" at bounding box center [132, 626] width 264 height 915
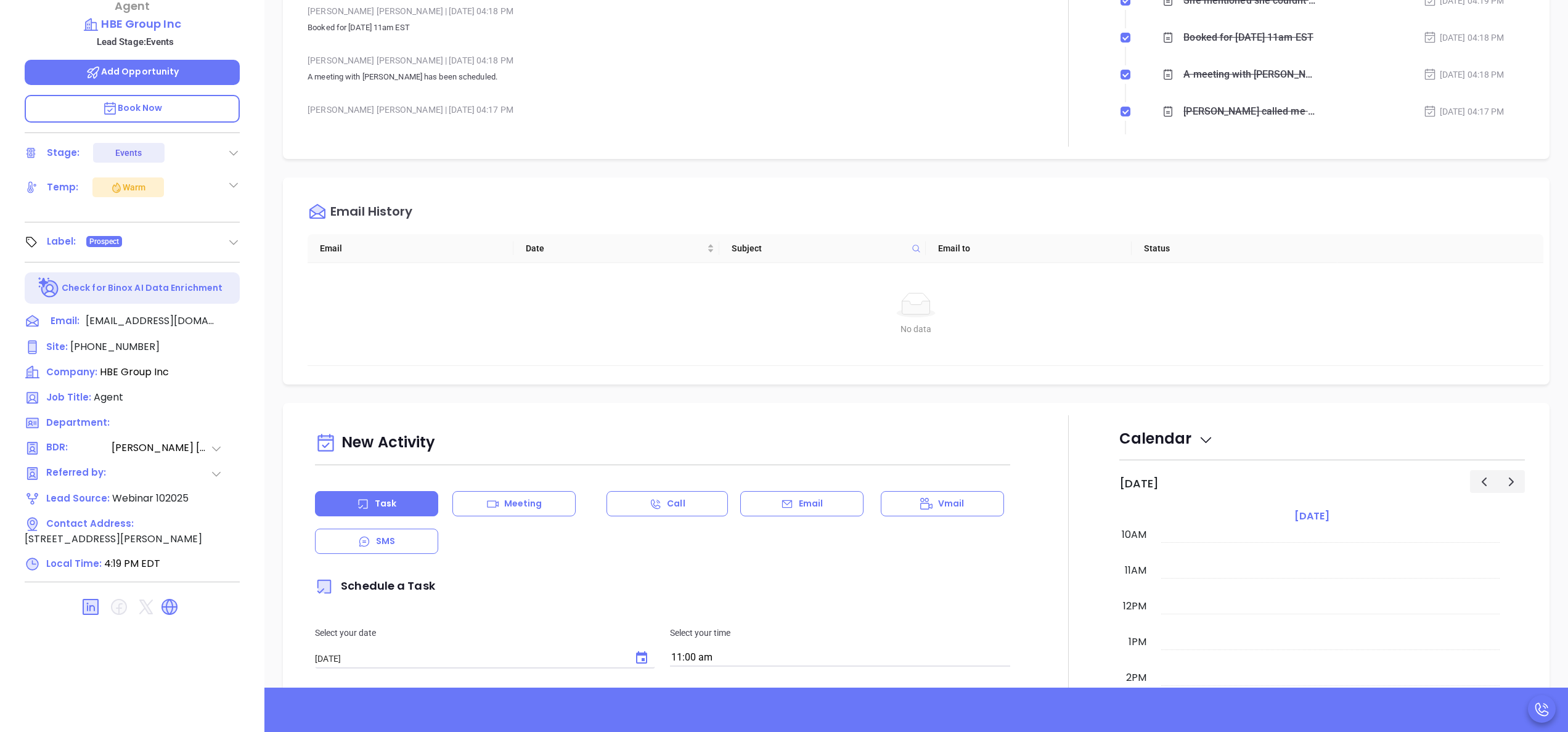
scroll to position [345, 0]
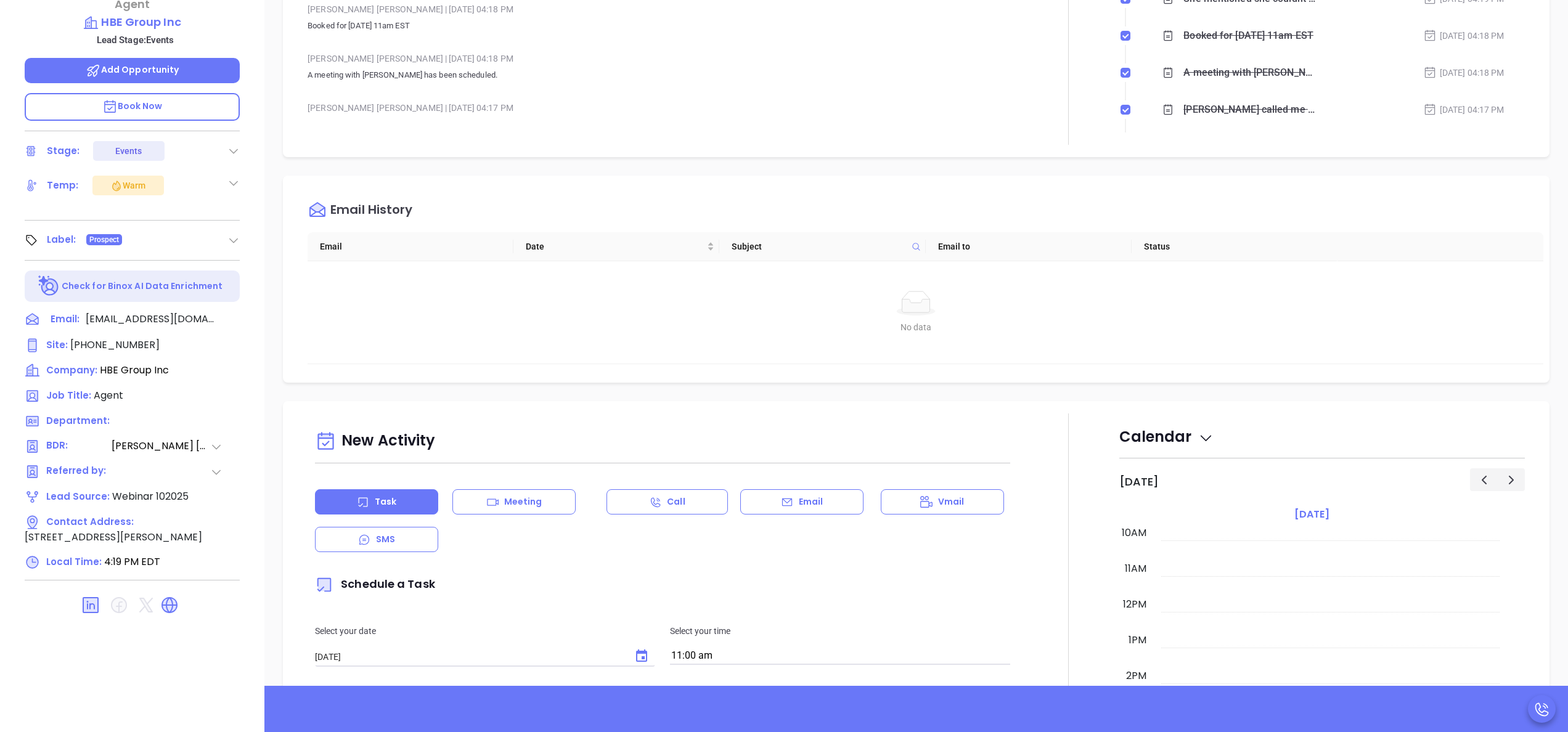
click at [181, 598] on link at bounding box center [172, 605] width 25 height 15
click at [174, 58] on p "Add Opportunity" at bounding box center [132, 70] width 215 height 25
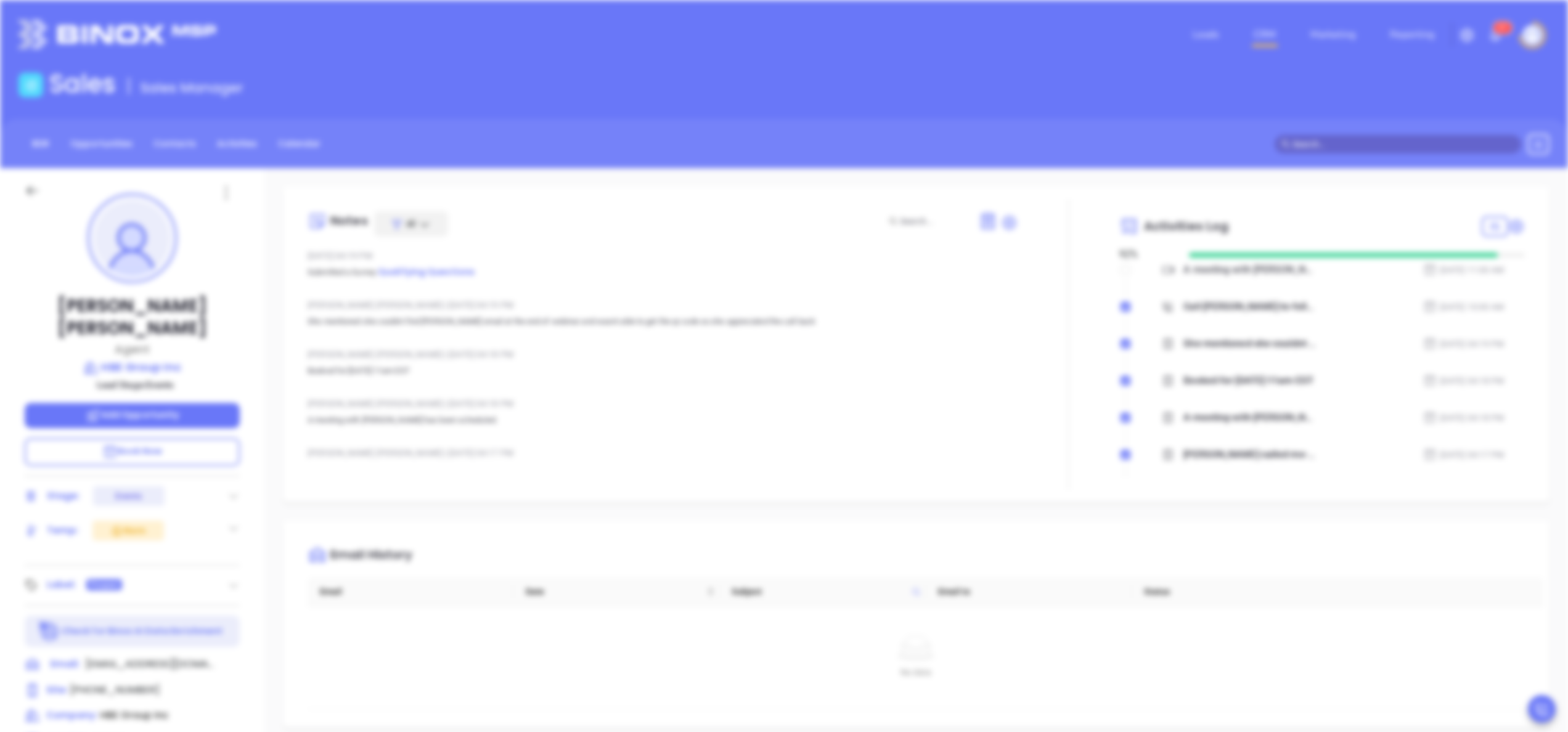
type input "Sharon Baisley"
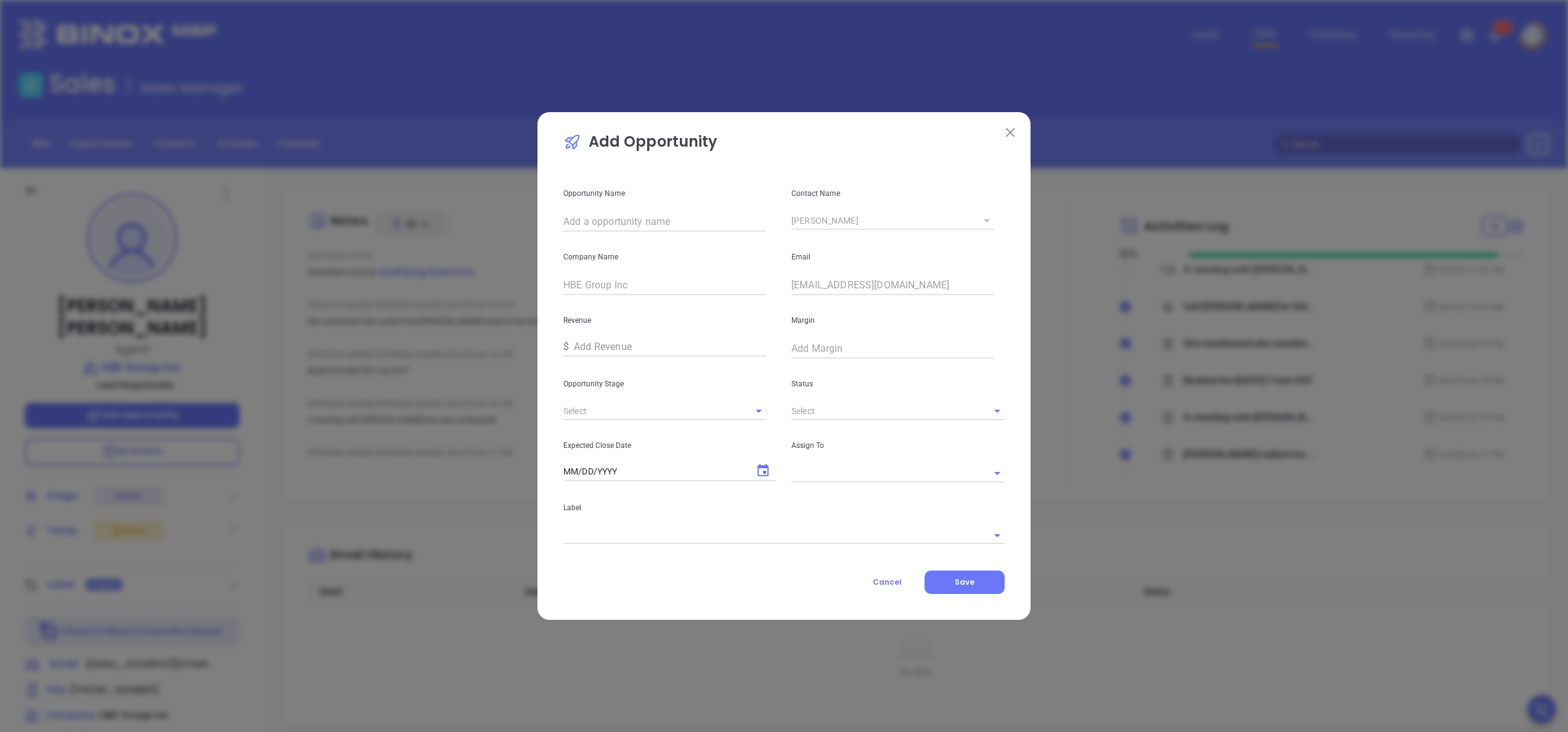
click at [1010, 136] on img at bounding box center [1010, 133] width 9 height 9
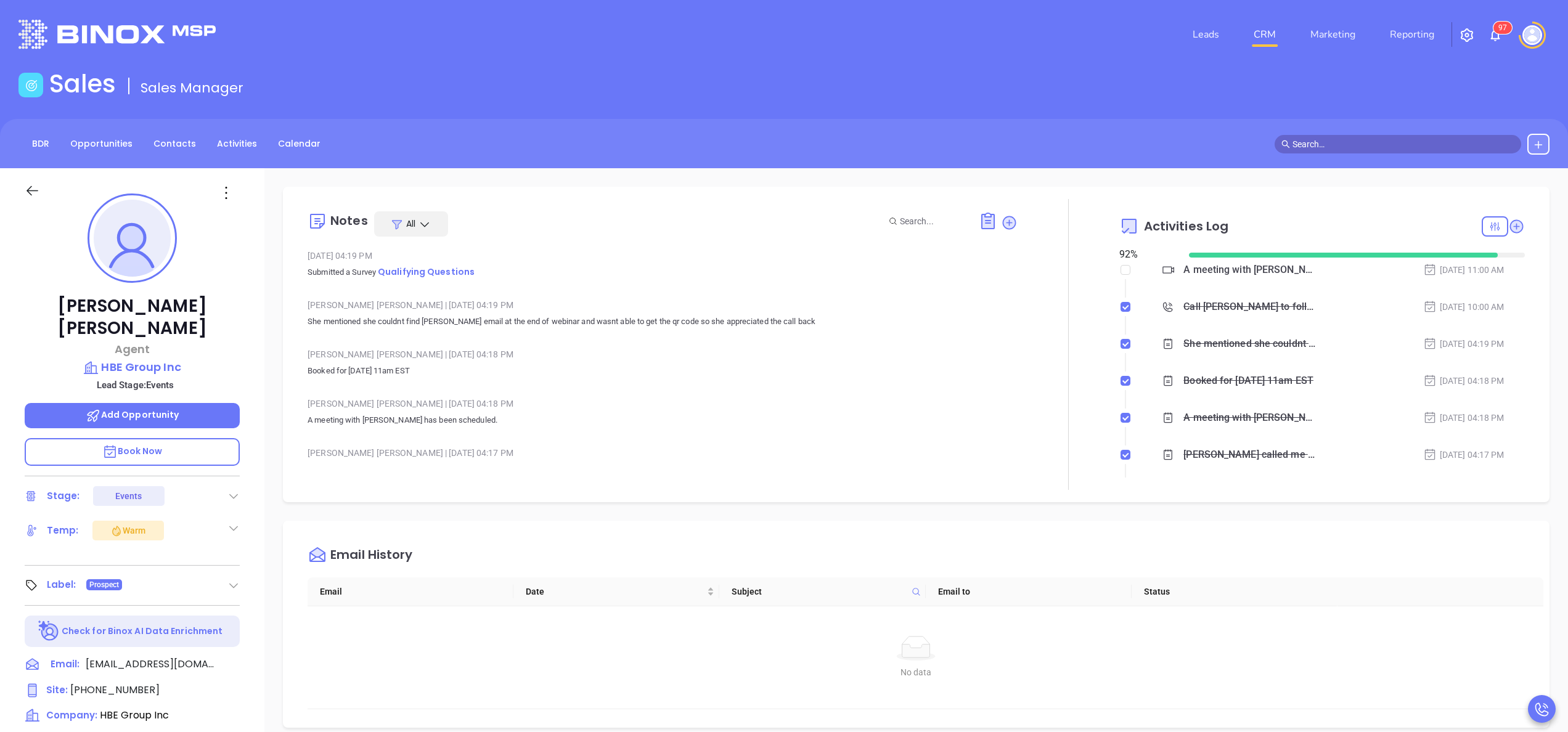
scroll to position [49, 0]
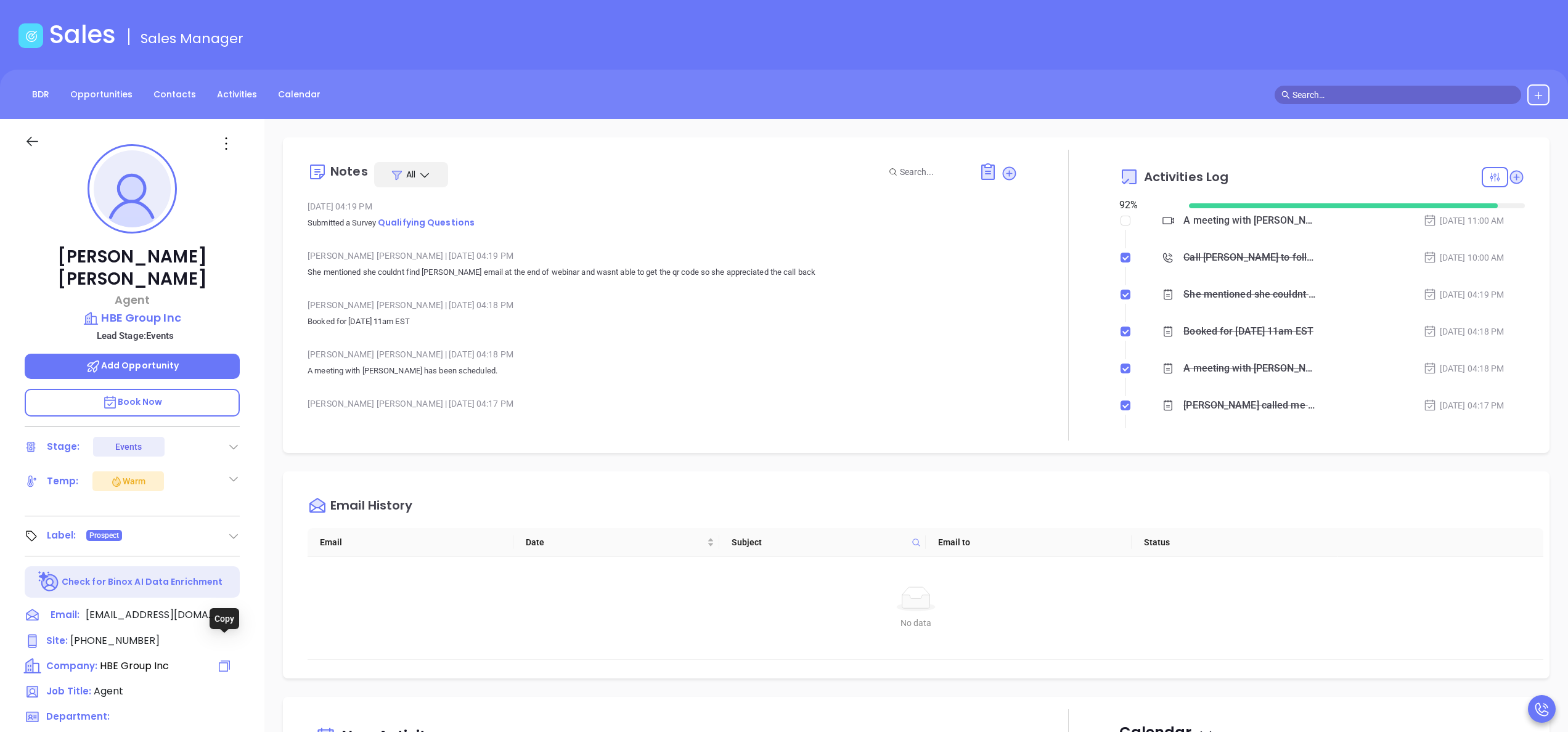
click at [223, 659] on icon at bounding box center [224, 666] width 15 height 15
click at [153, 359] on span "Add Opportunity" at bounding box center [132, 365] width 94 height 12
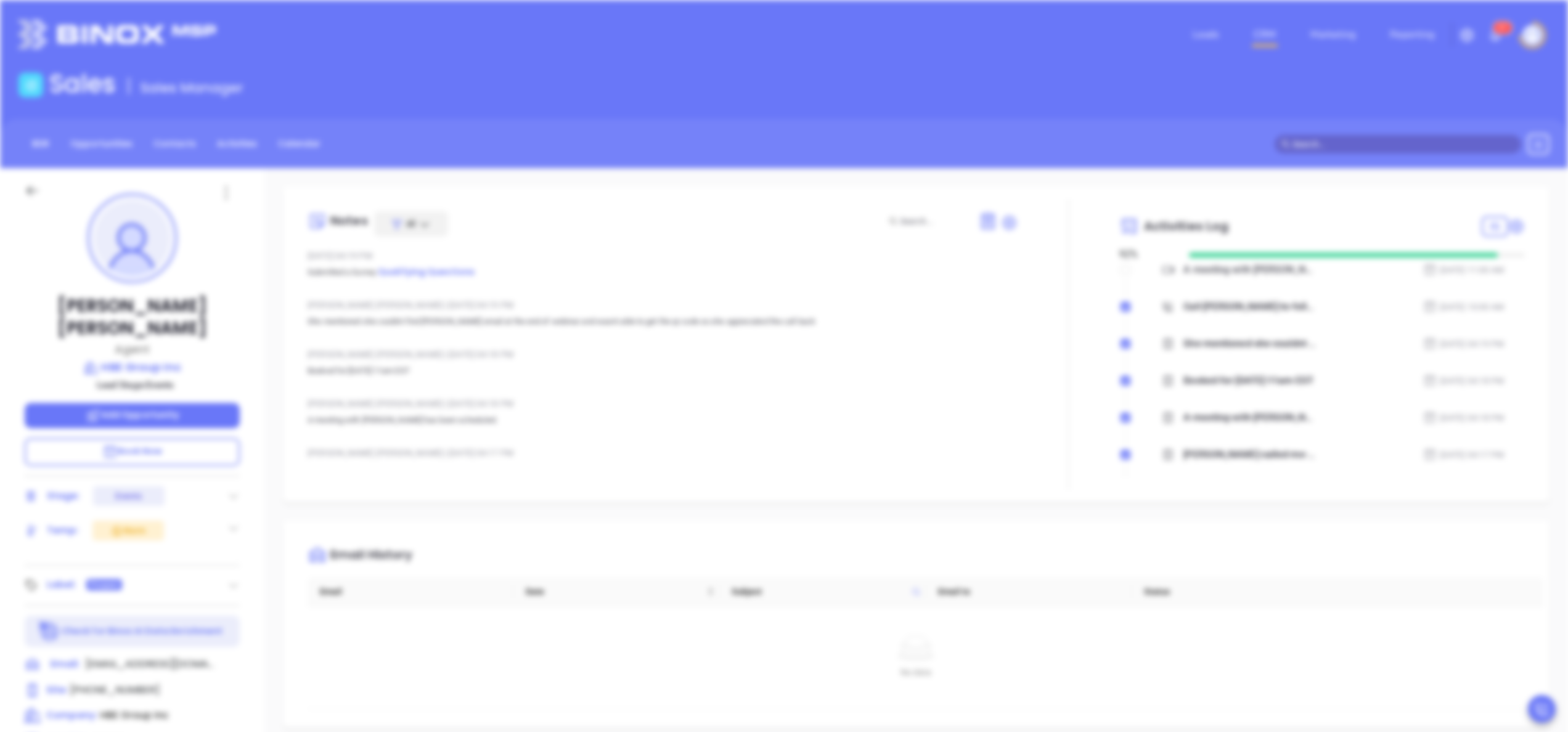
type input "Sharon Baisley"
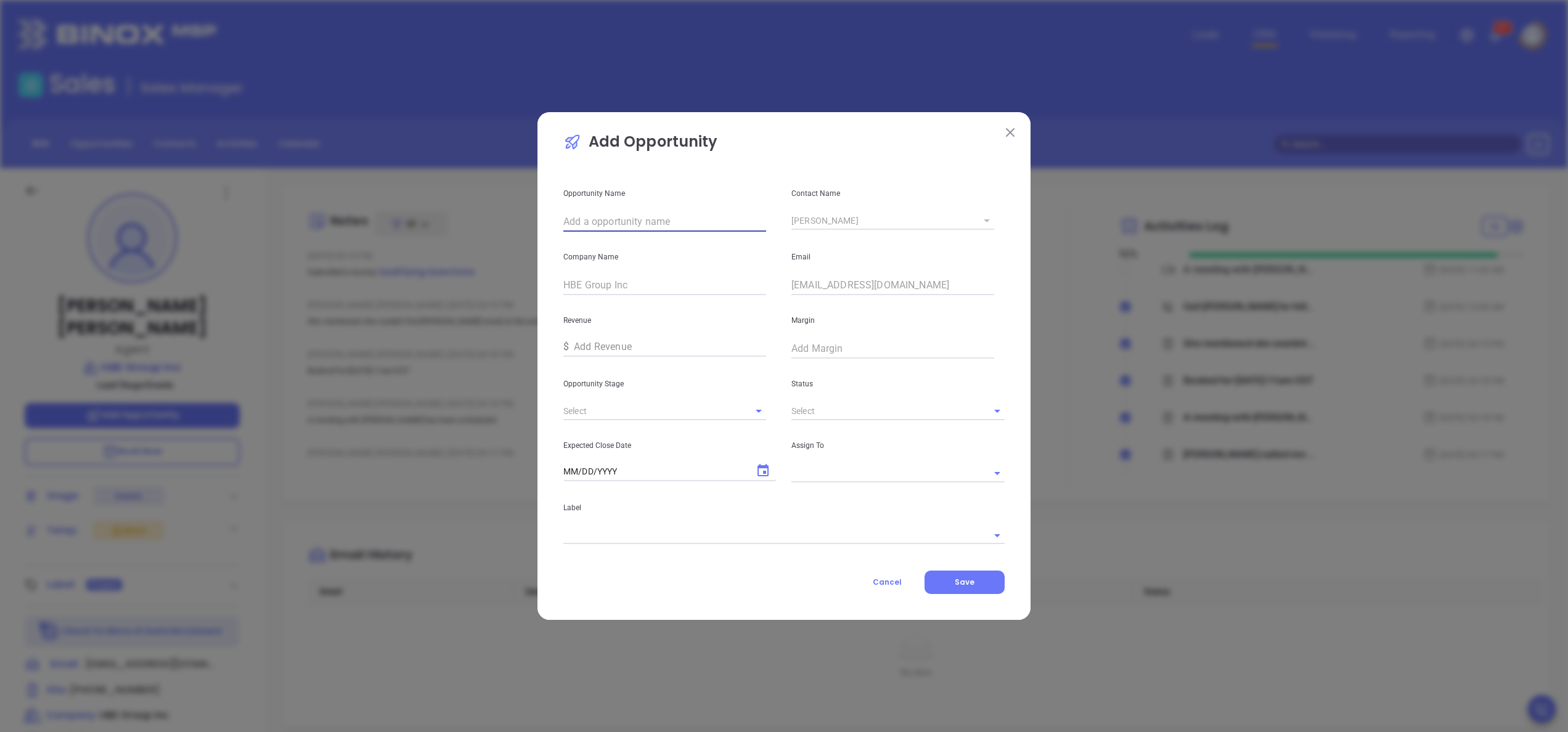
click at [656, 214] on input "text" at bounding box center [665, 221] width 203 height 20
paste input "HBE Group Inc"
type input "HBE Group Inc"
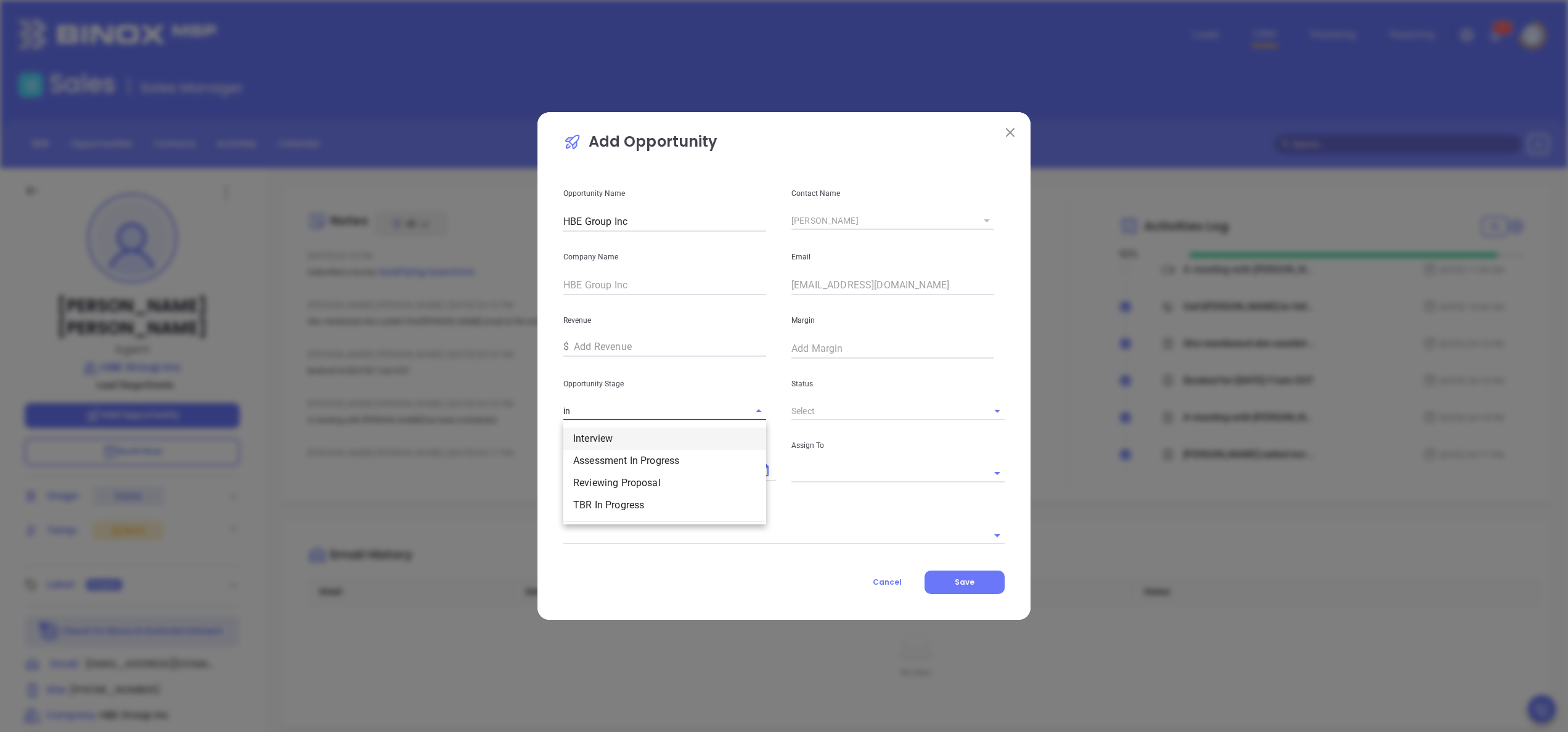
click at [632, 436] on li "Interview" at bounding box center [665, 439] width 203 height 23
type input "Interview"
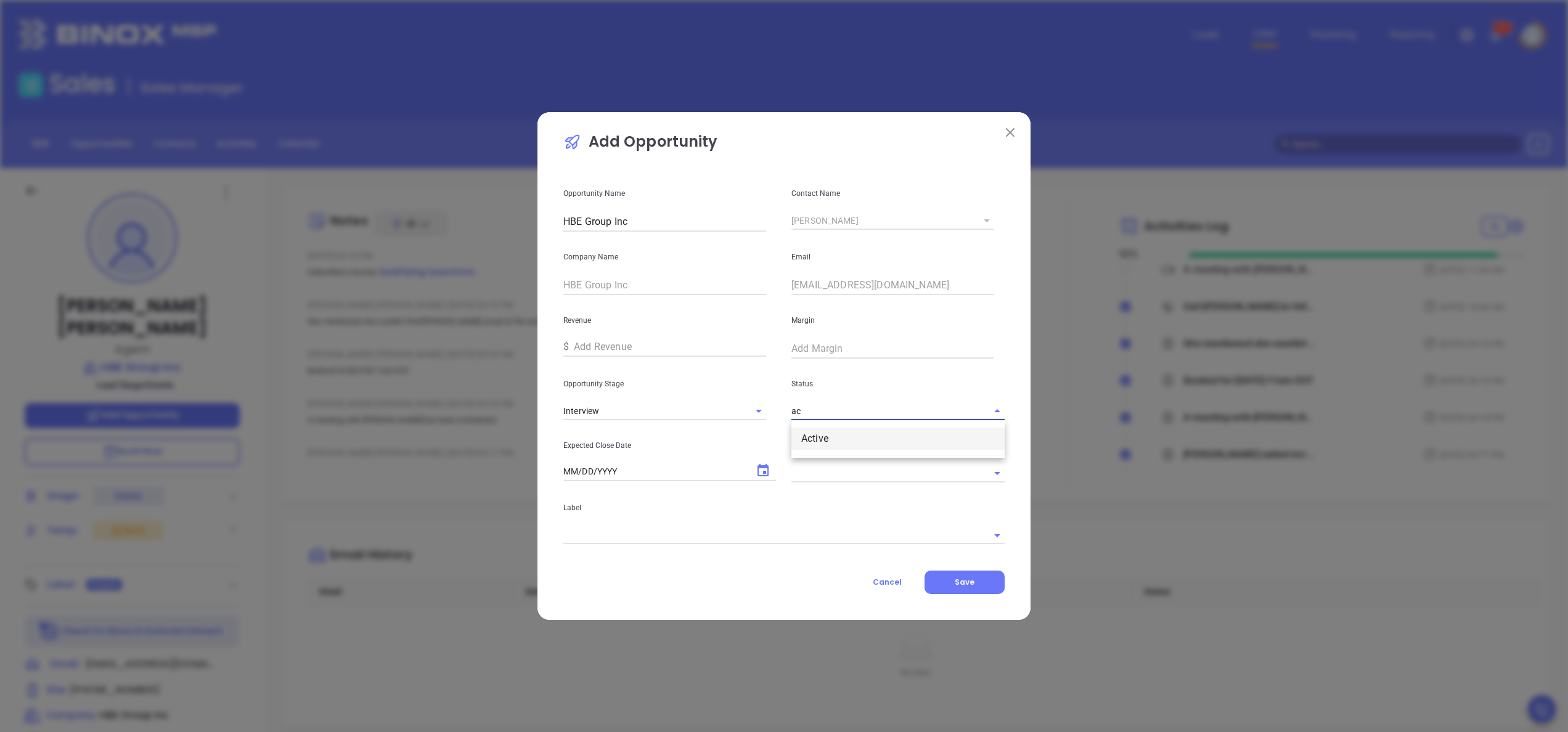
click at [832, 440] on li "Active" at bounding box center [898, 439] width 214 height 23
type input "Active"
click at [760, 476] on icon "Choose date" at bounding box center [763, 470] width 11 height 12
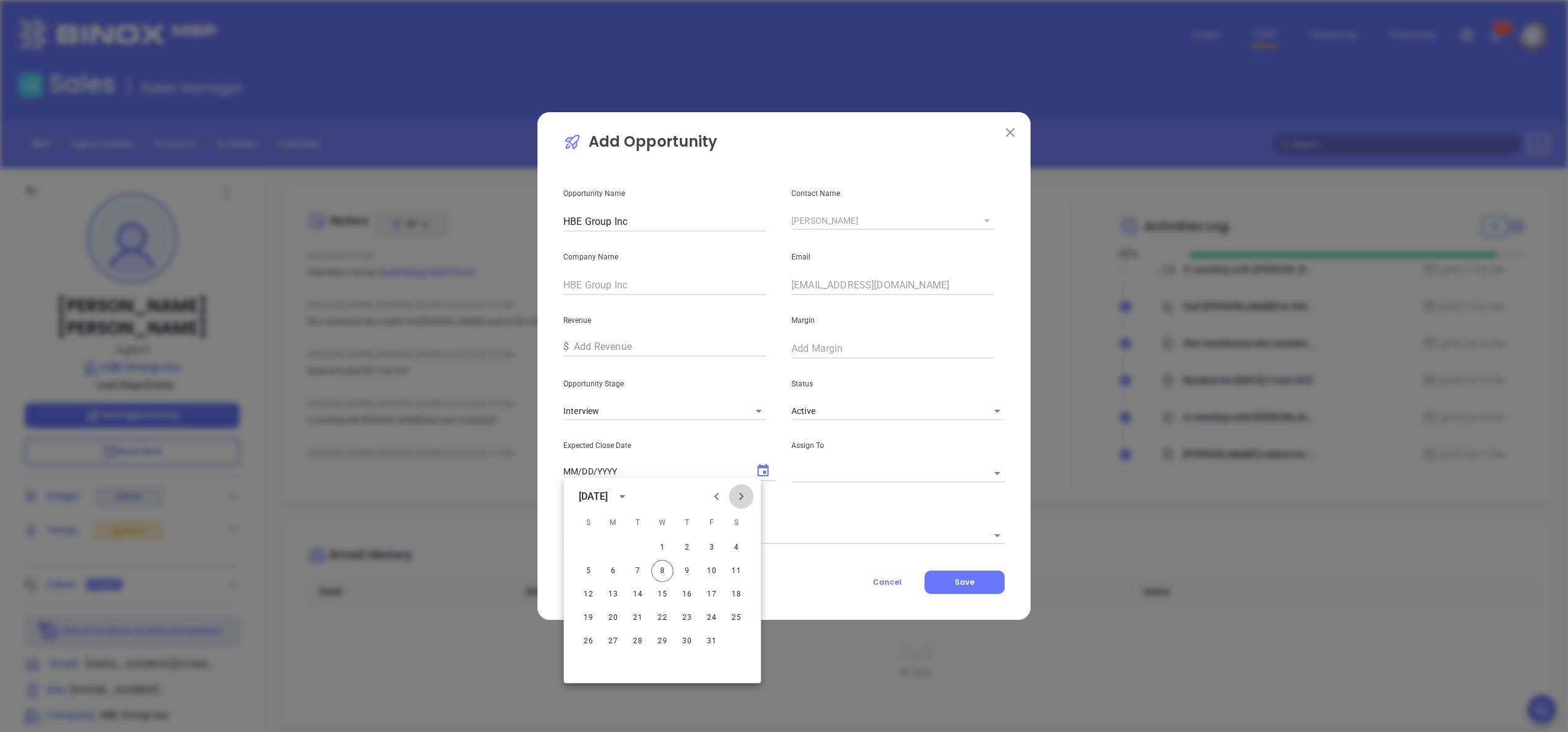
click at [746, 500] on icon "Next month" at bounding box center [742, 497] width 15 height 15
click at [617, 593] on button "10" at bounding box center [613, 595] width 23 height 23
type input "11/10/2025"
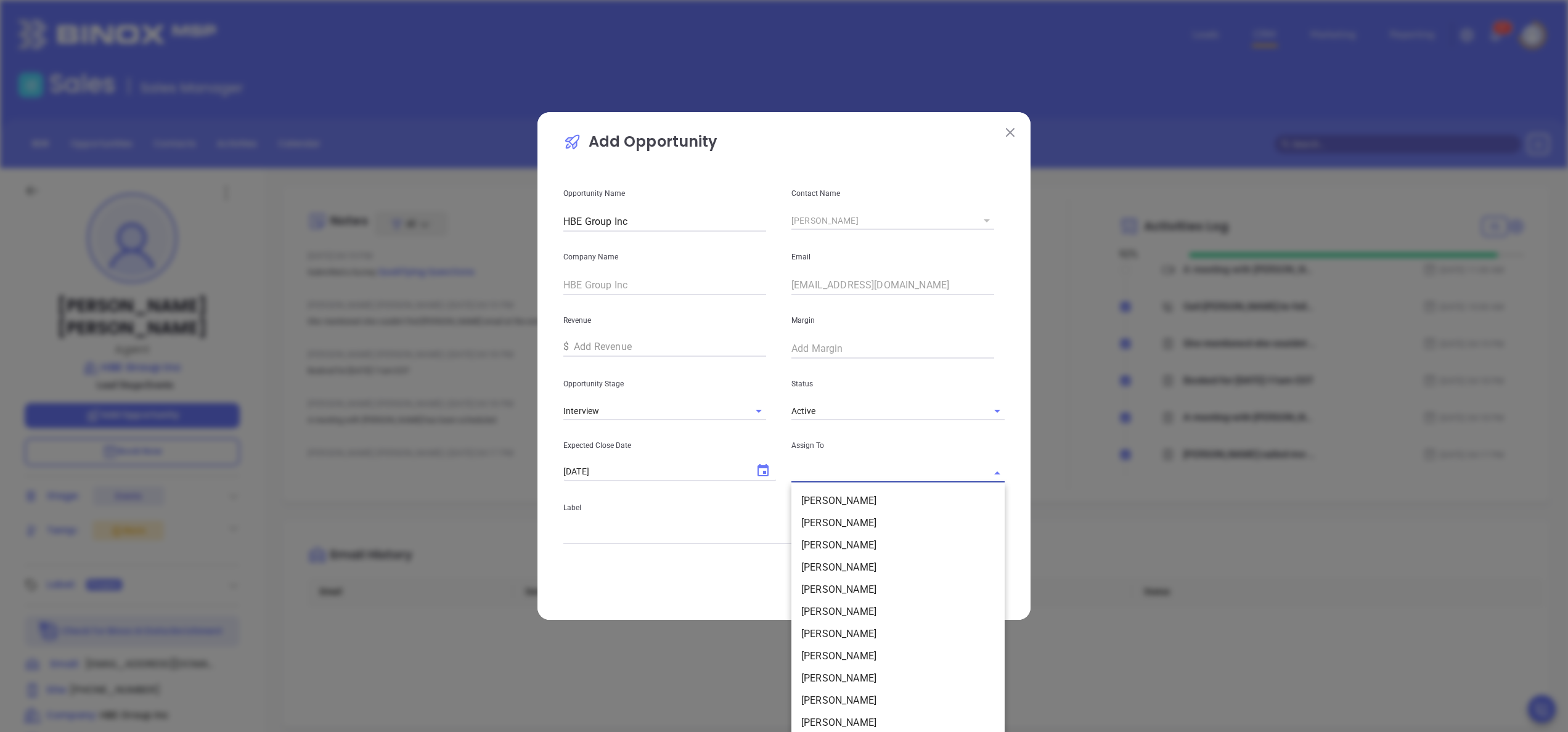
click at [812, 470] on input "text" at bounding box center [881, 473] width 179 height 18
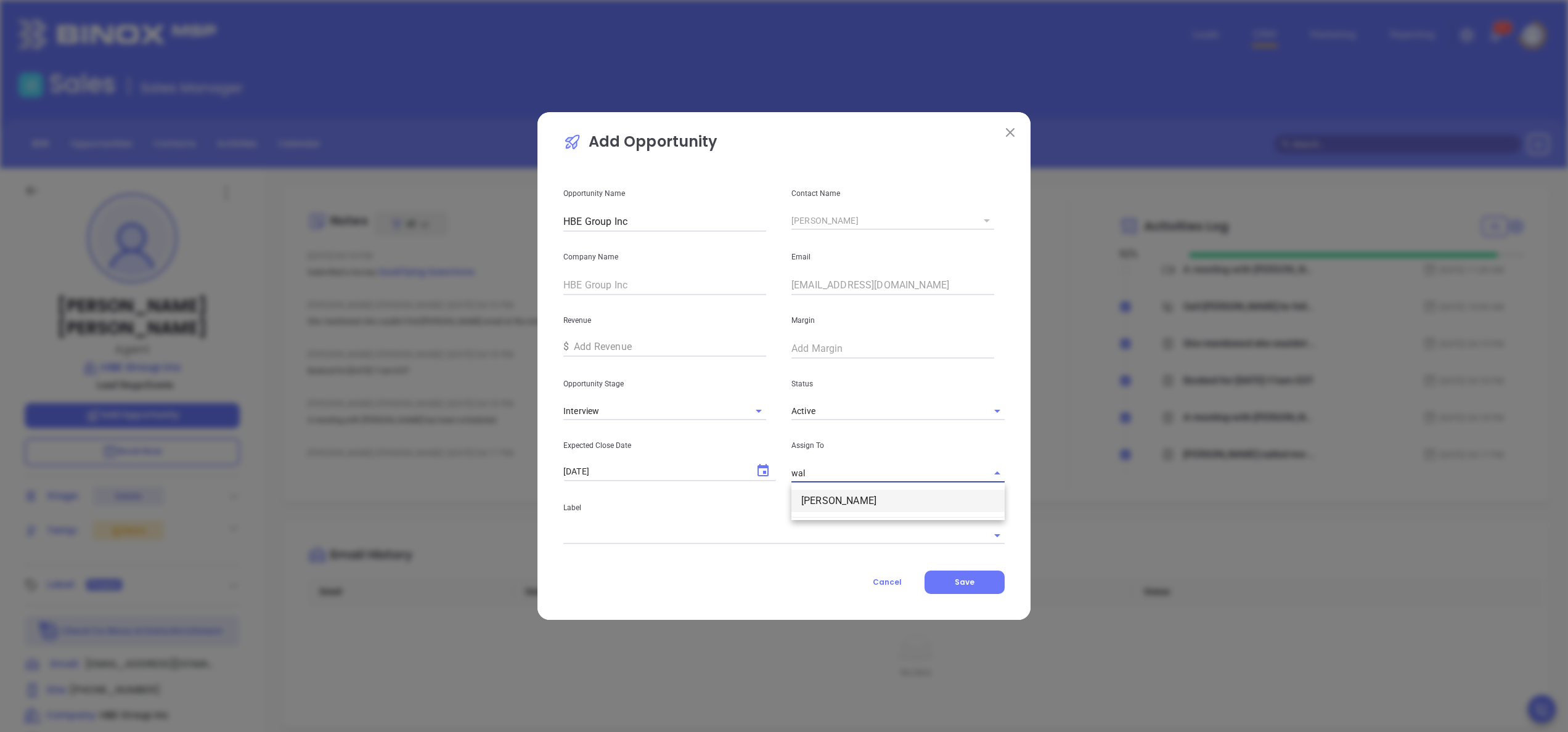
click at [832, 497] on li "[PERSON_NAME]" at bounding box center [898, 501] width 214 height 23
type input "[PERSON_NAME]"
click at [813, 539] on input "text" at bounding box center [767, 535] width 407 height 18
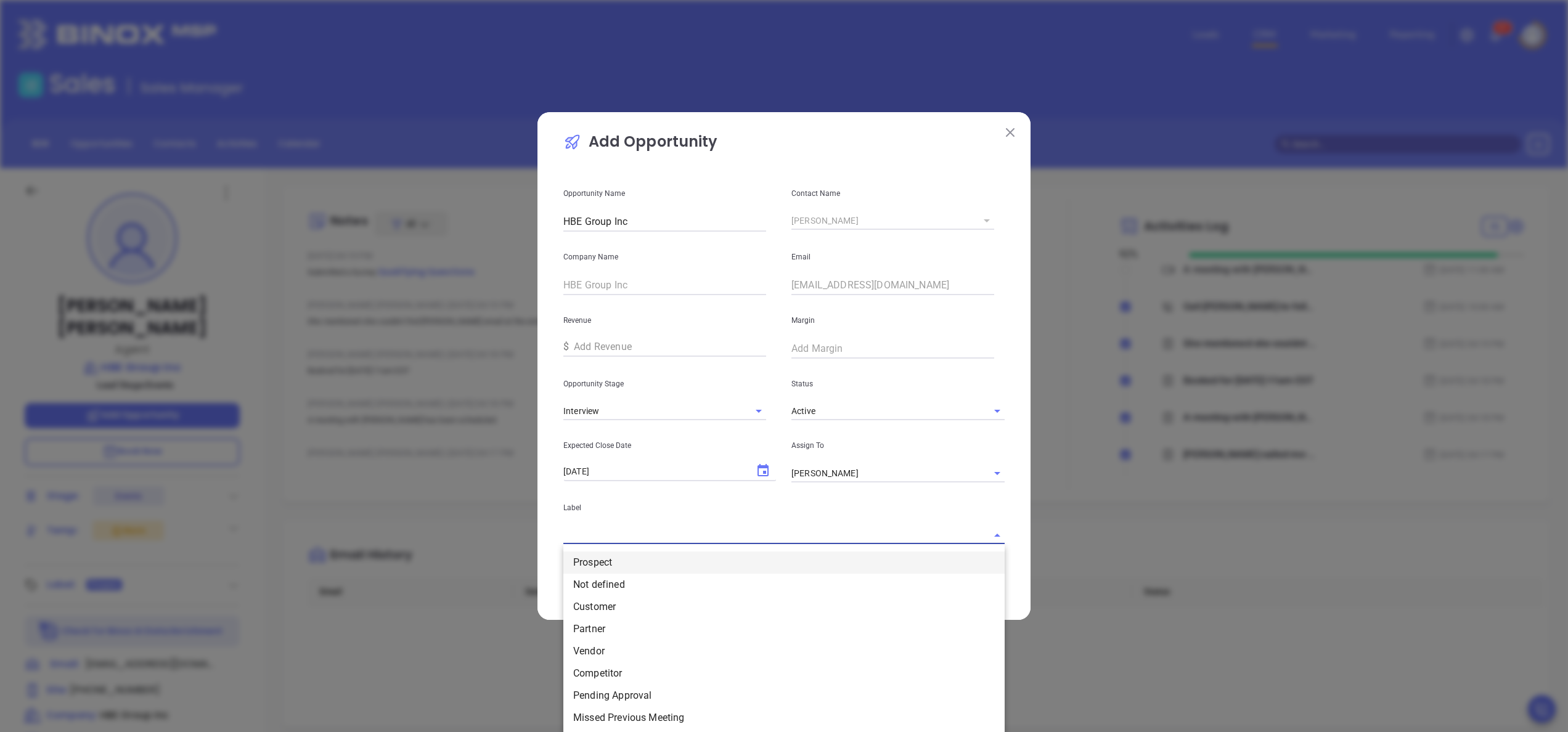
click at [780, 560] on li "Prospect" at bounding box center [784, 563] width 442 height 23
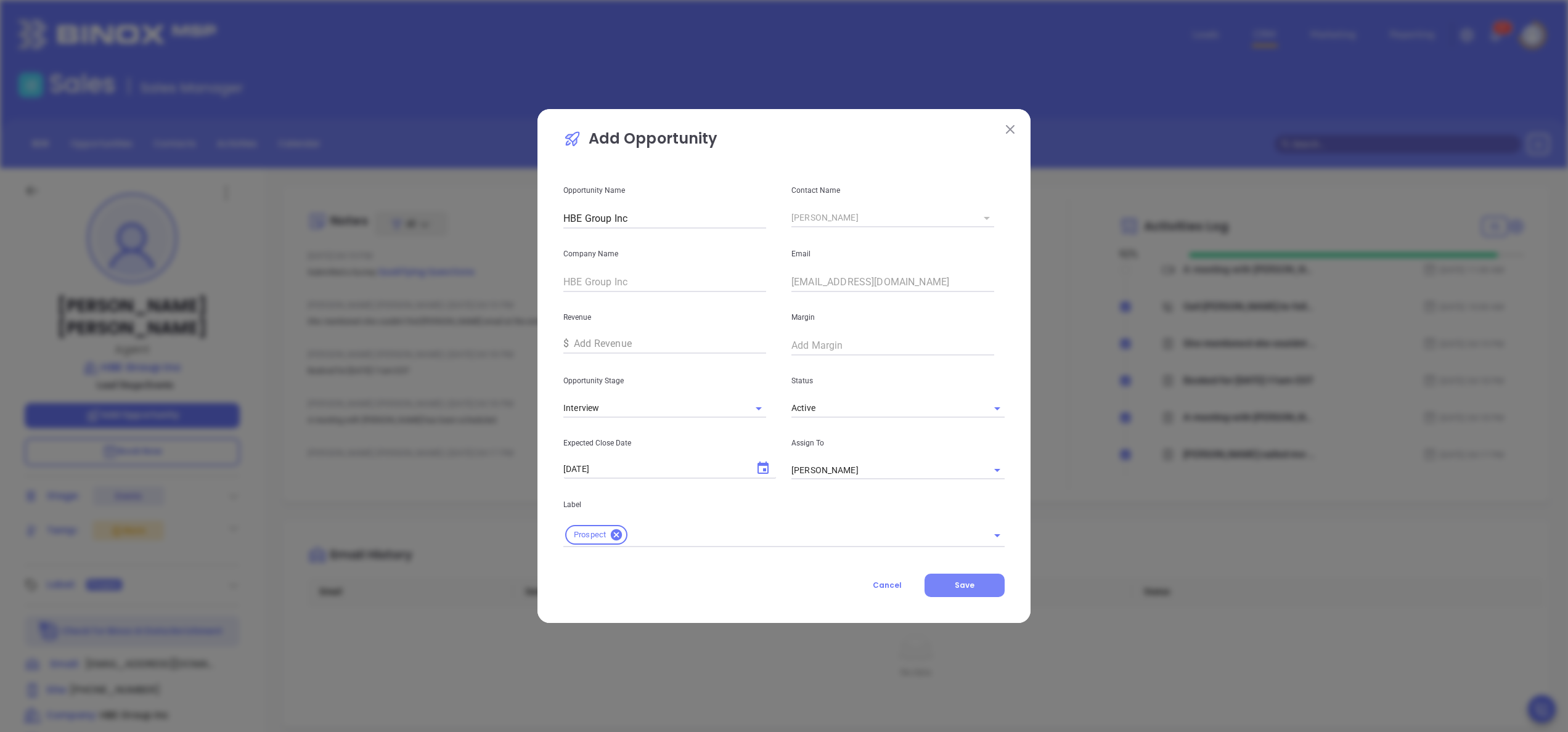
click at [943, 582] on button "Save" at bounding box center [964, 585] width 80 height 23
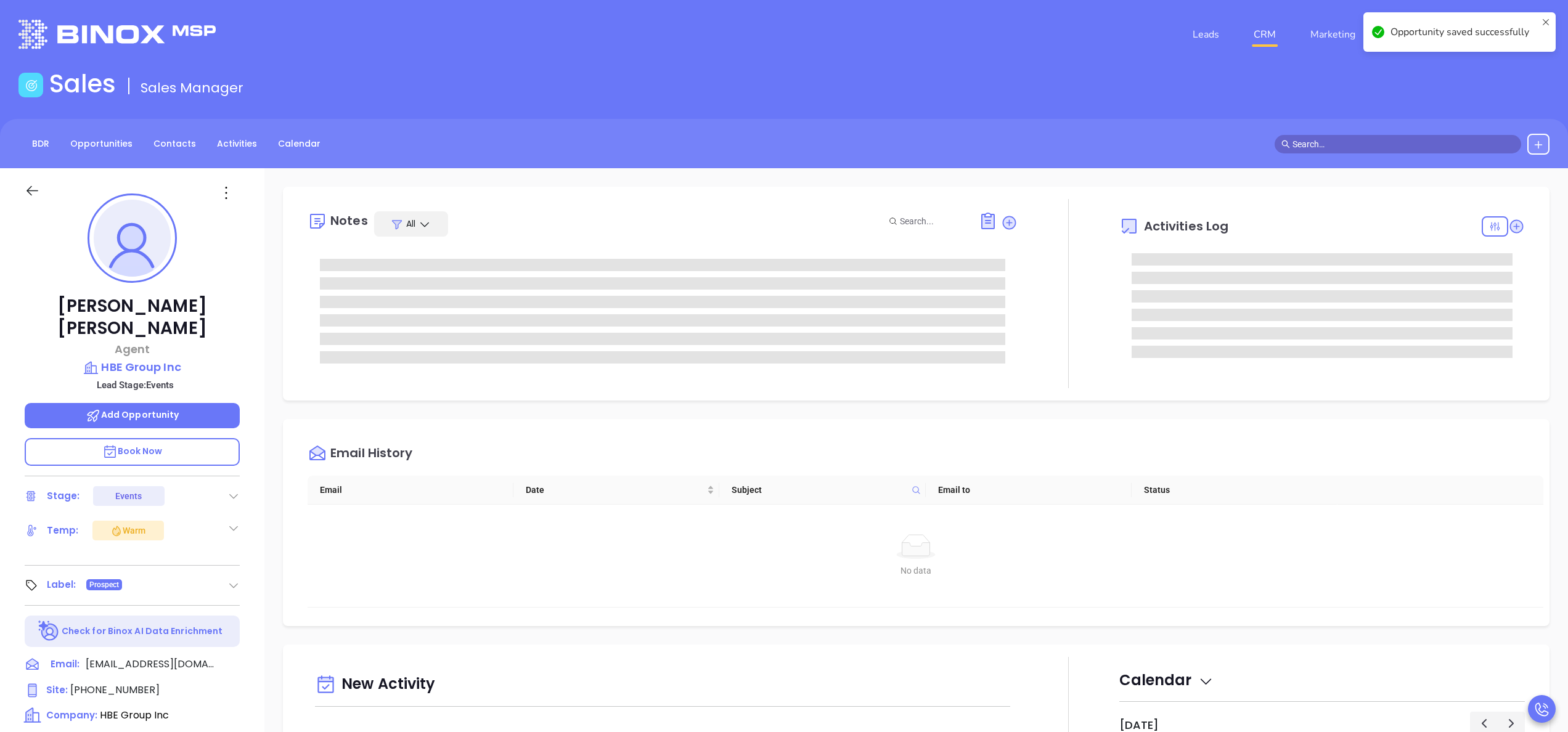
click at [1087, 519] on div "No data No data" at bounding box center [915, 556] width 1216 height 102
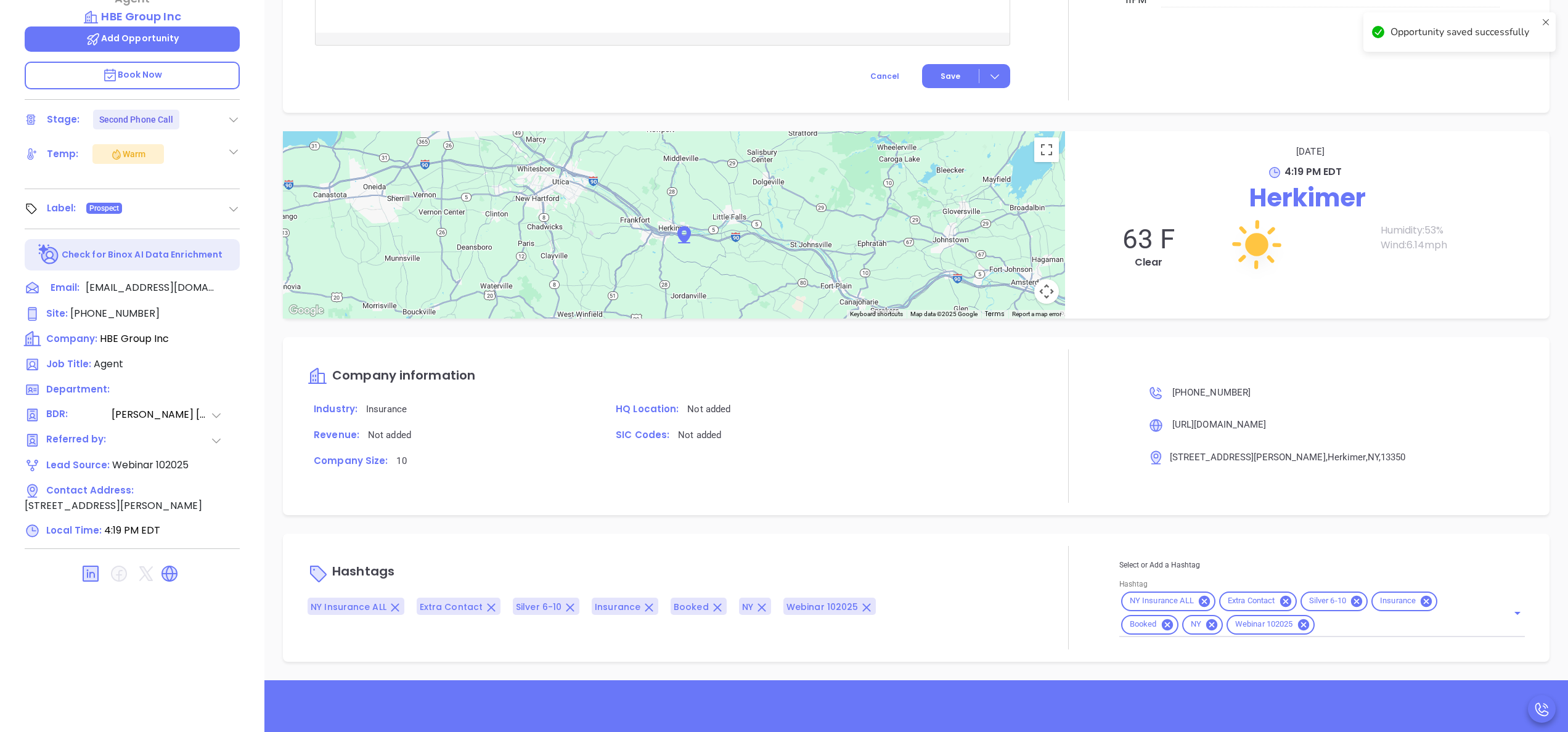
scroll to position [351, 0]
click at [1349, 626] on input "Hashtag" at bounding box center [1403, 624] width 174 height 15
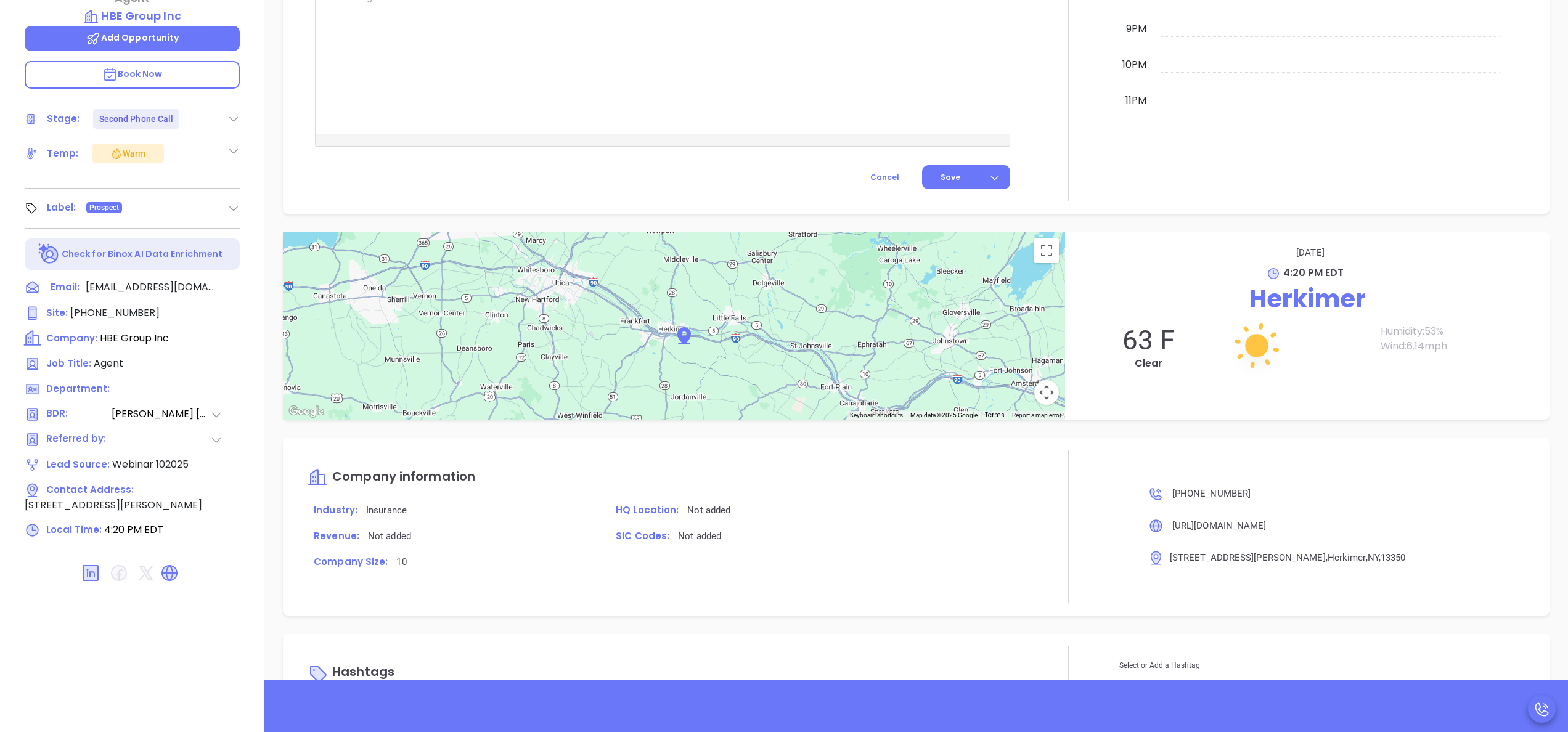
scroll to position [993, 0]
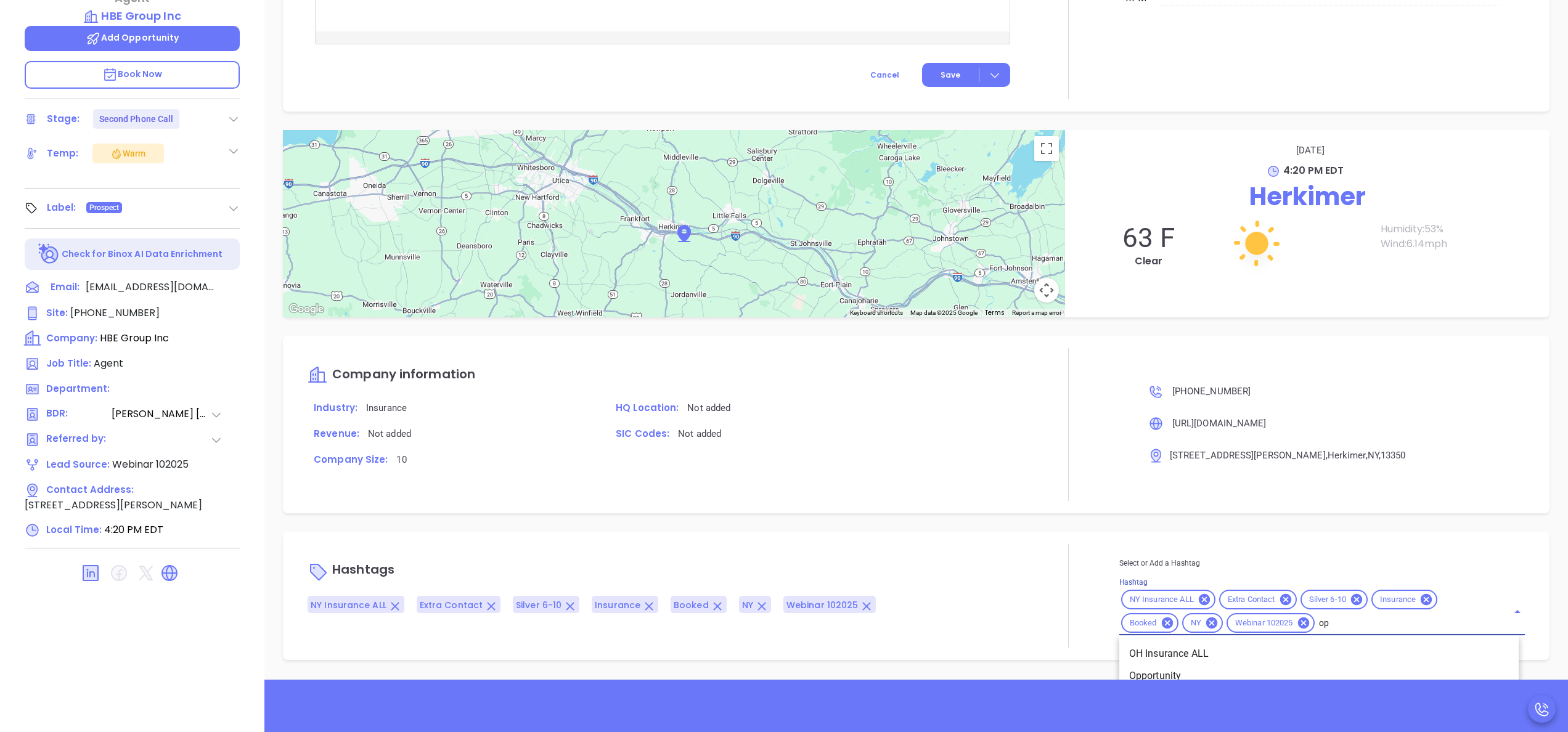
type input "opp"
click at [1152, 647] on li "Opportunity" at bounding box center [1319, 652] width 399 height 23
click at [1349, 599] on icon at bounding box center [1356, 601] width 14 height 14
type input "gold"
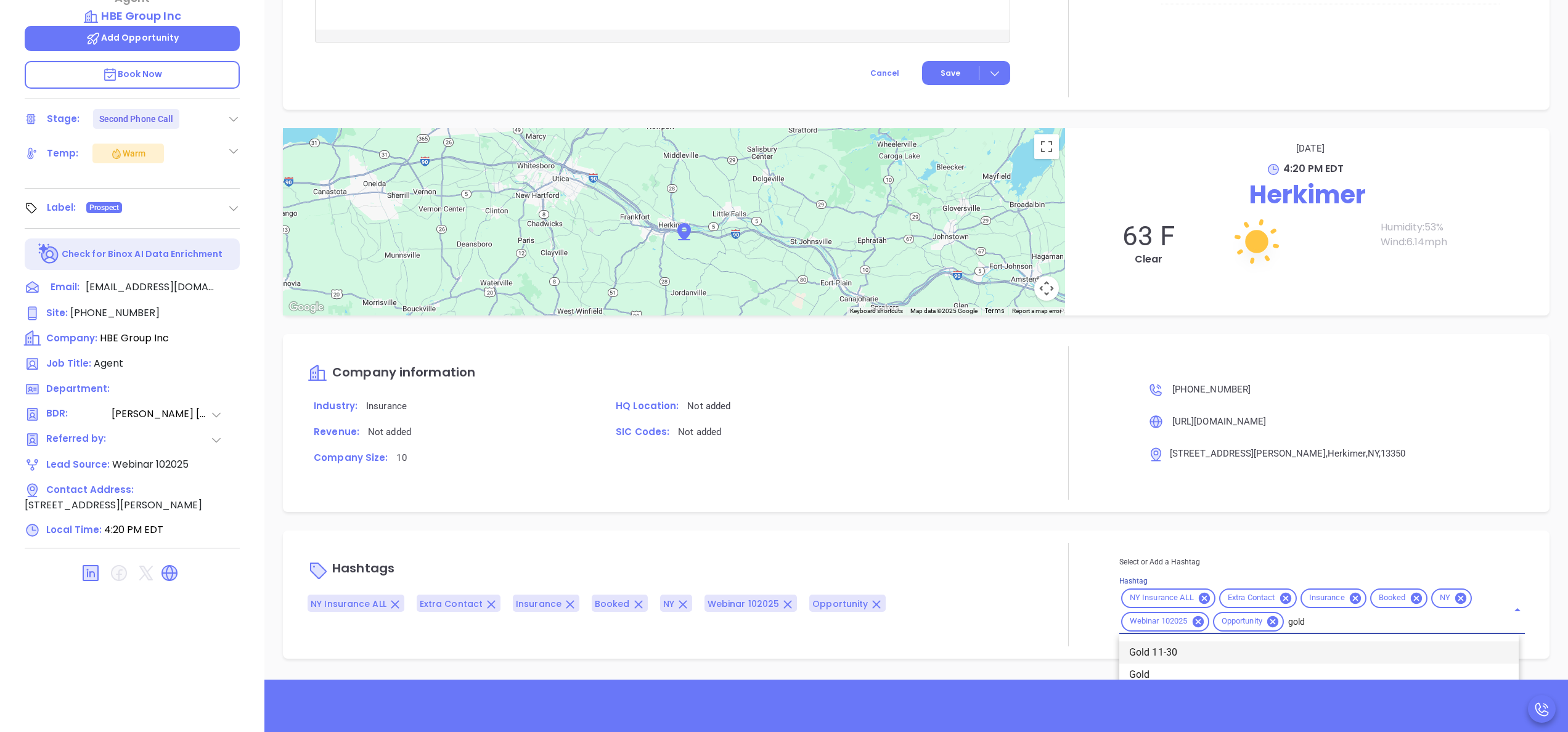
click at [1197, 651] on li "Gold 11-30" at bounding box center [1319, 652] width 399 height 23
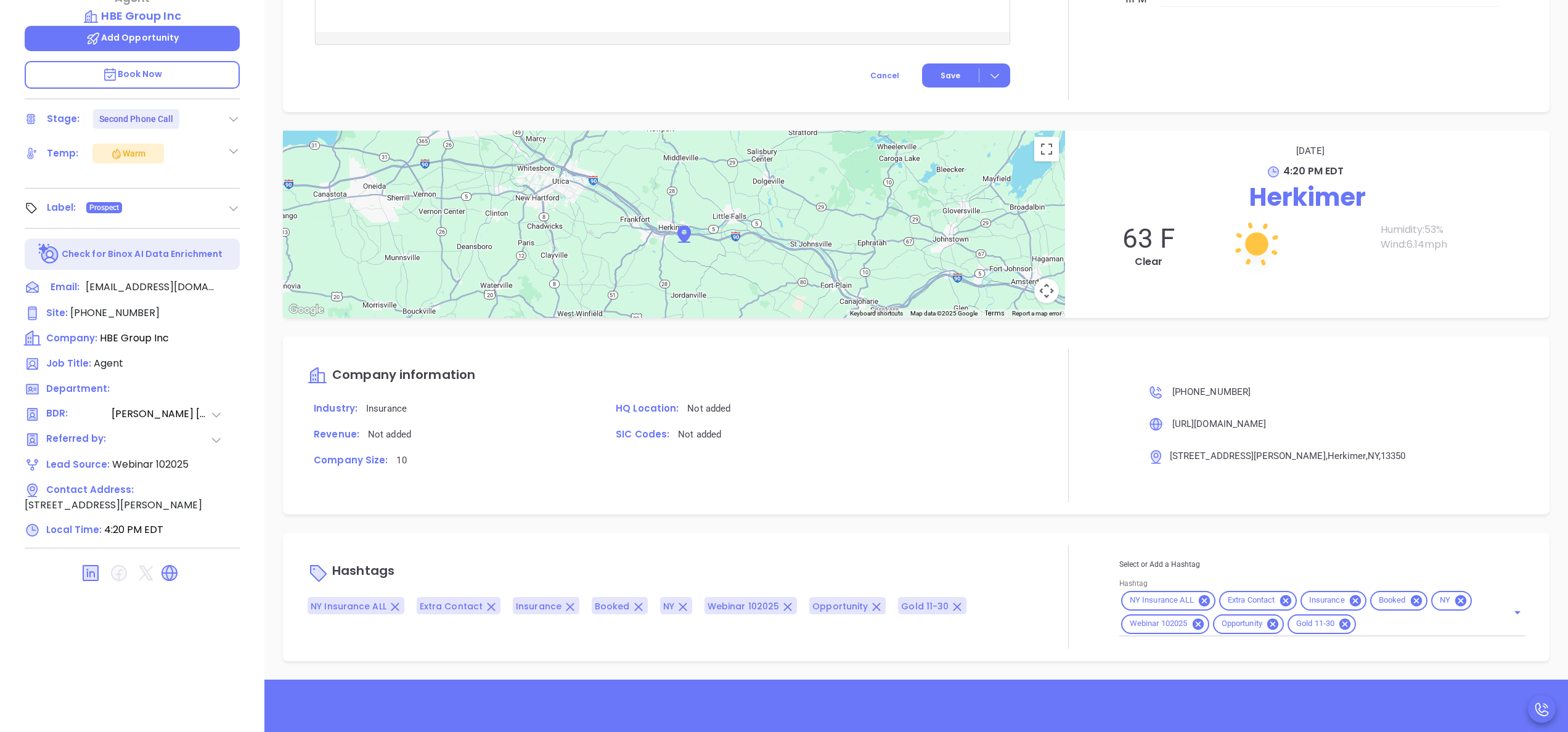
click at [1031, 568] on div at bounding box center [1068, 597] width 102 height 104
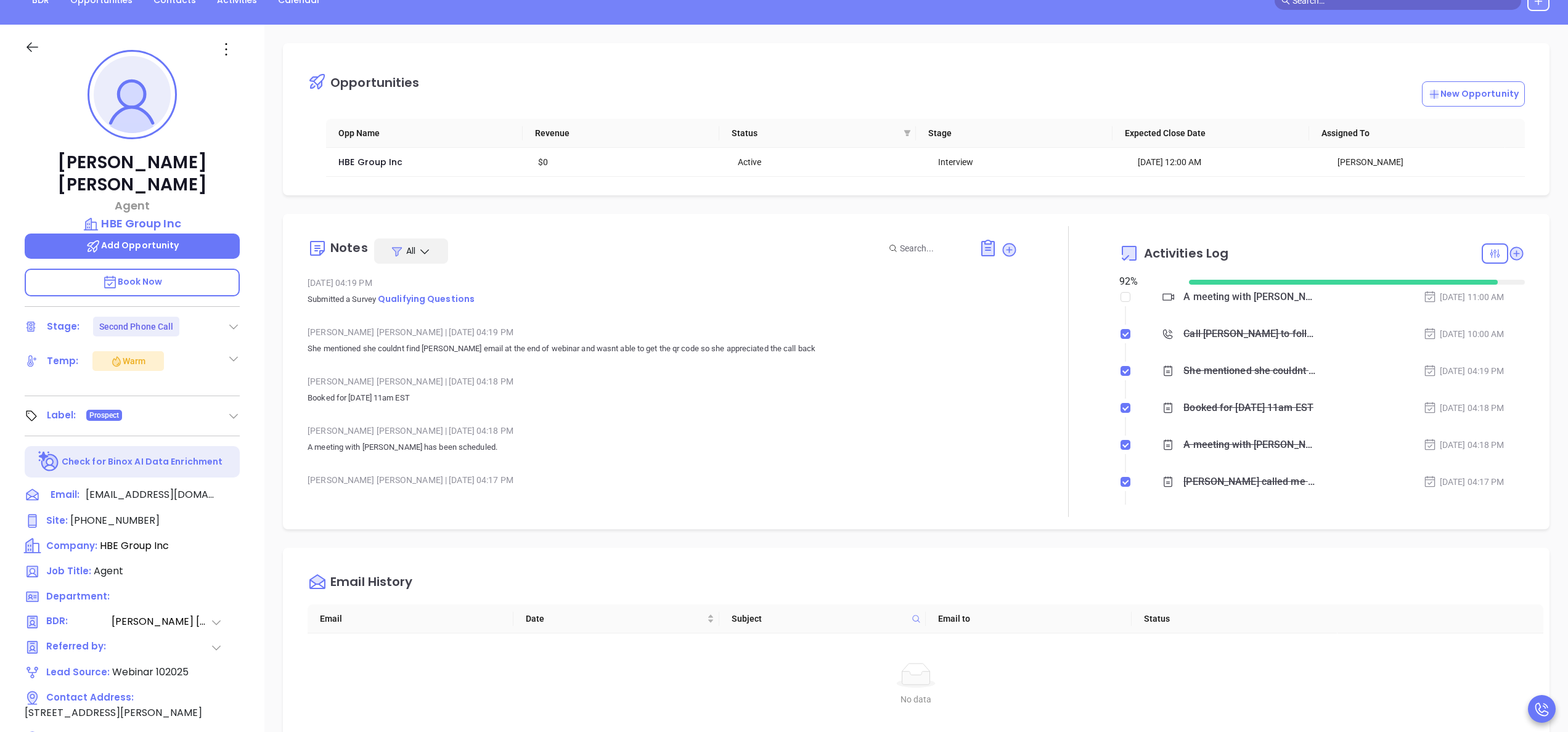
scroll to position [0, 0]
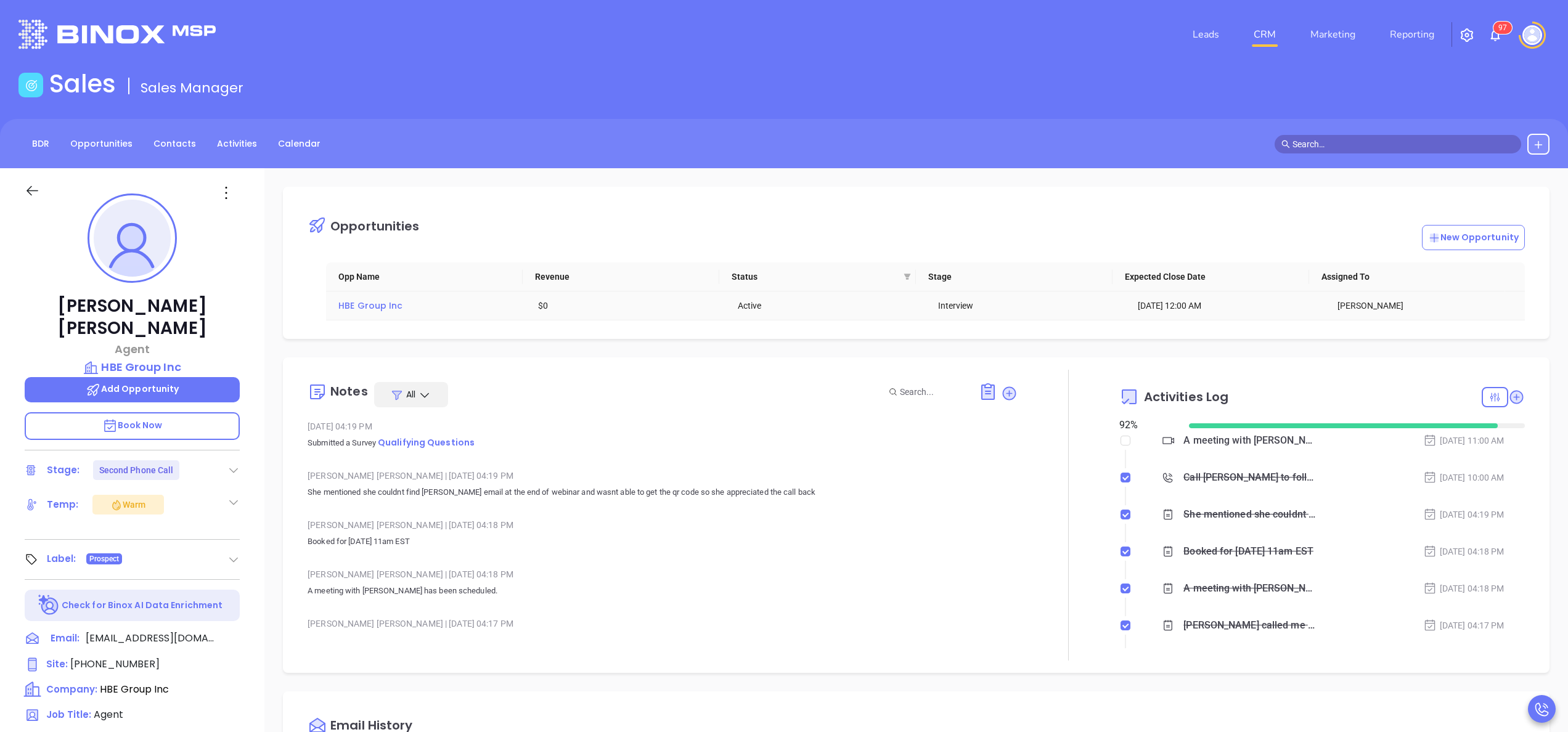
click at [355, 304] on span "HBE Group Inc" at bounding box center [370, 305] width 64 height 12
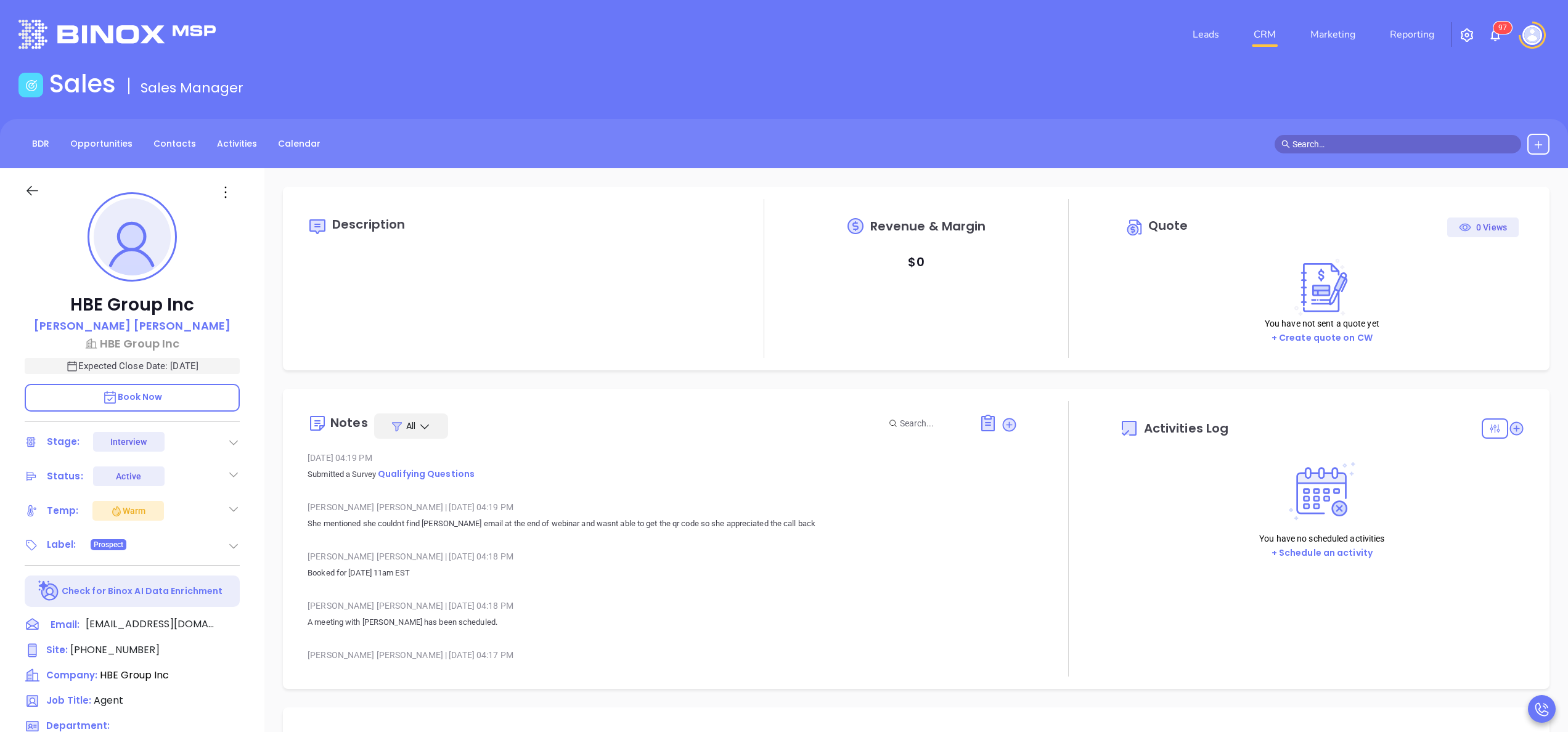
type input "10/09/2025"
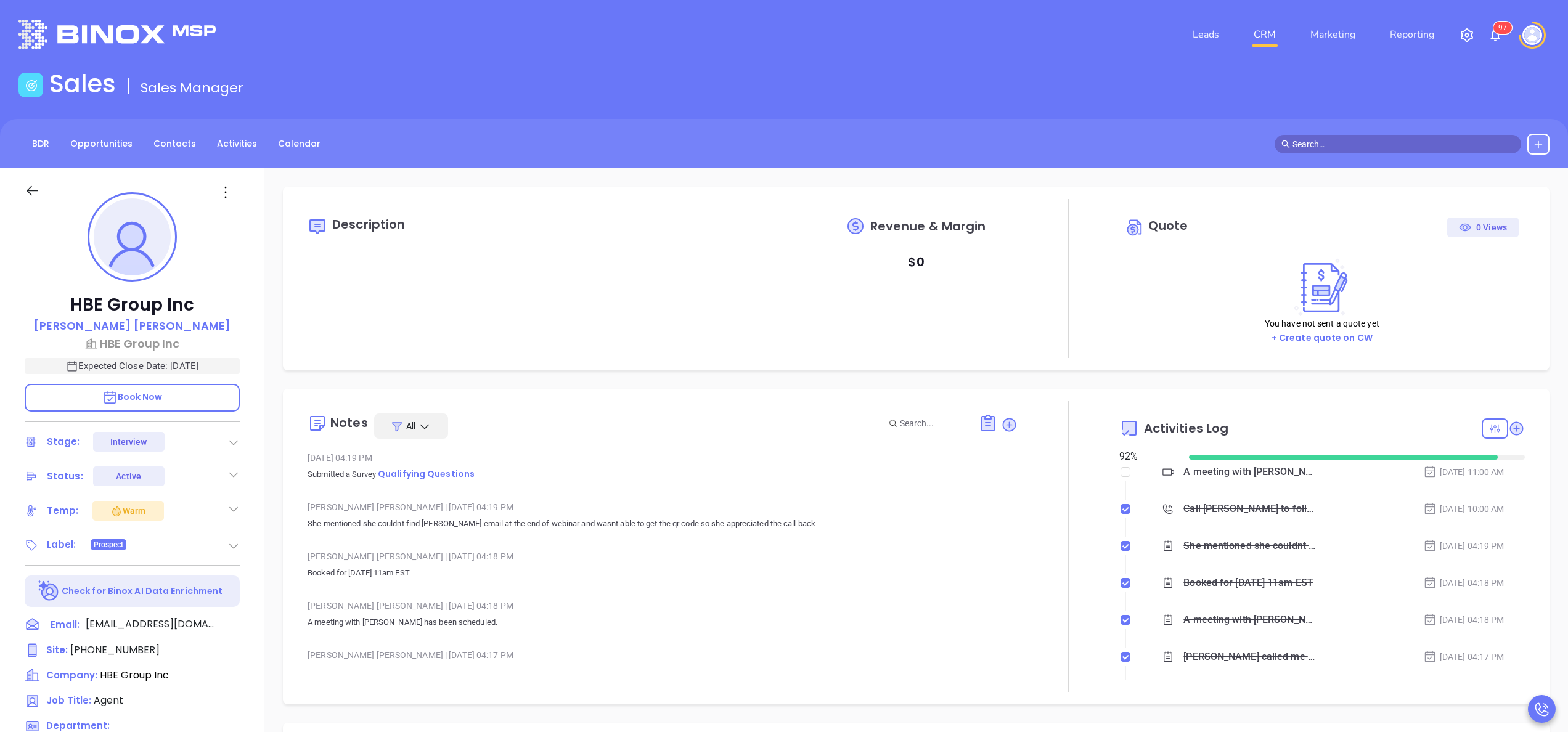
scroll to position [358, 0]
click at [1076, 524] on div at bounding box center [1068, 546] width 102 height 291
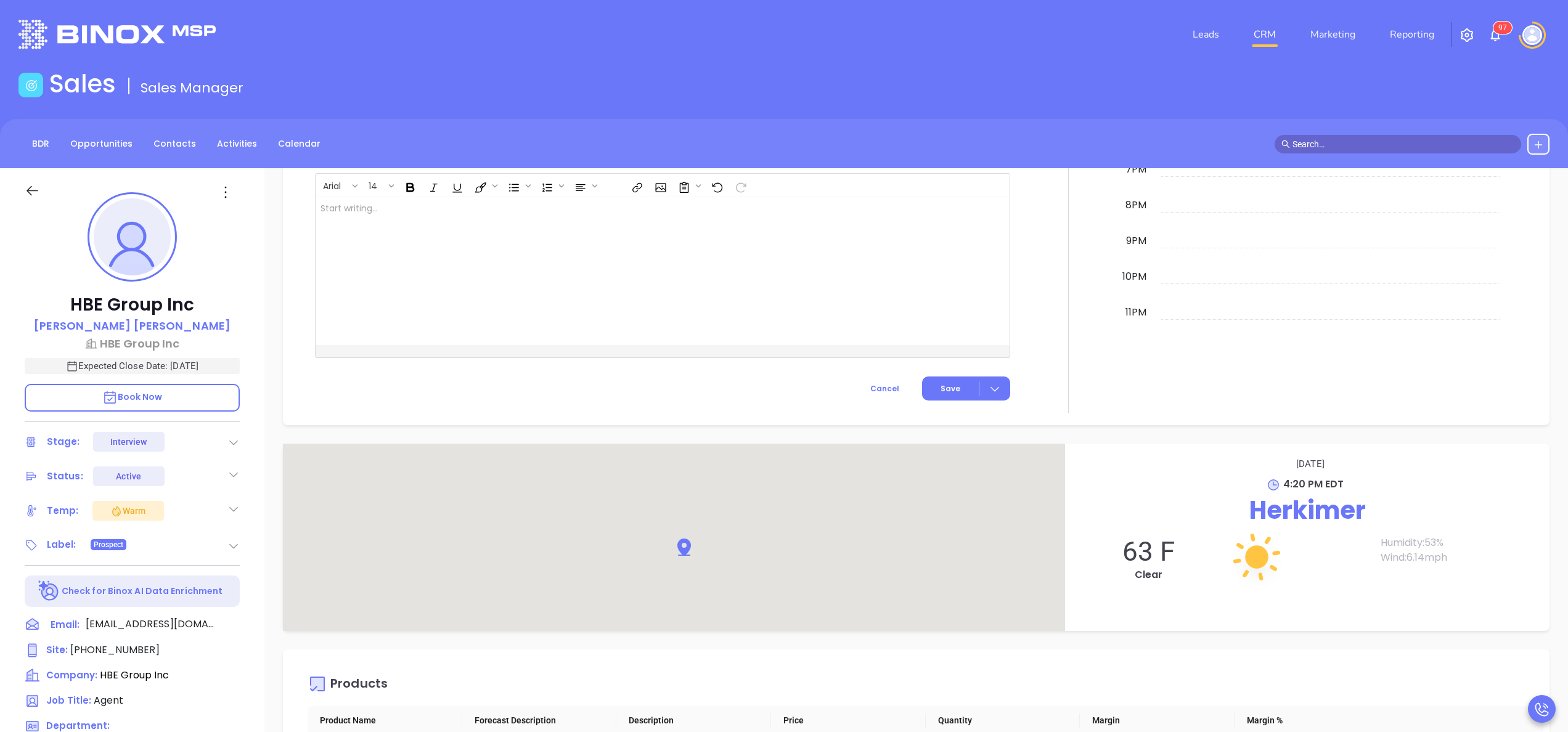
type input "Anabell Dominguez"
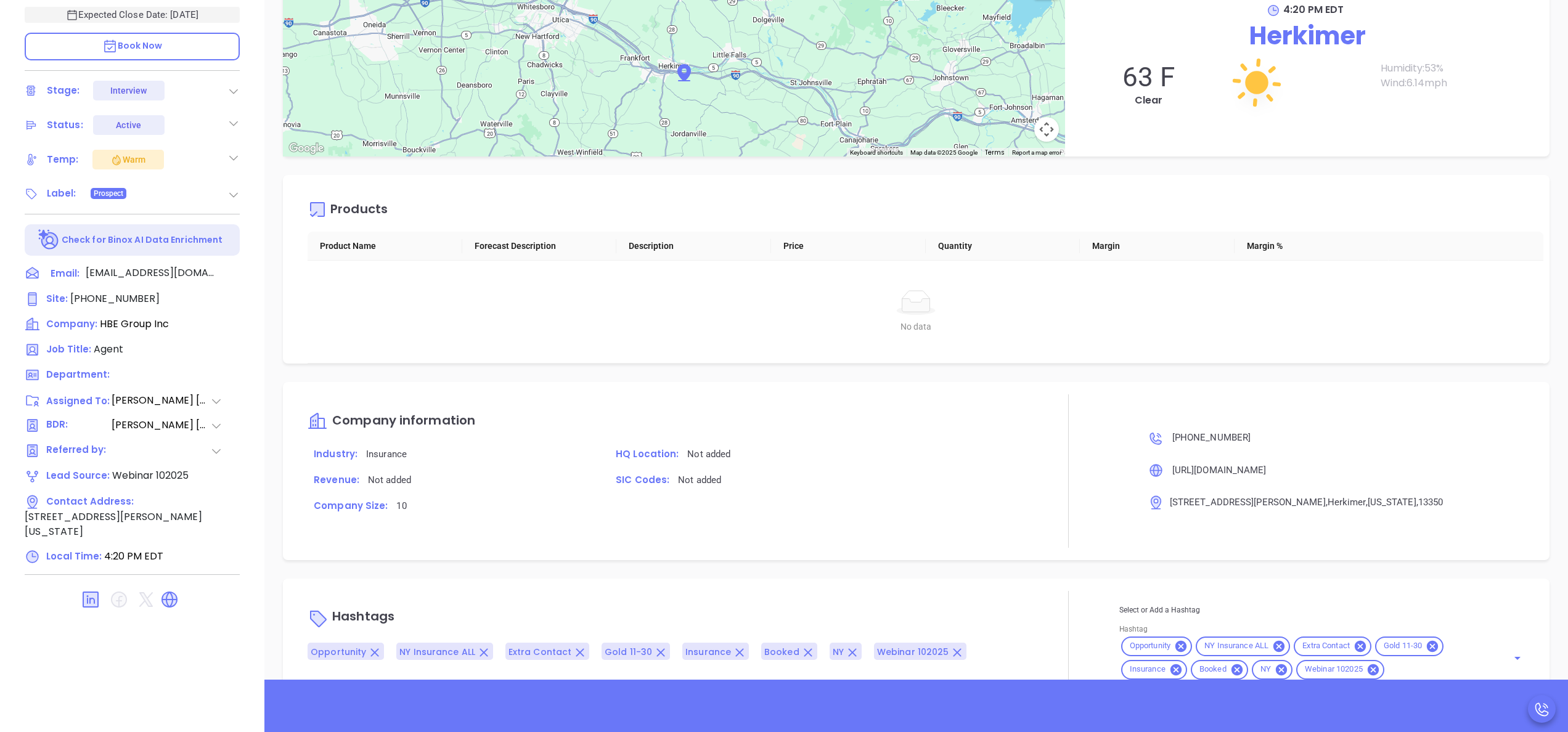
scroll to position [1354, 0]
click at [235, 198] on icon at bounding box center [233, 195] width 12 height 12
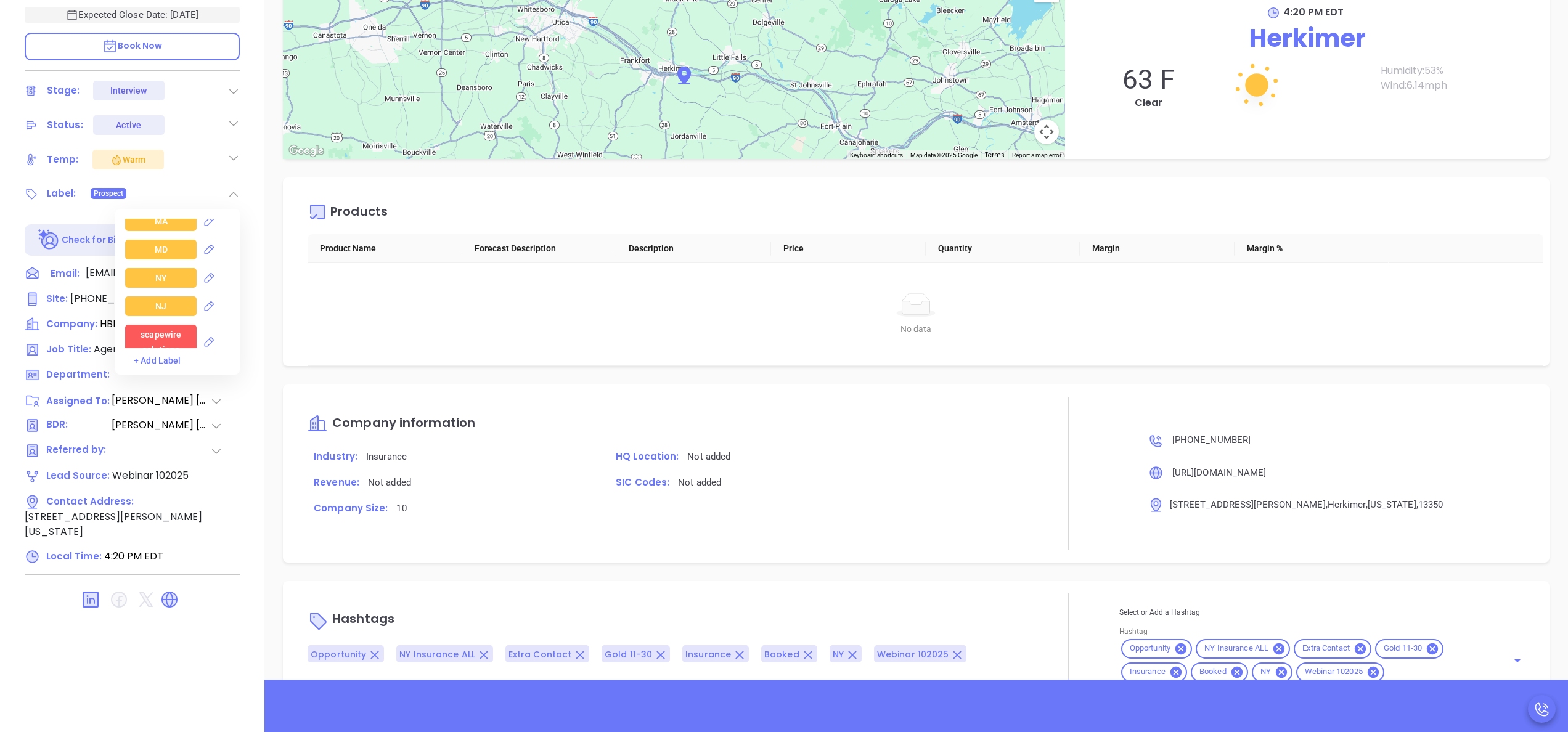
click at [175, 274] on div "NY" at bounding box center [161, 277] width 71 height 20
click at [157, 240] on div "Insurance" at bounding box center [161, 242] width 39 height 20
click at [170, 325] on div "Gold" at bounding box center [161, 328] width 71 height 20
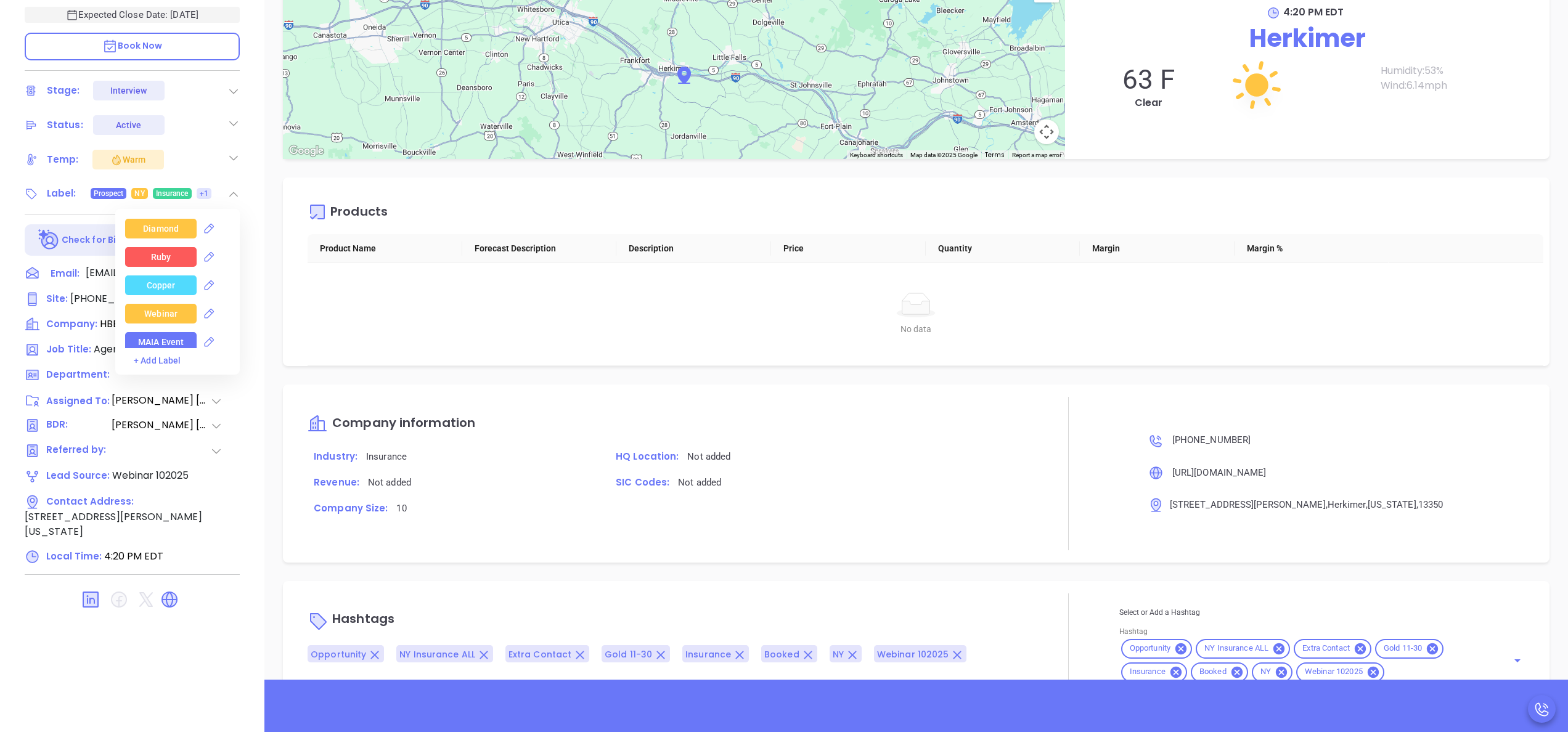
scroll to position [3420, 0]
click at [159, 307] on div "Webinar" at bounding box center [161, 310] width 33 height 20
click at [152, 282] on div "Manager" at bounding box center [161, 287] width 36 height 20
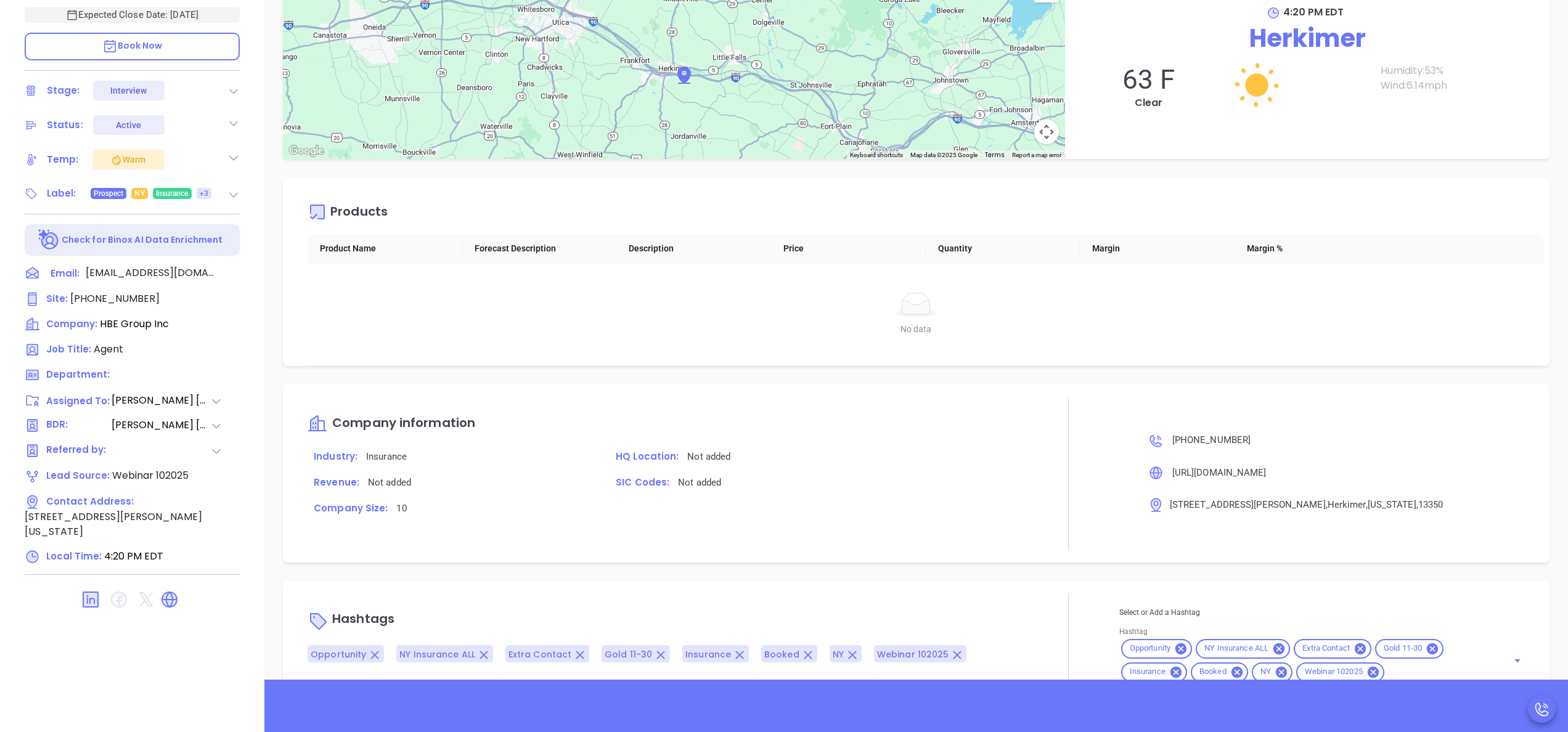
click at [1009, 343] on div "No data No data" at bounding box center [915, 314] width 1216 height 102
click at [258, 229] on div "HBE Group Inc Sharon Baisley HBE Group Inc Expected Close Date: Nov 9, 2025 Boo…" at bounding box center [132, 274] width 264 height 915
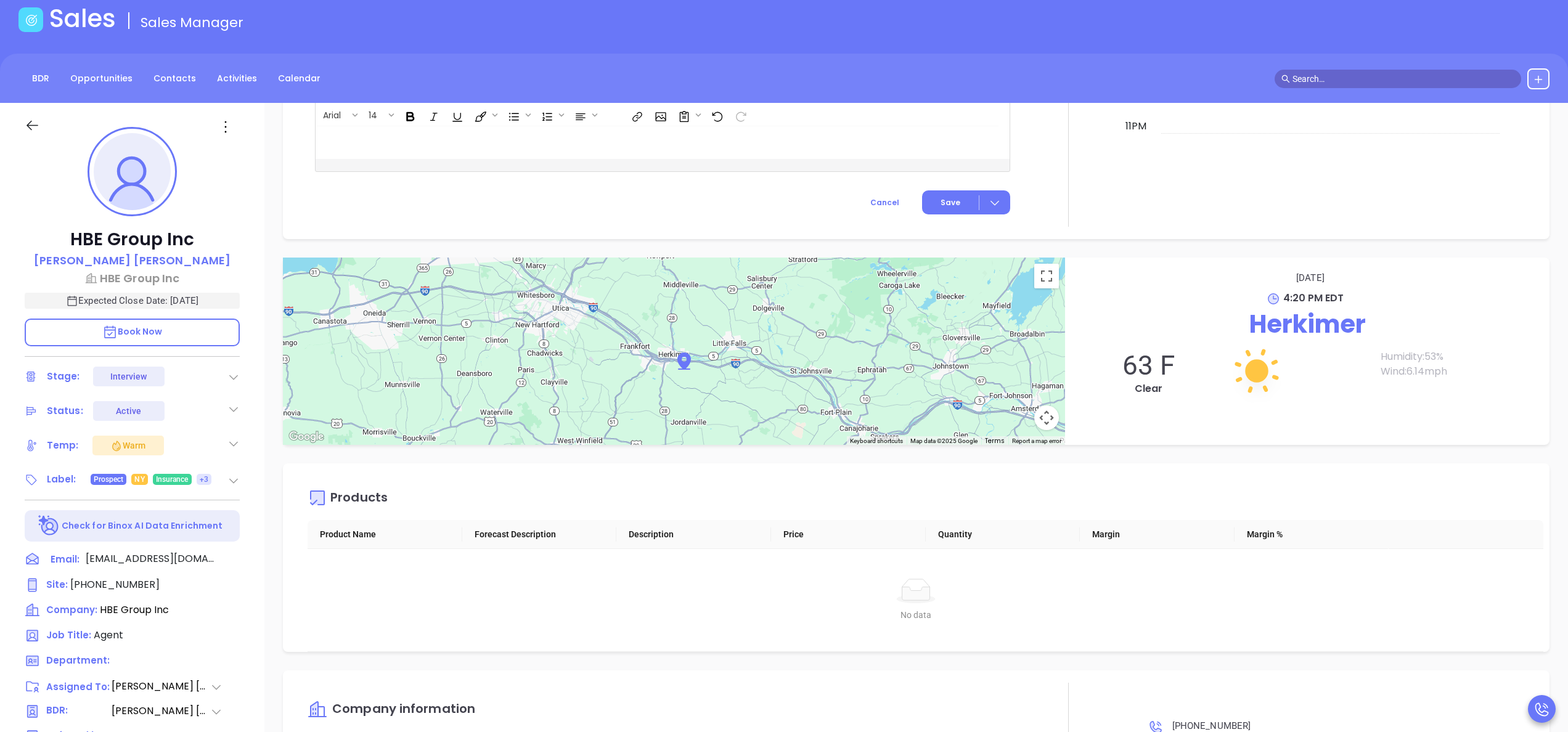
scroll to position [0, 0]
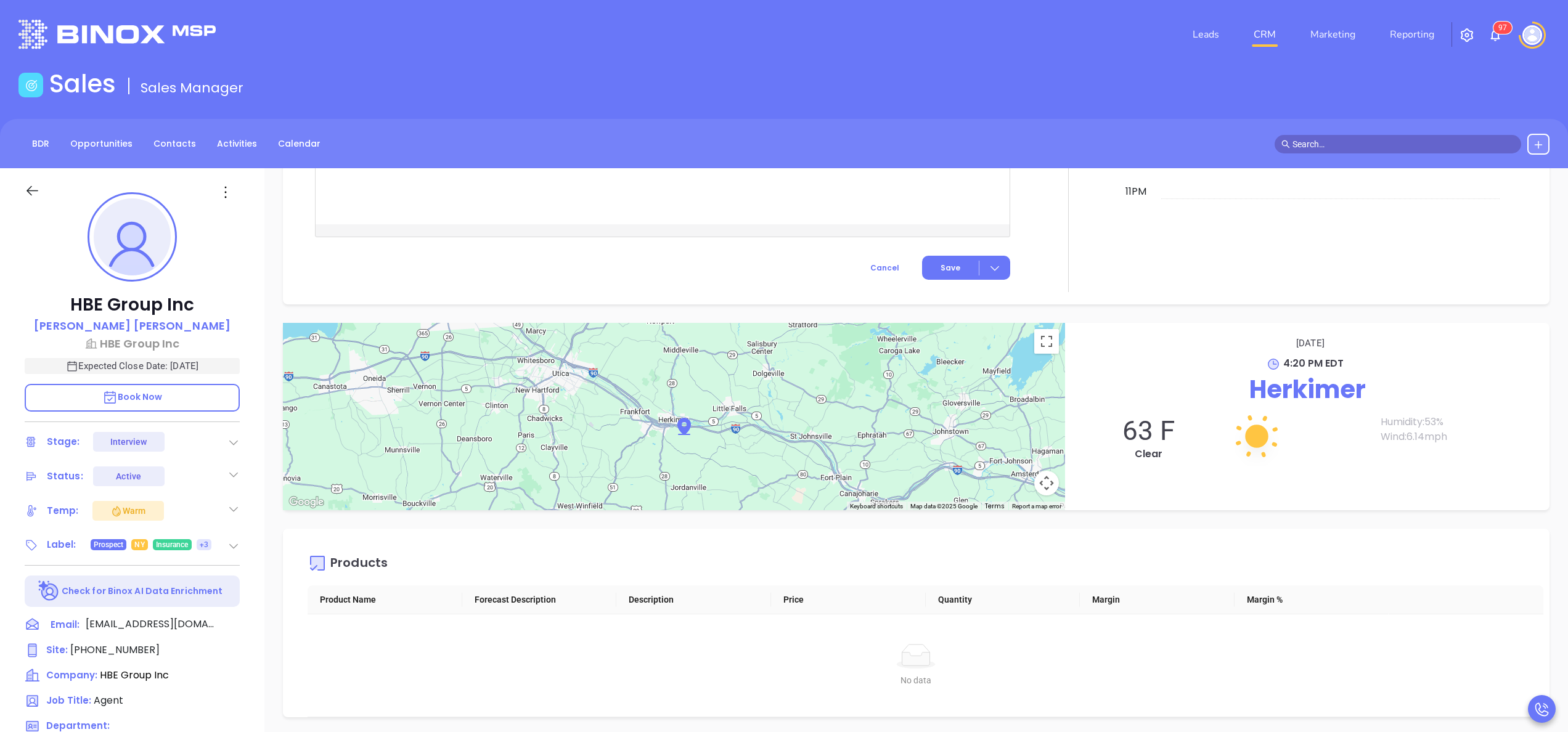
click at [1138, 556] on div "Products" at bounding box center [925, 563] width 1235 height 44
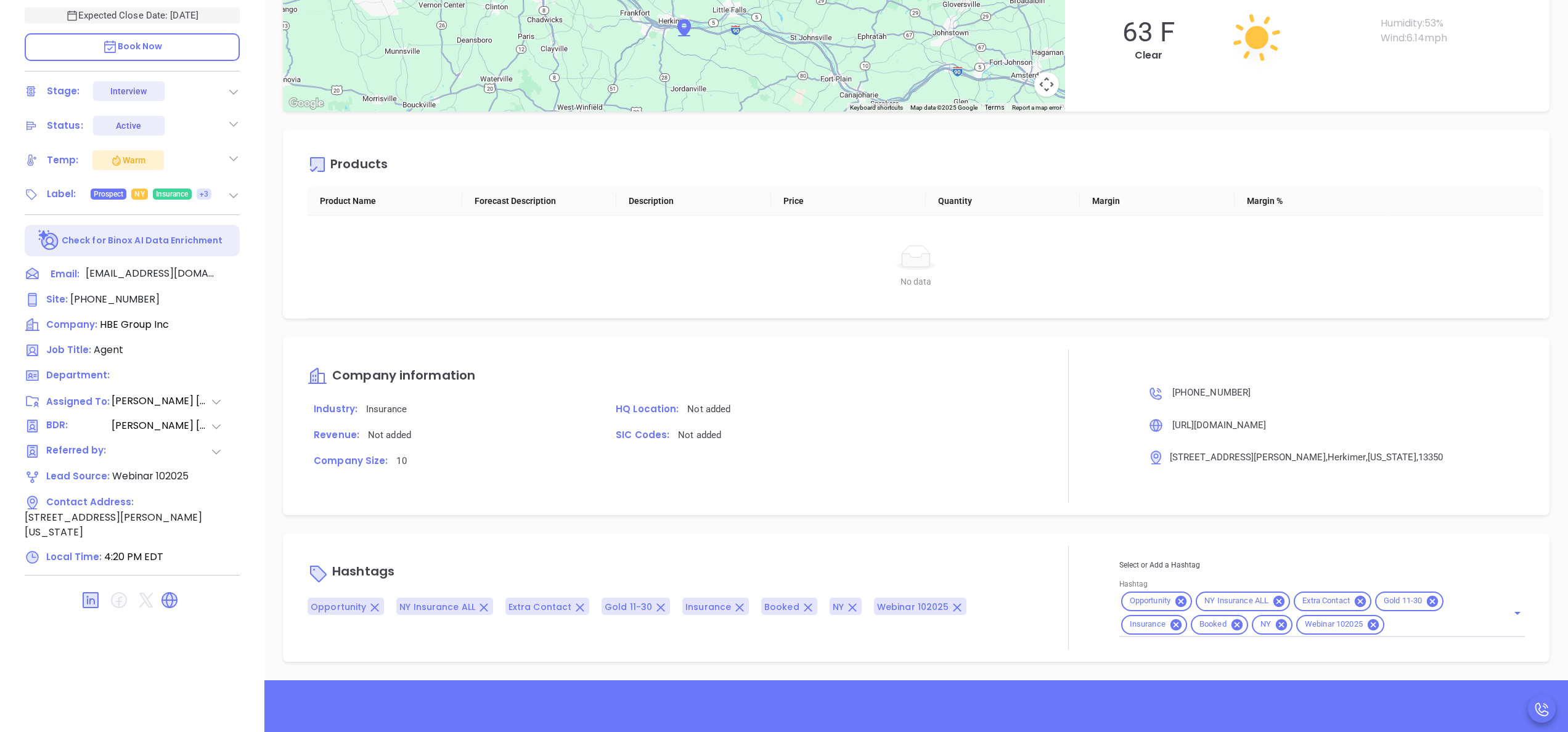
scroll to position [351, 0]
click at [984, 456] on div "Company Size: 10" at bounding box center [662, 465] width 725 height 26
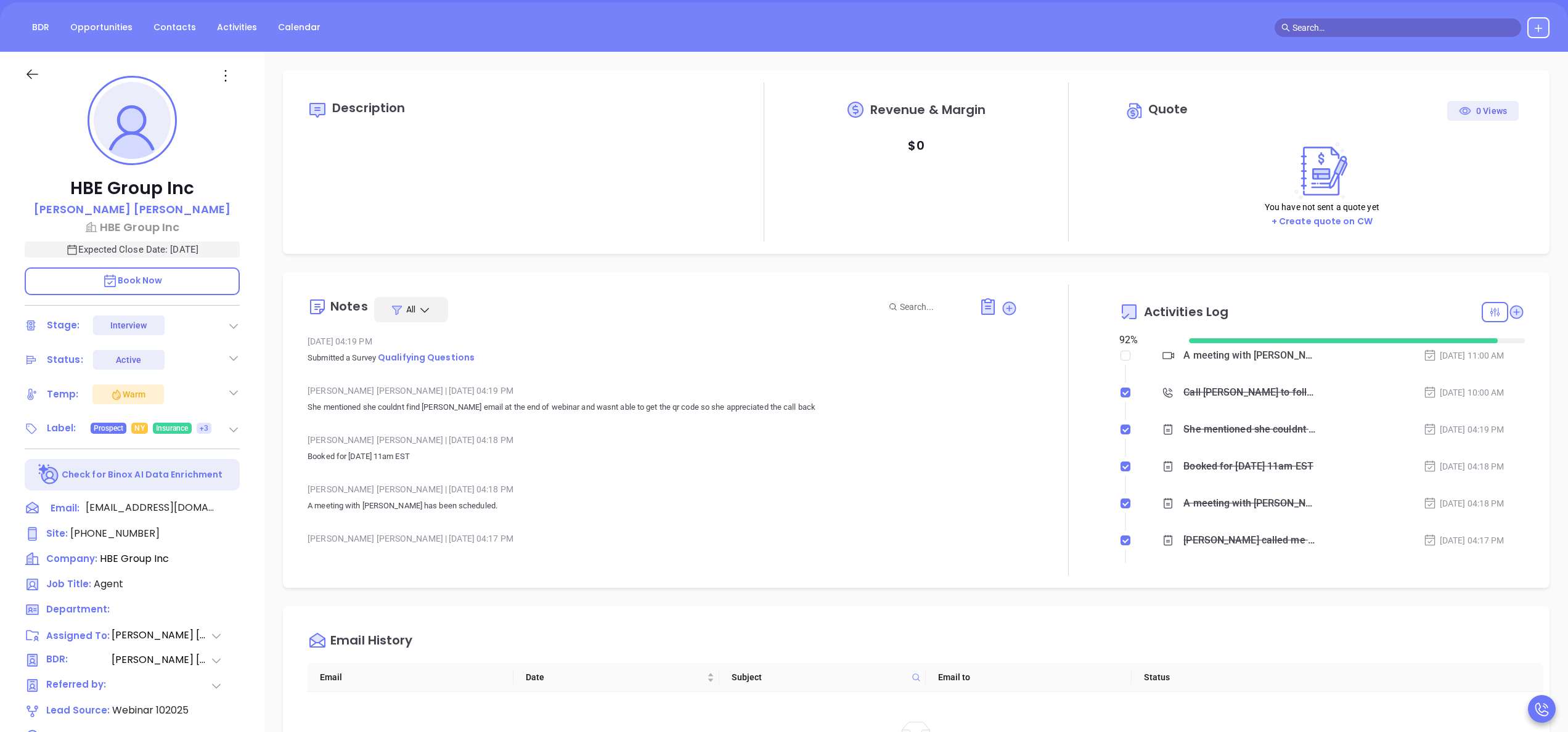
scroll to position [0, 0]
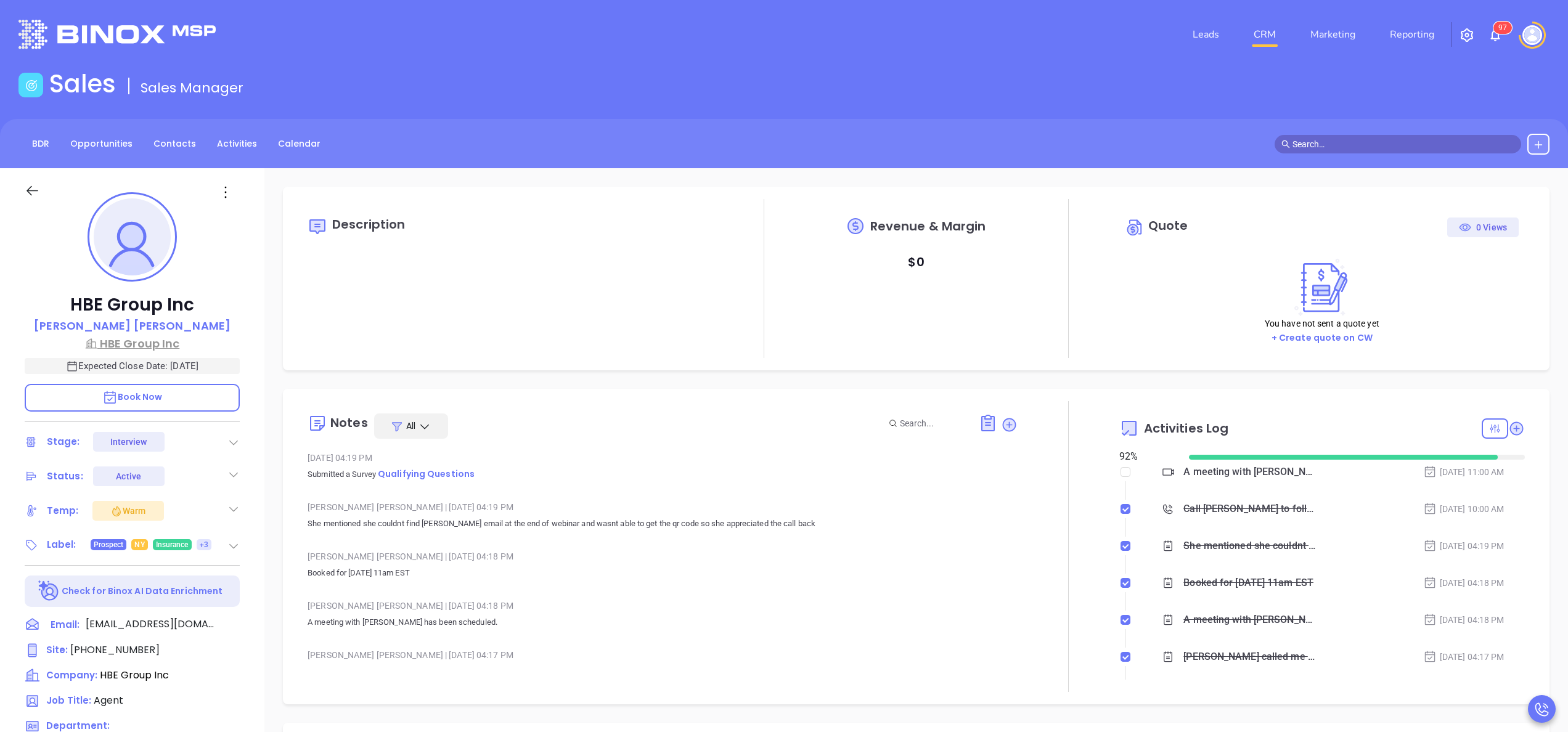
click at [157, 346] on p "HBE Group Inc" at bounding box center [132, 343] width 215 height 17
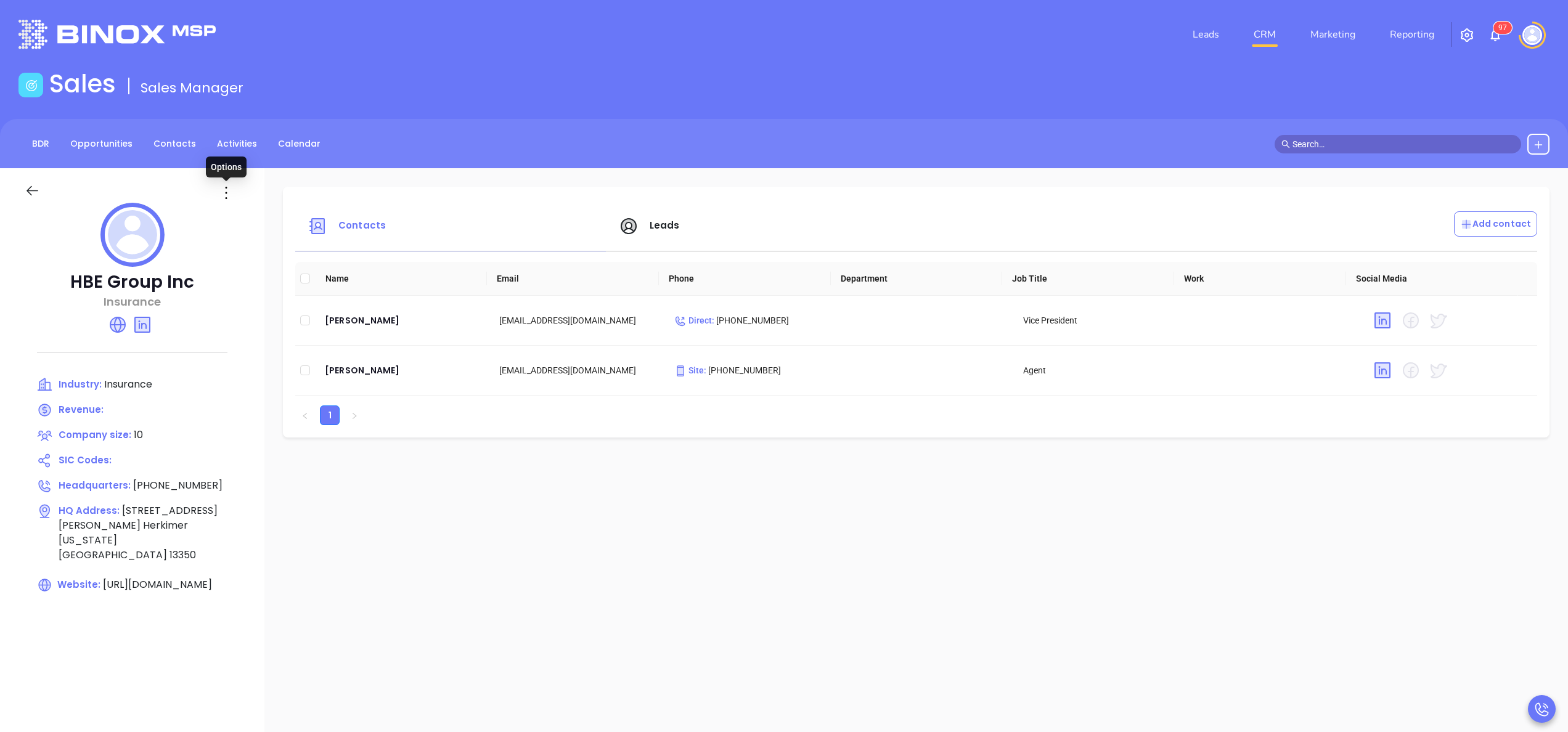
click at [232, 191] on icon at bounding box center [226, 192] width 20 height 20
click at [251, 220] on div "Edit" at bounding box center [282, 216] width 112 height 14
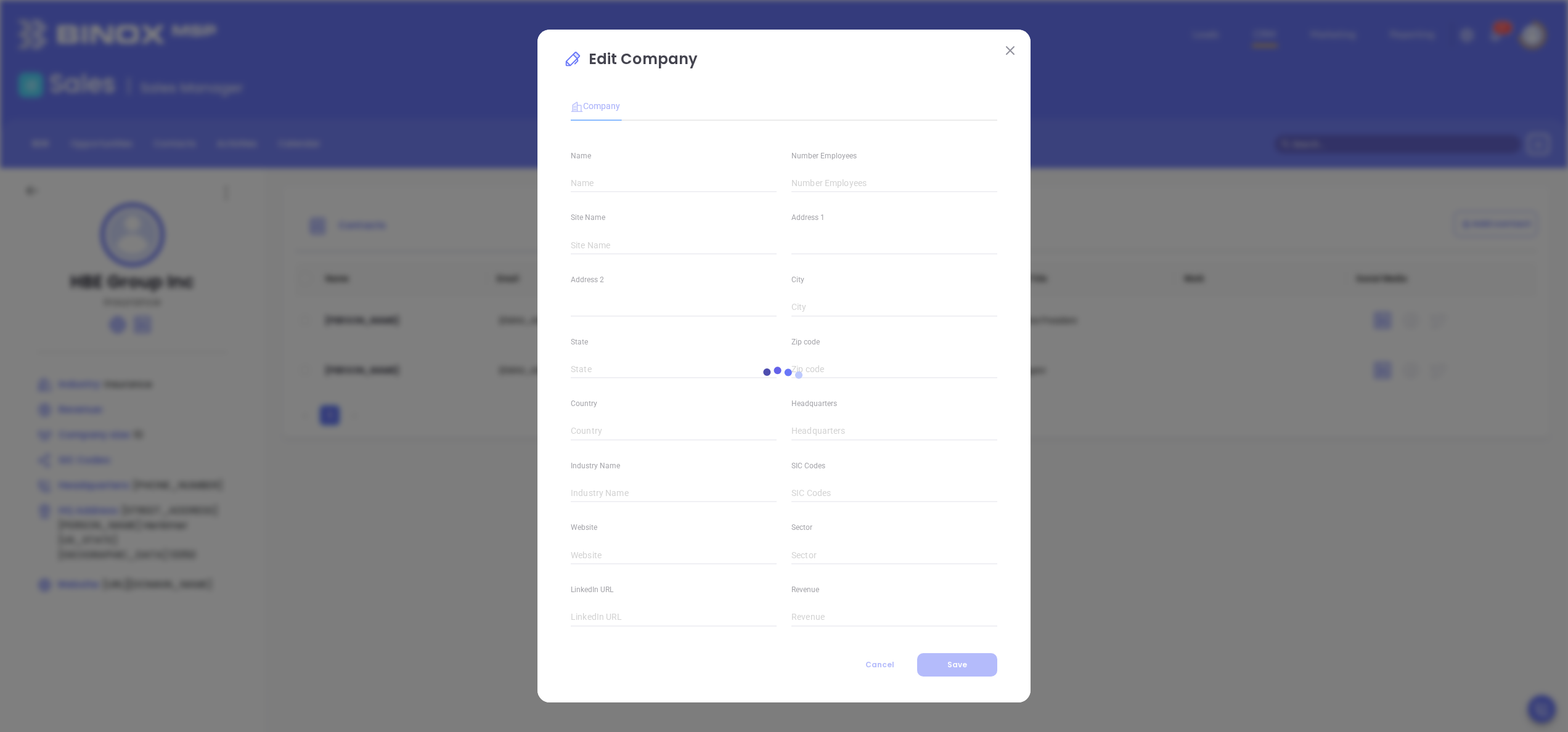
type input "HBE Group Inc"
type input "10"
type input "Main"
type input "410 Folts Street"
type input "Herkimer"
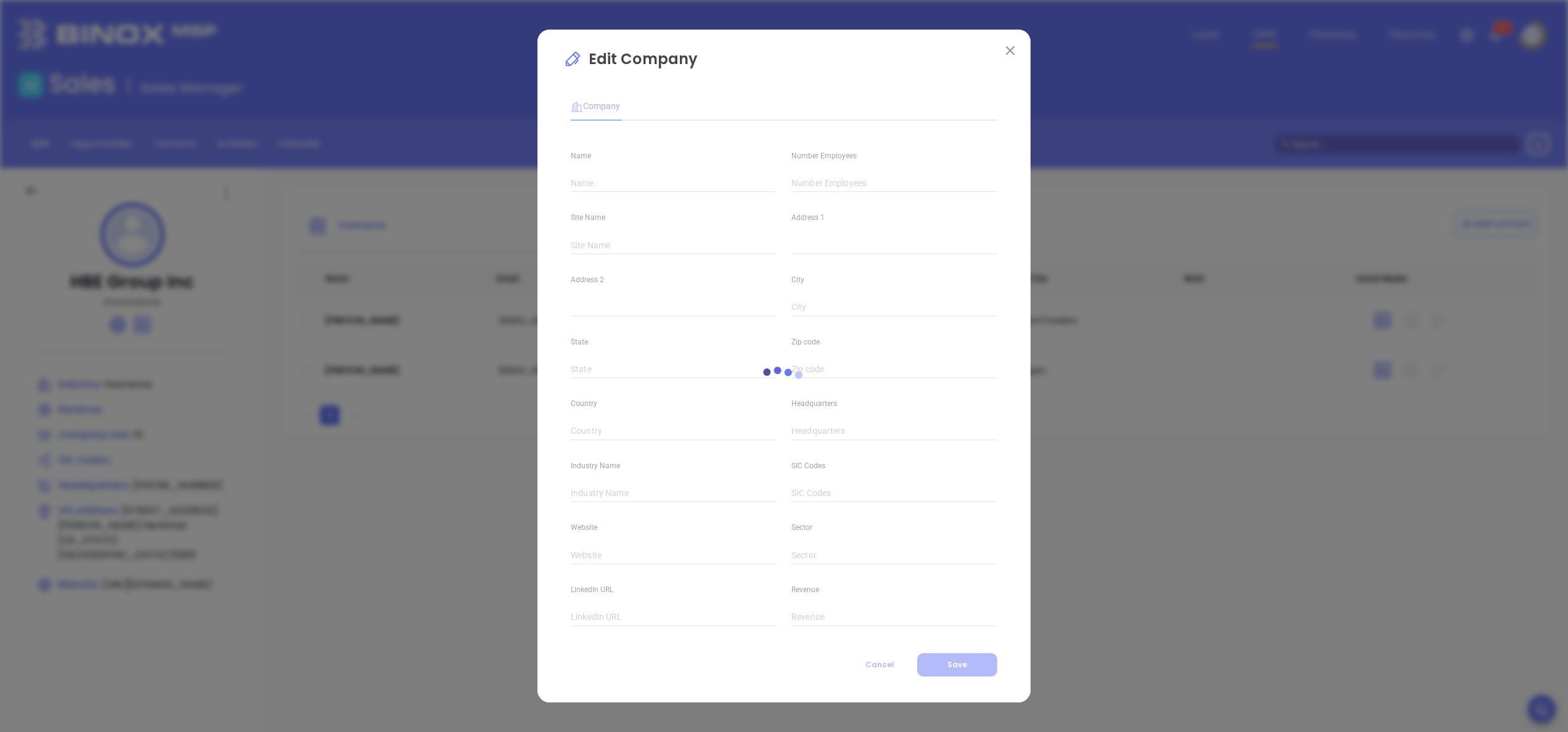
type input "[US_STATE]"
type input "13350"
type input "United States"
type input "(315) 866-3140"
type input "Insurance"
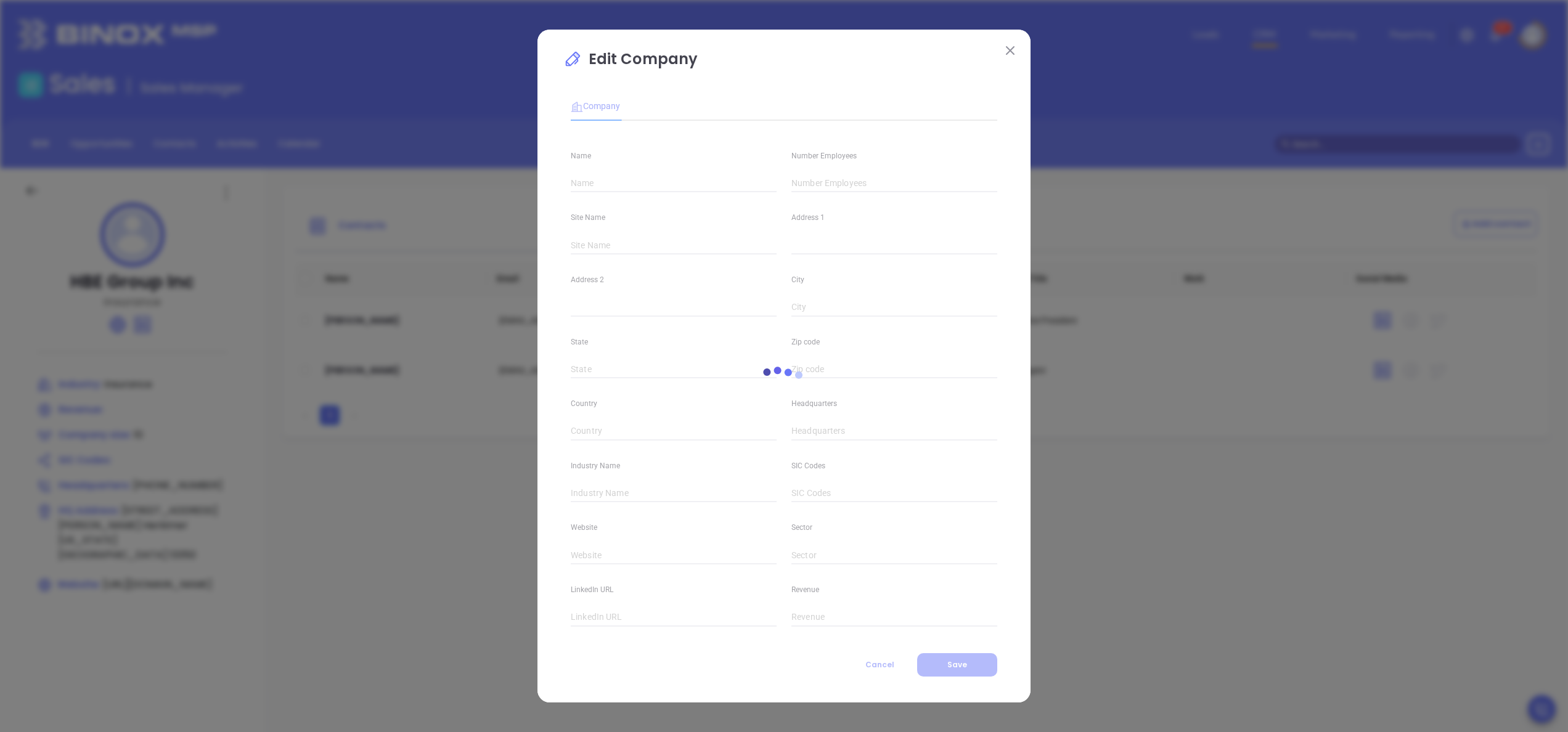
type input "http://www.hbegroup.com"
type input "https://www.linkedin.com/company/hbe-group-incq/"
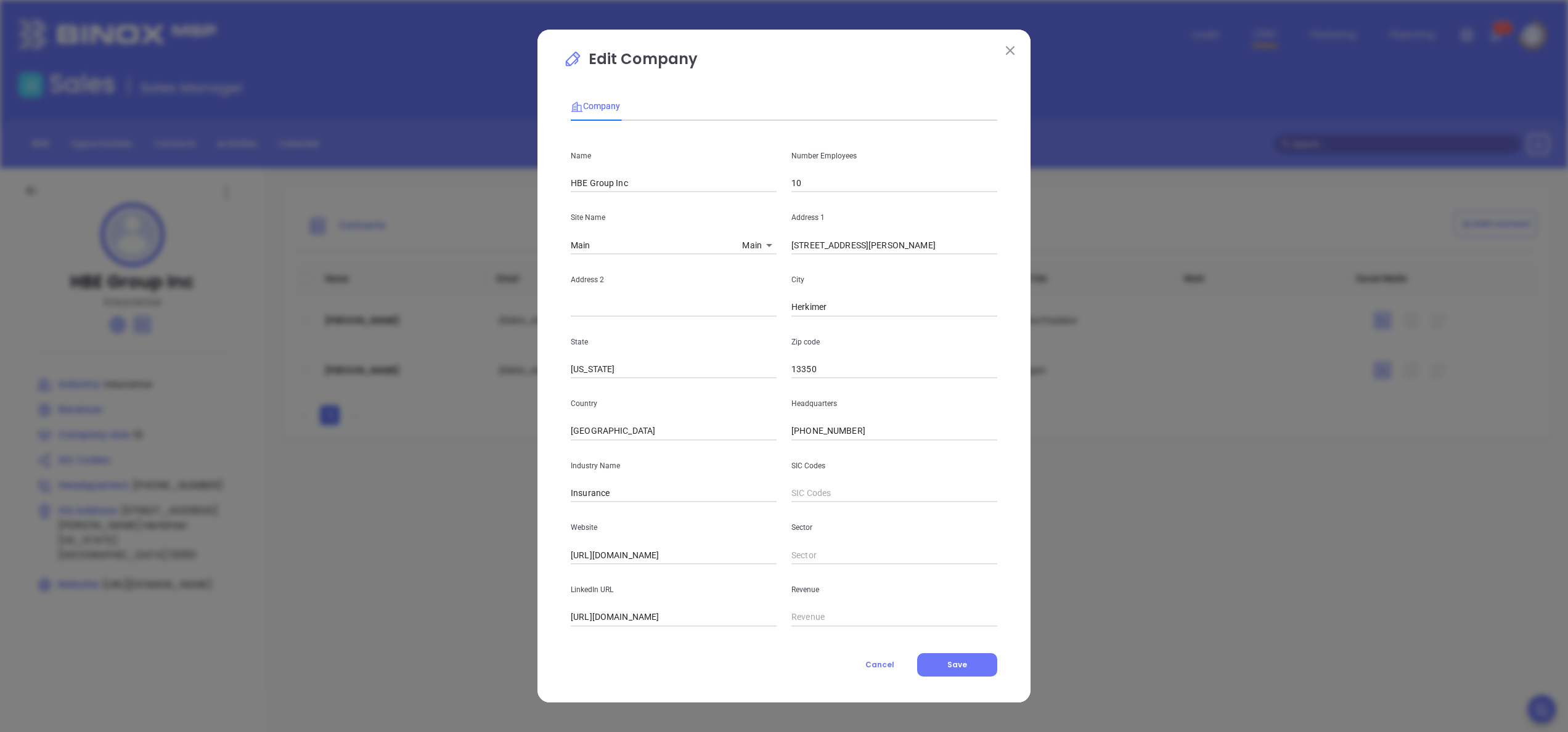
click at [815, 185] on input "10" at bounding box center [894, 183] width 206 height 18
type input "12"
click at [944, 662] on button "Save" at bounding box center [957, 665] width 80 height 23
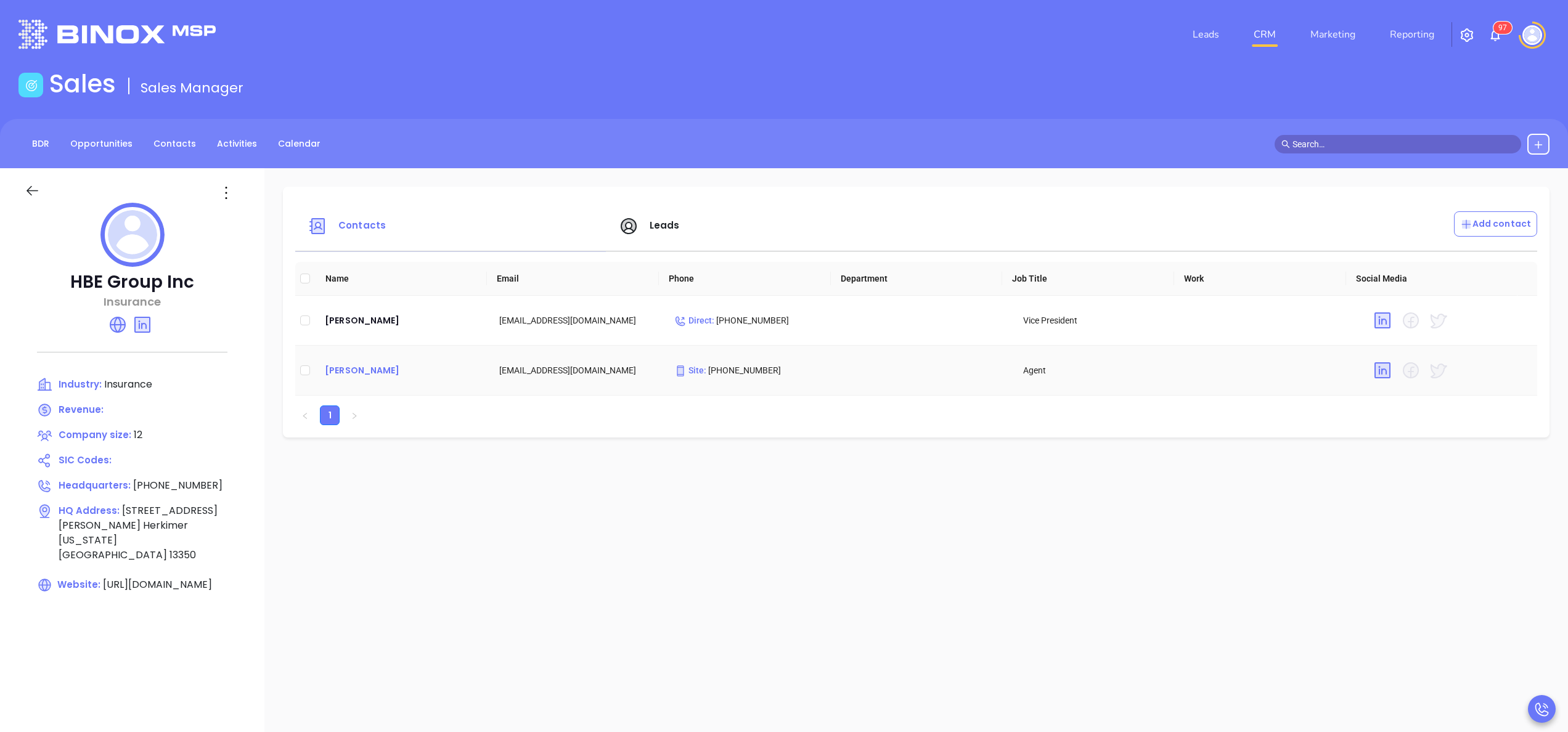
click at [359, 375] on div "Sharon Baisley" at bounding box center [402, 370] width 155 height 15
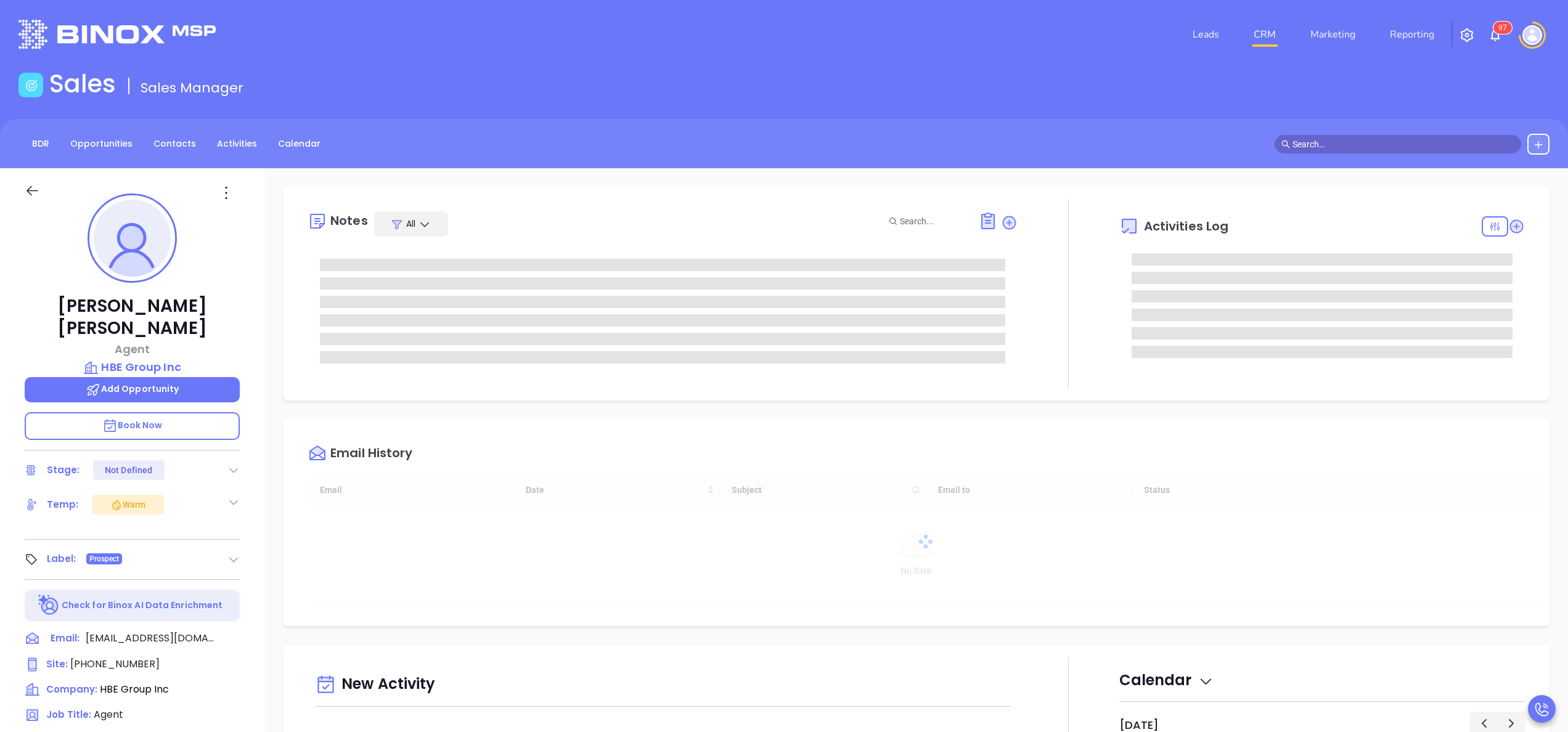
type input "[DATE]"
type input "[PERSON_NAME]"
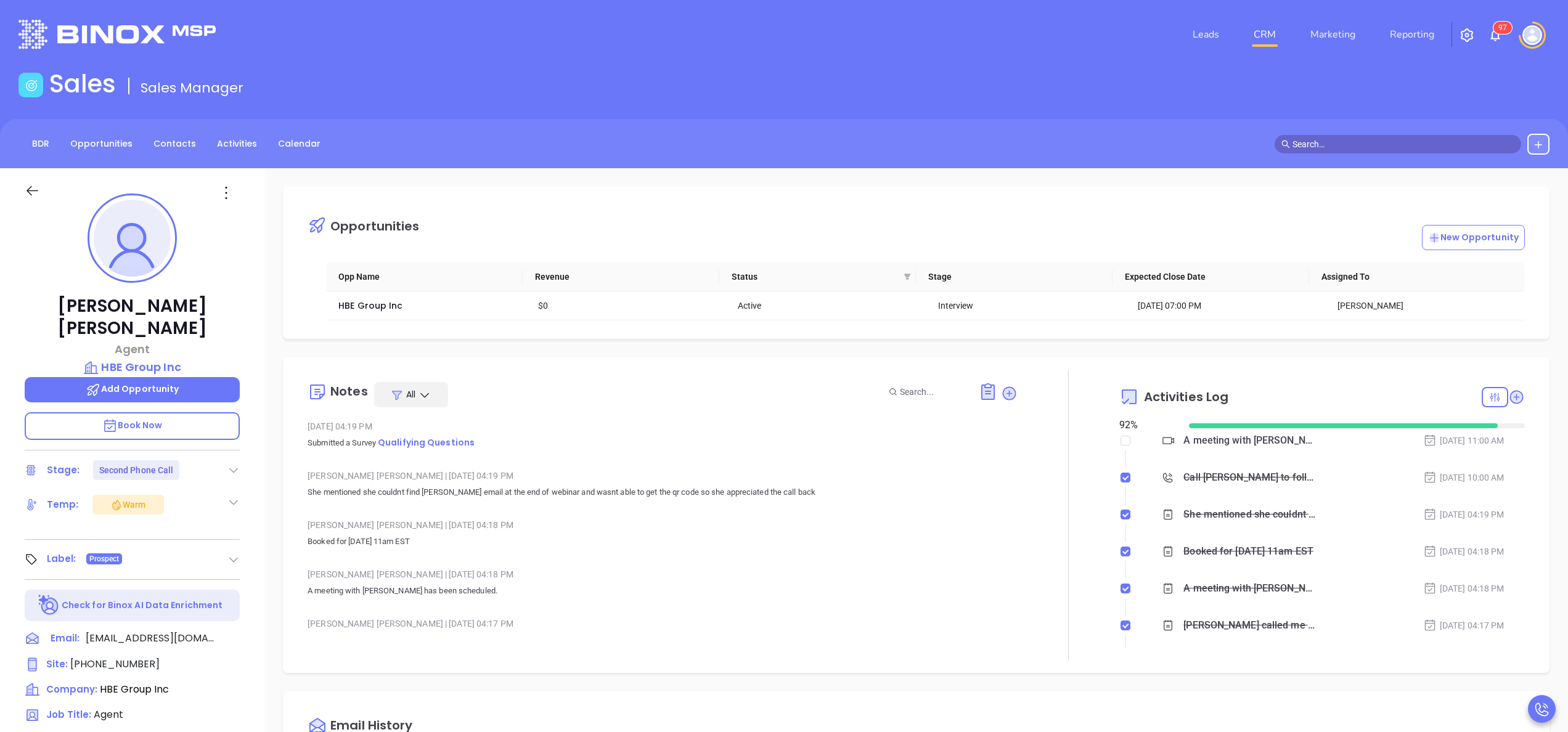
click at [1500, 28] on span "9" at bounding box center [1500, 28] width 4 height 9
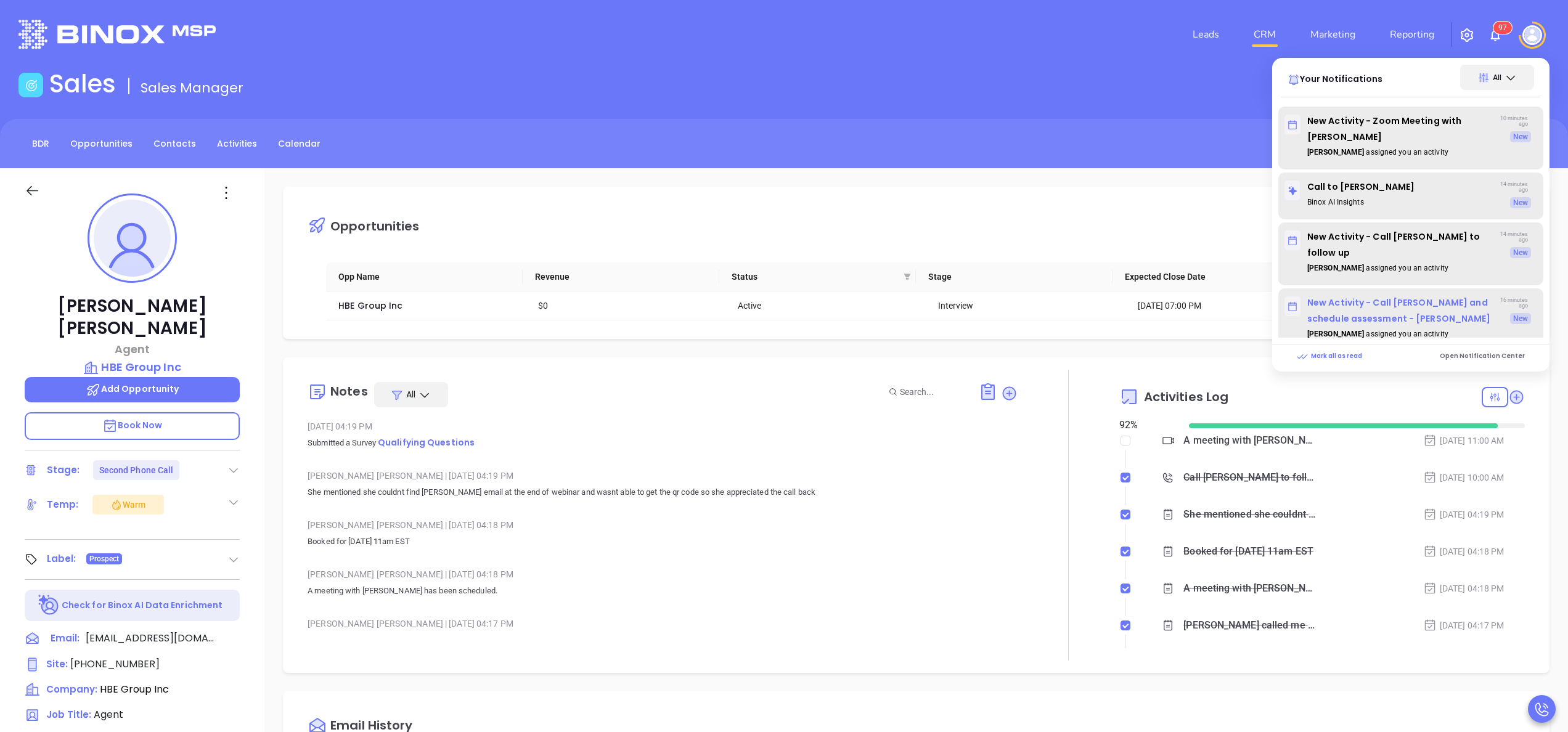
click at [1401, 309] on p "New Activity - Call Brandon and schedule assessment - Brandon Cooney" at bounding box center [1390, 311] width 211 height 32
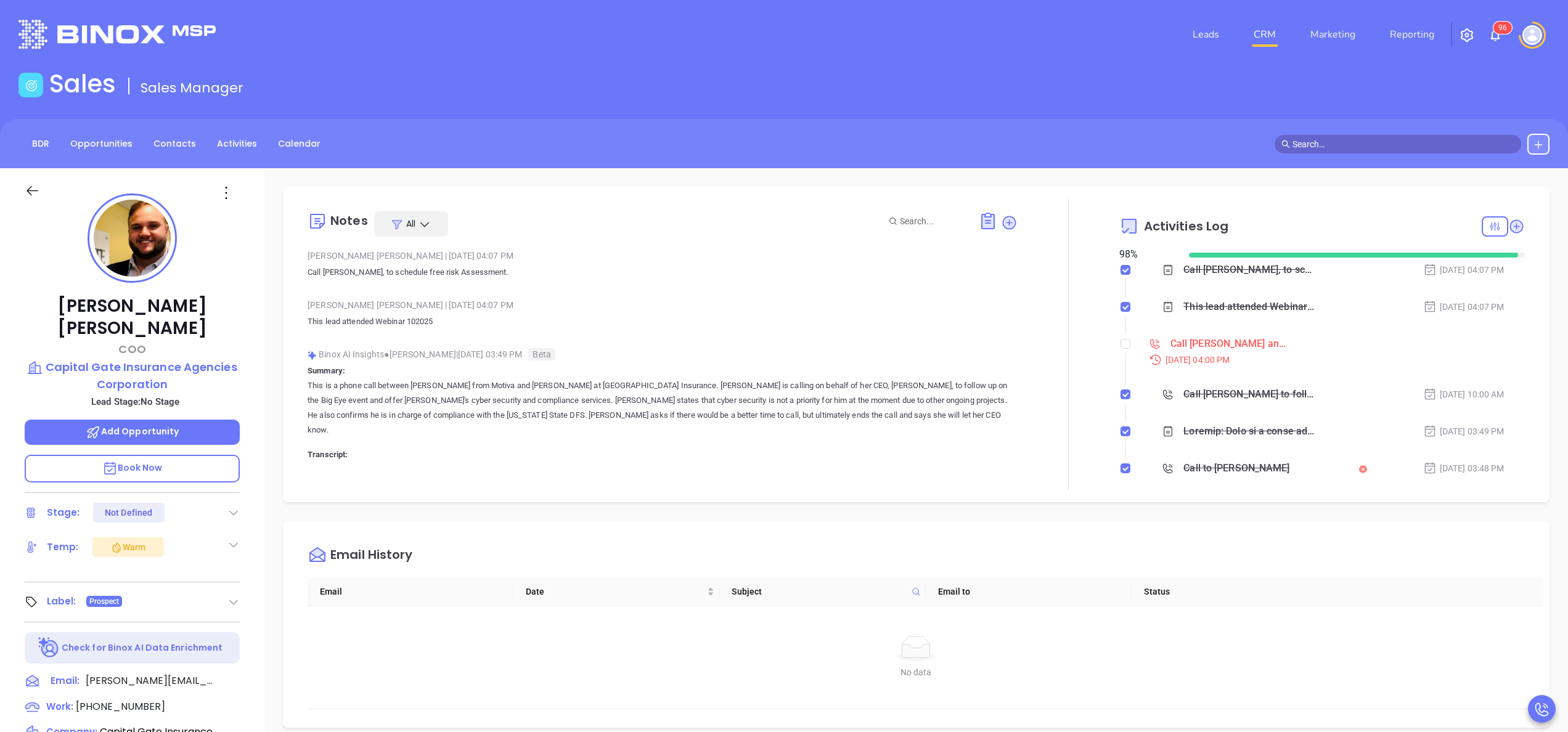
click at [930, 319] on p "This lead attended Webinar 102025" at bounding box center [662, 322] width 710 height 15
click at [1121, 348] on input "checkbox" at bounding box center [1126, 344] width 10 height 10
checkbox input "true"
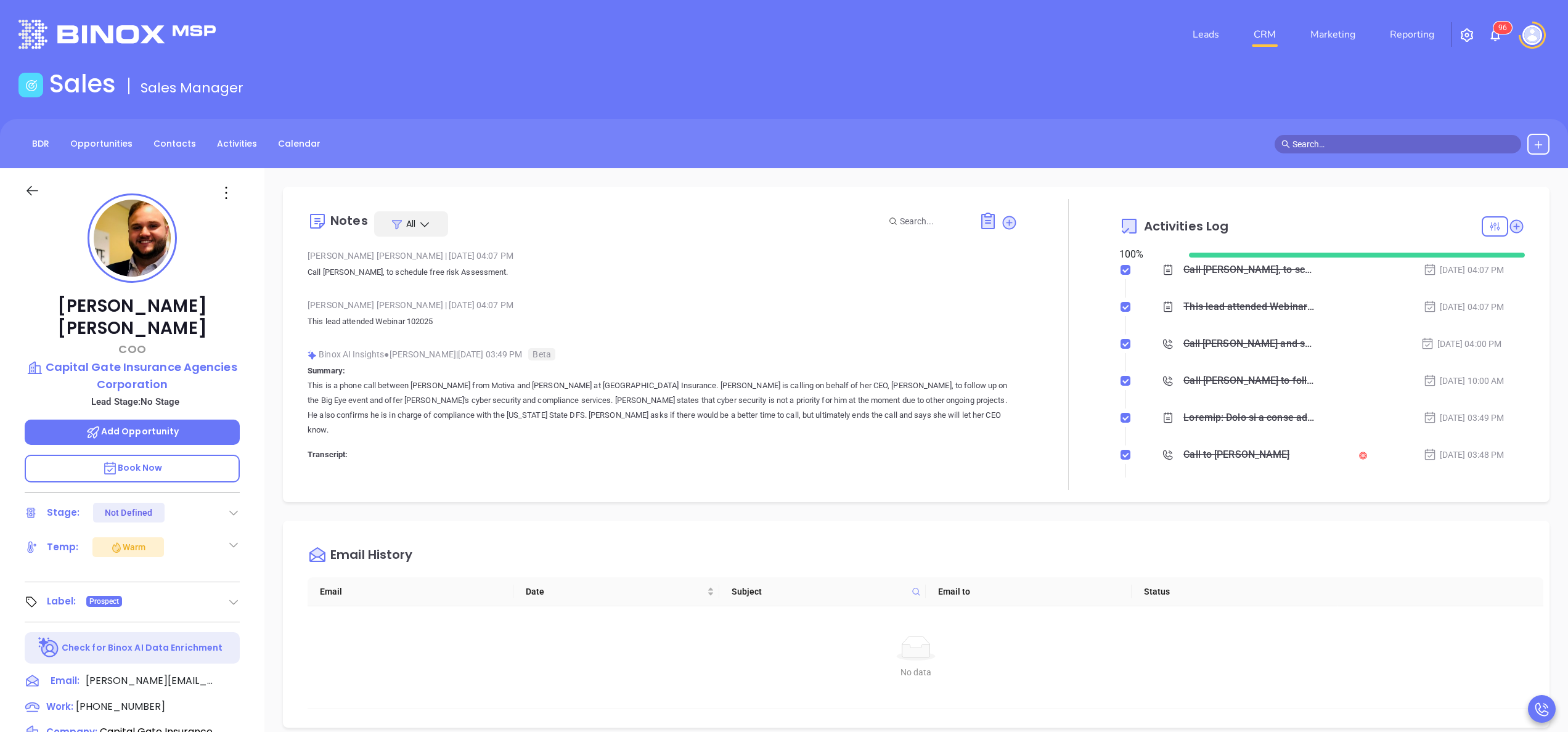
click at [251, 523] on div "Brandon Cooney COO Capital Gate Insurance Agencies Corporation Lead Stage: No S…" at bounding box center [132, 626] width 264 height 915
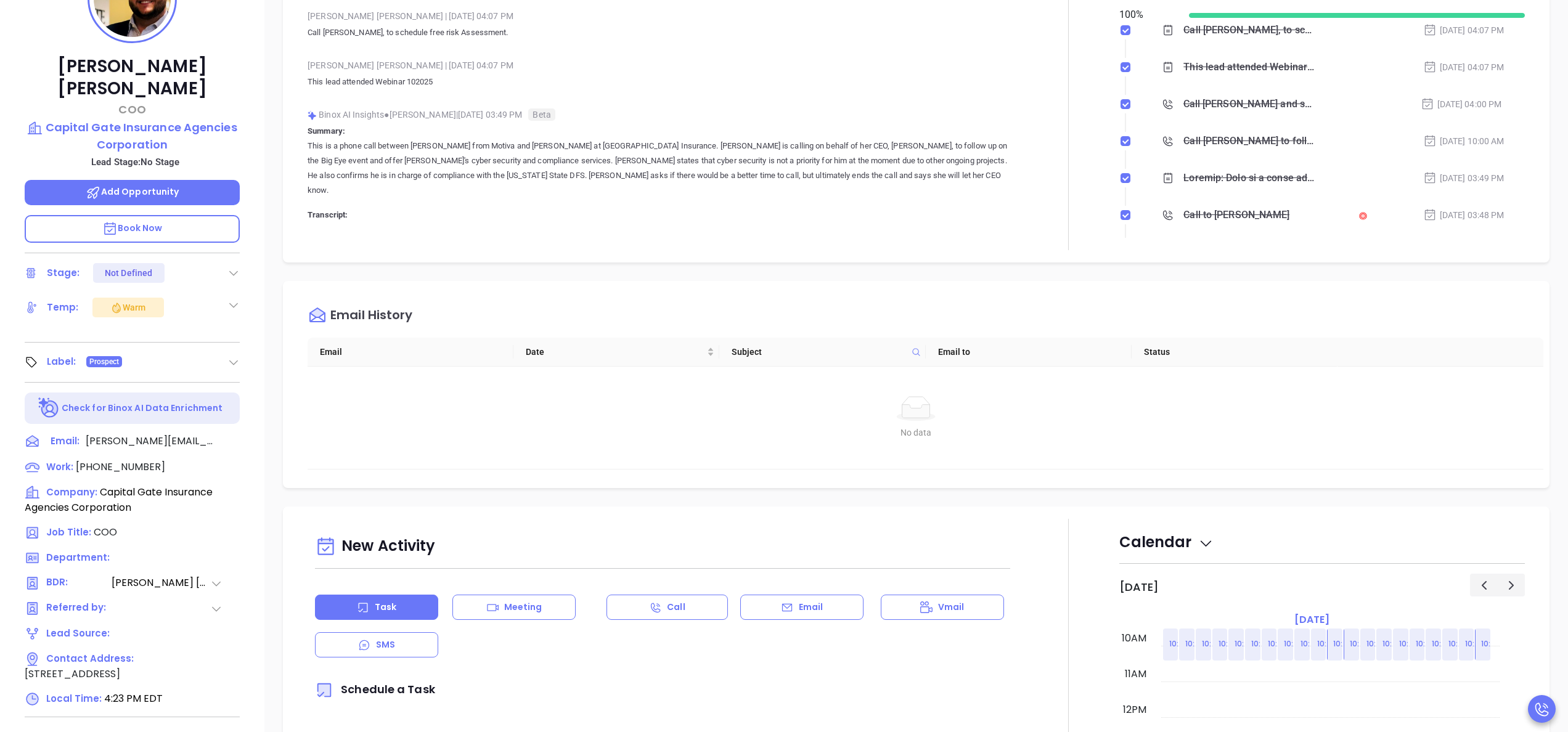
scroll to position [246, 0]
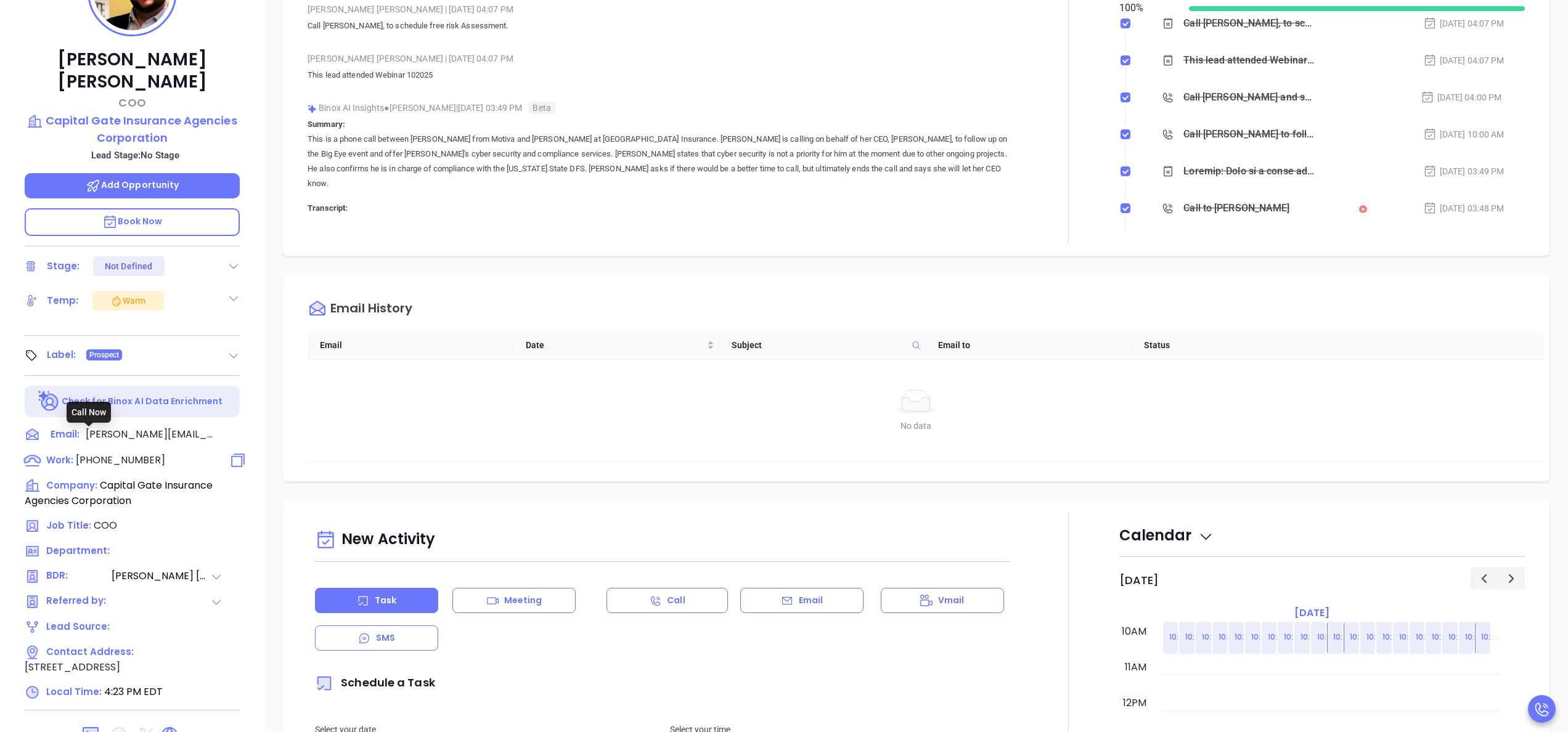
click at [129, 453] on span "(800) 204-3344" at bounding box center [120, 460] width 89 height 15
type input "(800) 204-3344"
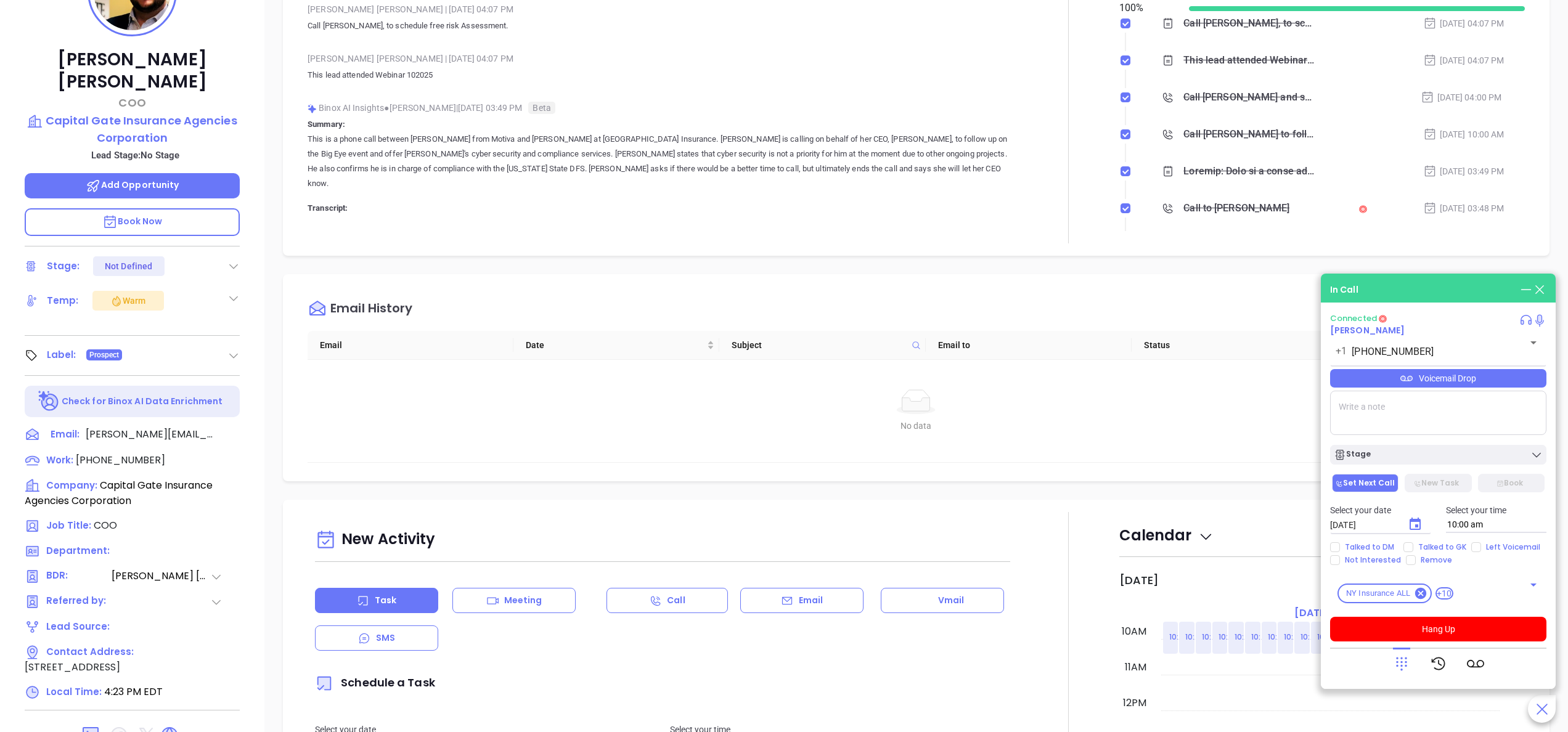
click at [176, 208] on p "Book Now" at bounding box center [132, 222] width 215 height 28
click at [1395, 659] on icon at bounding box center [1402, 664] width 17 height 17
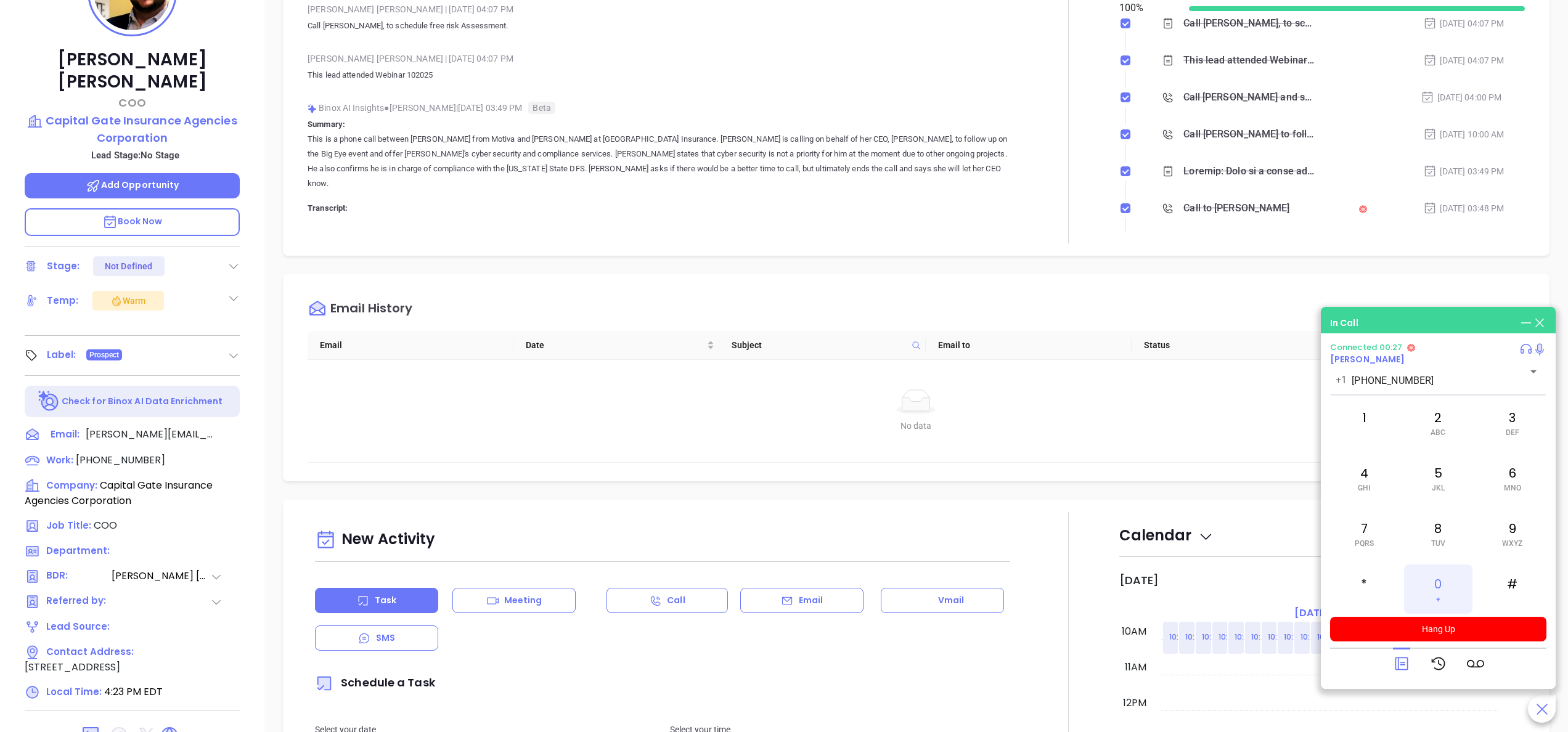
click at [1438, 587] on div "0 +" at bounding box center [1437, 589] width 68 height 49
click at [1460, 434] on div "2 ABC" at bounding box center [1437, 423] width 68 height 49
click at [1017, 155] on div at bounding box center [1068, 98] width 102 height 291
click at [1458, 633] on button "Hang Up" at bounding box center [1438, 629] width 216 height 25
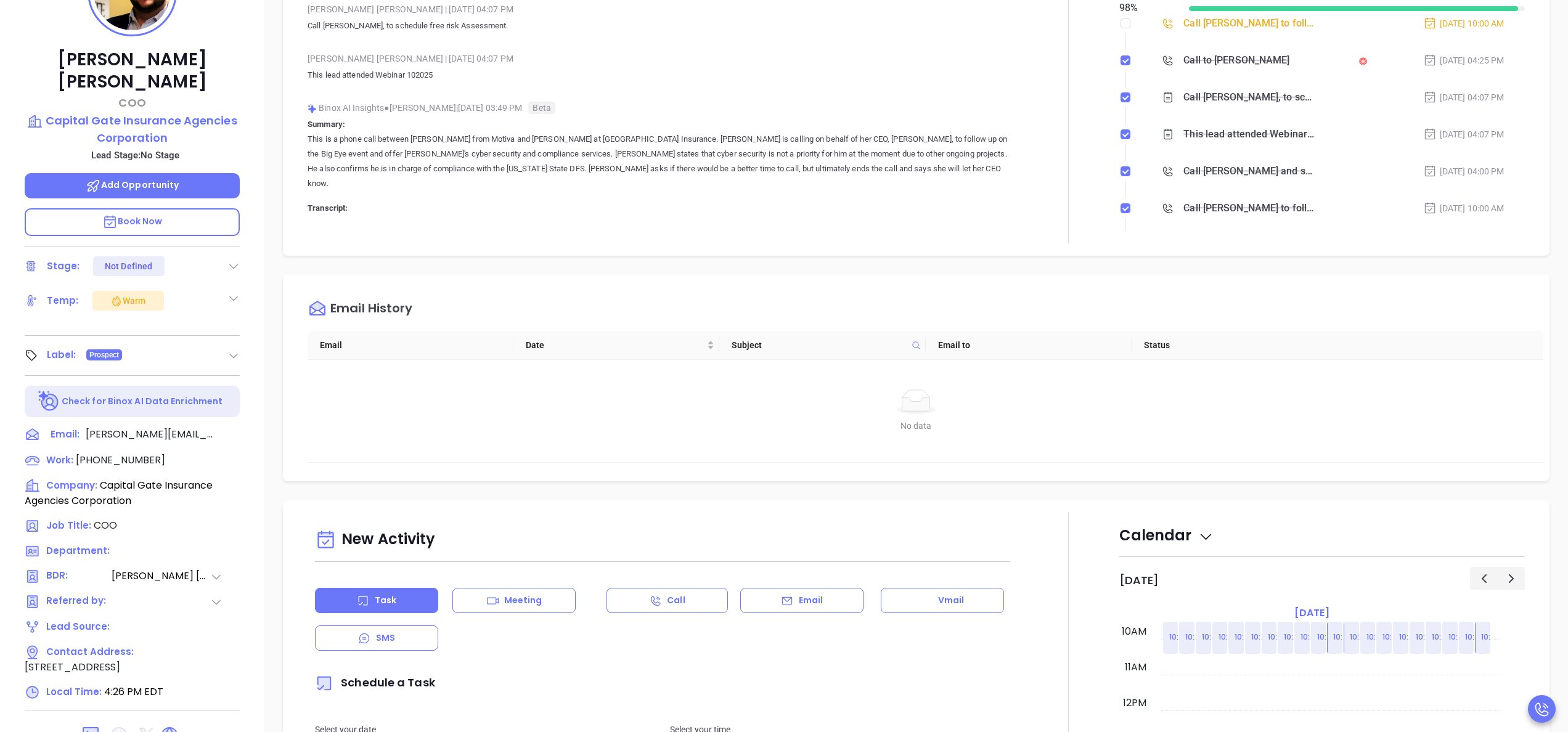
click at [1024, 233] on div at bounding box center [1068, 98] width 102 height 291
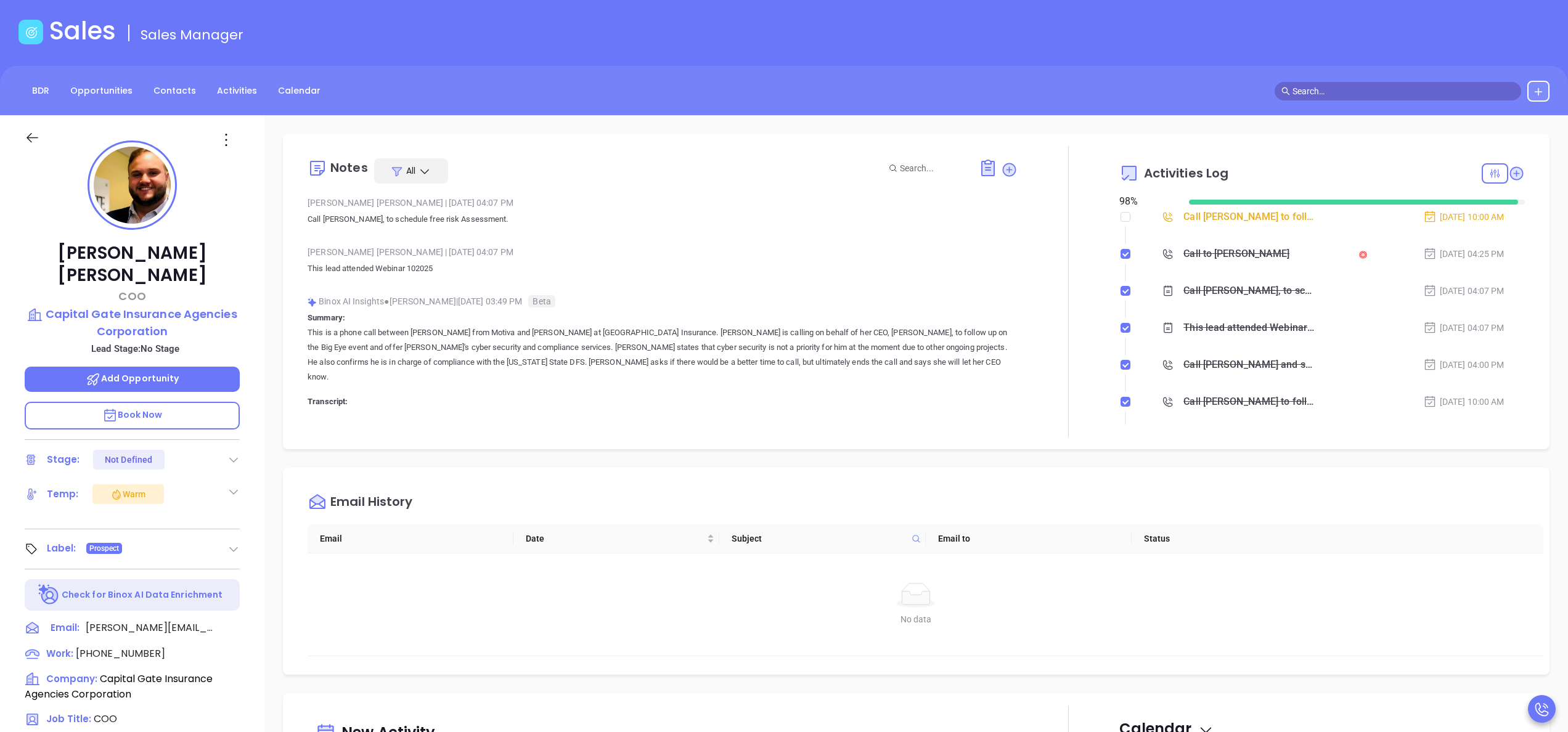
scroll to position [49, 0]
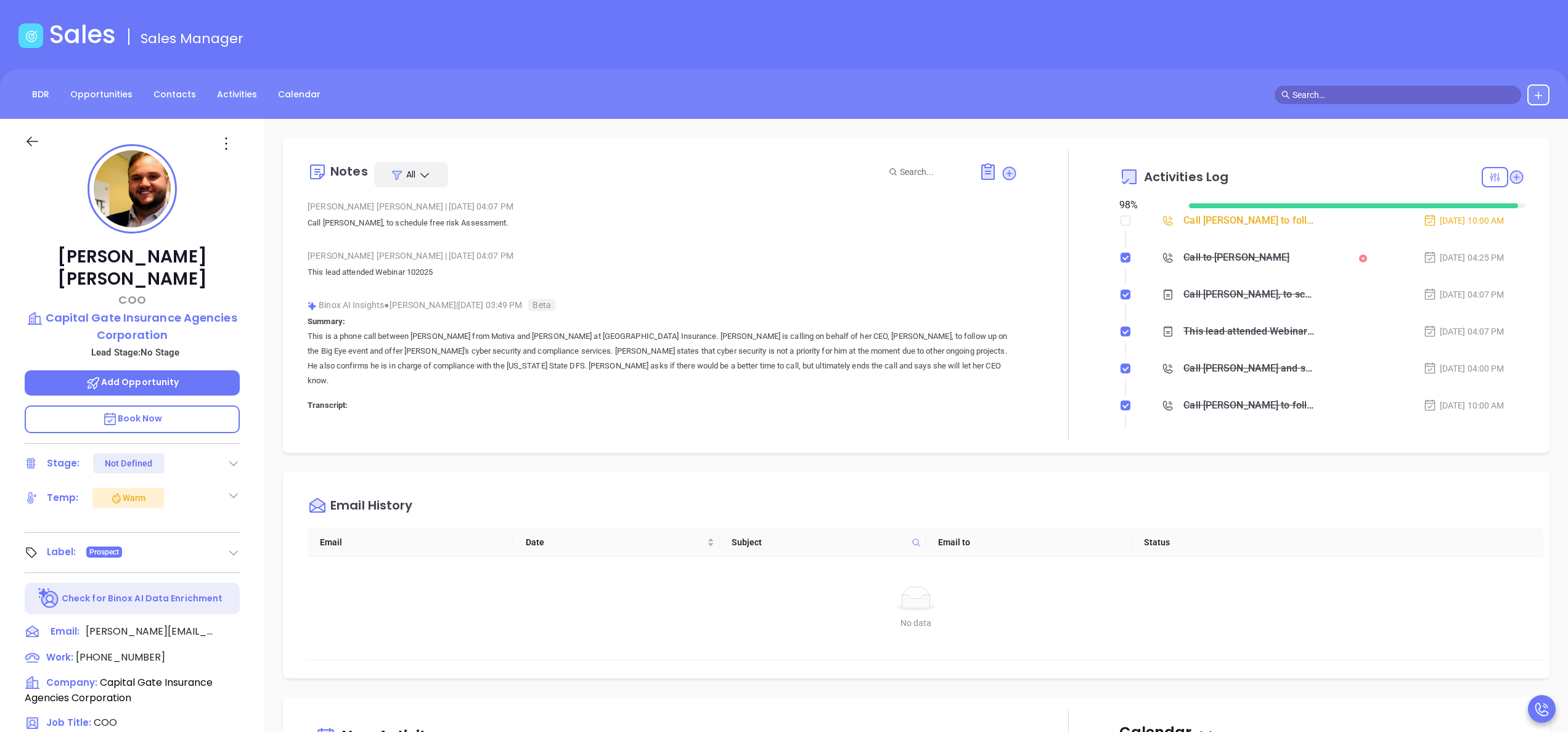
click at [235, 458] on icon at bounding box center [233, 463] width 12 height 12
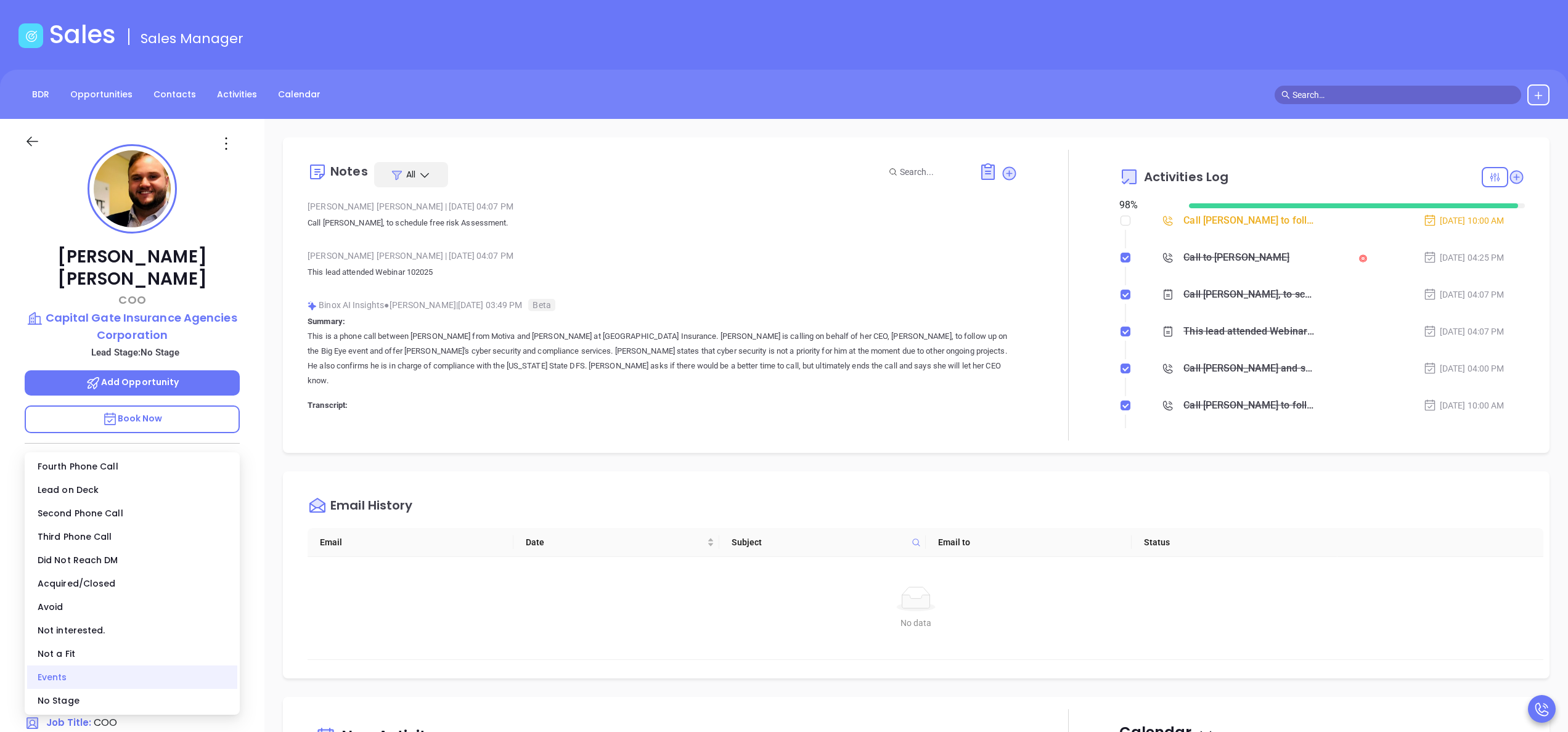
click at [92, 684] on div "Events" at bounding box center [131, 678] width 210 height 23
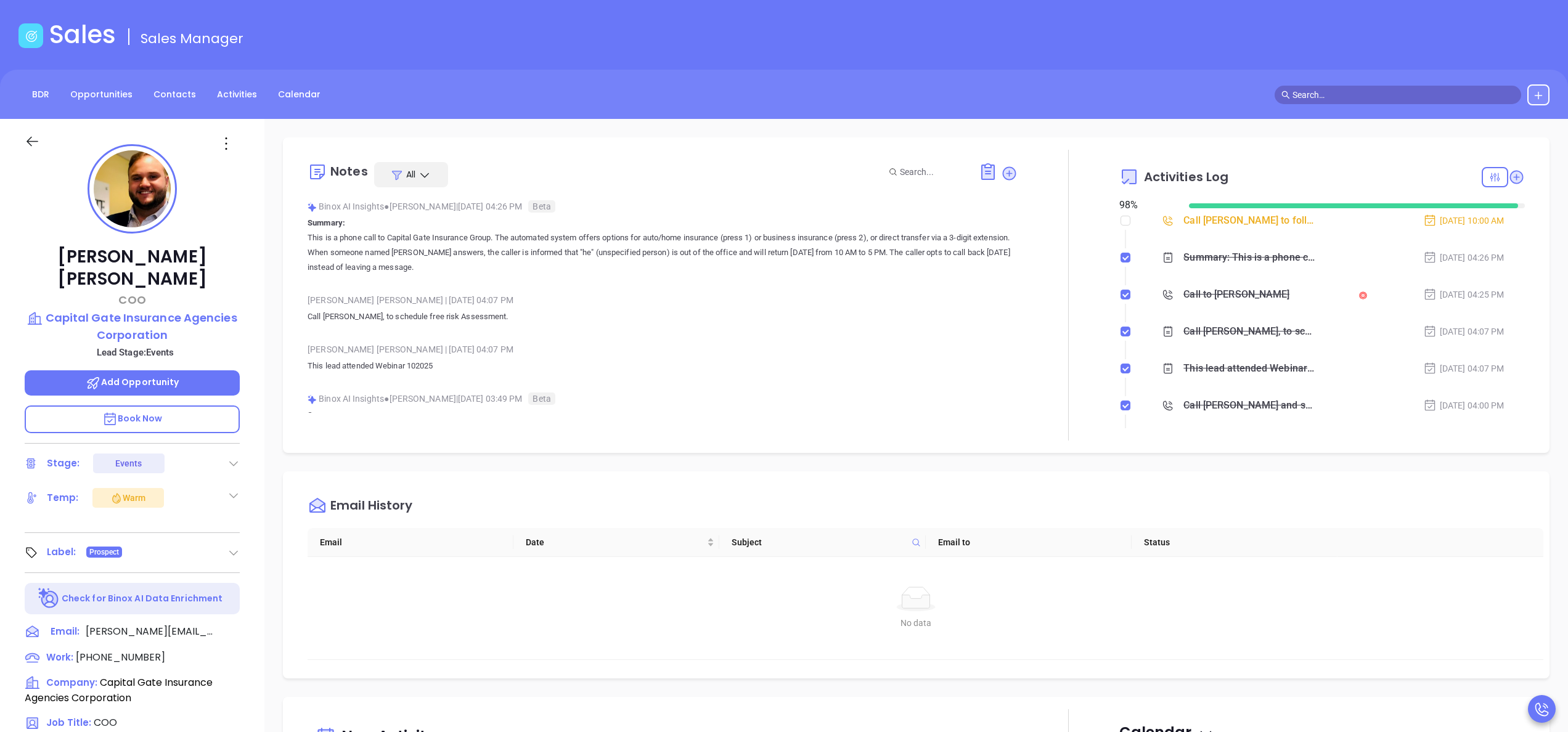
click at [1400, 33] on div "Sales Sales Manager" at bounding box center [784, 37] width 1545 height 35
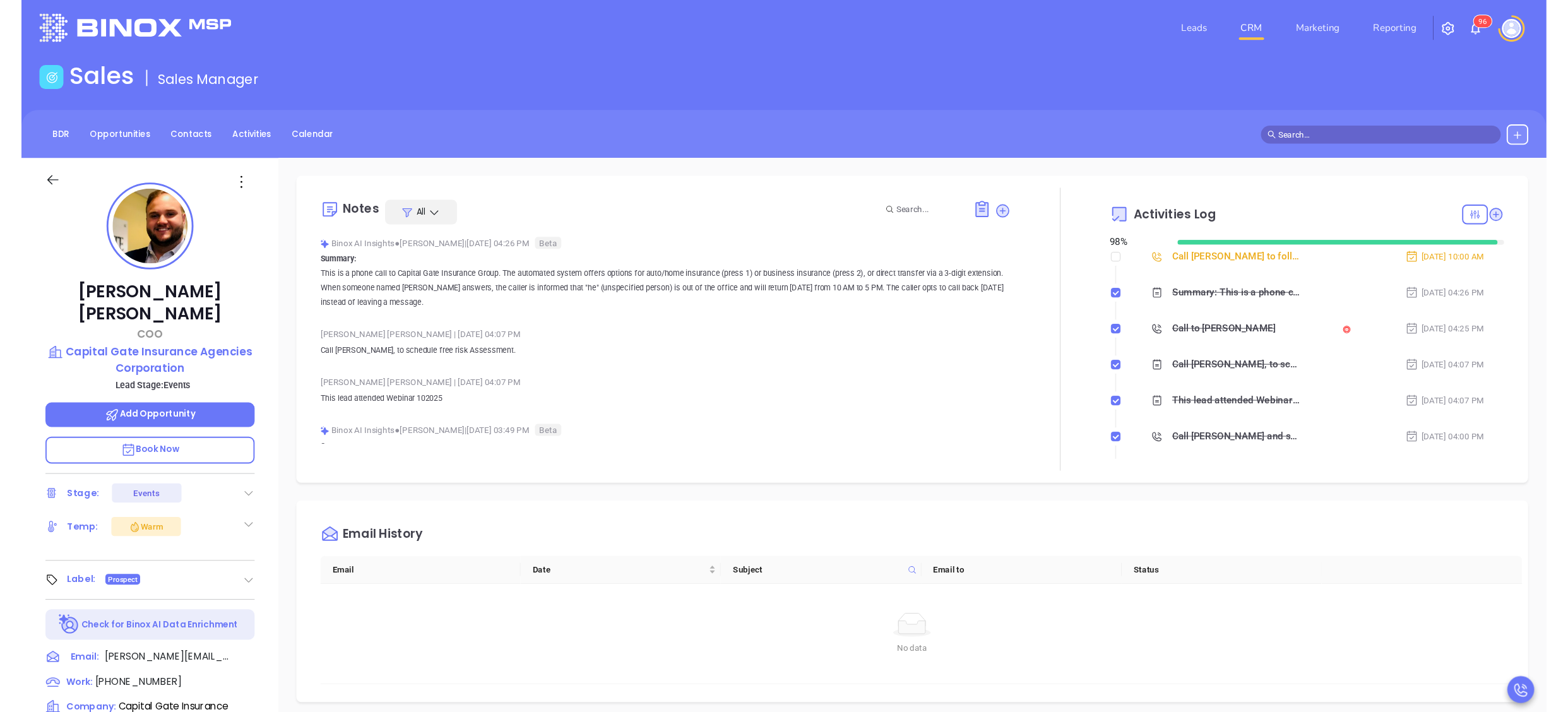
scroll to position [0, 0]
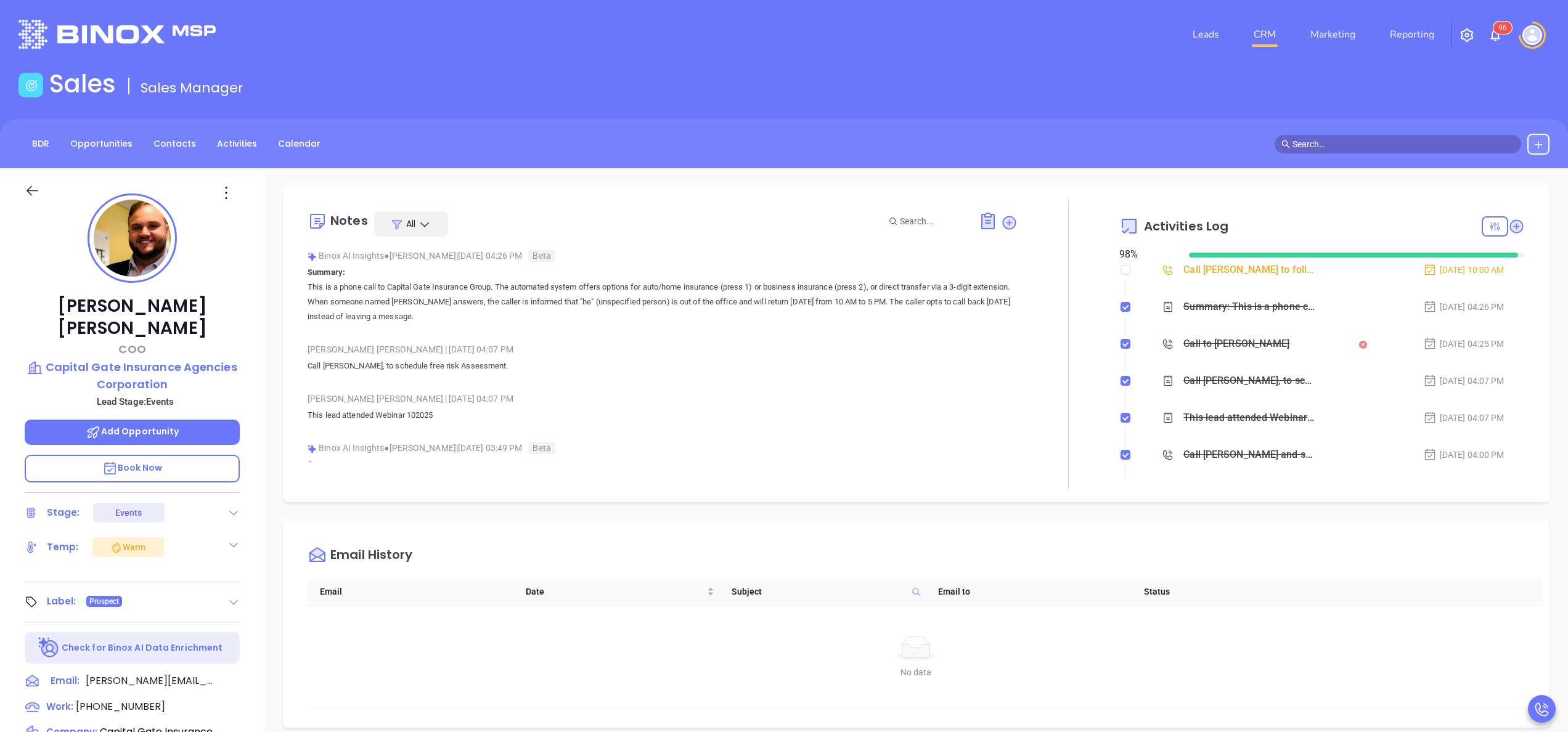
click at [1485, 36] on div "Leads CRM Marketing Reporting 9 6" at bounding box center [1041, 34] width 1031 height 44
click at [1488, 36] on img at bounding box center [1495, 35] width 15 height 15
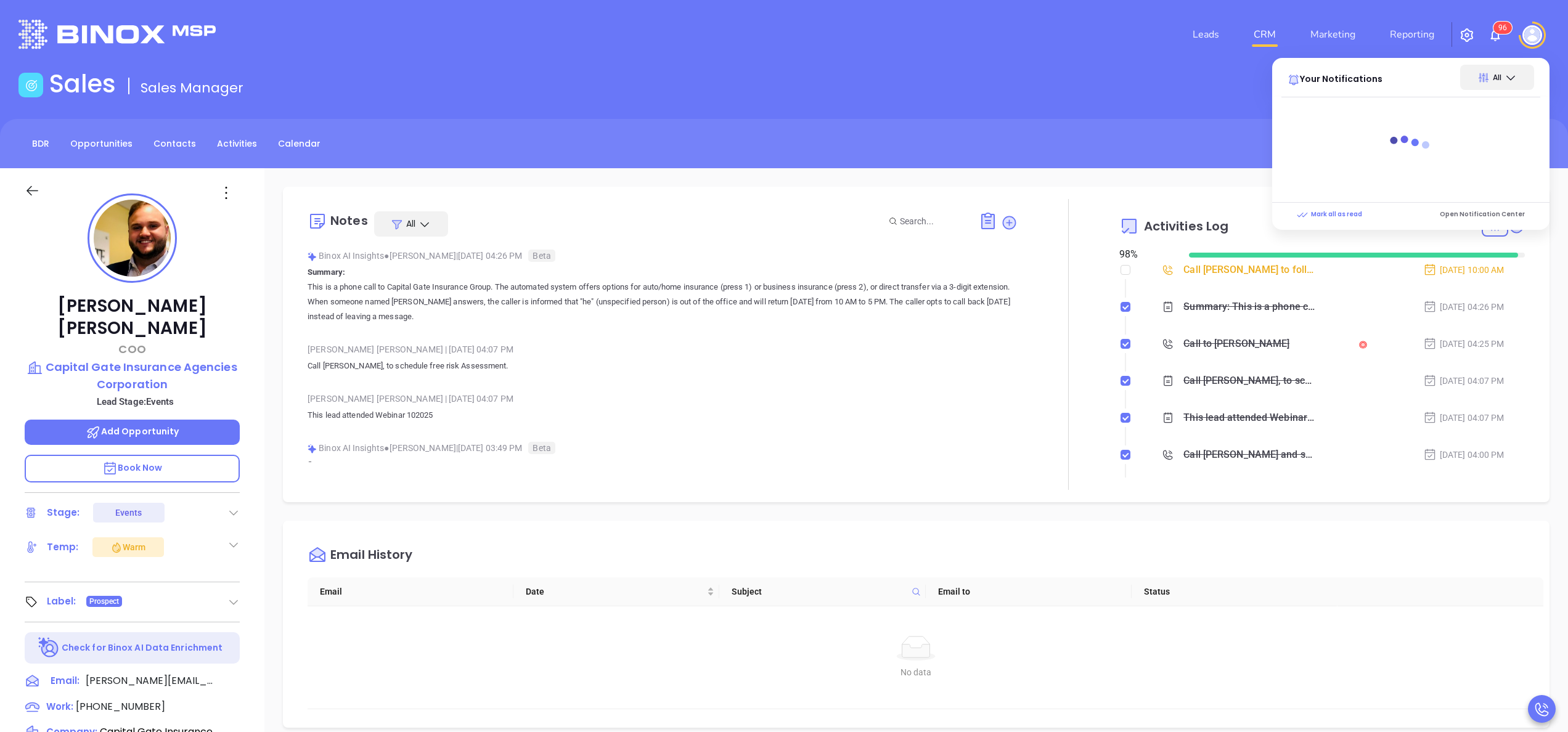
click at [1488, 36] on img at bounding box center [1495, 35] width 15 height 15
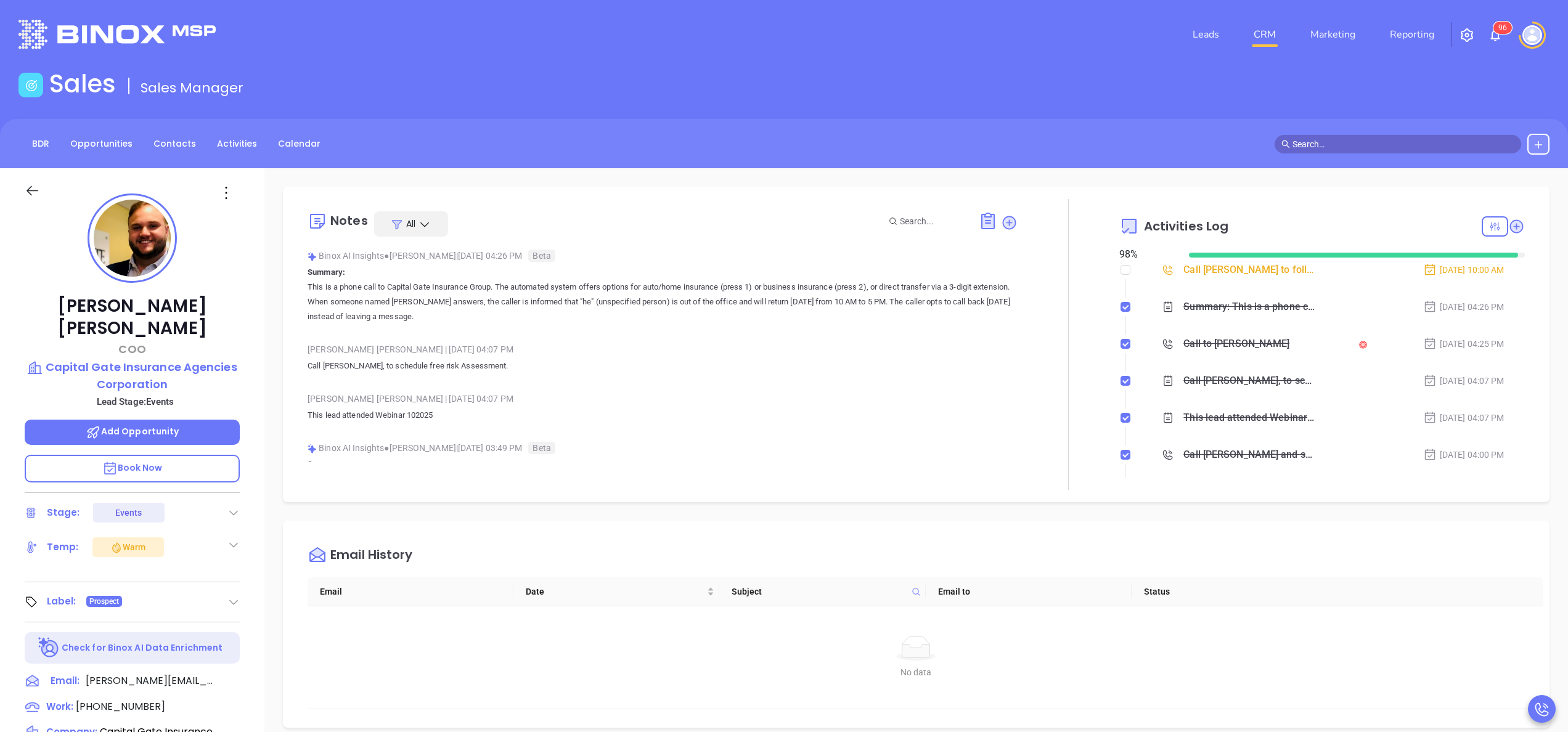
click at [1488, 36] on img at bounding box center [1495, 35] width 15 height 15
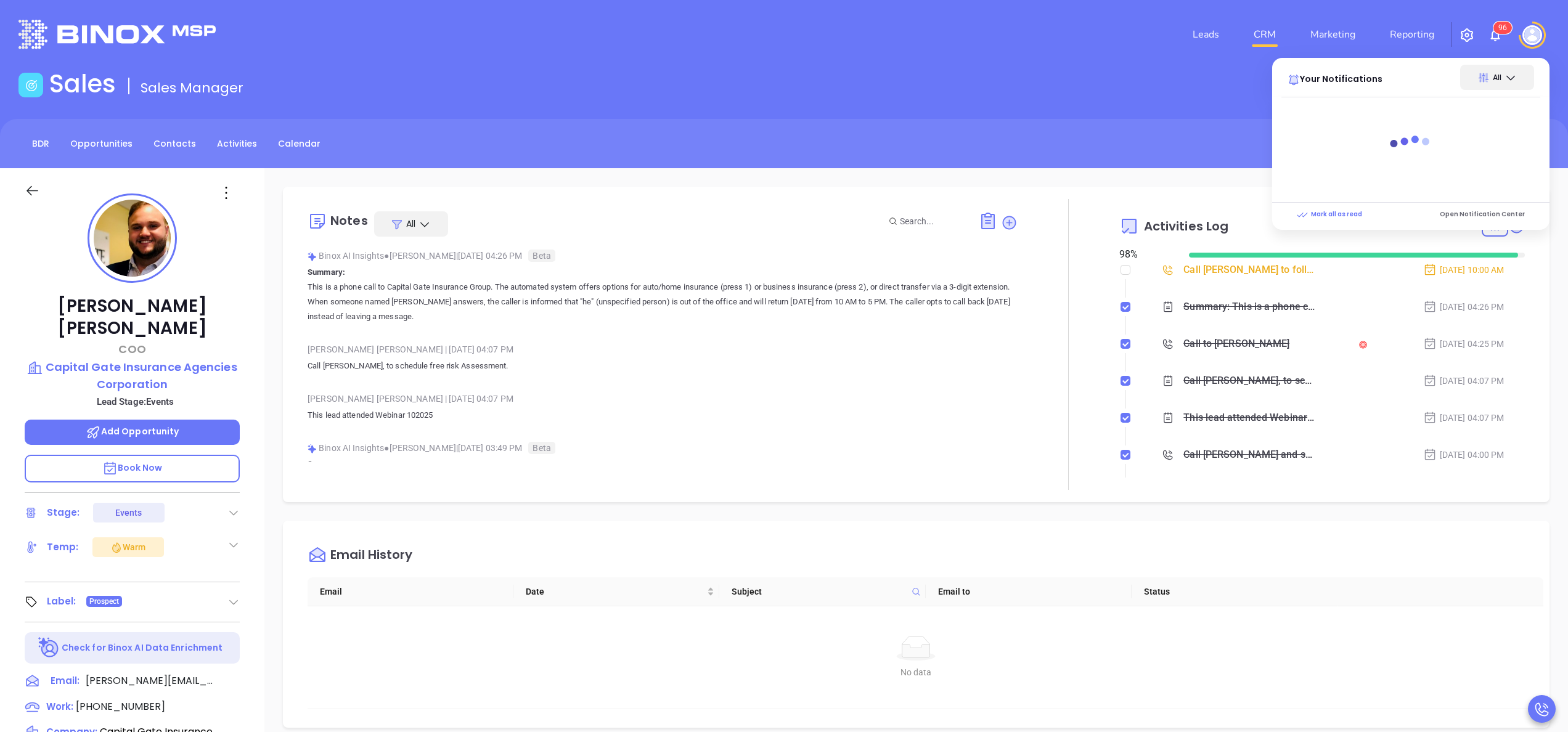
click at [1501, 25] on span "9" at bounding box center [1500, 28] width 4 height 9
click at [1497, 23] on sup "9 6" at bounding box center [1502, 28] width 18 height 12
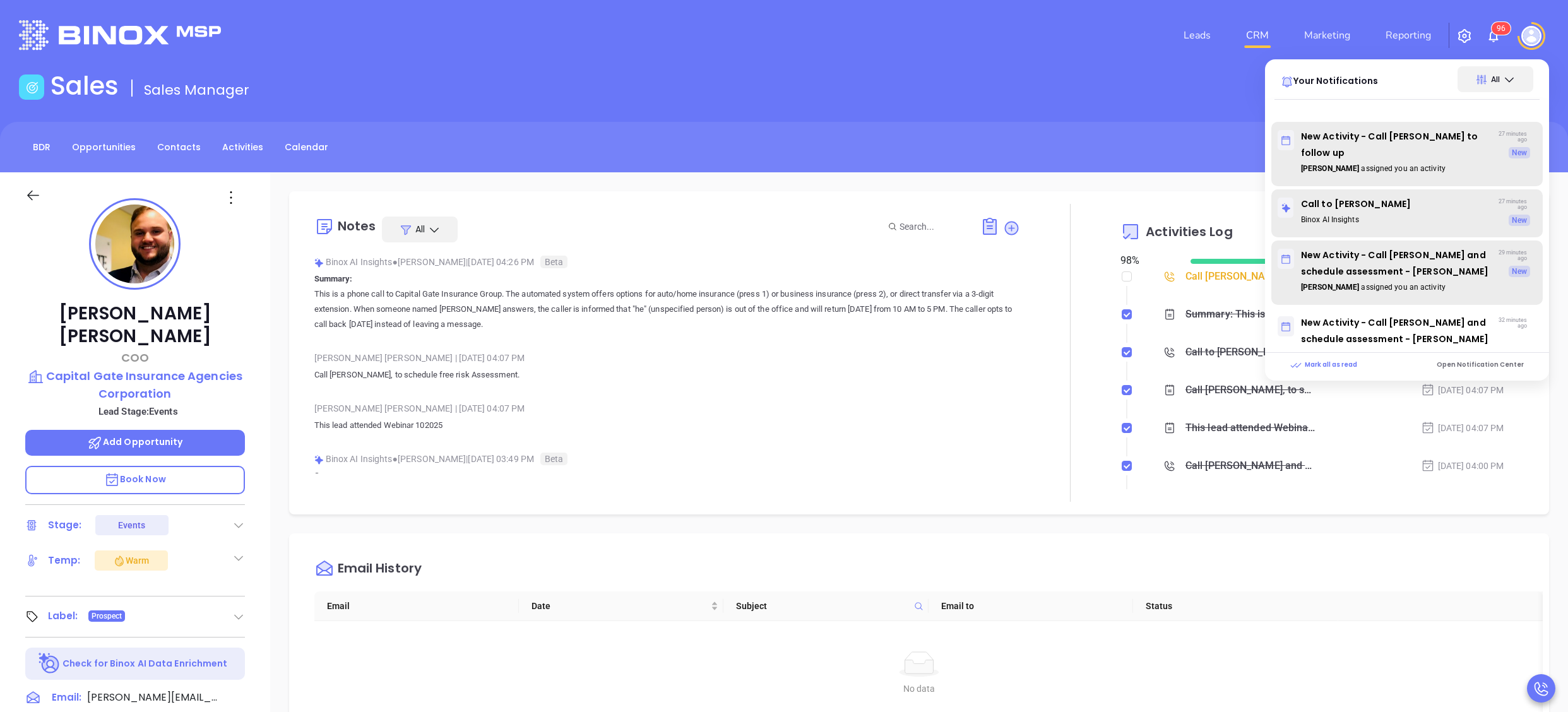
scroll to position [628, 0]
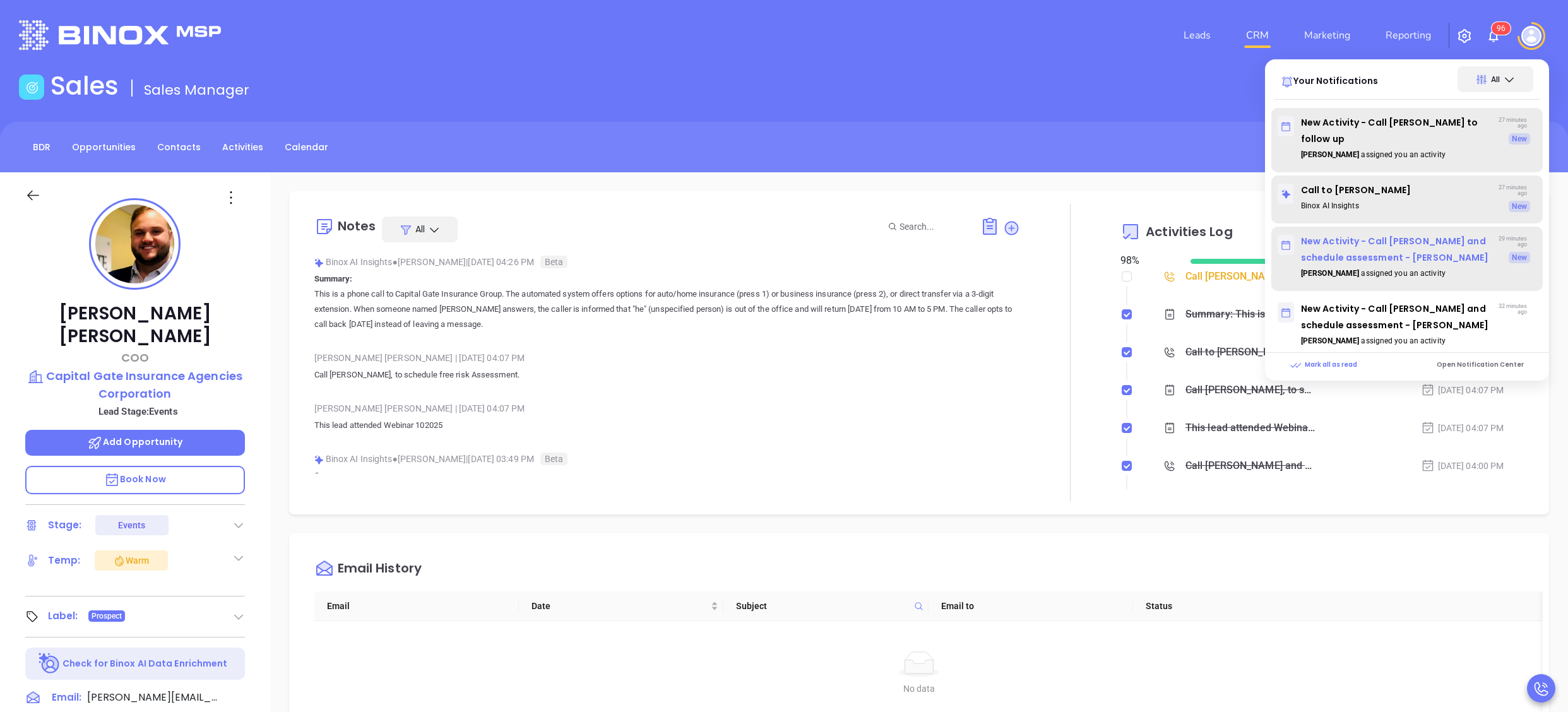
click at [1369, 259] on p "New Activity - Call [PERSON_NAME] and schedule assessment - [PERSON_NAME]" at bounding box center [1386, 249] width 216 height 33
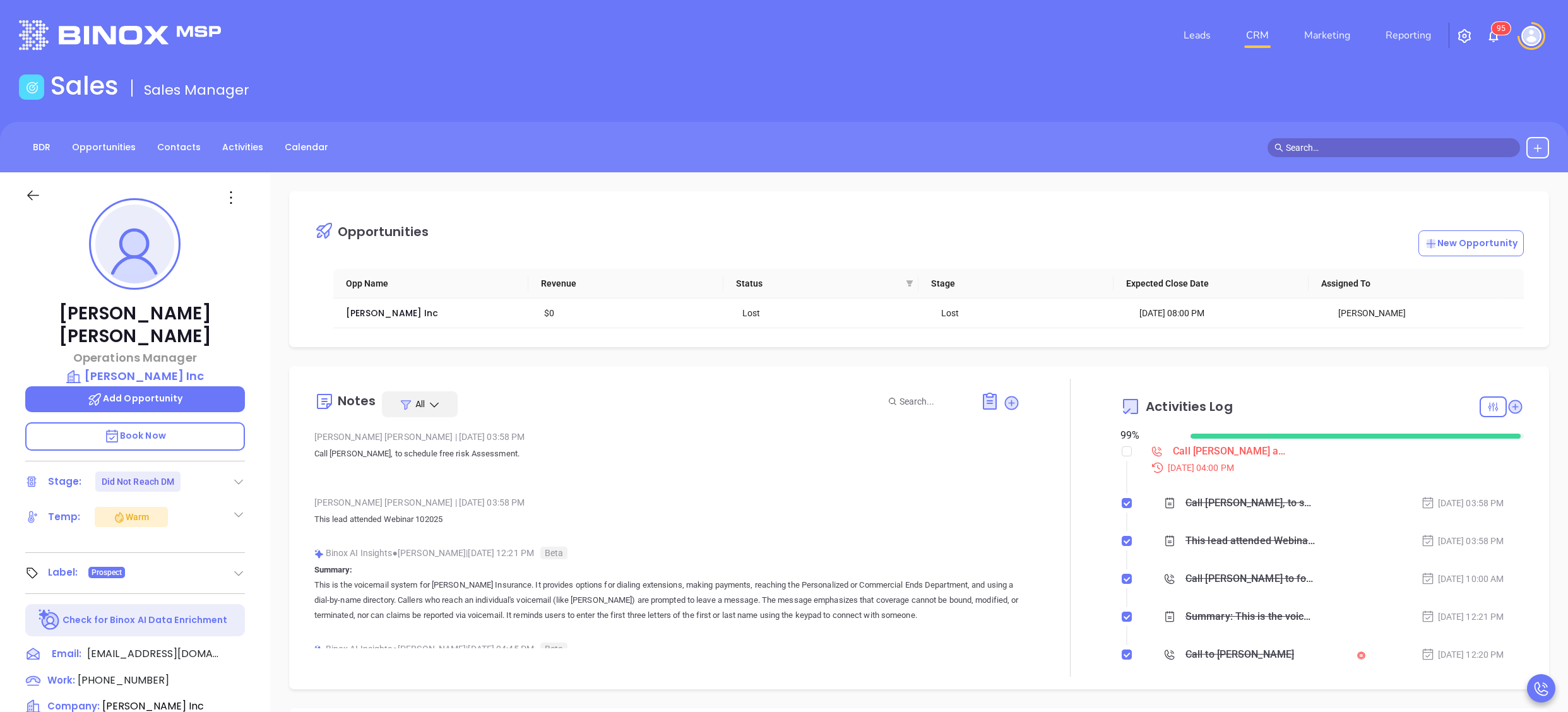
click at [627, 449] on p "Call Ann, to schedule free risk Assessment." at bounding box center [667, 461] width 706 height 31
click at [271, 516] on div "Opportunities New Opportunity Opp Name Revenue Status Stage Expected Close Date…" at bounding box center [919, 615] width 1298 height 884
click at [263, 512] on div "Ann Santoro Operations Manager Mike Preis Inc Add Opportunity Book Now Stage: D…" at bounding box center [135, 618] width 270 height 891
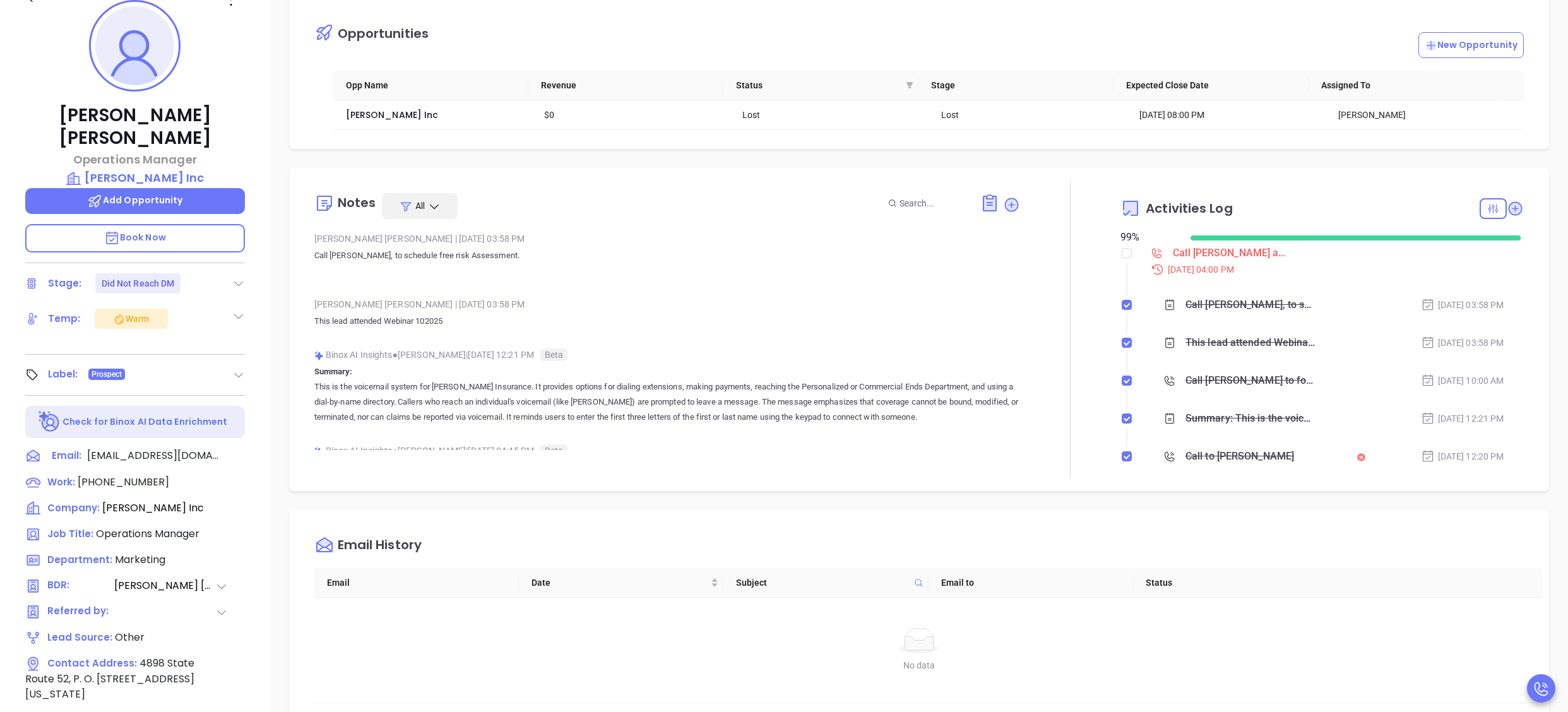
scroll to position [202, 0]
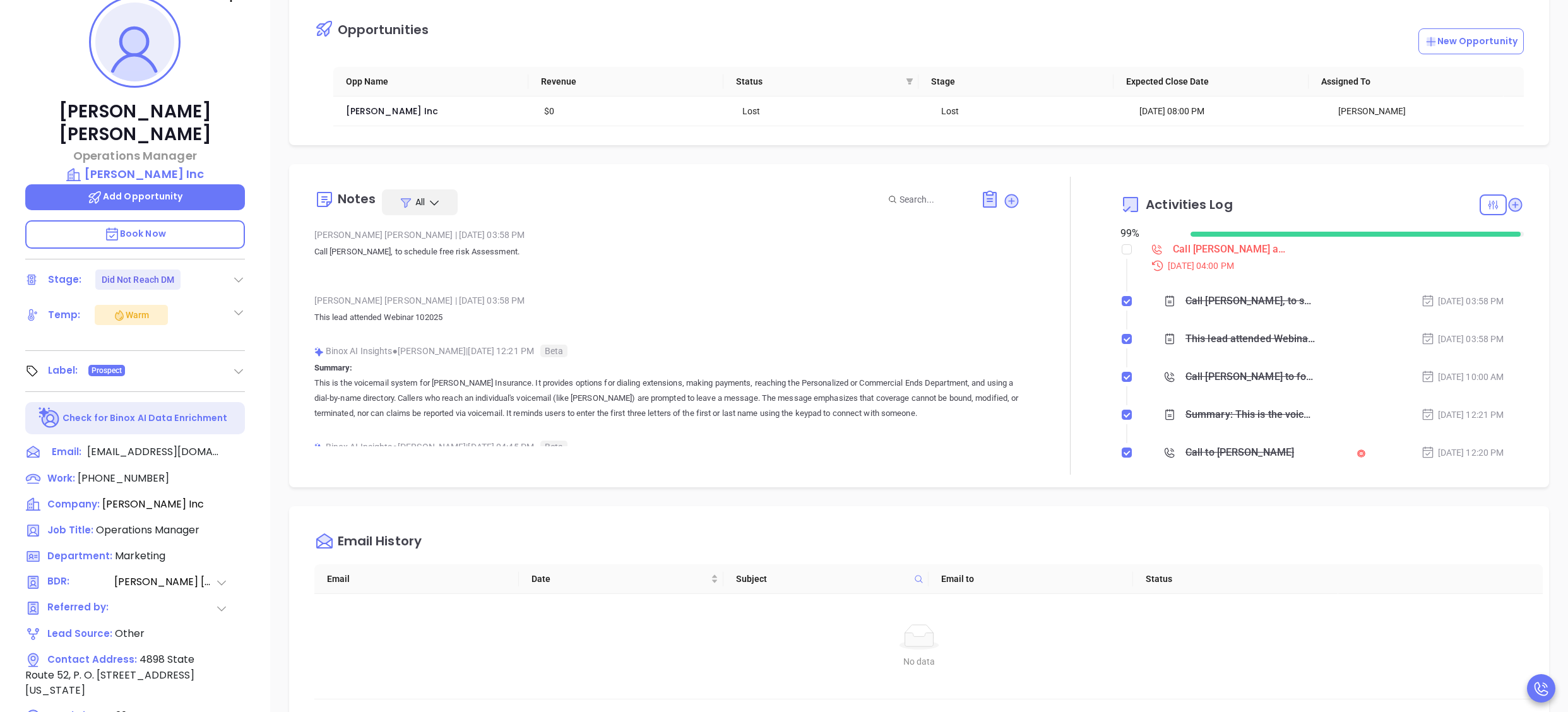
click at [225, 577] on icon at bounding box center [221, 583] width 13 height 13
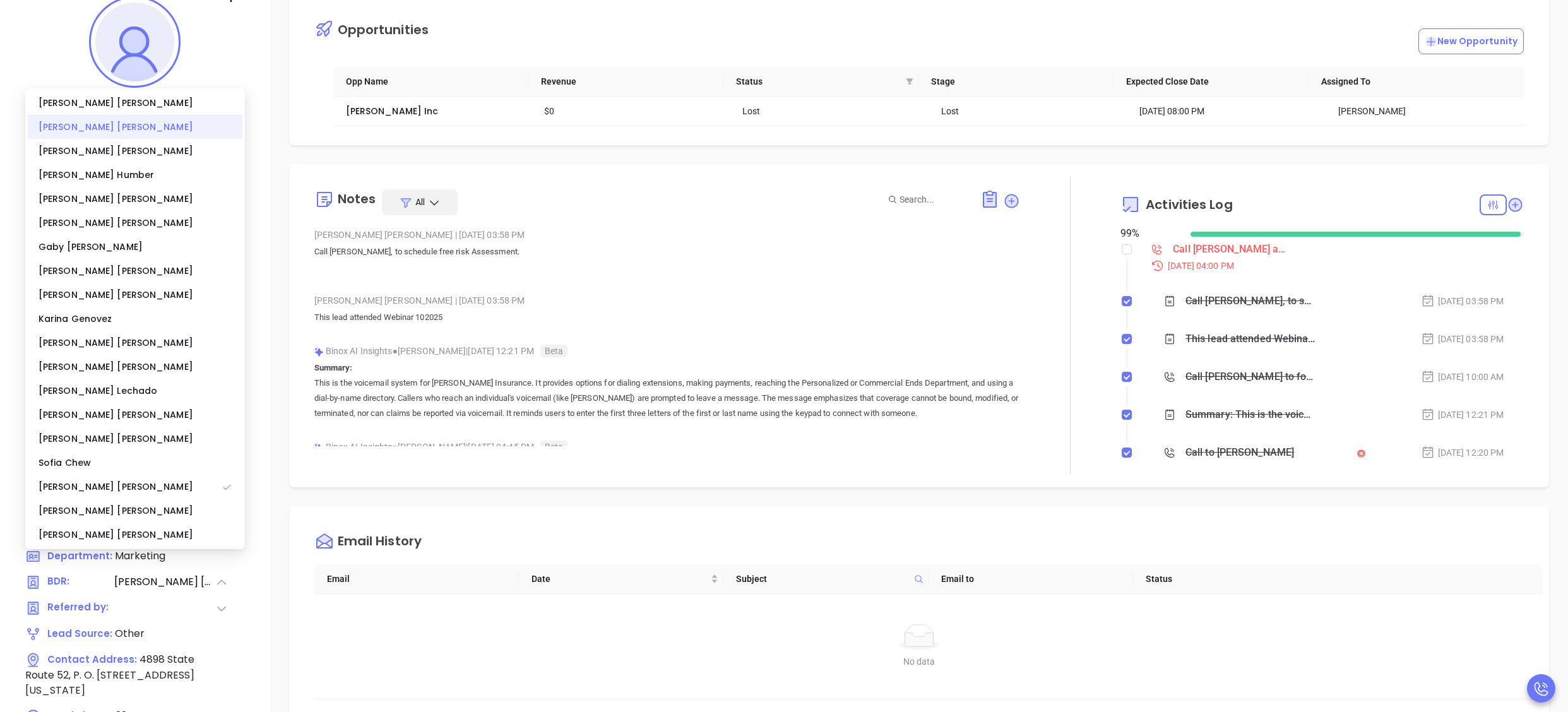
click at [124, 135] on div "Anabell Dominguez" at bounding box center [135, 126] width 215 height 24
click at [102, 132] on div "Anabell Dominguez" at bounding box center [135, 126] width 215 height 24
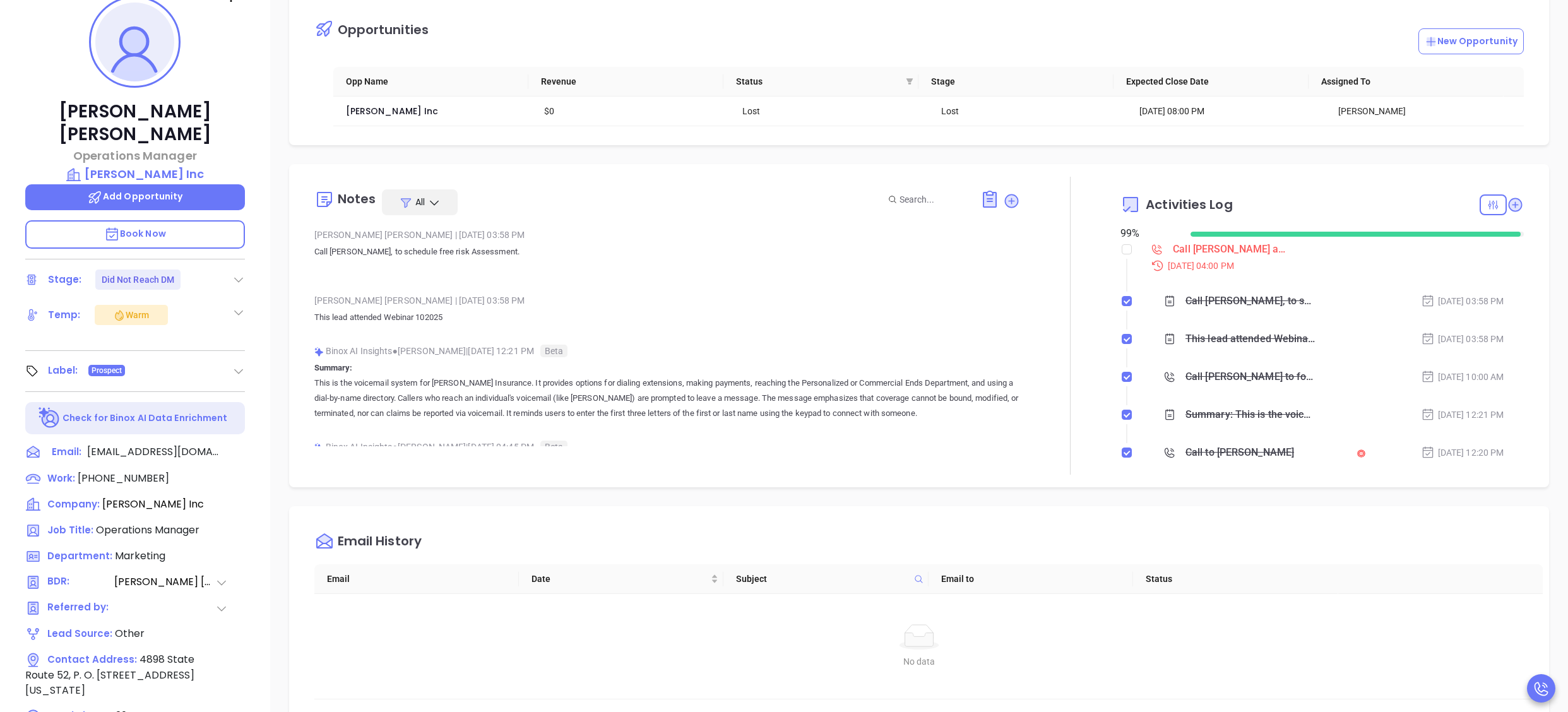
click at [260, 172] on div "Ann Santoro Operations Manager Mike Preis Inc Add Opportunity Book Now Stage: D…" at bounding box center [135, 415] width 270 height 891
click at [140, 471] on span "(845) 482-5510" at bounding box center [123, 478] width 91 height 15
type input "(845) 482-5510"
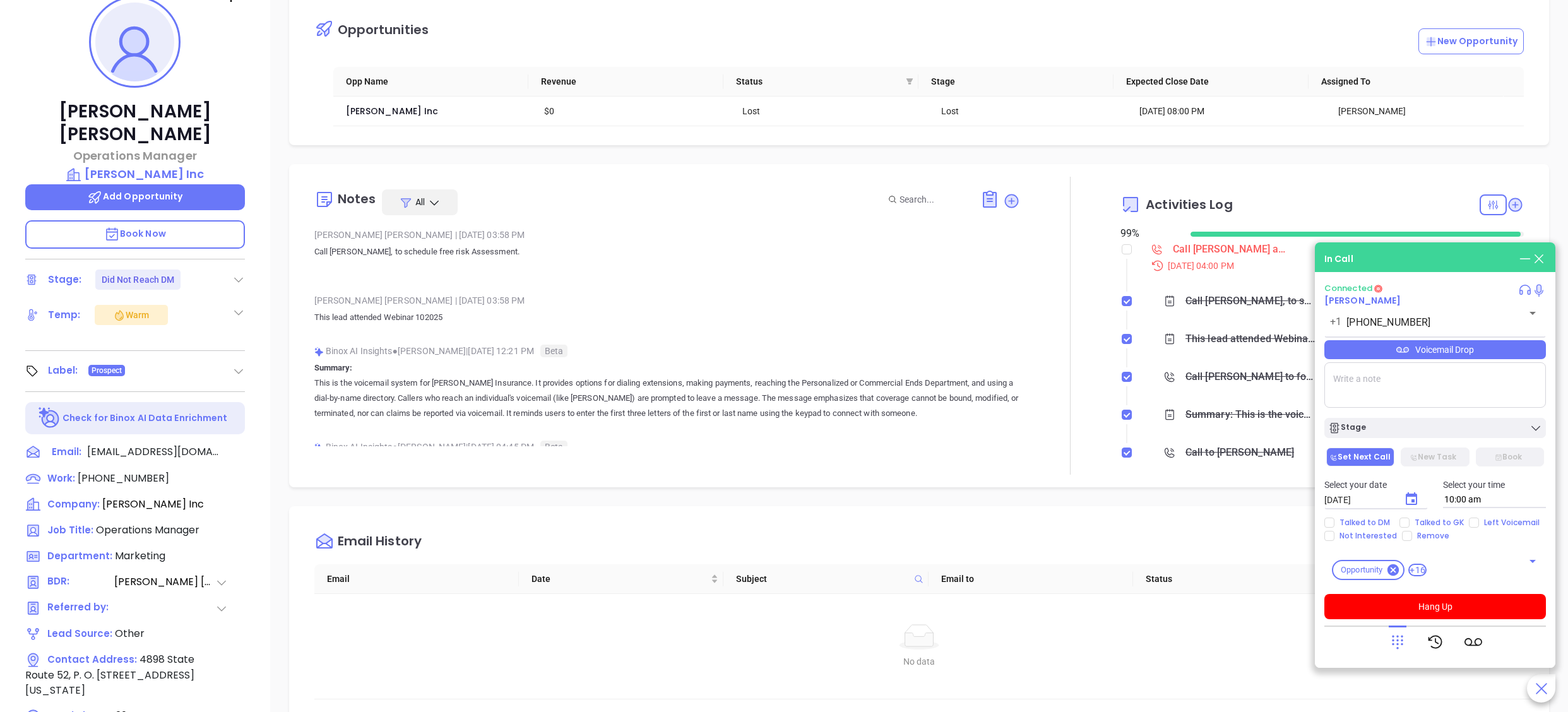
click at [161, 228] on span "Book Now" at bounding box center [135, 234] width 62 height 13
click at [1387, 639] on div at bounding box center [1435, 642] width 222 height 33
click at [1398, 641] on icon at bounding box center [1397, 643] width 11 height 14
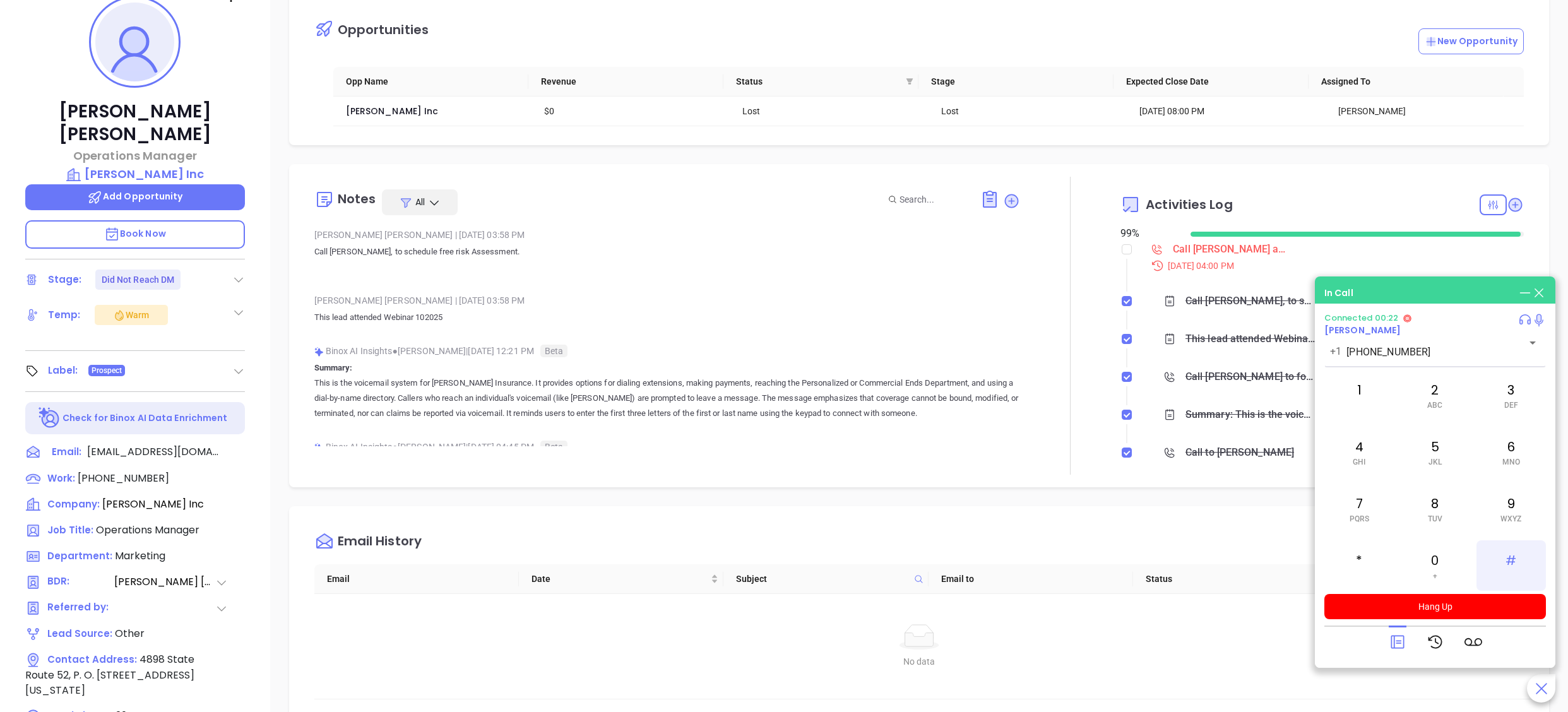
click at [1517, 561] on div "#" at bounding box center [1511, 565] width 69 height 51
click at [1439, 391] on div "2 ABC" at bounding box center [1434, 395] width 69 height 51
click at [1506, 449] on div "6 MNO" at bounding box center [1511, 452] width 69 height 51
click at [1394, 636] on icon at bounding box center [1398, 643] width 13 height 13
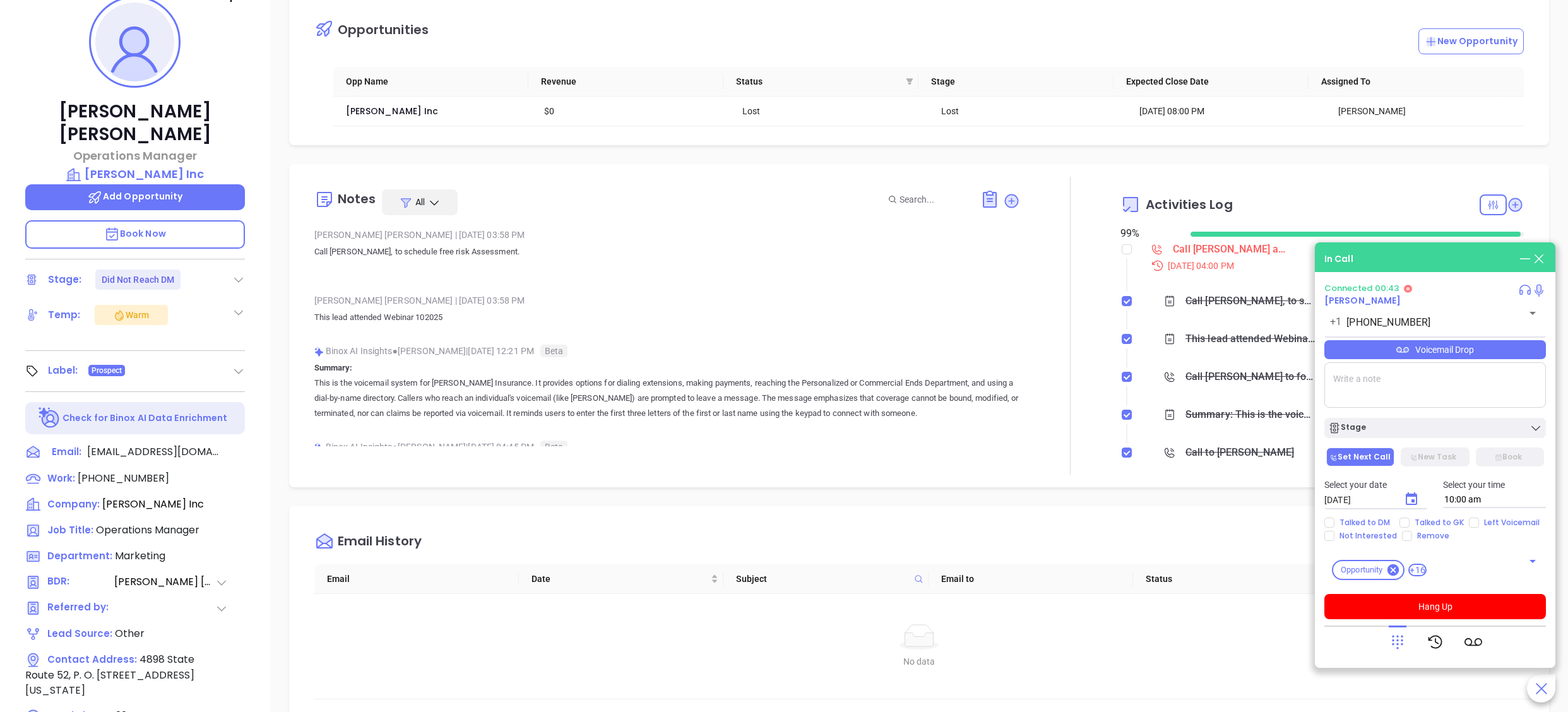
click at [1397, 382] on textarea at bounding box center [1435, 385] width 222 height 45
type textarea "602"
click at [1401, 646] on icon at bounding box center [1398, 642] width 18 height 18
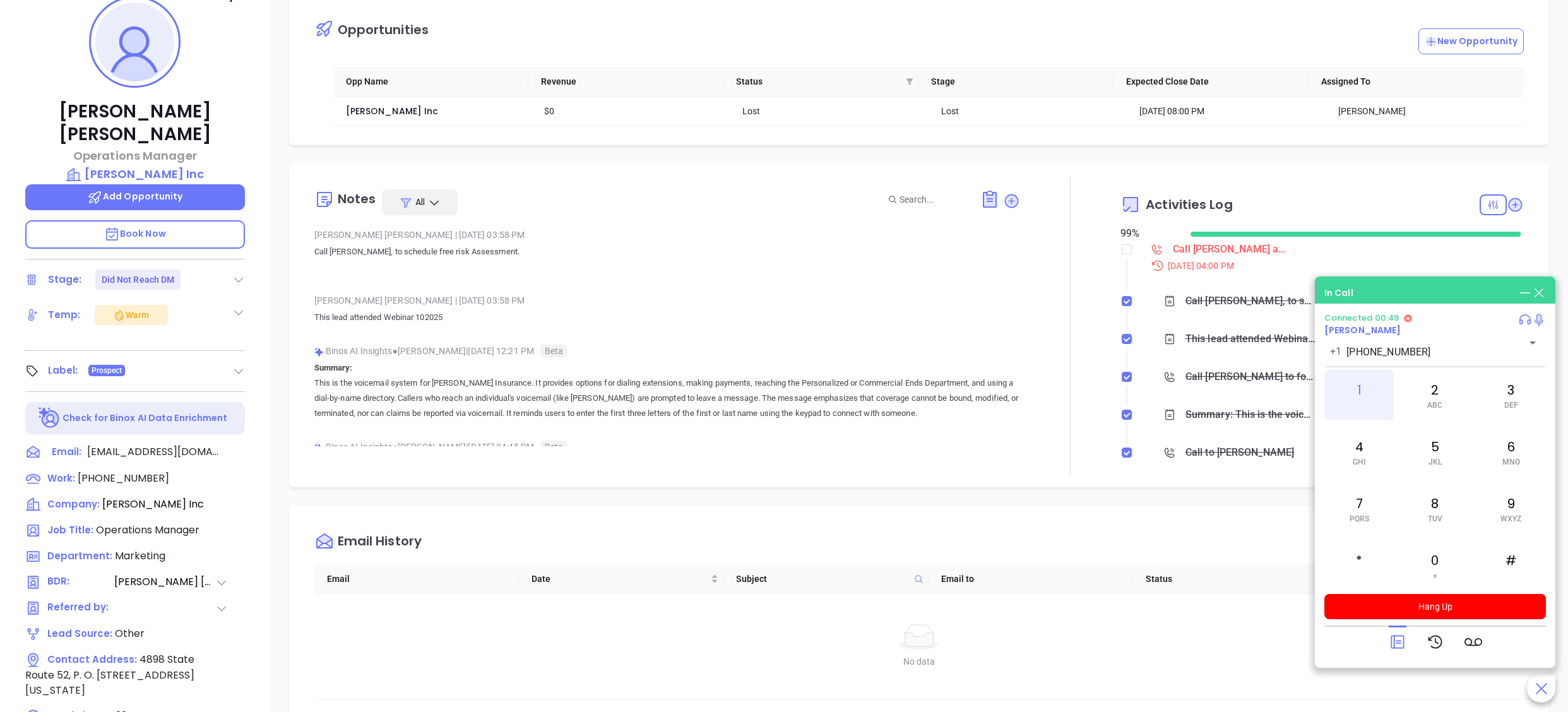
click at [1357, 379] on div "1" at bounding box center [1358, 395] width 69 height 51
click at [1004, 207] on icon at bounding box center [1011, 201] width 14 height 14
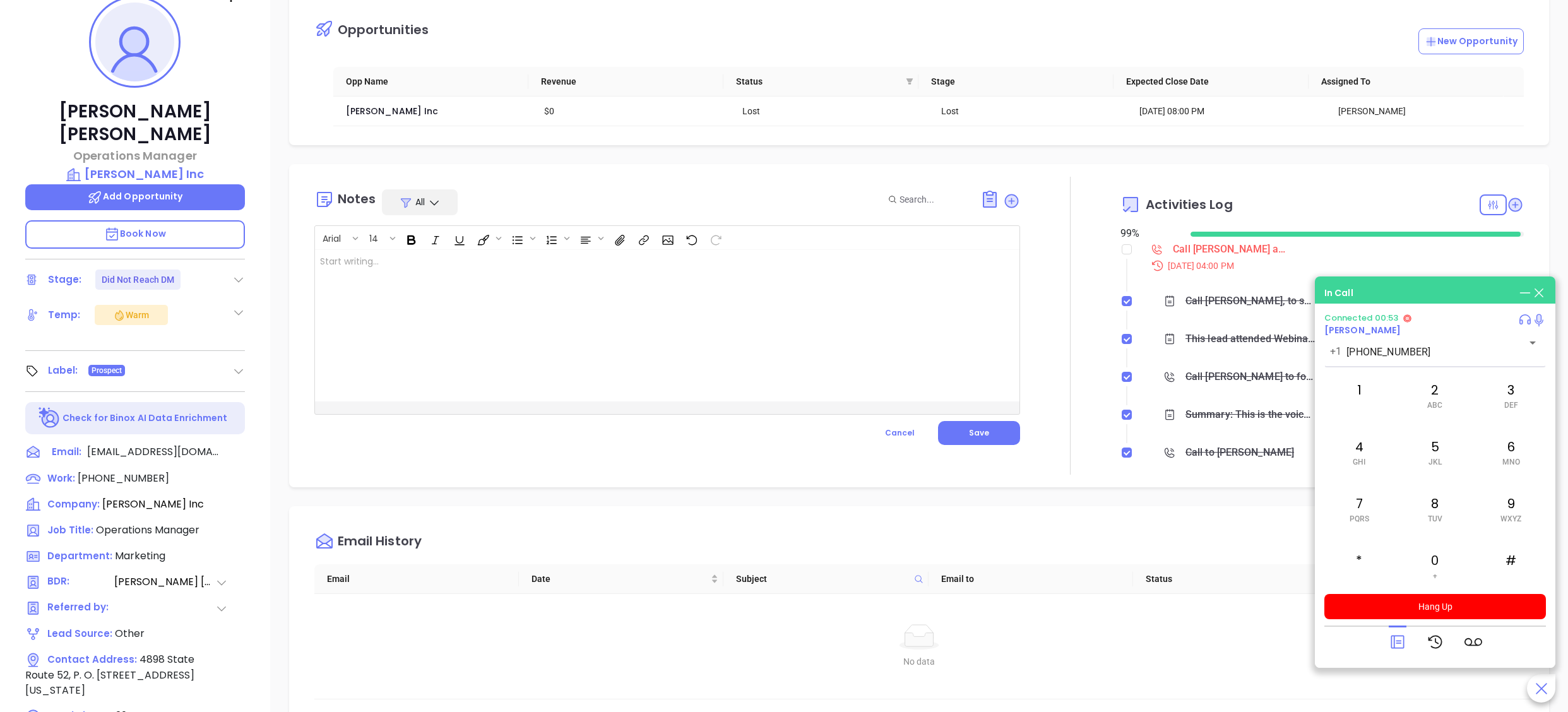
click at [544, 326] on div at bounding box center [642, 326] width 655 height 152
click at [177, 220] on p "Book Now" at bounding box center [135, 234] width 219 height 28
click at [1438, 606] on button "Hang Up" at bounding box center [1435, 607] width 222 height 25
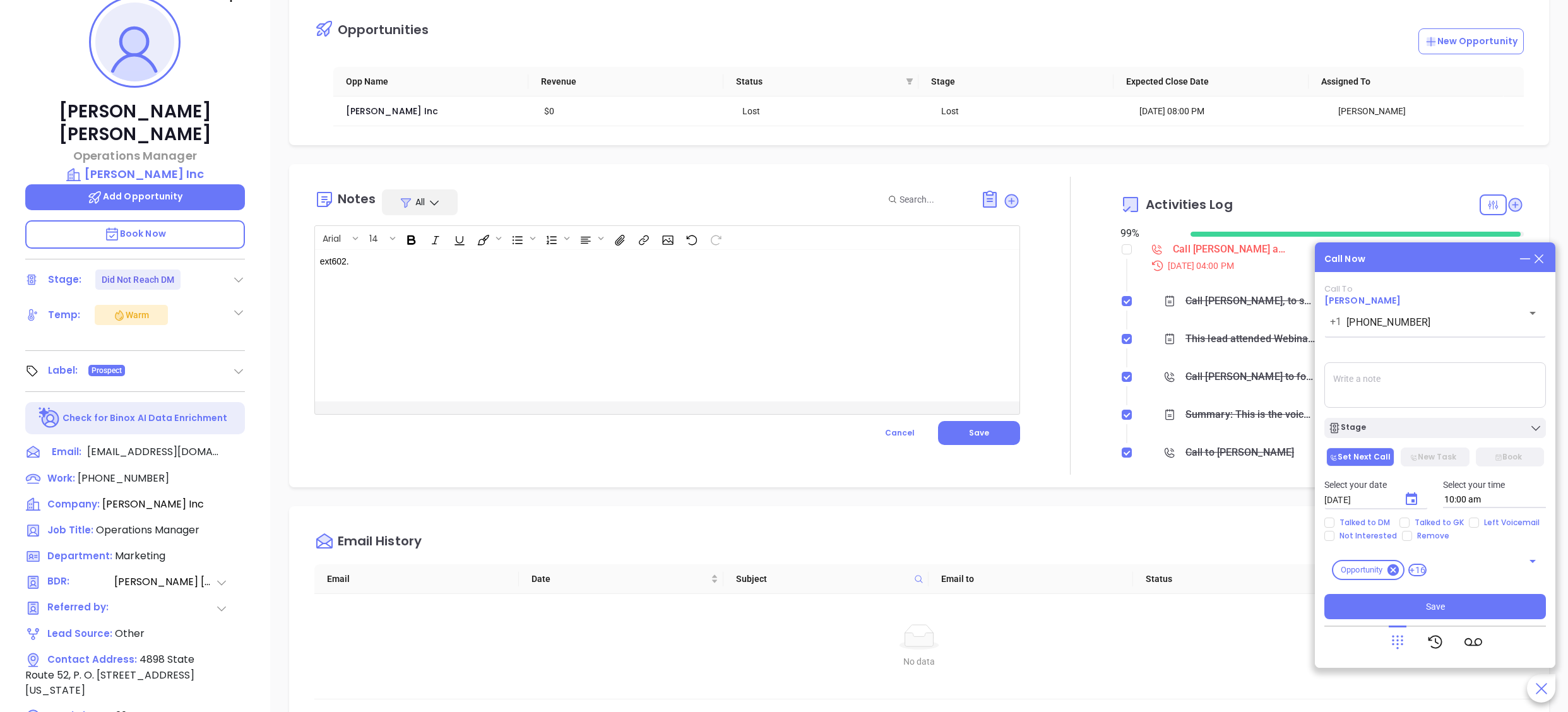
click at [1413, 399] on textarea at bounding box center [1435, 385] width 222 height 45
click at [1395, 426] on div "Stage" at bounding box center [1436, 428] width 214 height 13
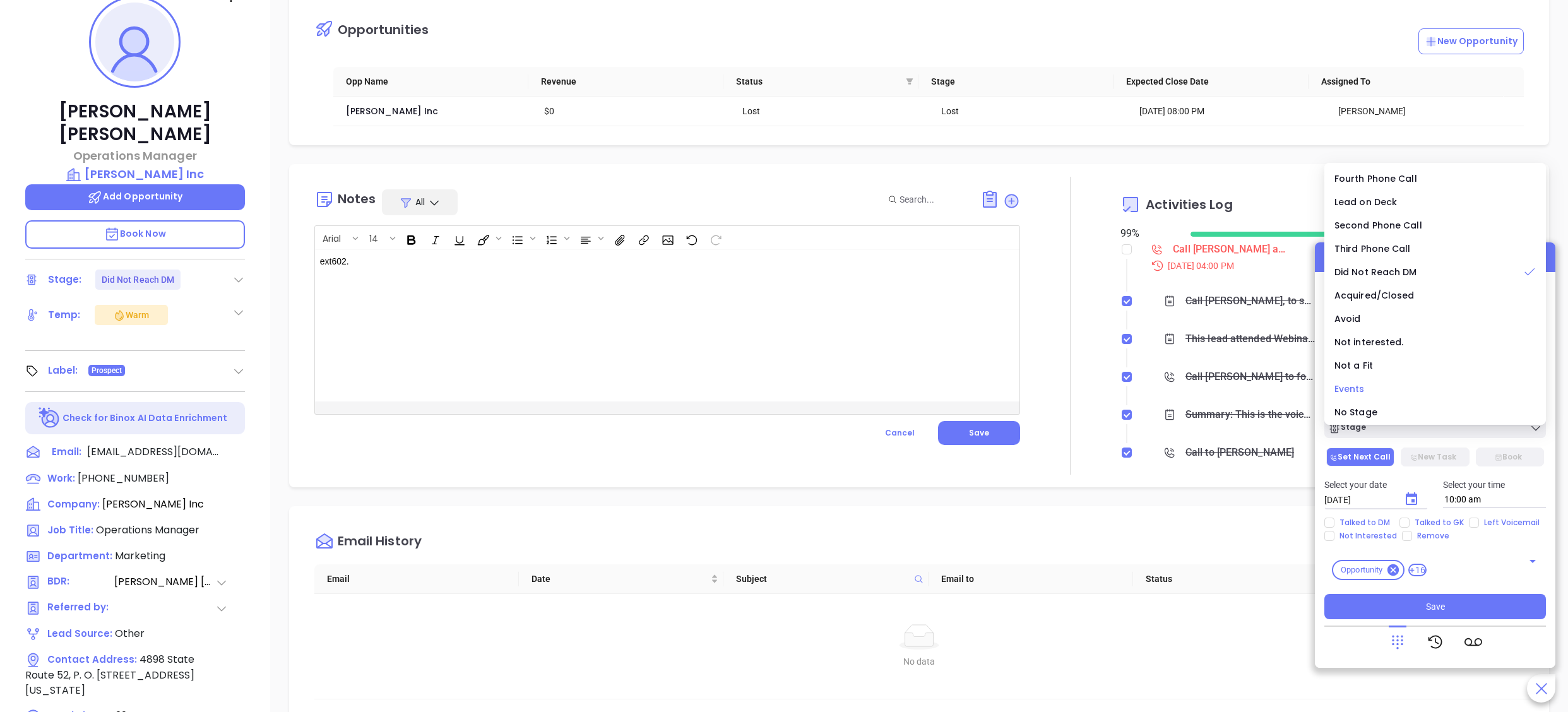
click at [1361, 389] on span "Events" at bounding box center [1349, 388] width 30 height 13
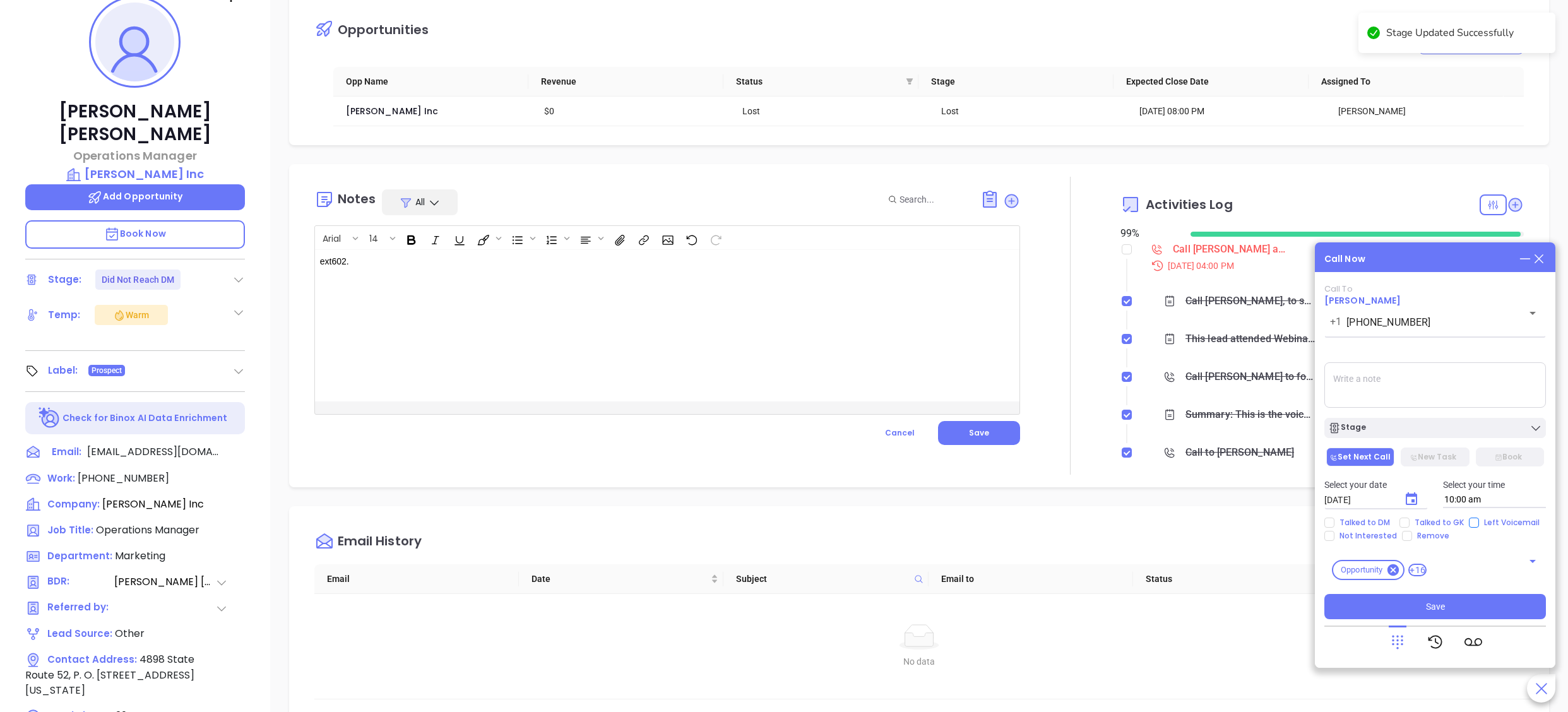
click at [1488, 523] on span "Left Voicemail" at bounding box center [1511, 523] width 65 height 10
click at [1479, 523] on input "Left Voicemail" at bounding box center [1474, 523] width 10 height 10
checkbox input "true"
click at [1427, 606] on span "Save" at bounding box center [1435, 606] width 19 height 14
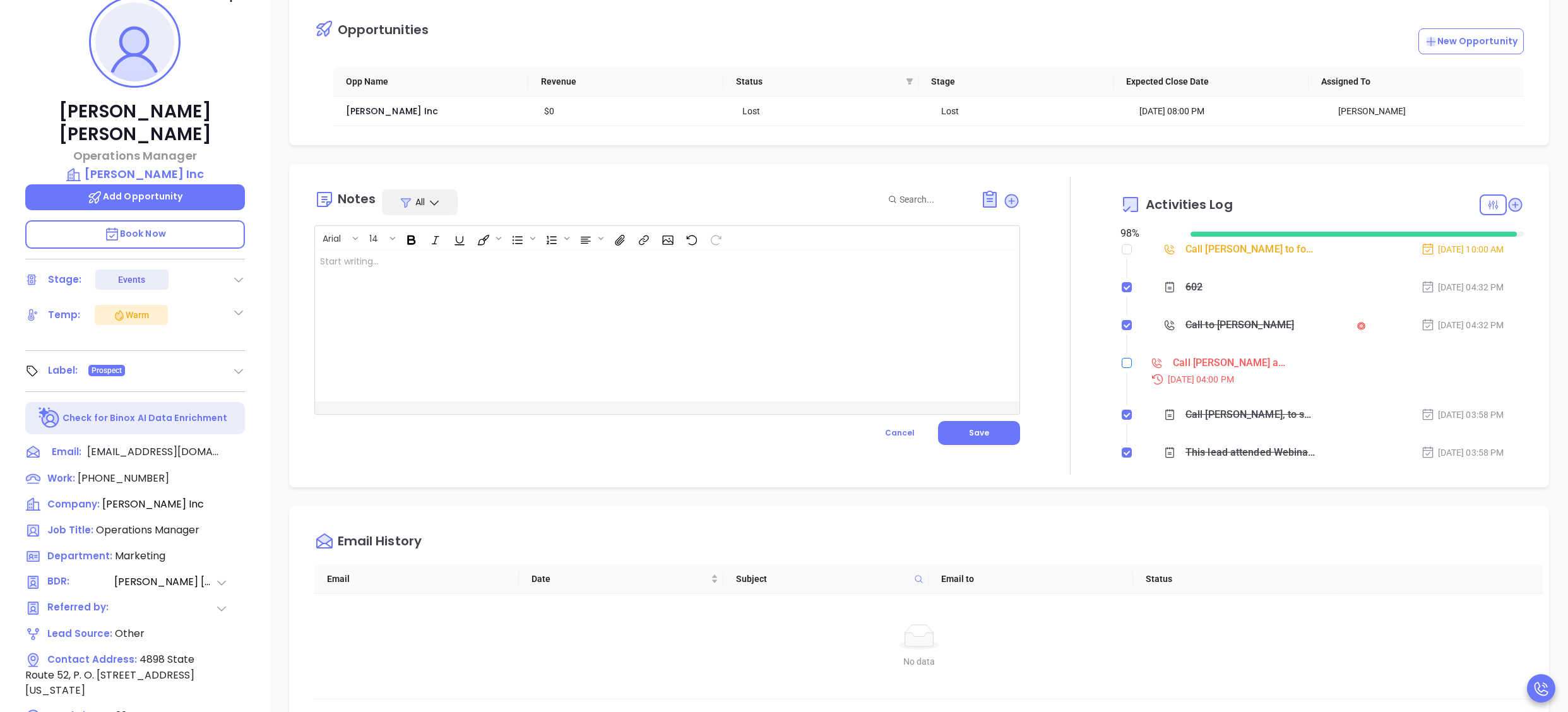
click at [1122, 365] on input "checkbox" at bounding box center [1127, 363] width 10 height 10
checkbox input "true"
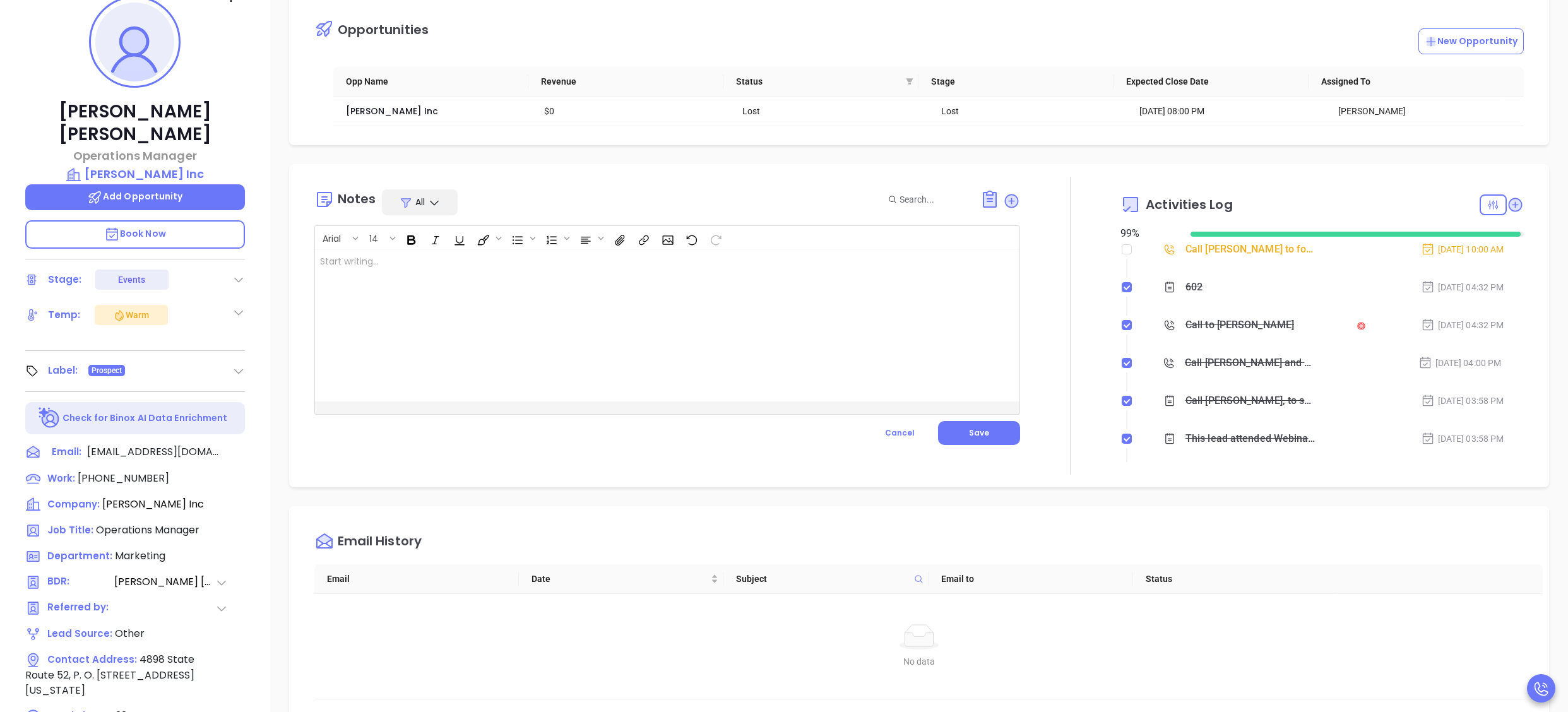
click at [1070, 322] on div at bounding box center [1070, 326] width 1 height 298
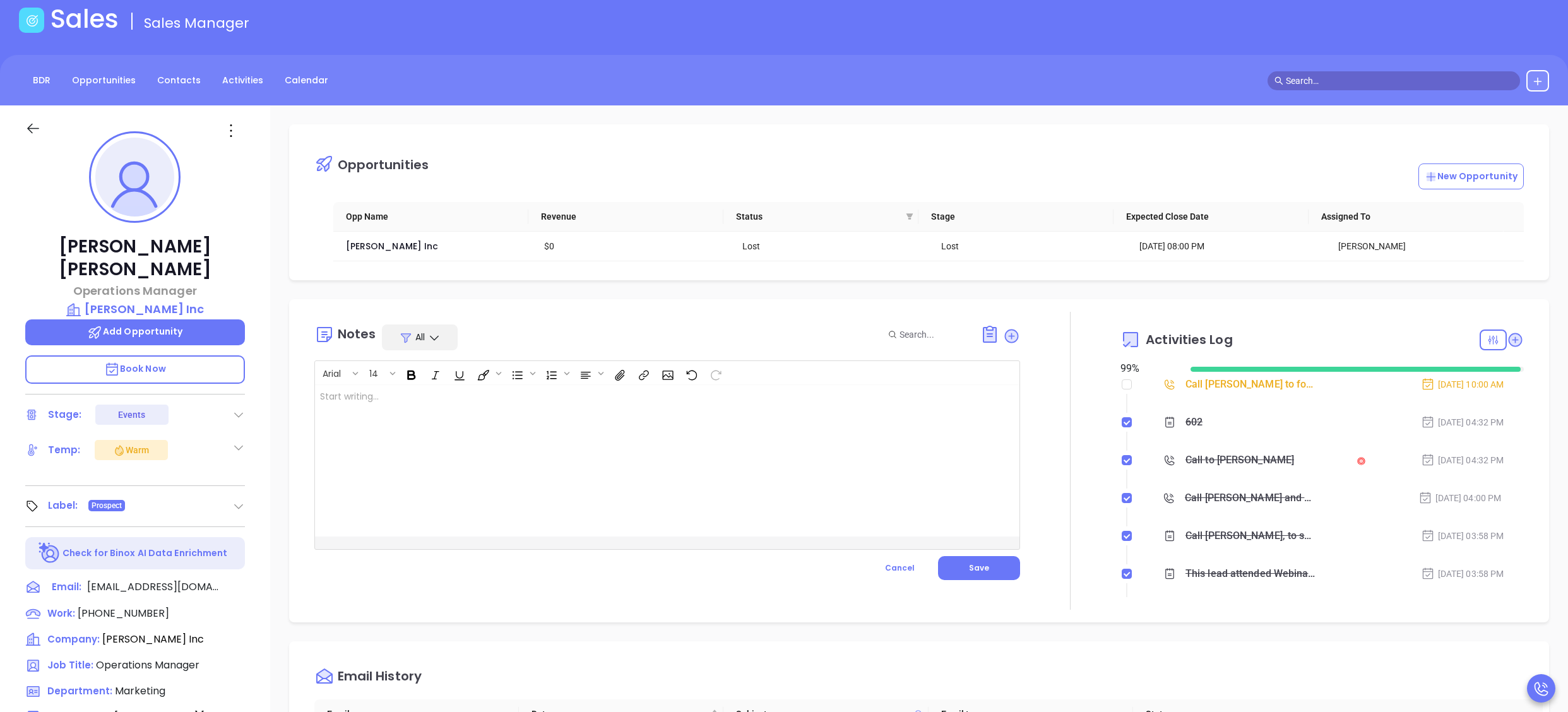
scroll to position [0, 0]
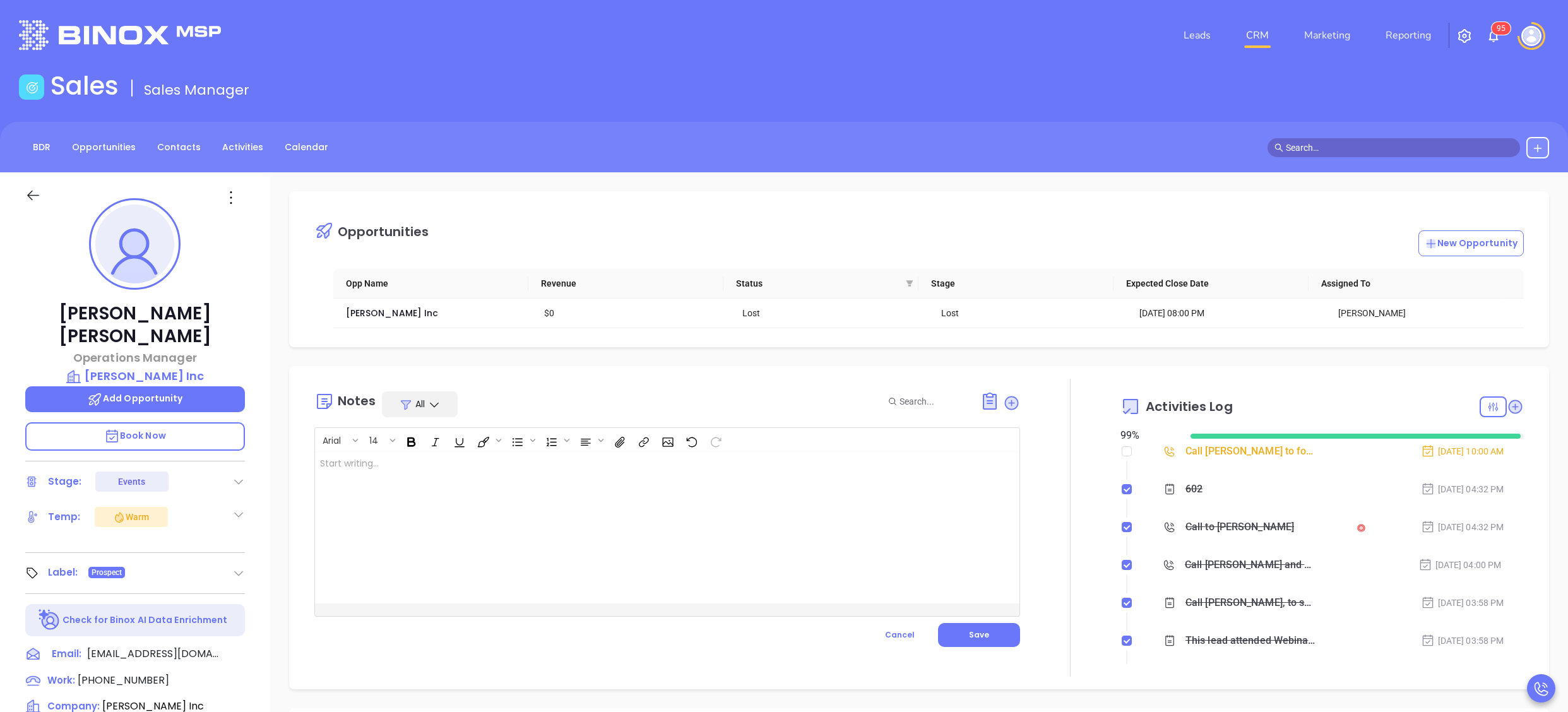
click at [1498, 37] on img at bounding box center [1494, 36] width 15 height 15
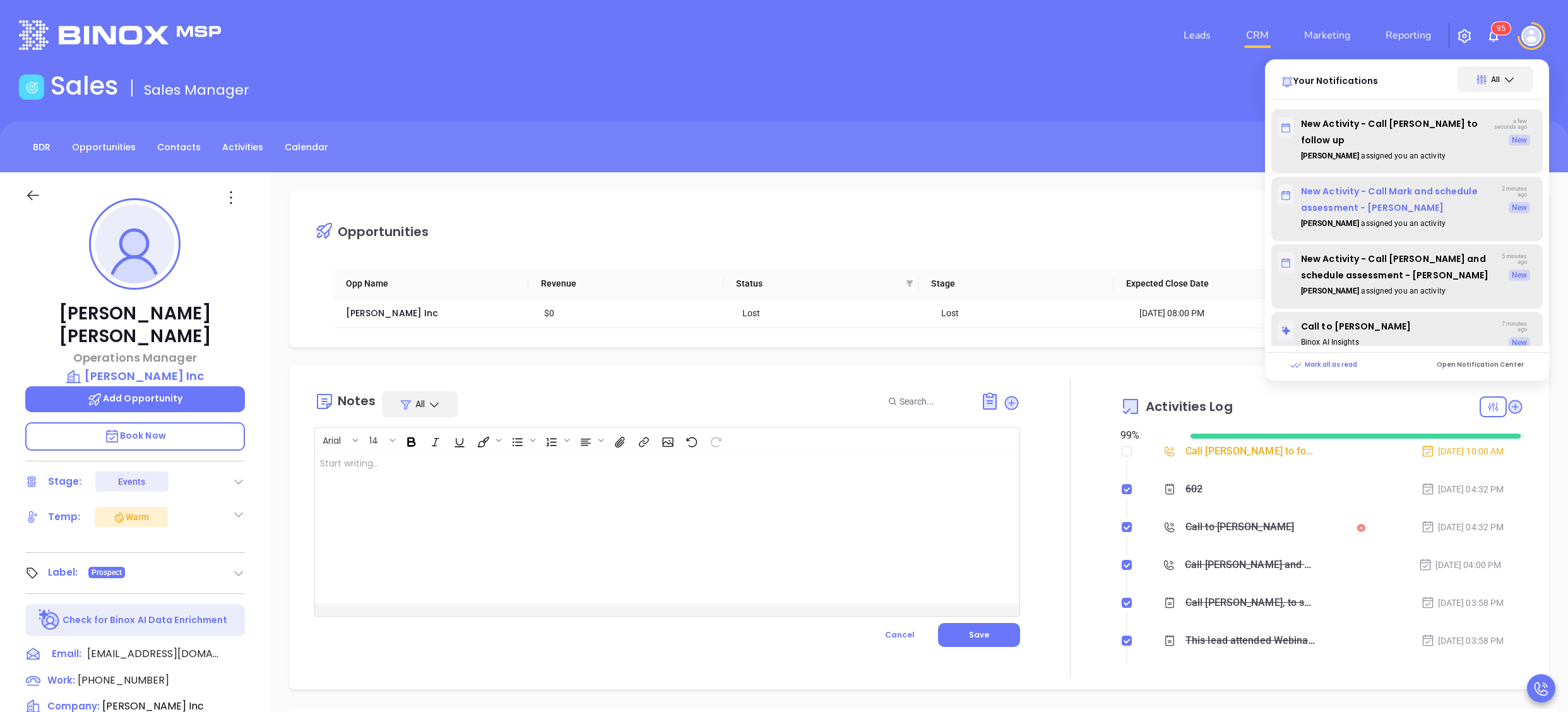
click at [1362, 192] on p "New Activity - Call Mark and schedule assessment - Mark Fingar" at bounding box center [1386, 199] width 216 height 33
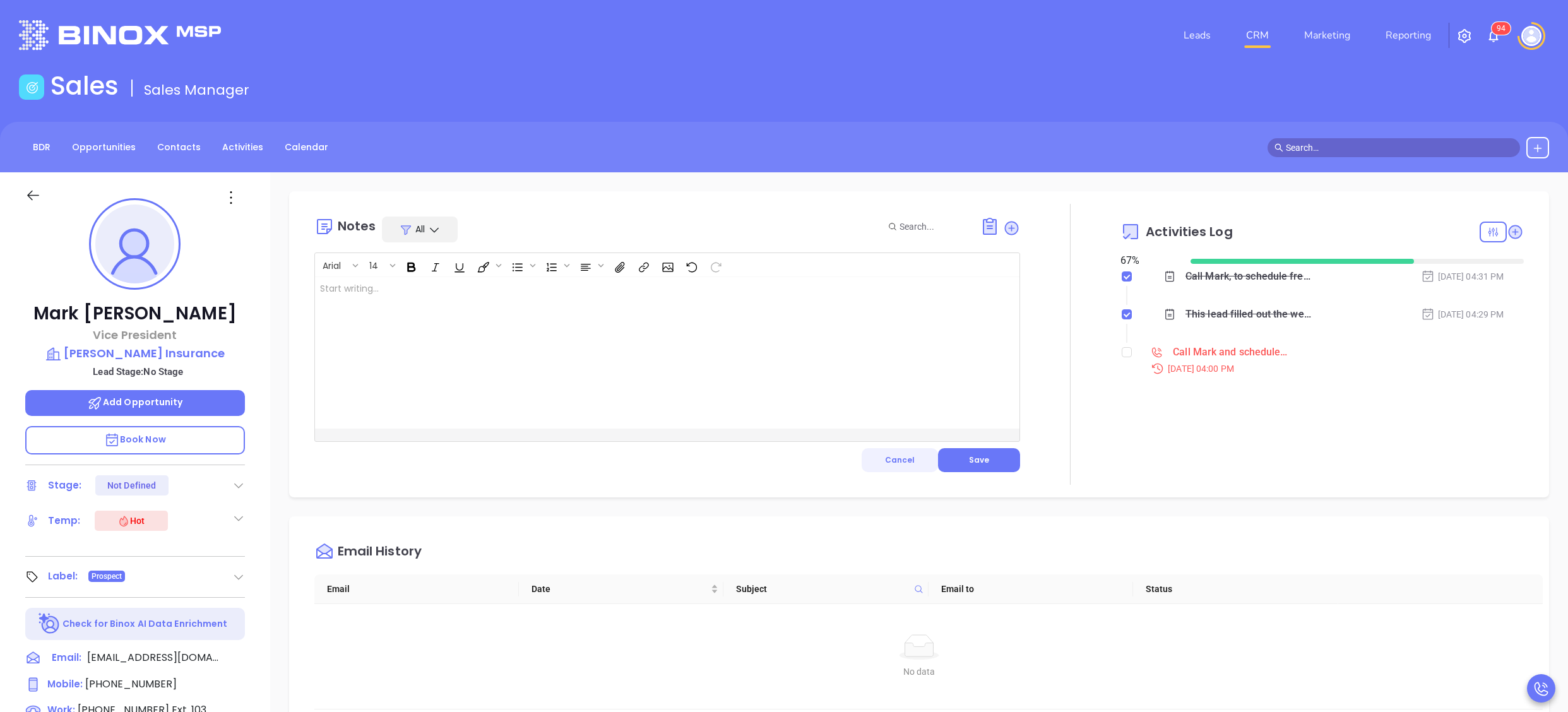
click at [885, 457] on span "Cancel" at bounding box center [900, 460] width 30 height 10
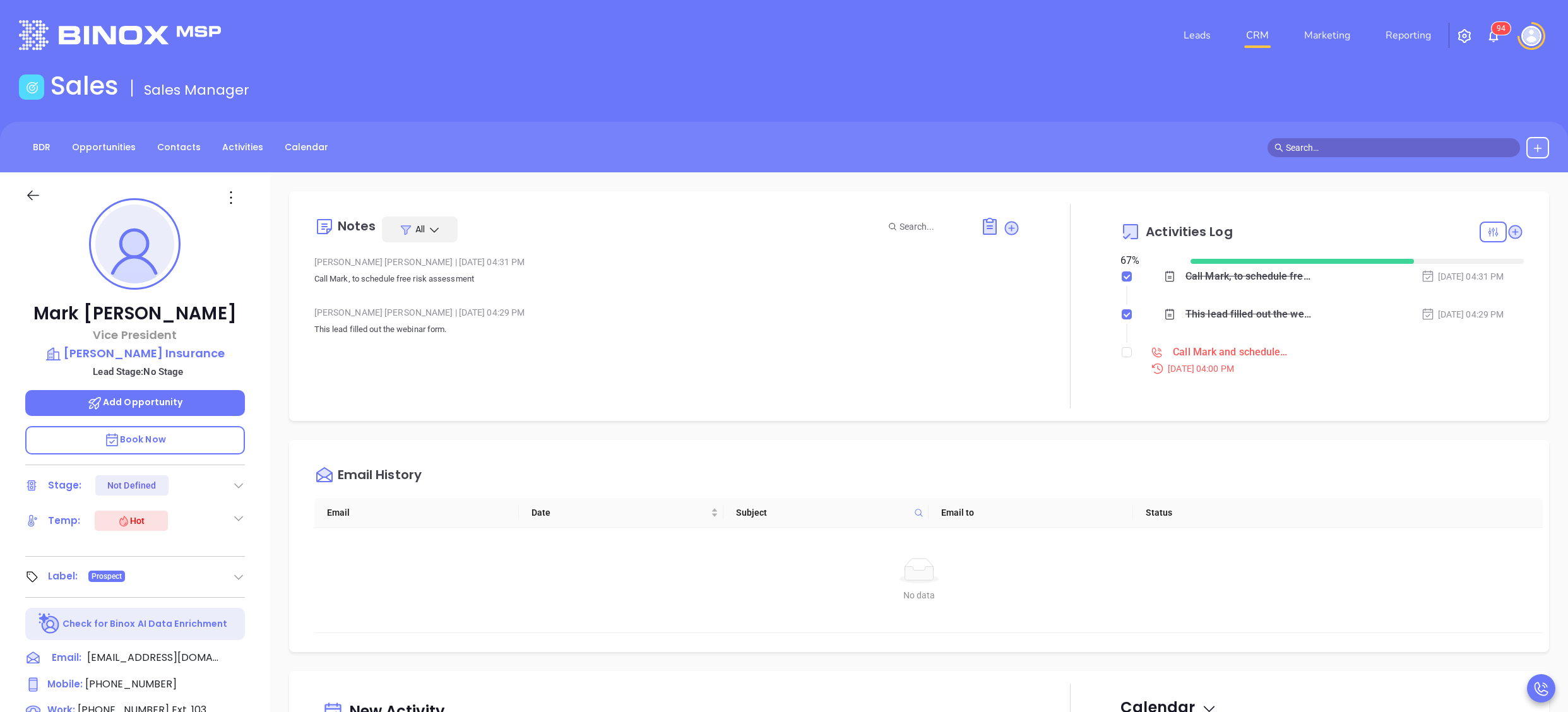
click at [665, 358] on div "Notes All Gissela Vargas | Oct 8, 2025 04:31 PM Call Mark, to schedule free ris…" at bounding box center [667, 306] width 706 height 205
click at [248, 373] on div "Mark Fingar Vice President Fingar Insurance Lead Stage: No Stage Add Opportunit…" at bounding box center [135, 618] width 270 height 891
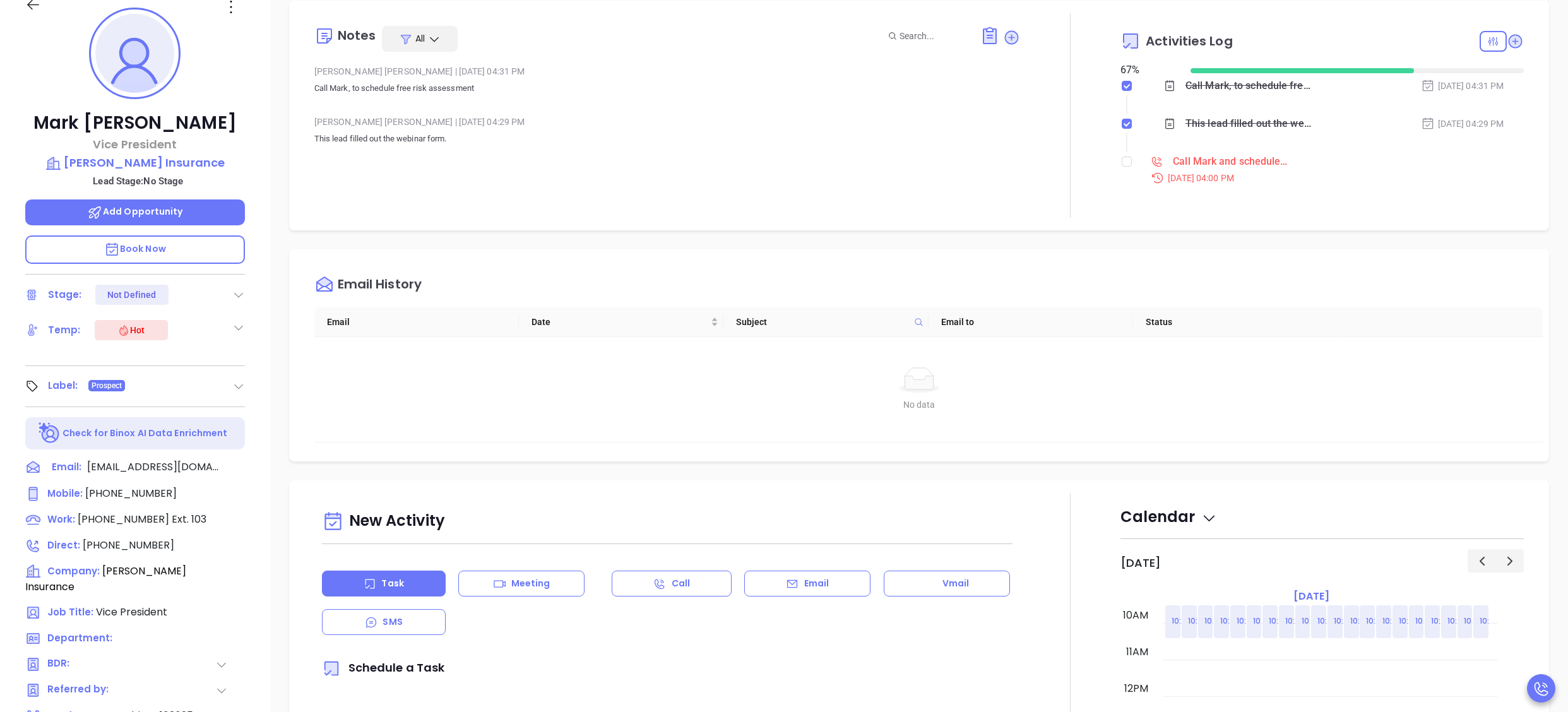
scroll to position [202, 0]
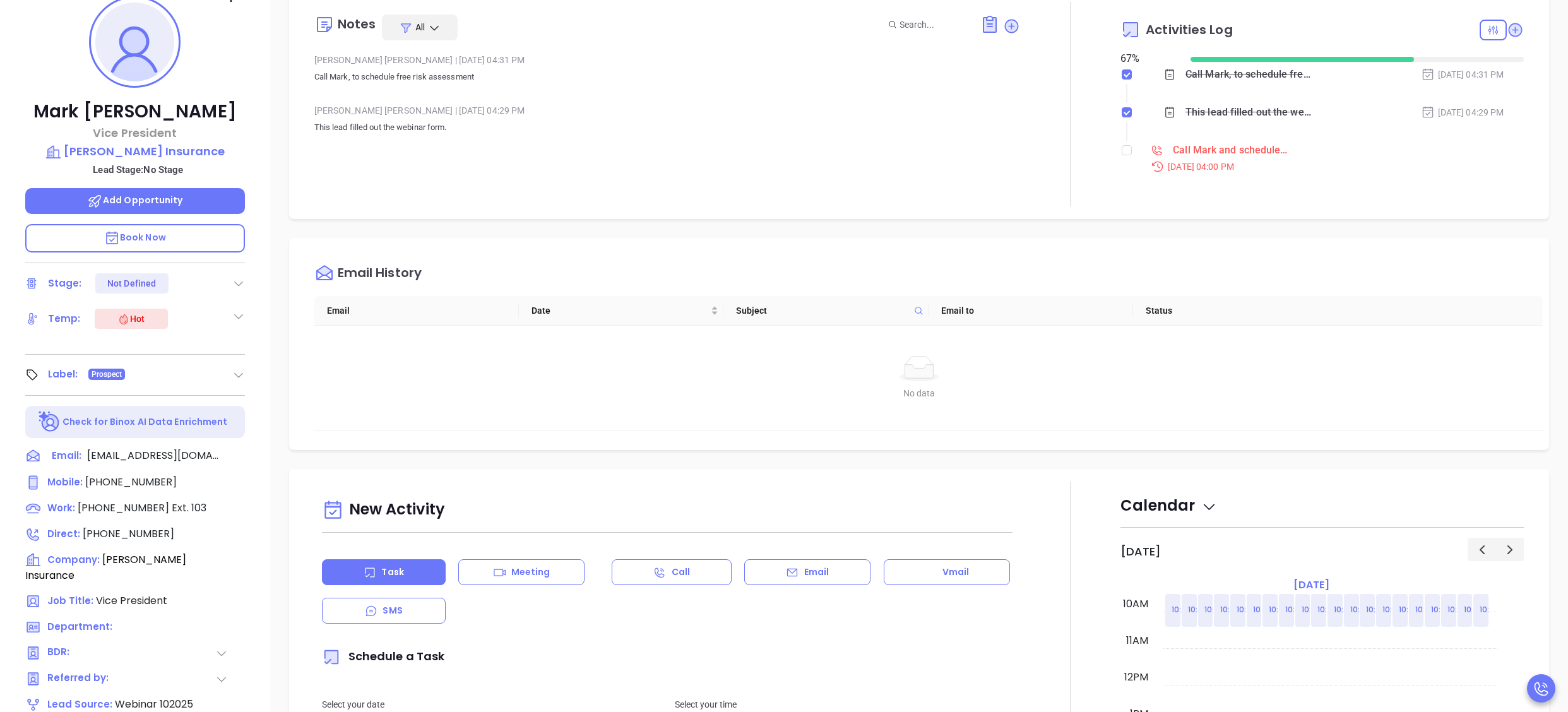
click at [175, 231] on p "Book Now" at bounding box center [135, 238] width 219 height 28
click at [114, 527] on span "(518) 828-4500" at bounding box center [128, 534] width 91 height 15
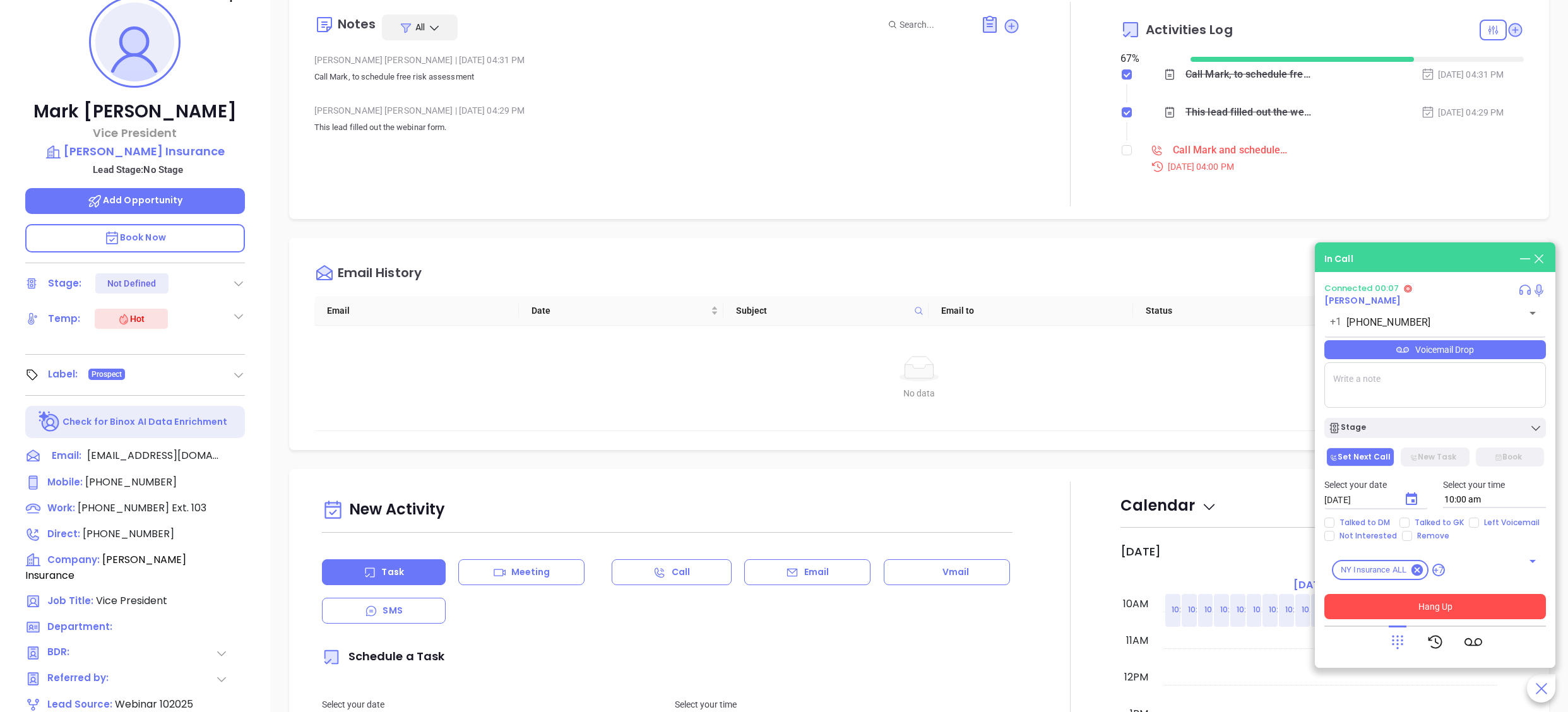
click at [1463, 598] on button "Hang Up" at bounding box center [1435, 607] width 222 height 25
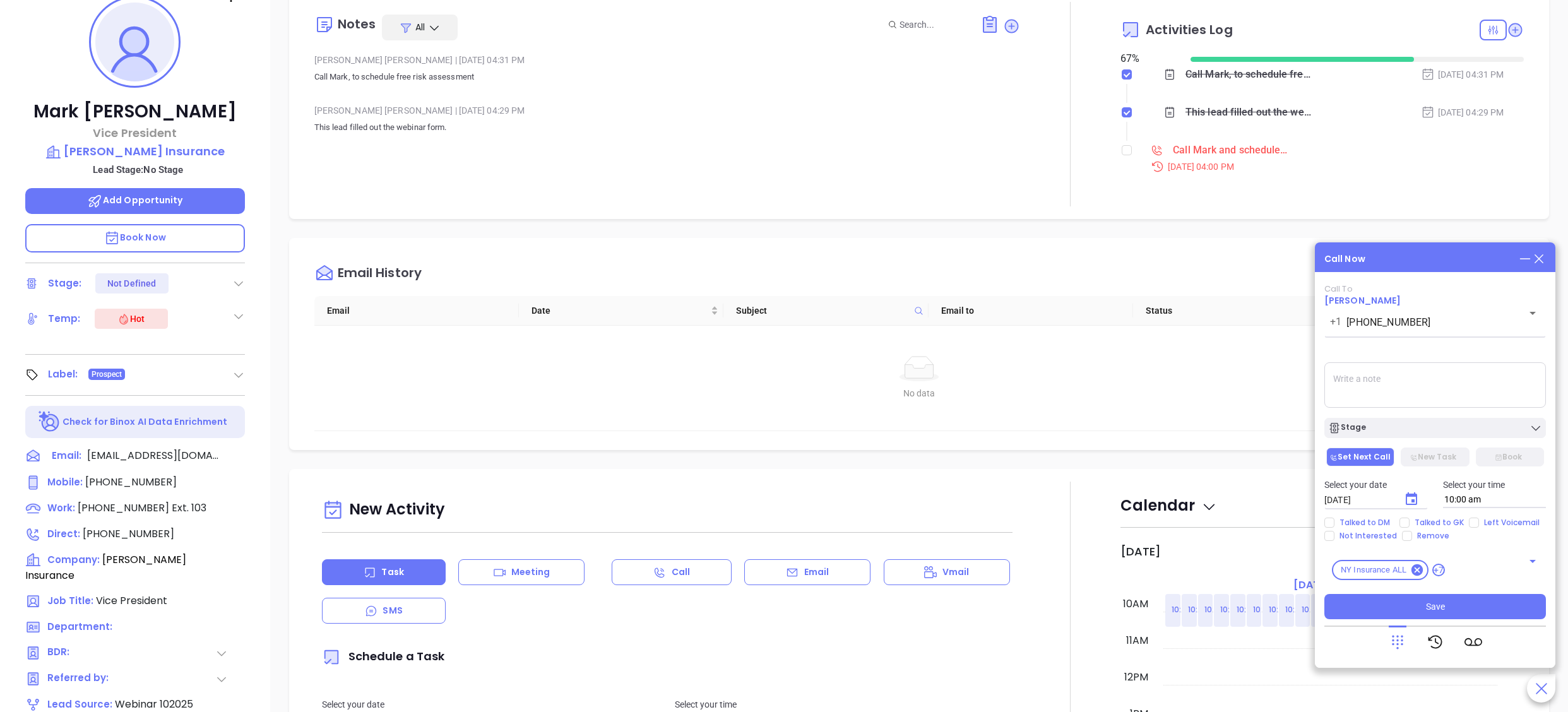
click at [1400, 394] on textarea at bounding box center [1435, 385] width 222 height 45
click at [134, 505] on span "(518) 537-6244" at bounding box center [123, 508] width 91 height 15
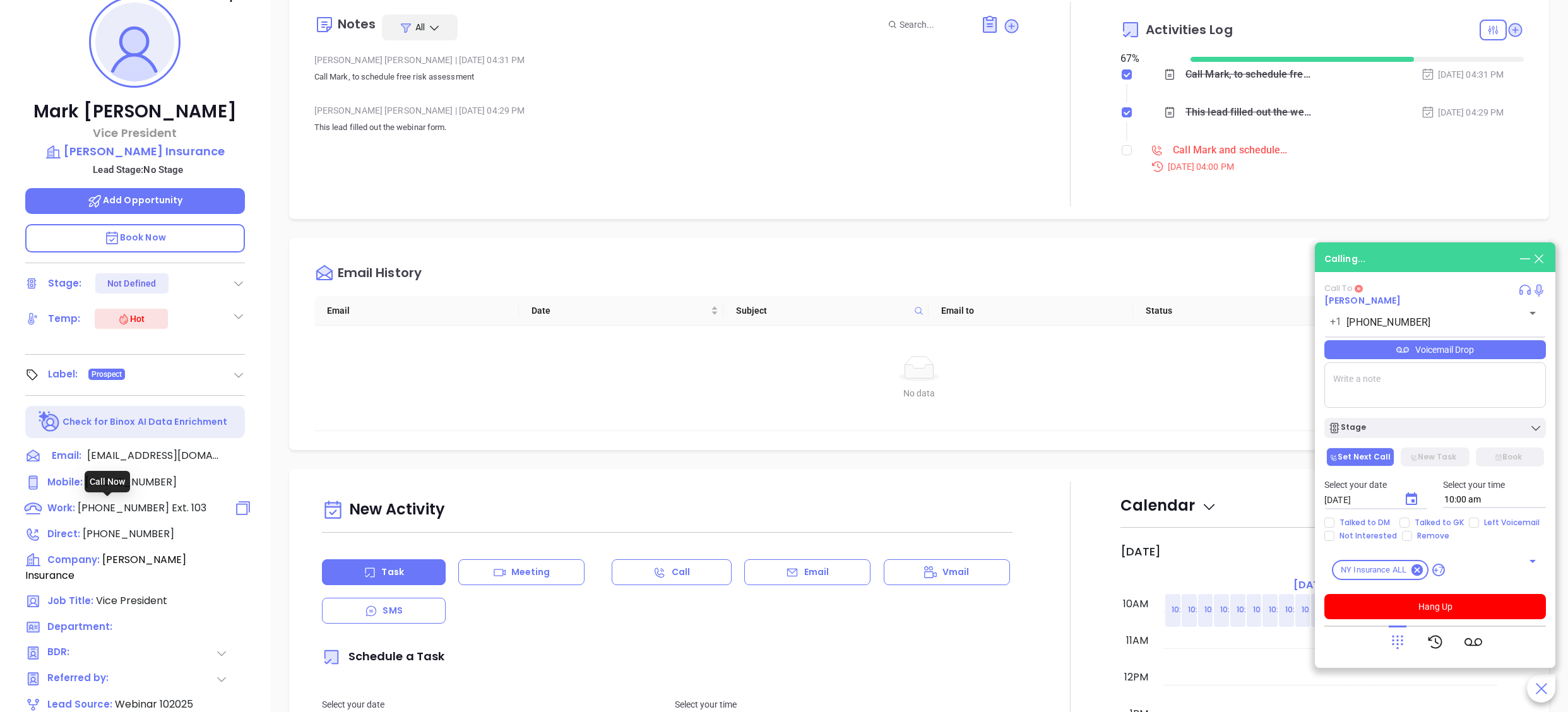
type input "(518) 537-6244"
click at [1395, 638] on icon at bounding box center [1398, 642] width 18 height 18
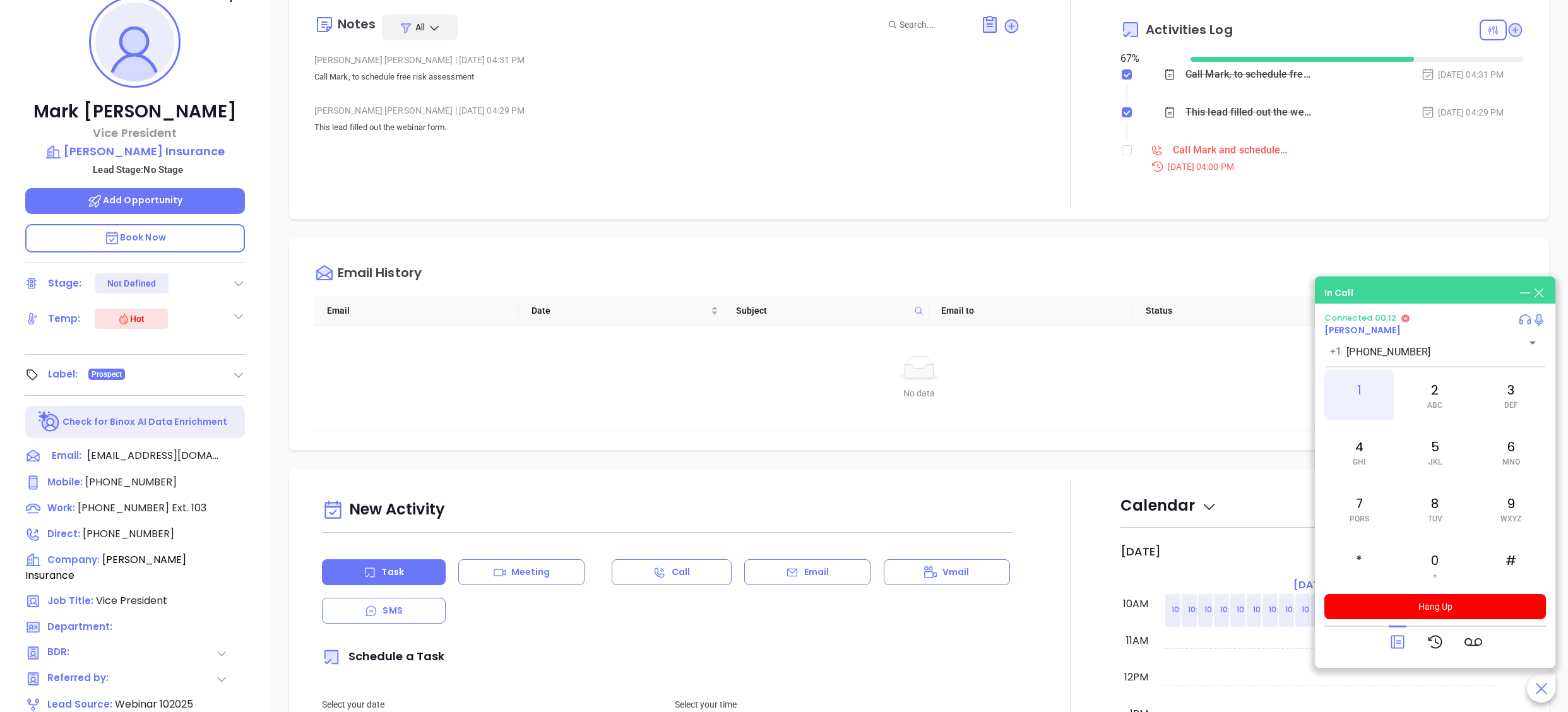
click at [1357, 394] on div "1" at bounding box center [1358, 395] width 69 height 51
click at [1425, 558] on div "0 +" at bounding box center [1434, 565] width 69 height 51
click at [1508, 398] on div "3 DEF" at bounding box center [1511, 395] width 69 height 51
click at [142, 237] on span "Book Now" at bounding box center [135, 237] width 62 height 13
click at [1399, 607] on button "Hang Up" at bounding box center [1435, 607] width 222 height 25
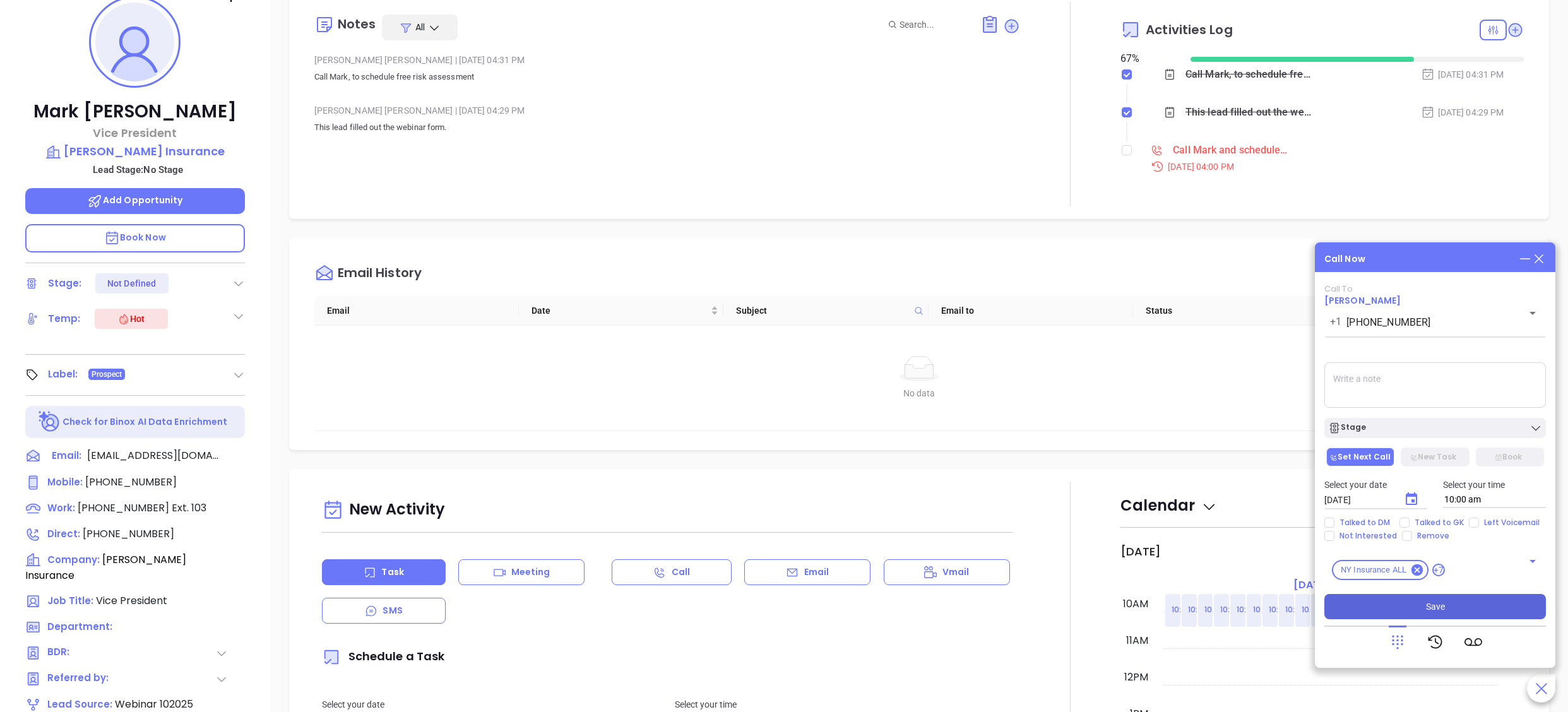
click at [1445, 603] on button "Save" at bounding box center [1435, 607] width 222 height 25
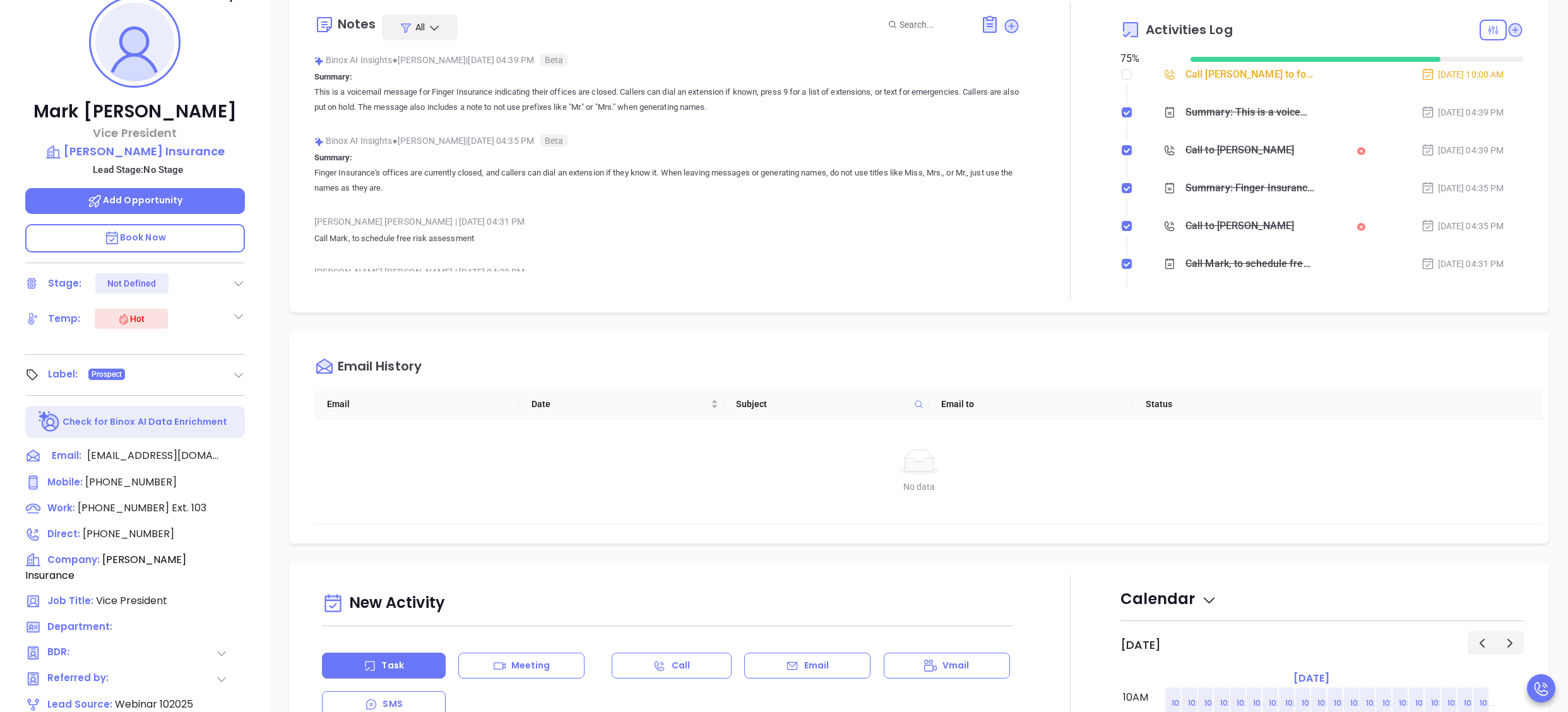
click at [1091, 97] on div at bounding box center [1070, 151] width 101 height 298
click at [1488, 31] on icon at bounding box center [1493, 30] width 10 height 9
click at [1436, 241] on div "Pending" at bounding box center [1439, 248] width 90 height 24
checkbox input "false"
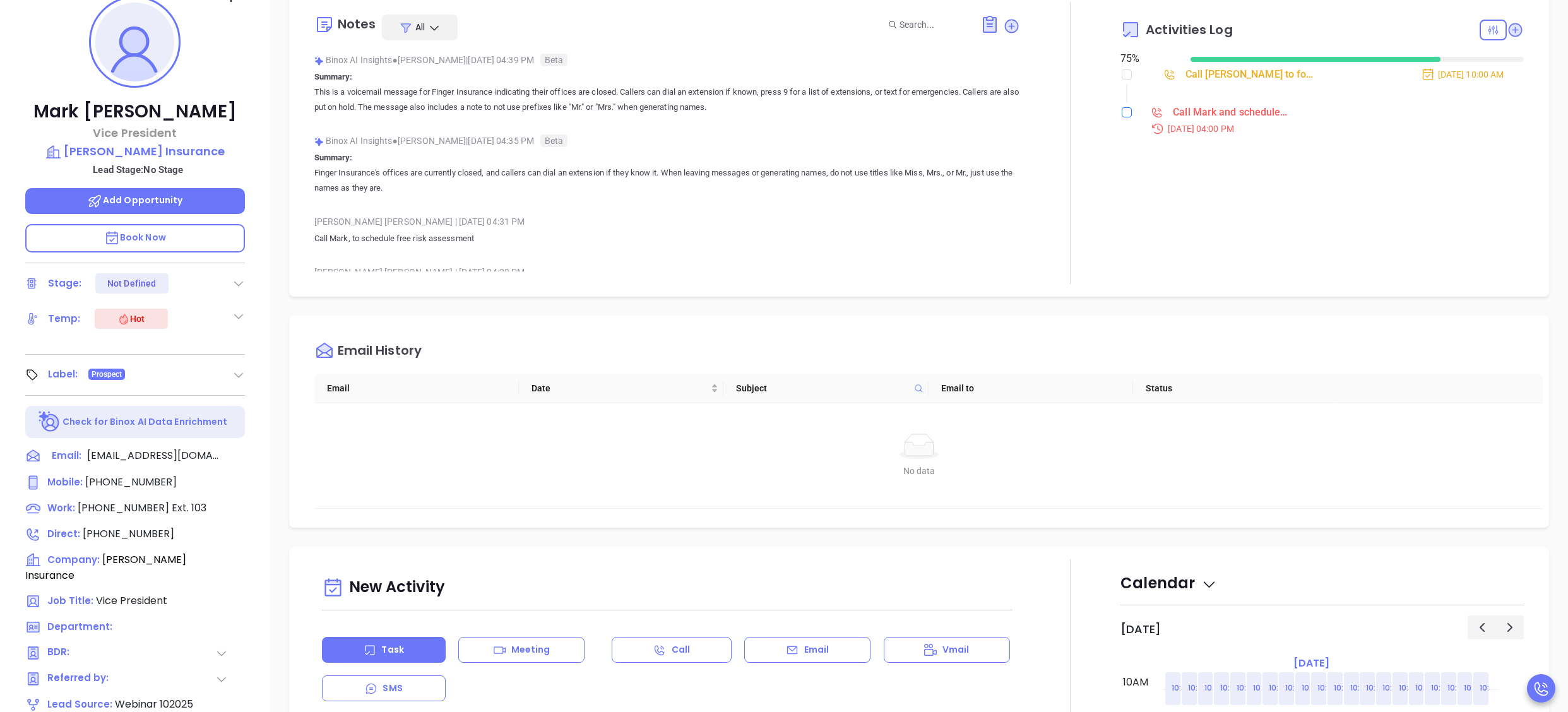
click at [1122, 111] on input "checkbox" at bounding box center [1127, 112] width 10 height 10
click at [1076, 77] on div at bounding box center [1070, 143] width 101 height 282
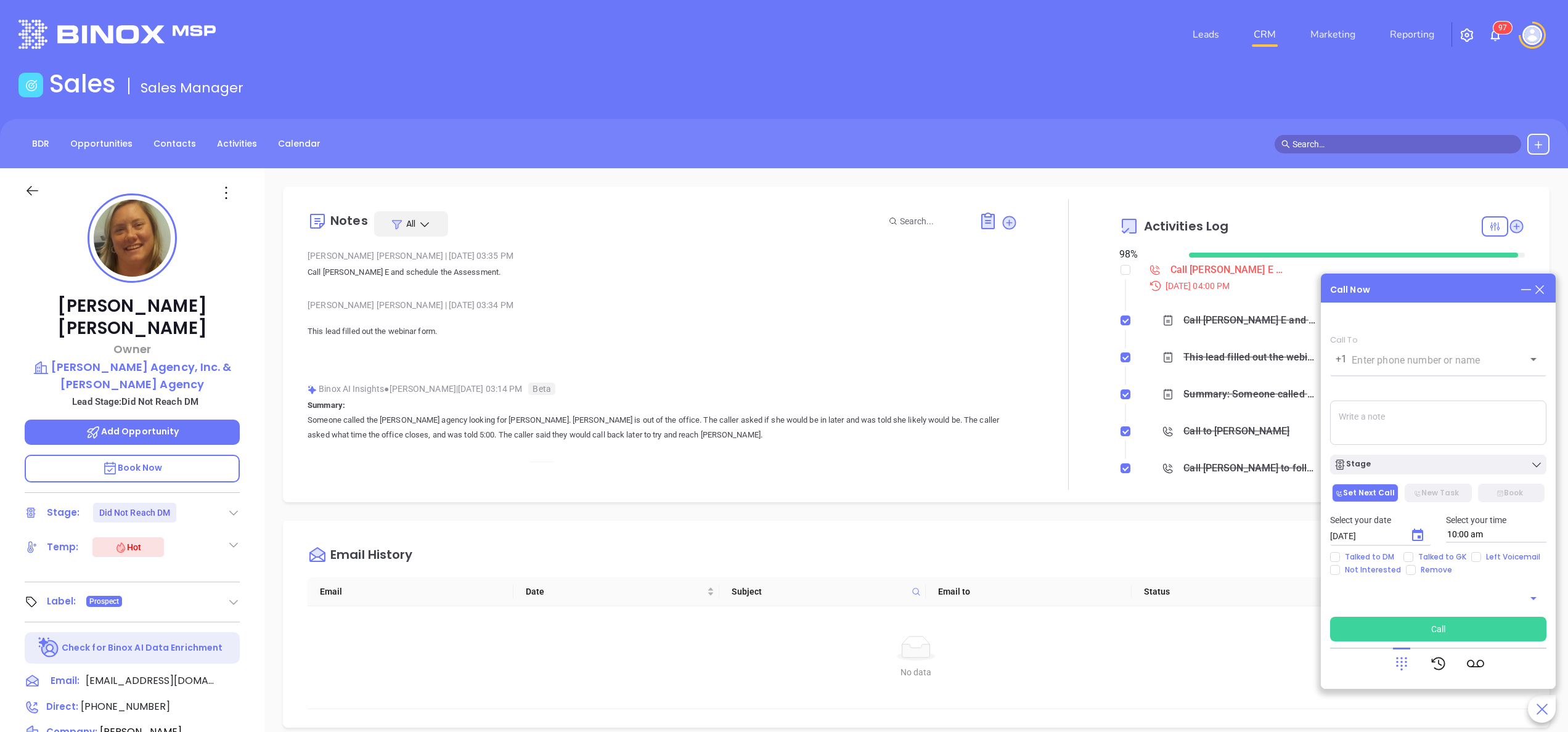
scroll to position [358, 0]
click at [1546, 291] on div "Call Now Call To +1 ​ Voicemail Drop Stage Set Next Call New Task Book Select y…" at bounding box center [1438, 481] width 235 height 415
click at [1541, 287] on icon at bounding box center [1540, 290] width 14 height 14
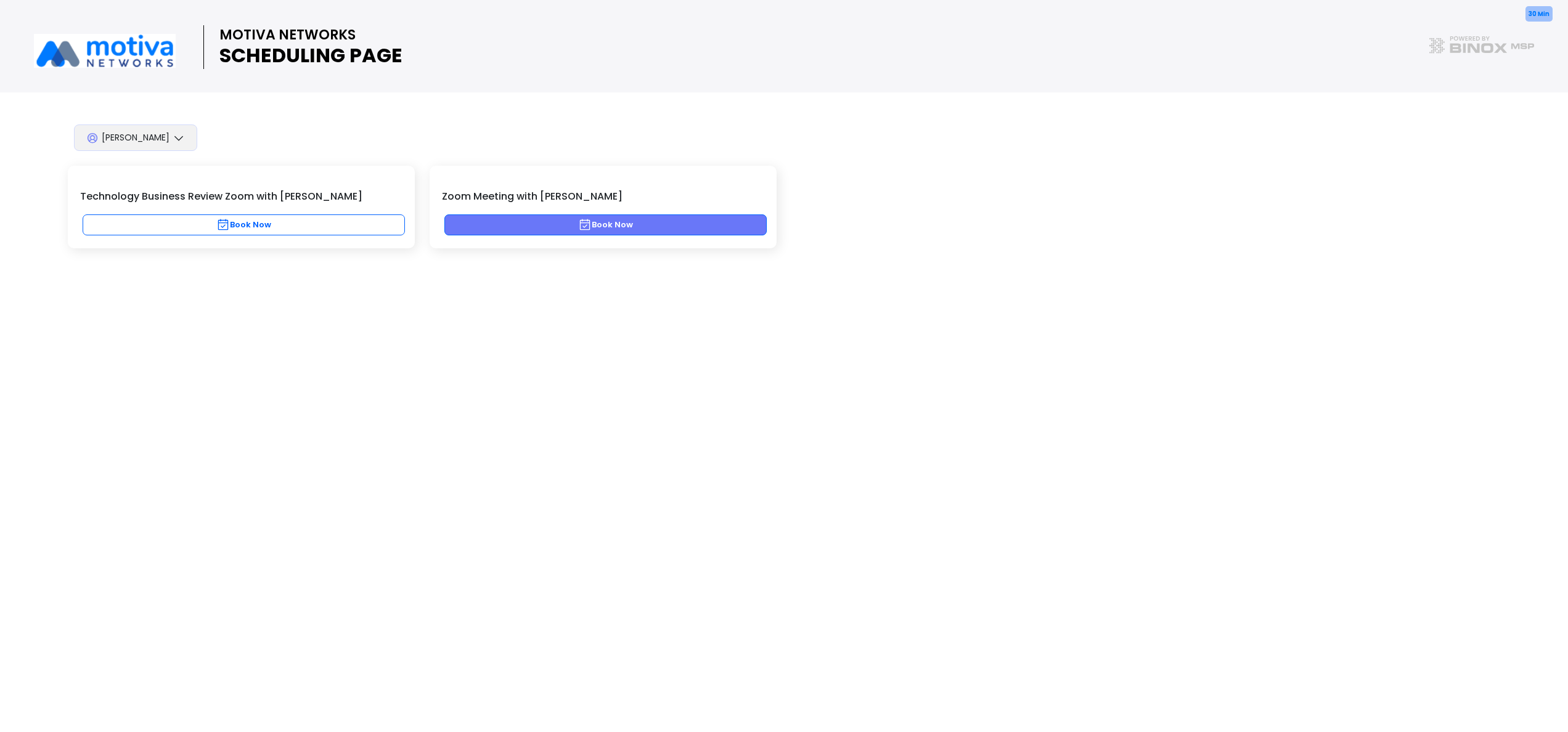
click at [682, 228] on button "Book Now" at bounding box center [606, 224] width 322 height 21
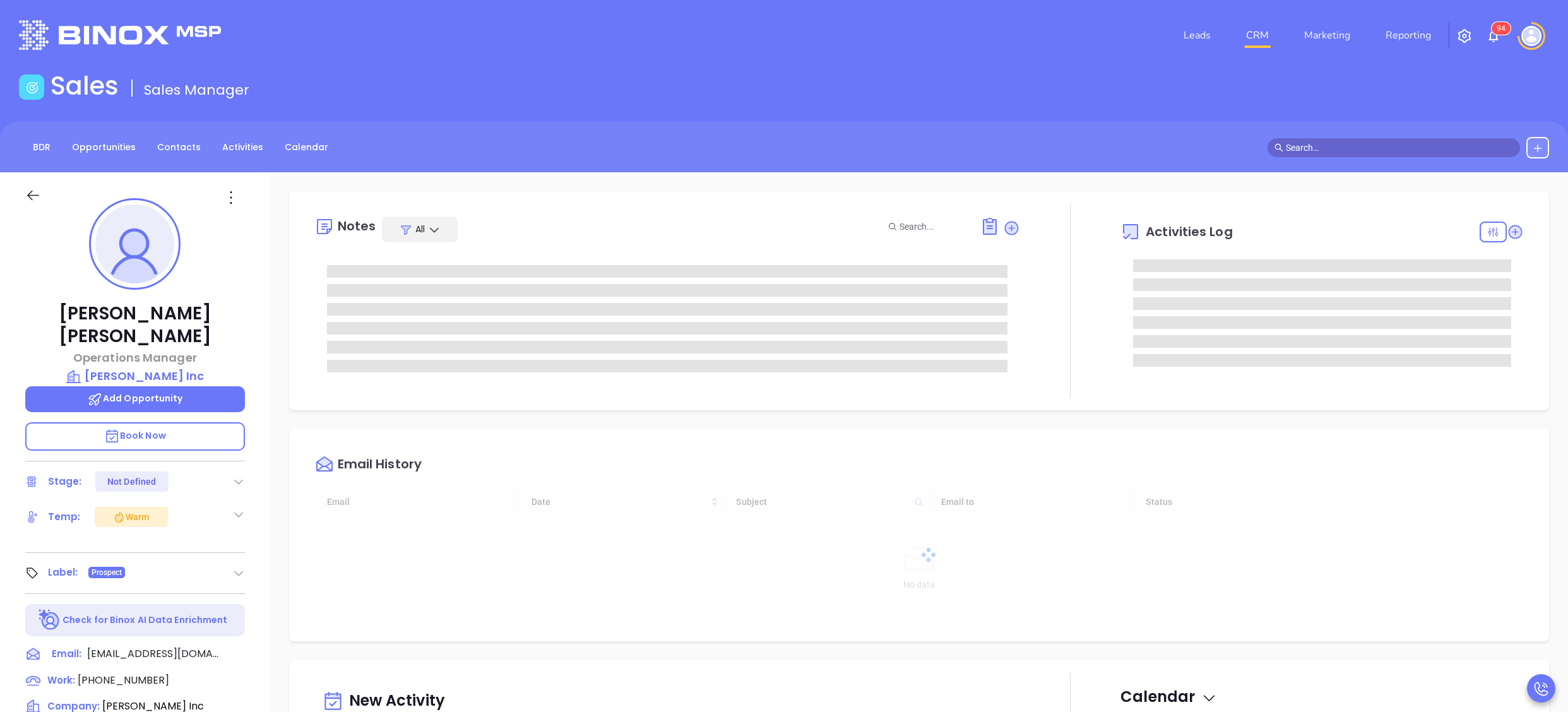
type input "[DATE]"
type input "[PERSON_NAME]"
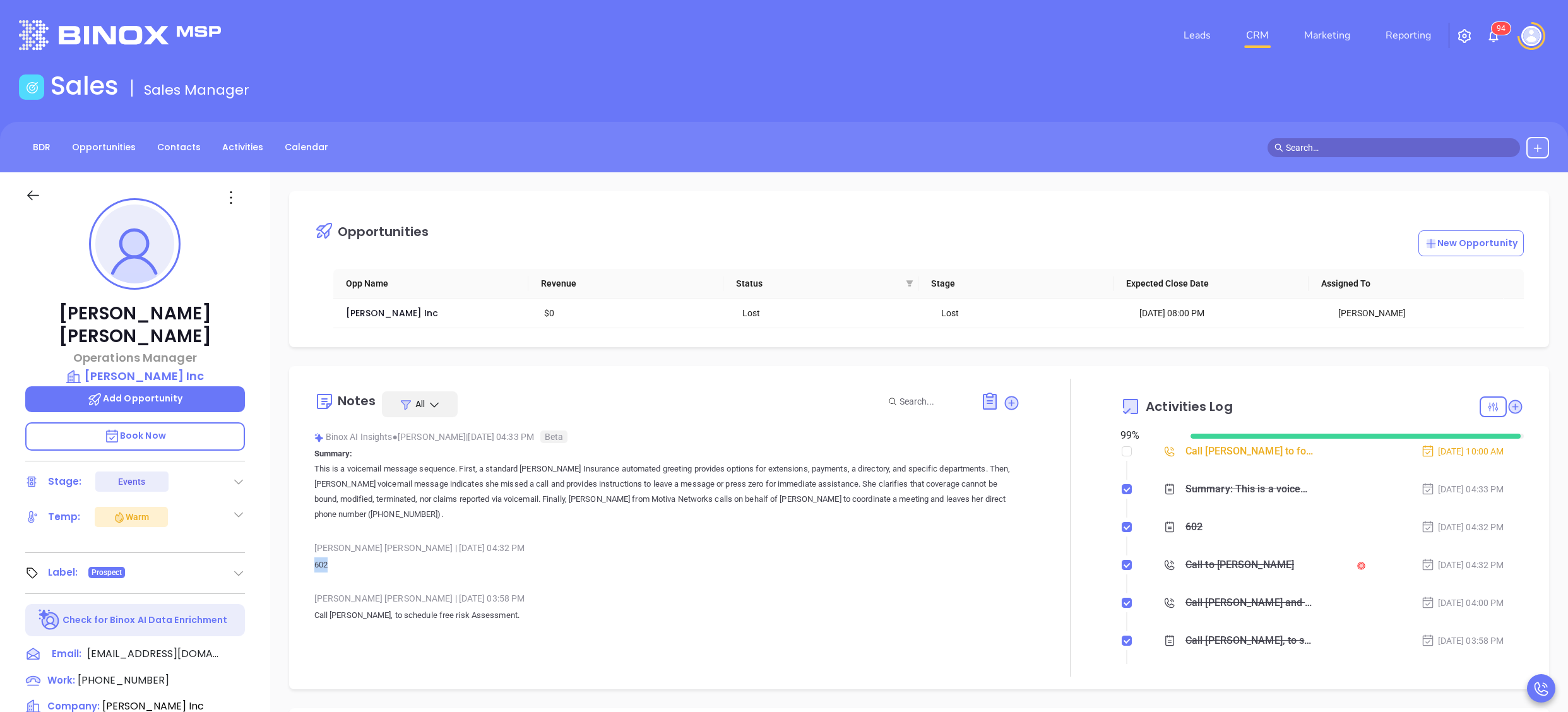
drag, startPoint x: 341, startPoint y: 569, endPoint x: 277, endPoint y: 568, distance: 64.0
click at [277, 568] on div "Opportunities New Opportunity Opp Name Revenue Status Stage Expected Close Date…" at bounding box center [919, 615] width 1298 height 884
copy p "602"
click at [234, 202] on icon at bounding box center [231, 197] width 20 height 20
click at [263, 328] on div "Edit" at bounding box center [293, 333] width 123 height 14
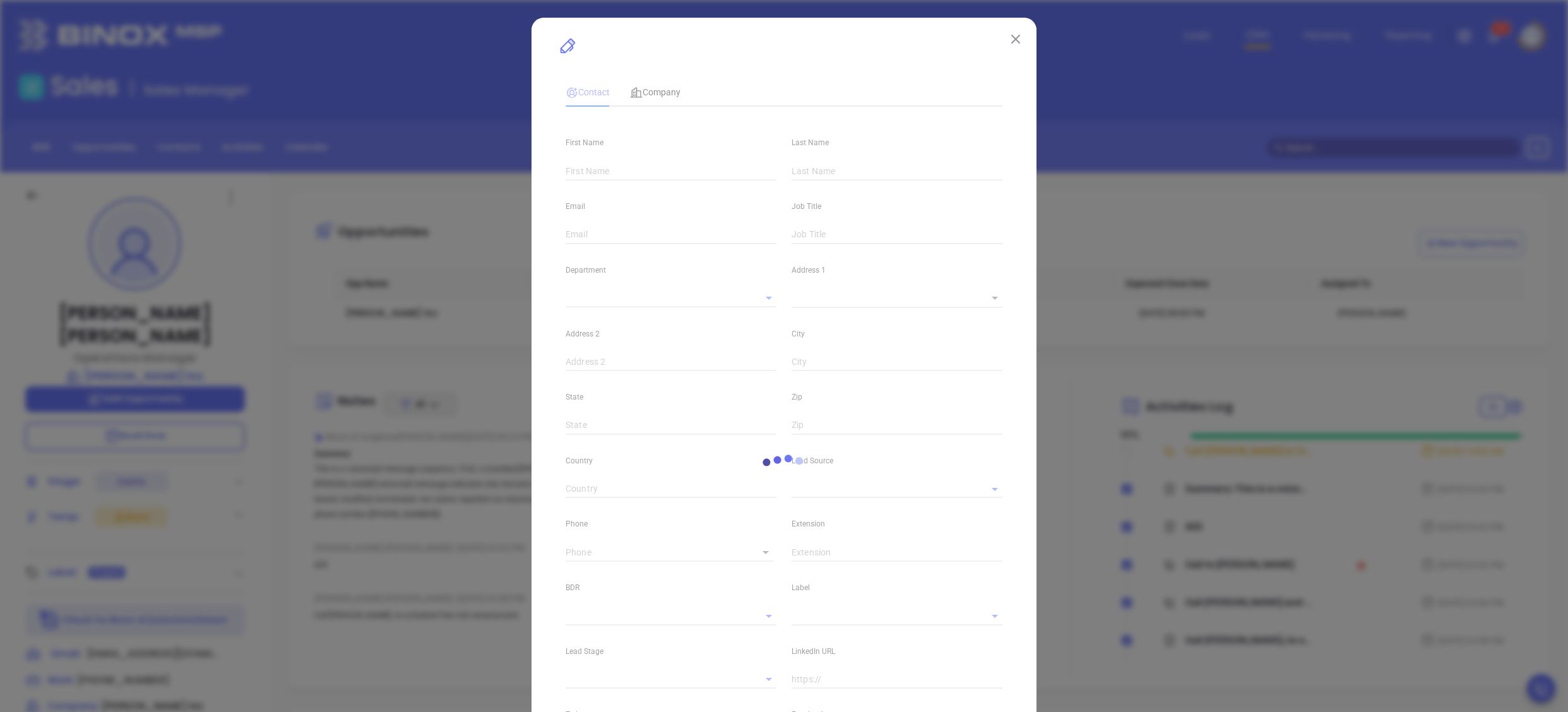
type input "Ann"
type input "Santoro"
type input "asantoro@mikepreis.com"
type input "Operations Manager"
type textarea "4898 State Route 52"
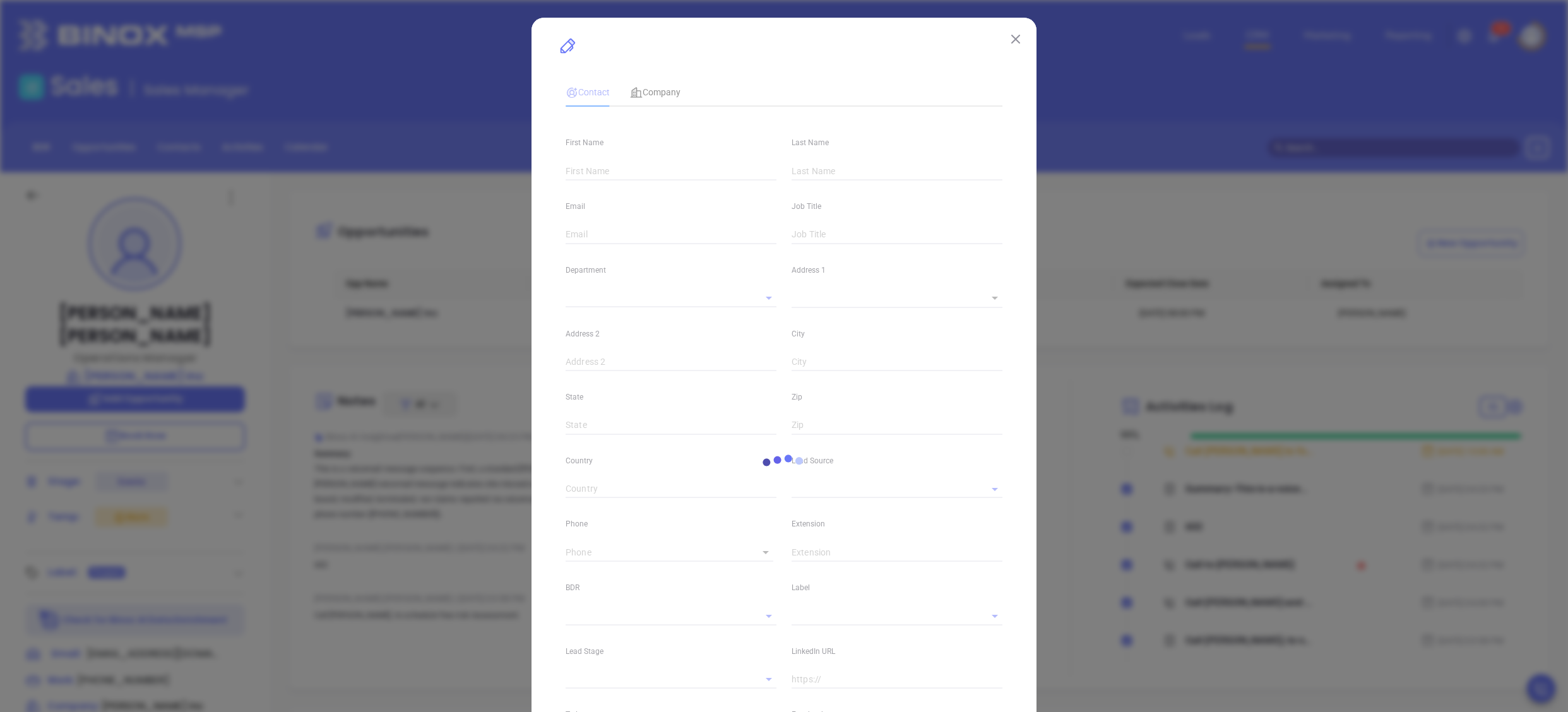
type input "1"
type input "P. O. Box 682"
type input "[GEOGRAPHIC_DATA]"
type input "[US_STATE]"
type input "12748"
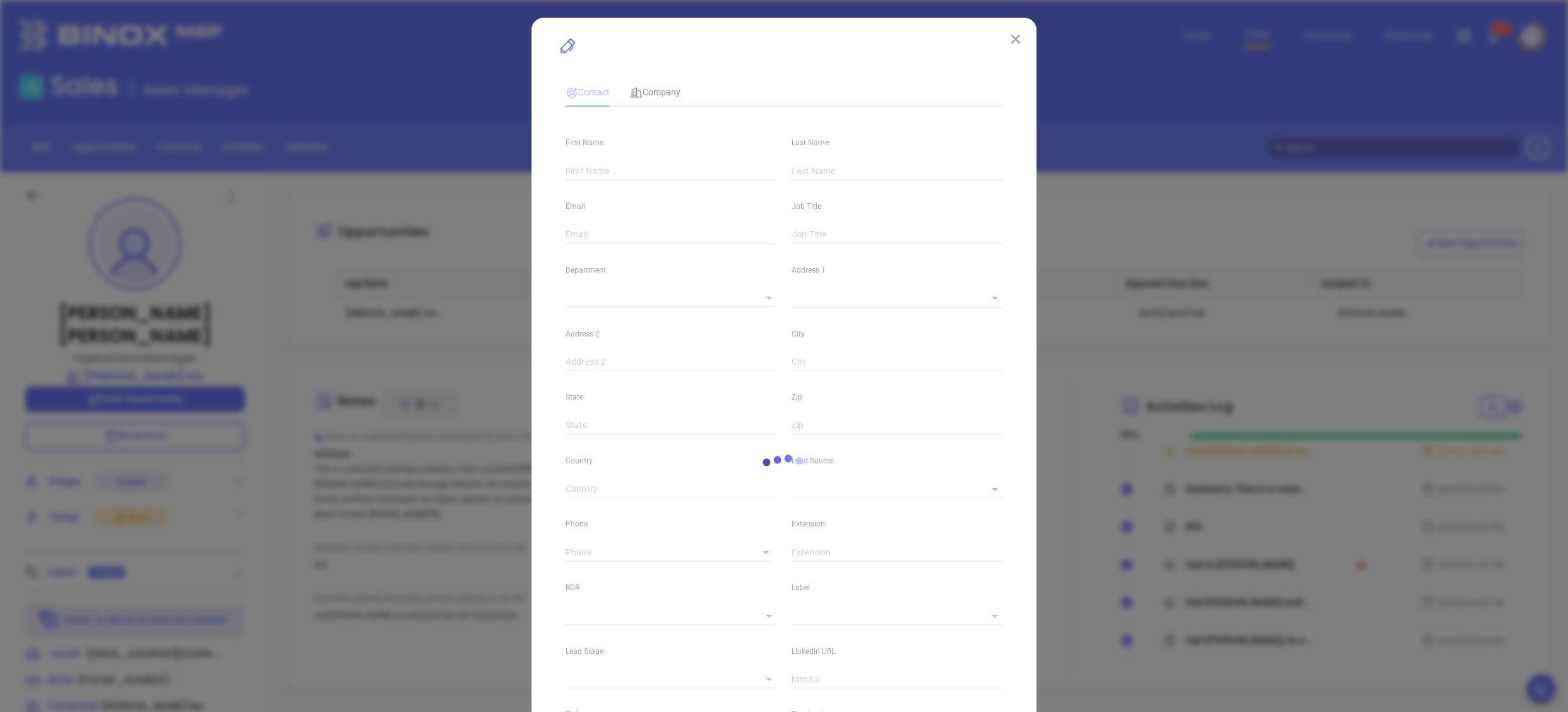
type input "United States"
type input "www.linkedin.com/in/annsantoro845"
type input "Marketing"
type input "Other"
type input "[PERSON_NAME]"
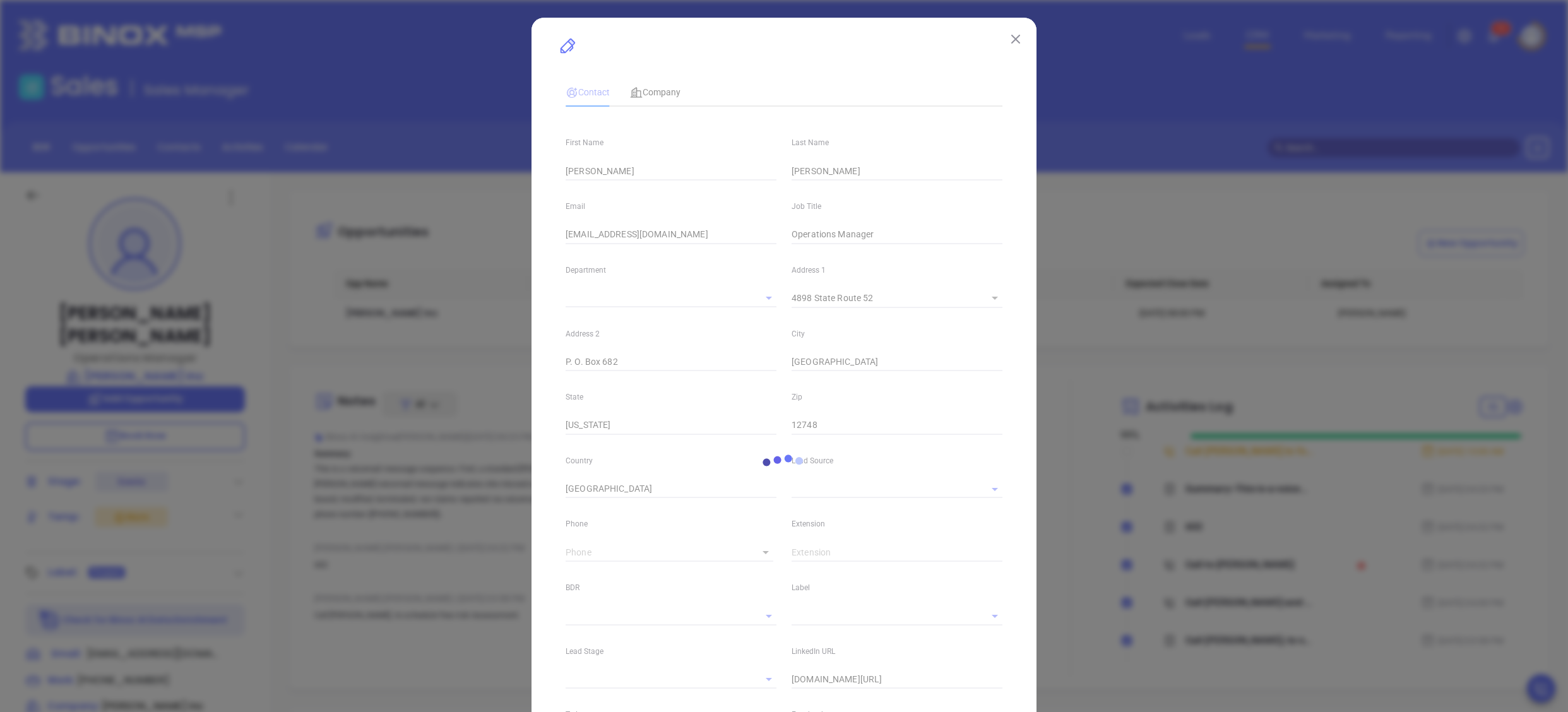
type input "Events"
type input "(845) 482-5510"
type input "1"
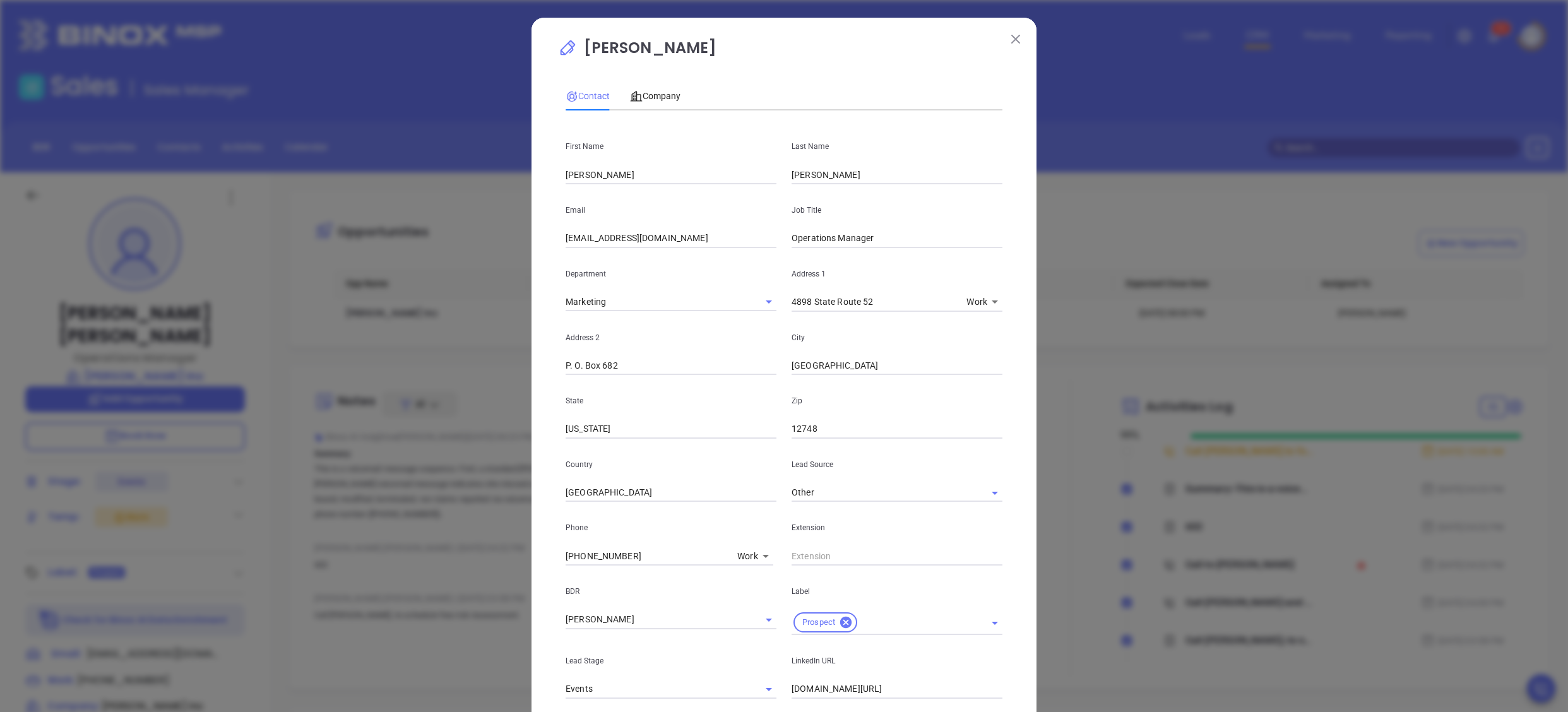
click at [1003, 464] on div "Ann Santoro Contact Company First Name Ann Last Name Santoro Email asantoro@mik…" at bounding box center [784, 511] width 505 height 987
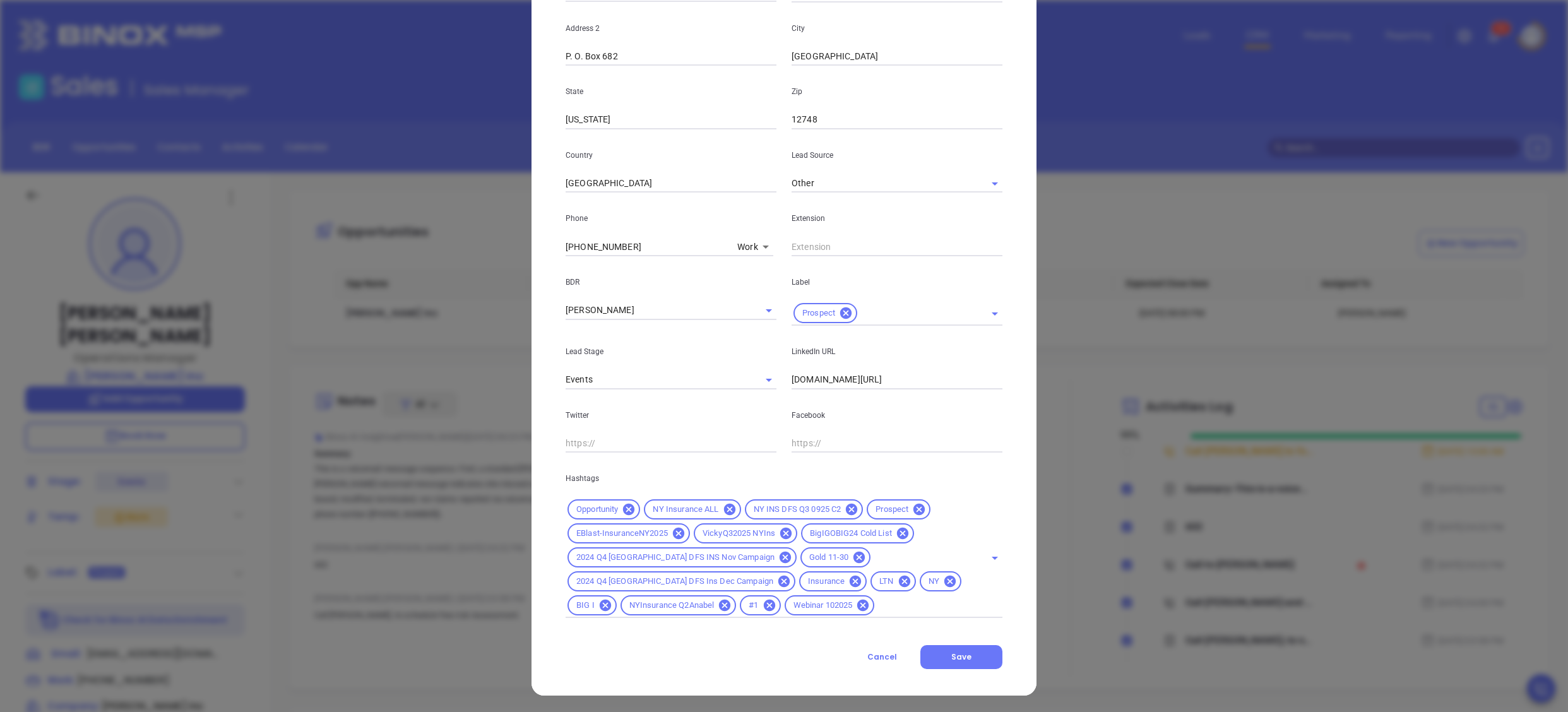
scroll to position [311, 0]
click at [814, 244] on input "text" at bounding box center [896, 245] width 211 height 19
paste input "602"
type input "602"
click at [948, 647] on button "Save" at bounding box center [961, 656] width 82 height 24
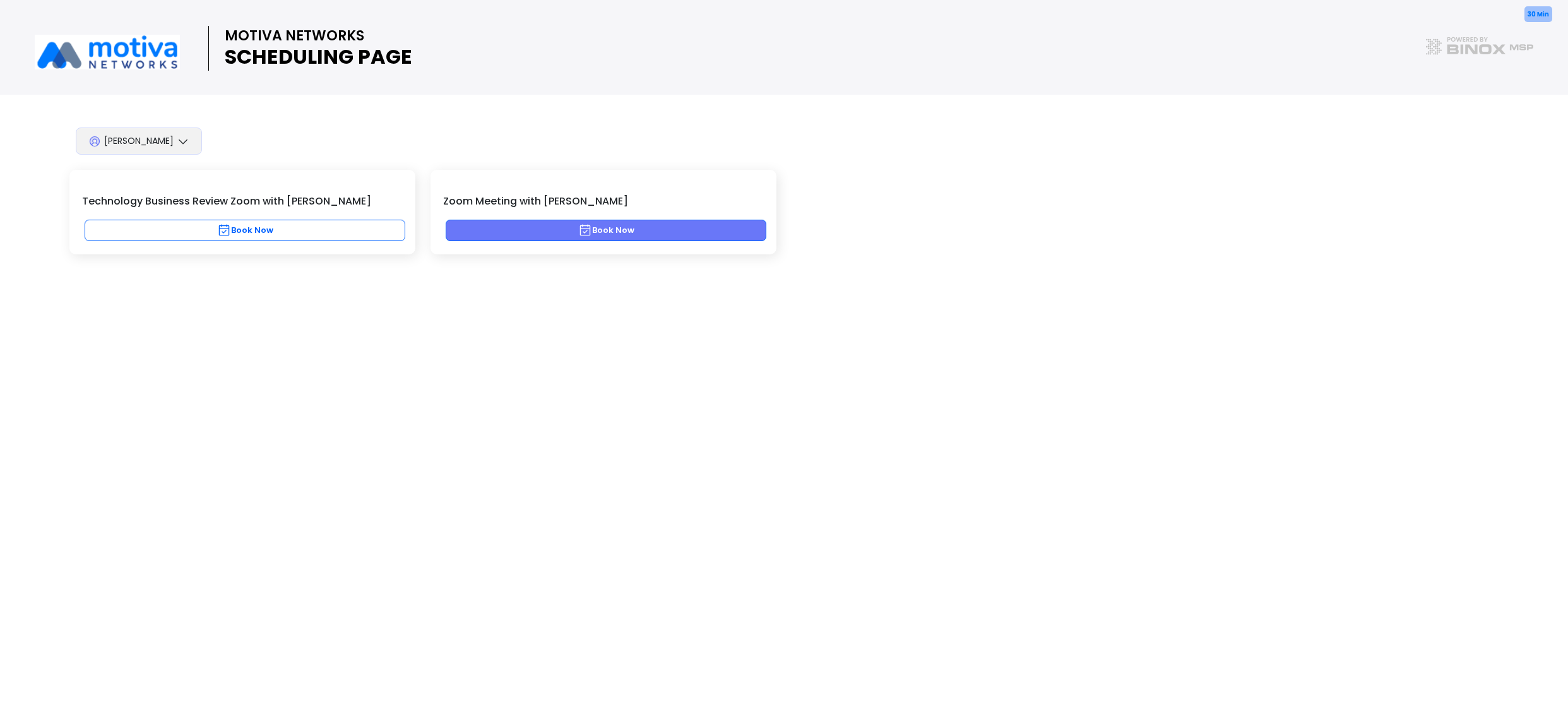
click at [605, 231] on button "Book Now" at bounding box center [605, 230] width 321 height 22
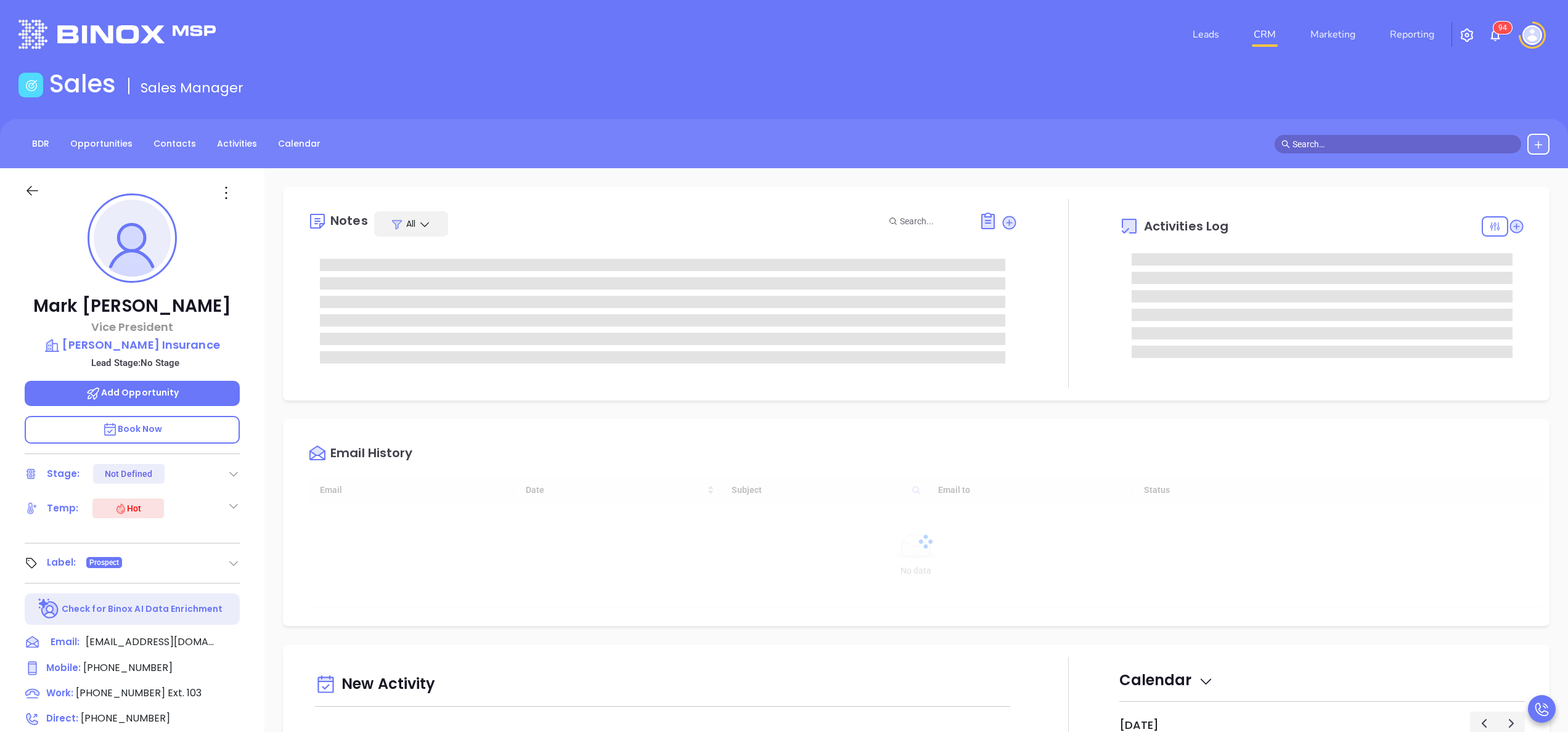
type input "[DATE]"
type input "[PERSON_NAME]"
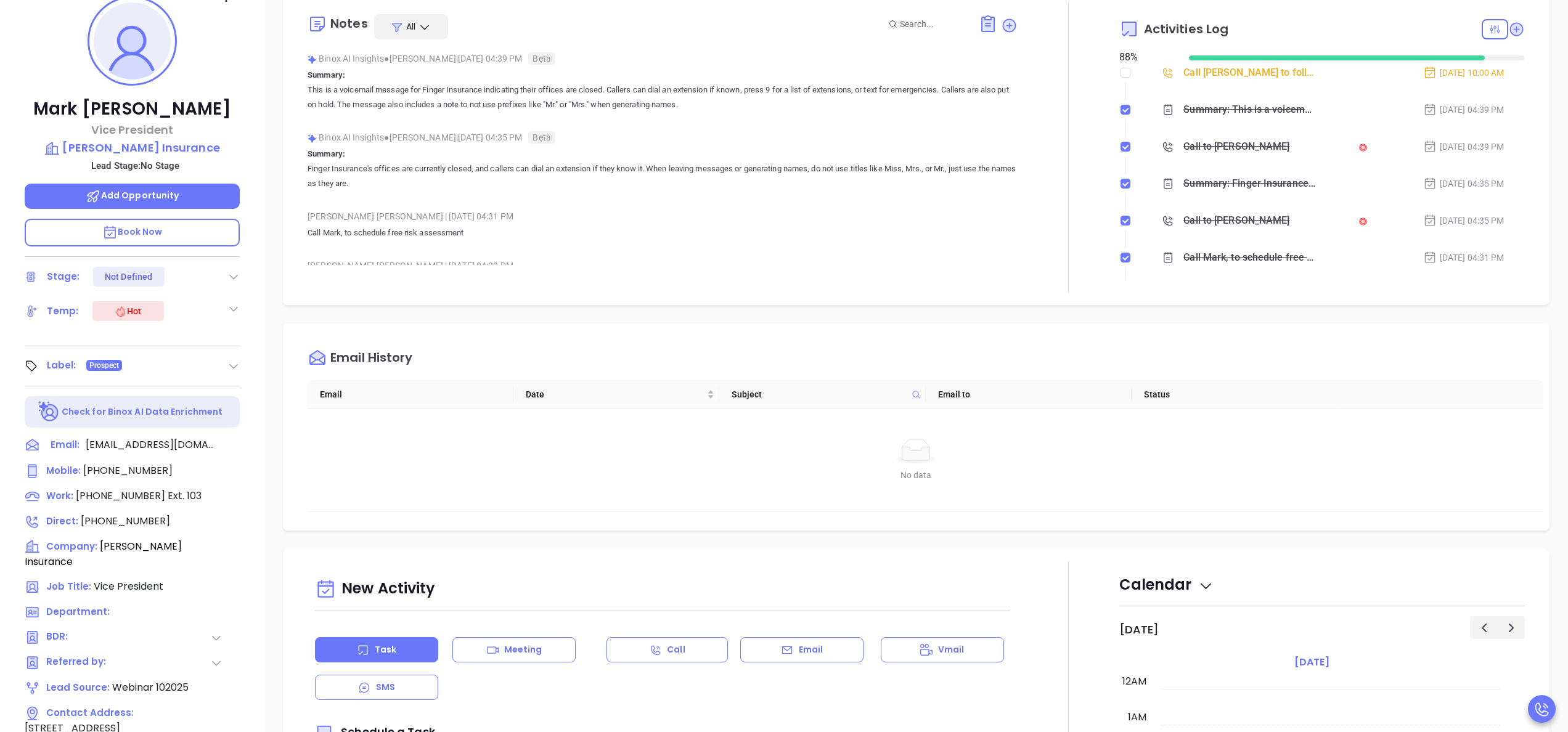
scroll to position [358, 0]
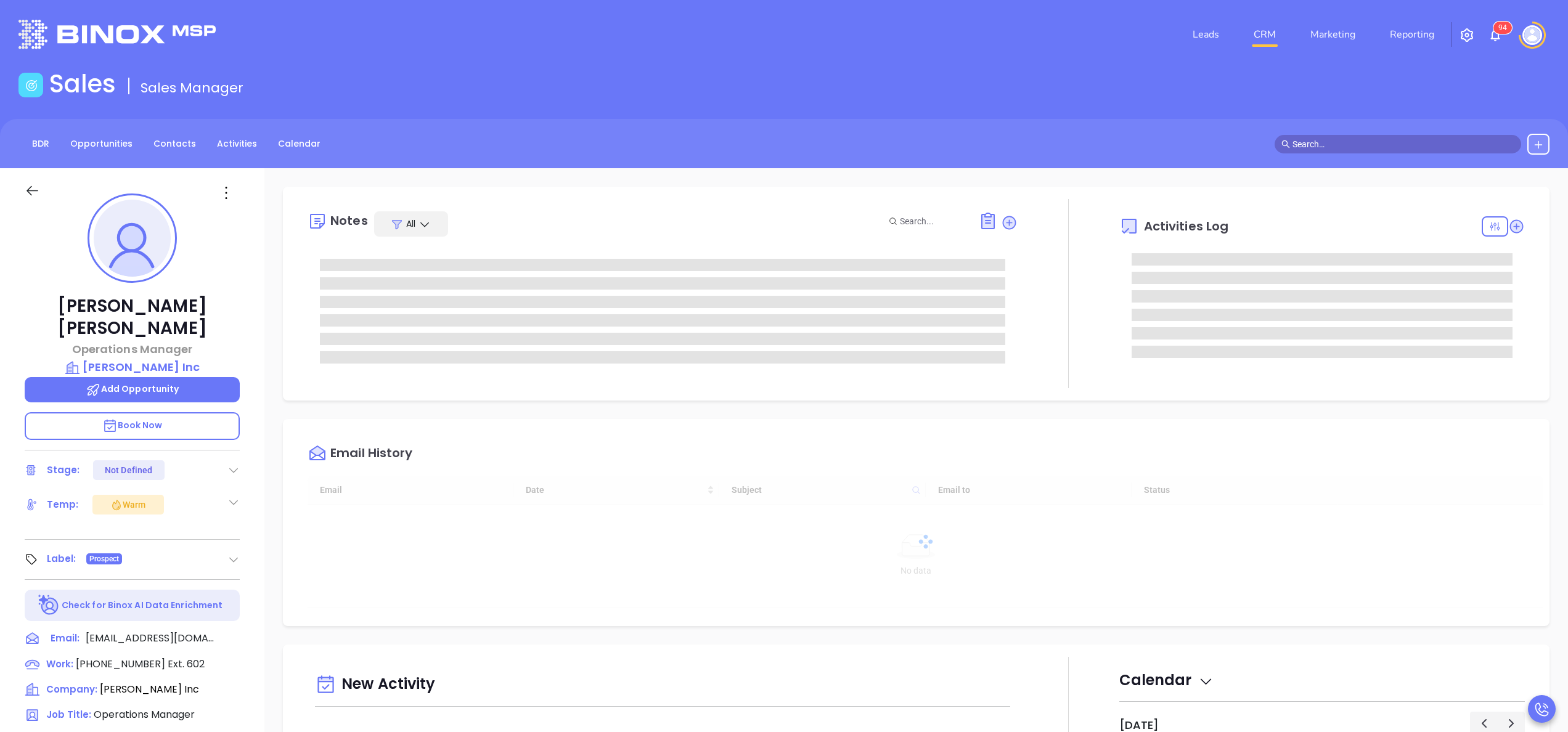
type input "[DATE]"
type input "[PERSON_NAME]"
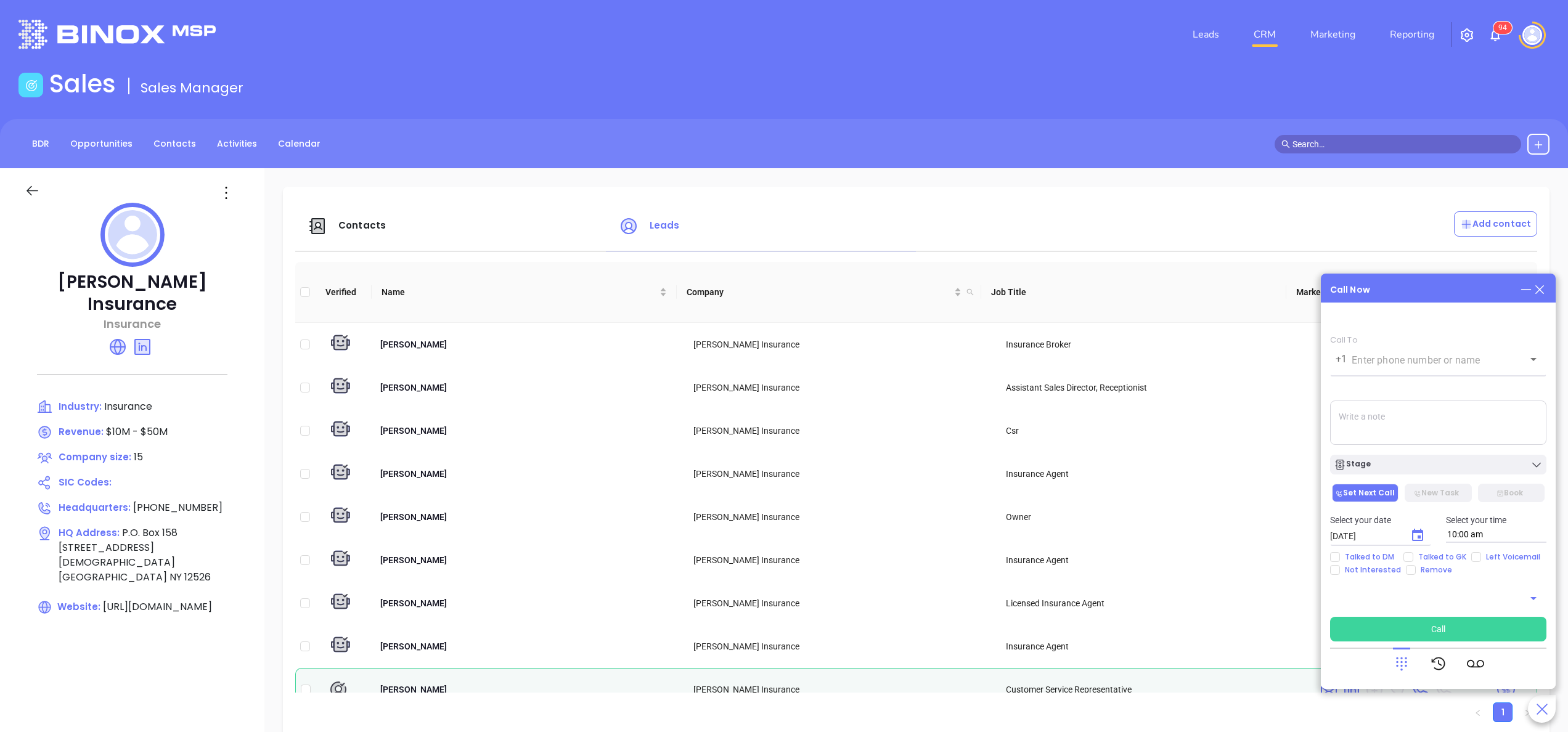
click at [1498, 32] on span "9" at bounding box center [1500, 28] width 4 height 9
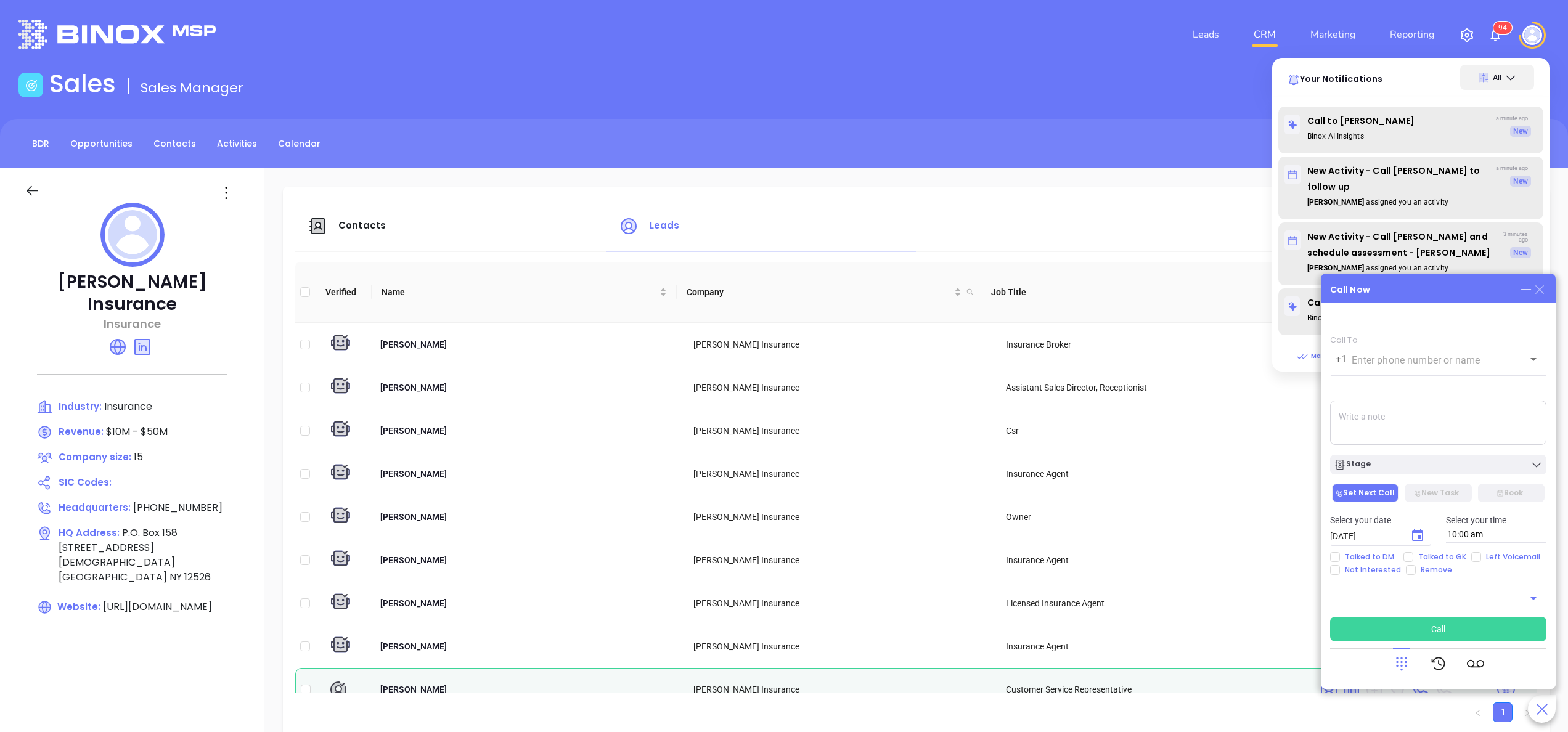
click at [1538, 291] on icon at bounding box center [1540, 290] width 9 height 9
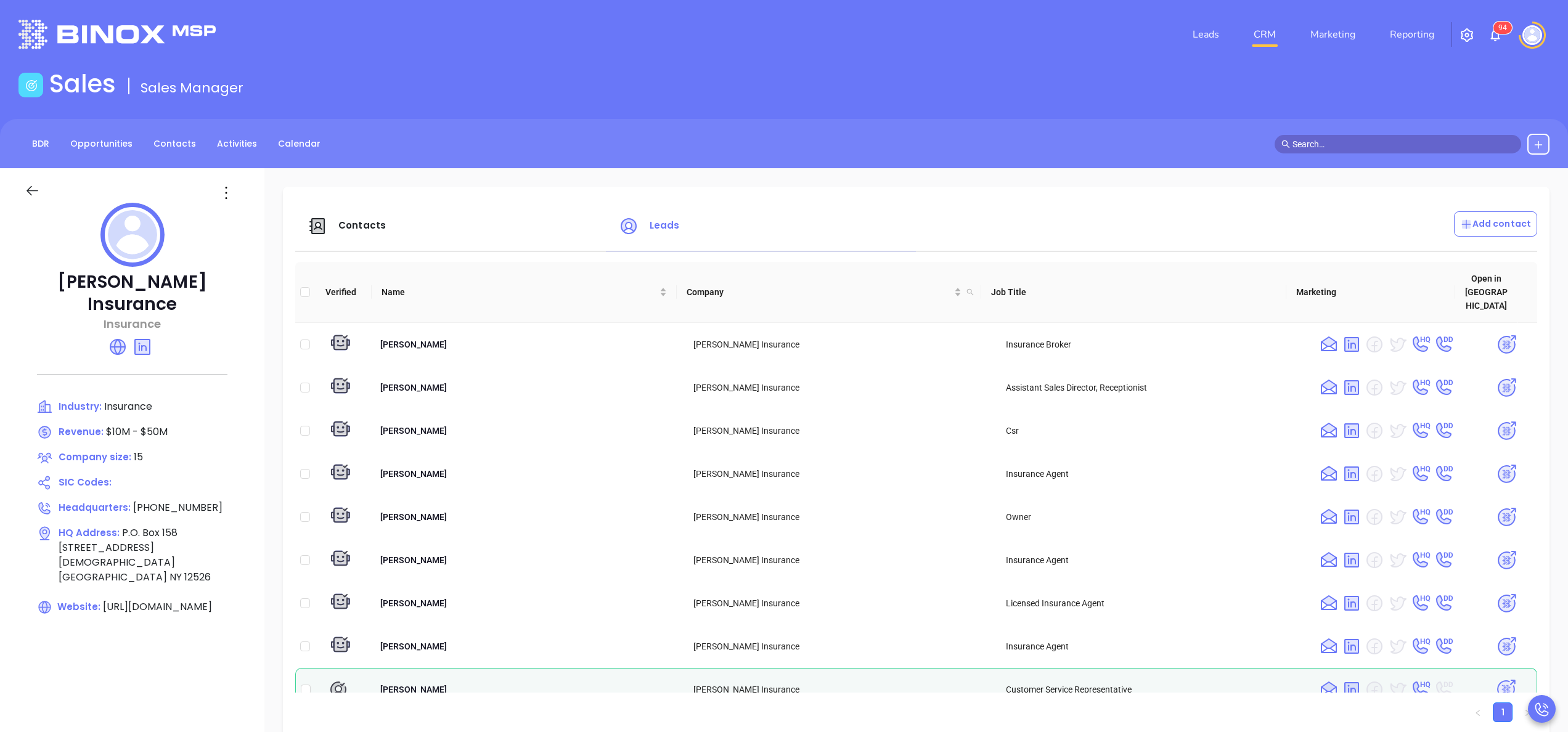
click at [1467, 35] on img "button" at bounding box center [1467, 35] width 15 height 15
click at [1492, 36] on img at bounding box center [1495, 35] width 15 height 15
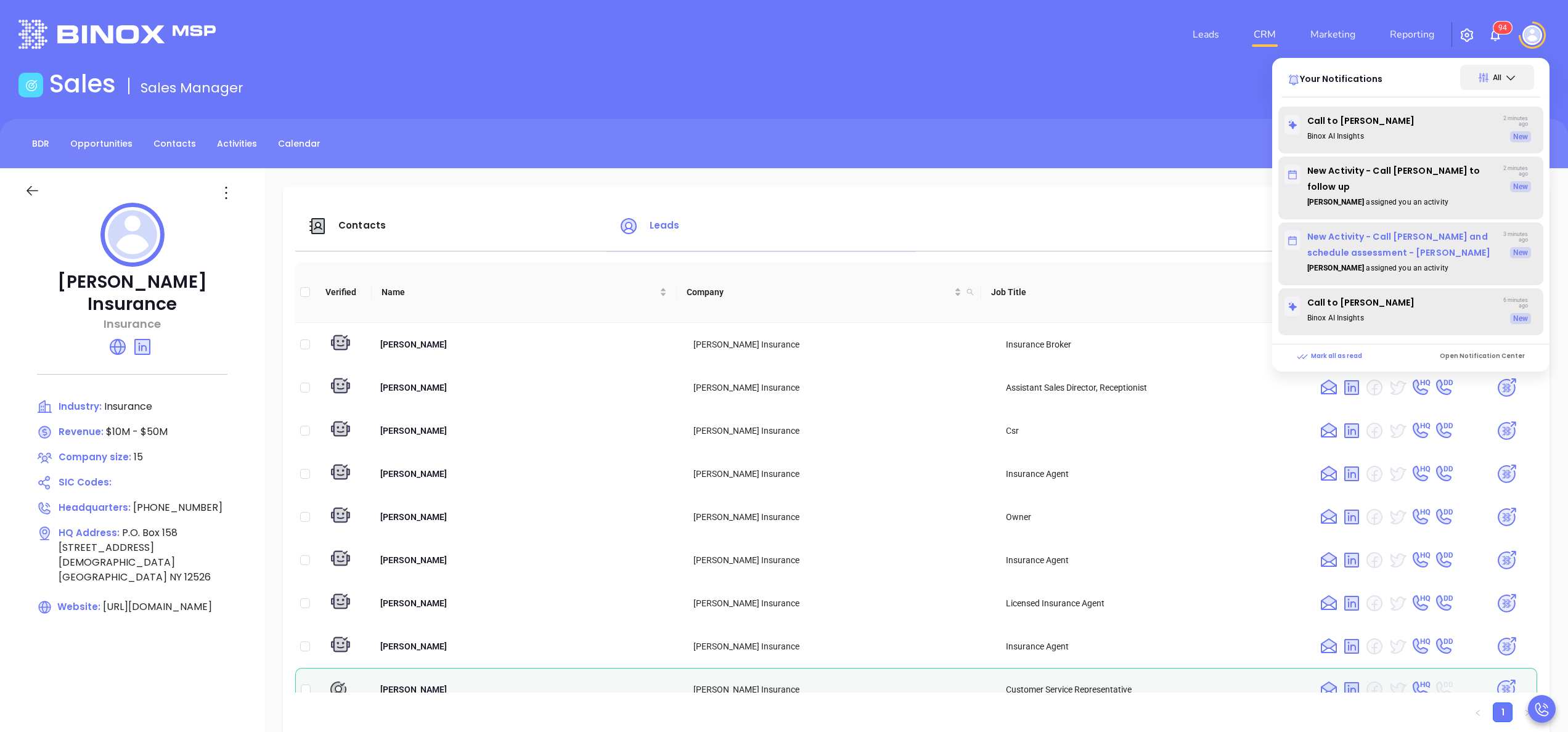
click at [1402, 244] on p "New Activity - Call [PERSON_NAME] and schedule assessment - [PERSON_NAME]" at bounding box center [1390, 245] width 211 height 32
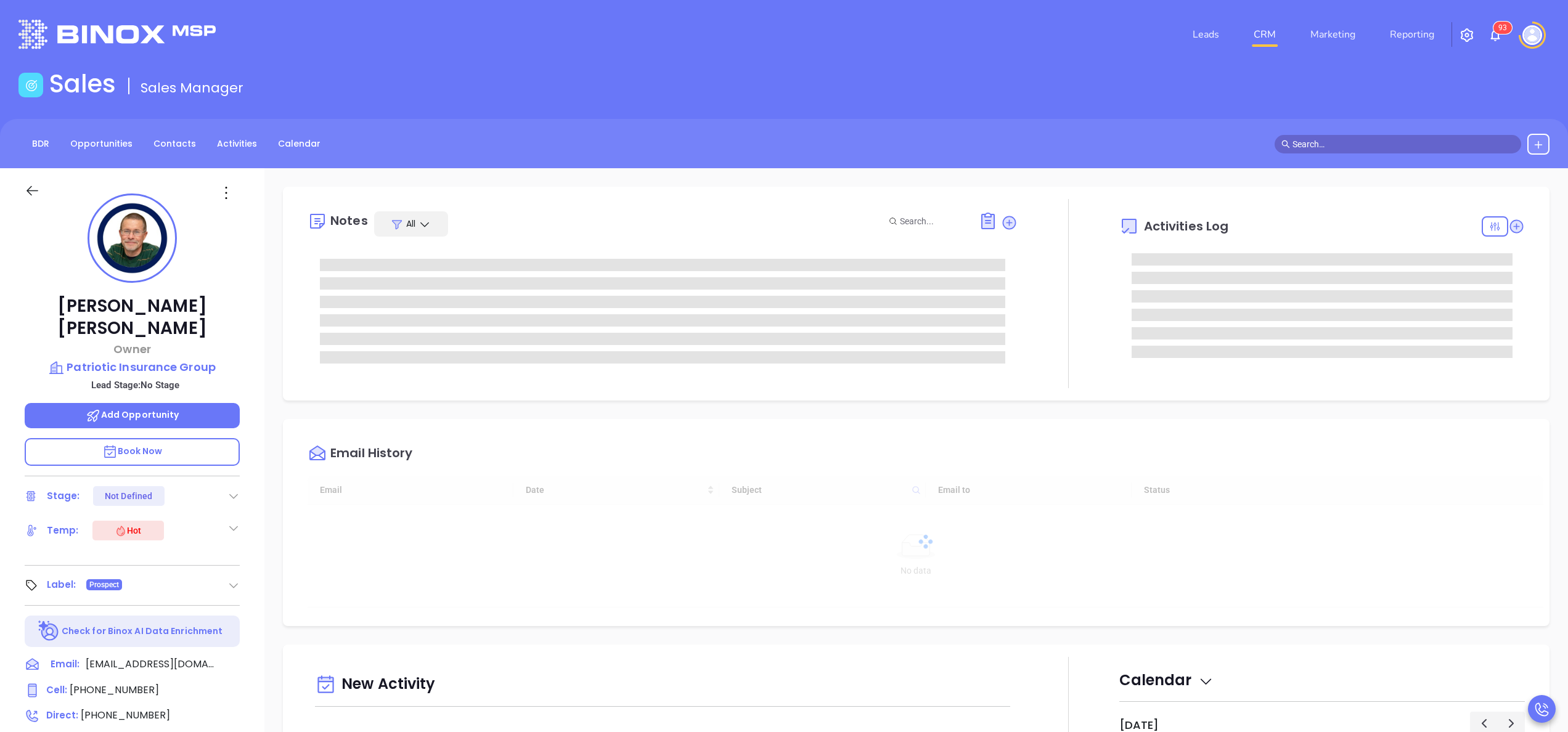
type input "[DATE]"
click at [243, 473] on div "Rob Bowen Owner Patriotic Insurance Group Lead Stage: No Stage Add Opportunity …" at bounding box center [132, 626] width 264 height 915
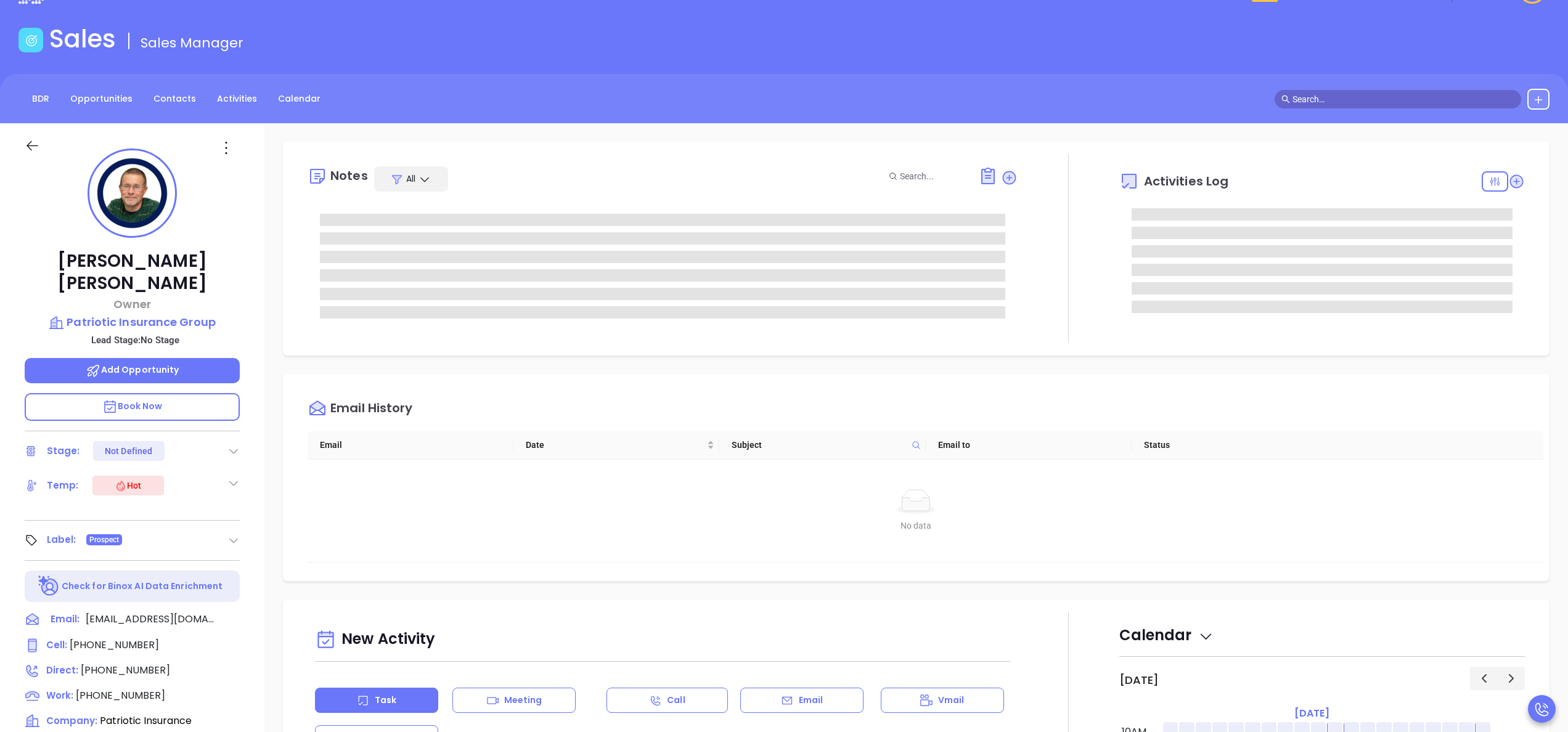
type input "Anabell Dominguez"
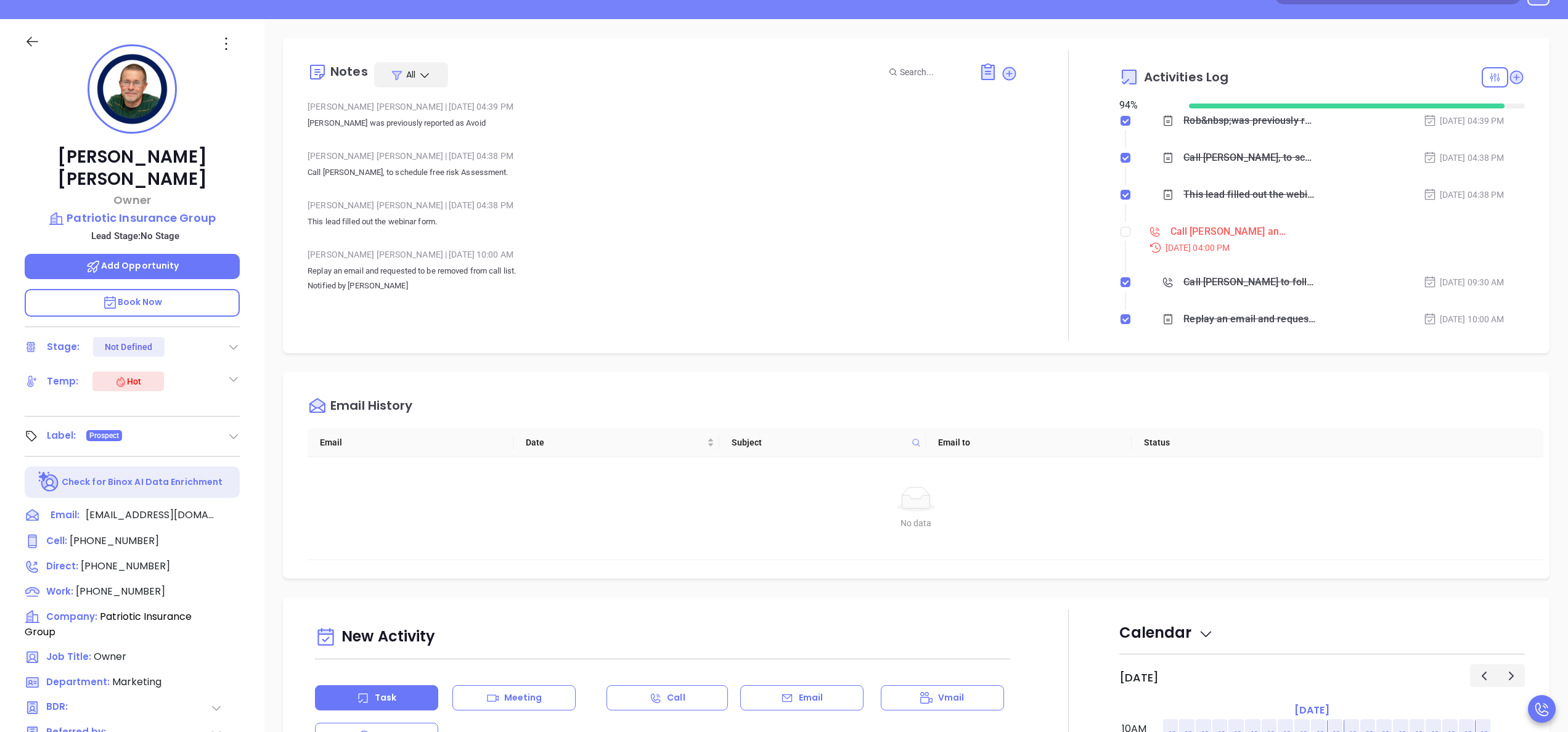
scroll to position [148, 0]
click at [1122, 232] on li "Call Rob and schedule assessment - Rob Bowen Oct 8, 2025 | 04:00 PM" at bounding box center [1323, 251] width 402 height 47
click at [1121, 237] on input "checkbox" at bounding box center [1126, 233] width 10 height 10
checkbox input "true"
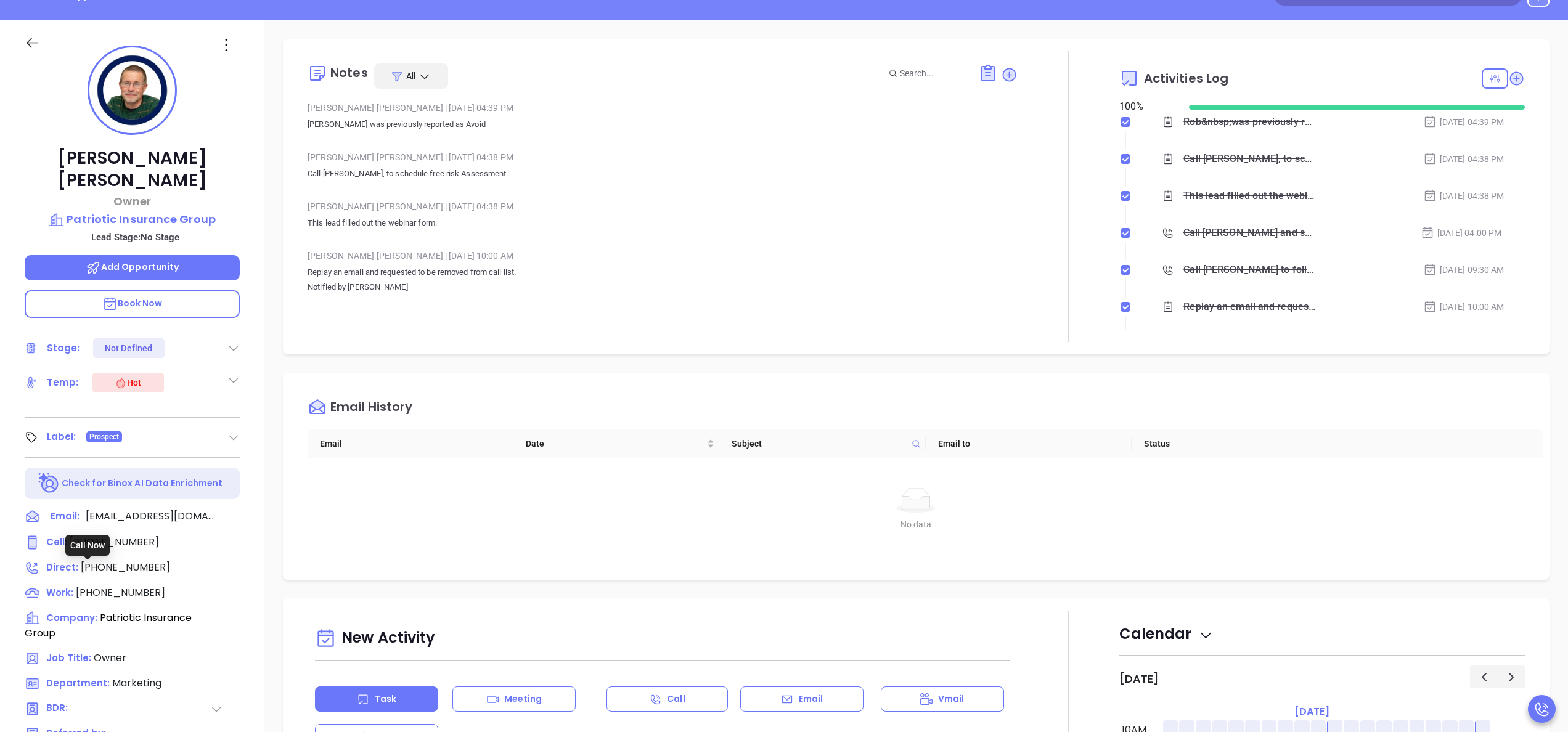
click at [110, 541] on div "Call Now" at bounding box center [87, 545] width 44 height 21
click at [137, 560] on span "(845) 610-5700" at bounding box center [125, 567] width 89 height 15
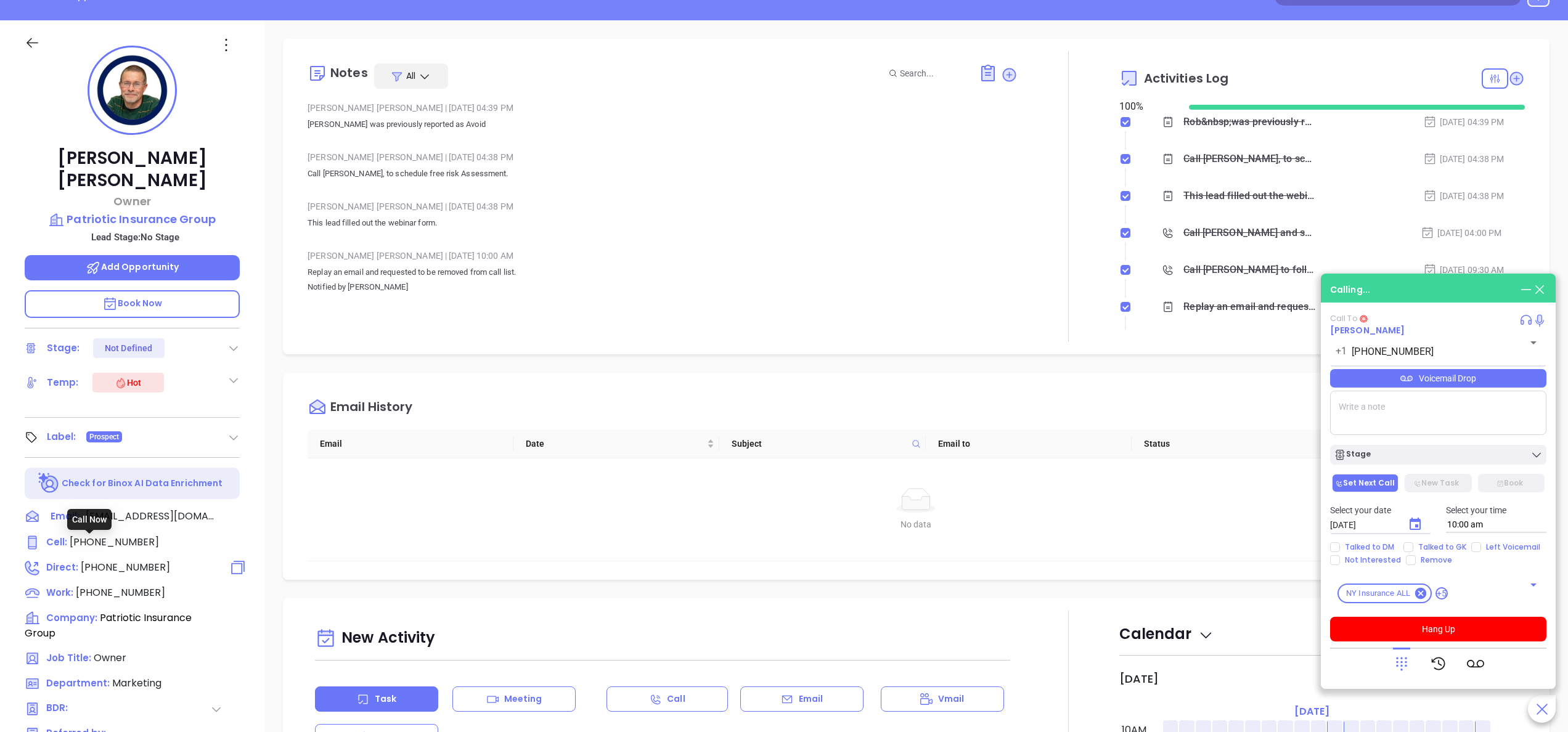
type input "(845) 610-5700"
click at [1442, 625] on button "Hang Up" at bounding box center [1438, 629] width 216 height 25
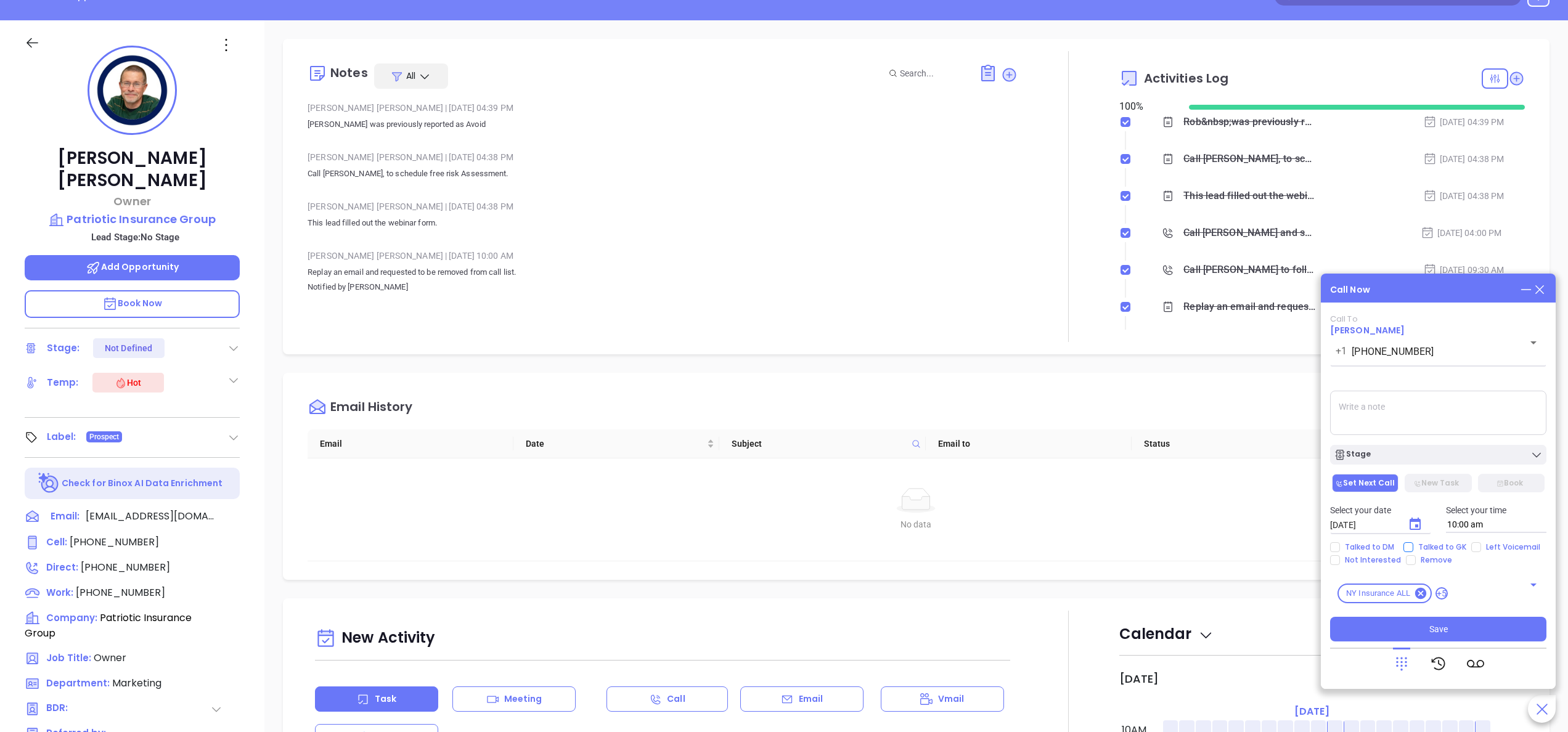
click at [1434, 543] on span "Talked to GK" at bounding box center [1442, 548] width 58 height 10
click at [1413, 543] on input "Talked to GK" at bounding box center [1408, 548] width 10 height 10
checkbox input "true"
click at [1476, 548] on input "Left Voicemail" at bounding box center [1476, 548] width 10 height 10
checkbox input "true"
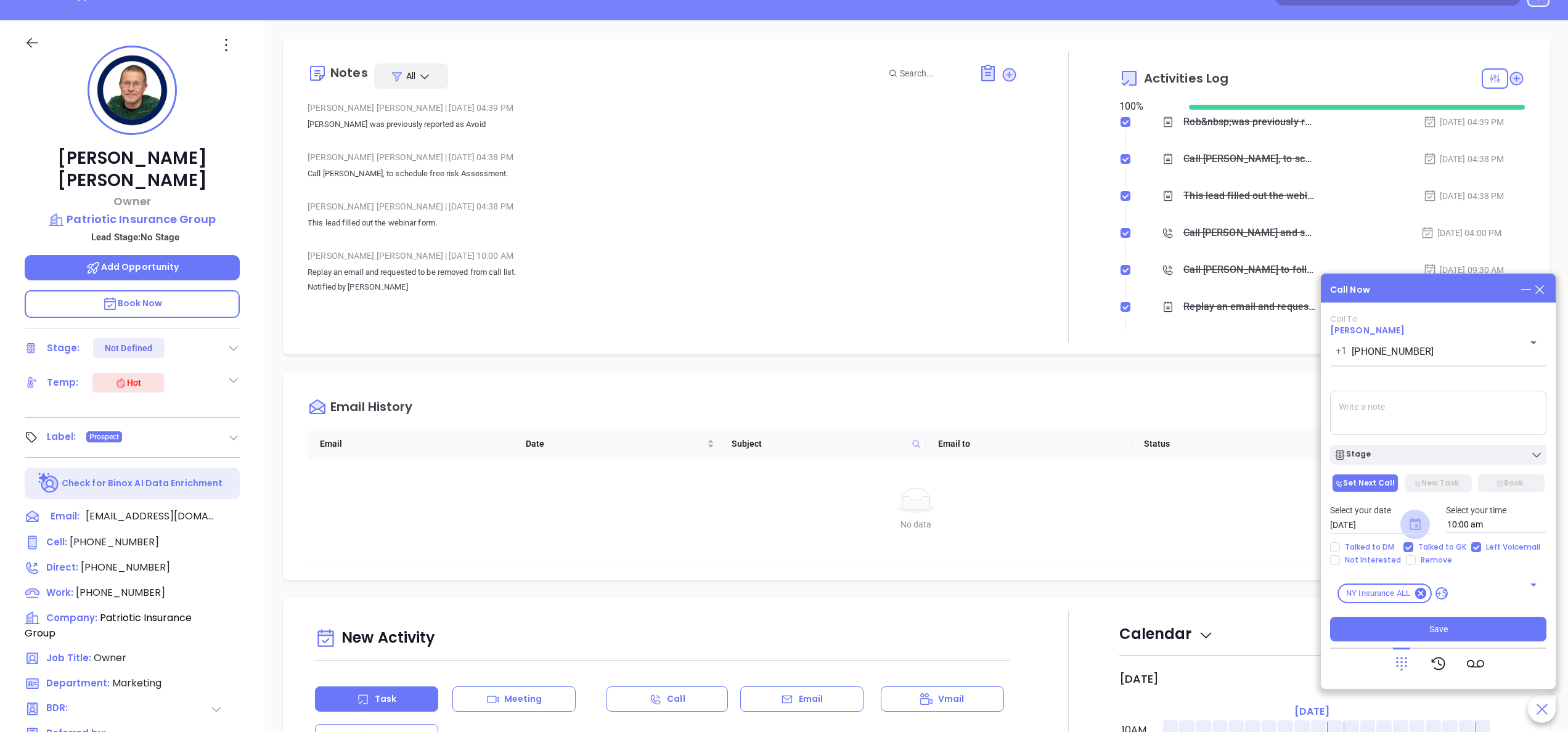
click at [1410, 528] on icon "Choose date, selected date is Oct 9, 2025" at bounding box center [1415, 524] width 11 height 12
click at [1453, 403] on button "9" at bounding box center [1451, 407] width 23 height 23
click at [1419, 452] on div "Stage" at bounding box center [1438, 455] width 209 height 12
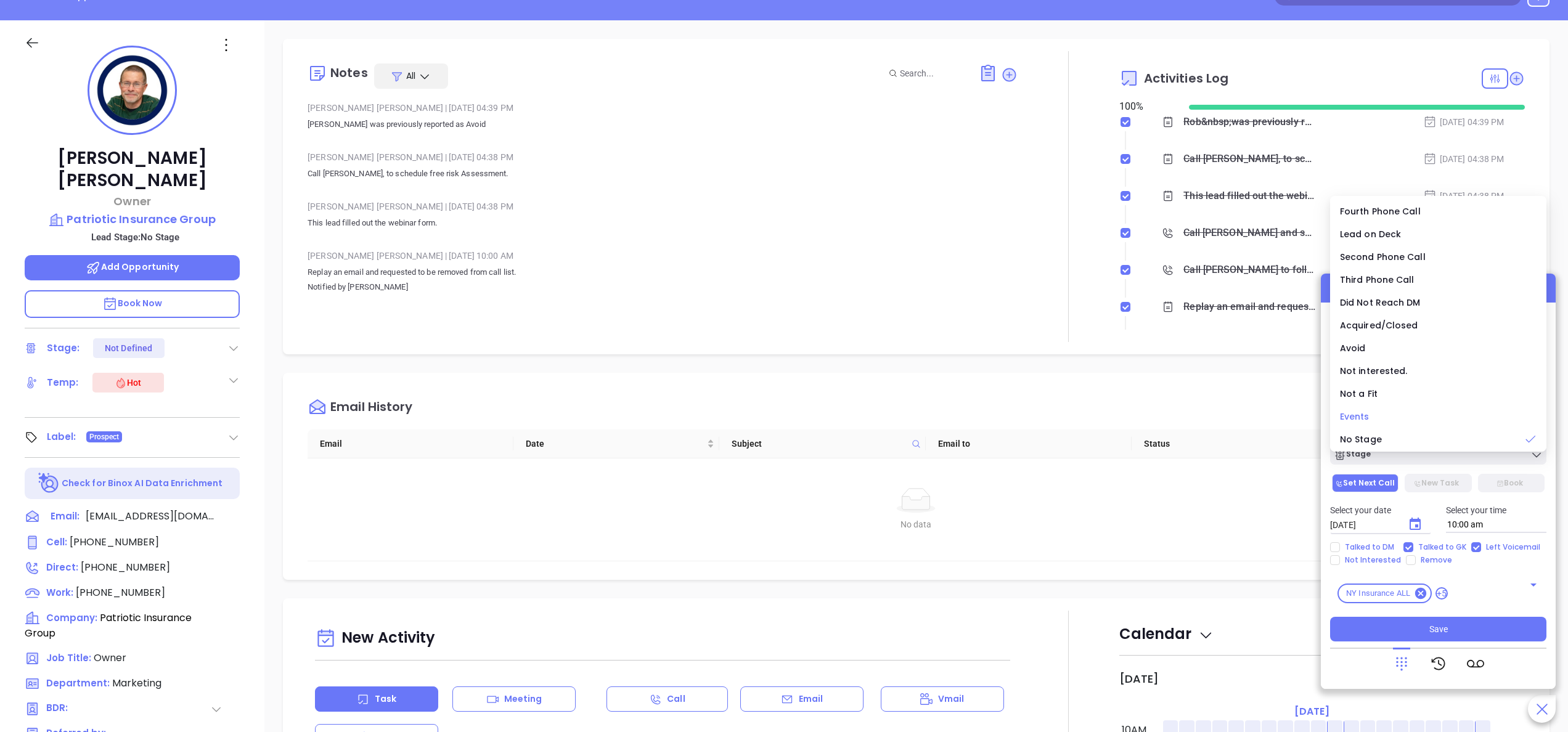
click at [1388, 413] on div "Events" at bounding box center [1438, 416] width 197 height 14
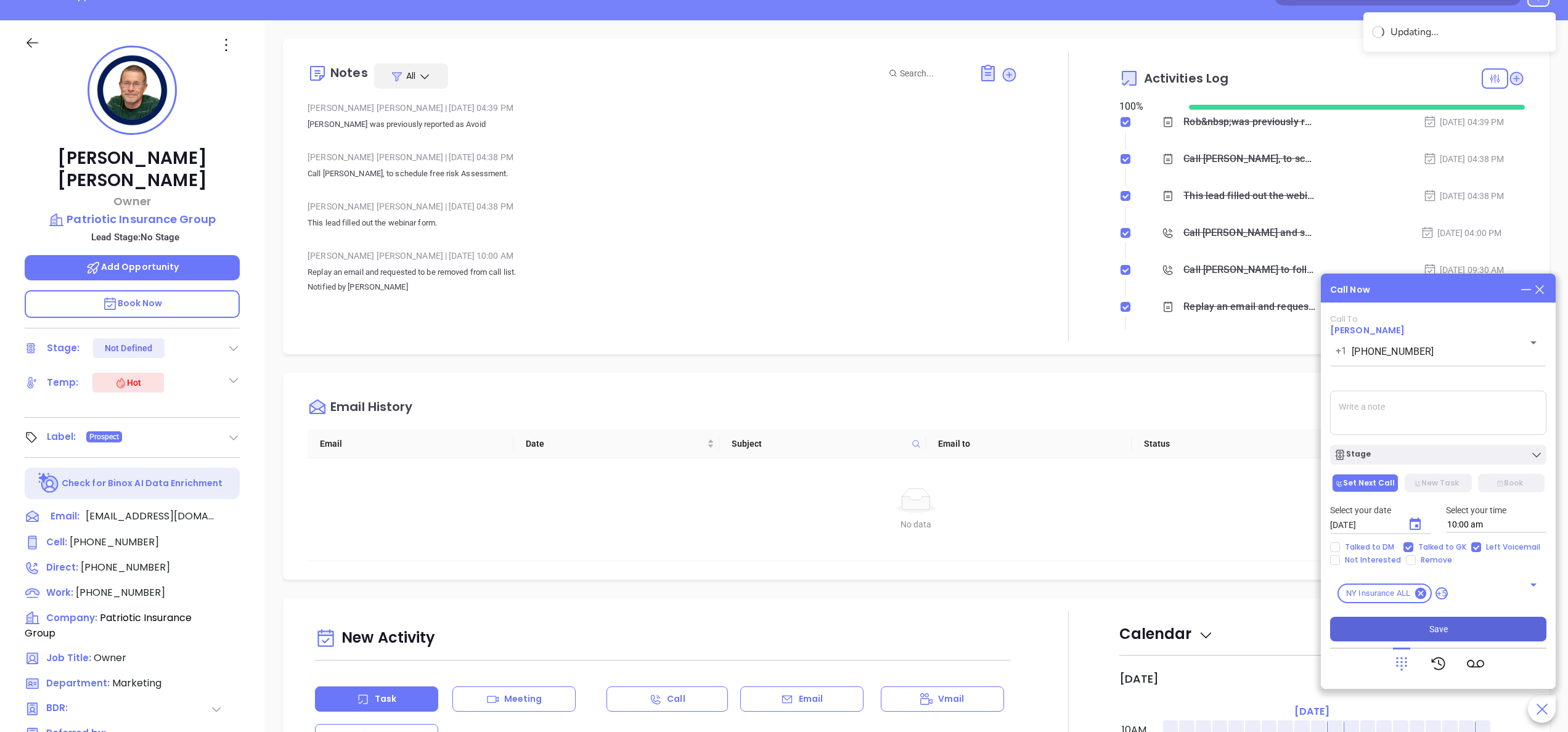
click at [1414, 633] on button "Save" at bounding box center [1438, 629] width 216 height 25
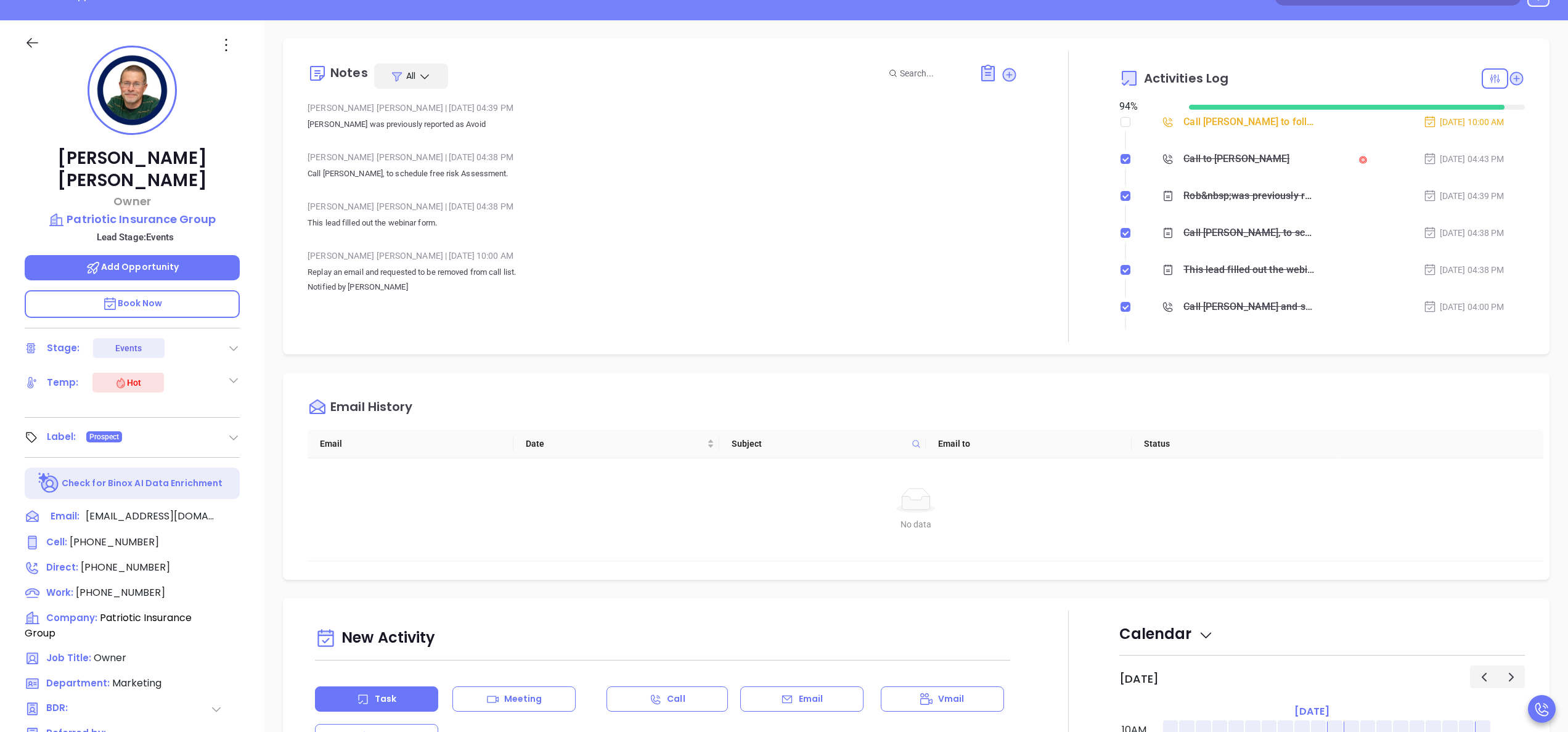
click at [915, 206] on div "Alejandra Lara | Oct 8, 2025 04:38 PM" at bounding box center [662, 206] width 710 height 18
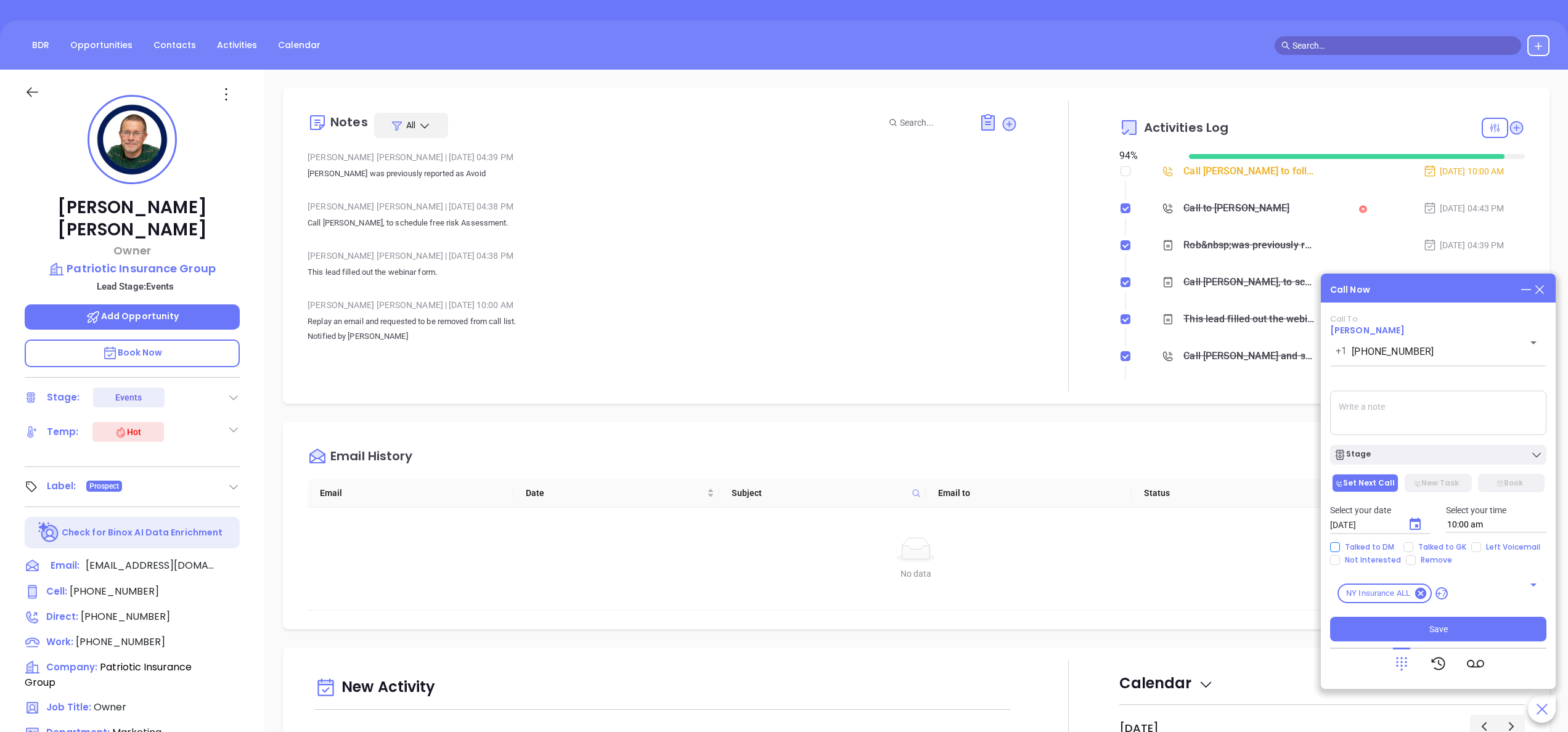
click at [1386, 545] on span "Talked to DM" at bounding box center [1369, 548] width 59 height 10
click at [1340, 545] on input "Talked to DM" at bounding box center [1335, 548] width 10 height 10
checkbox input "true"
click at [1445, 481] on button "New Task" at bounding box center [1438, 483] width 67 height 18
click at [1376, 324] on span "Bridget E McKillip" at bounding box center [1367, 330] width 75 height 12
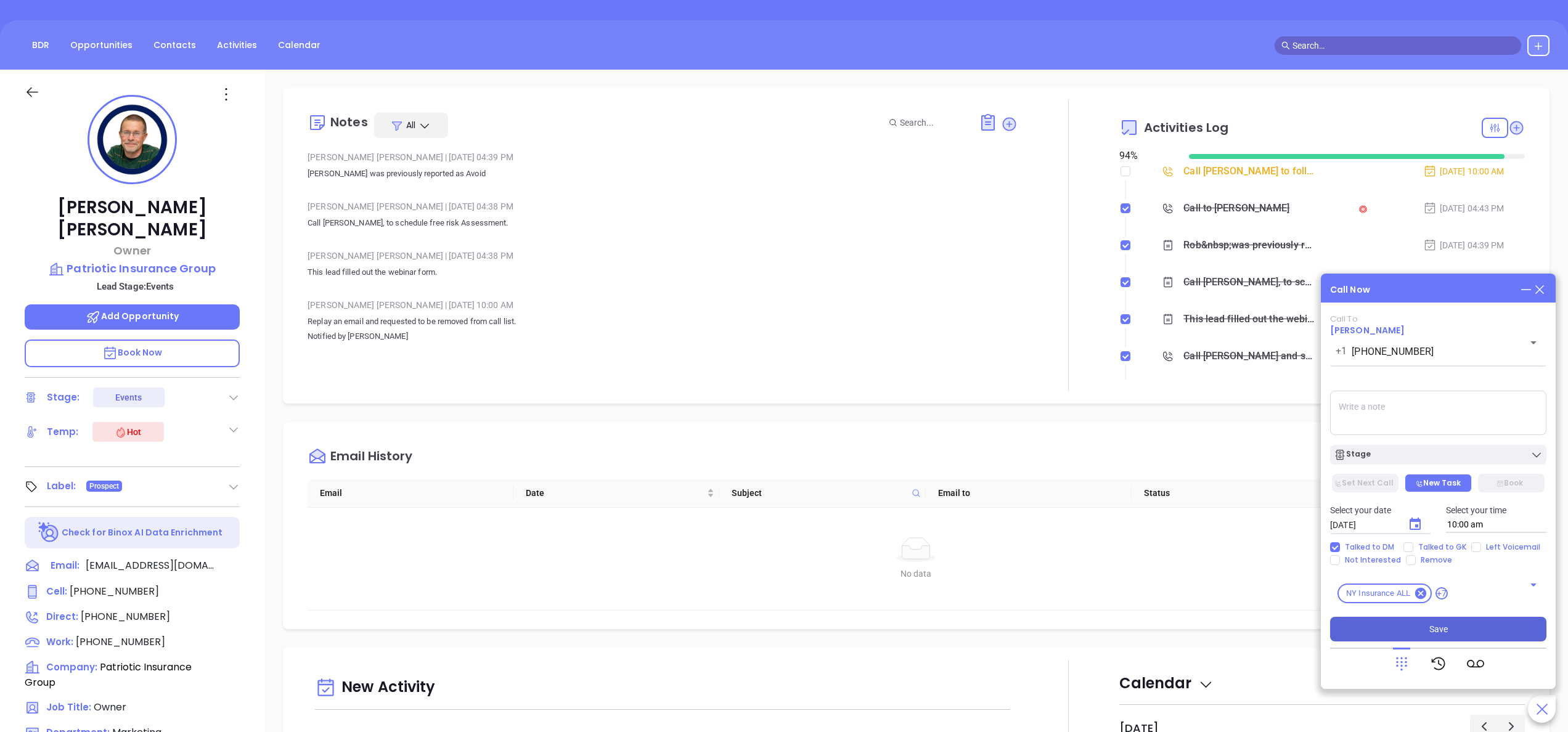
click at [1438, 634] on span "Save" at bounding box center [1438, 629] width 18 height 14
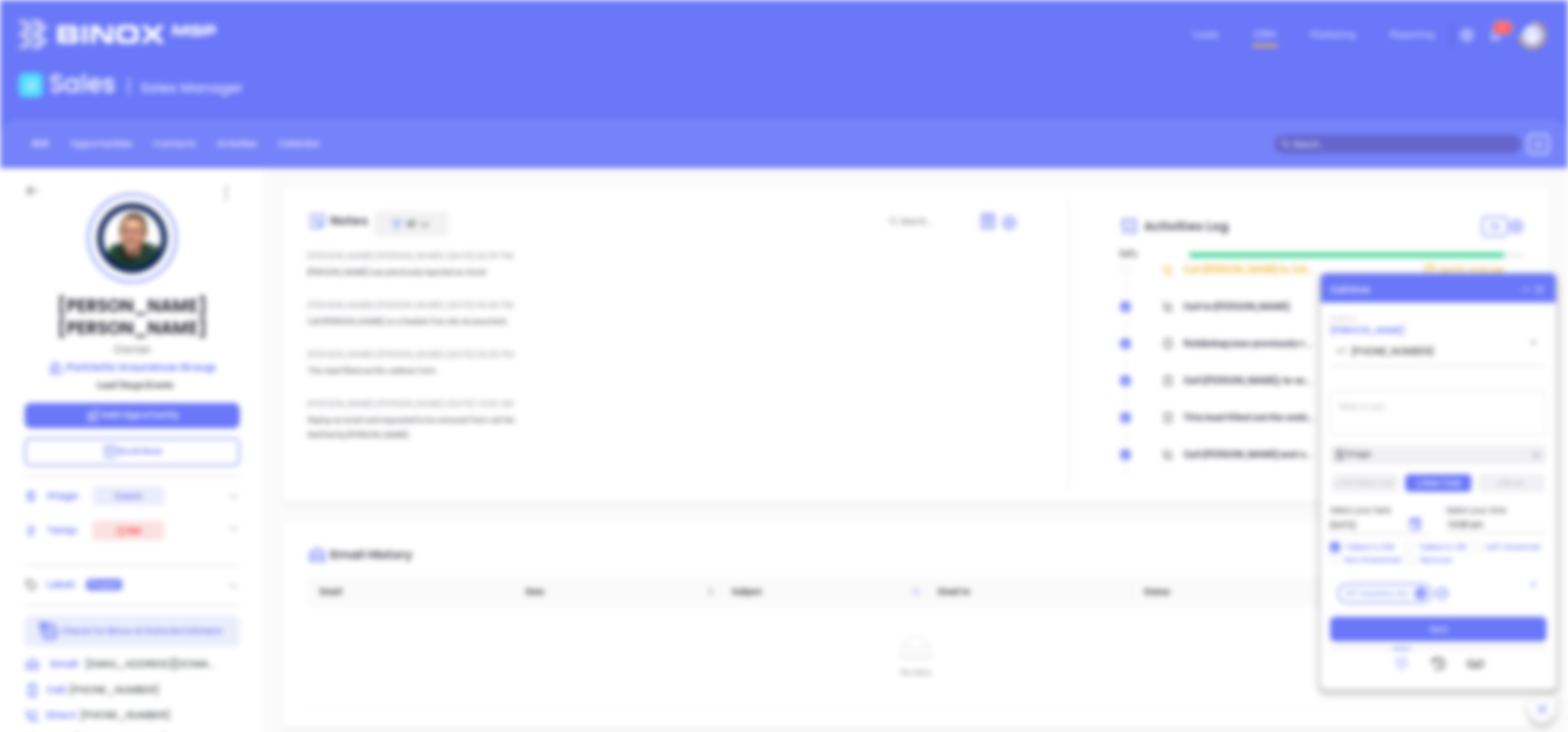
type input "[DATE]"
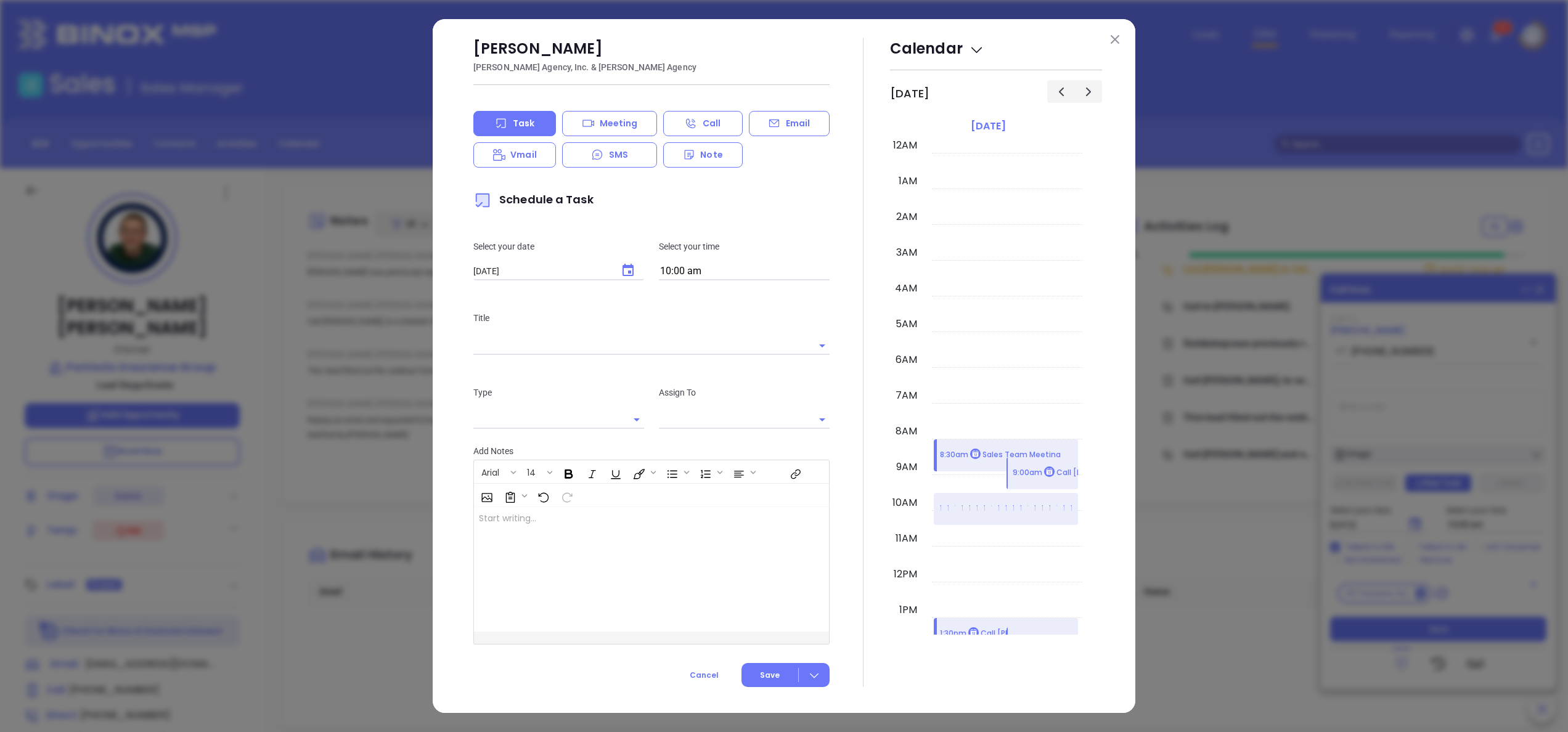
scroll to position [358, 0]
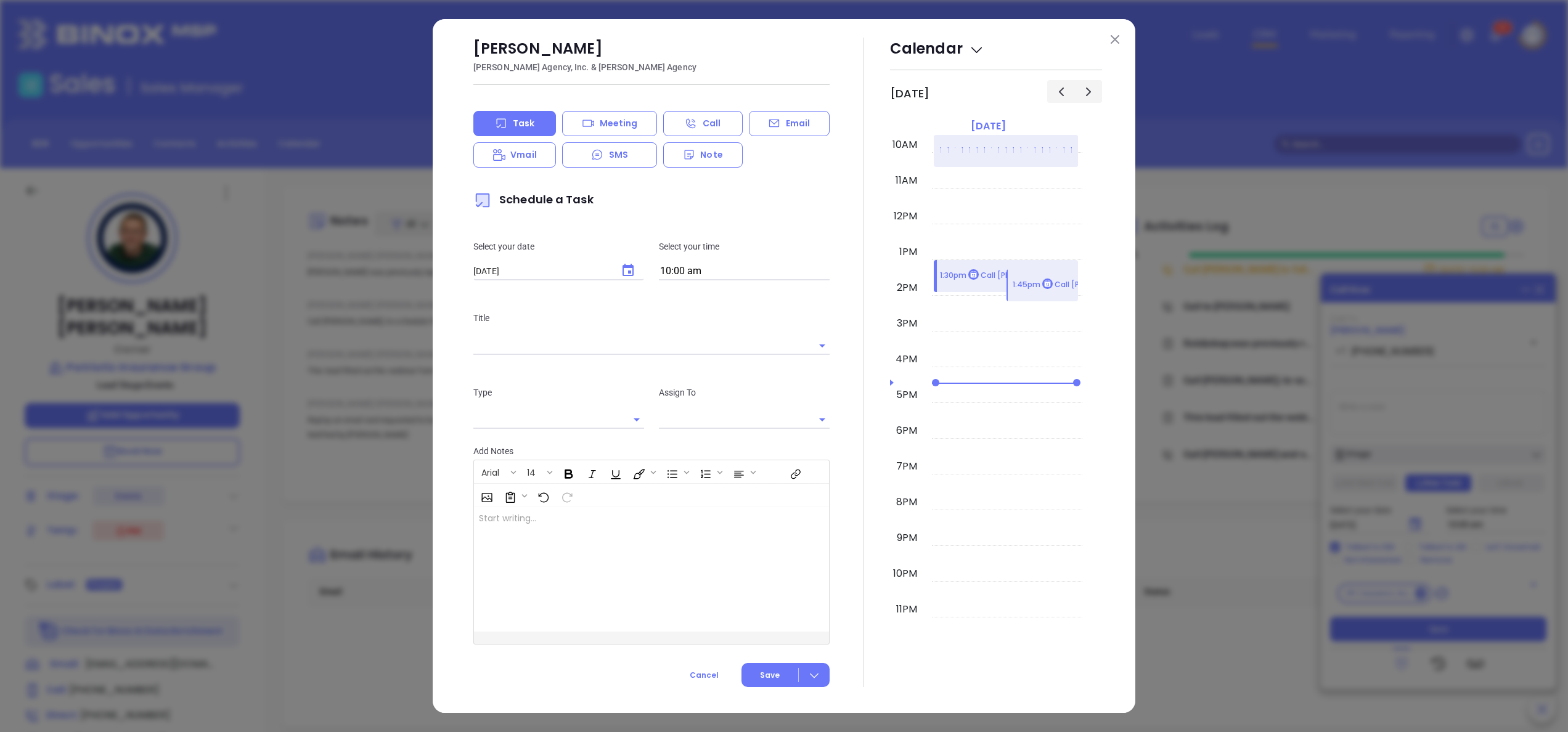
type input "[PERSON_NAME]"
click at [1120, 32] on button at bounding box center [1115, 39] width 16 height 16
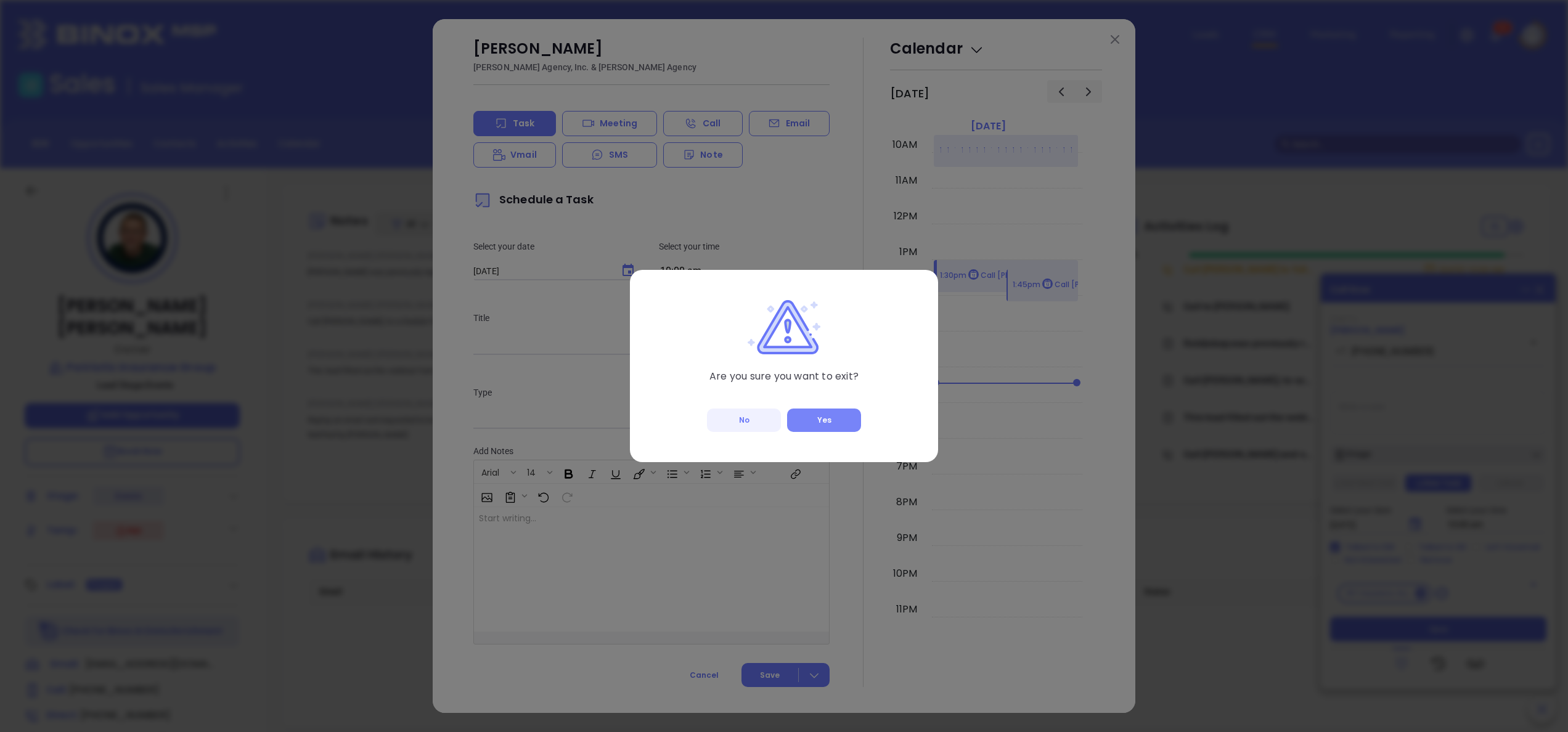
click at [812, 417] on button "Yes" at bounding box center [824, 420] width 74 height 23
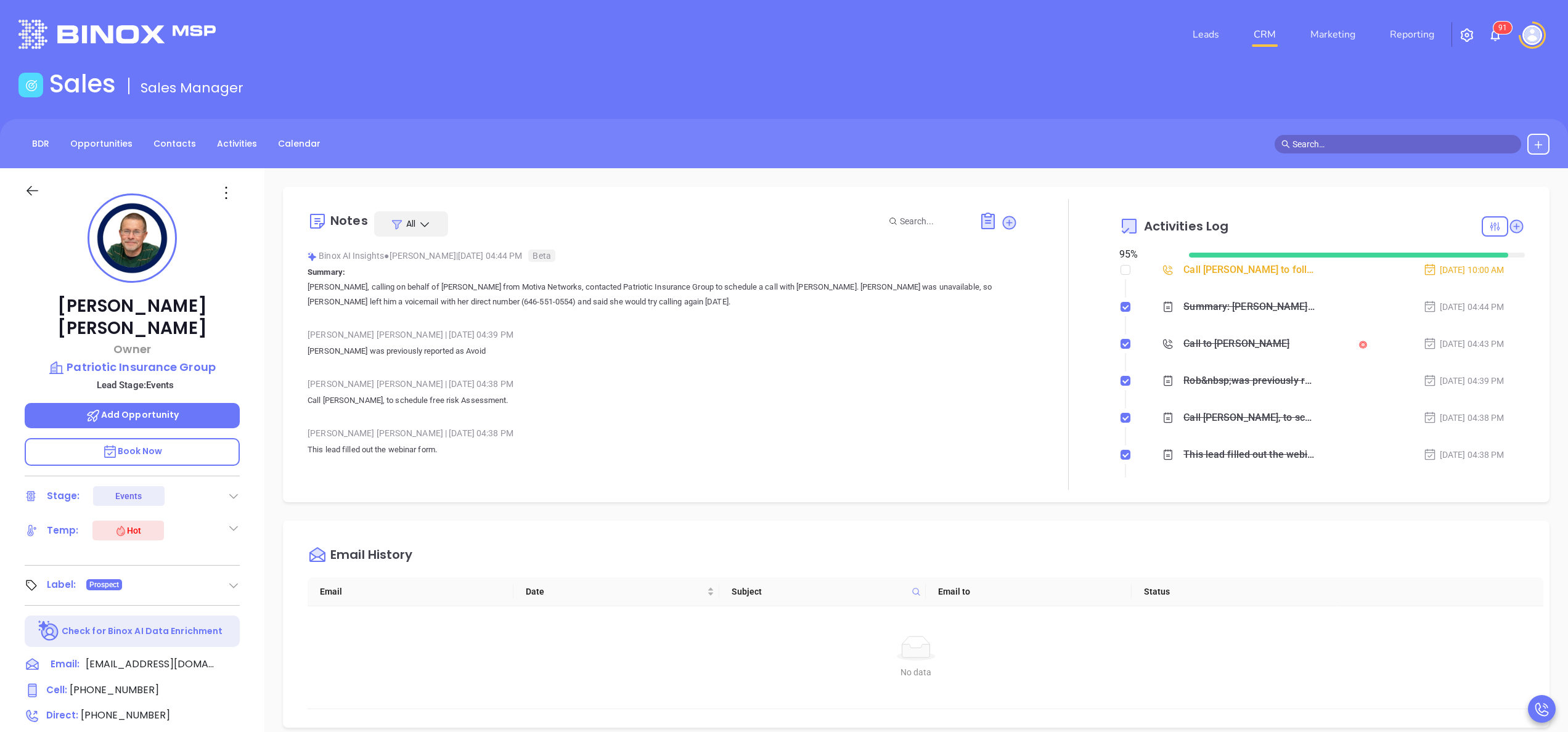
click at [1470, 33] on img "button" at bounding box center [1467, 35] width 15 height 15
click at [1504, 26] on span "1" at bounding box center [1505, 28] width 4 height 9
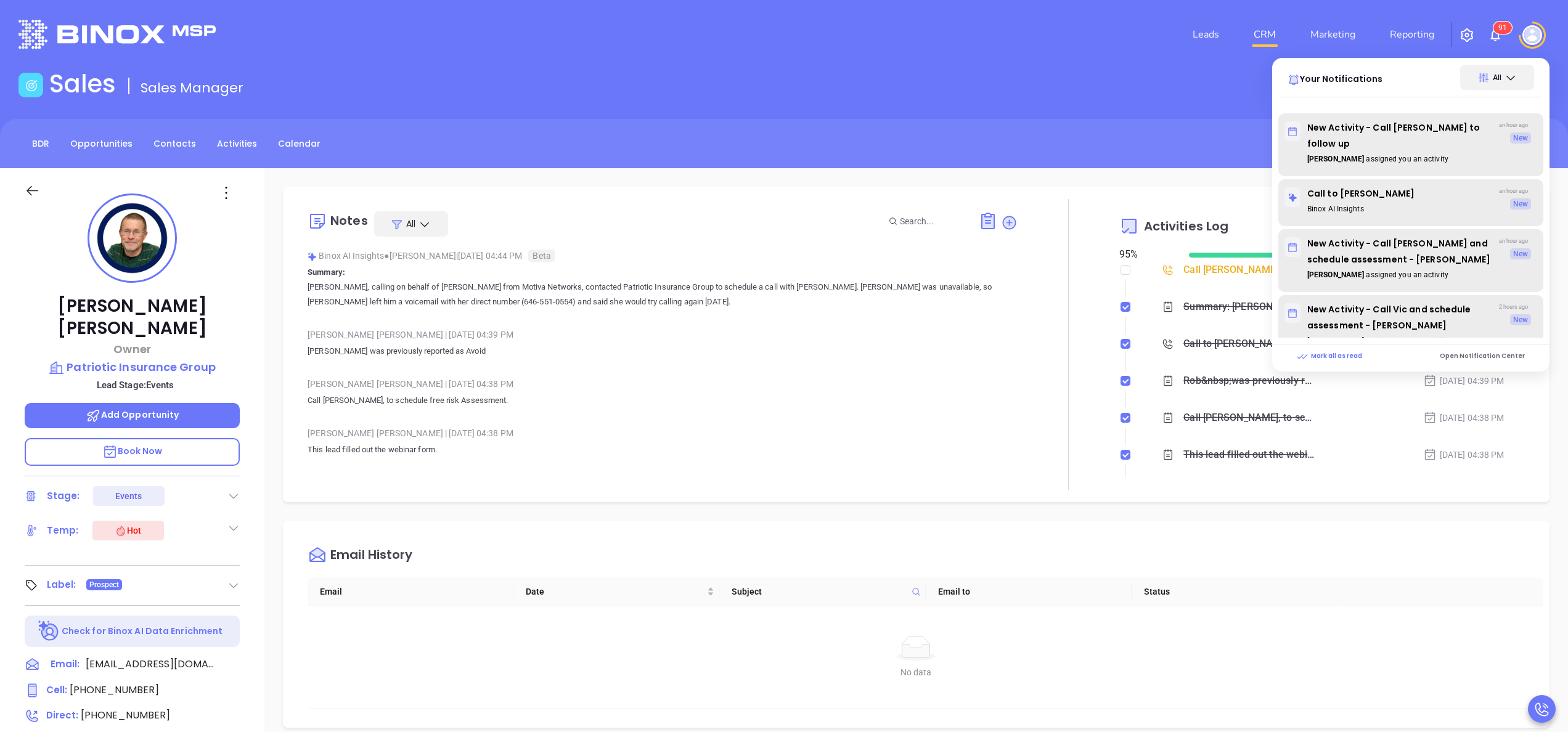
scroll to position [2038, 0]
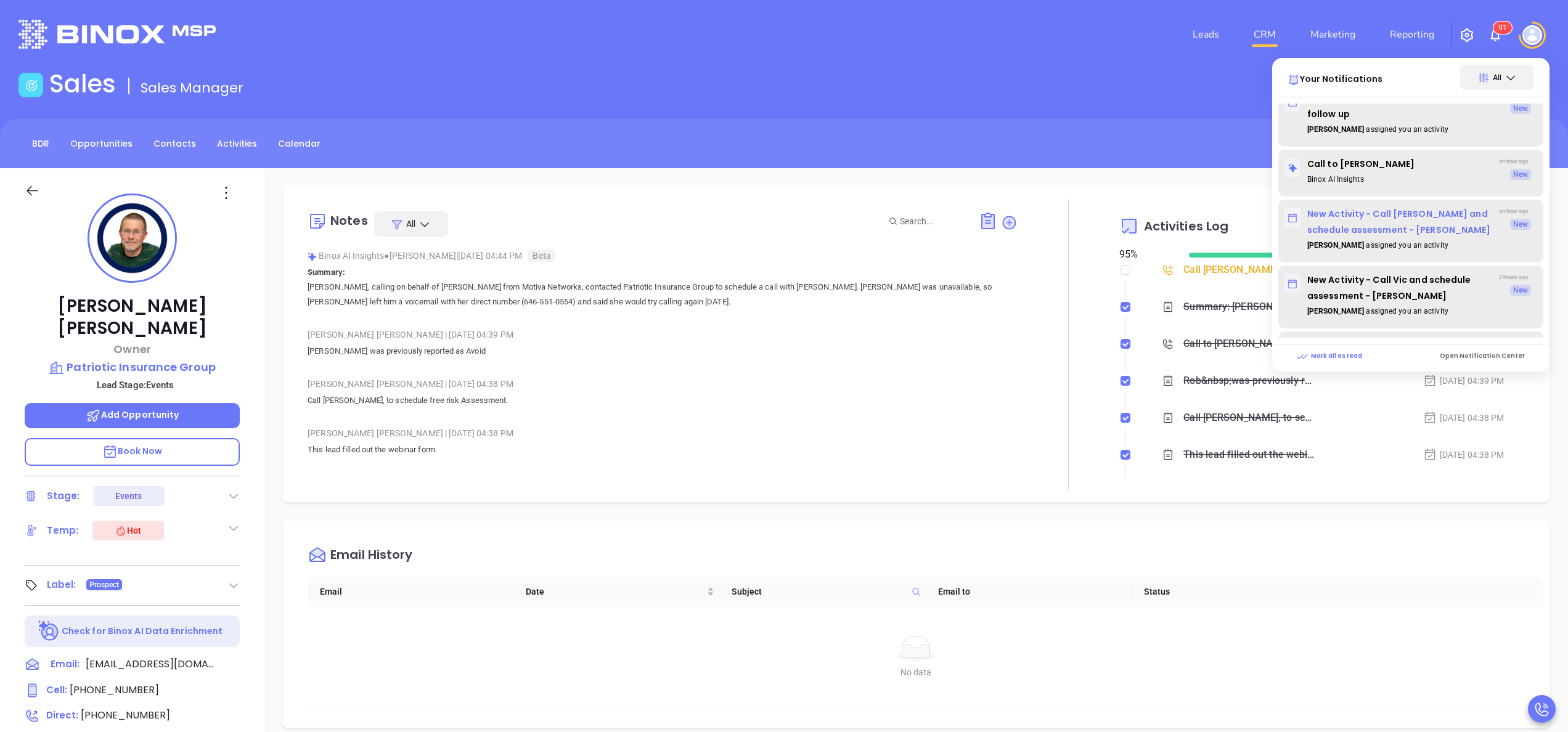
click at [1405, 238] on p "New Activity - Call Alicia and schedule assessment - Alicia Baker" at bounding box center [1390, 221] width 211 height 32
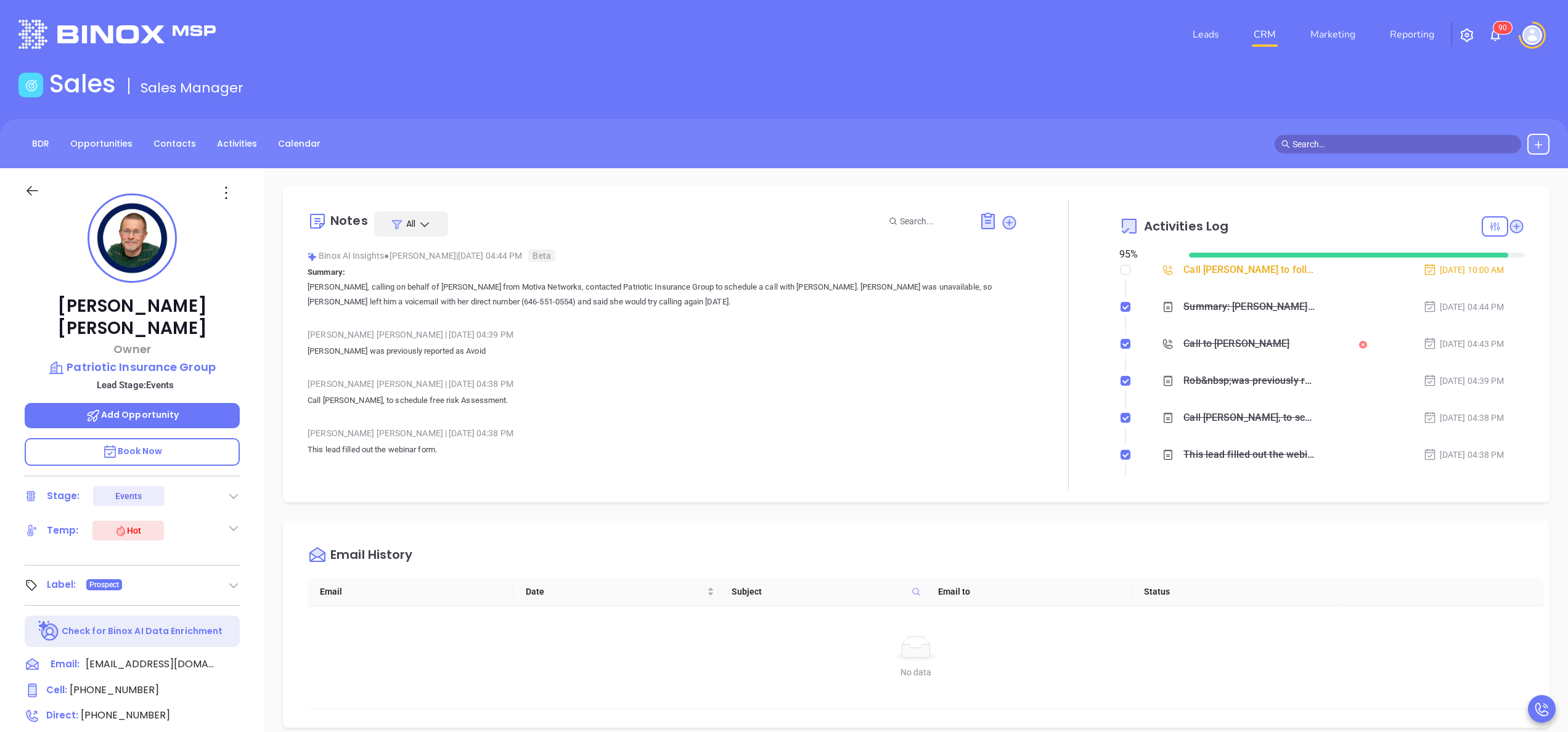
click at [1492, 36] on img at bounding box center [1495, 35] width 15 height 15
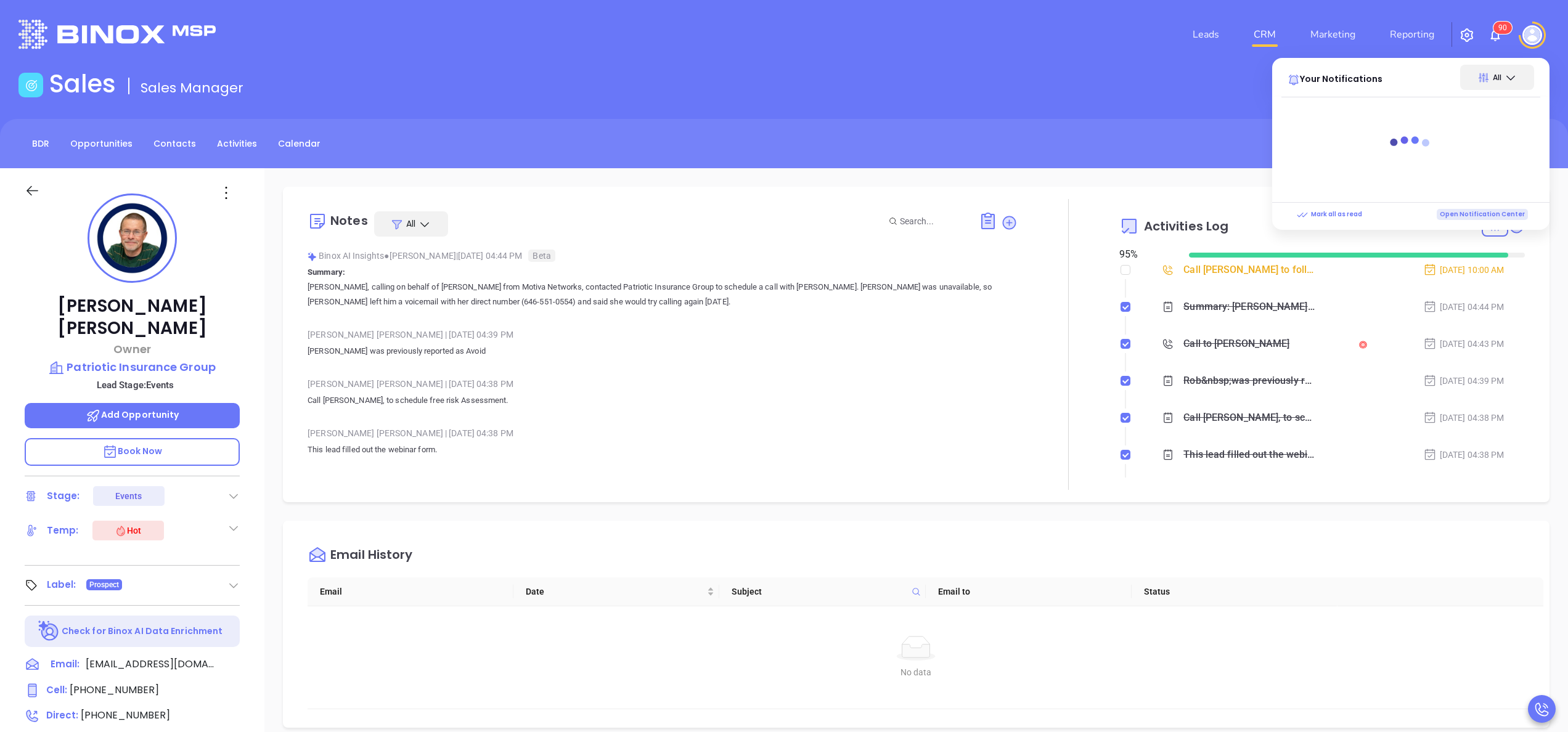
click at [1480, 214] on p "Open Notification Center" at bounding box center [1482, 214] width 92 height 11
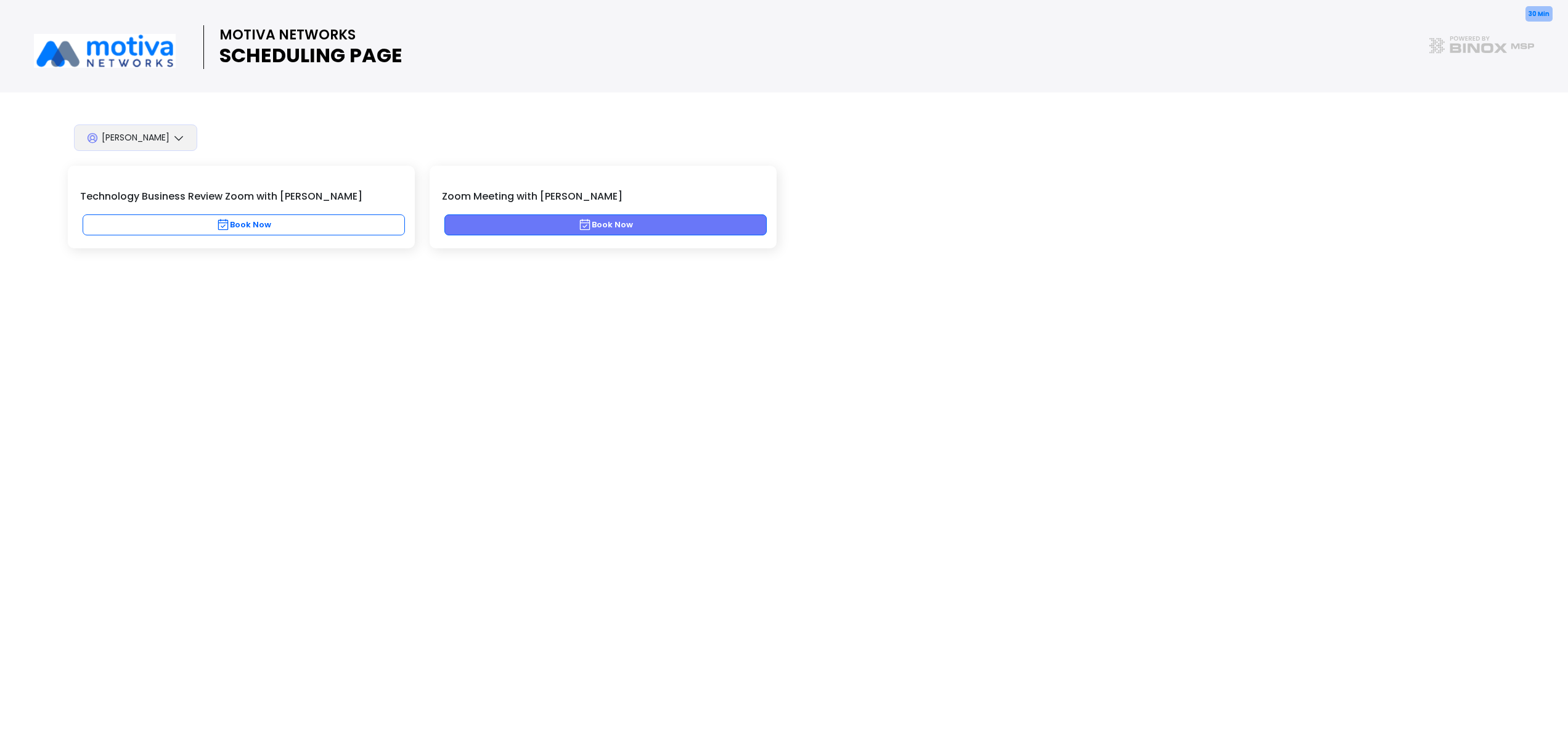
click at [651, 227] on button "Book Now" at bounding box center [606, 224] width 322 height 21
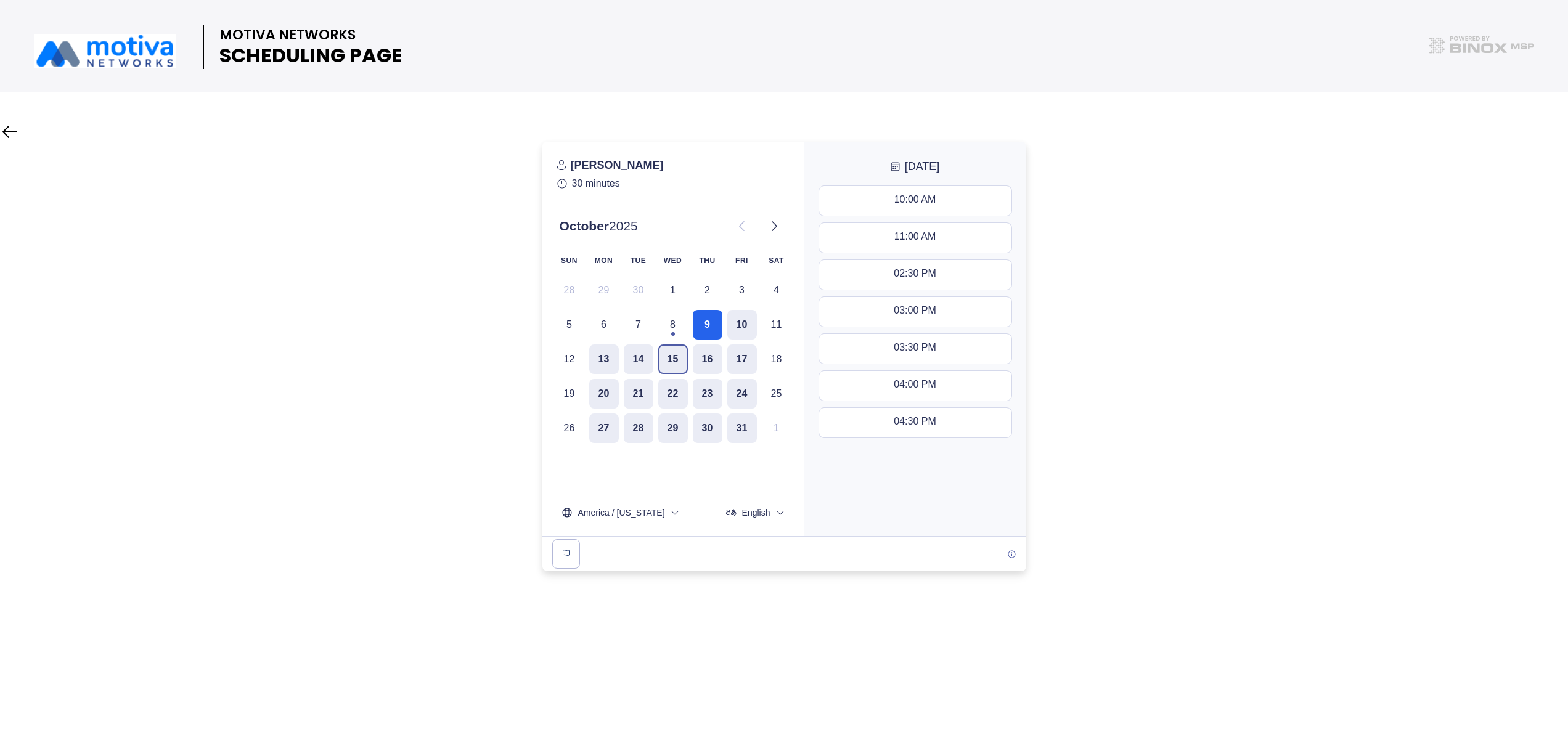
click at [678, 353] on button "15" at bounding box center [673, 359] width 30 height 30
click at [905, 312] on div "03:00 PM - 03:30 PM" at bounding box center [915, 312] width 93 height 14
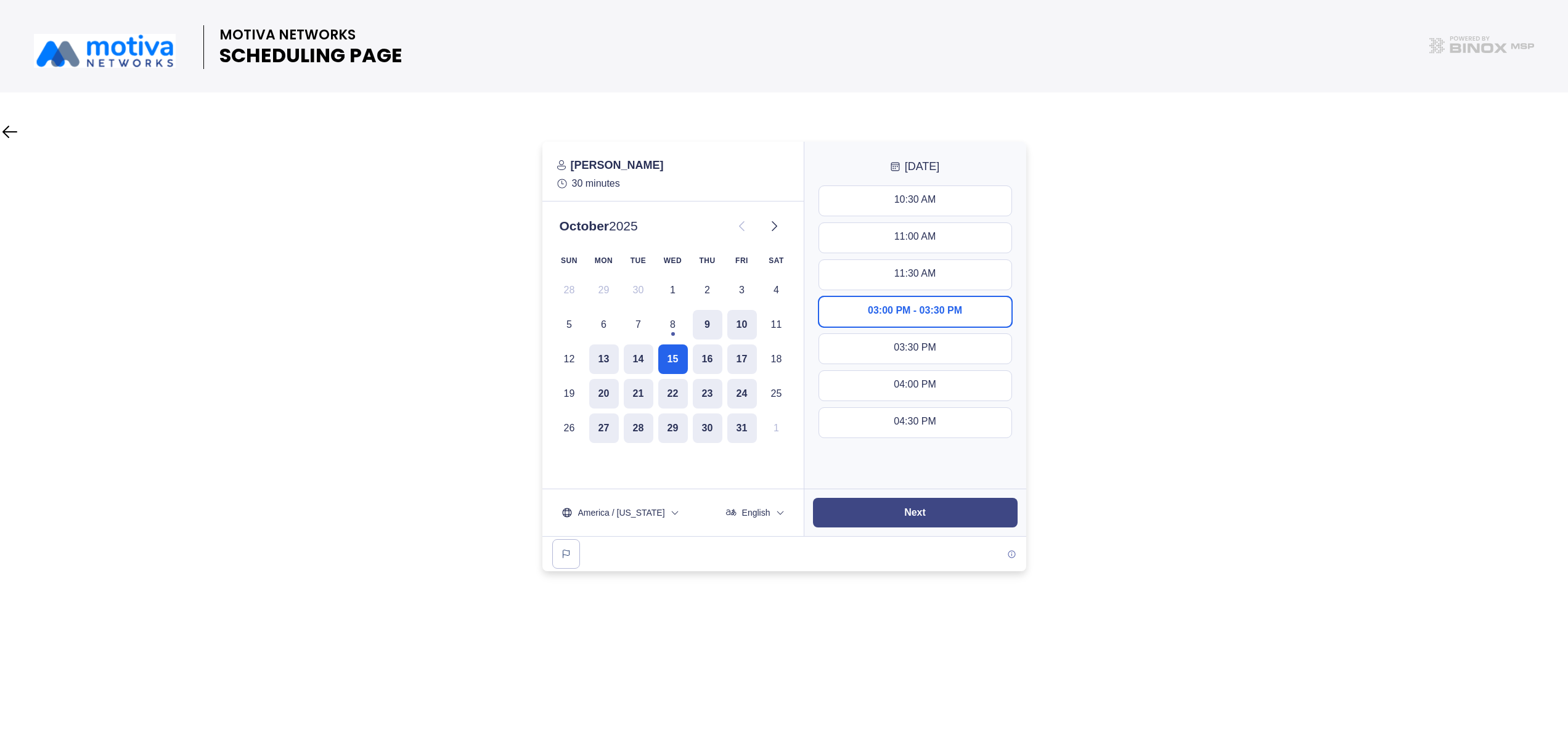
click at [894, 503] on button "Next" at bounding box center [915, 513] width 205 height 30
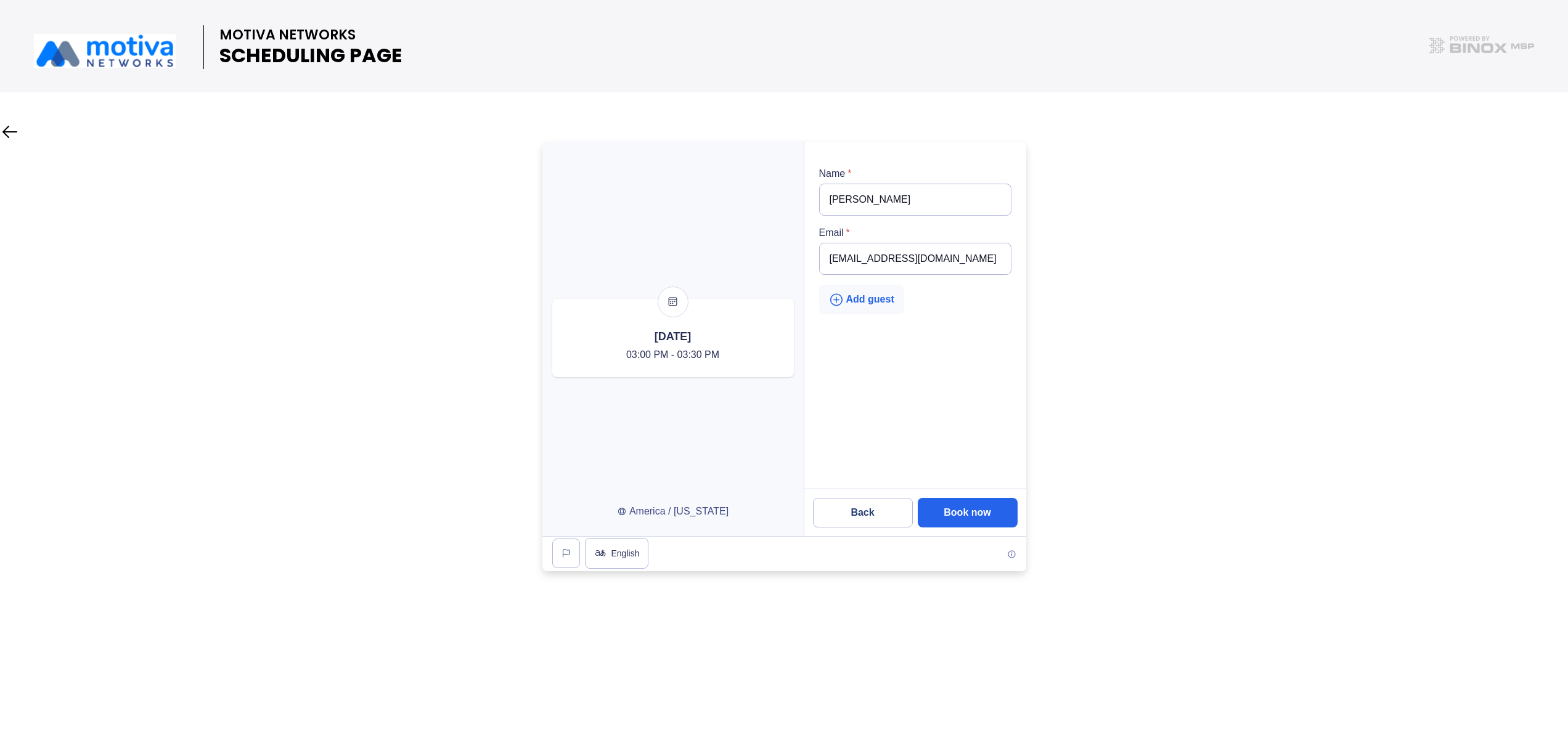
click at [874, 299] on div "Add guest" at bounding box center [861, 299] width 65 height 15
click at [870, 317] on input "email" at bounding box center [915, 318] width 192 height 32
click at [856, 363] on div "Guest email Email is required. Add another guest" at bounding box center [915, 339] width 192 height 110
click at [866, 389] on button "Add another guest" at bounding box center [881, 379] width 124 height 30
click at [1128, 308] on div at bounding box center [784, 356] width 1568 height 429
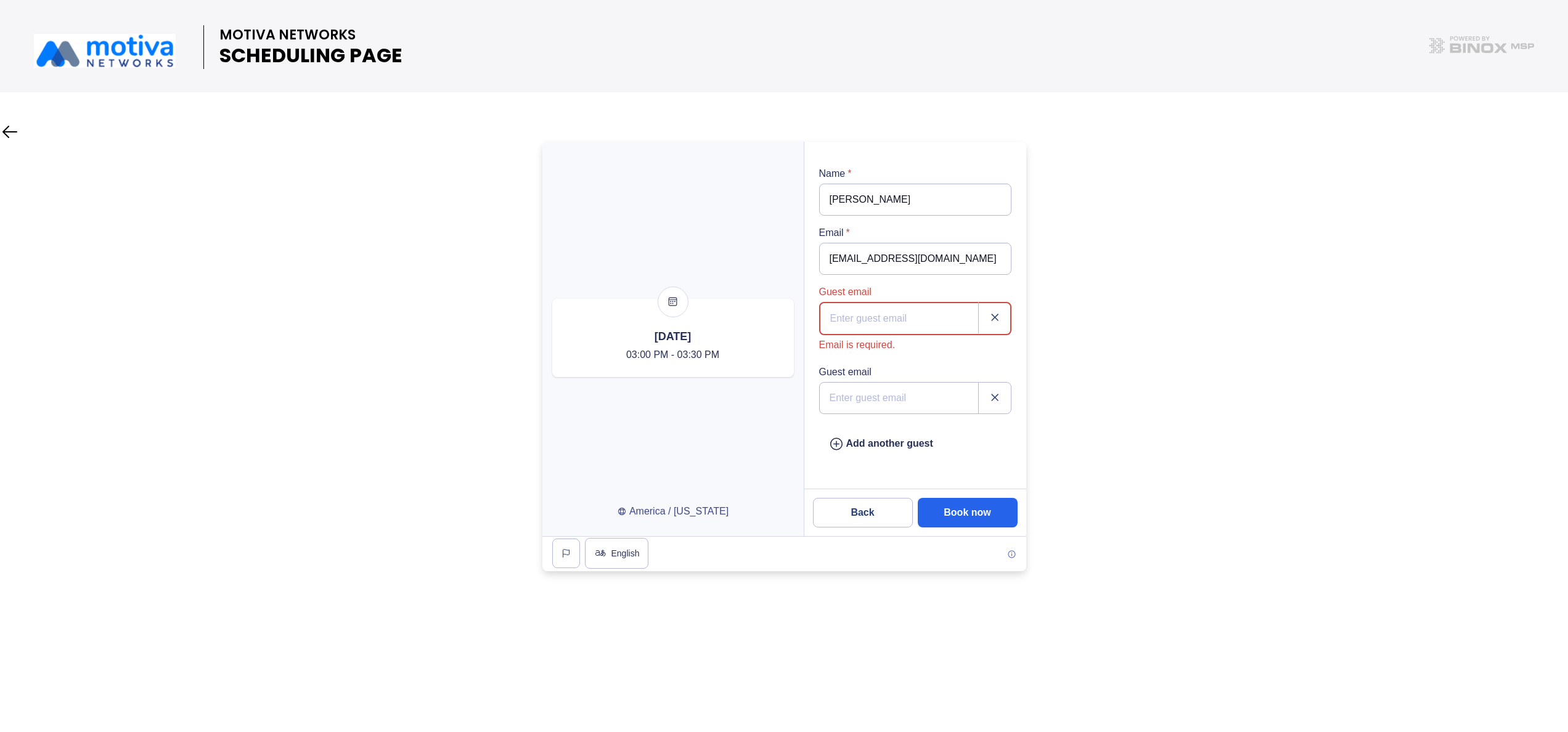
click at [907, 320] on input "email" at bounding box center [915, 319] width 192 height 33
paste input "[EMAIL_ADDRESS][DOMAIN_NAME]"
type input "[EMAIL_ADDRESS][DOMAIN_NAME]"
click at [910, 389] on input "email" at bounding box center [915, 382] width 192 height 32
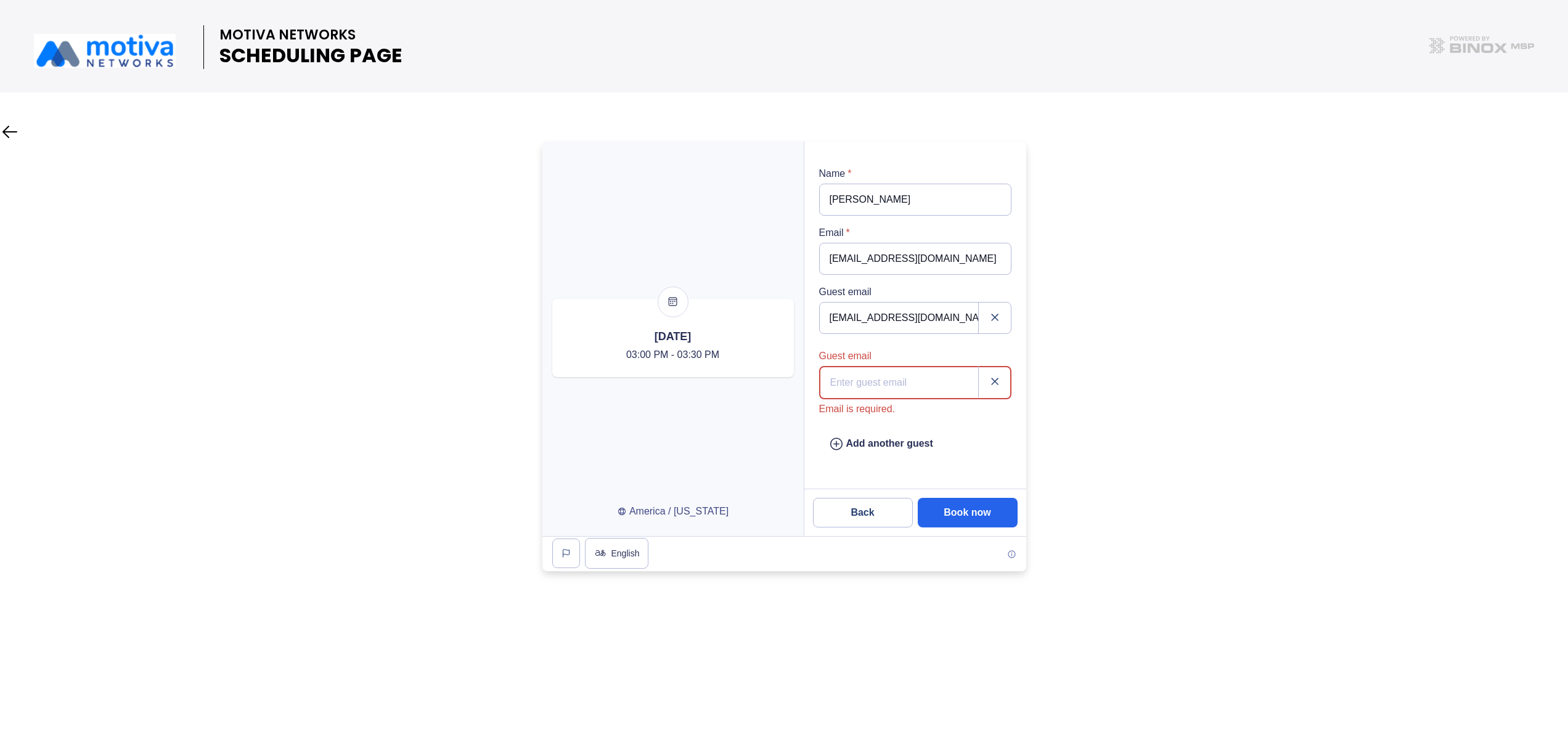
paste input "[EMAIL_ADDRESS][DOMAIN_NAME]"
type input "[EMAIL_ADDRESS][DOMAIN_NAME]"
click at [872, 200] on input "[PERSON_NAME]" at bounding box center [915, 200] width 192 height 32
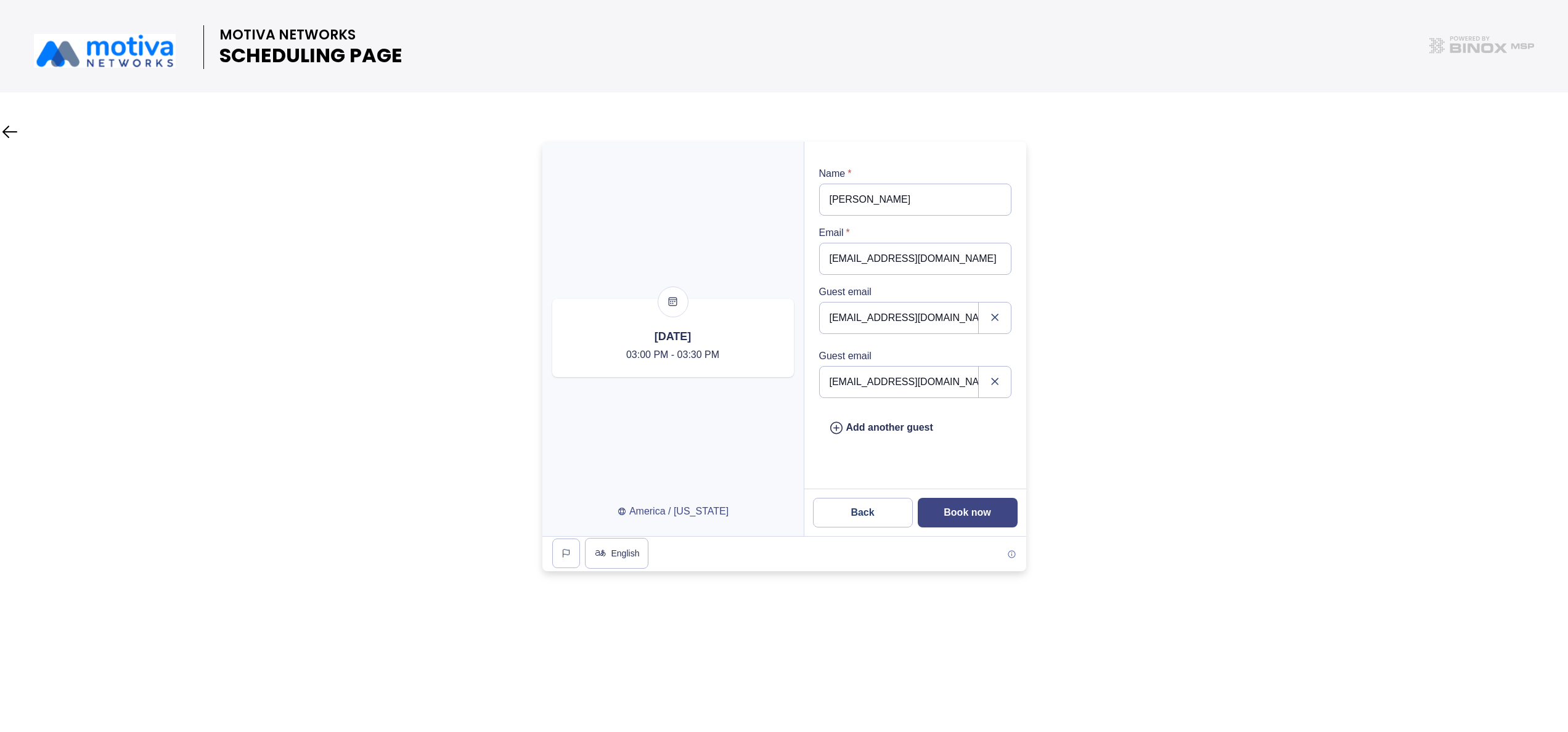
type input "[PERSON_NAME]"
click at [983, 506] on button "Book now" at bounding box center [967, 513] width 99 height 30
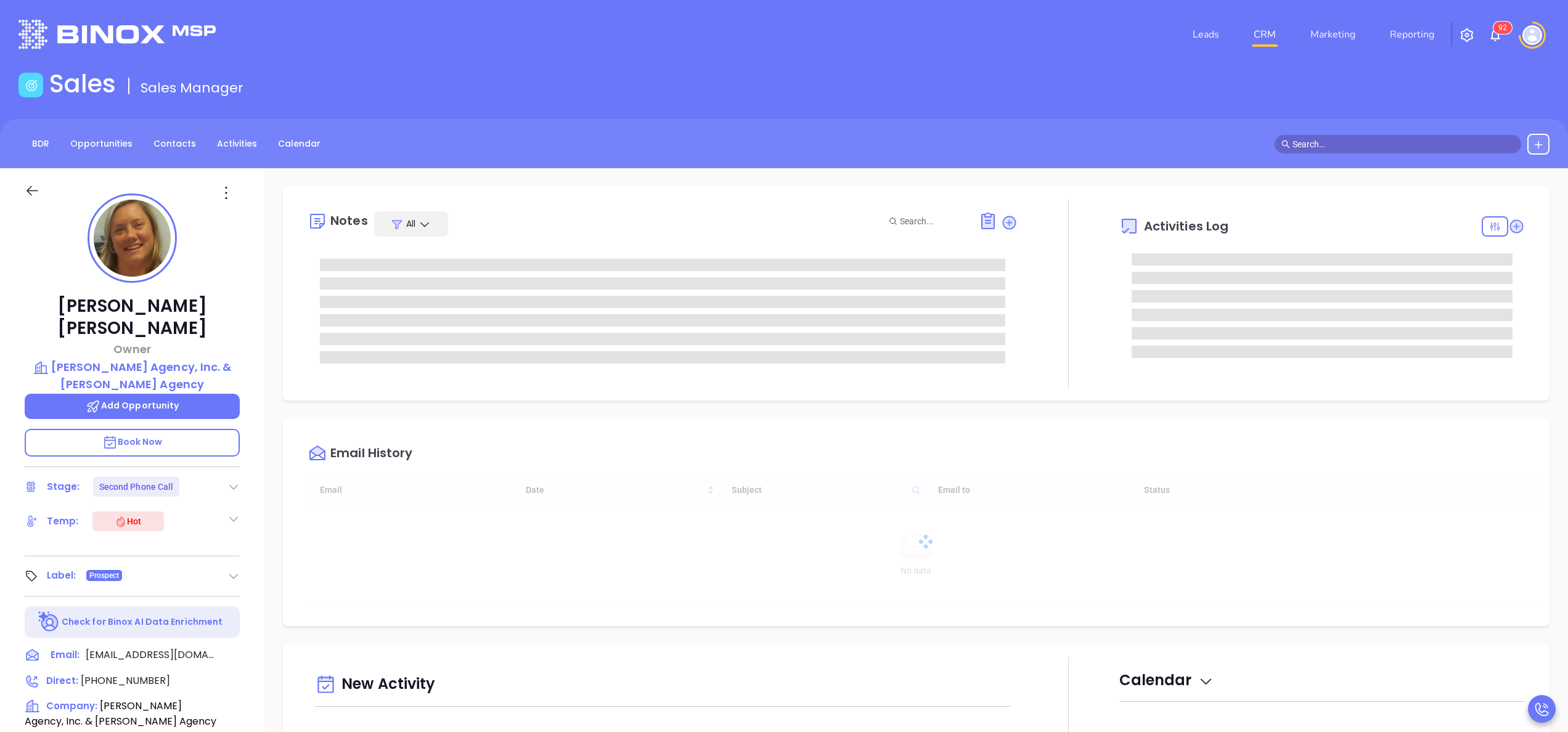
scroll to position [358, 0]
type input "[PERSON_NAME]"
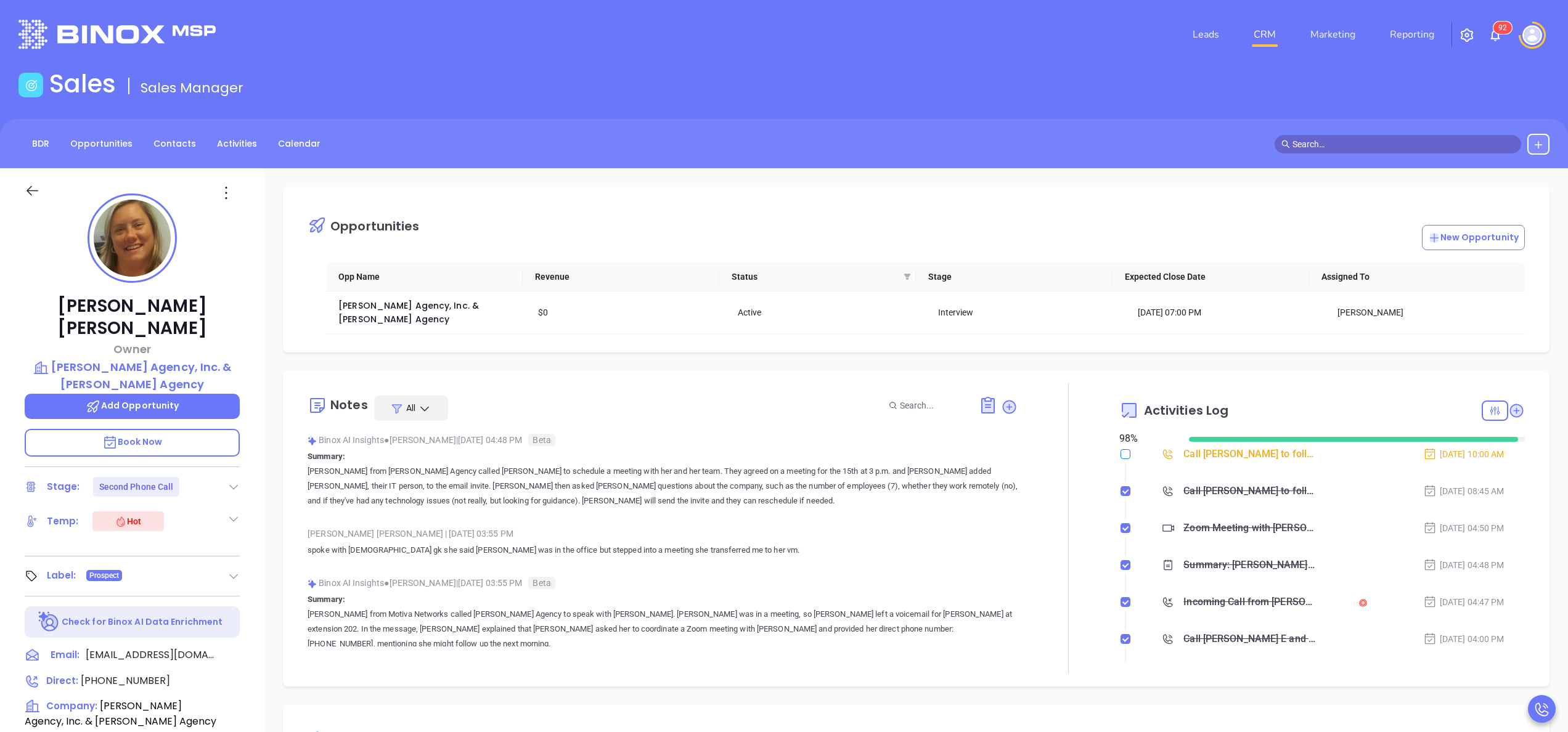
click at [1121, 459] on input "checkbox" at bounding box center [1126, 455] width 10 height 10
checkbox input "true"
click at [1510, 410] on icon at bounding box center [1516, 410] width 12 height 12
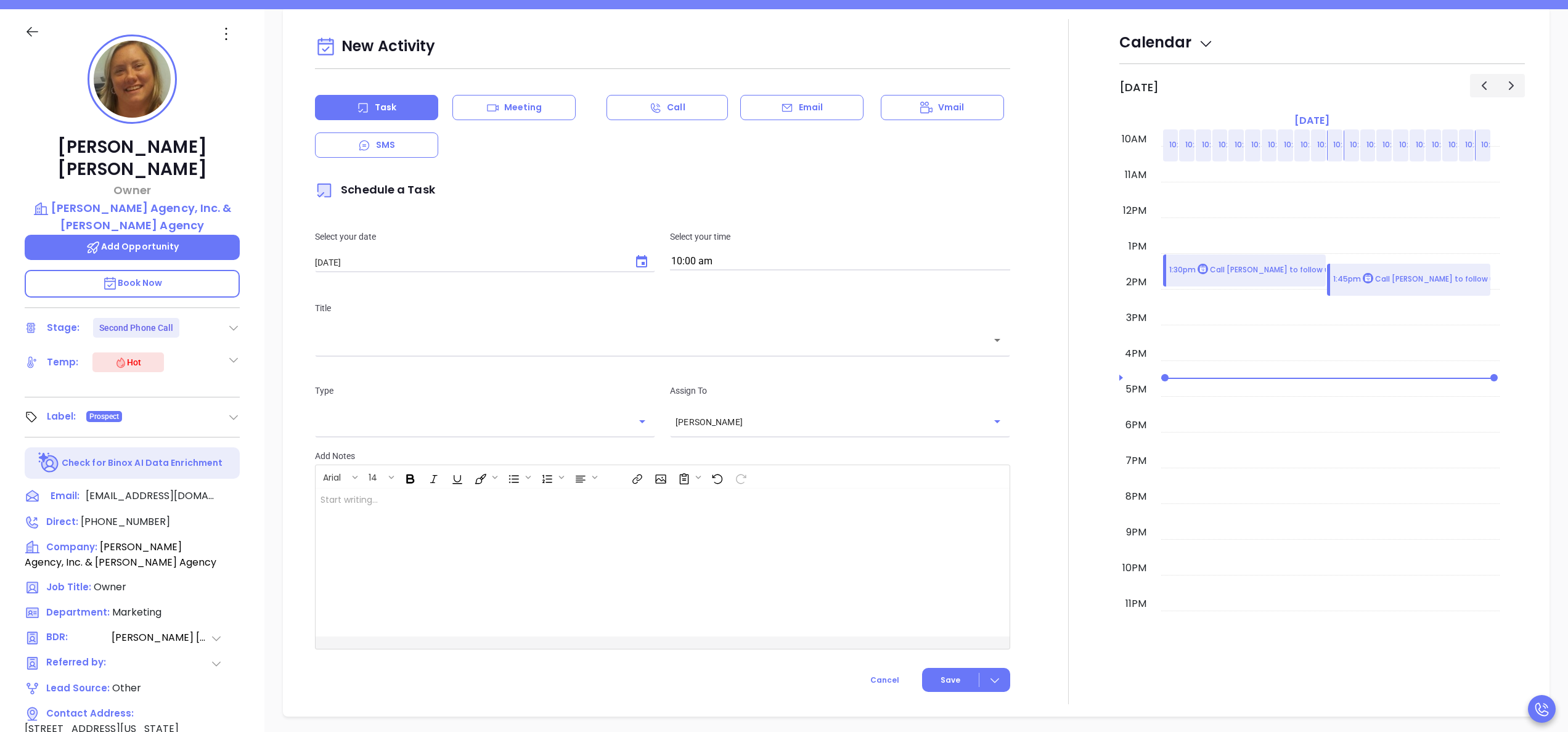
scroll to position [168, 0]
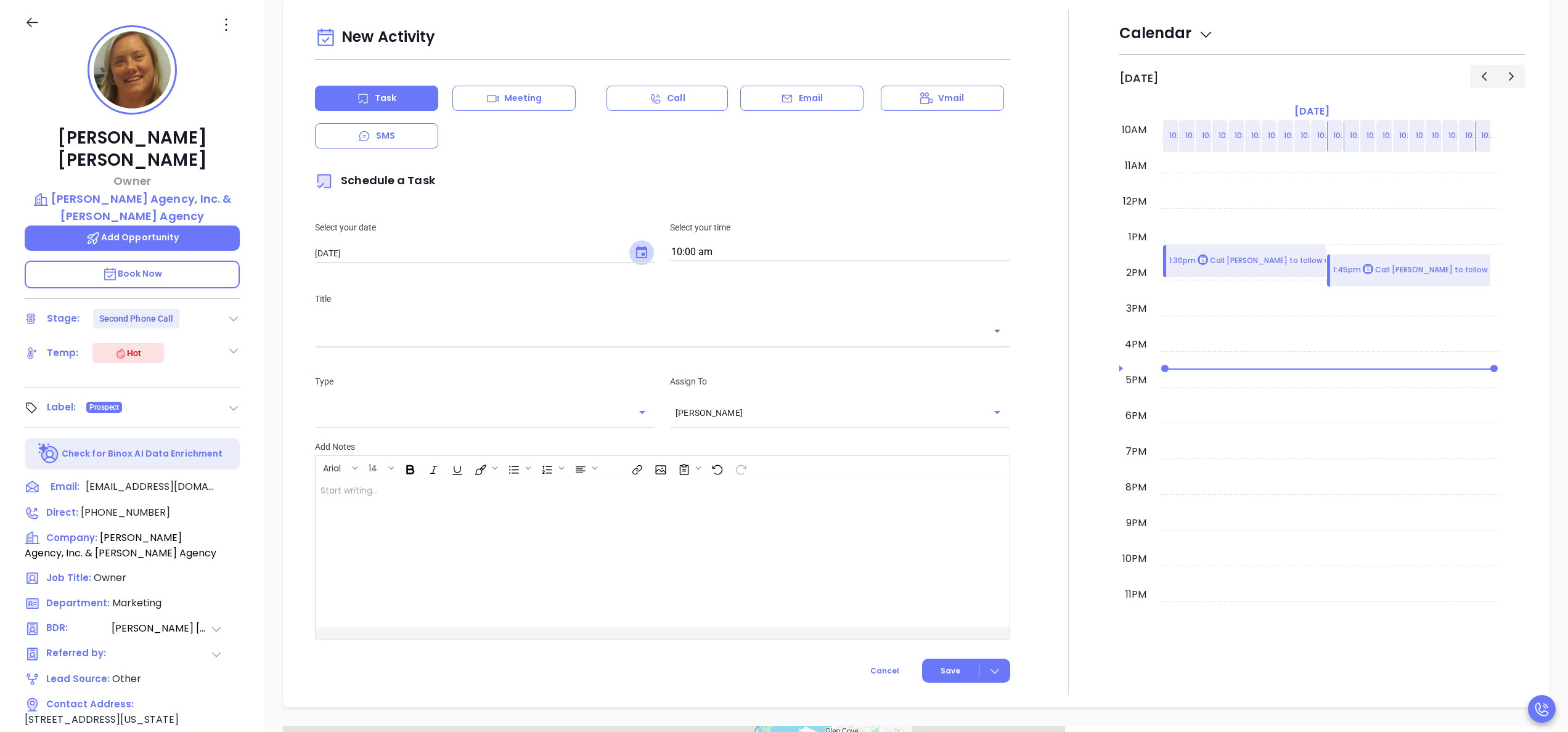
click at [634, 253] on icon "Choose date, selected date is Oct 9, 2025" at bounding box center [641, 253] width 15 height 15
click at [420, 377] on button "15" at bounding box center [413, 380] width 23 height 23
type input "10/15/2025"
click at [726, 260] on input "10:00 am" at bounding box center [840, 253] width 340 height 17
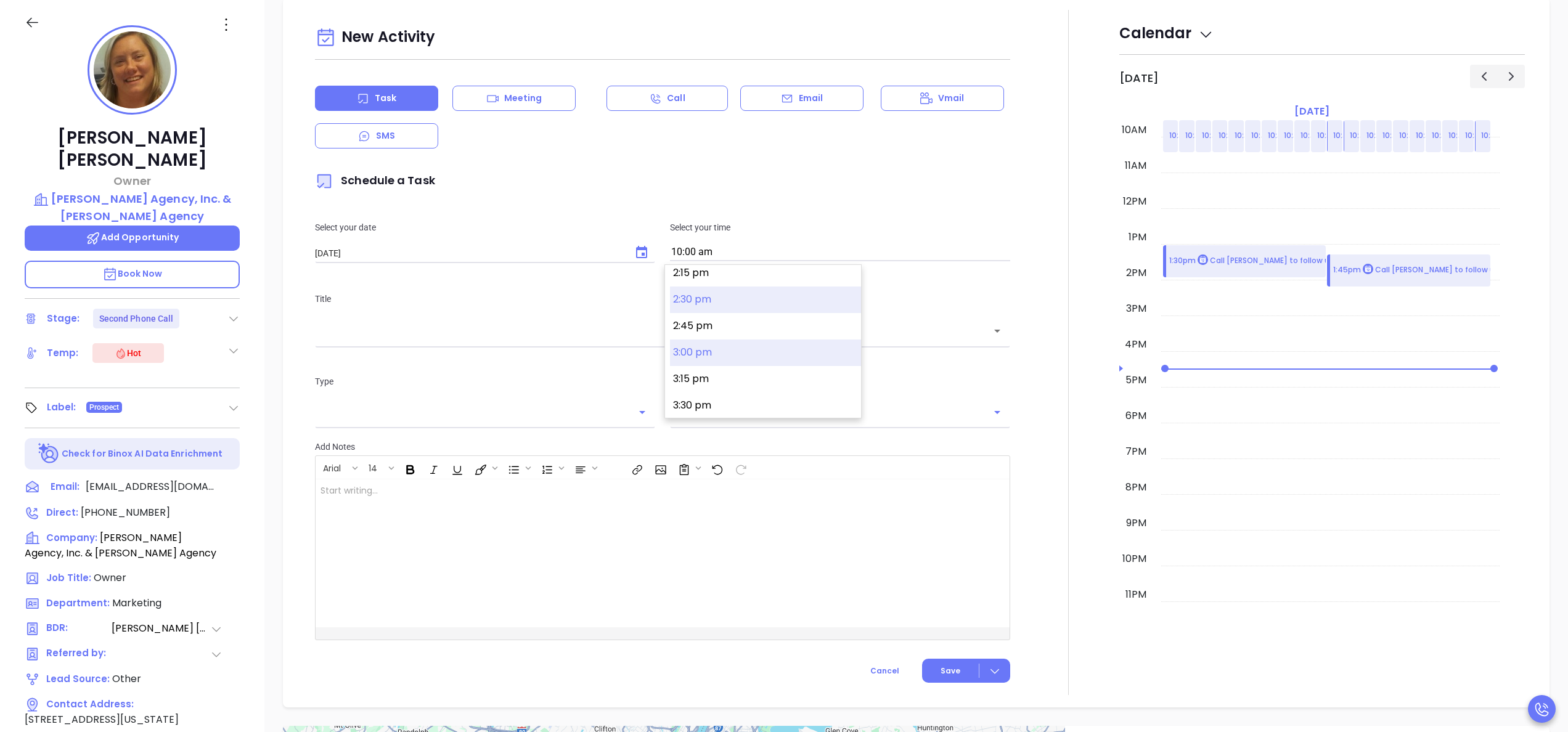
click at [686, 355] on button "3:00 pm" at bounding box center [765, 353] width 191 height 26
type input "3:00 pm"
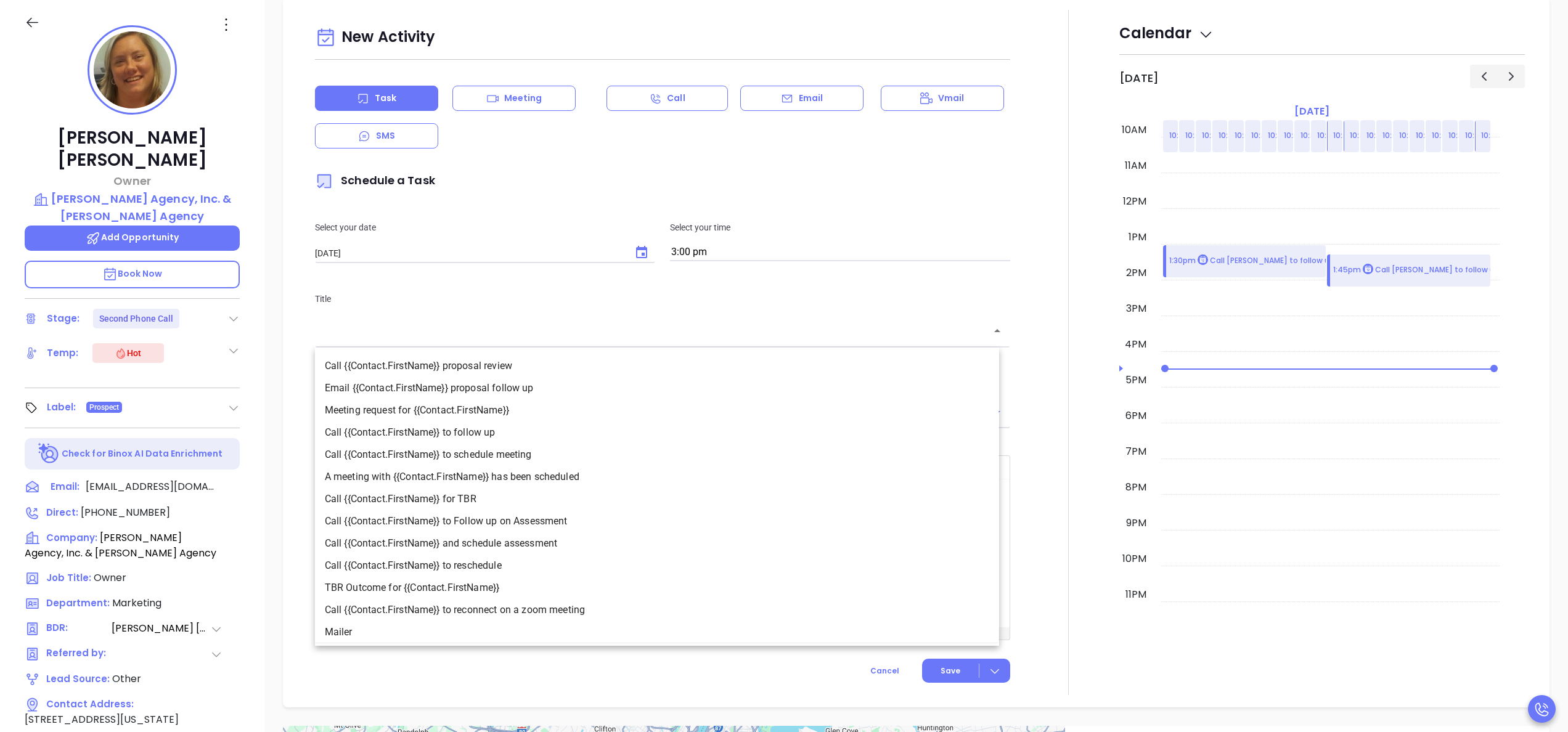
click at [638, 331] on input "text" at bounding box center [653, 331] width 666 height 15
click at [489, 483] on li "A meeting with {{Contact.FirstName}} has been scheduled" at bounding box center [657, 477] width 684 height 23
type input "A meeting with Bridget E has been scheduled"
type input "Meeting"
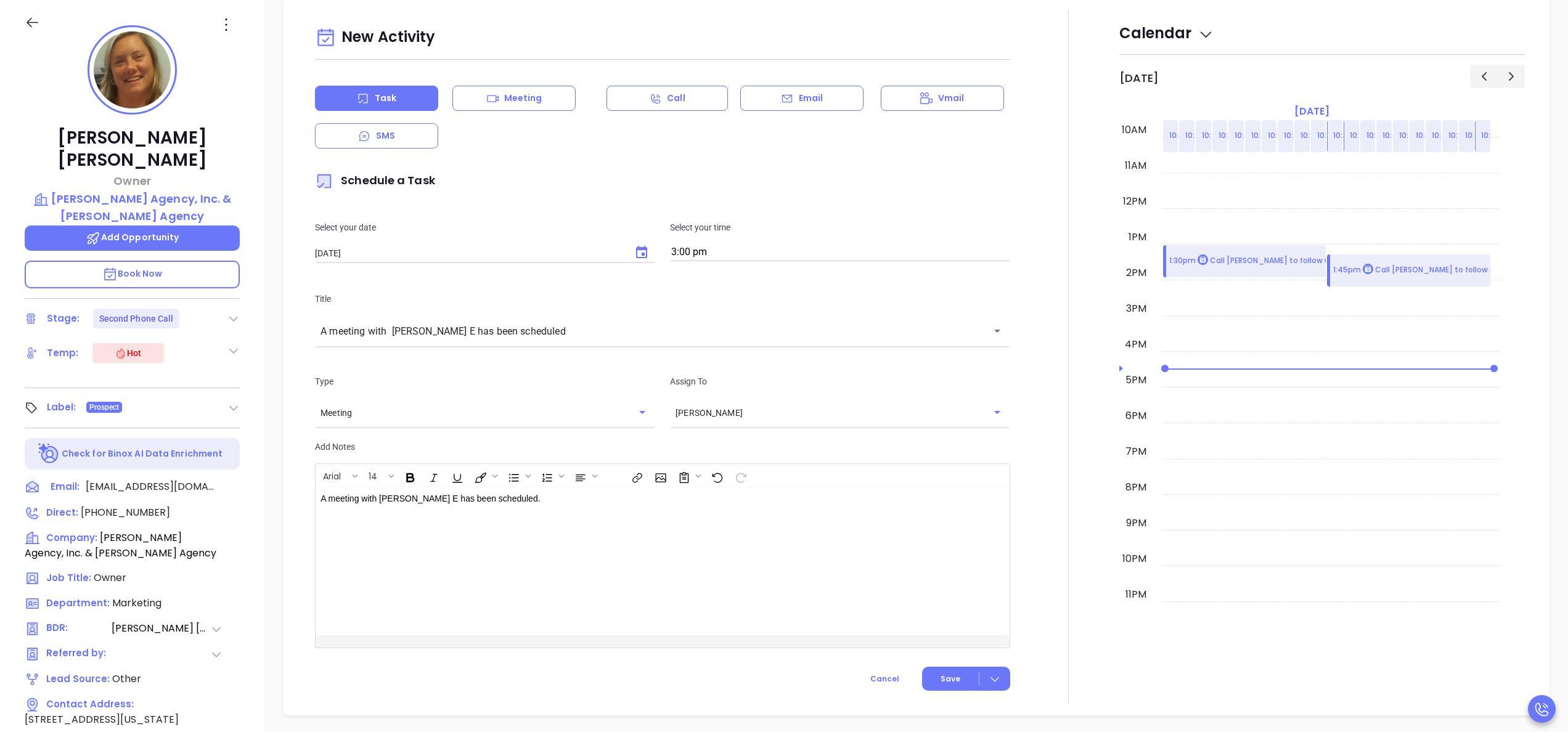
click at [938, 695] on div "New Activity Task Meeting Call Email Vmail SMS Schedule a Task Select your date…" at bounding box center [662, 357] width 710 height 694
click at [943, 668] on div "New Activity Task Meeting Call Email Vmail SMS Schedule a Task Select your date…" at bounding box center [662, 357] width 710 height 694
click at [943, 675] on button "Save" at bounding box center [966, 678] width 88 height 24
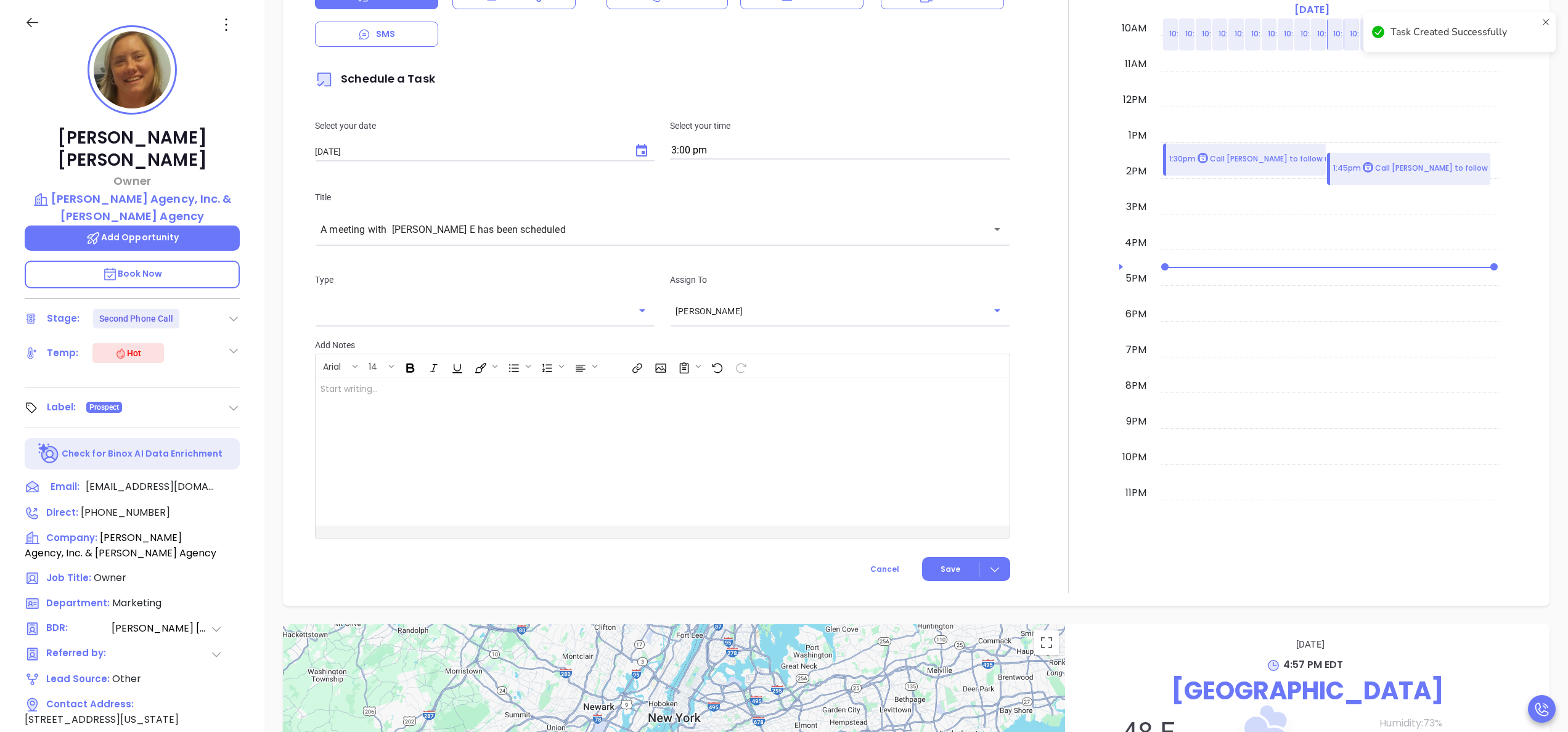
scroll to position [664, 0]
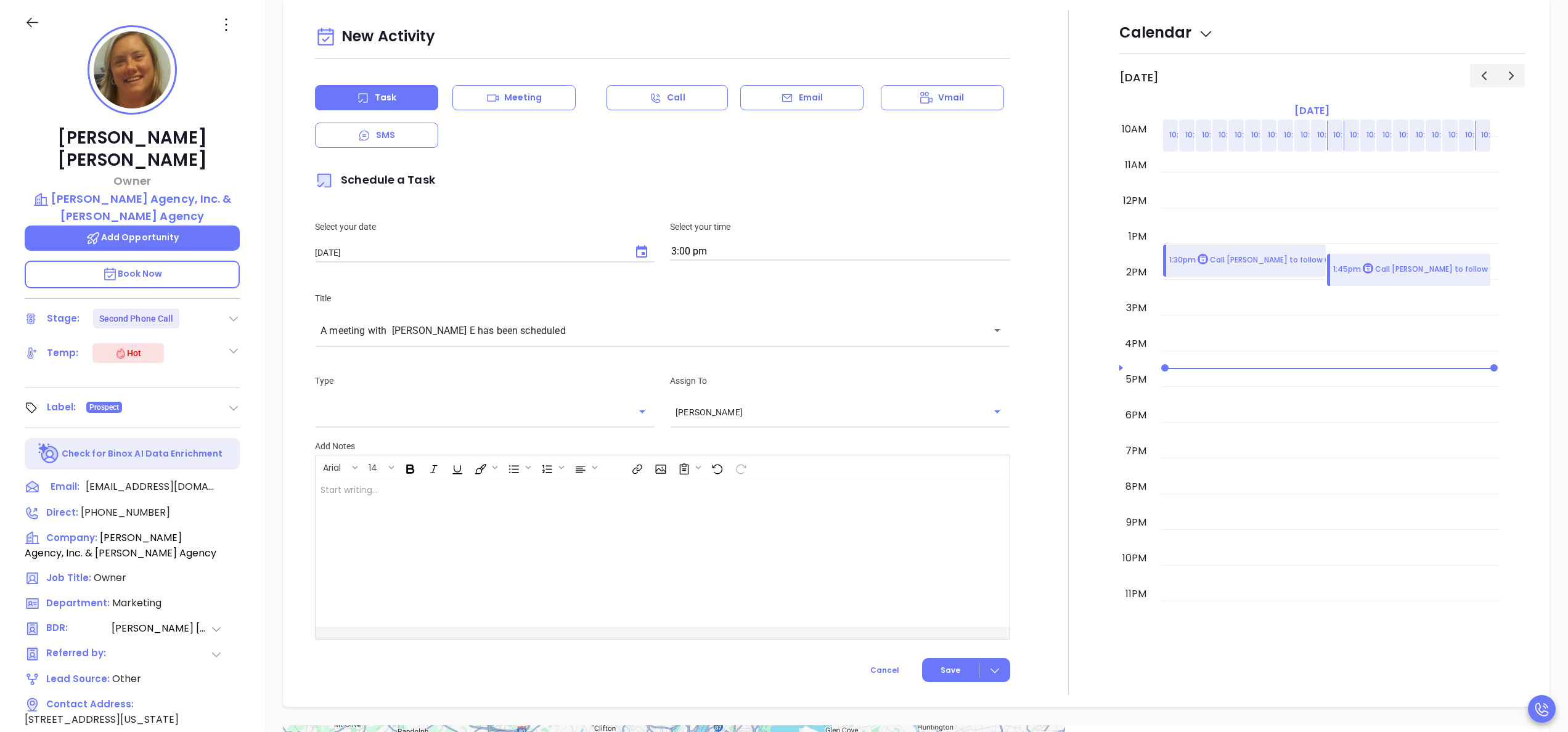
click at [1081, 246] on div at bounding box center [1068, 352] width 102 height 686
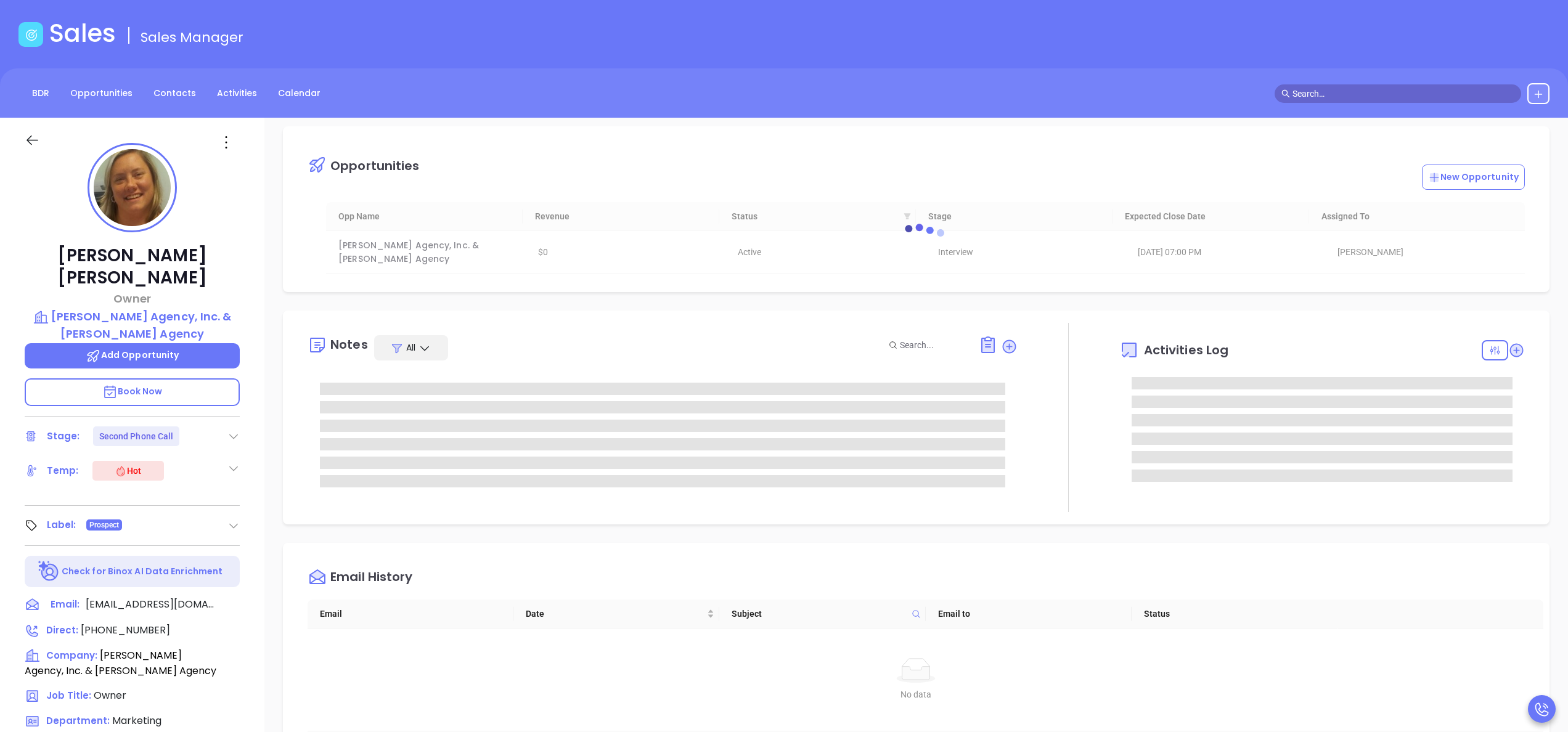
scroll to position [0, 0]
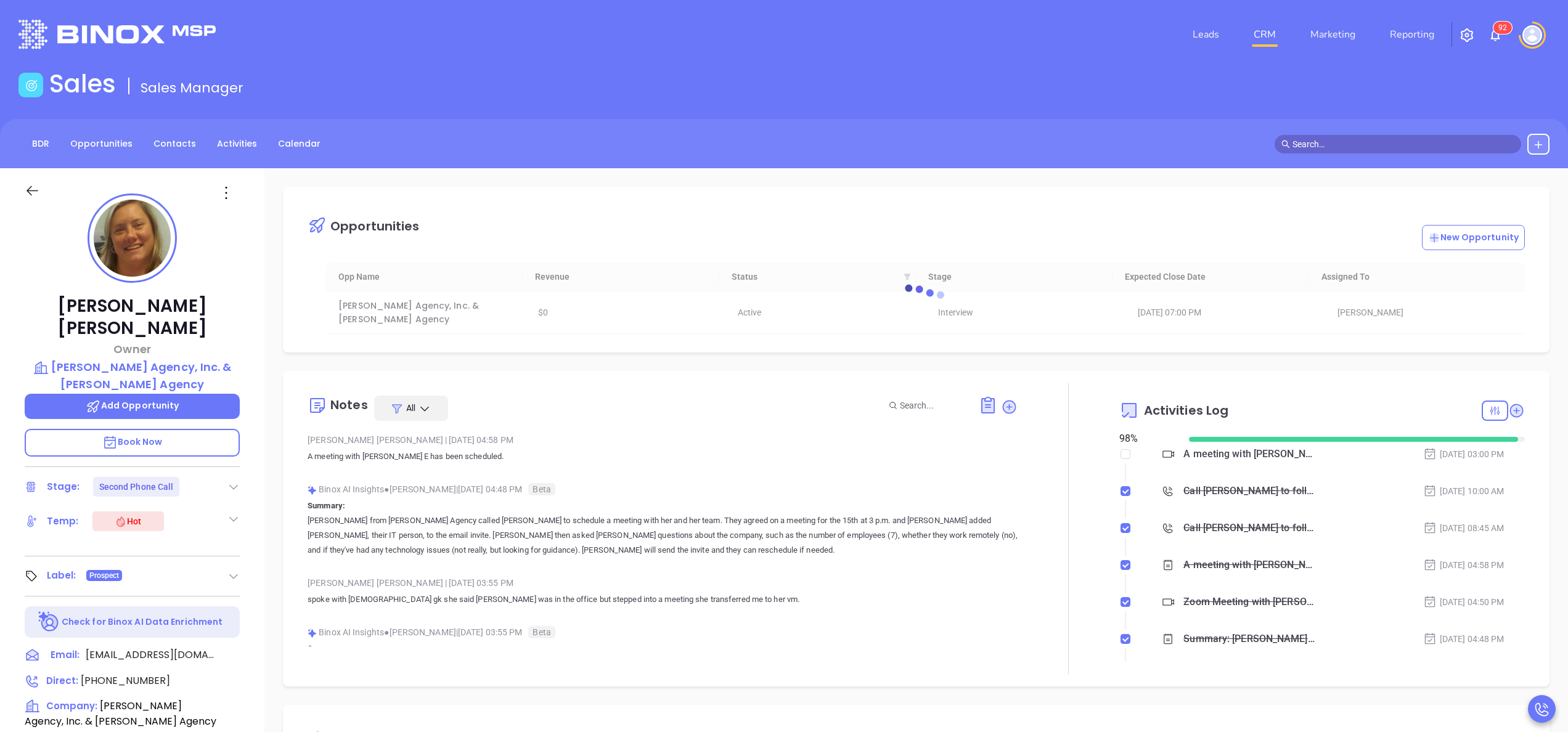
click at [1471, 39] on img "button" at bounding box center [1467, 35] width 15 height 15
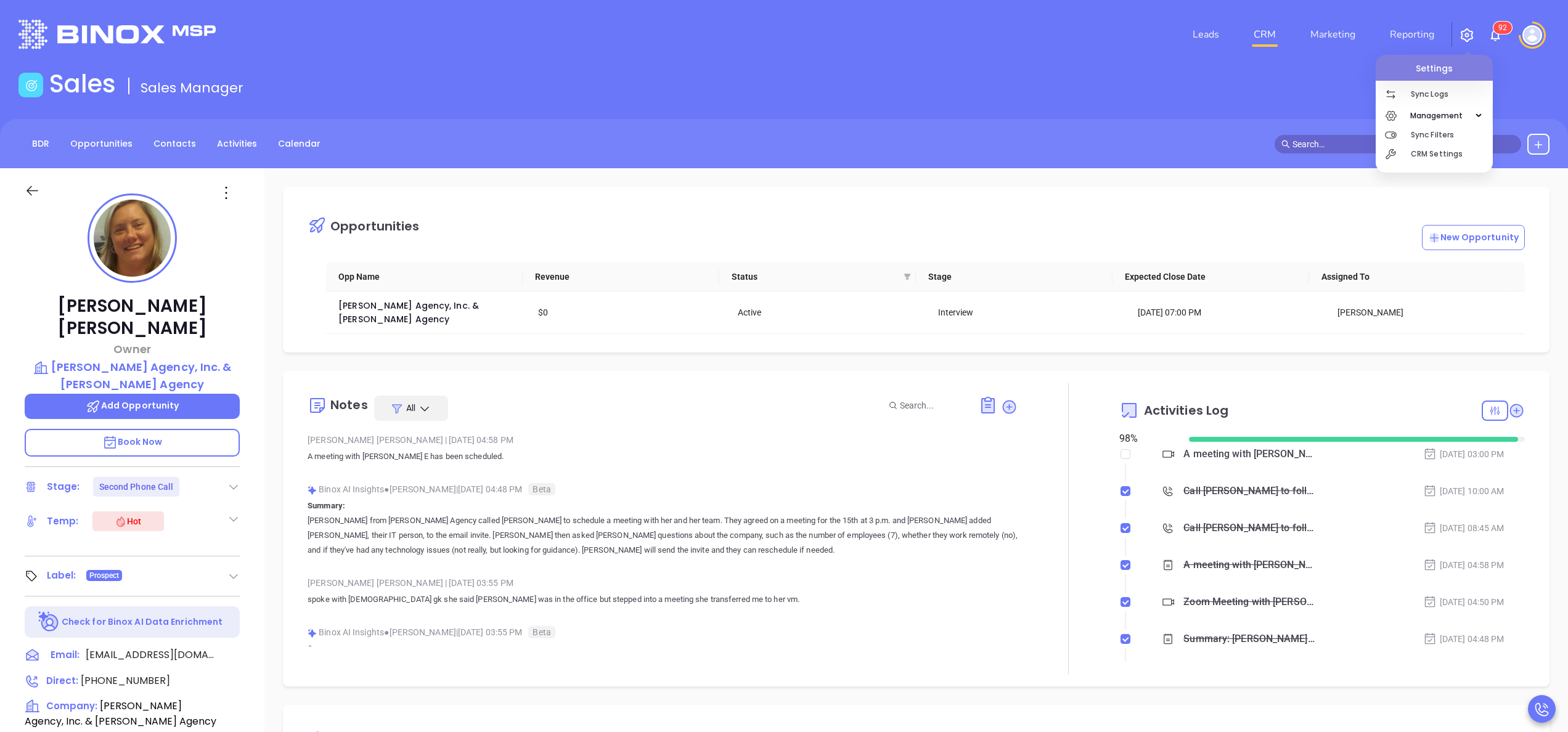
click at [1497, 35] on img at bounding box center [1495, 35] width 15 height 15
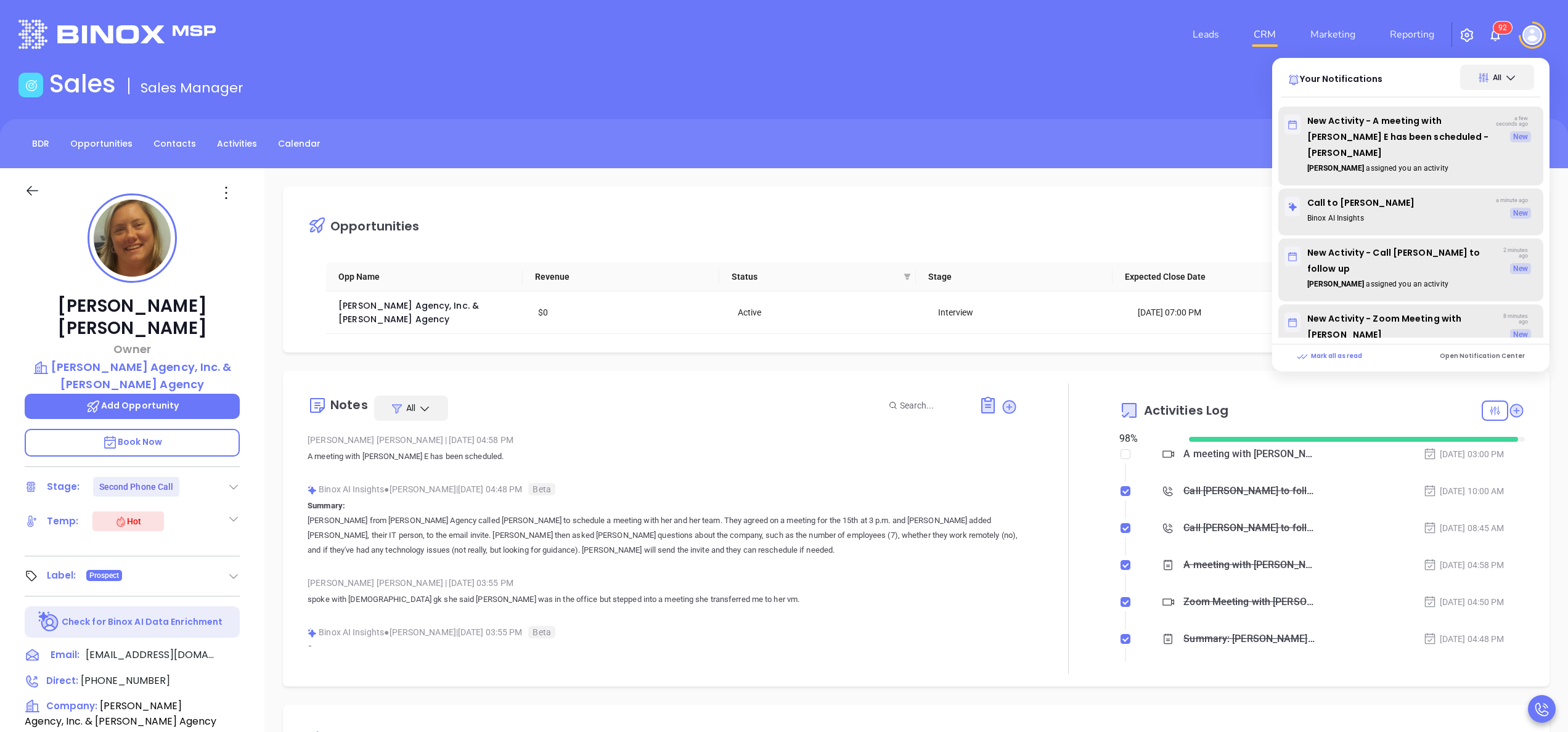
click at [930, 612] on div "Anabell Dominguez | Oct 8, 2025 03:55 PM spoke with female gk she said Bridget …" at bounding box center [662, 595] width 710 height 43
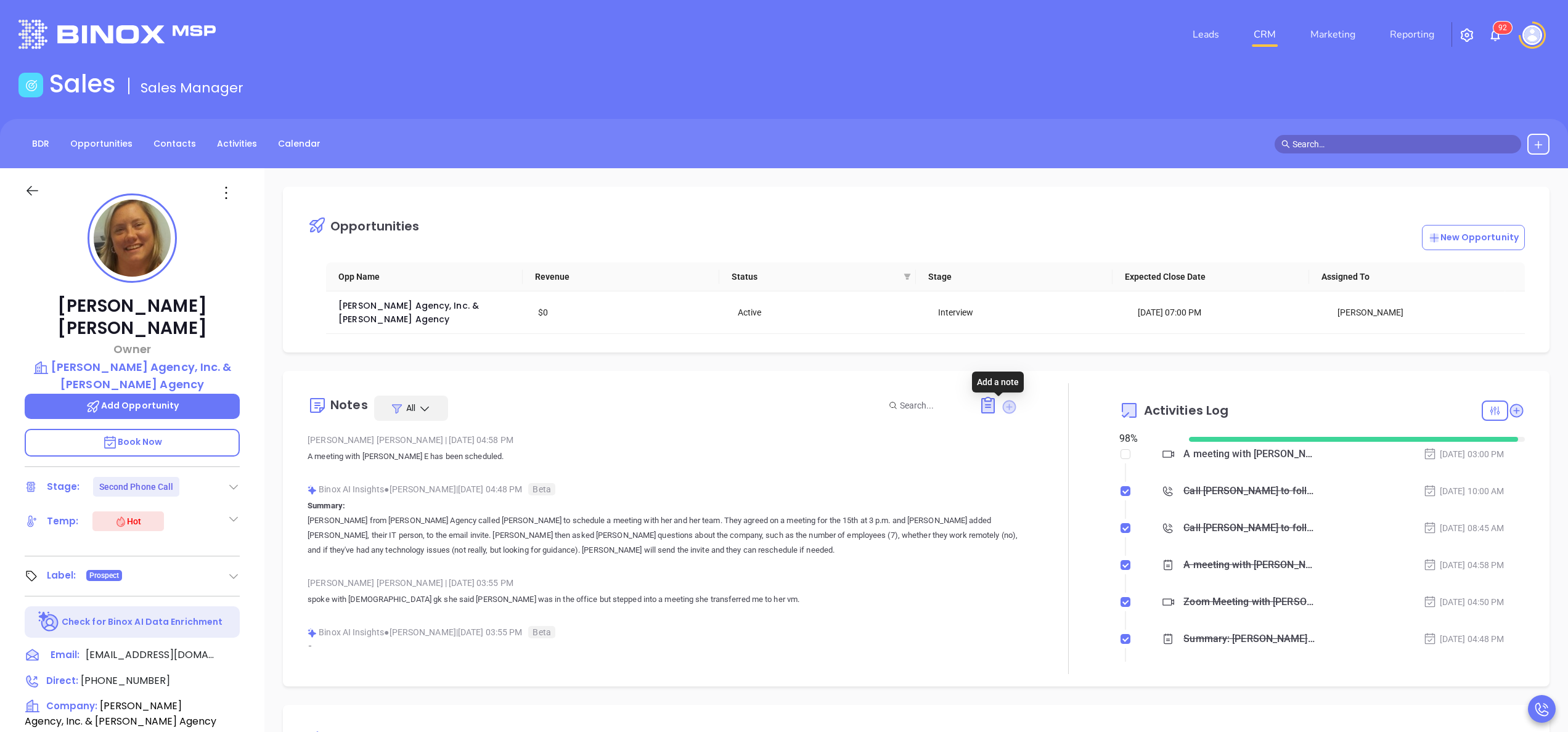
click at [1003, 413] on icon at bounding box center [1010, 407] width 14 height 14
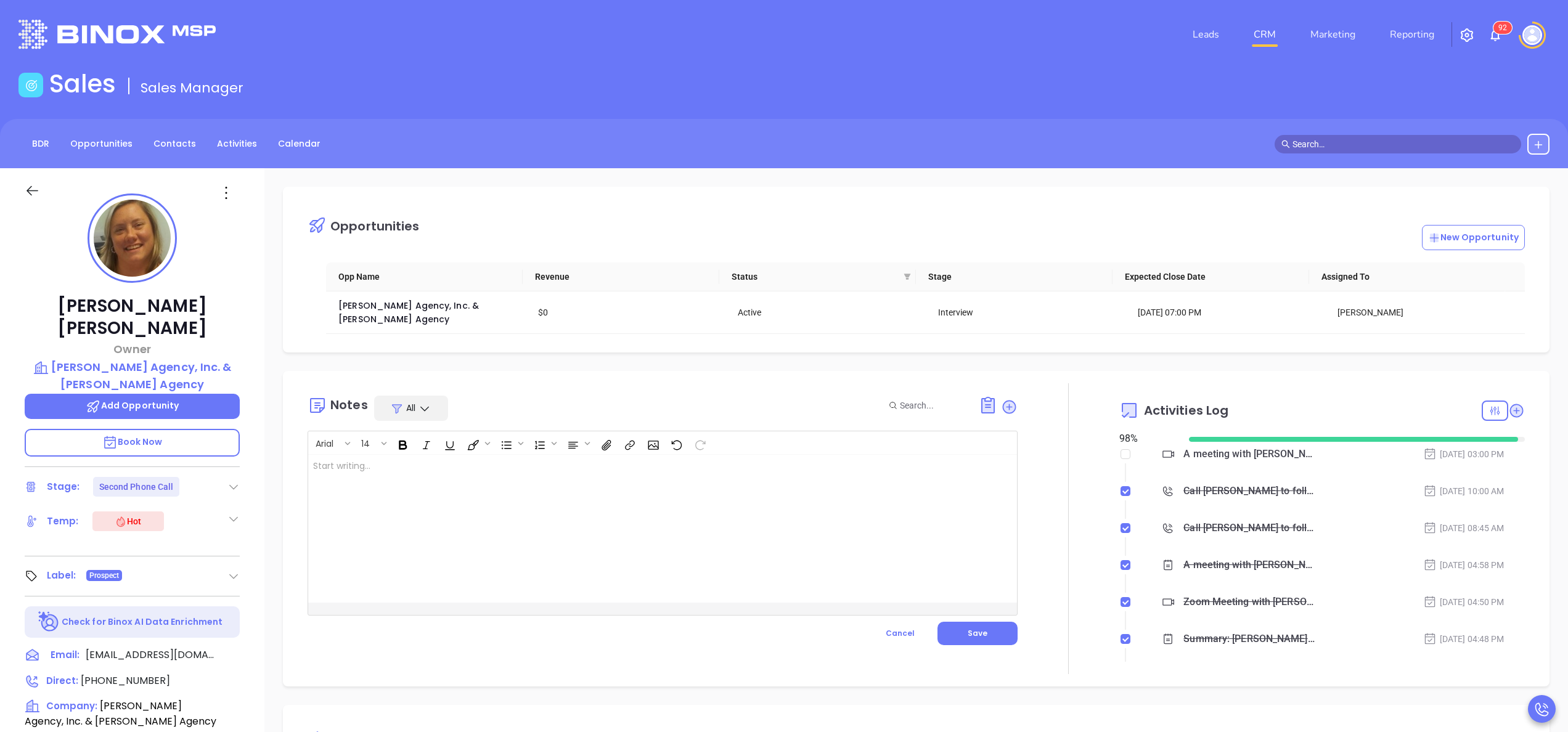
click at [603, 477] on div at bounding box center [637, 529] width 659 height 148
click at [574, 491] on div "Bridget mentioned she would be out the week of oct 20-" at bounding box center [637, 529] width 659 height 148
click at [972, 641] on button "Save" at bounding box center [978, 633] width 80 height 23
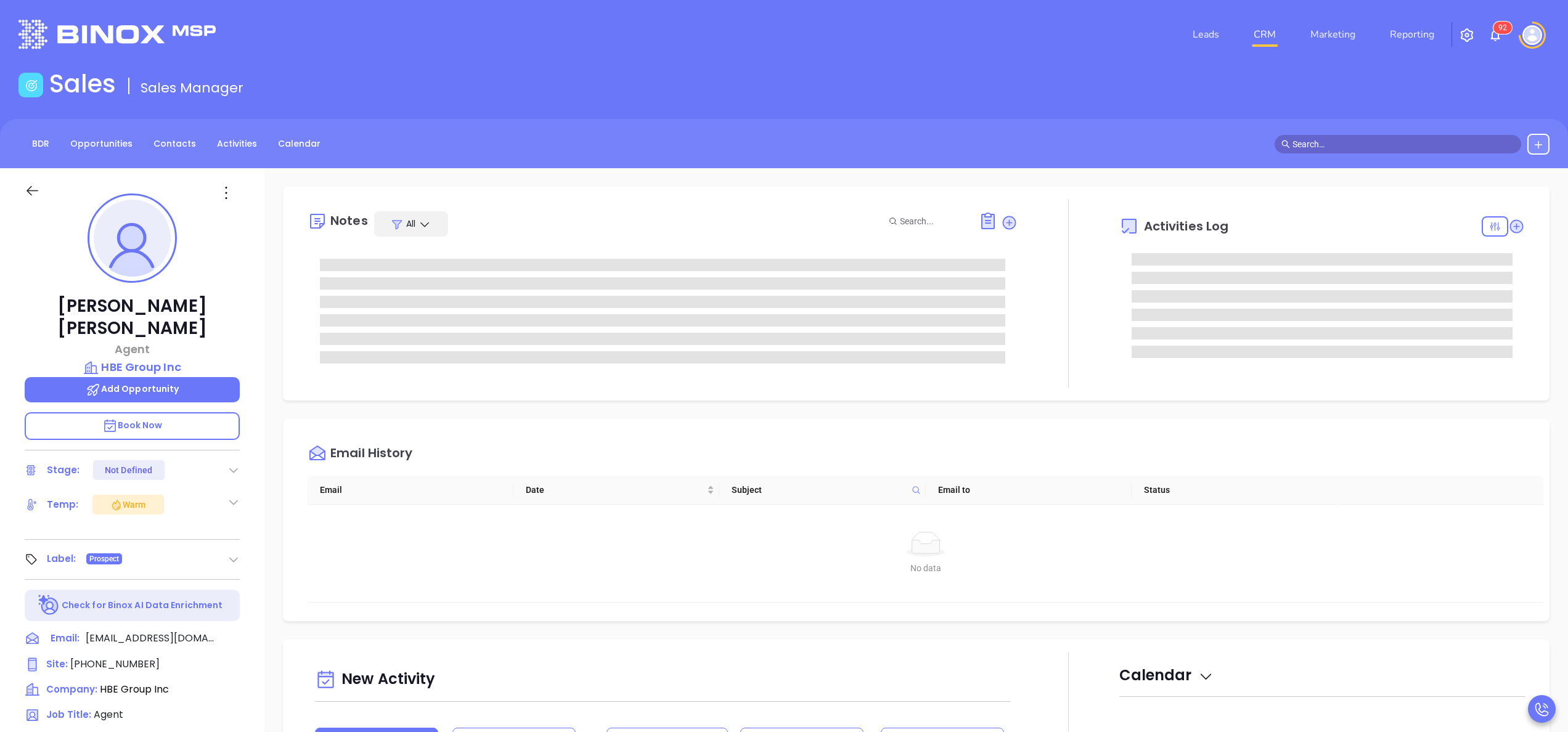
type input "[PERSON_NAME]"
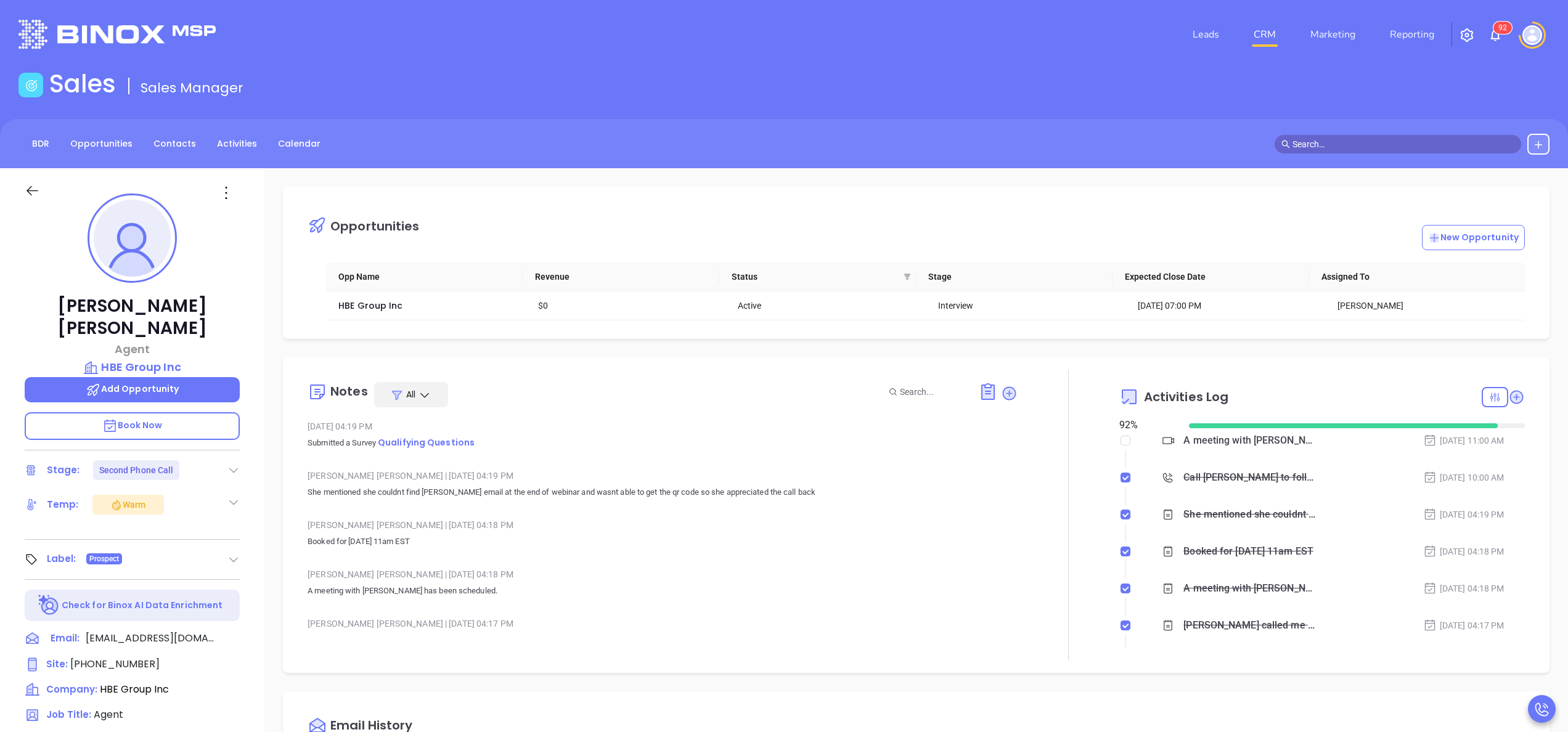
scroll to position [358, 0]
click at [1492, 30] on img at bounding box center [1495, 35] width 15 height 15
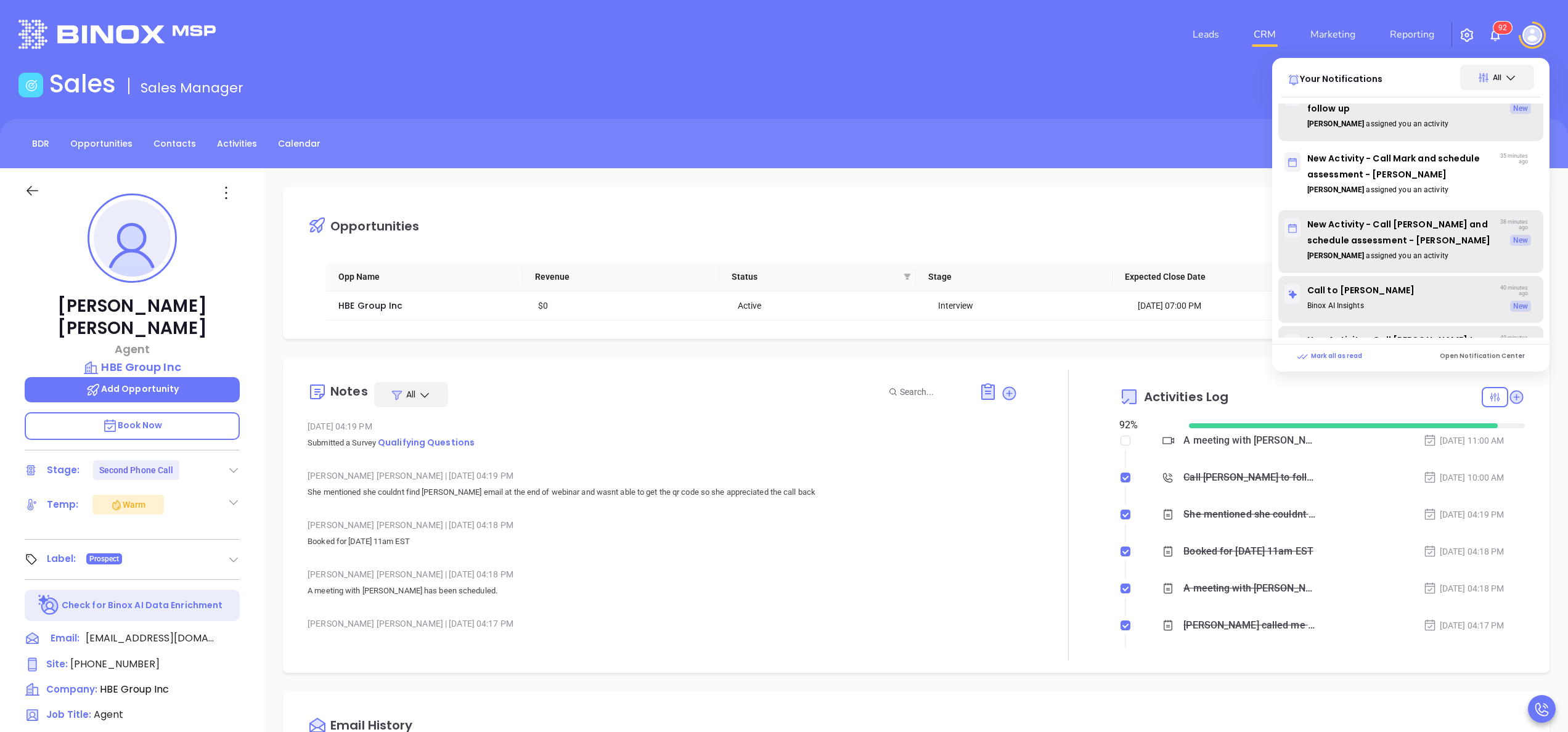
scroll to position [886, 0]
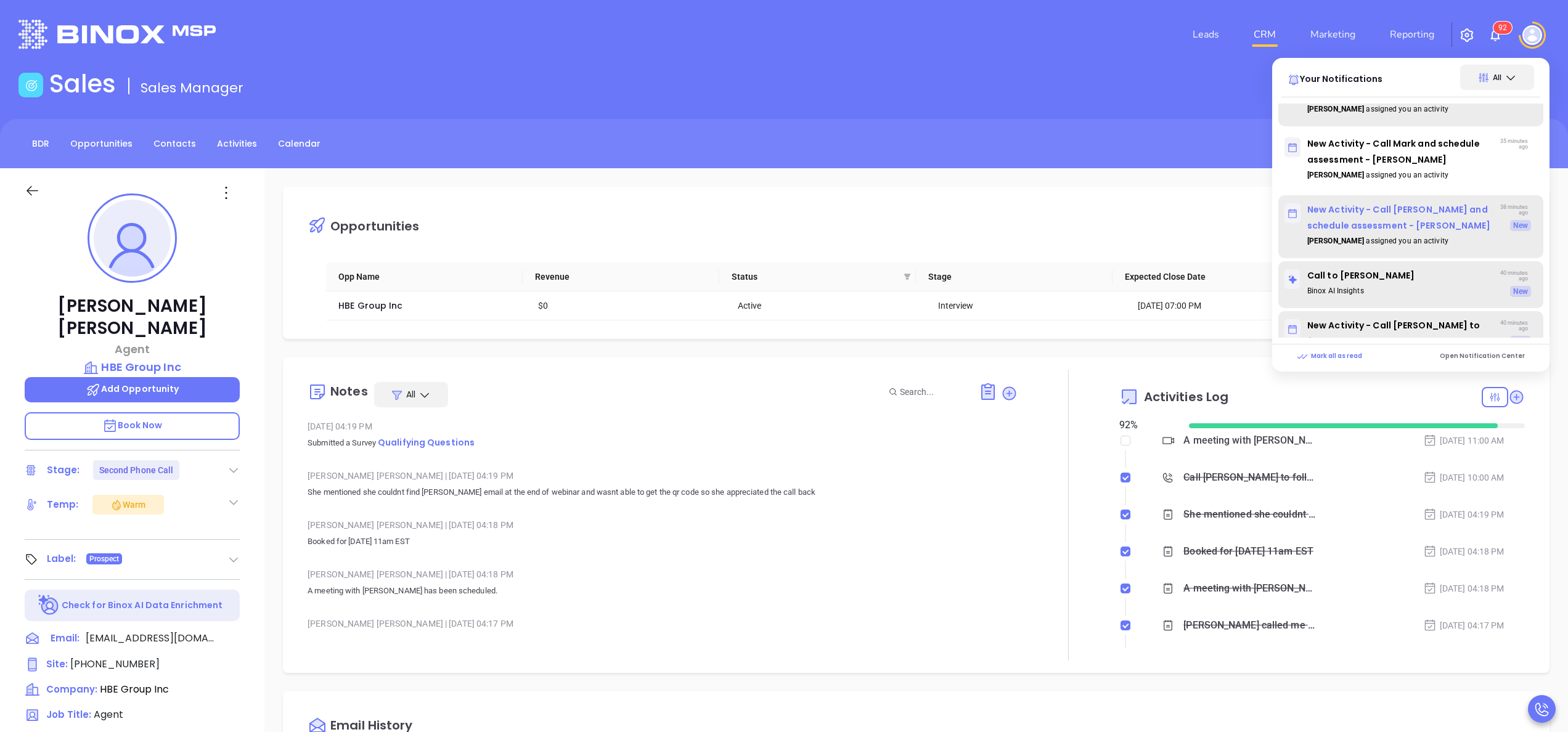
click at [1427, 223] on p "New Activity - Call [PERSON_NAME] and schedule assessment - [PERSON_NAME]" at bounding box center [1390, 217] width 211 height 32
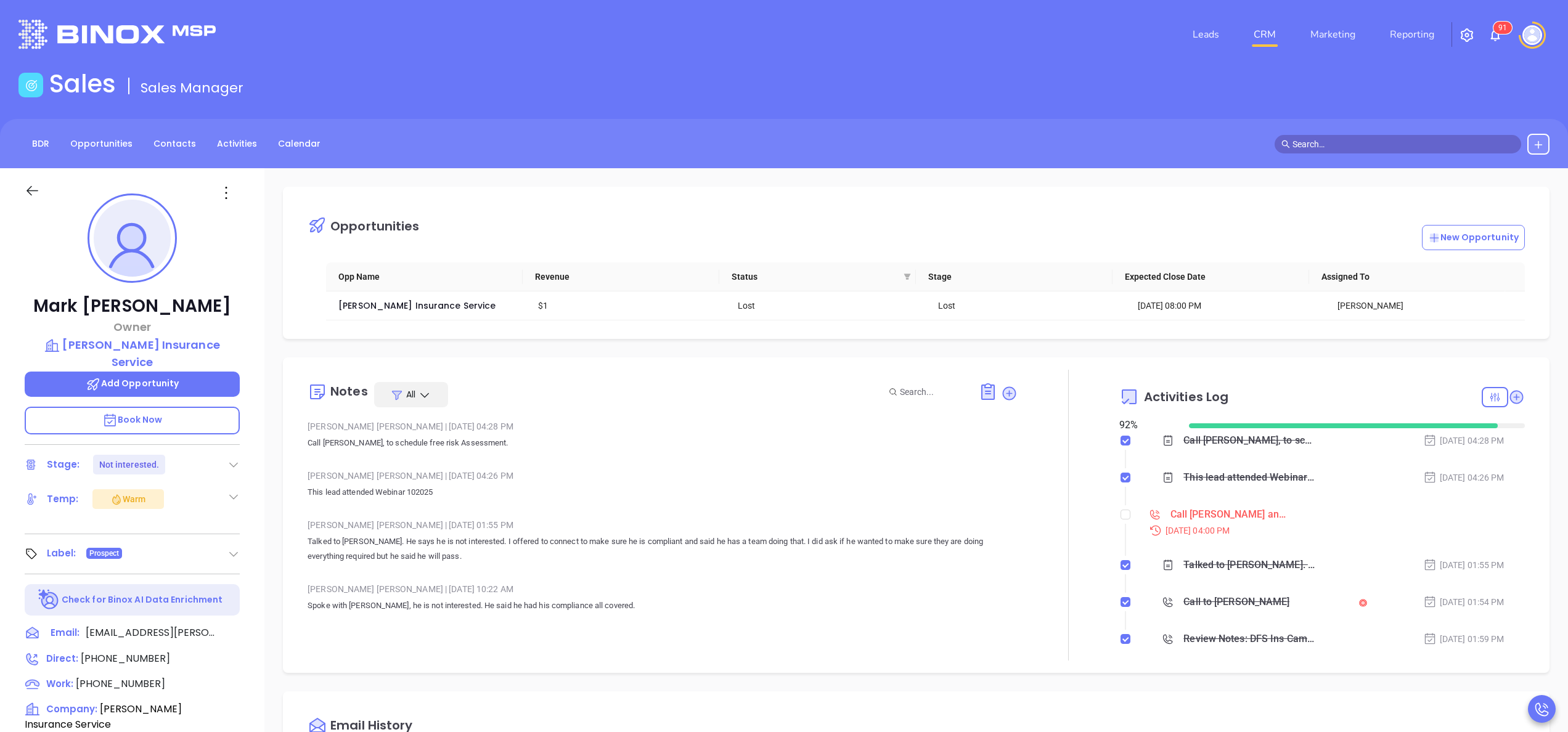
click at [257, 471] on div "Mark Turnbull Owner Turnbull Insurance Service Add Opportunity Book Now Stage: …" at bounding box center [132, 626] width 264 height 915
click at [251, 466] on div "Mark Turnbull Owner Turnbull Insurance Service Add Opportunity Book Now Stage: …" at bounding box center [132, 626] width 264 height 915
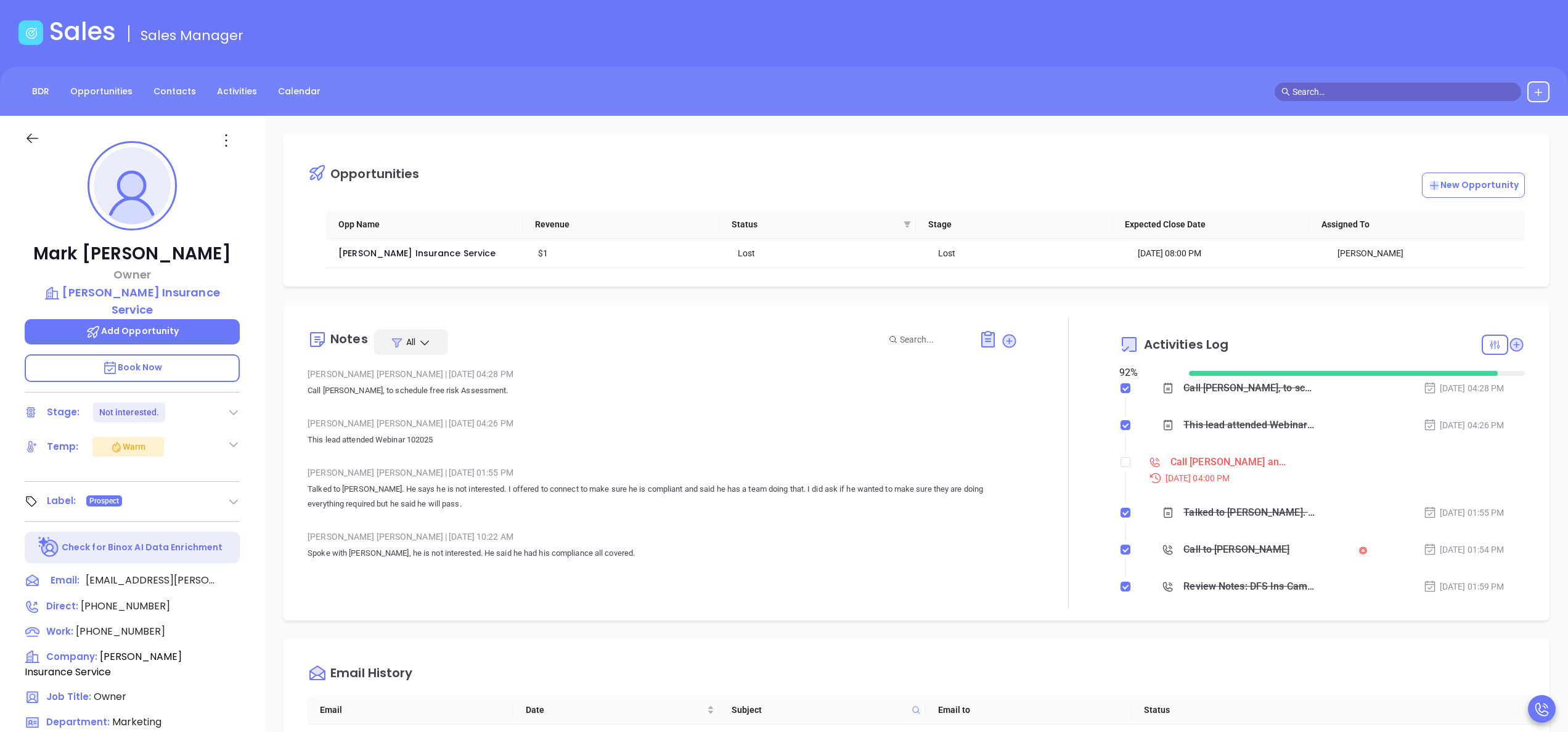
scroll to position [99, 0]
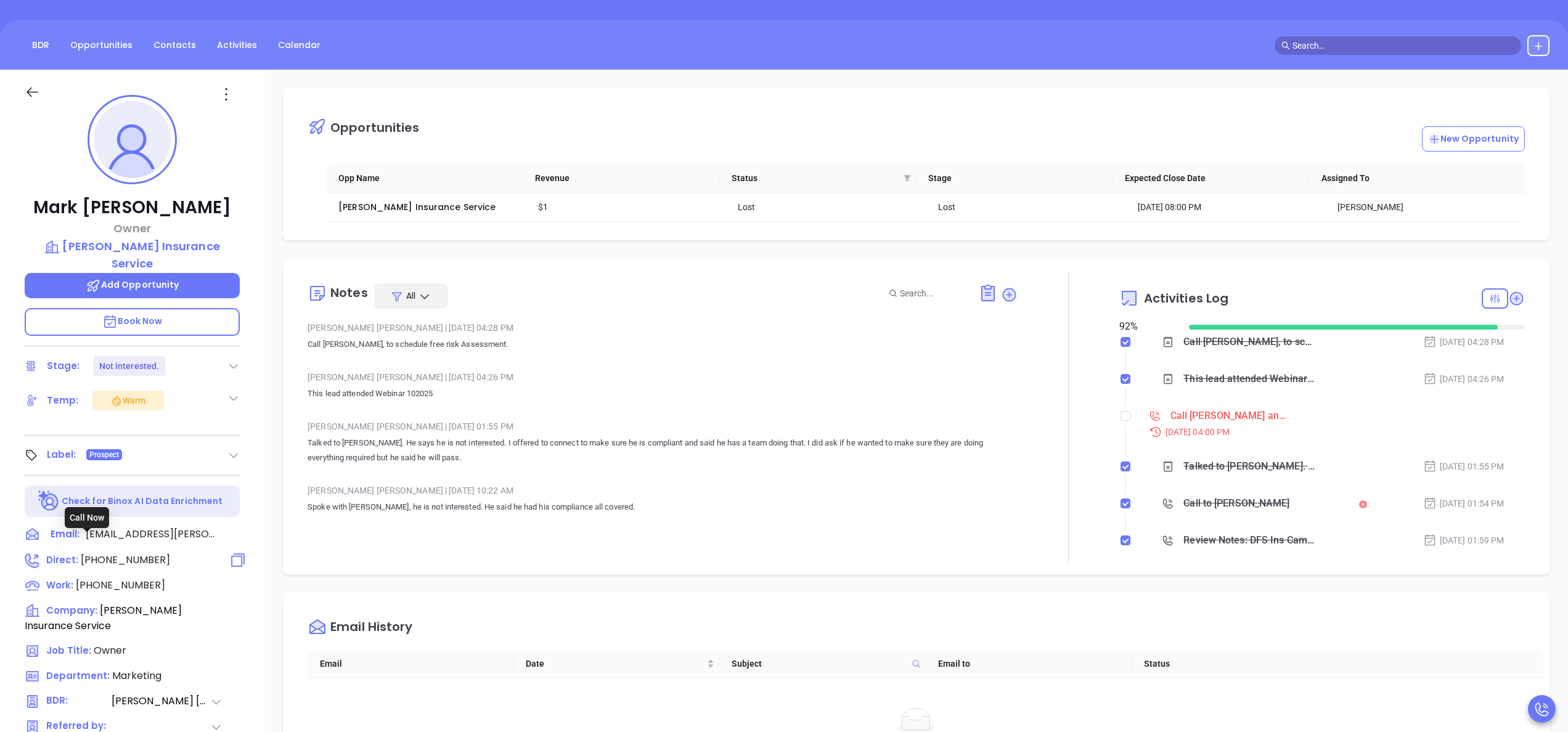
click at [134, 553] on span "(315) 735-9201" at bounding box center [125, 560] width 89 height 15
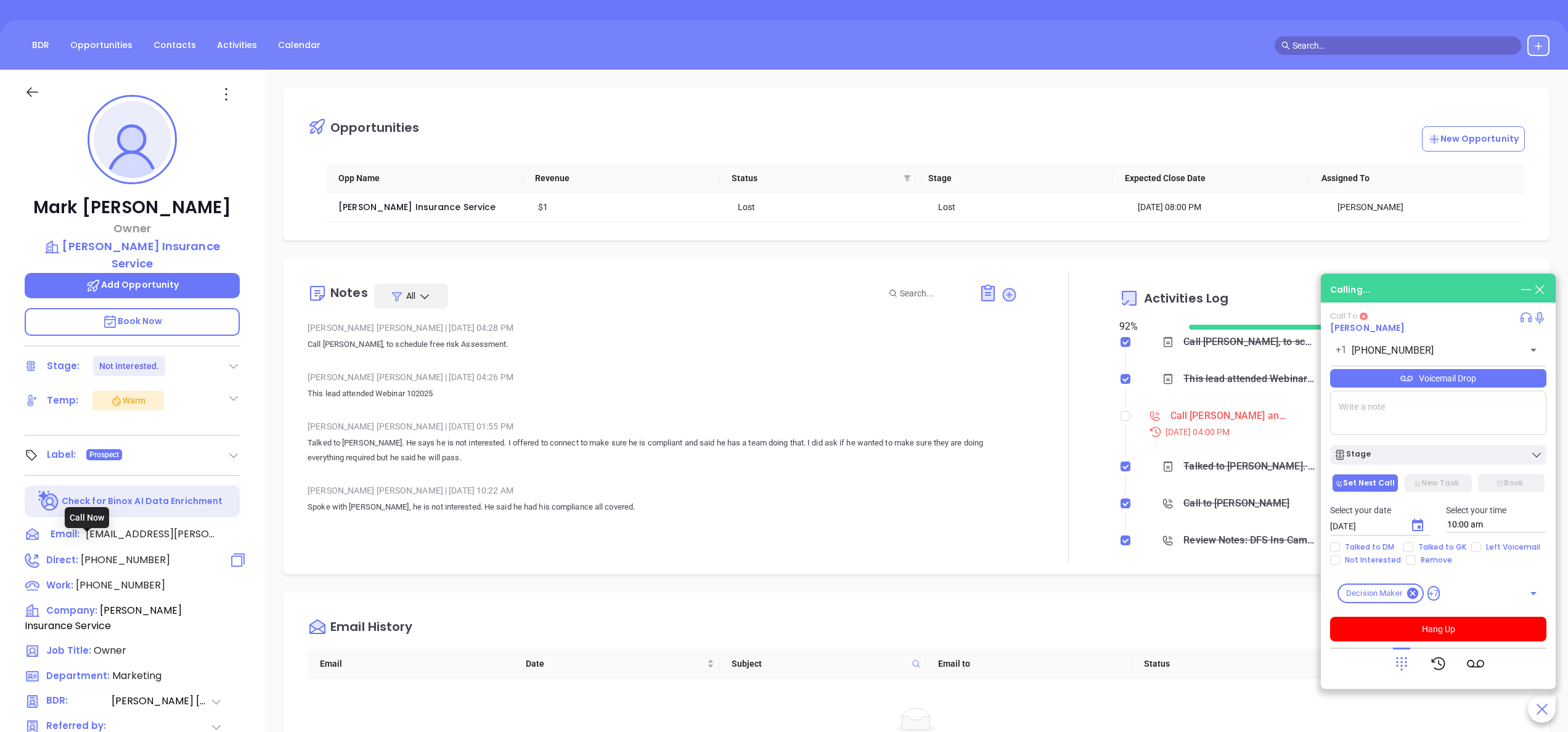
type input "(315) 735-9201"
click at [1463, 627] on button "Hang Up" at bounding box center [1438, 629] width 216 height 25
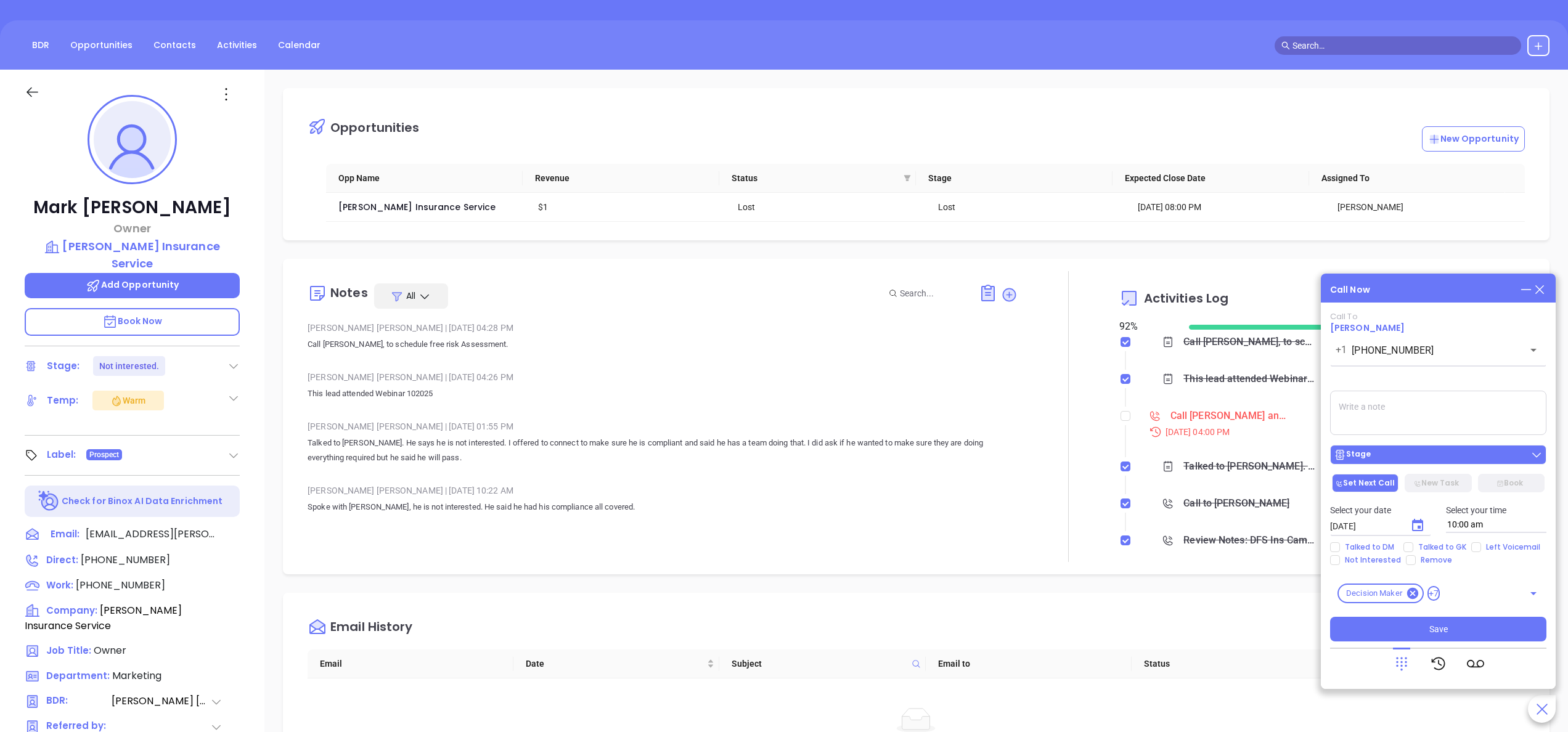
click at [1405, 456] on div "Stage" at bounding box center [1438, 455] width 209 height 12
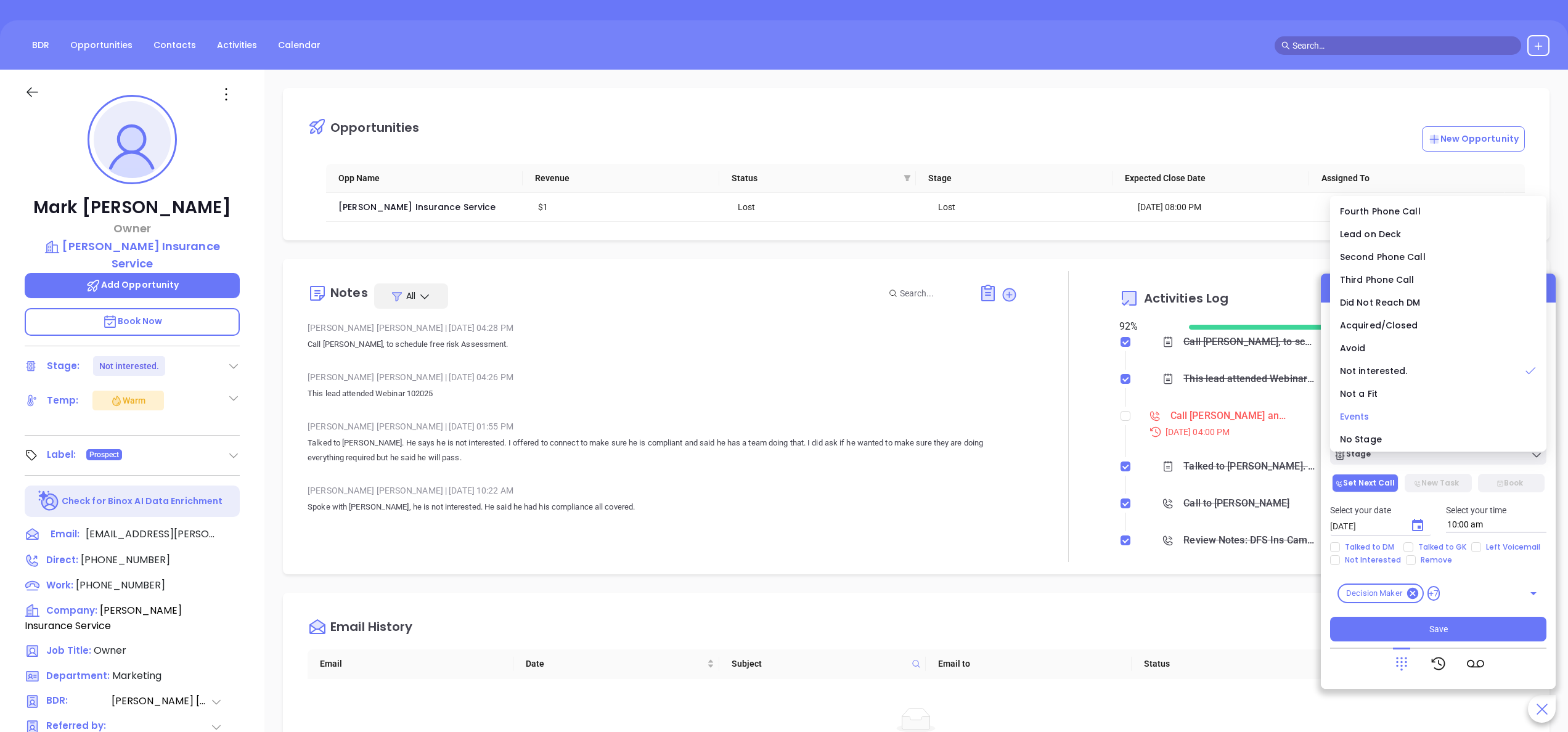
click at [1381, 410] on div "Events" at bounding box center [1438, 416] width 197 height 14
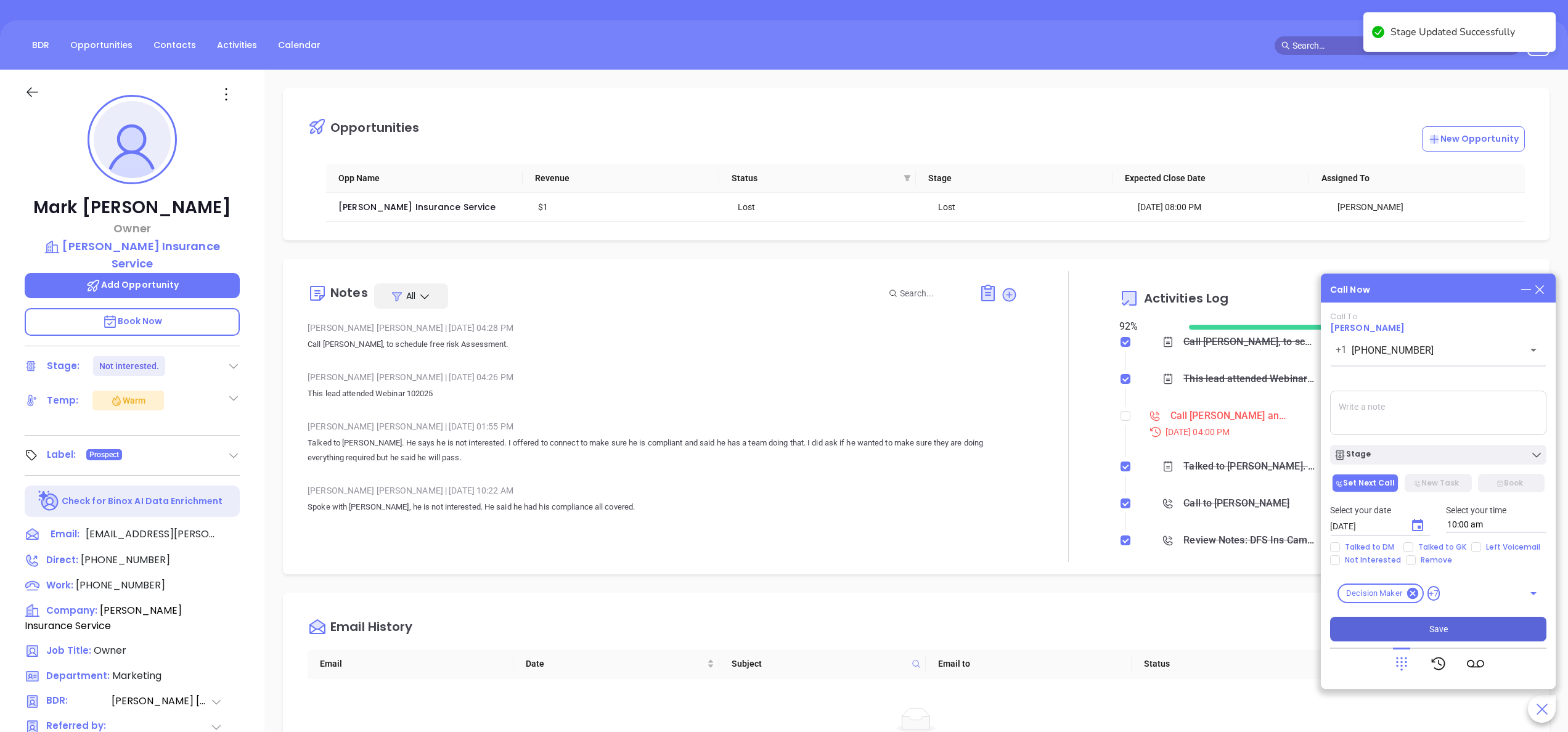
click at [1434, 626] on span "Save" at bounding box center [1438, 629] width 18 height 14
click at [1121, 420] on input "checkbox" at bounding box center [1126, 416] width 10 height 10
checkbox input "true"
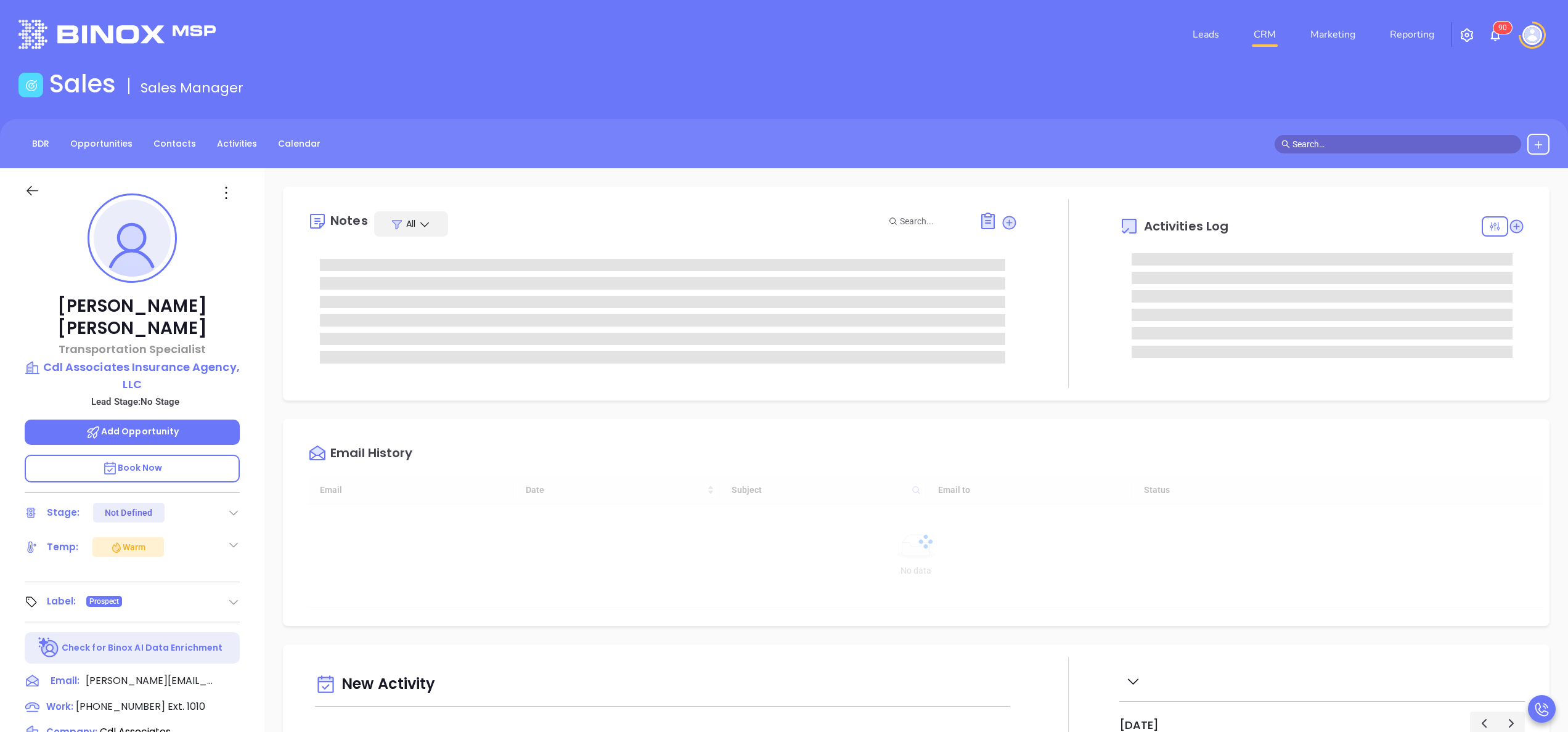
type input "[DATE]"
type input "[PERSON_NAME]"
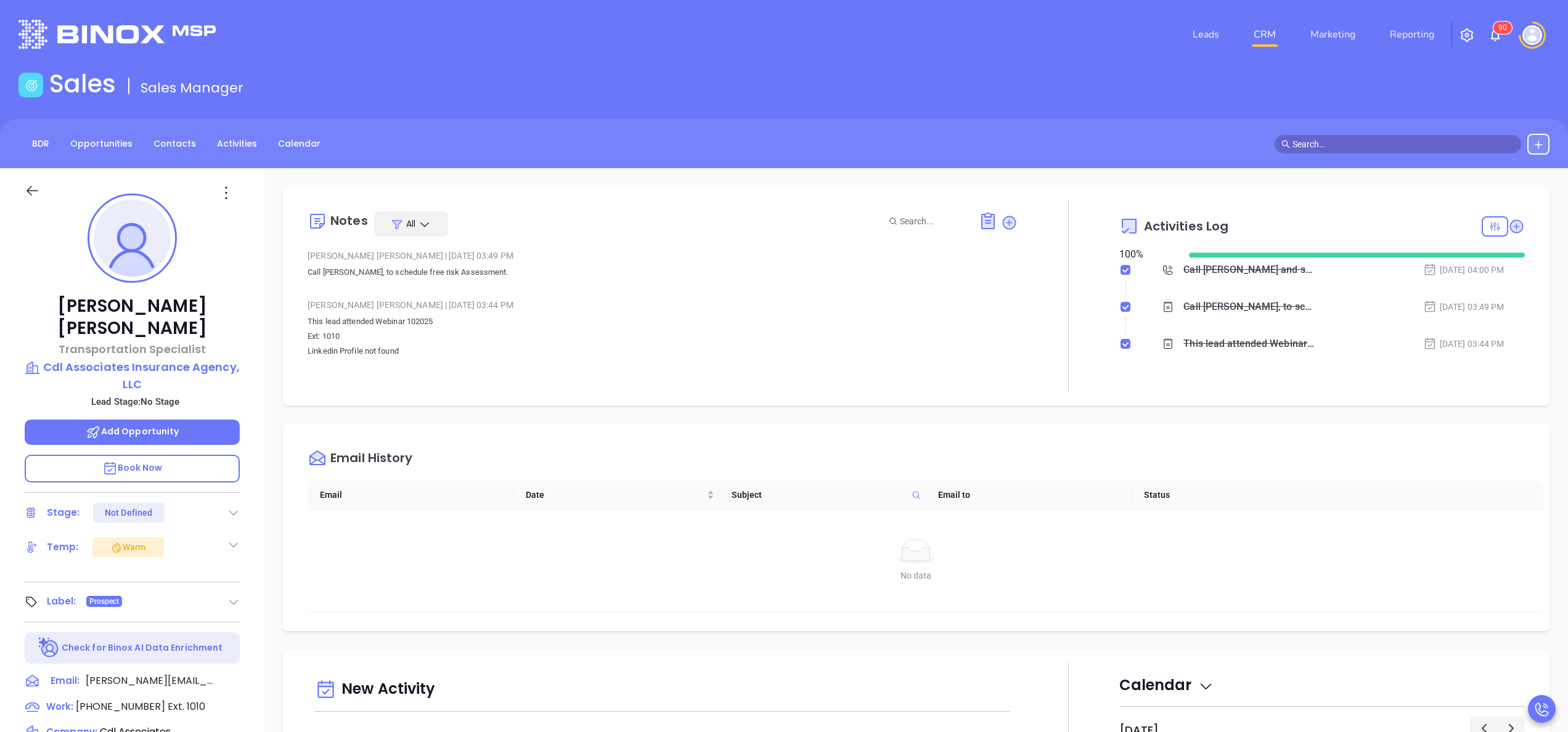
click at [239, 422] on div "[PERSON_NAME] Transportation Specialist Cdl Associates Insurance Agency, LLC Le…" at bounding box center [132, 626] width 264 height 915
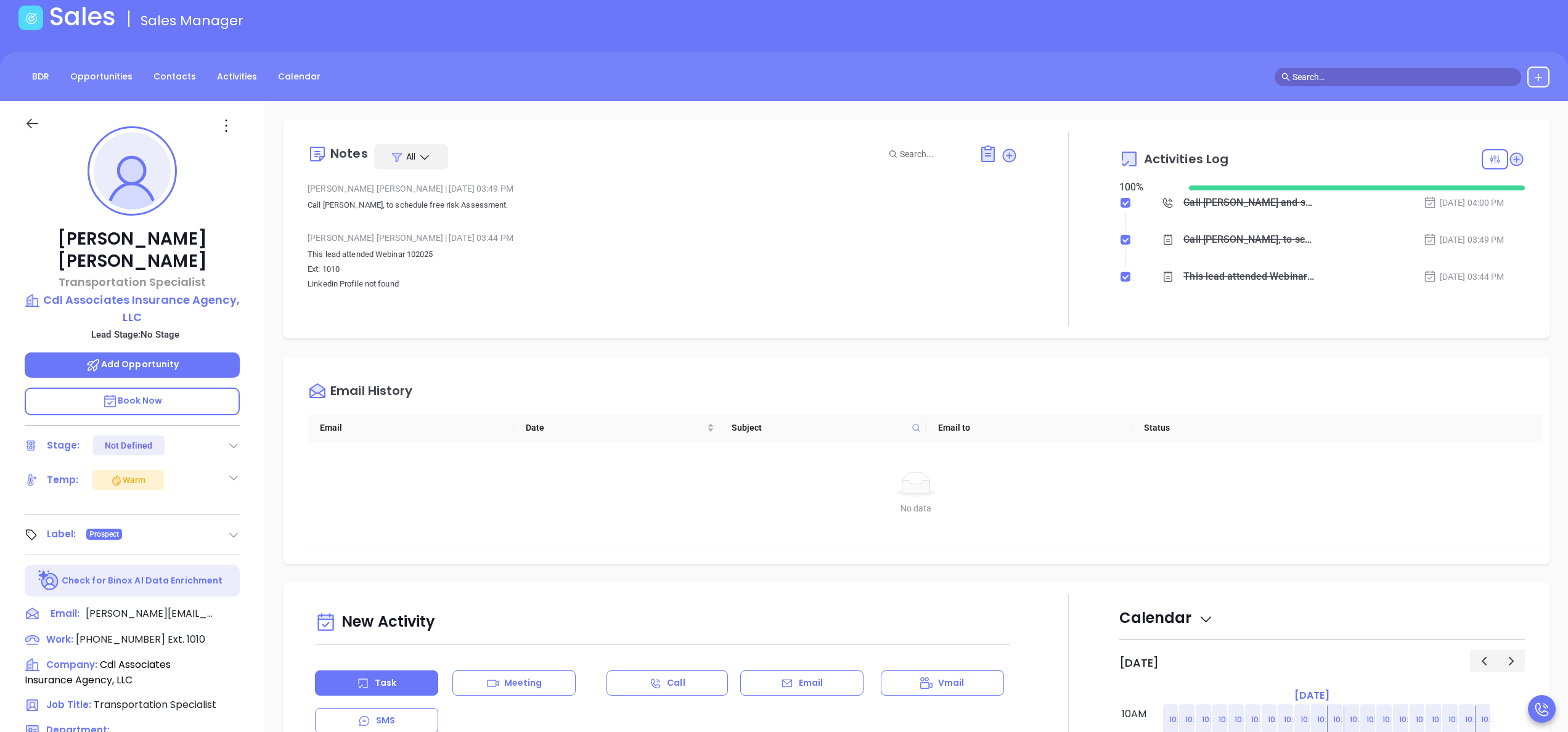
scroll to position [99, 0]
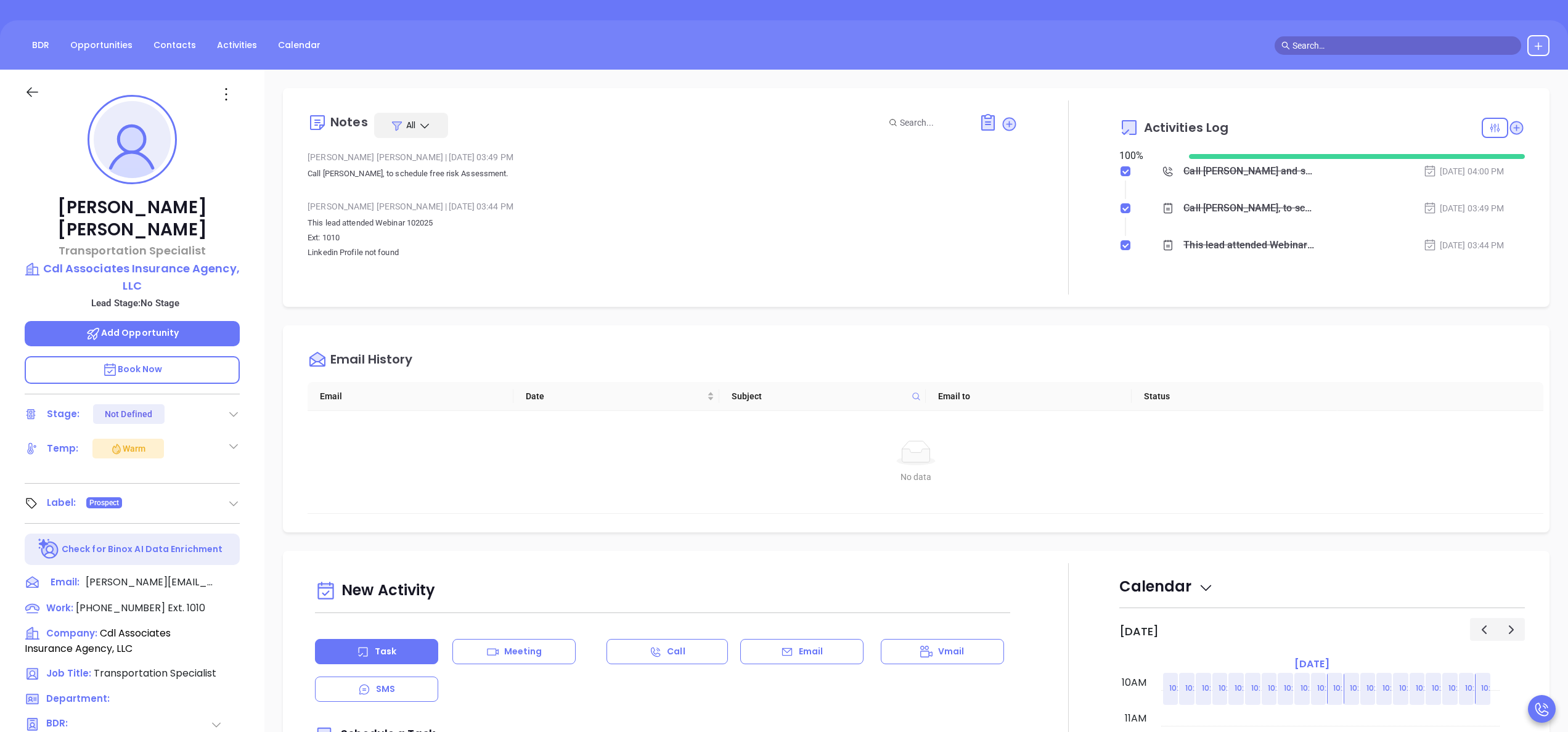
click at [258, 535] on div "[PERSON_NAME] Transportation Specialist Cdl Associates Insurance Agency, LLC Le…" at bounding box center [132, 527] width 264 height 915
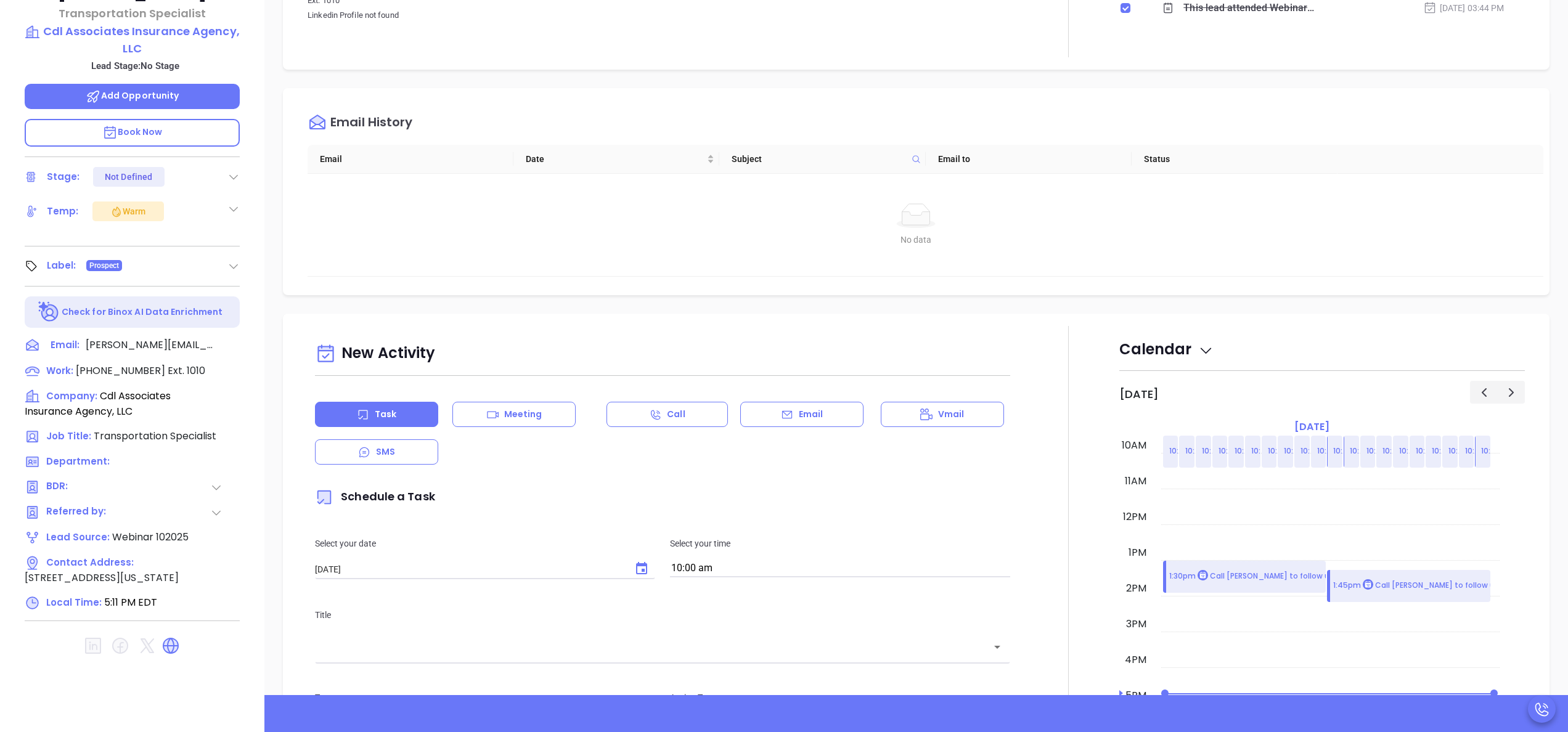
scroll to position [351, 0]
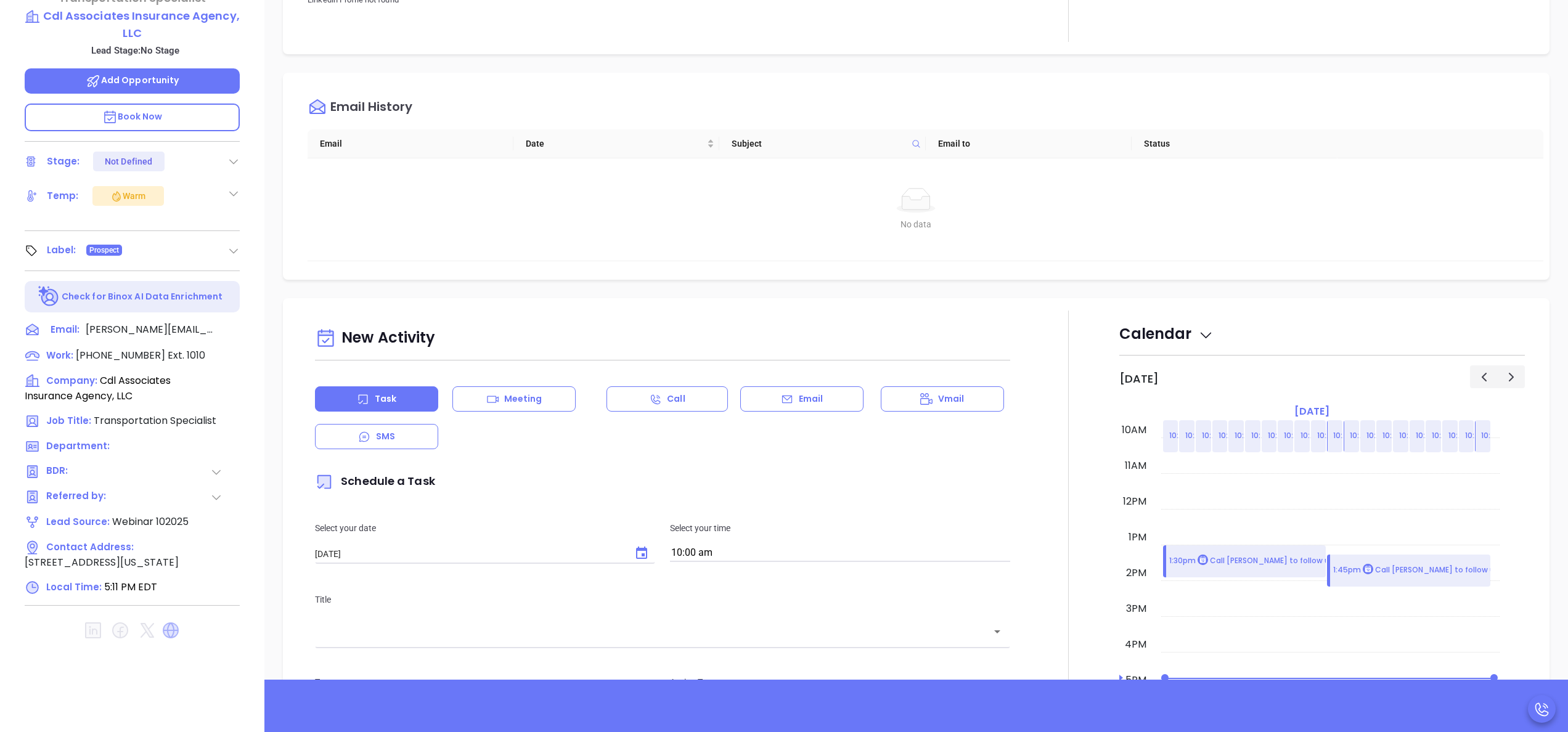
click at [168, 622] on icon at bounding box center [171, 630] width 16 height 16
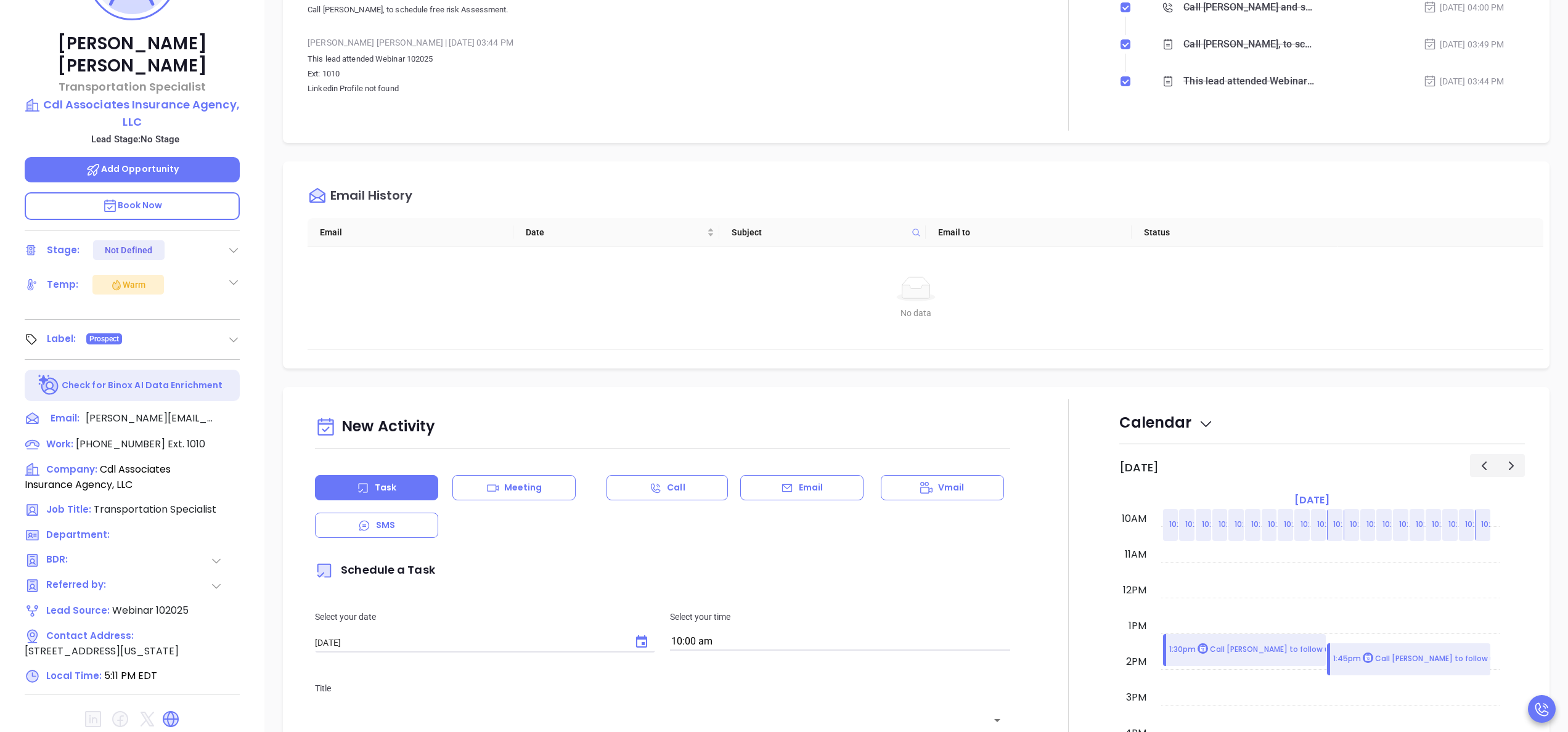
scroll to position [302, 0]
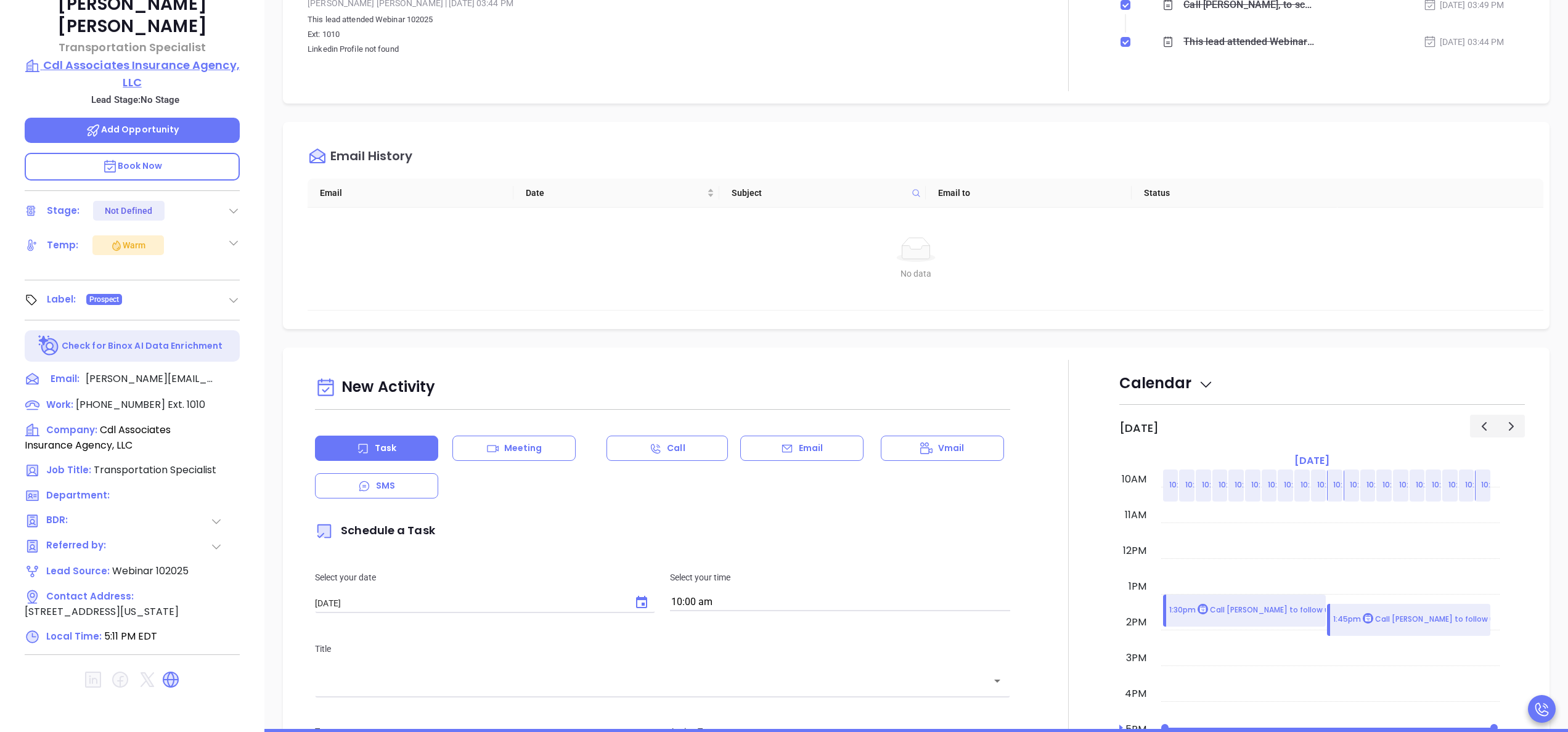
click at [136, 57] on p "Cdl Associates Insurance Agency, LLC" at bounding box center [132, 73] width 215 height 34
click at [165, 397] on span "Ext. 1010" at bounding box center [184, 404] width 40 height 15
type input "[PHONE_NUMBER]"
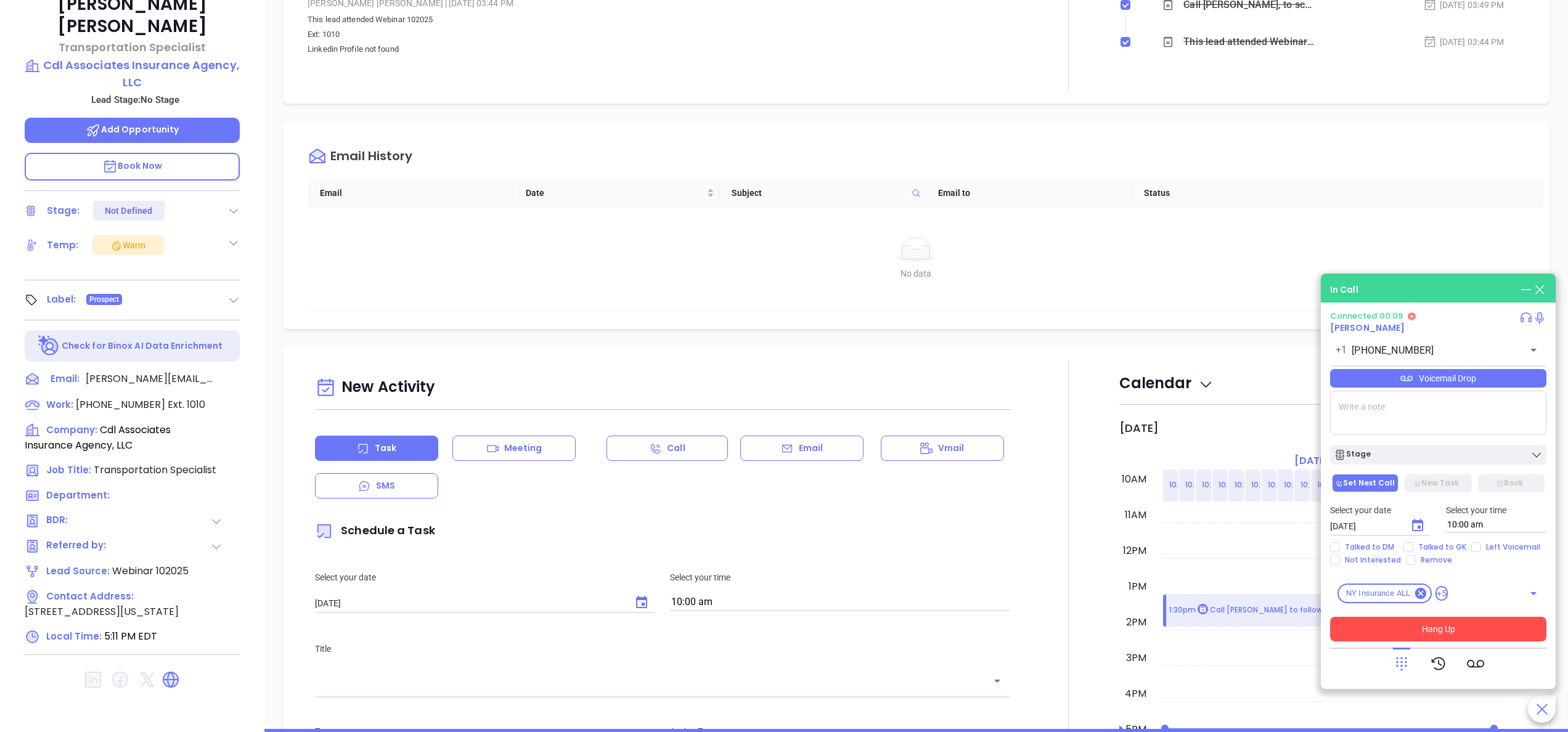
click at [1432, 629] on button "Hang Up" at bounding box center [1438, 629] width 216 height 25
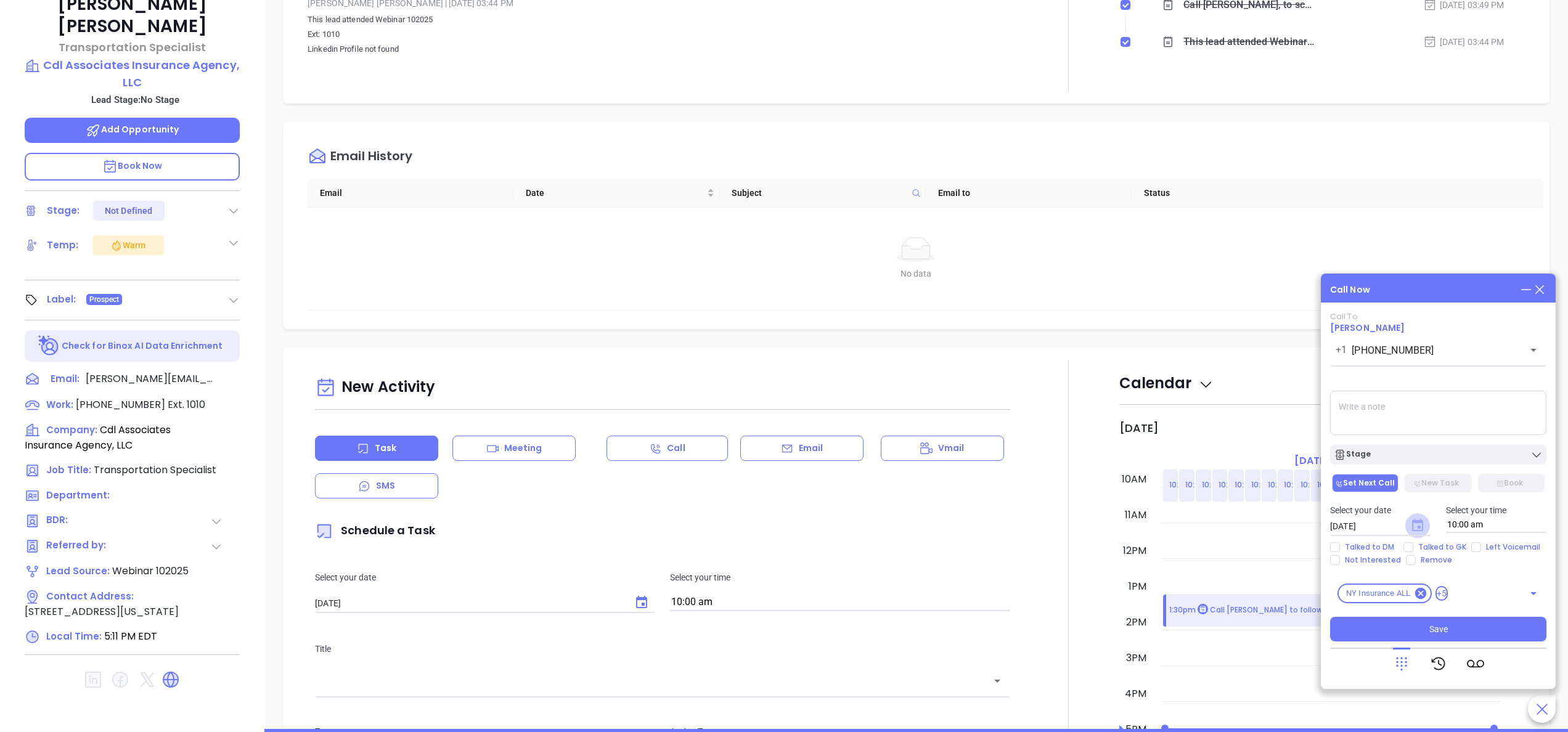
click at [1416, 521] on icon "Choose date, selected date is Oct 9, 2025" at bounding box center [1417, 525] width 11 height 12
click at [1451, 412] on button "9" at bounding box center [1454, 407] width 23 height 23
click at [1455, 625] on button "Save" at bounding box center [1438, 629] width 216 height 25
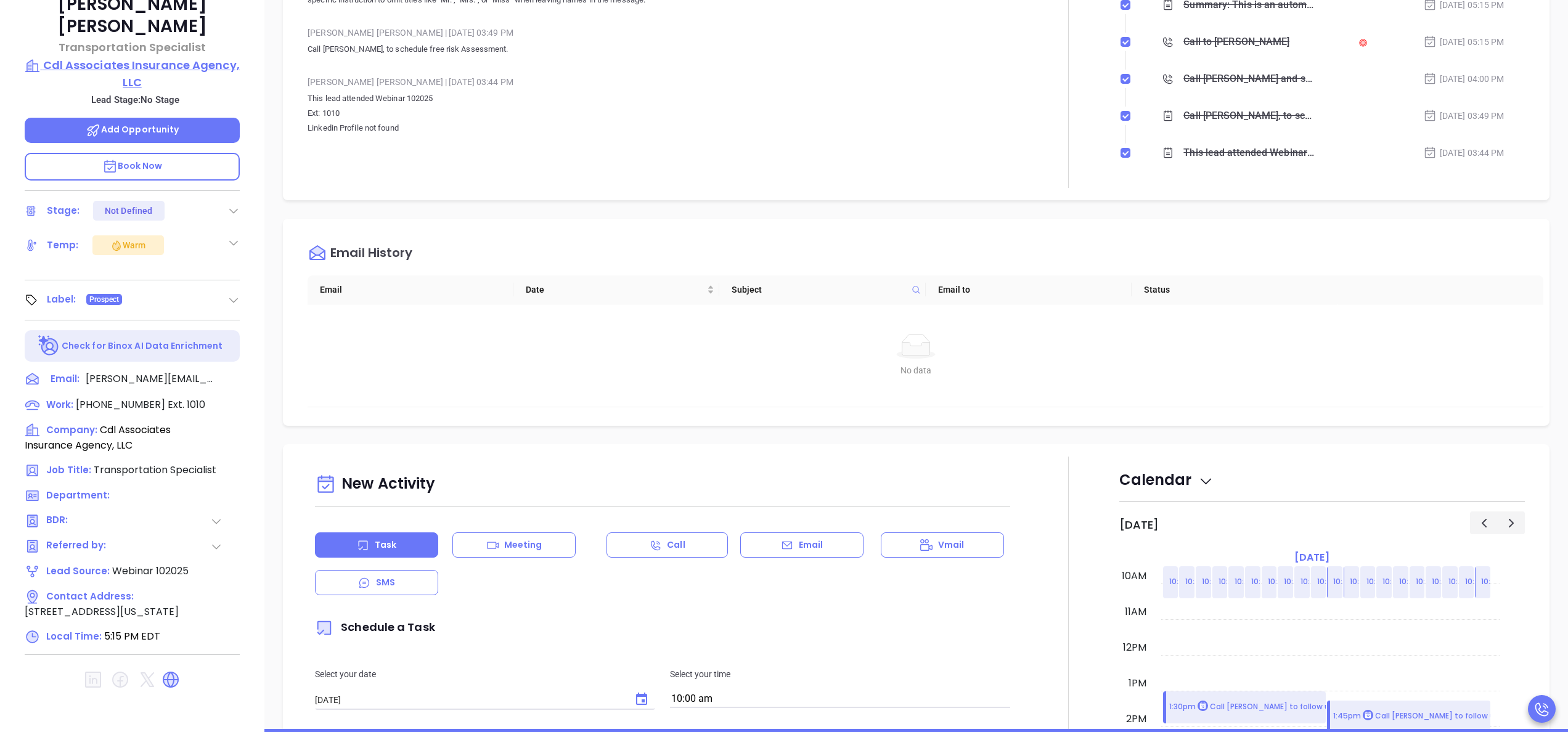
click at [179, 57] on p "Cdl Associates Insurance Agency, LLC" at bounding box center [132, 73] width 215 height 34
click at [437, 84] on div "[PERSON_NAME] | [DATE] 03:44 PM" at bounding box center [662, 81] width 710 height 18
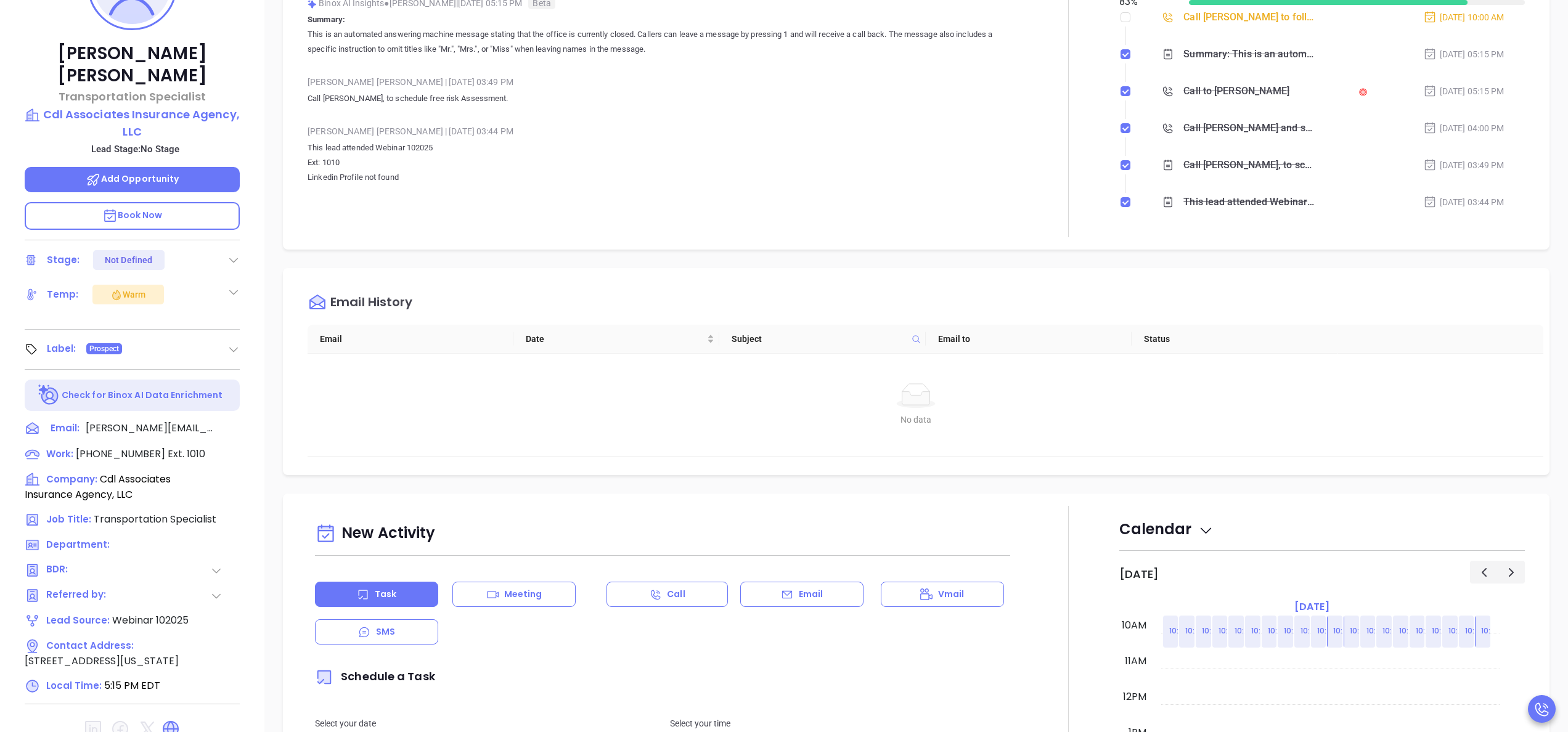
scroll to position [203, 0]
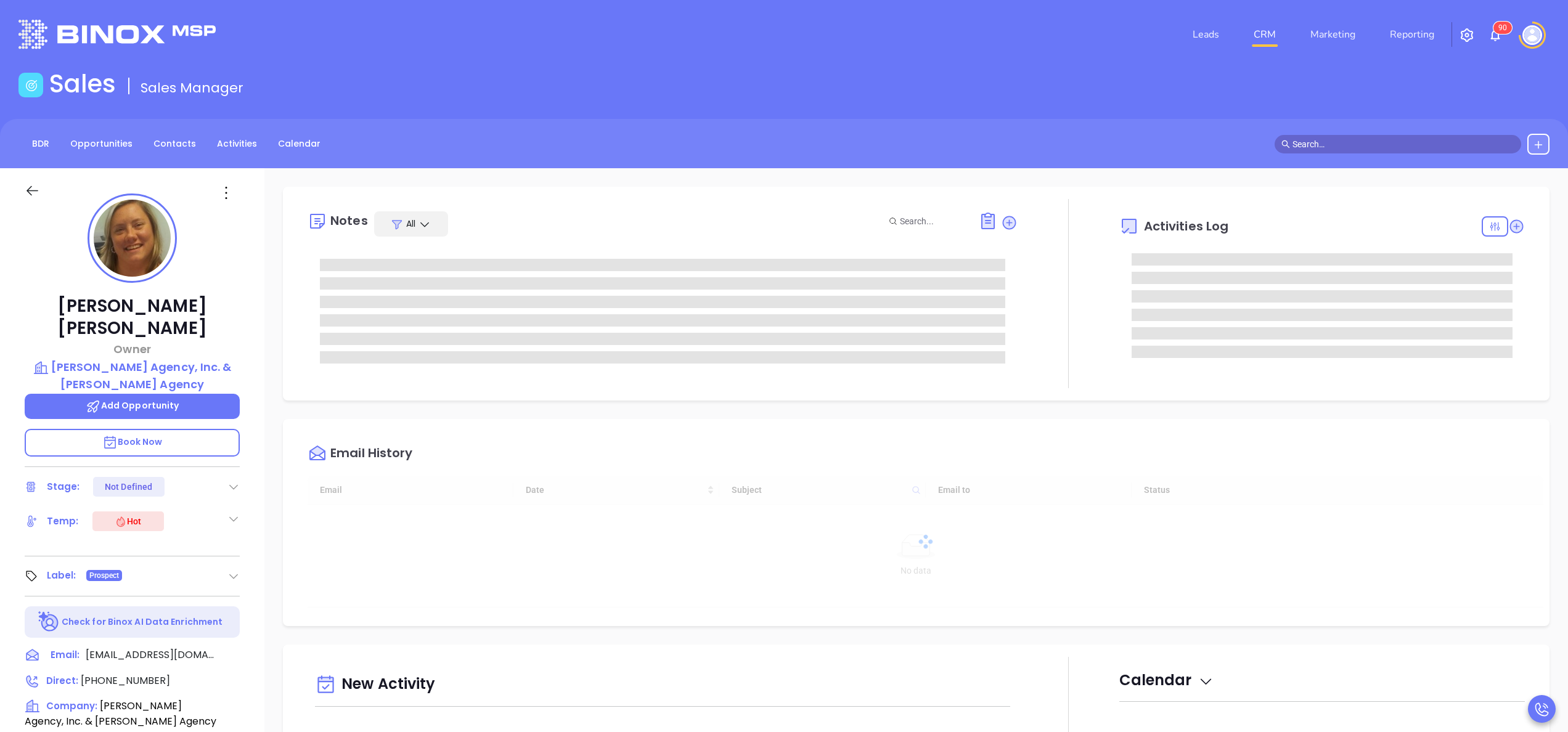
type input "[DATE]"
type input "[PERSON_NAME]"
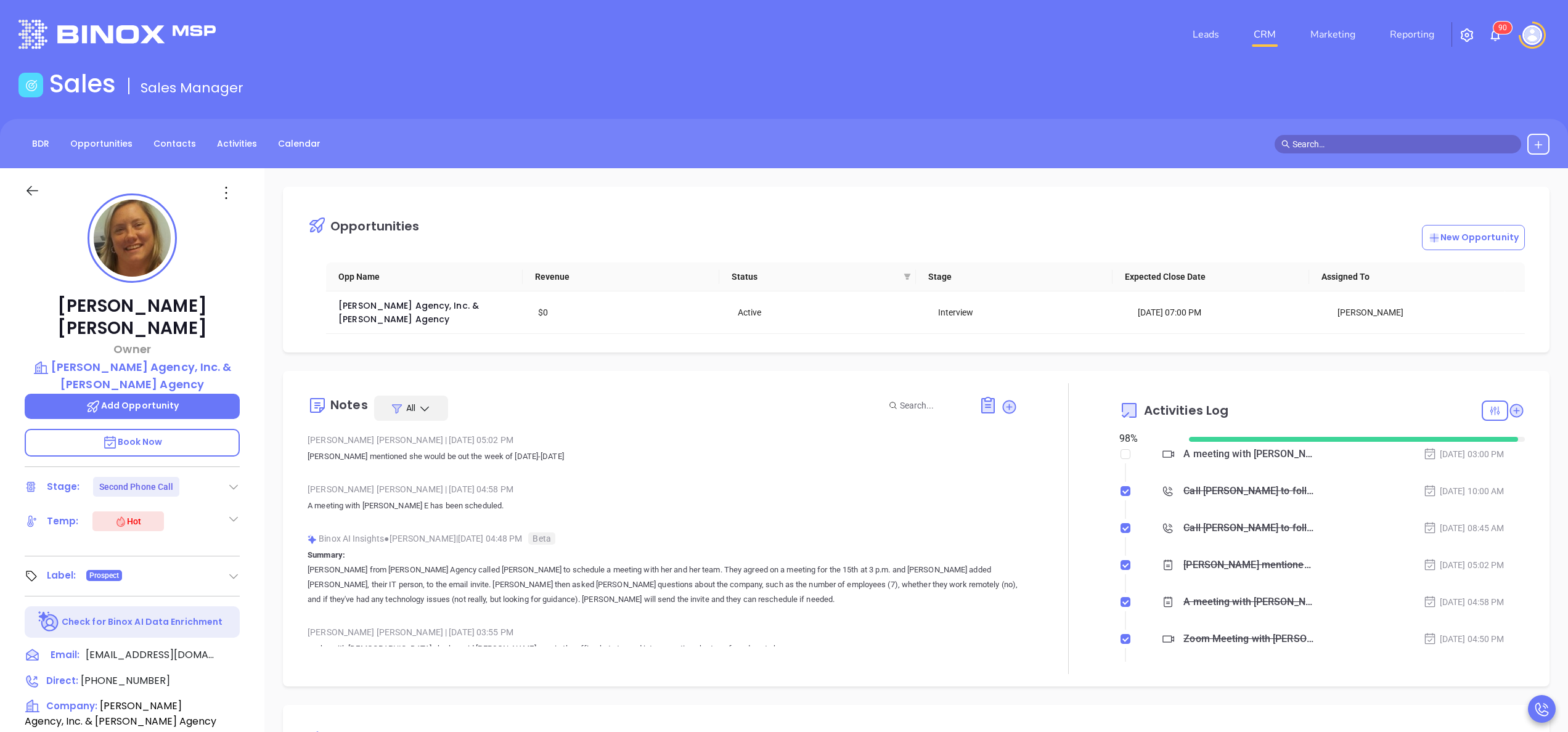
click at [770, 351] on div "Opportunities New Opportunity Opp Name Revenue Status Stage Expected Close Date…" at bounding box center [917, 269] width 1267 height 166
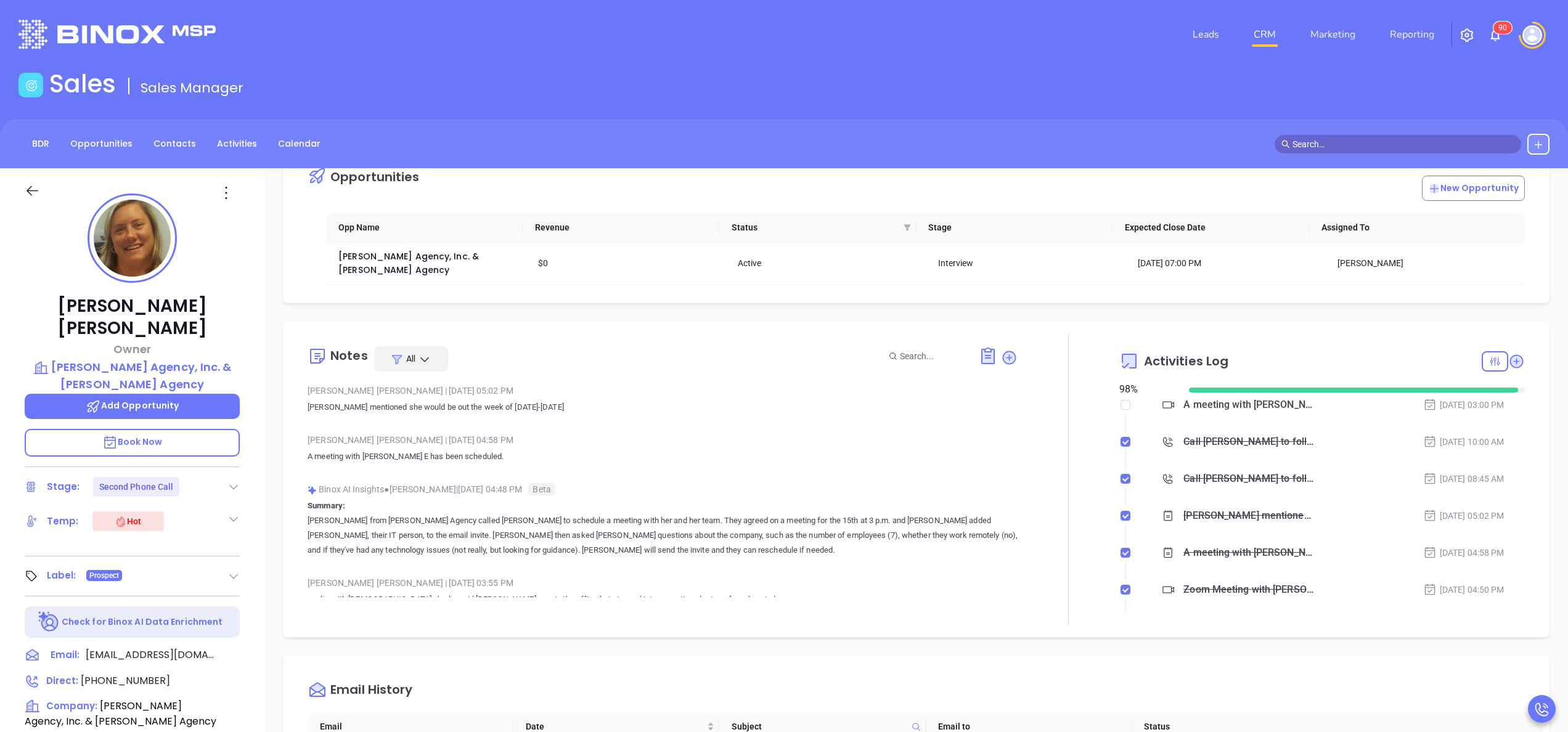
scroll to position [99, 0]
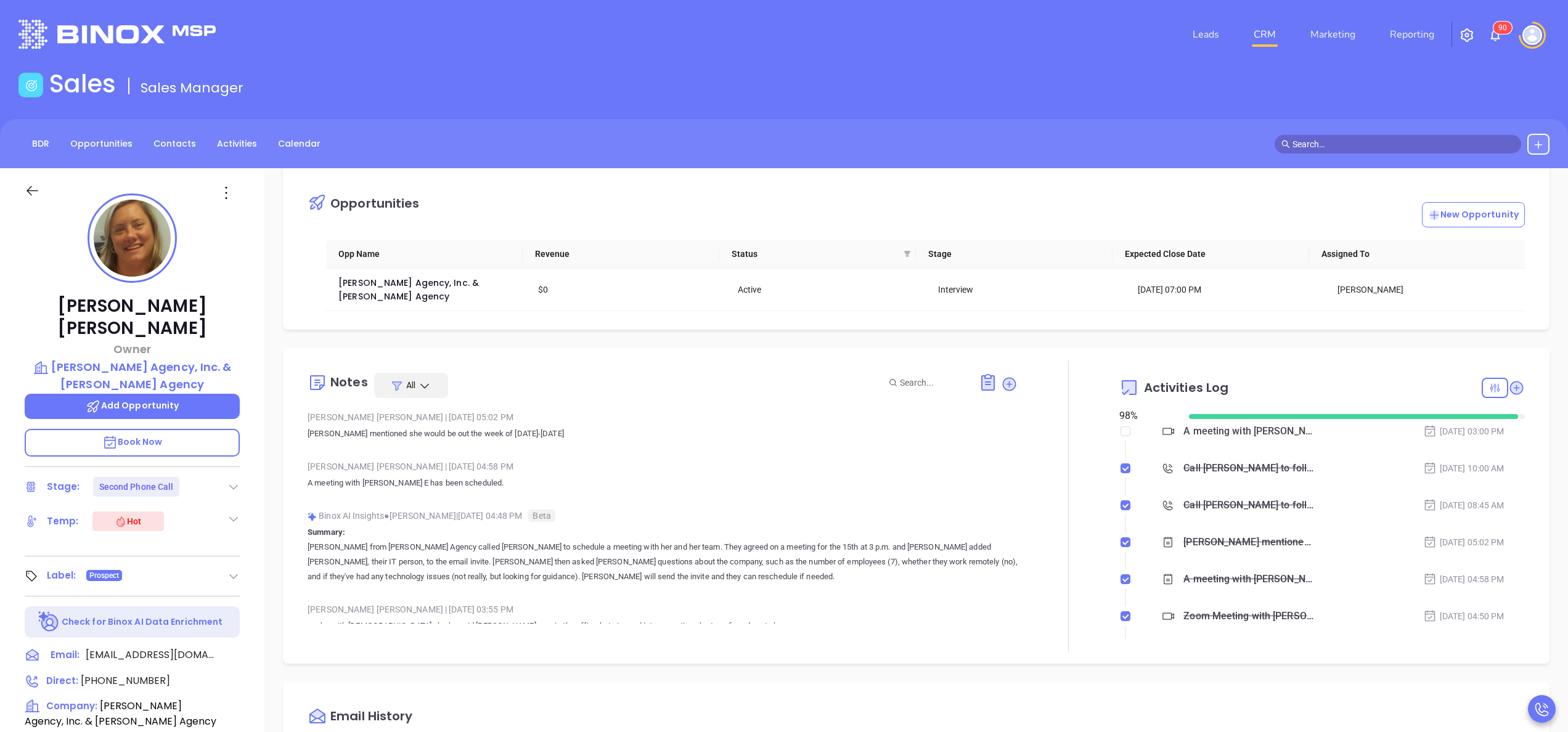
scroll to position [0, 0]
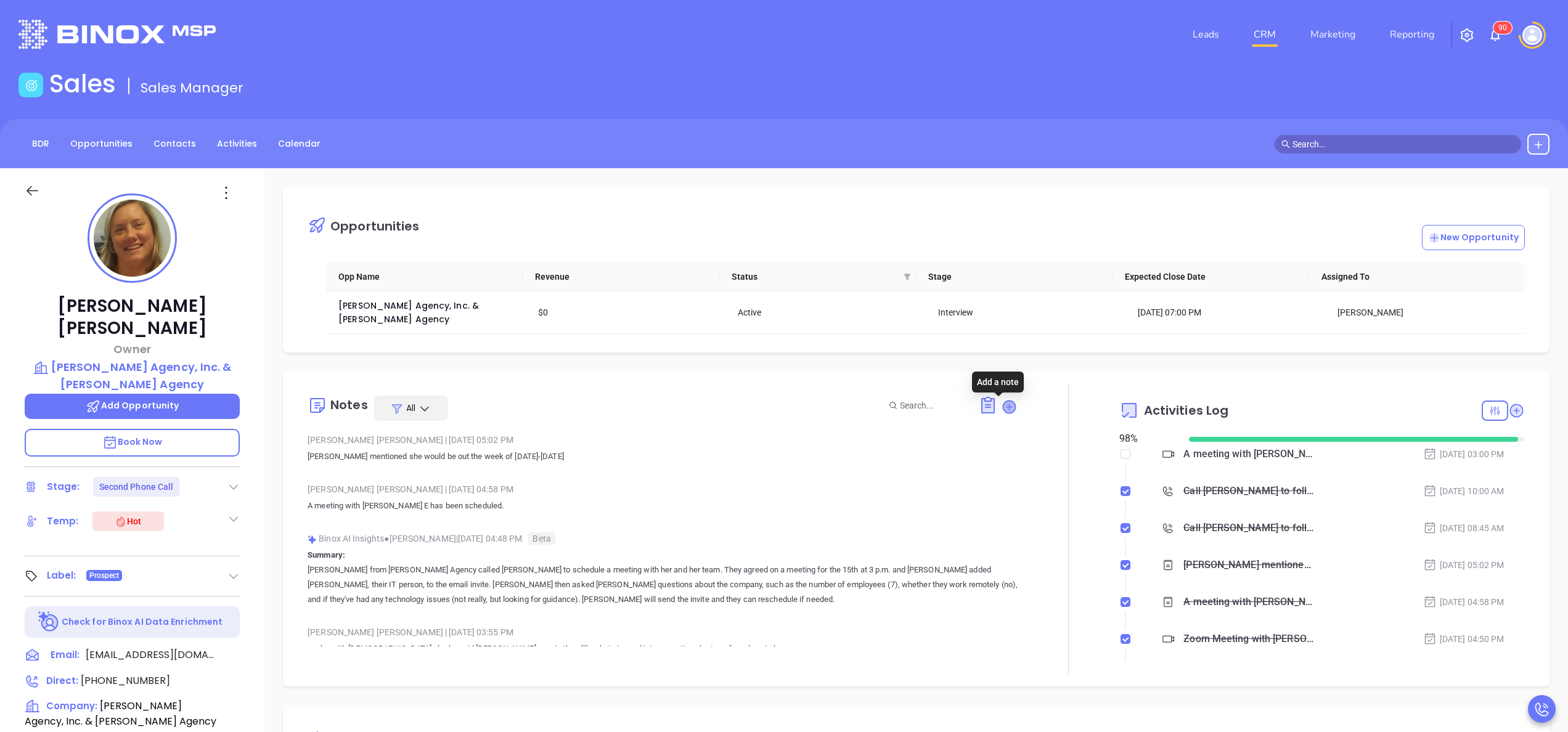
click at [1004, 407] on icon at bounding box center [1010, 407] width 12 height 12
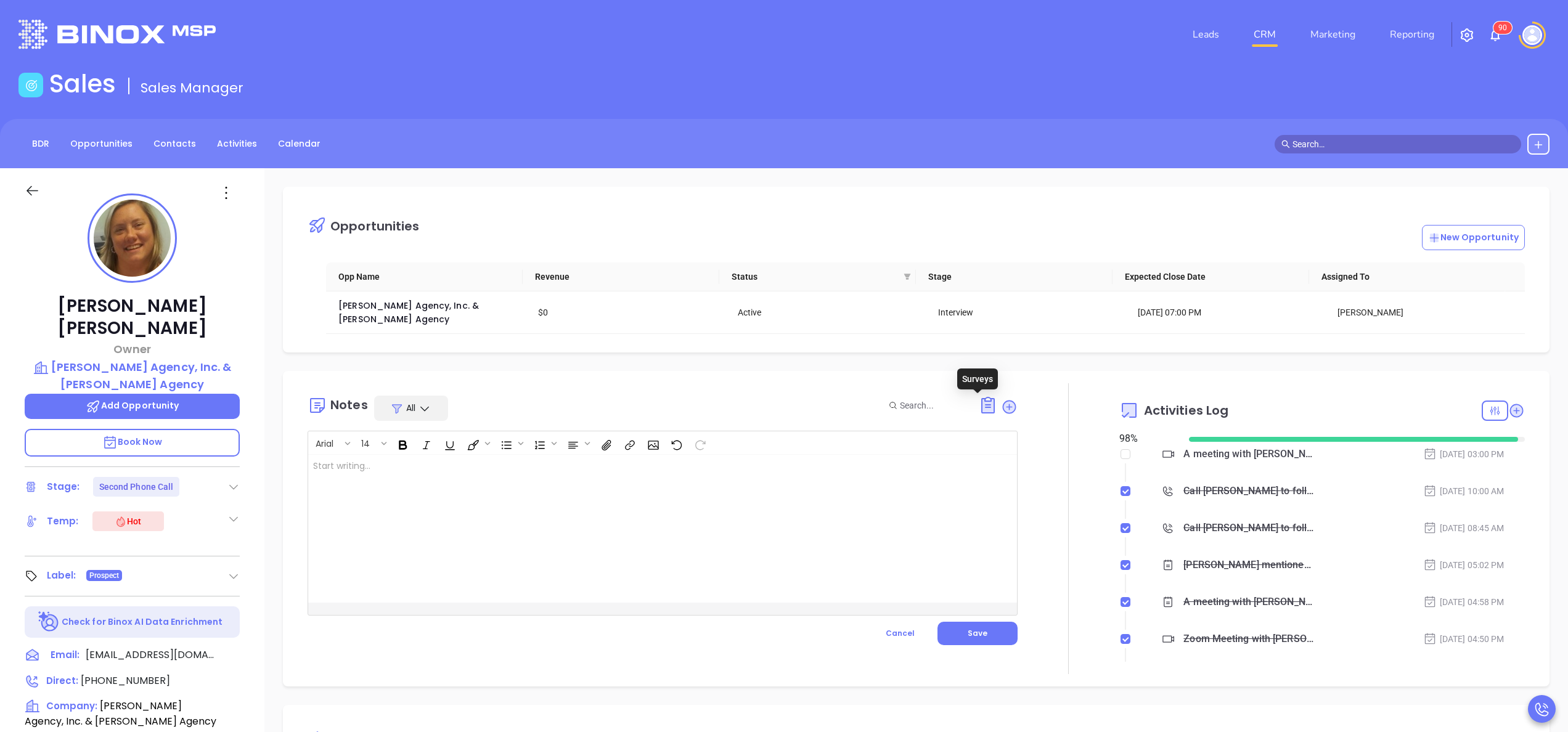
click at [978, 402] on icon at bounding box center [988, 405] width 20 height 20
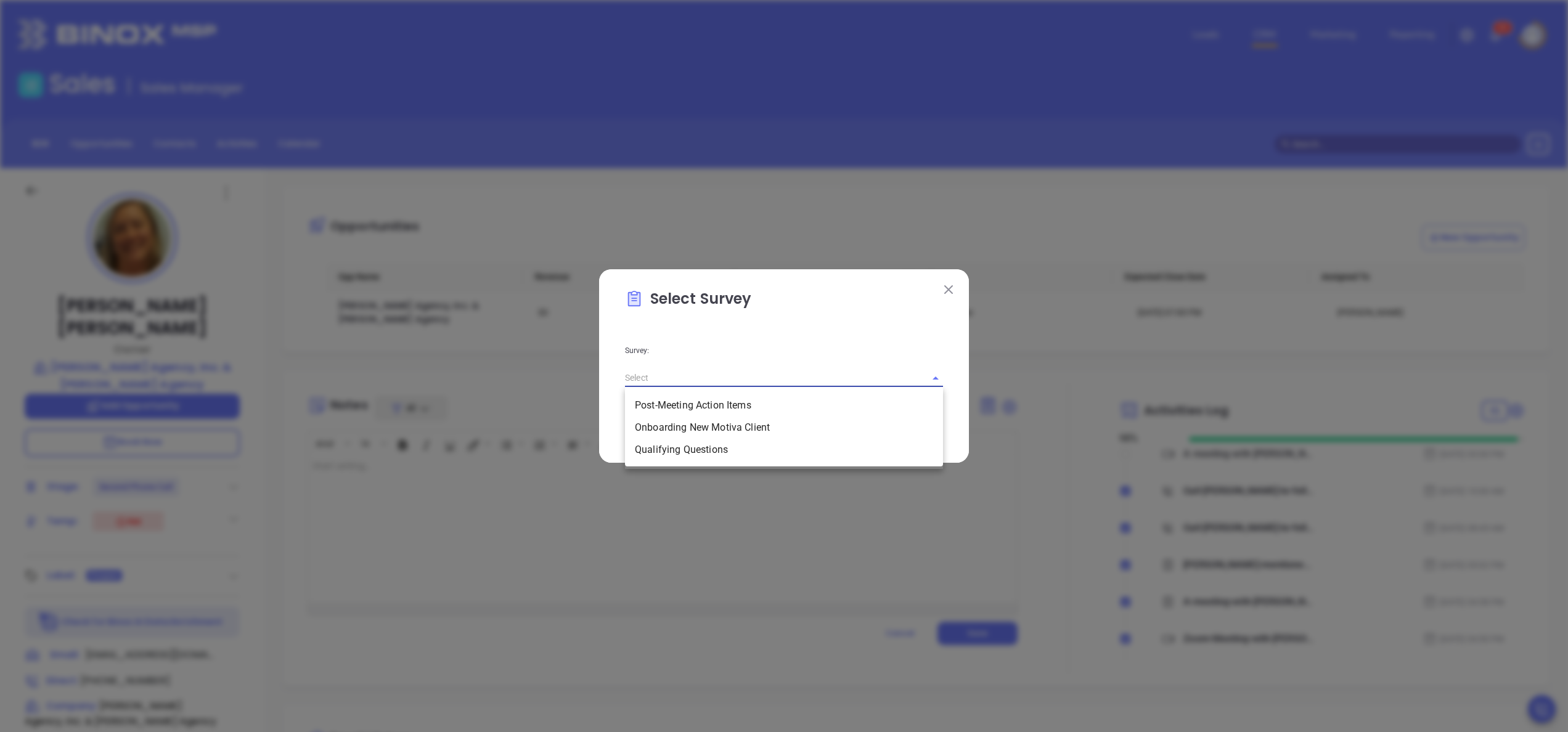
click at [866, 373] on input "text" at bounding box center [767, 378] width 283 height 18
click at [720, 452] on li "Qualifying Questions" at bounding box center [784, 450] width 318 height 23
type input "Qualifying Questions"
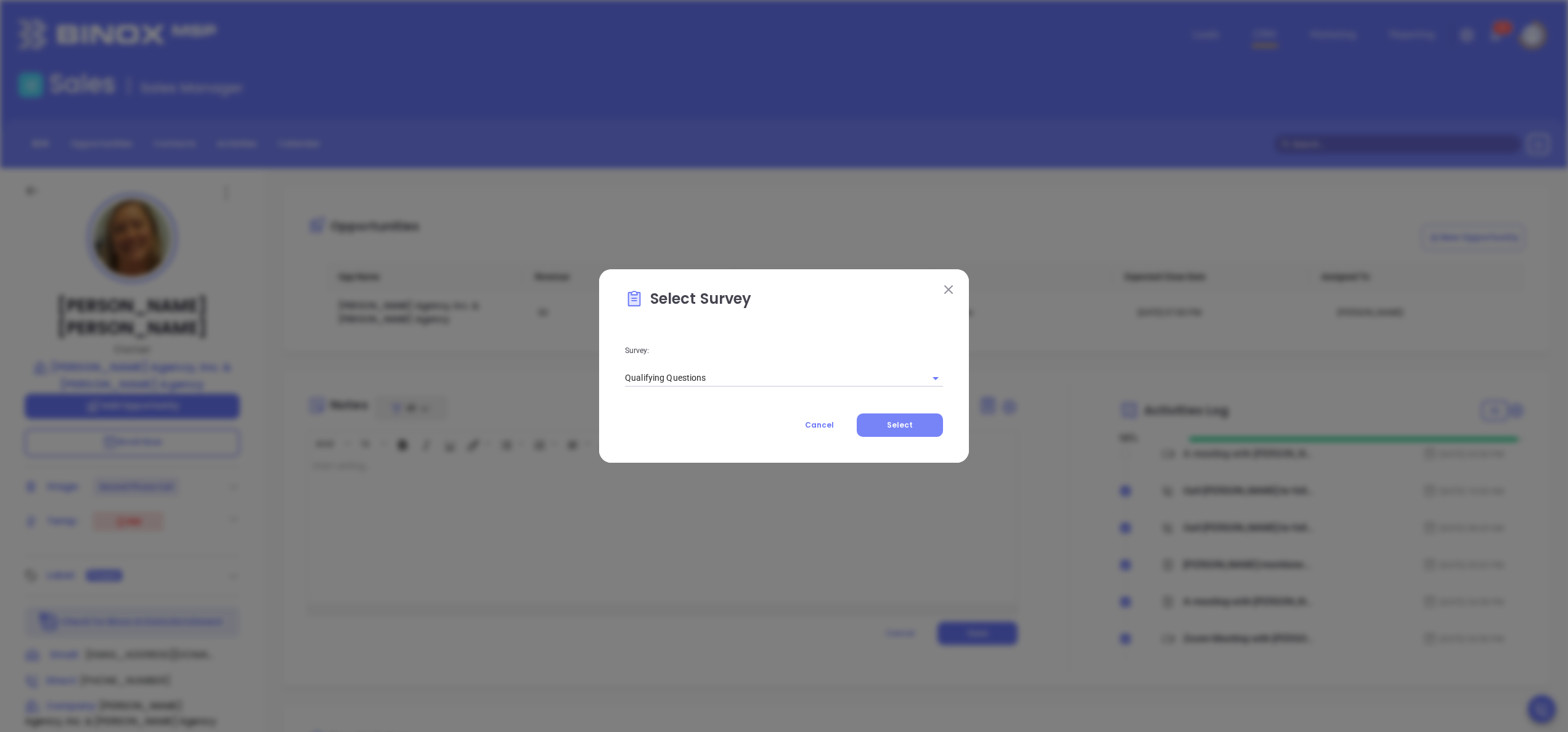
click at [911, 415] on button "Select" at bounding box center [900, 425] width 86 height 23
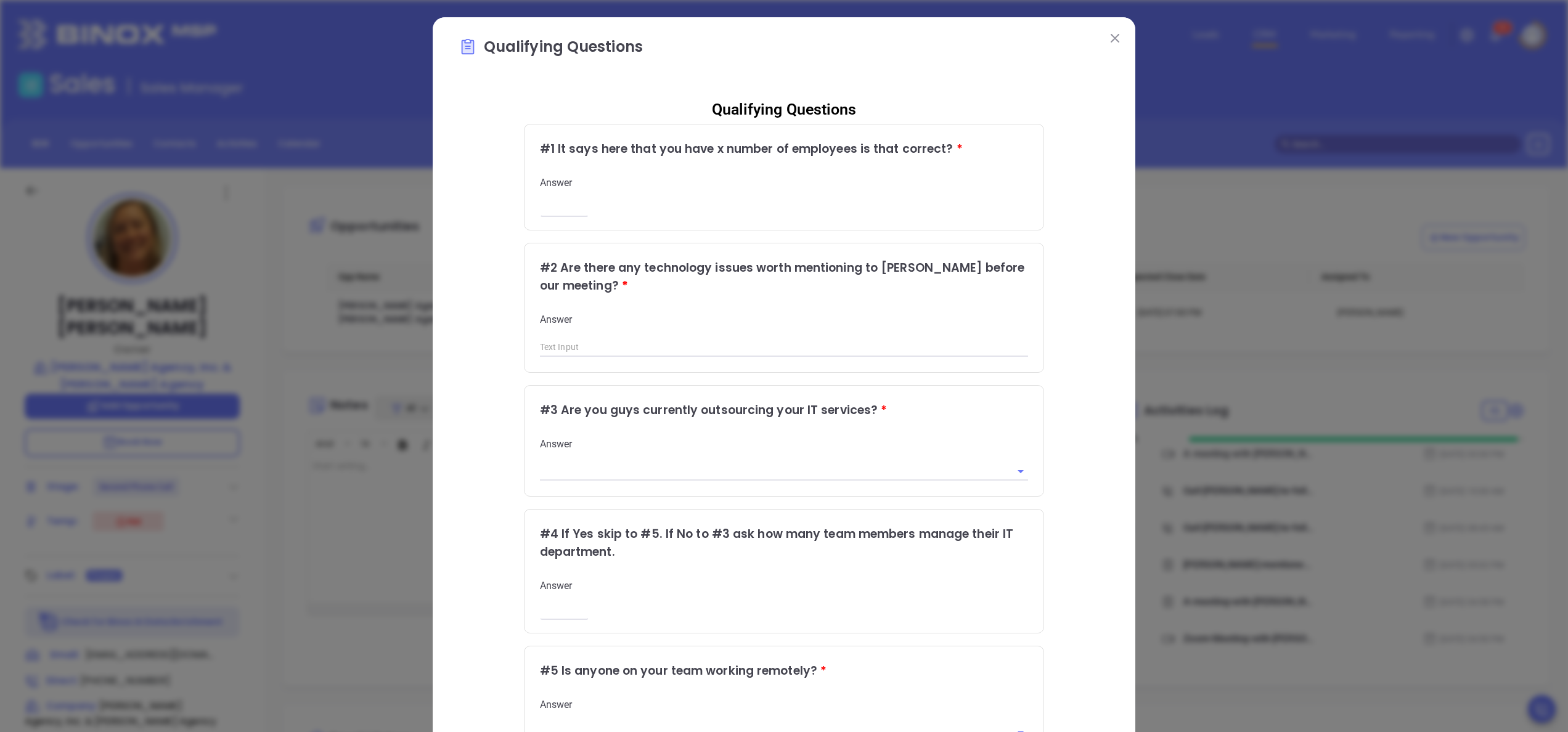
click at [540, 207] on input "number" at bounding box center [564, 208] width 49 height 10
type input "7"
type input "no, but wants help with compliance with dfs"
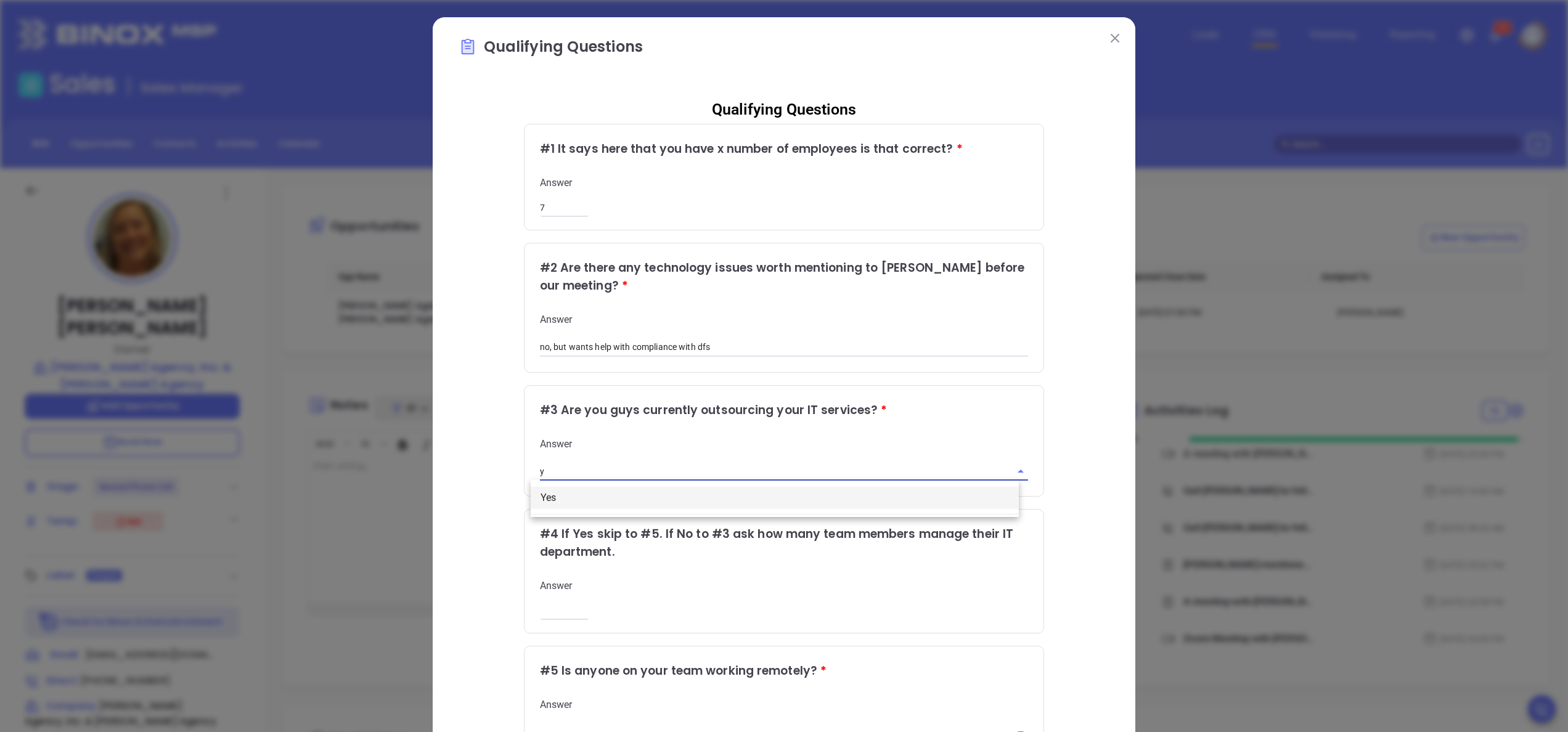
click at [552, 493] on li "Yes" at bounding box center [775, 497] width 488 height 23
type input "Yes"
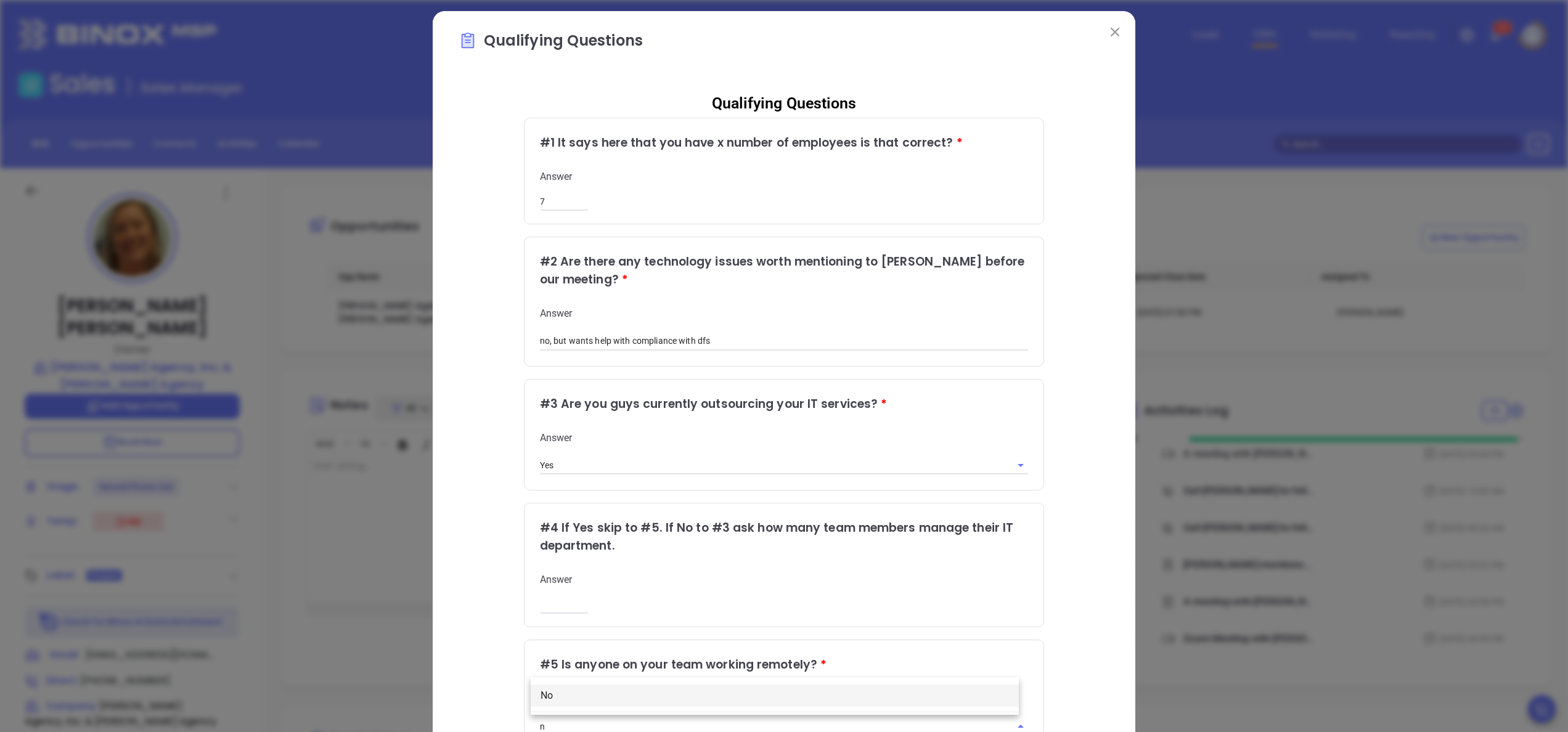
click at [572, 701] on li "No" at bounding box center [775, 696] width 488 height 23
type input "No"
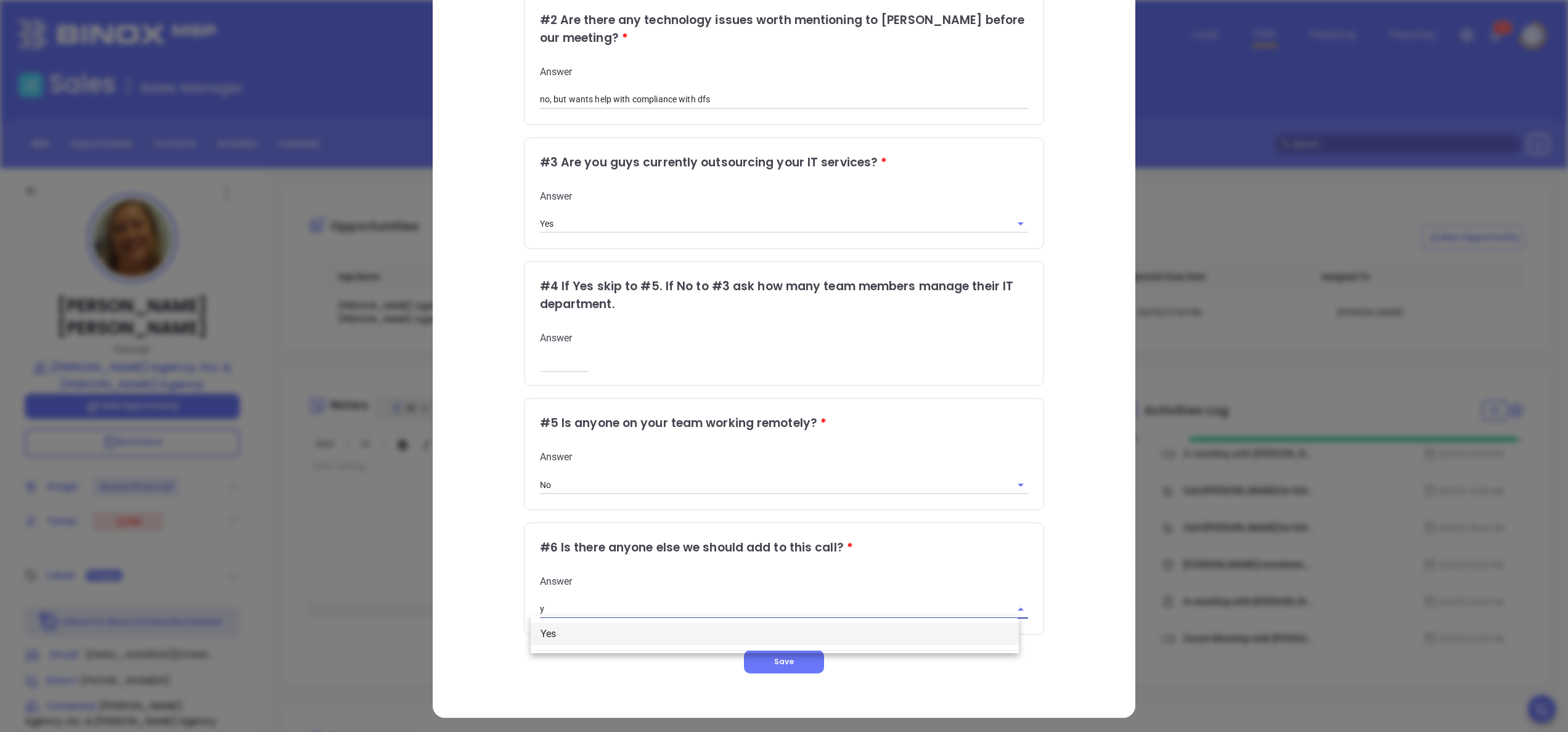
click at [572, 633] on li "Yes" at bounding box center [775, 634] width 488 height 23
type input "Yes"
click at [753, 654] on button "Save" at bounding box center [784, 662] width 80 height 23
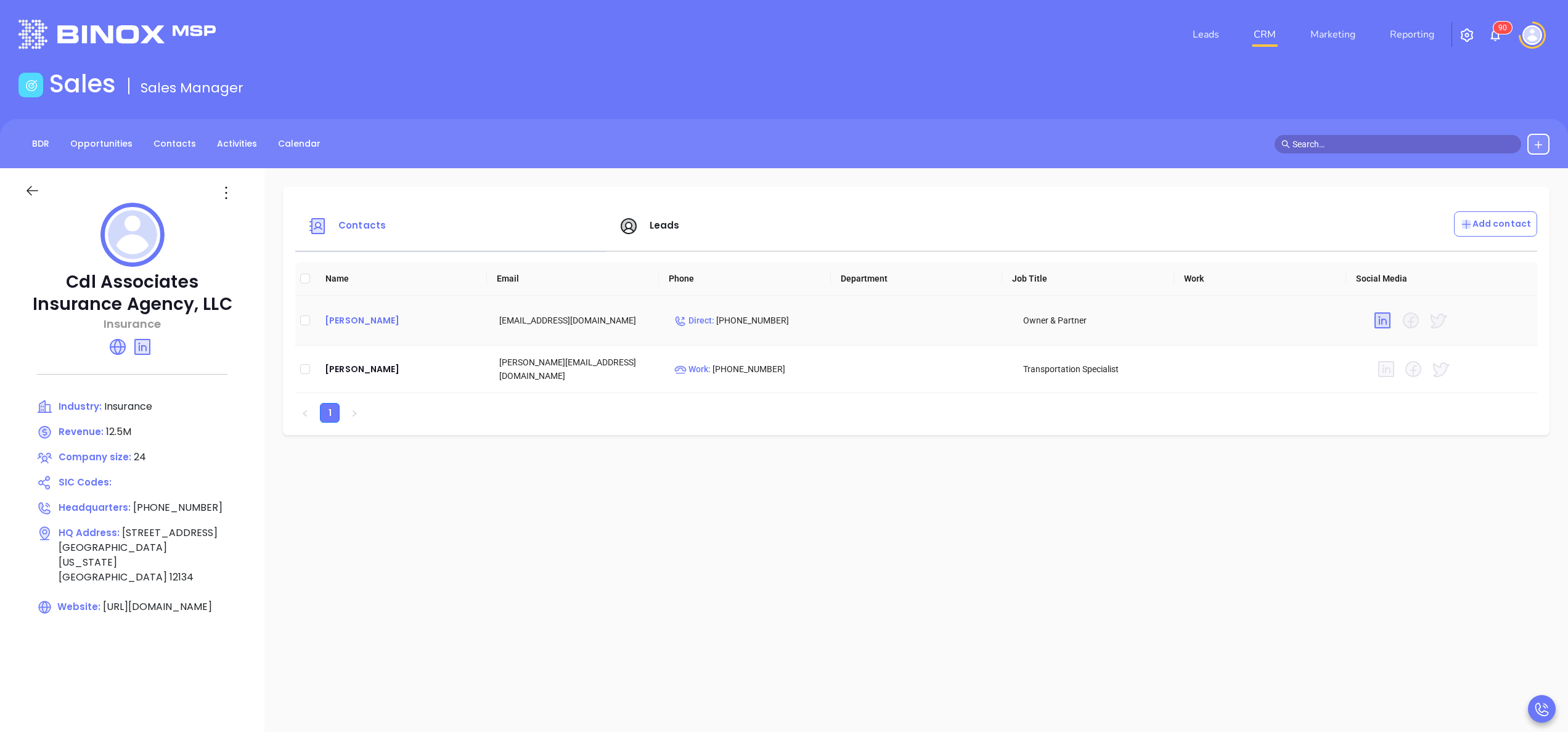
click at [349, 321] on div "[PERSON_NAME]" at bounding box center [402, 320] width 155 height 15
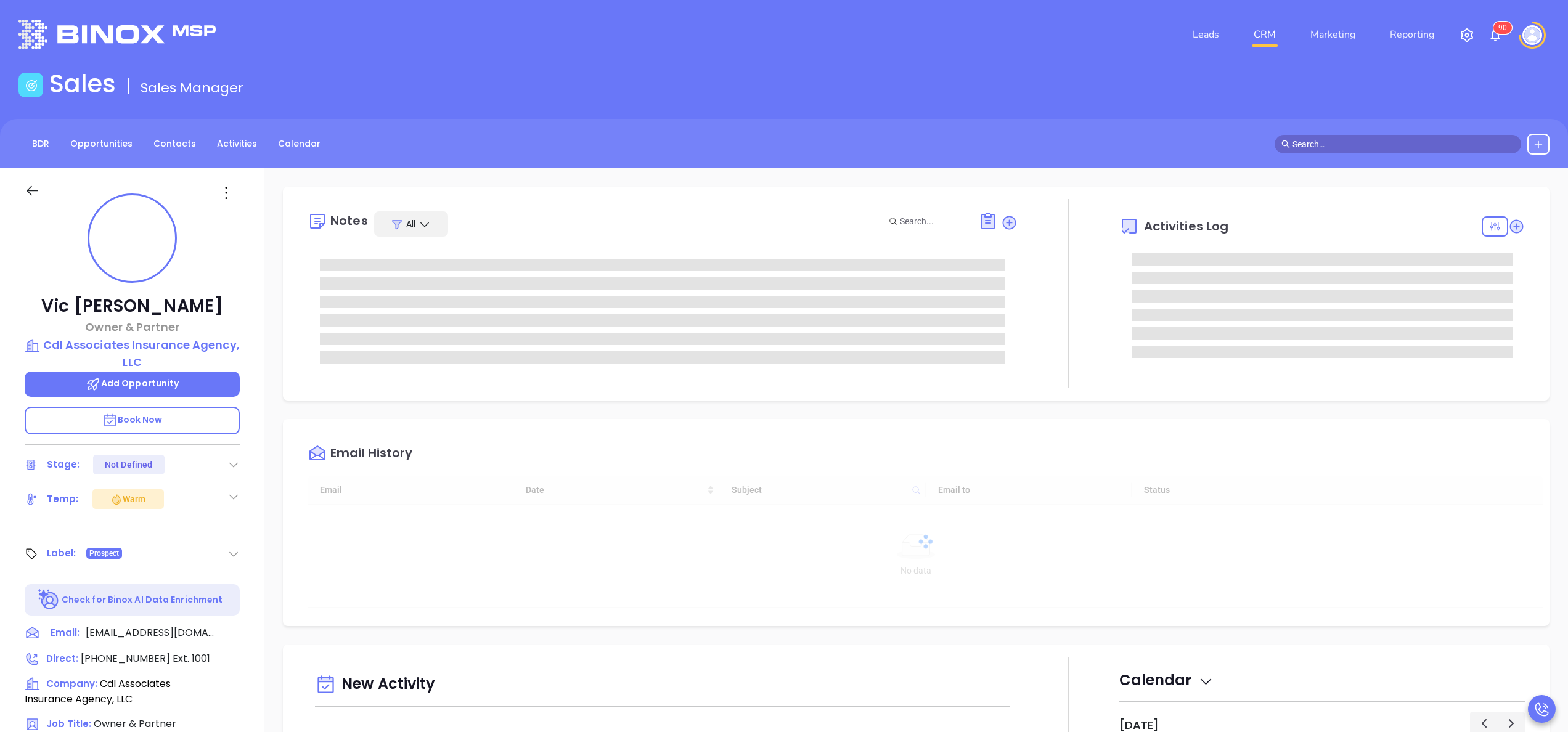
type input "[DATE]"
type input "[PERSON_NAME]"
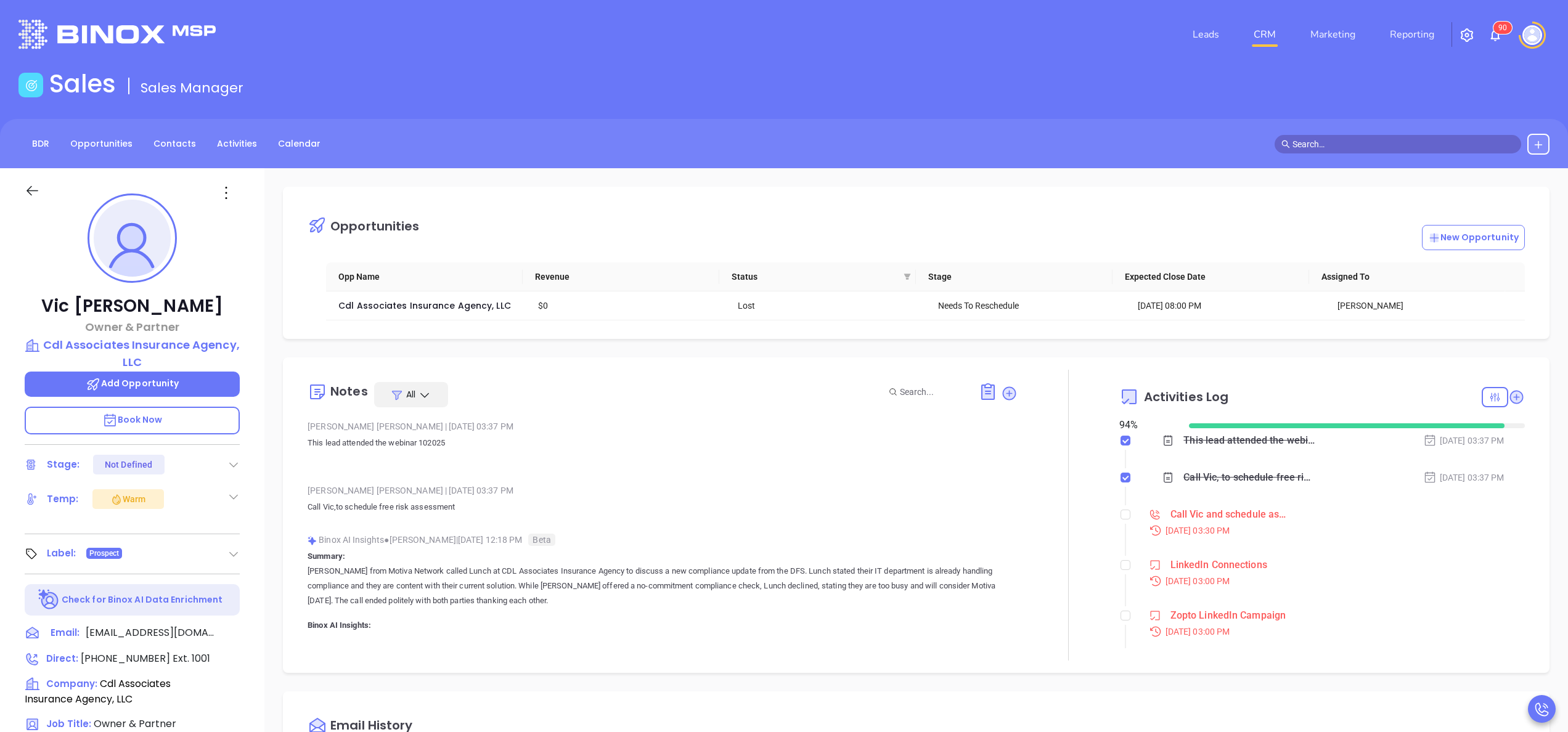
click at [1199, 514] on div "Call Vic and schedule assessment - [PERSON_NAME]" at bounding box center [1229, 514] width 117 height 18
click at [1034, 516] on div at bounding box center [1068, 515] width 102 height 291
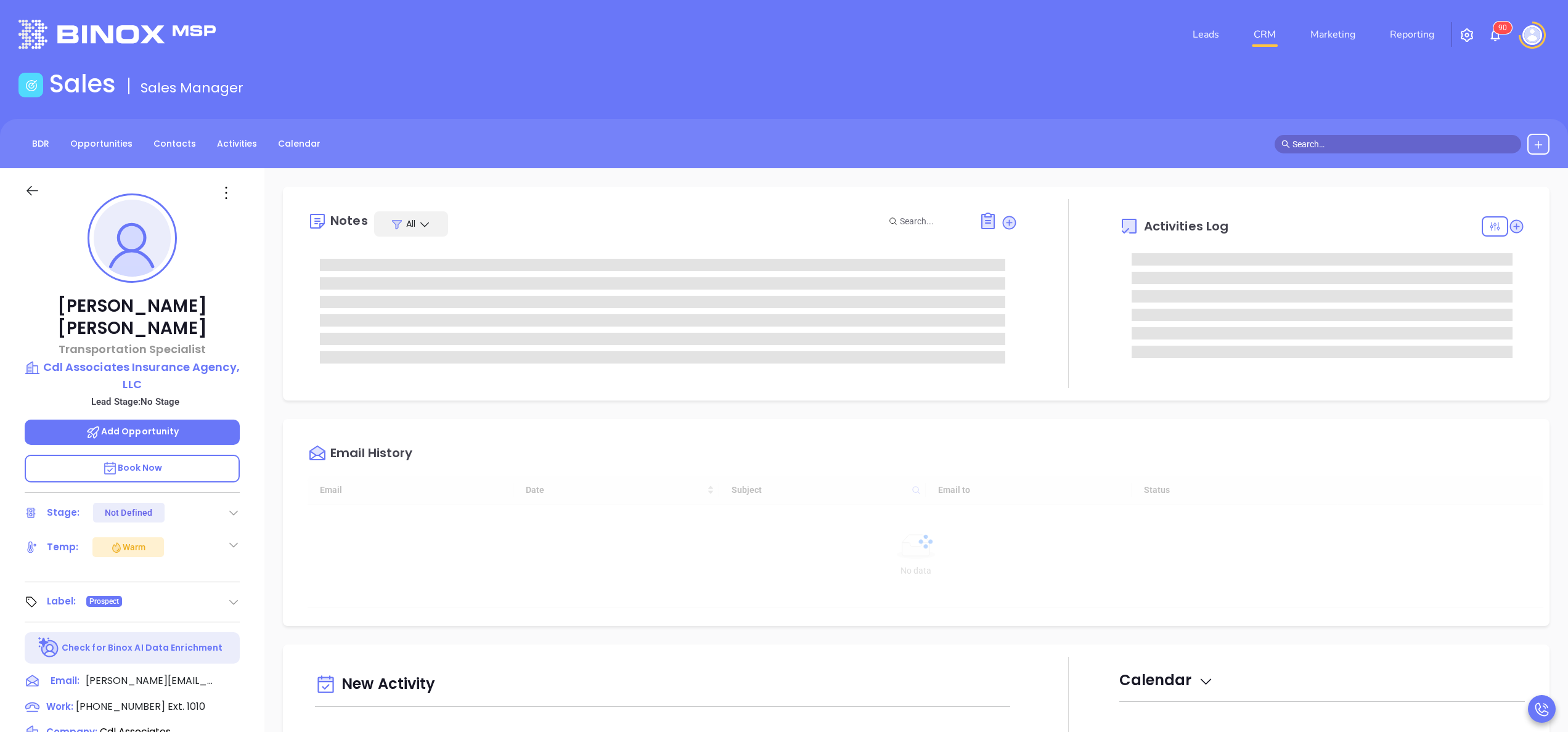
type input "[DATE]"
type input "[PERSON_NAME]"
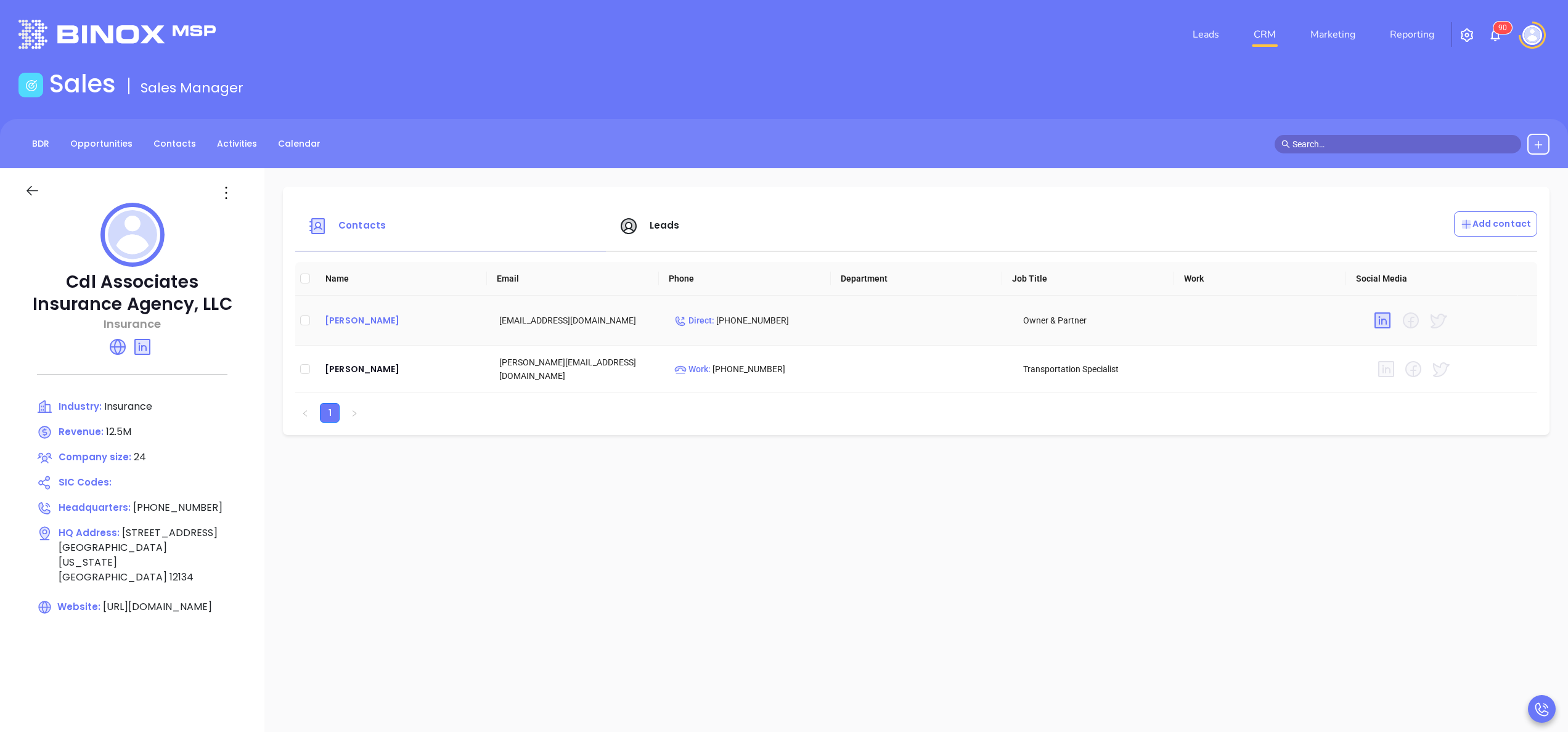
click at [362, 316] on div "[PERSON_NAME]" at bounding box center [402, 320] width 155 height 15
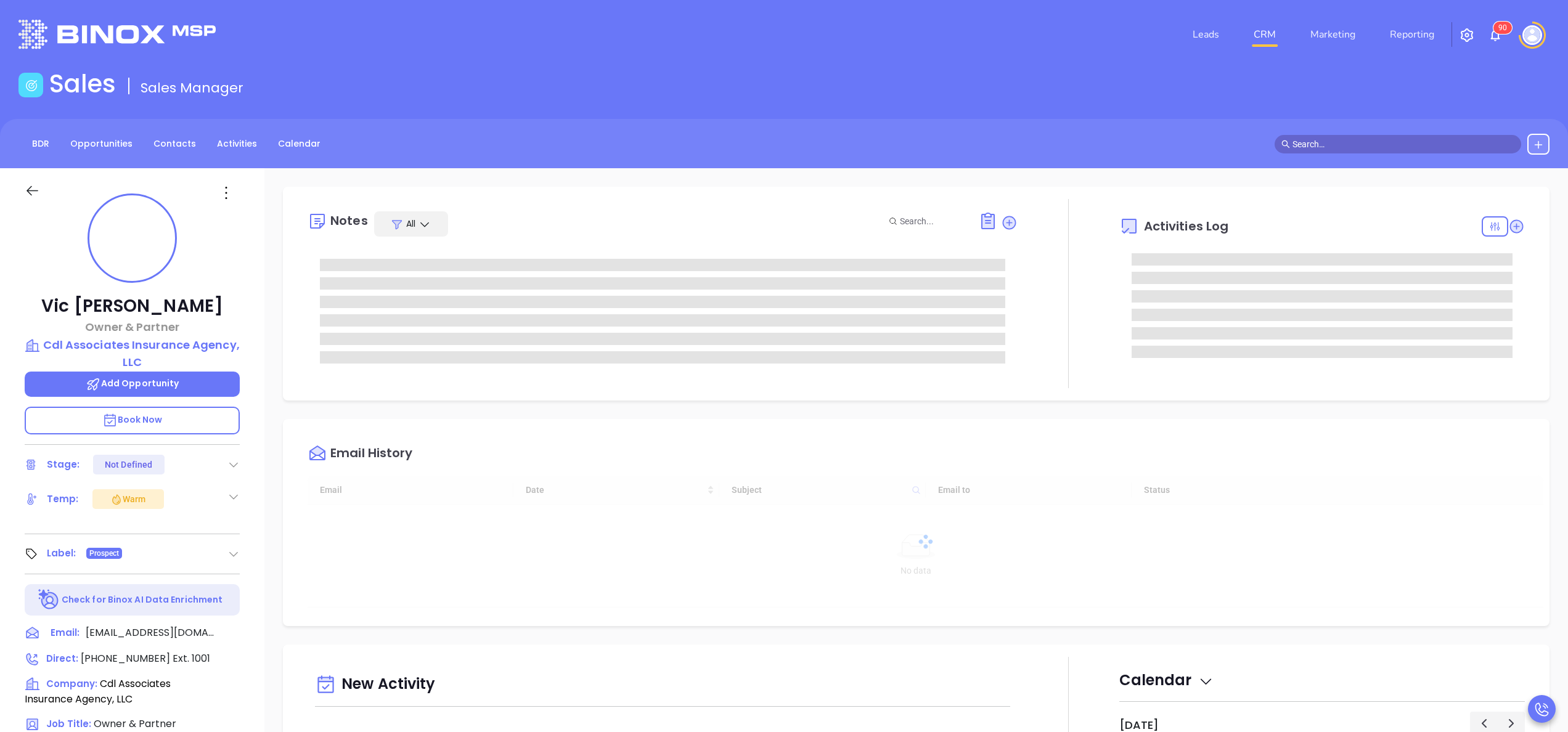
type input "[DATE]"
type input "[PERSON_NAME]"
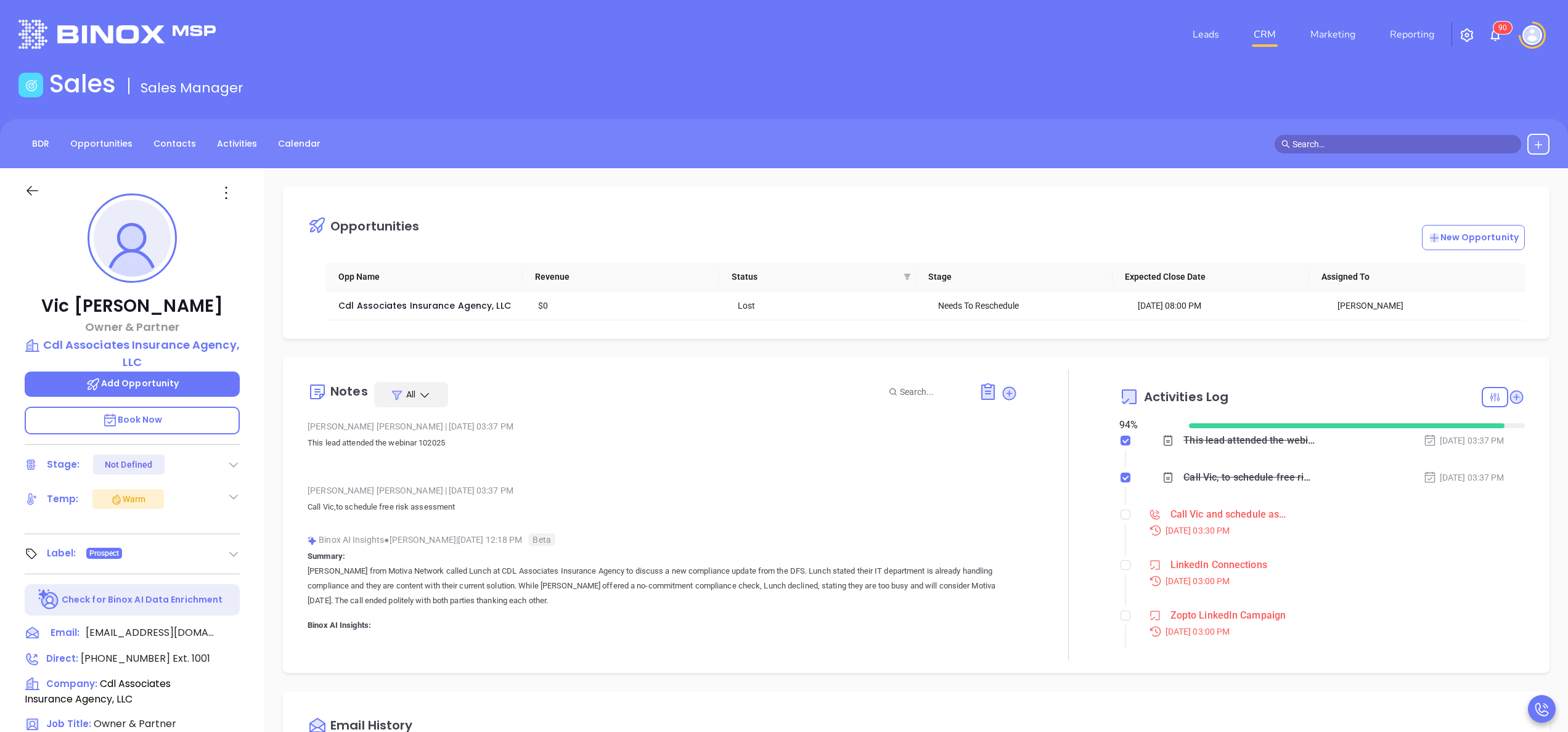
click at [1223, 514] on div "Call Vic and schedule assessment - [PERSON_NAME]" at bounding box center [1229, 514] width 117 height 18
click at [1017, 515] on div at bounding box center [1068, 515] width 102 height 291
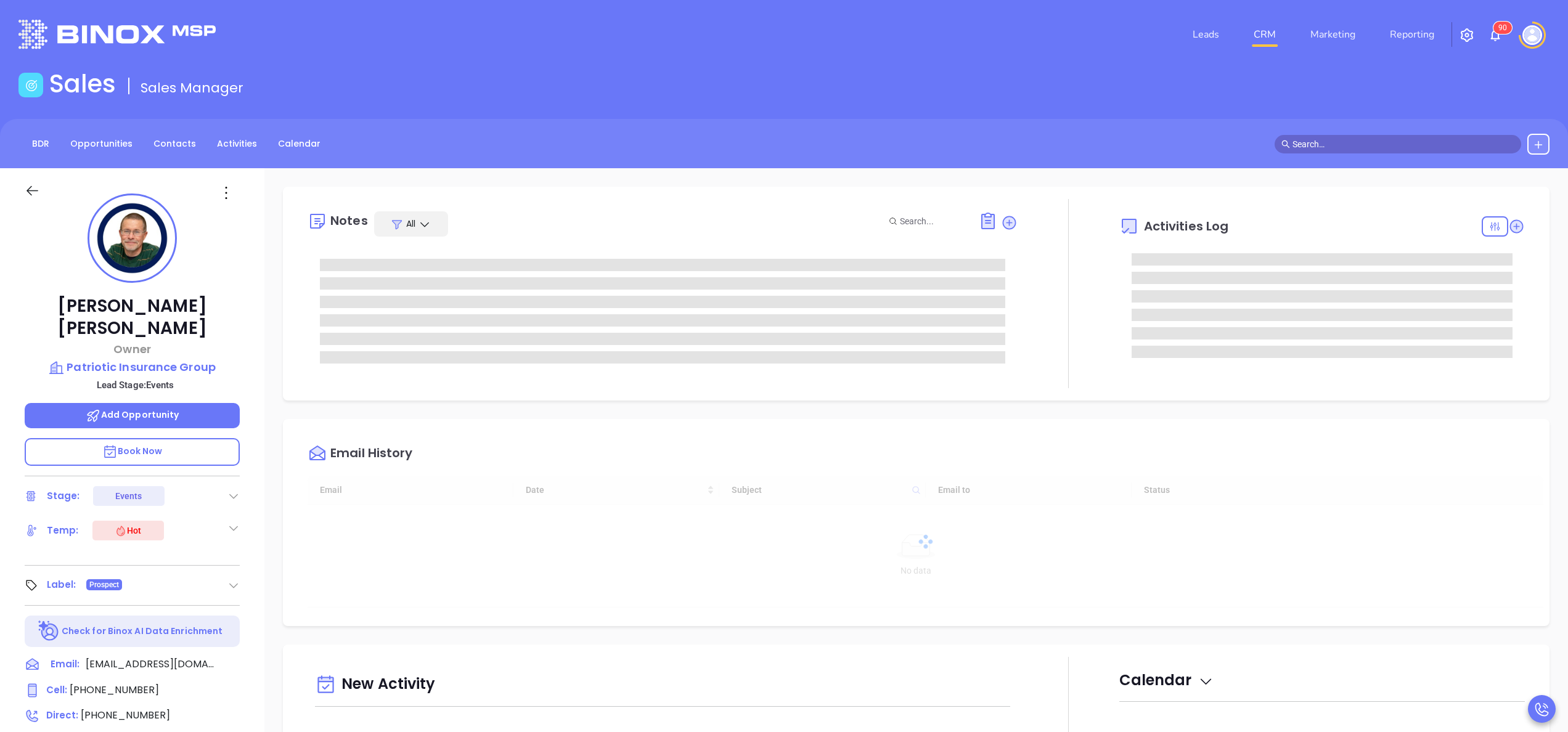
type input "[DATE]"
type input "[PERSON_NAME]"
type input "[DATE]"
type input "[PERSON_NAME]"
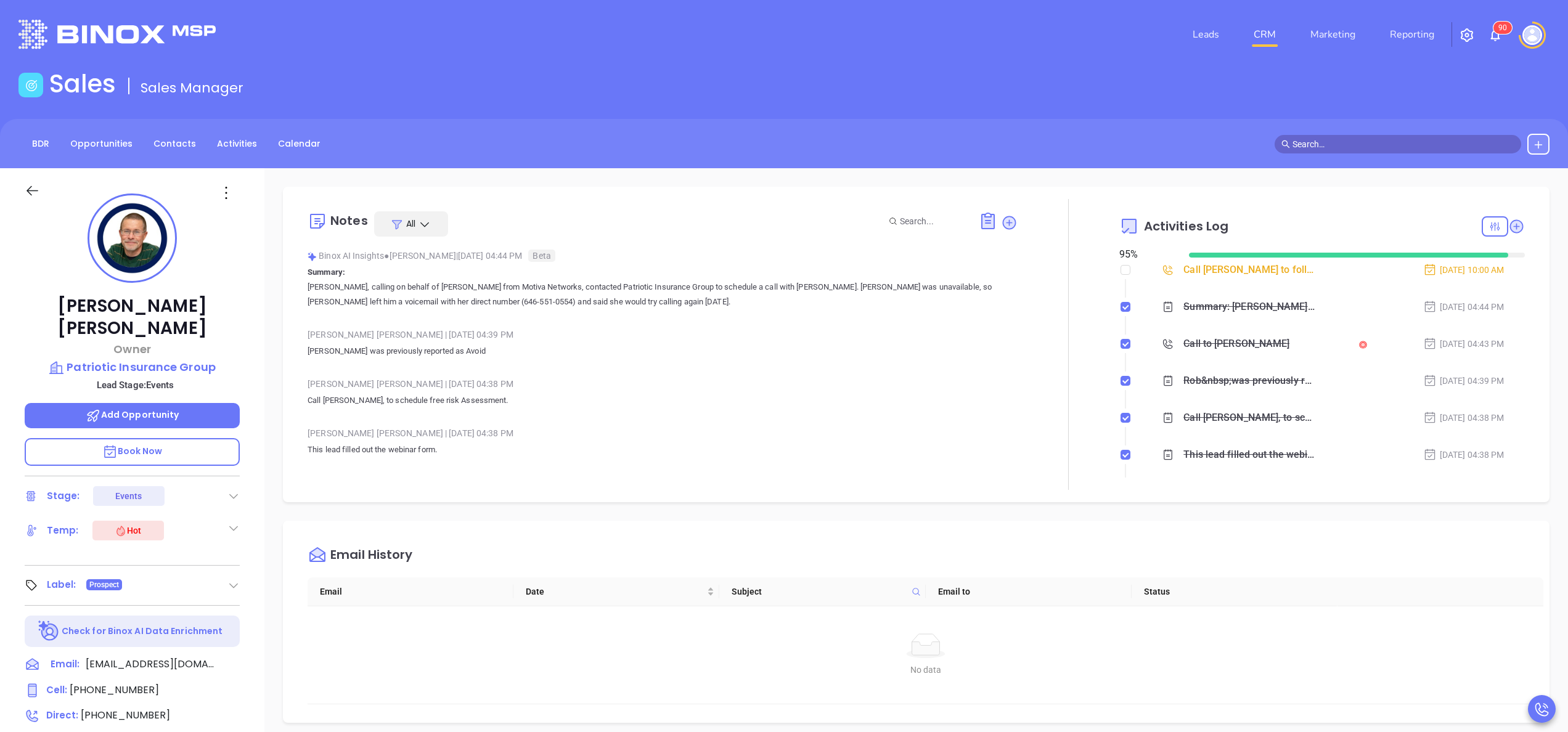
scroll to position [358, 0]
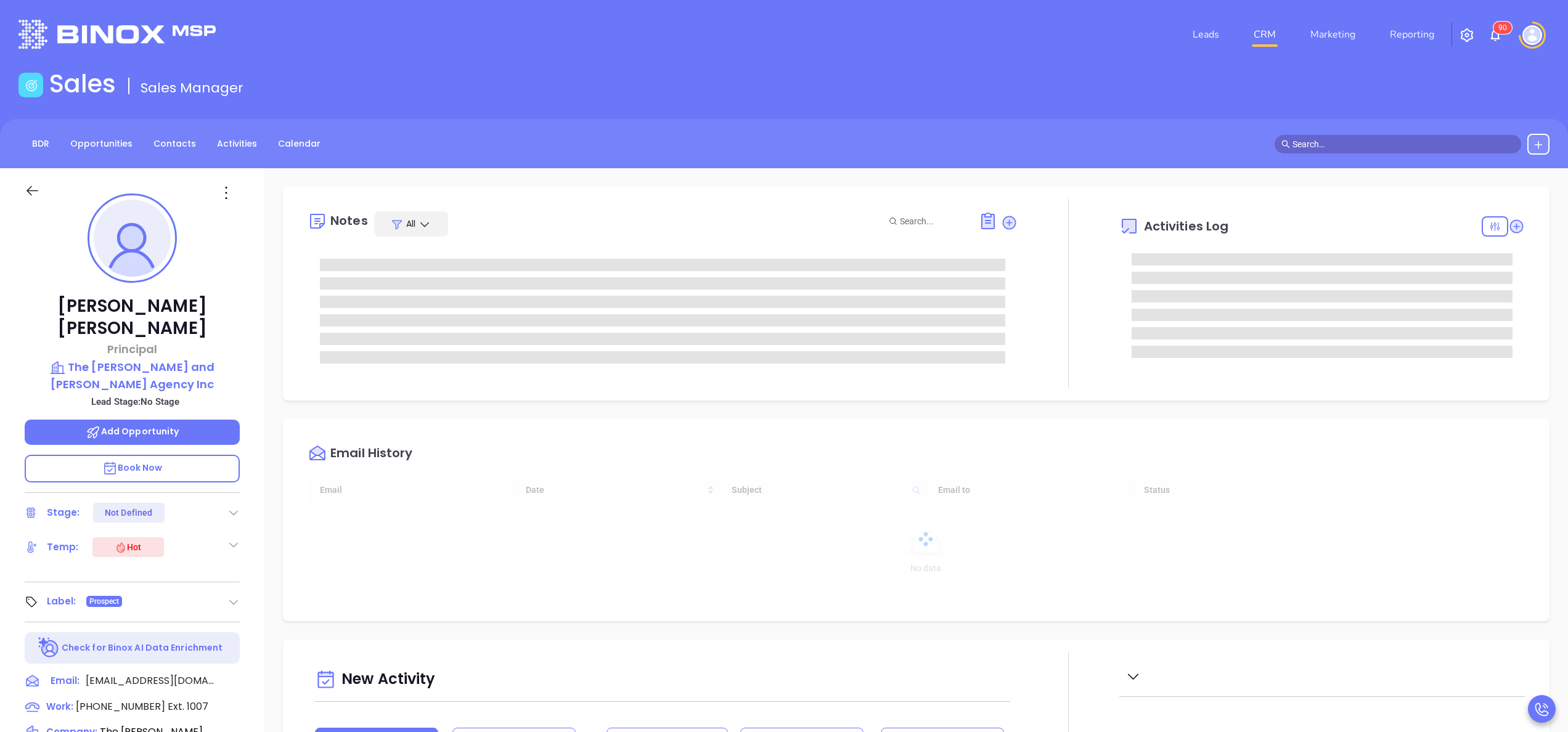
type input "10:00 am"
type input "[DATE]"
type input "[PERSON_NAME]"
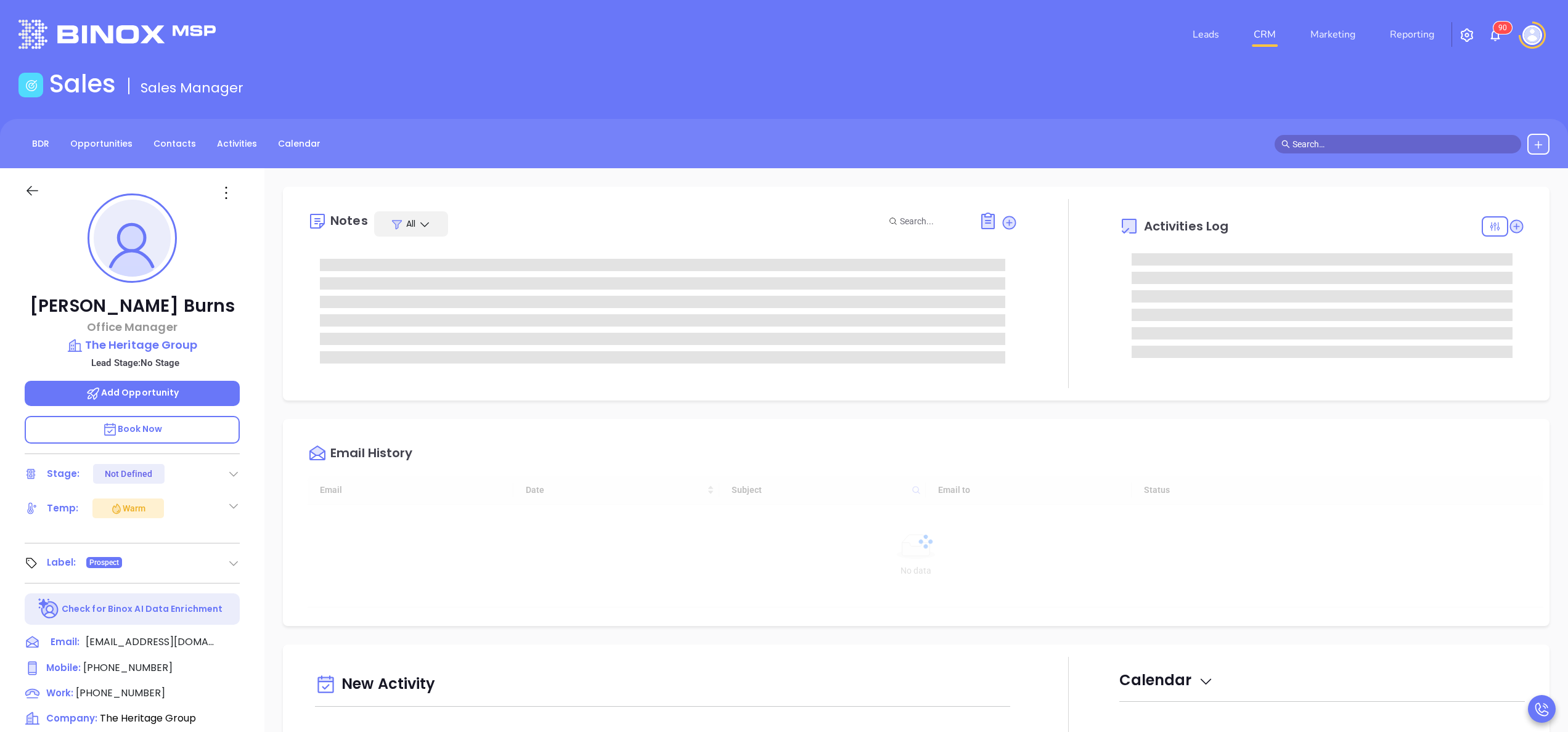
type input "[DATE]"
type input "[PERSON_NAME]"
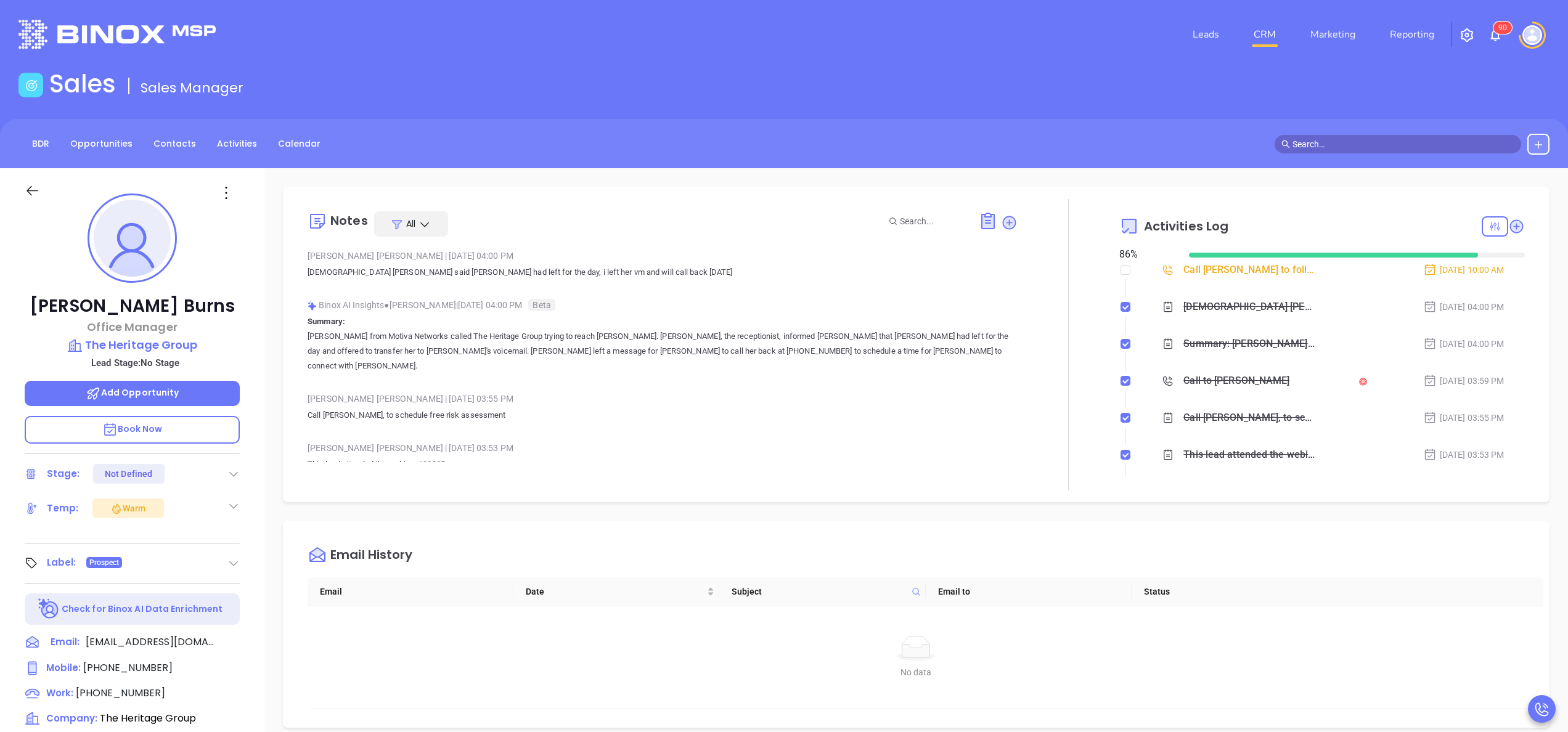
click at [528, 329] on p "Annabelle from Motiva Networks called The Heritage Group trying to reach Tina B…" at bounding box center [662, 351] width 710 height 44
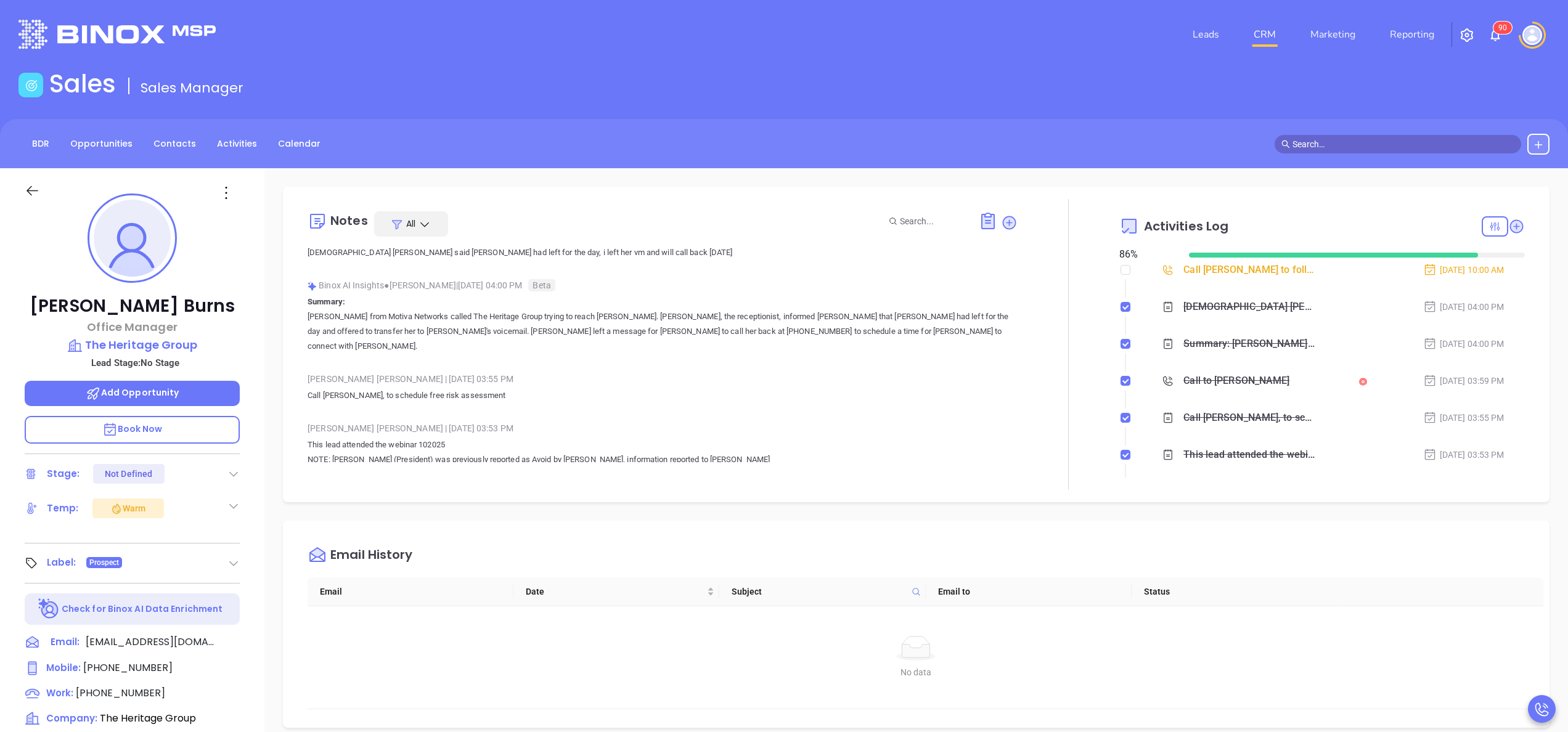
scroll to position [0, 0]
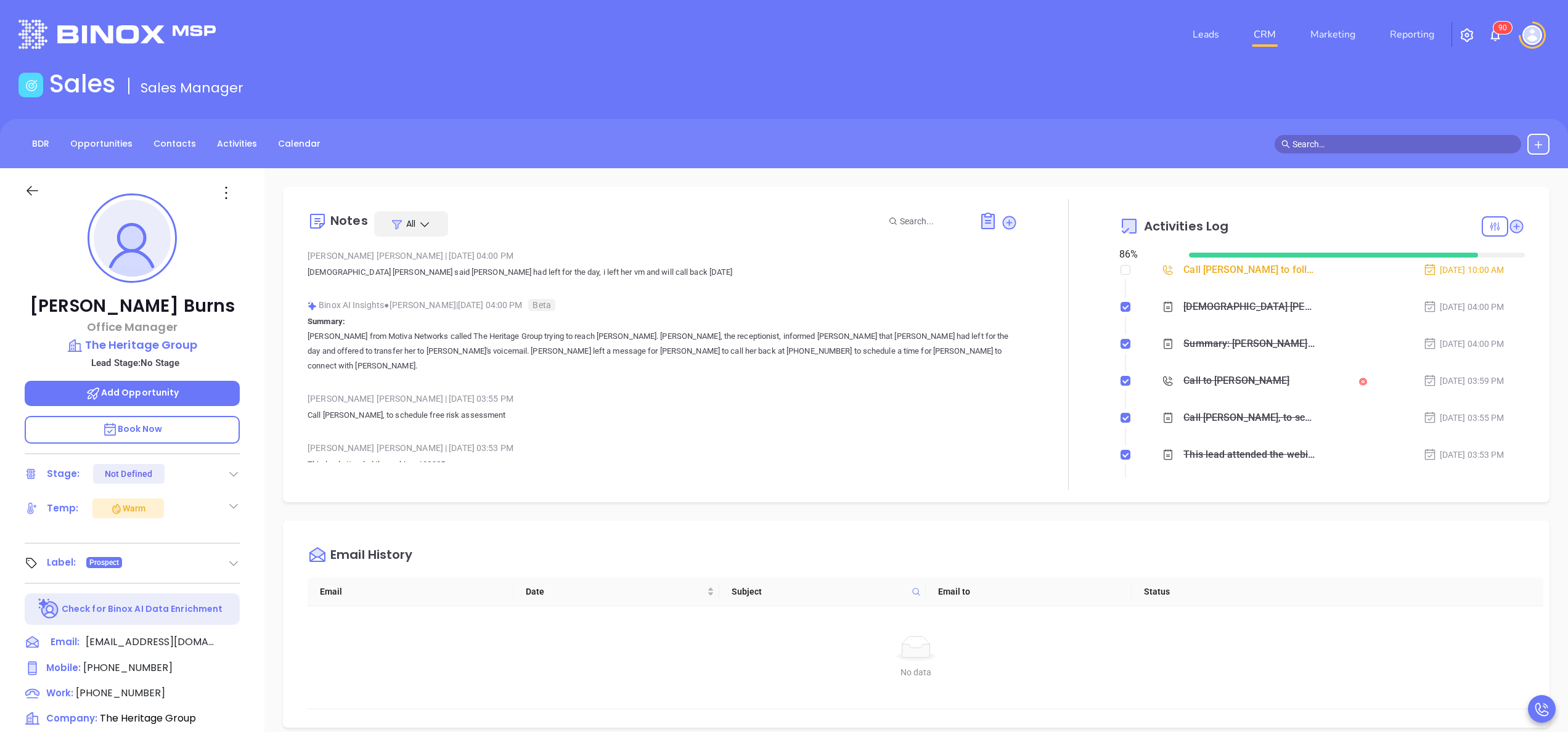
click at [605, 341] on p "Annabelle from Motiva Networks called The Heritage Group trying to reach Tina B…" at bounding box center [662, 351] width 710 height 44
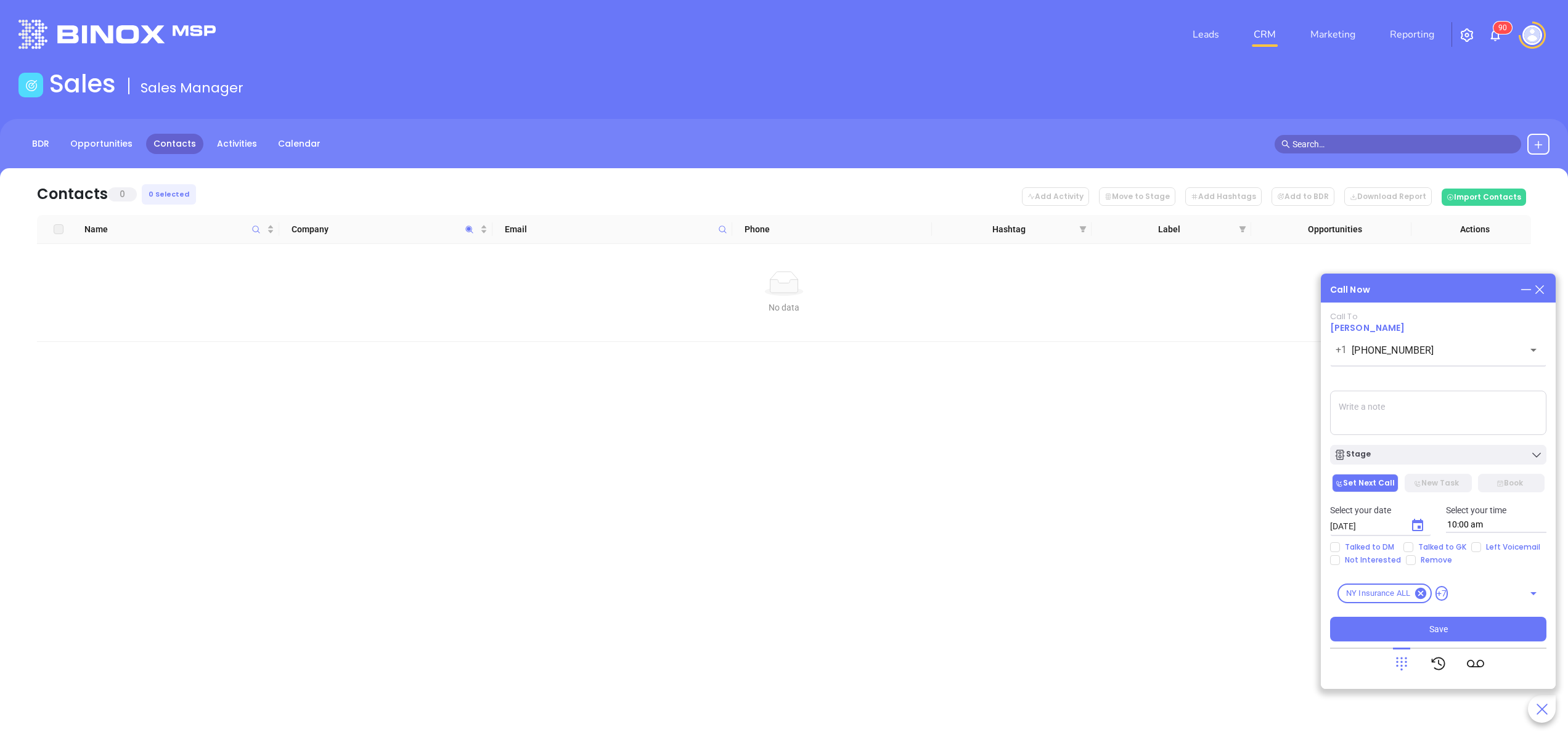
click at [165, 142] on link "Contacts" at bounding box center [174, 144] width 57 height 20
click at [1535, 287] on icon at bounding box center [1540, 290] width 14 height 14
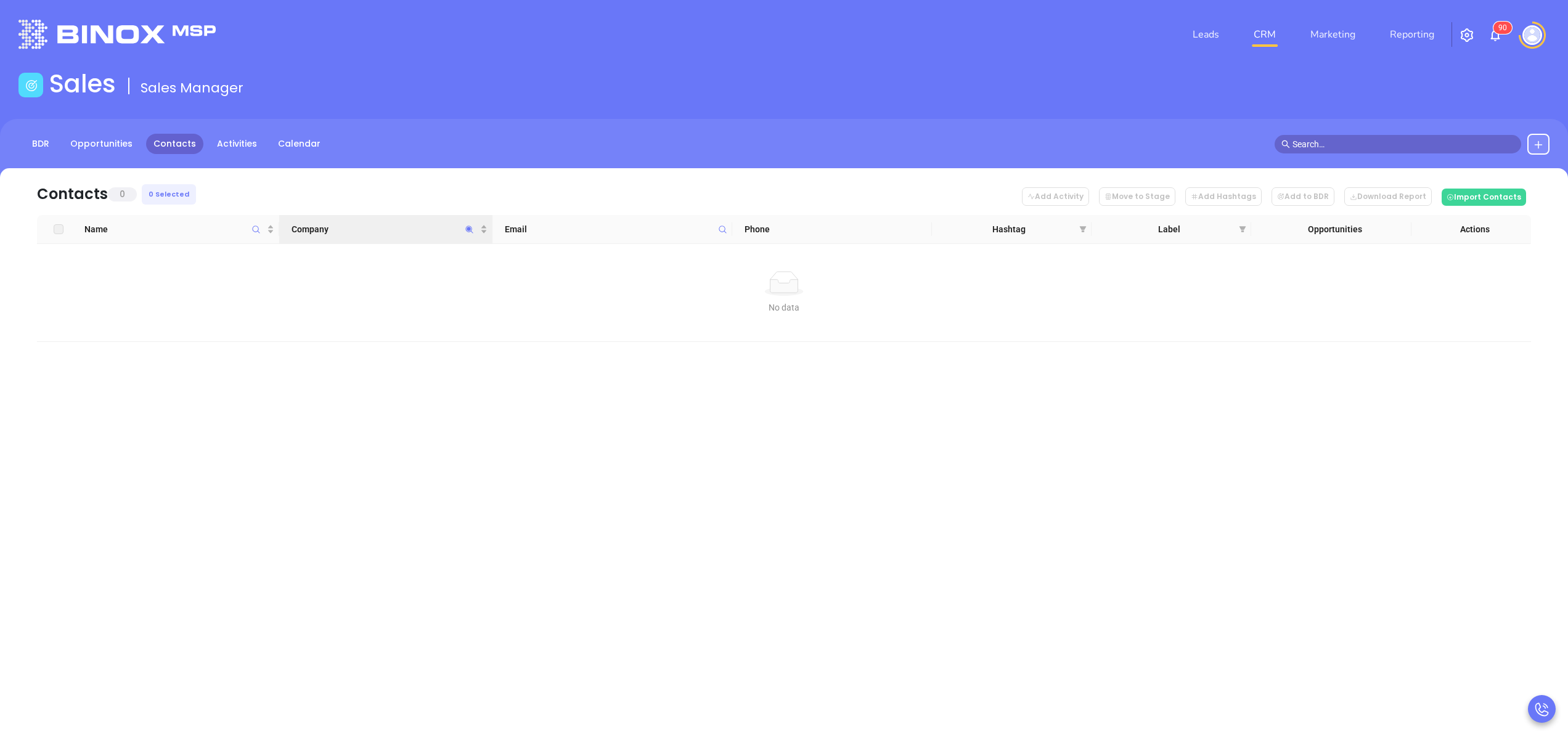
click at [471, 225] on icon "Company" at bounding box center [469, 229] width 9 height 9
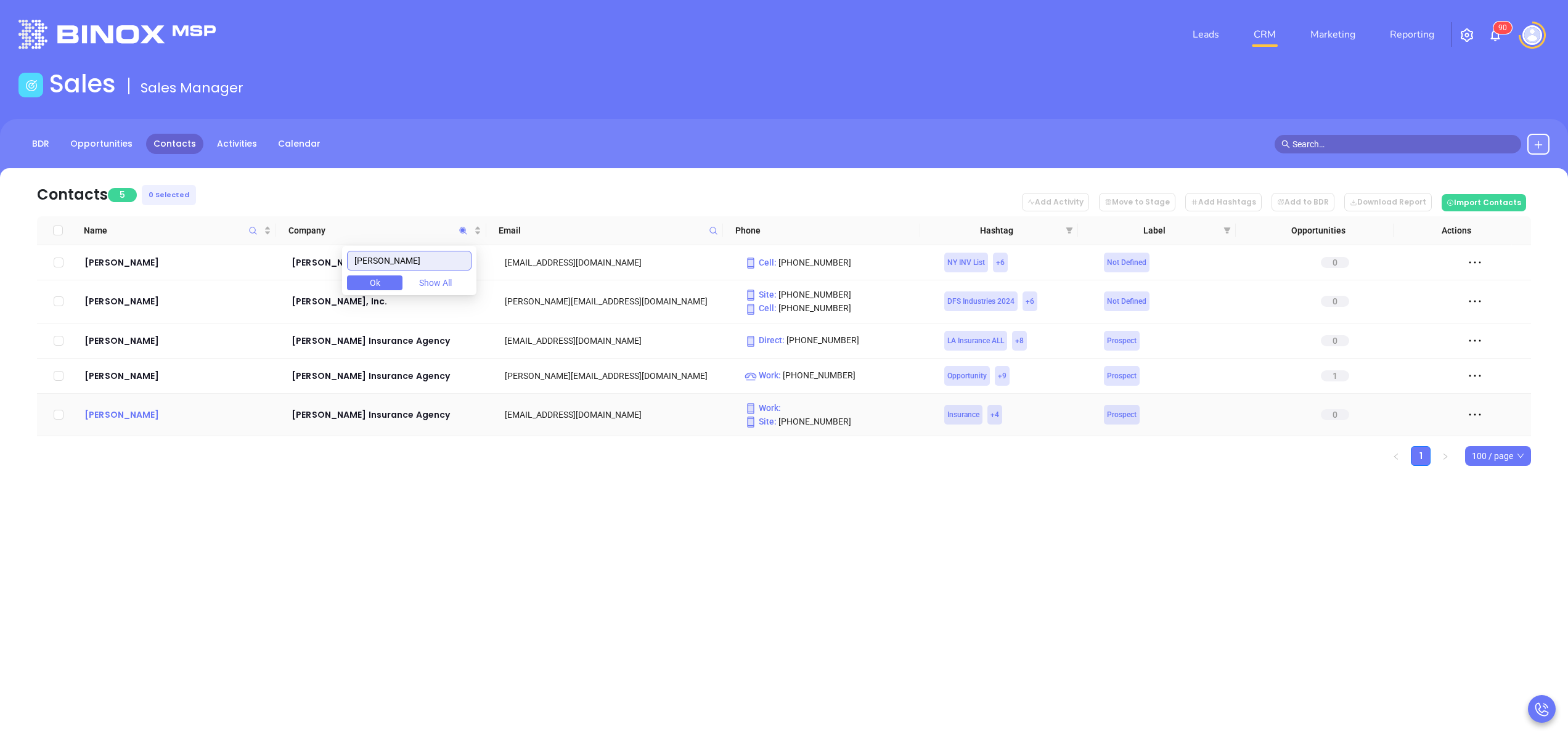
type input "harlan"
click at [126, 417] on div "Mark Guillory" at bounding box center [179, 415] width 190 height 15
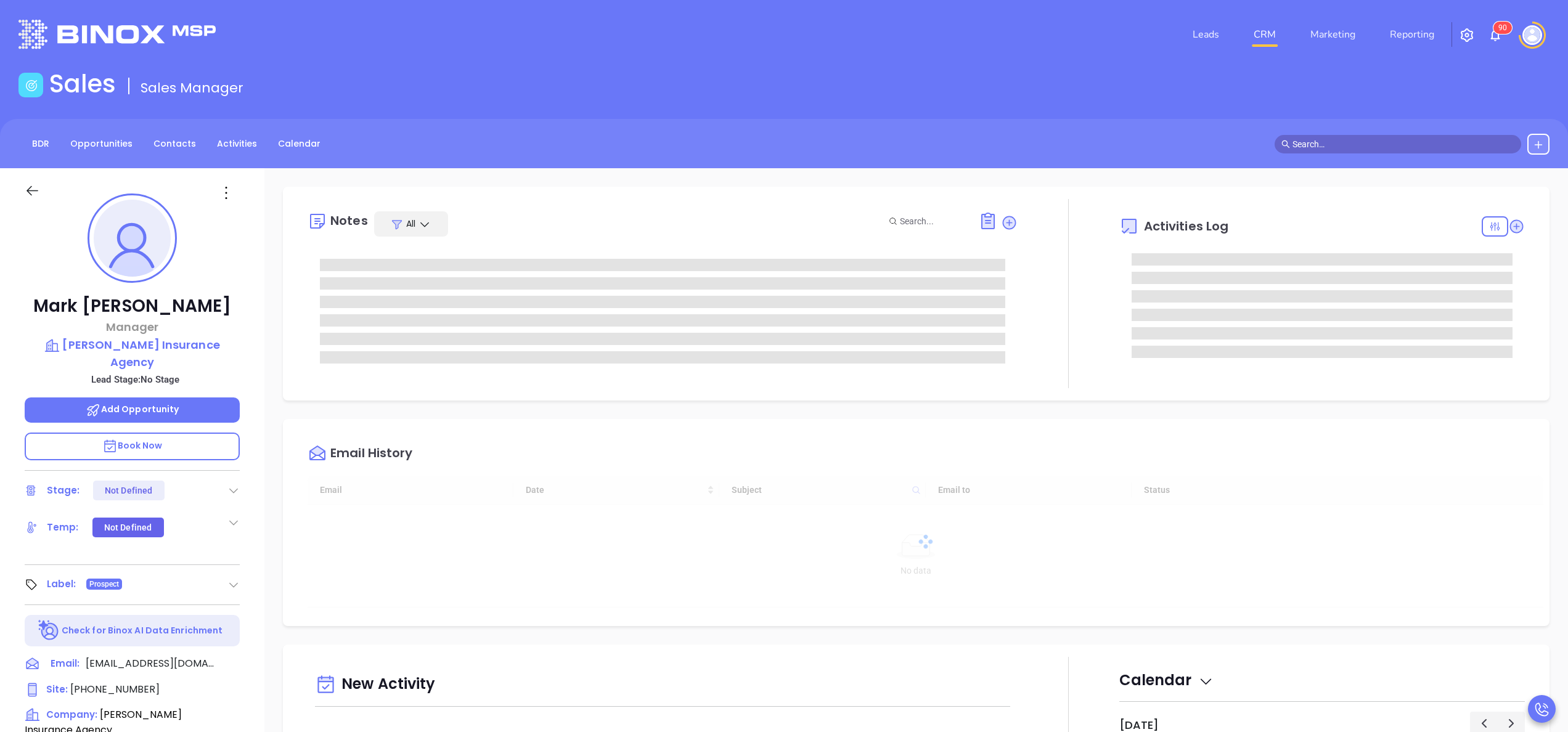
type input "10/09/2025"
type input "Anabell Dominguez"
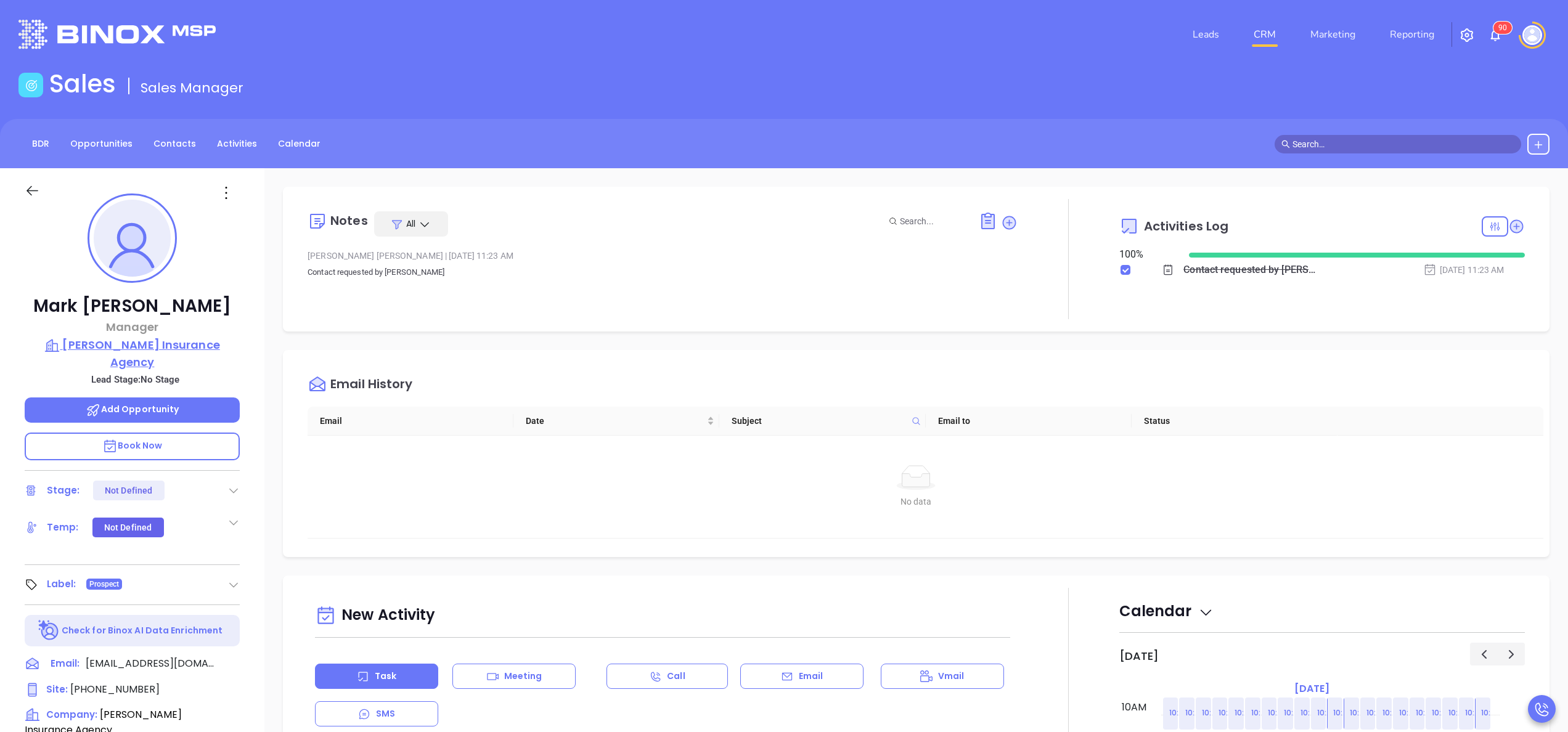
click at [161, 344] on p "Harlan Insurance Agency" at bounding box center [132, 353] width 215 height 34
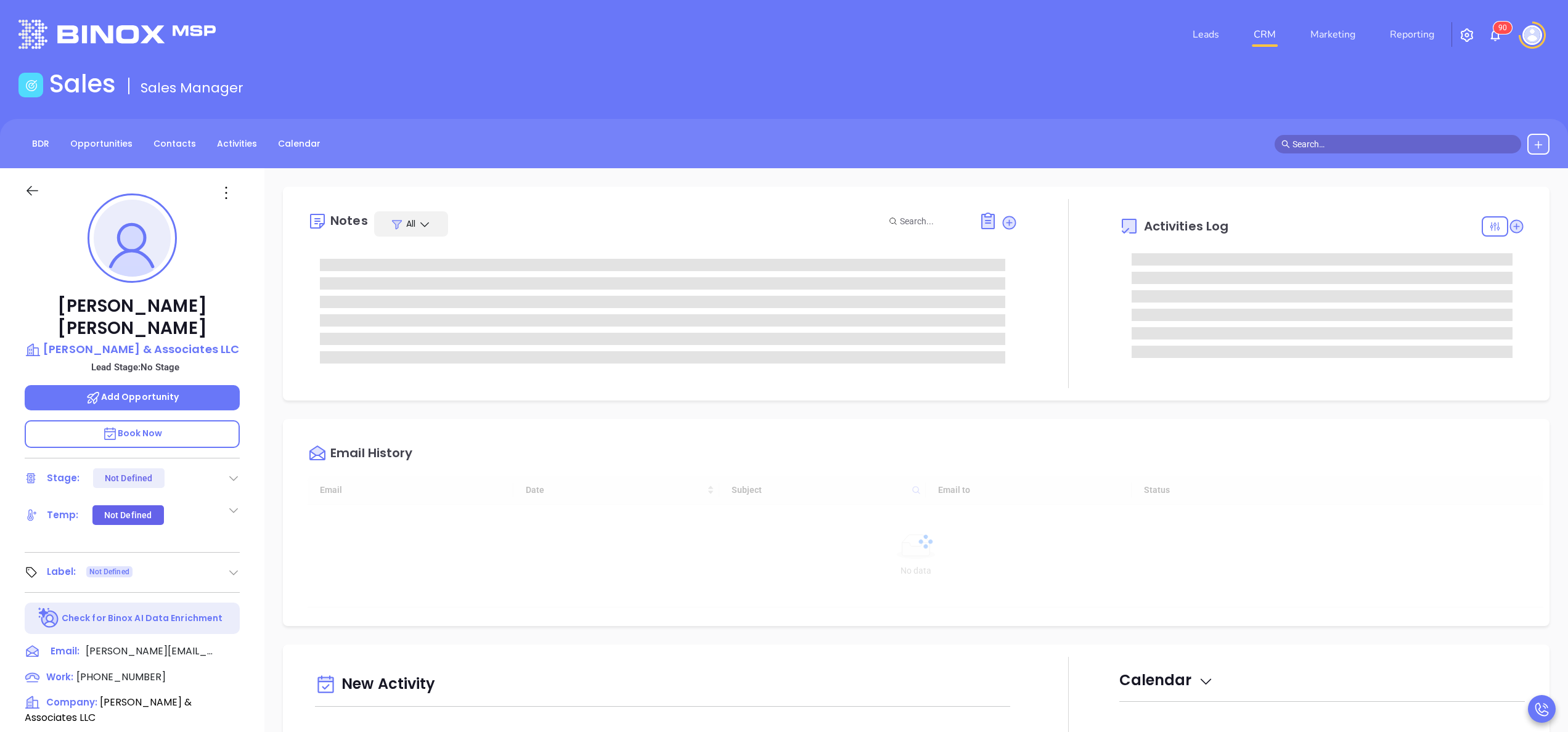
type input "[DATE]"
type input "[PERSON_NAME]"
click at [137, 420] on p "Book Now" at bounding box center [132, 434] width 215 height 28
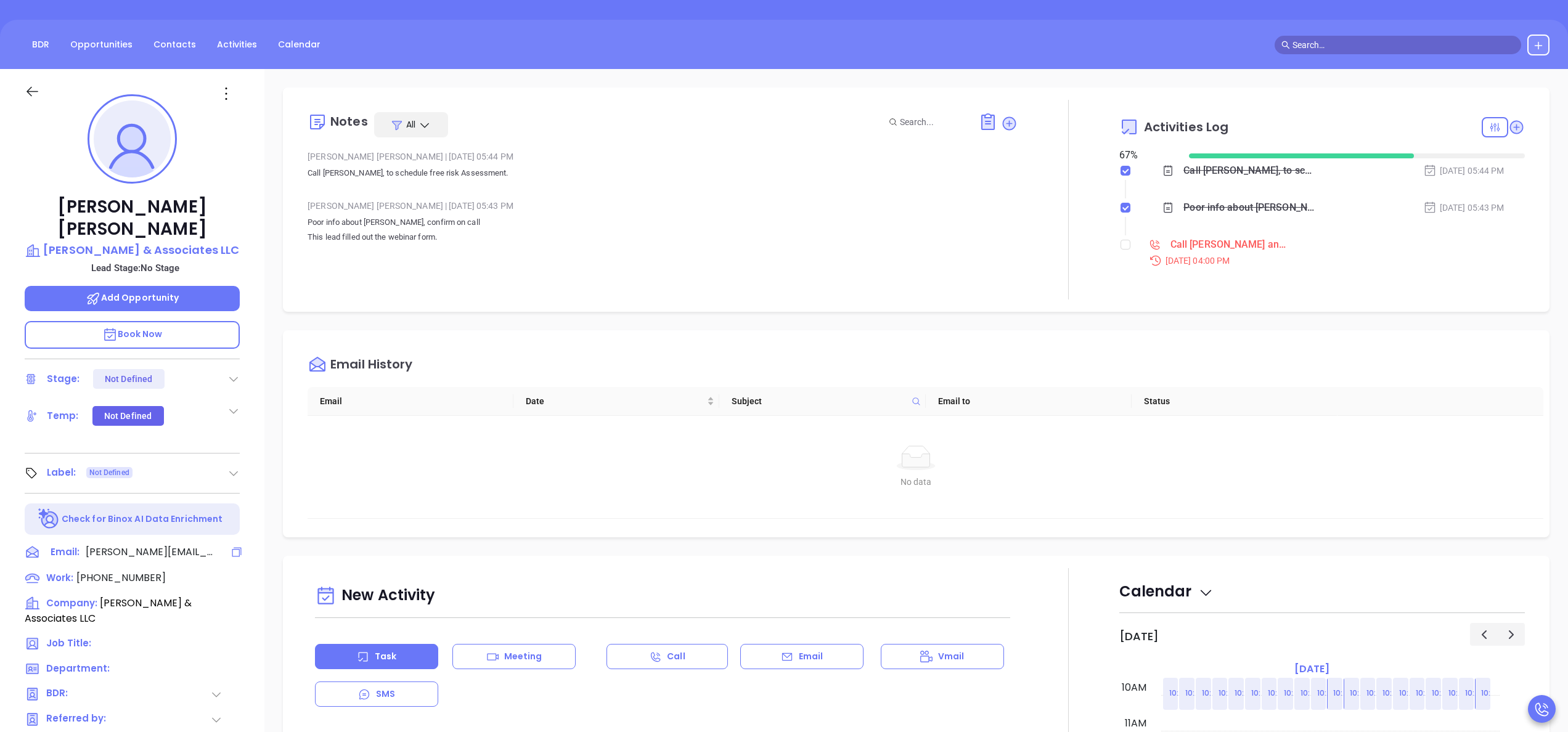
scroll to position [148, 0]
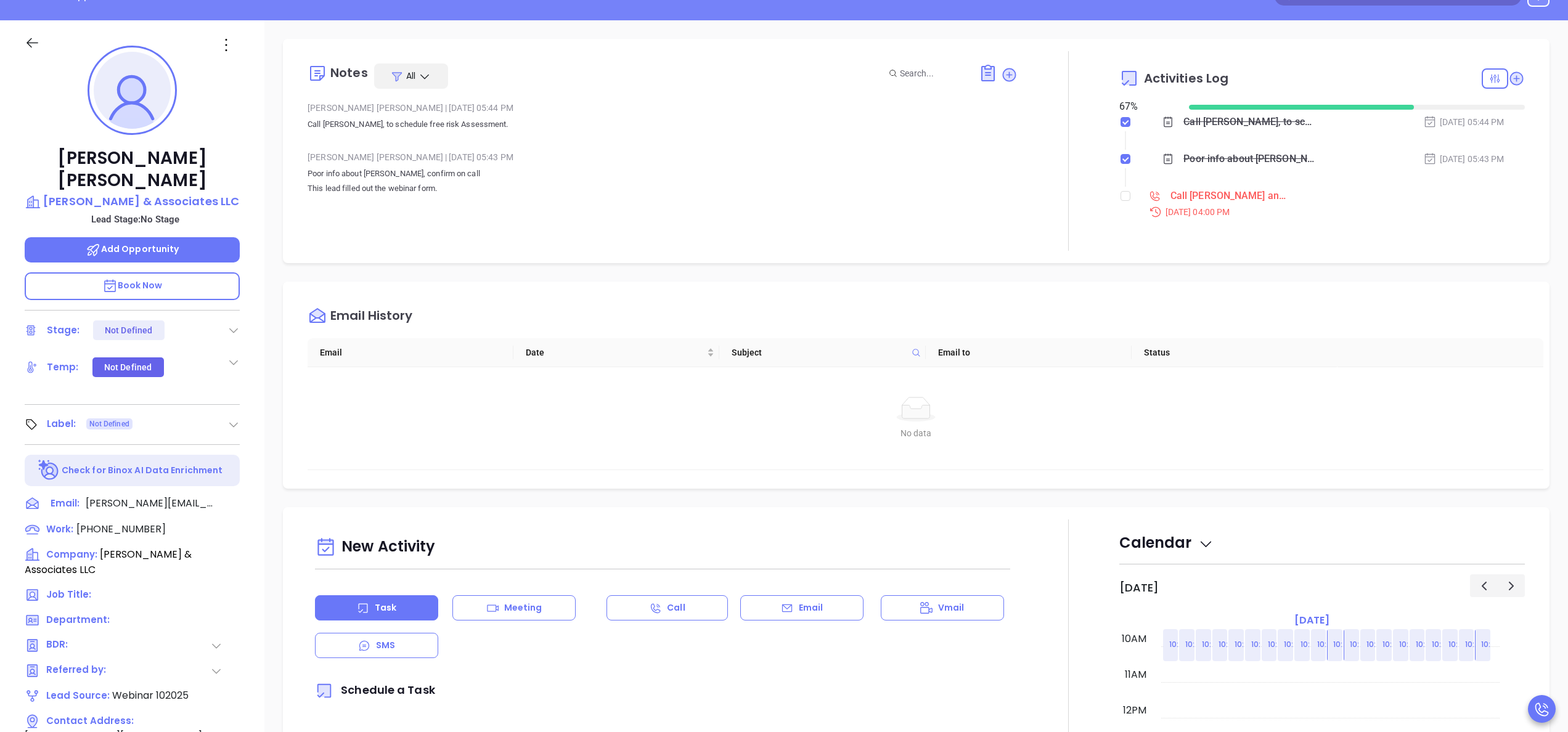
click at [139, 638] on span at bounding box center [161, 645] width 99 height 15
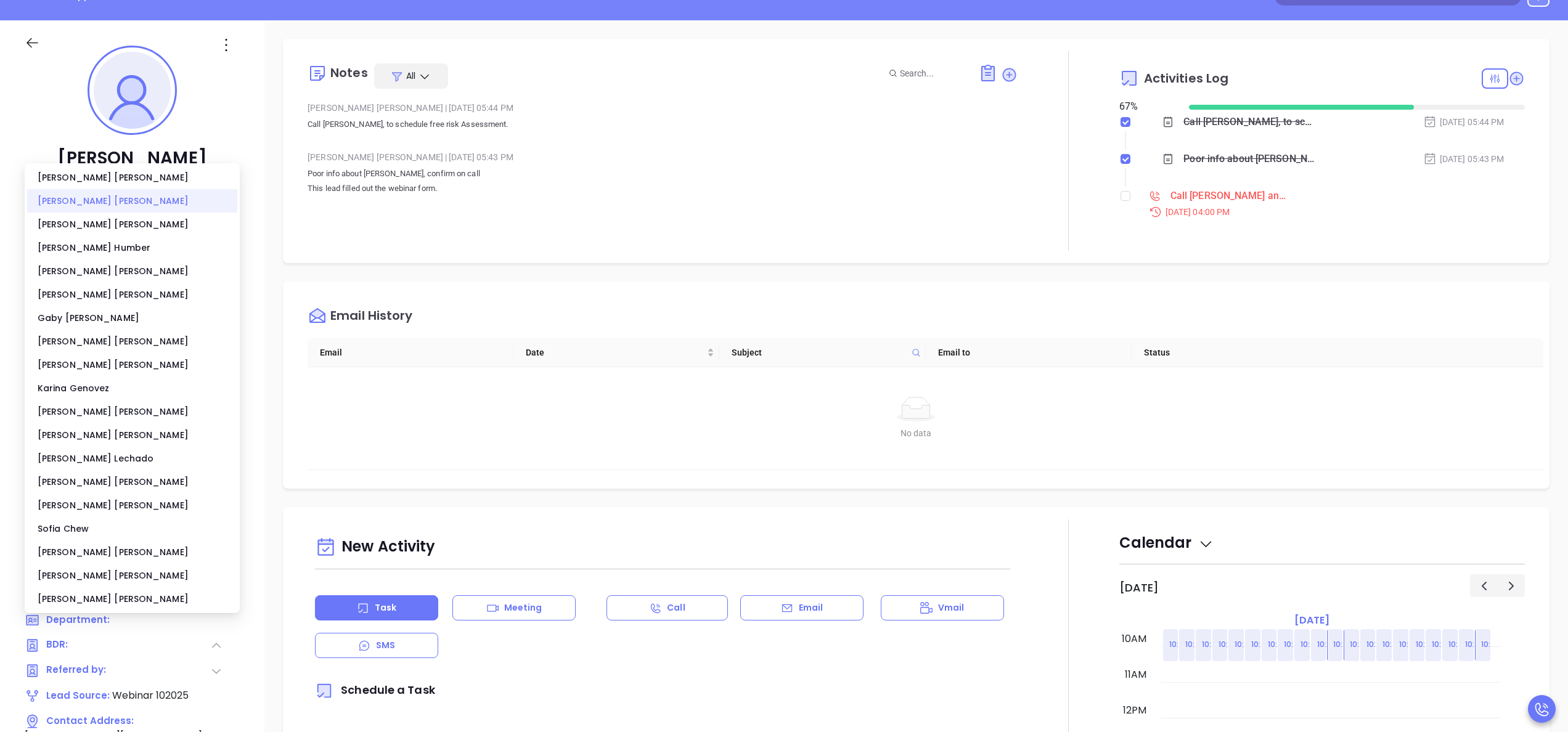
click at [70, 208] on div "Anabell Dominguez" at bounding box center [131, 201] width 210 height 23
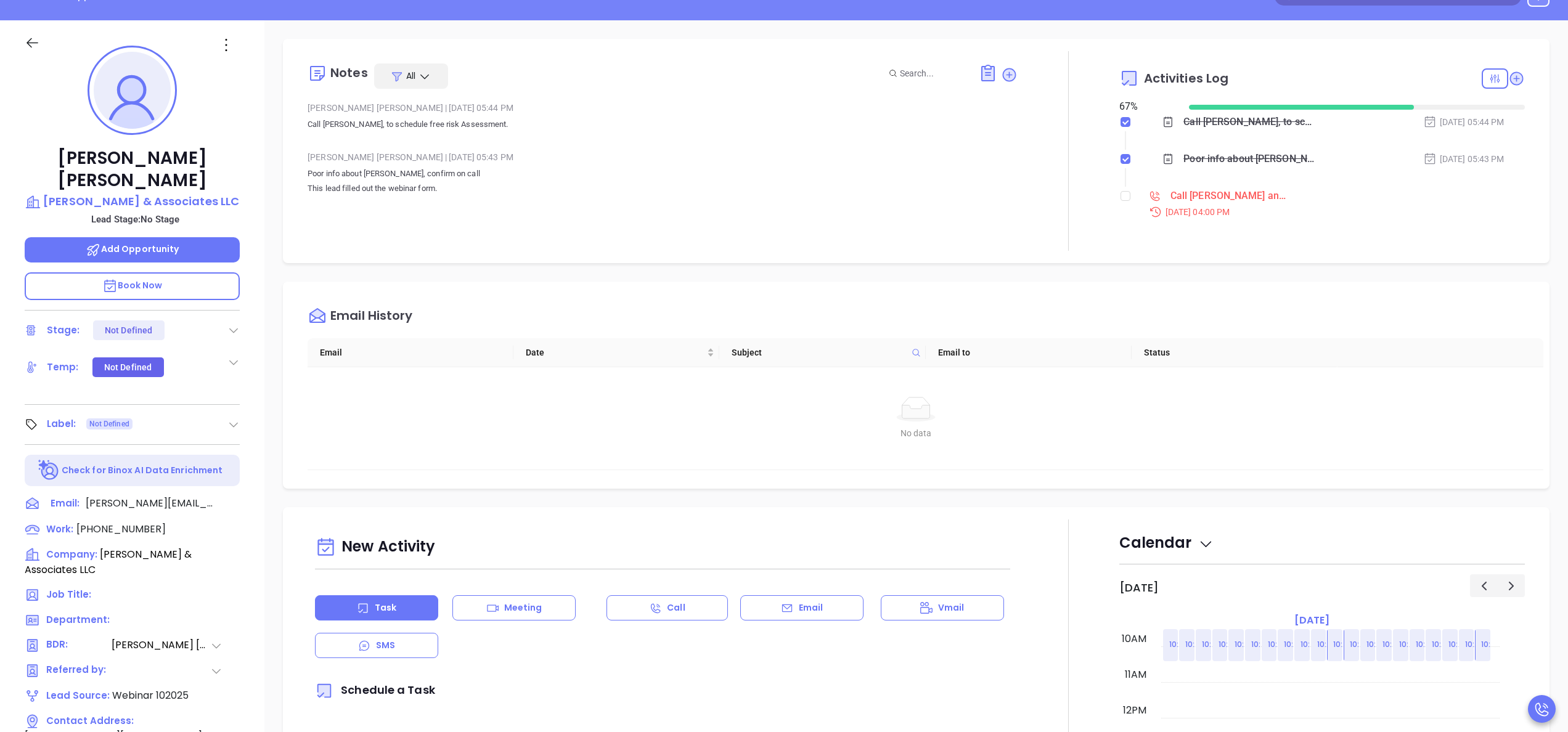
click at [334, 230] on div "Notes All Alejandra Lara | Oct 8, 2025 05:44 PM Call Carol, to schedule free ri…" at bounding box center [662, 150] width 710 height 200
click at [124, 522] on span "[PHONE_NUMBER]" at bounding box center [121, 529] width 89 height 15
type input "[PHONE_NUMBER]"
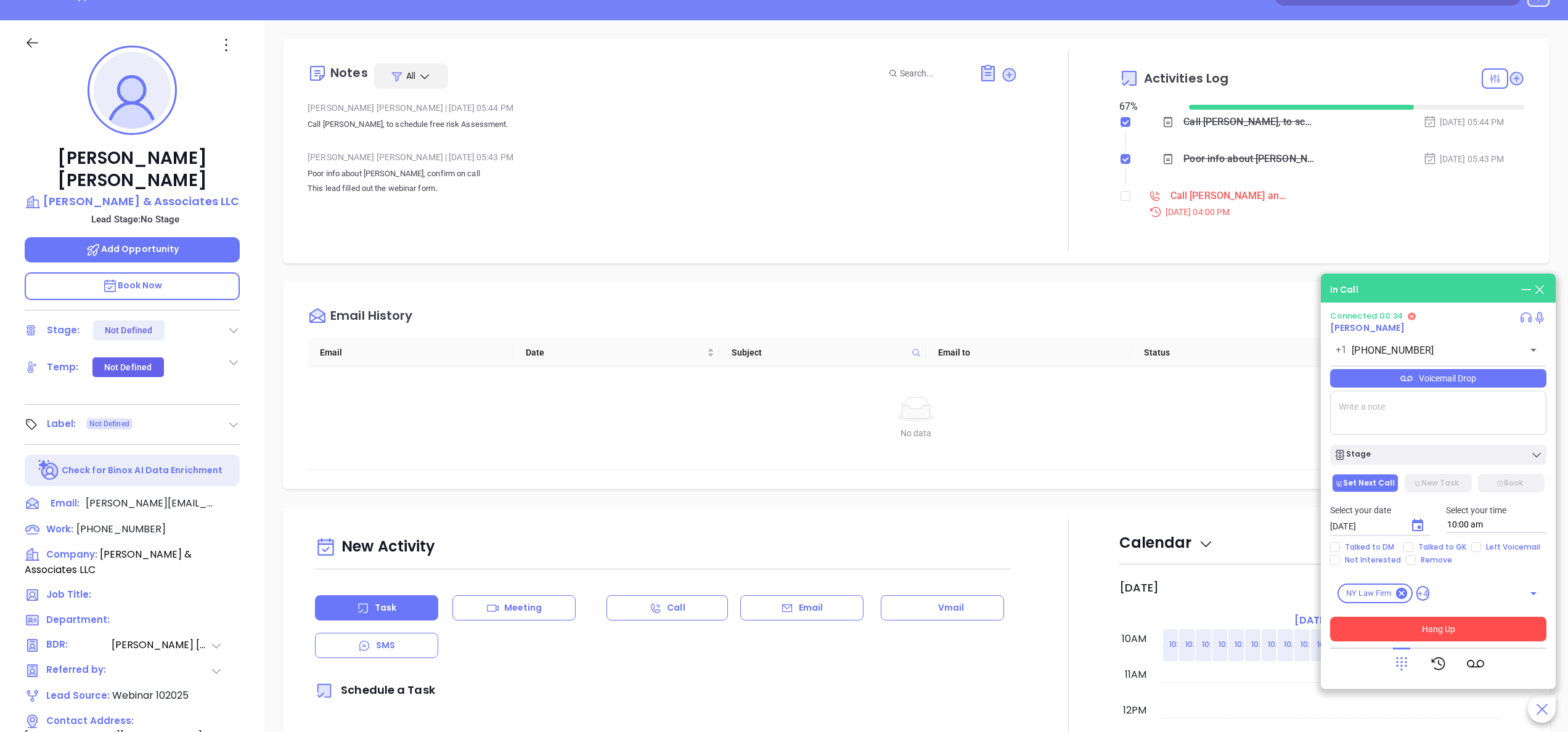
click at [1488, 624] on button "Hang Up" at bounding box center [1438, 629] width 216 height 25
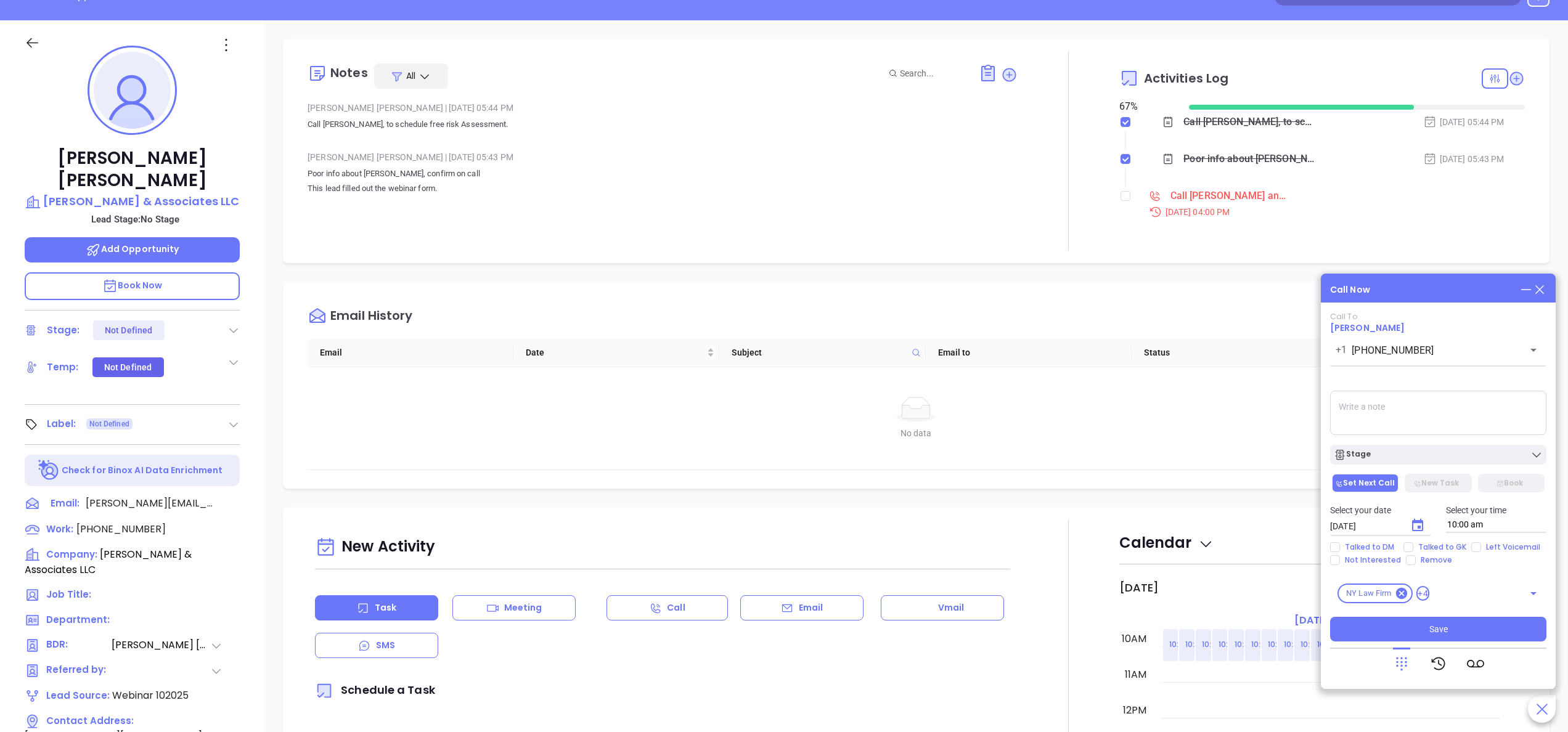
click at [1389, 407] on textarea at bounding box center [1438, 412] width 216 height 44
click at [1371, 423] on textarea at bounding box center [1438, 412] width 216 height 44
type textarea "i was told there was no [PERSON_NAME] there. ill confirm and call back"
click at [1433, 284] on div "Call Now" at bounding box center [1438, 290] width 216 height 14
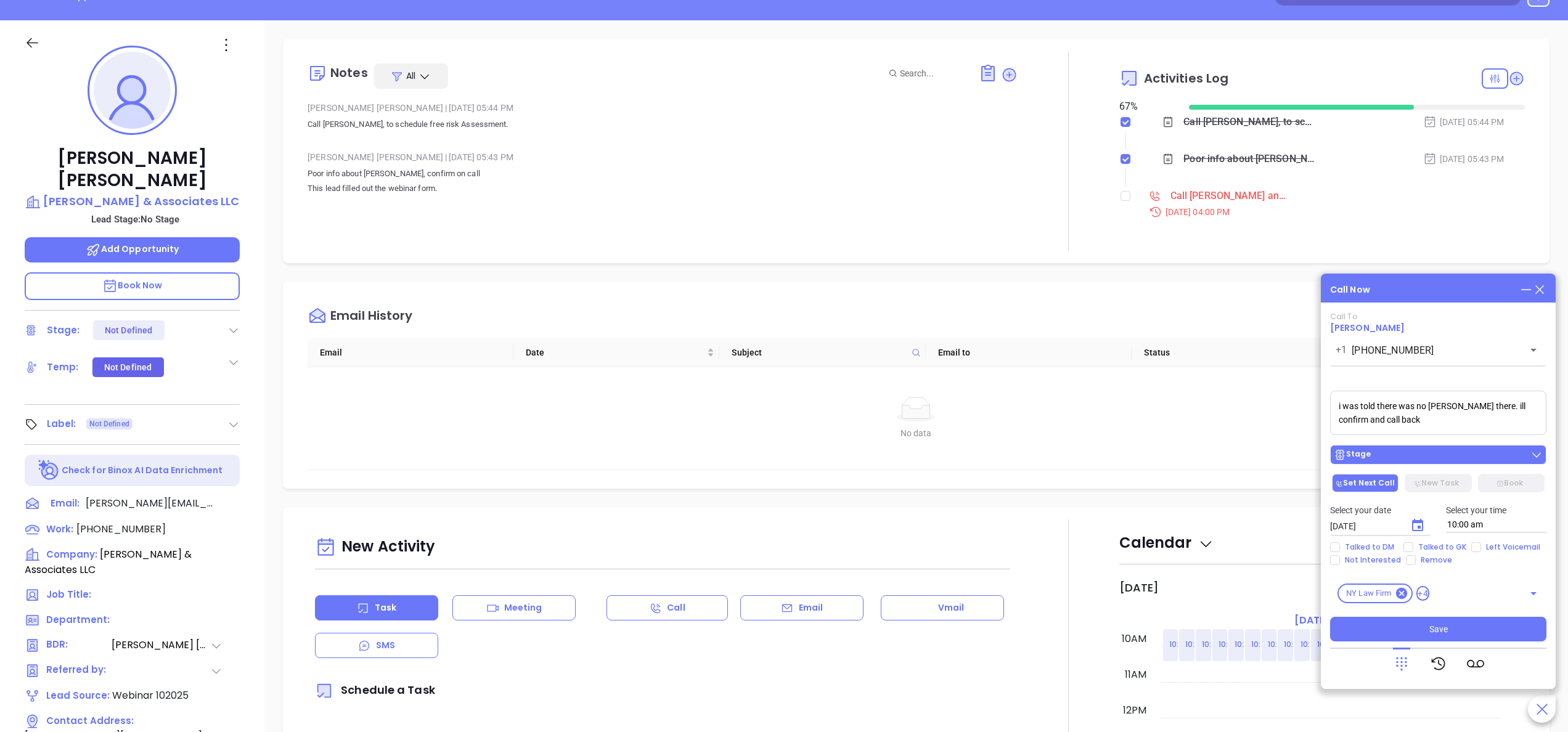
click at [1403, 456] on div "Stage" at bounding box center [1438, 455] width 209 height 12
click at [1322, 290] on div "Call Now Call To Carol McGuinness +1 (310) 792-0495 ​ Voicemail Drop i was told…" at bounding box center [1438, 481] width 235 height 415
click at [1421, 530] on icon "Choose date, selected date is Oct 9, 2025" at bounding box center [1418, 526] width 15 height 15
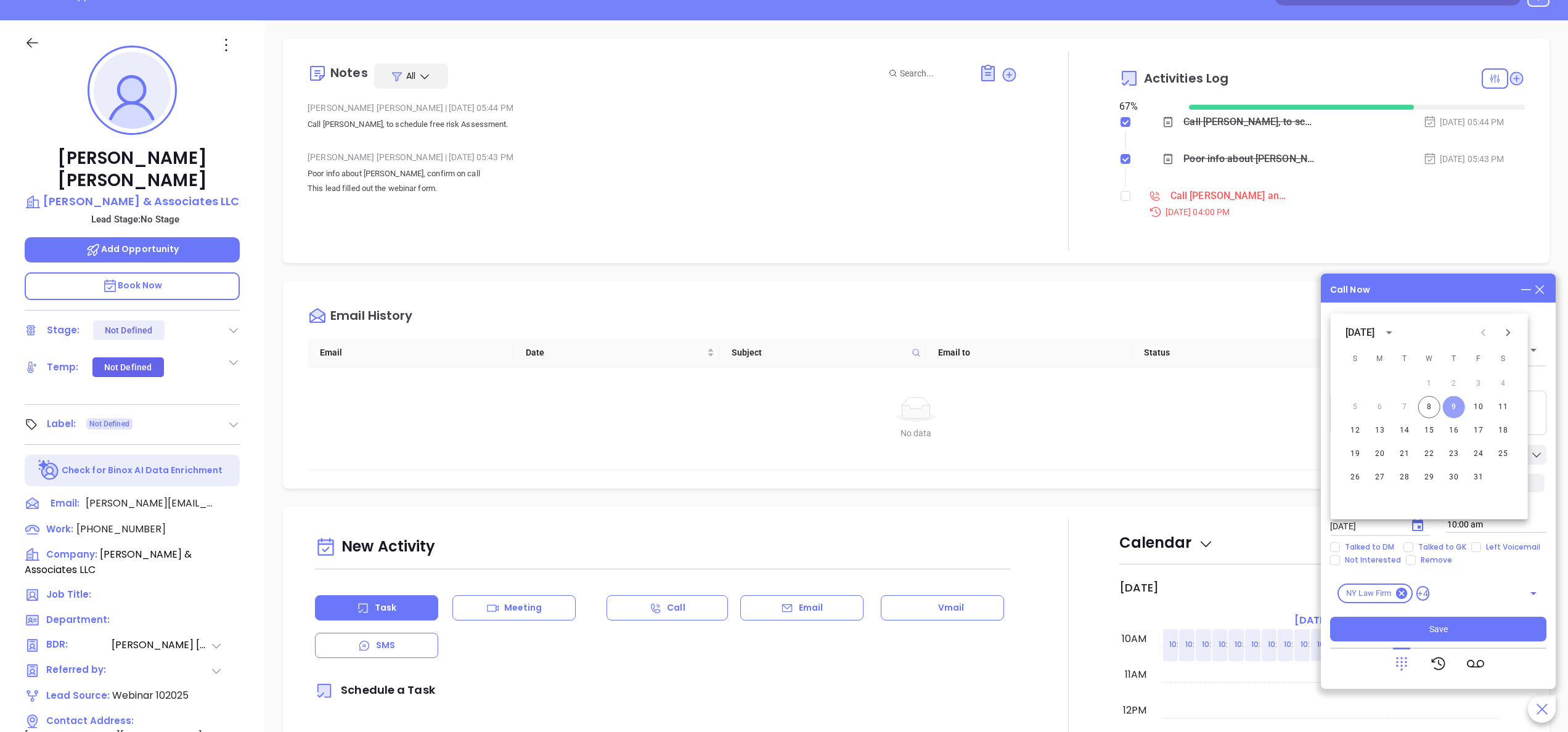
click at [1460, 409] on button "9" at bounding box center [1454, 407] width 23 height 23
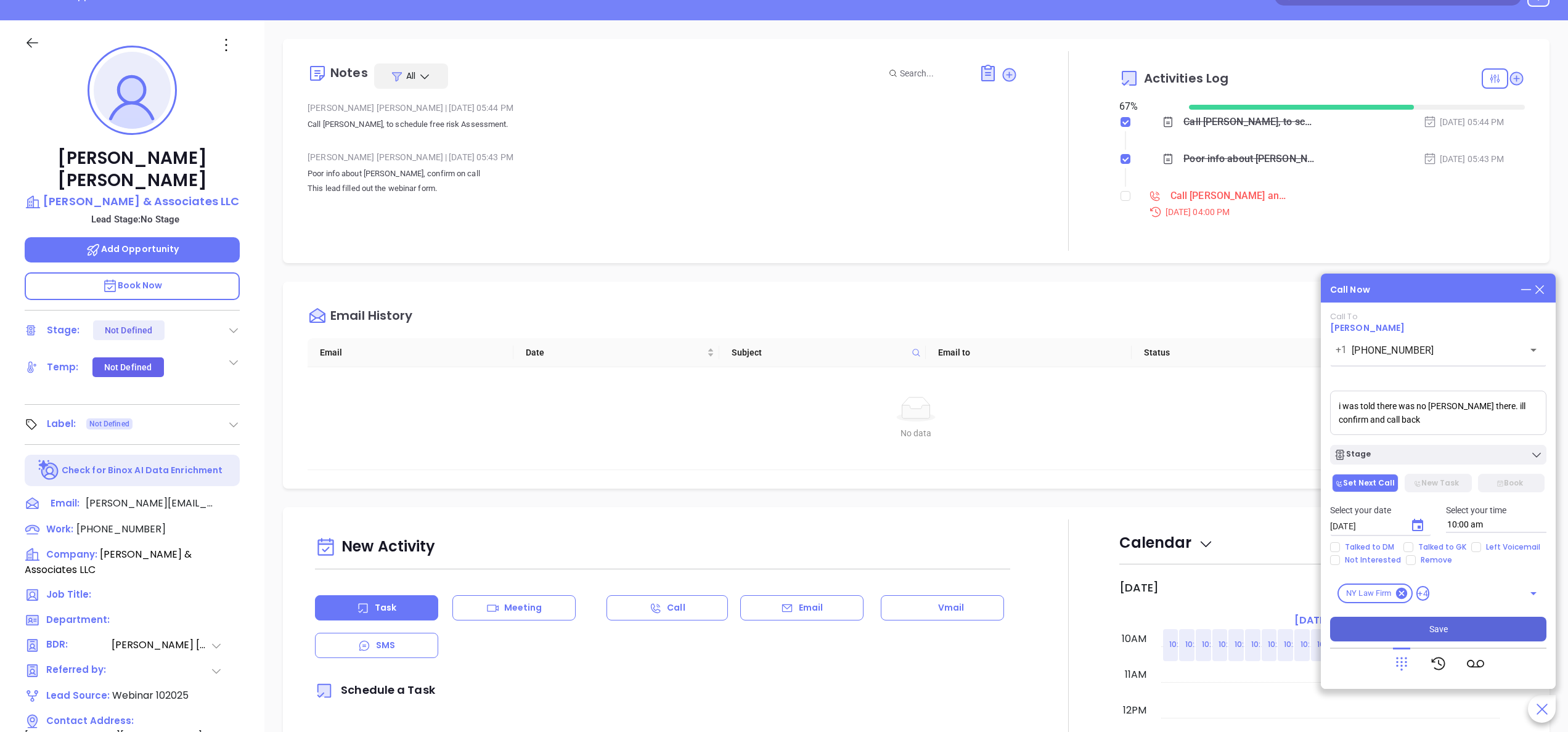
click at [1419, 633] on button "Save" at bounding box center [1438, 629] width 216 height 25
click at [1121, 200] on input "checkbox" at bounding box center [1126, 196] width 10 height 10
checkbox input "true"
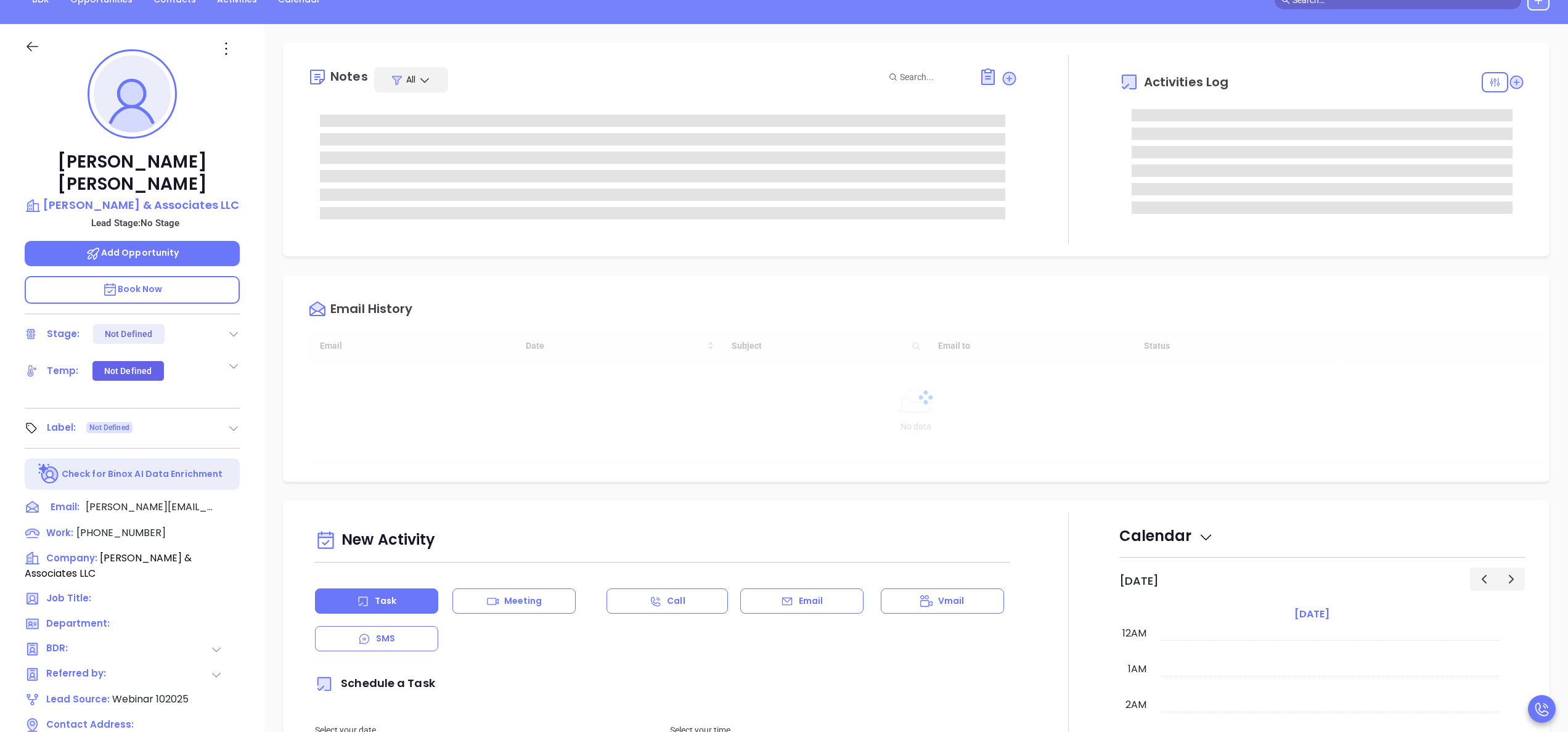
scroll to position [358, 0]
type input "[PERSON_NAME]"
click at [229, 52] on icon at bounding box center [226, 48] width 20 height 20
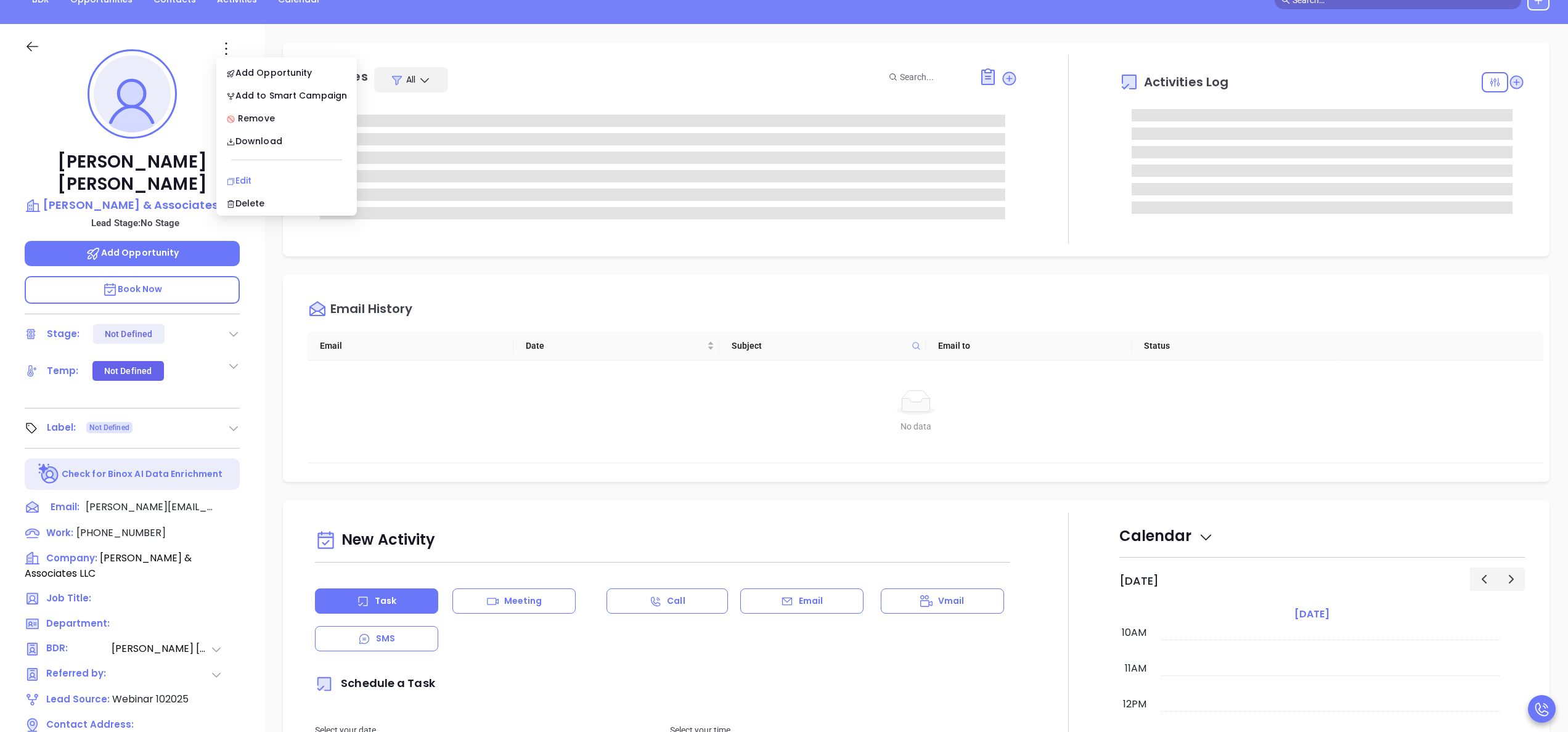
click at [256, 181] on div "Edit" at bounding box center [286, 180] width 121 height 14
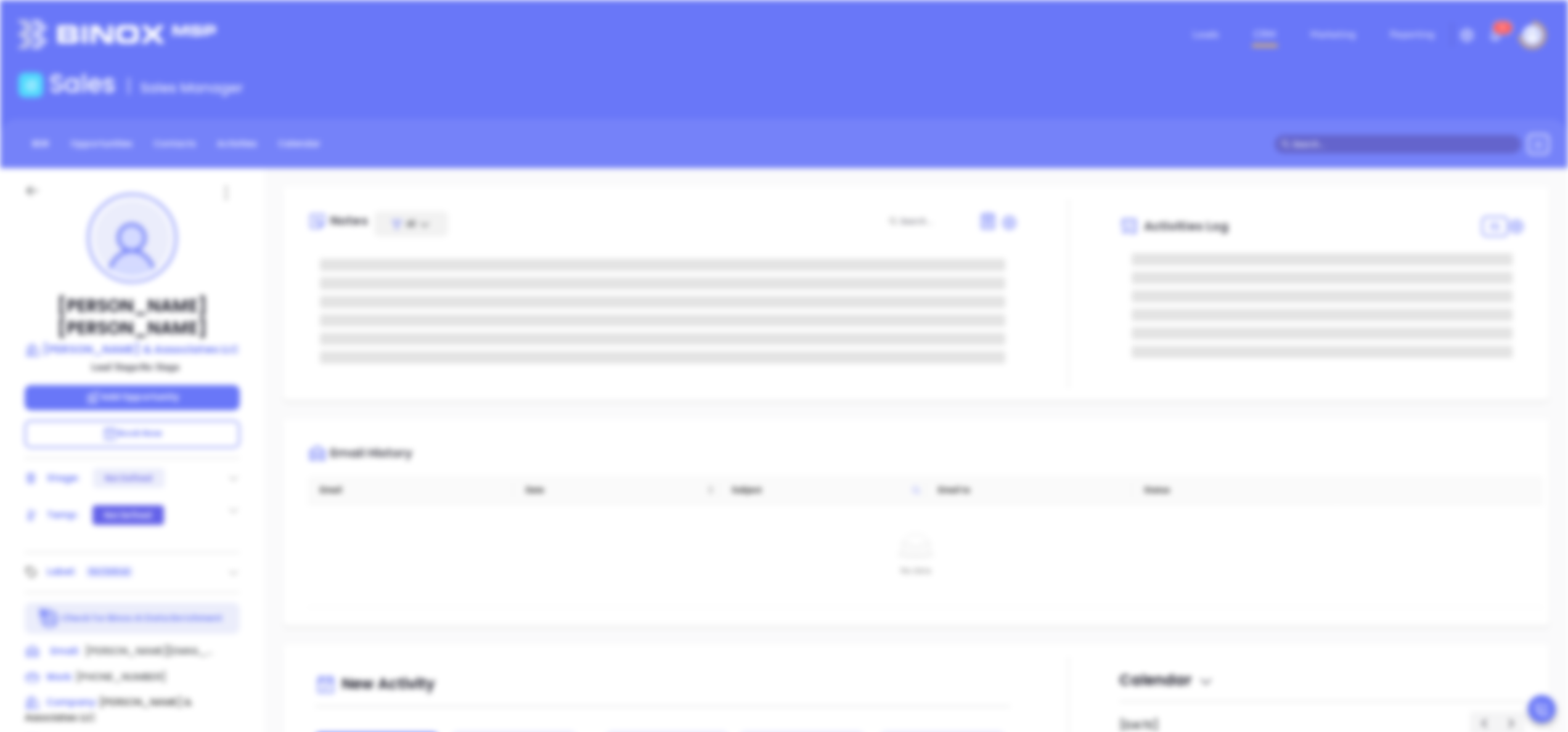
scroll to position [0, 0]
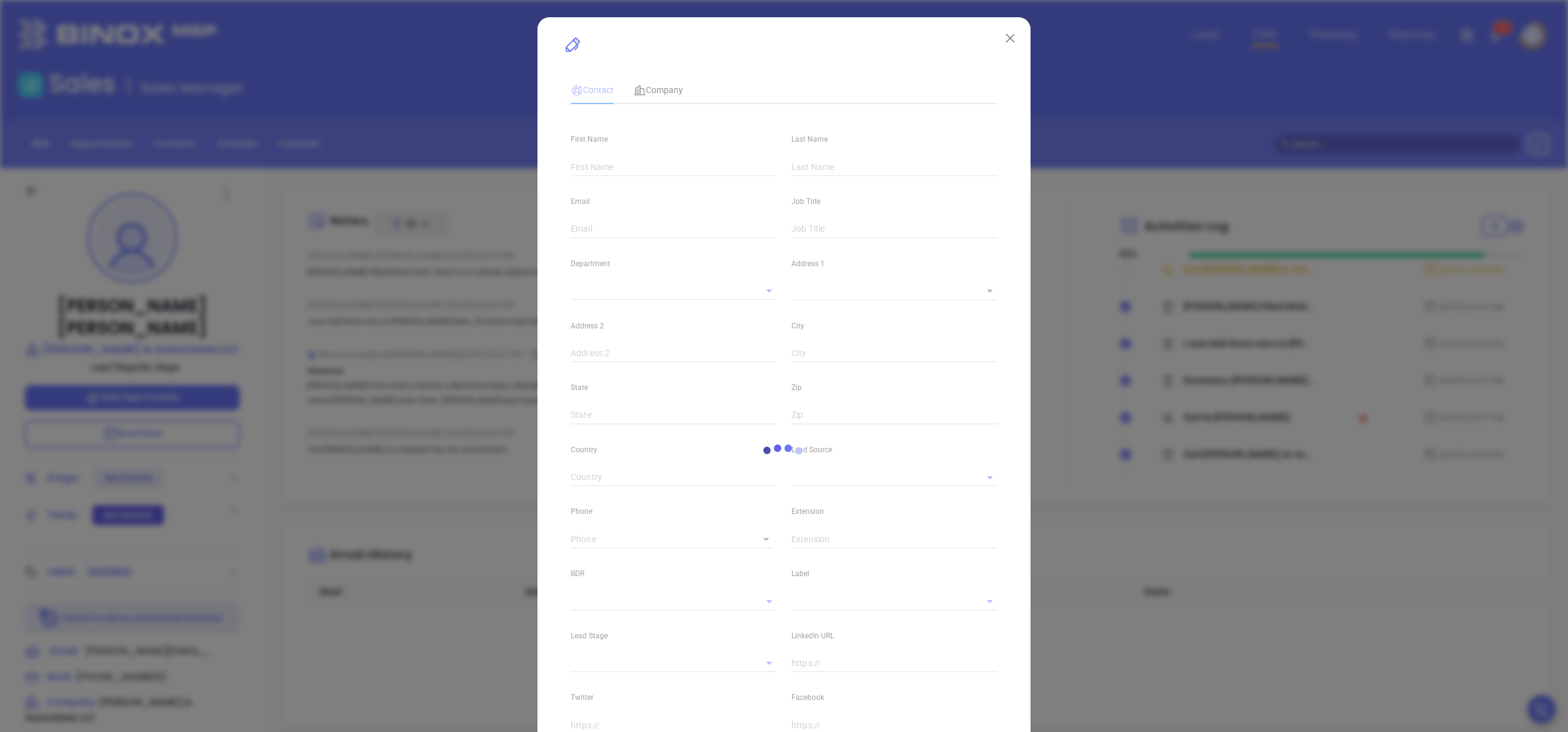
type input "[PERSON_NAME]"
type input "[PERSON_NAME][EMAIL_ADDRESS][DOMAIN_NAME]"
type textarea "[STREET_ADDRESS][PERSON_NAME]"
type input "1"
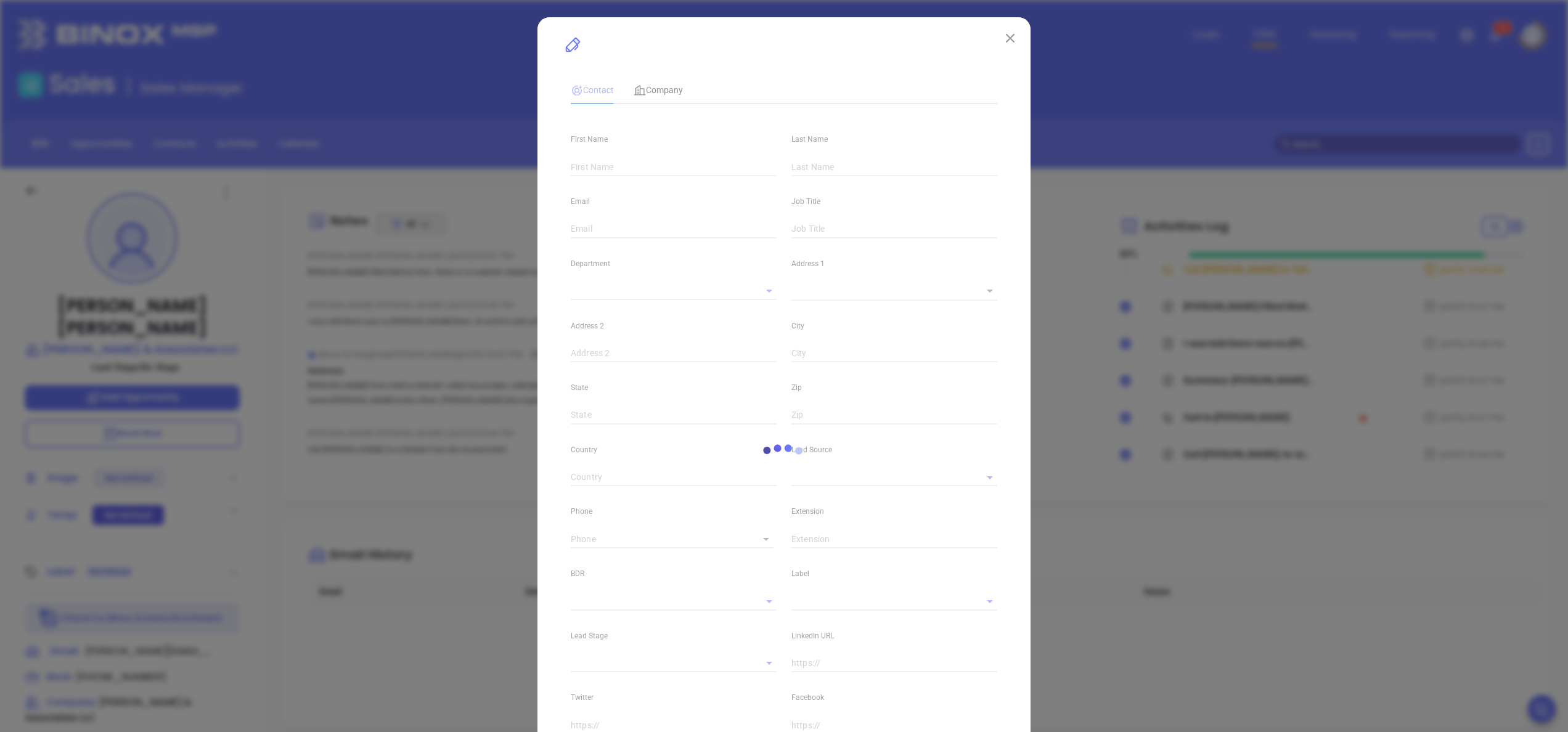
type input "Suite 301"
type input "Torrance"
type input "CA"
type input "90503"
type input "[DOMAIN_NAME][URL][PERSON_NAME]"
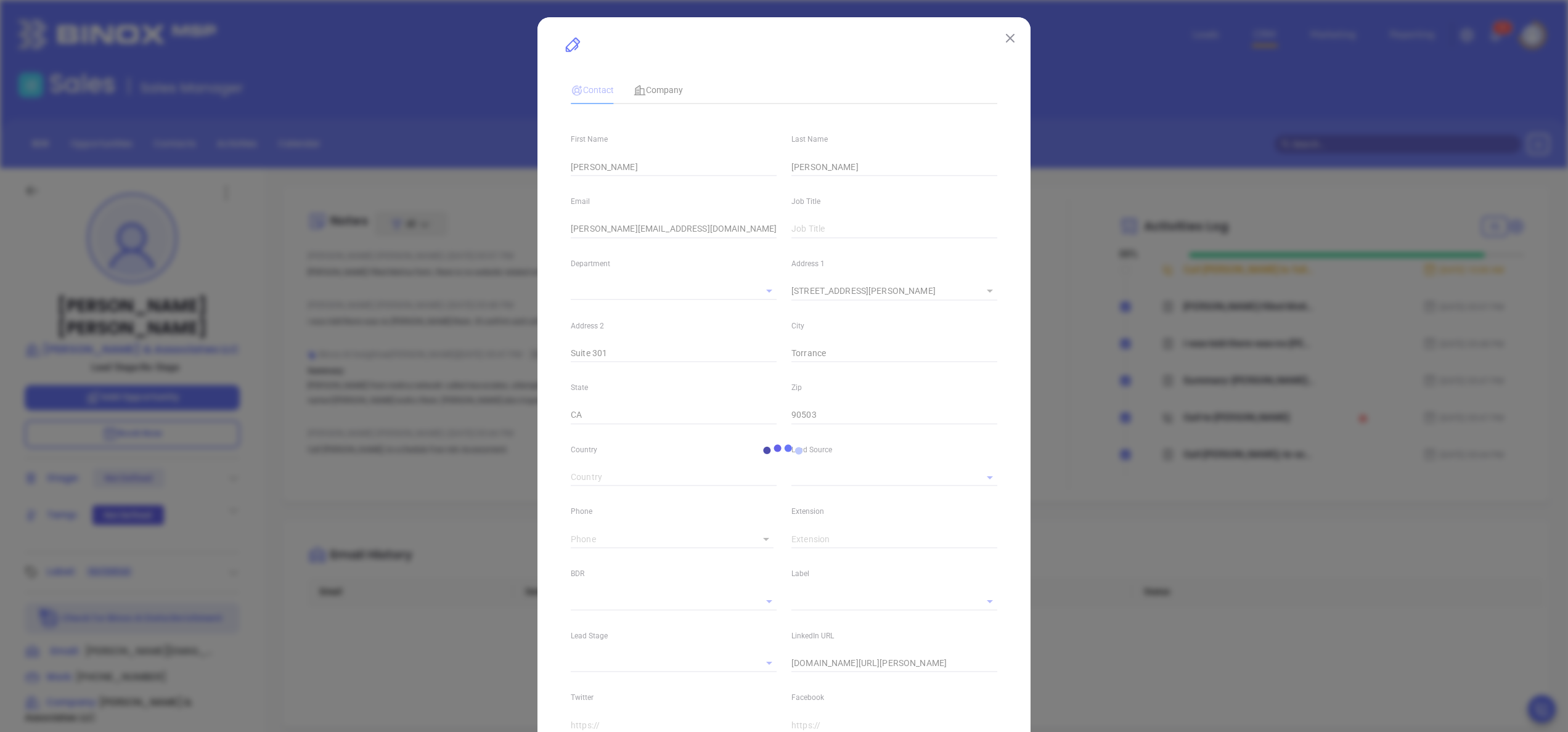
type input "Webinar 102025"
type input "[PERSON_NAME]"
type input "[PHONE_NUMBER]"
type input "1"
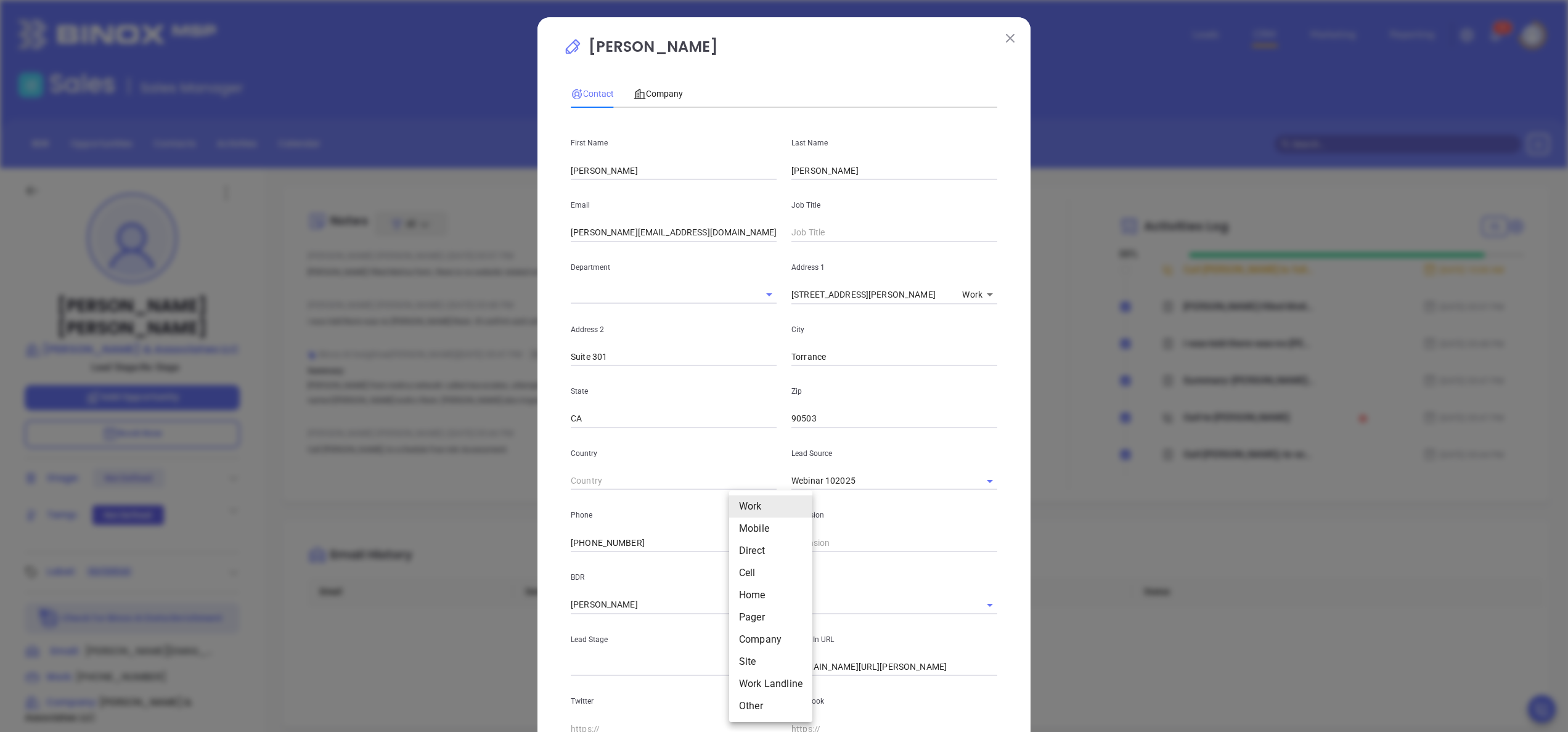
click at [744, 545] on body "Leads CRM Marketing Reporting 9 0 Financial Leads Leads Sales Sales Manager BDR…" at bounding box center [784, 366] width 1568 height 732
click at [757, 548] on li "Direct" at bounding box center [771, 550] width 84 height 23
type input "3"
type input "( ) -"
click at [599, 534] on input "( ) -" at bounding box center [651, 542] width 161 height 18
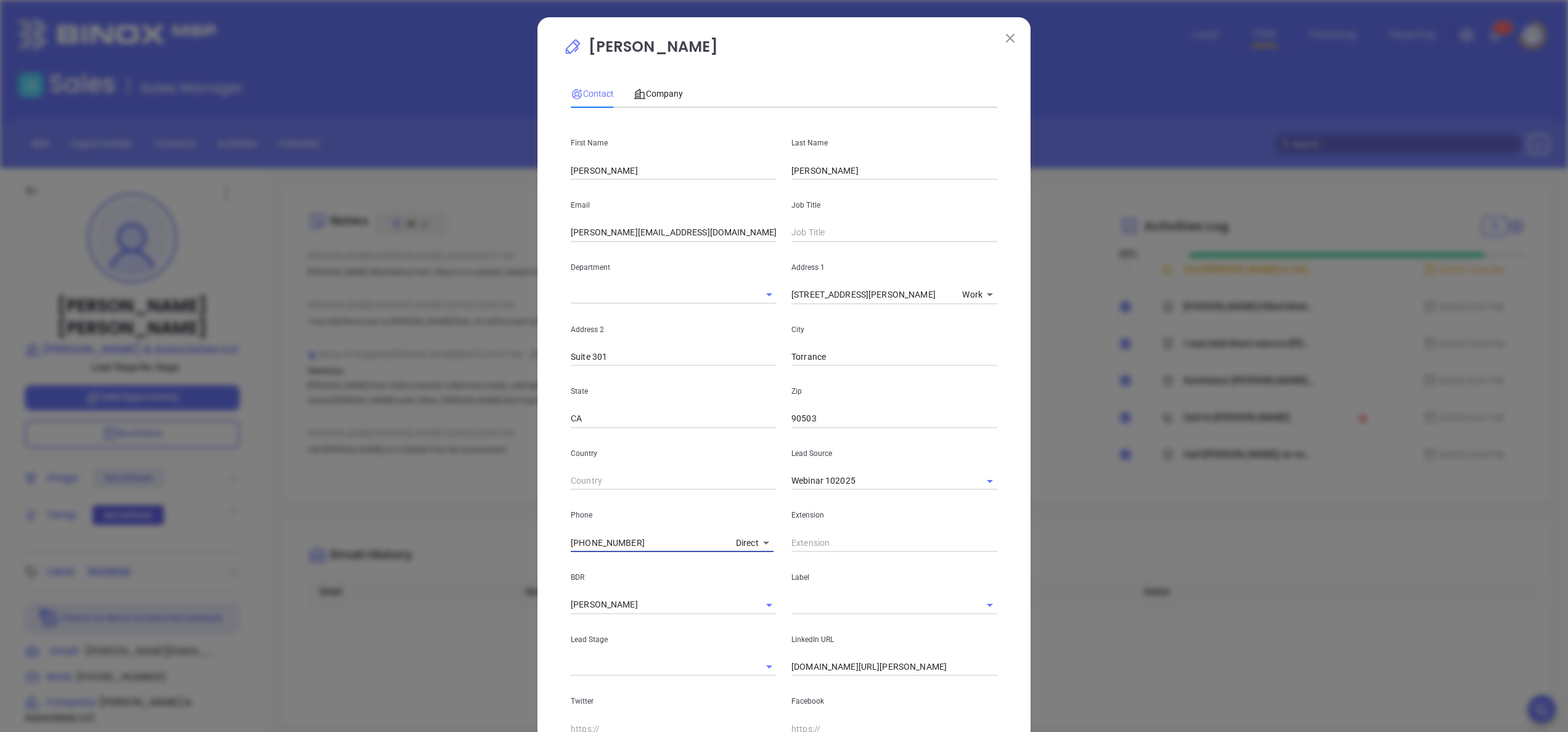
type input "[PHONE_NUMBER]"
click at [999, 609] on div "[PERSON_NAME] Contact Company First Name [PERSON_NAME] Last Name [PERSON_NAME] …" at bounding box center [784, 450] width 493 height 865
